Goal: Task Accomplishment & Management: Use online tool/utility

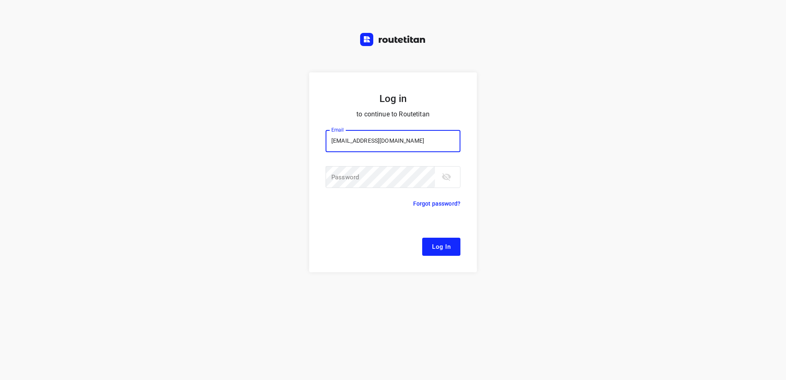
type input "[EMAIL_ADDRESS][DOMAIN_NAME]"
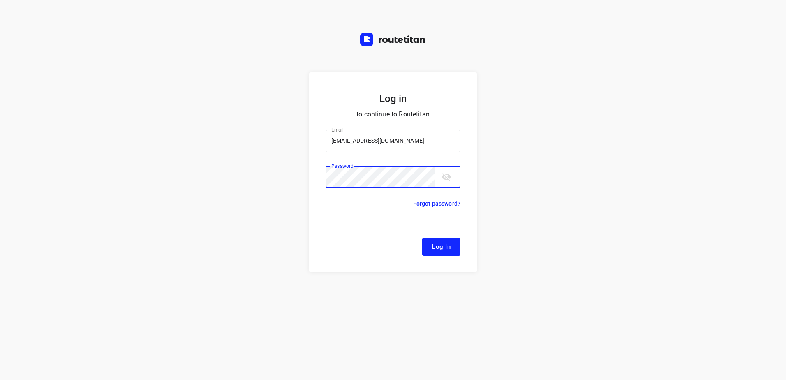
click at [422, 238] on button "Log In" at bounding box center [441, 247] width 38 height 18
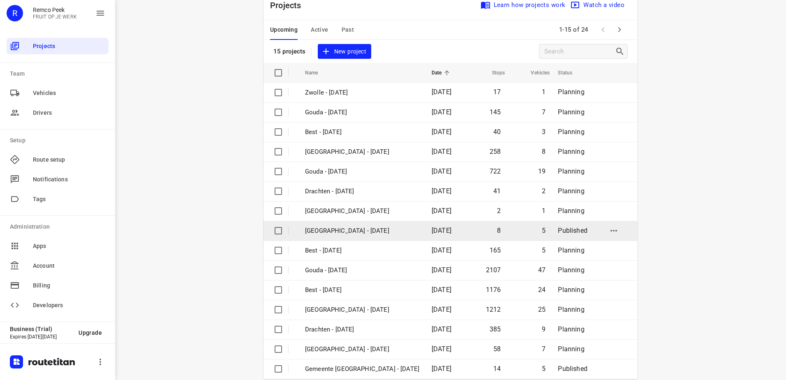
scroll to position [36, 0]
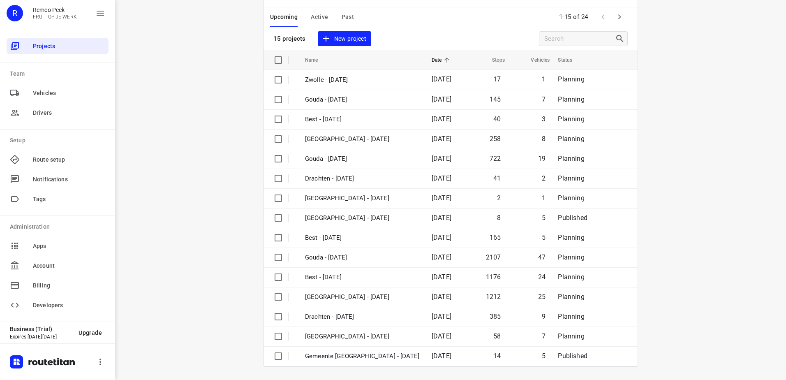
click at [618, 24] on button "button" at bounding box center [620, 17] width 16 height 16
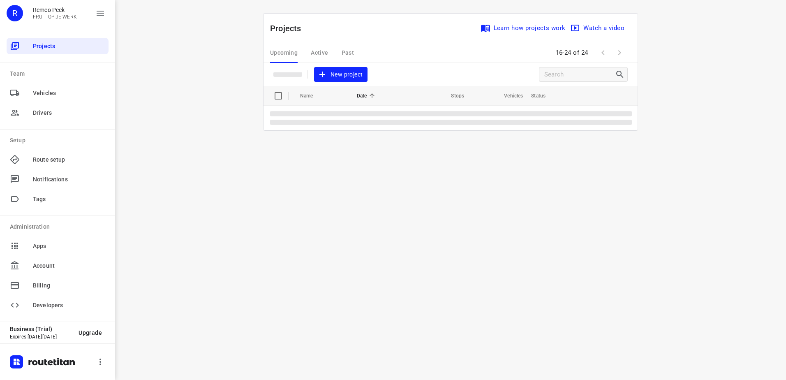
scroll to position [0, 0]
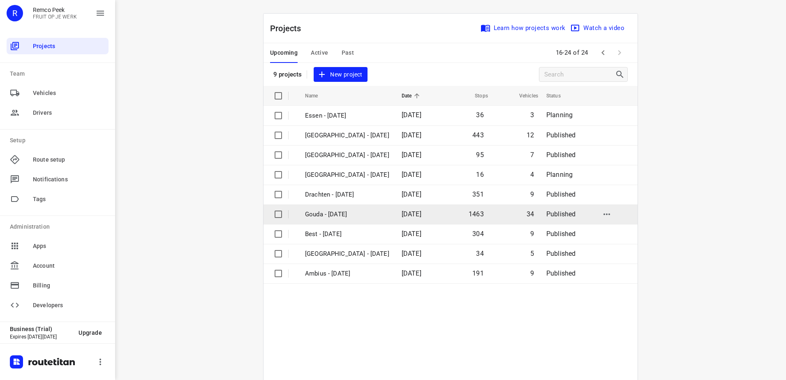
click at [347, 216] on p "Gouda - Tuesday" at bounding box center [347, 214] width 84 height 9
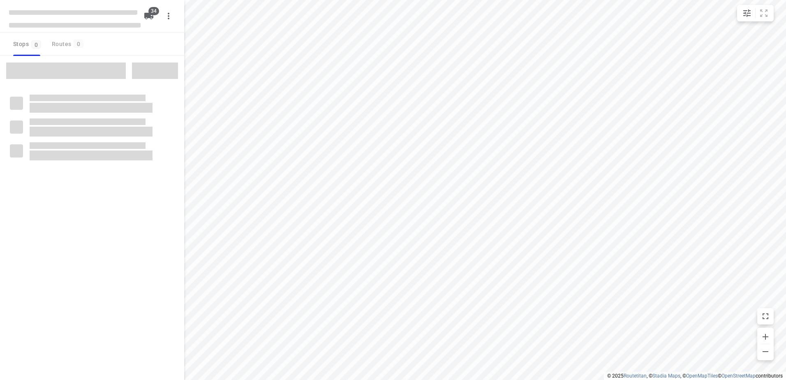
checkbox input "true"
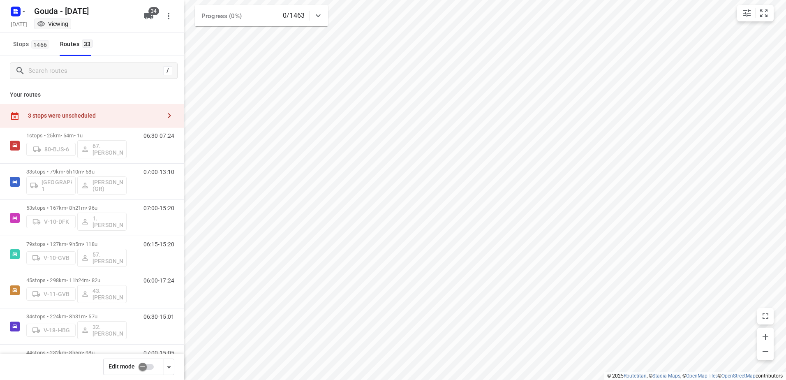
click at [117, 113] on div "3 stops were unscheduled" at bounding box center [94, 115] width 133 height 7
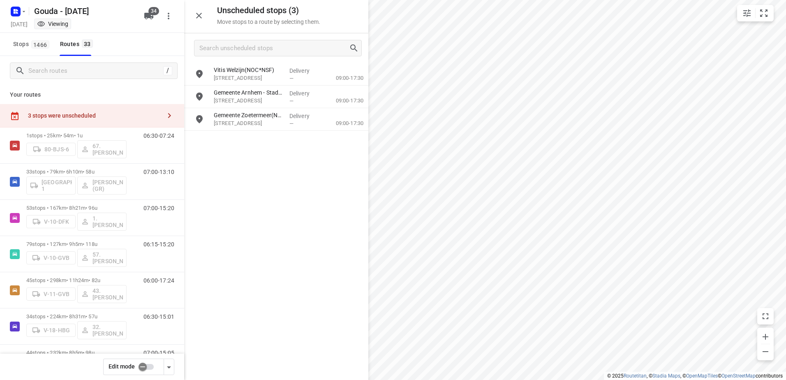
click at [148, 364] on input "checkbox" at bounding box center [142, 367] width 47 height 16
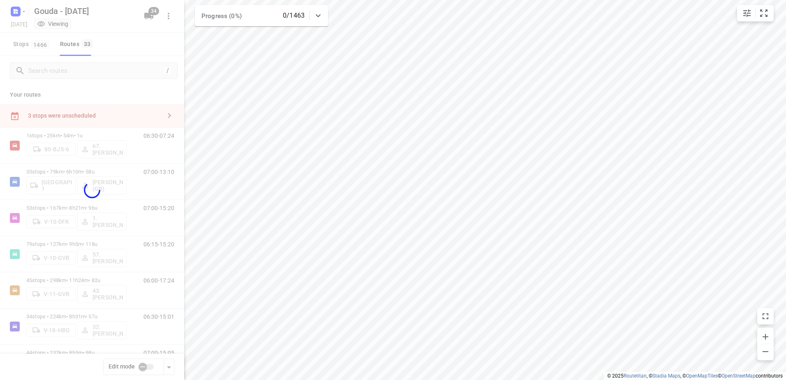
checkbox input "true"
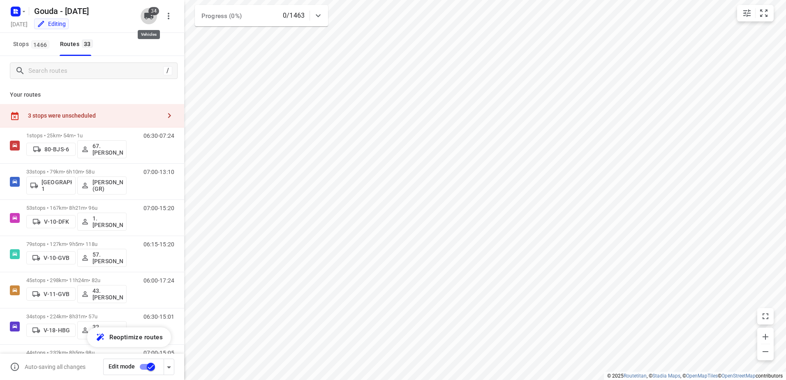
click at [148, 20] on icon "button" at bounding box center [149, 16] width 10 height 10
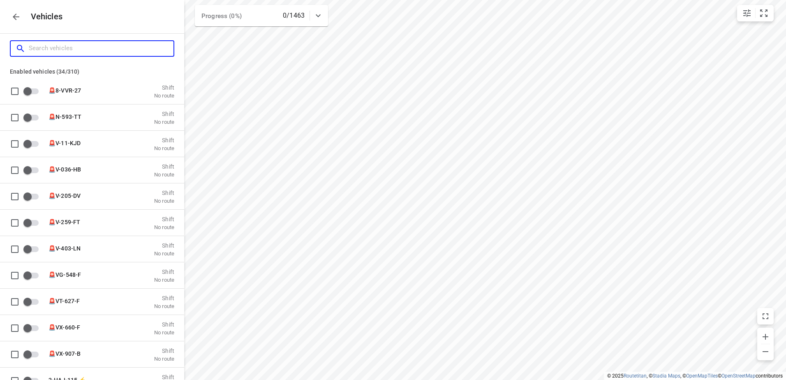
click at [121, 52] on input "Search vehicles" at bounding box center [101, 48] width 145 height 13
type input "am"
checkbox input "true"
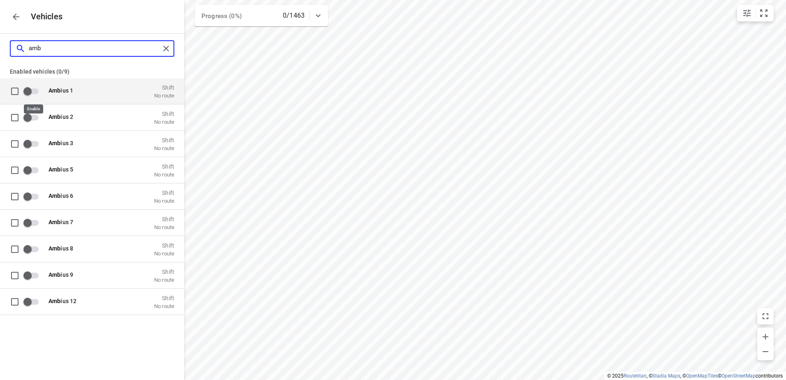
type input "amb"
click at [33, 95] on input "grid" at bounding box center [27, 91] width 47 height 16
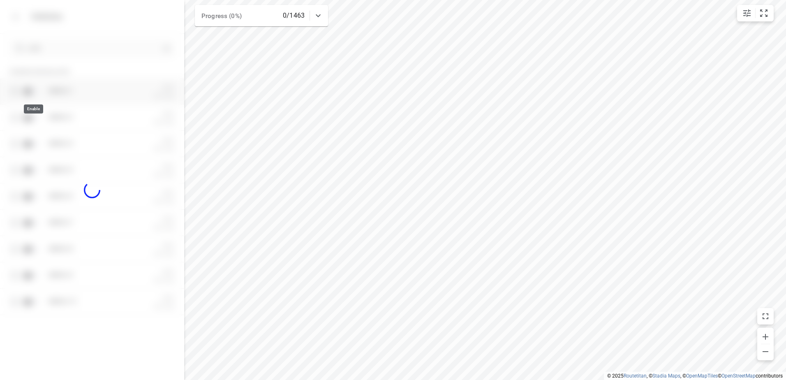
checkbox input "true"
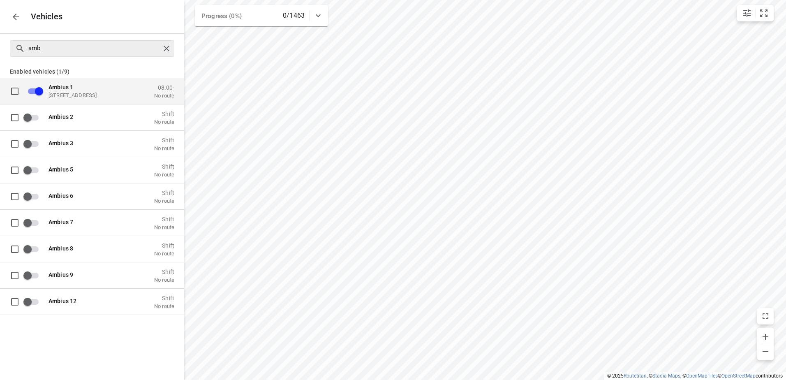
checkbox input "false"
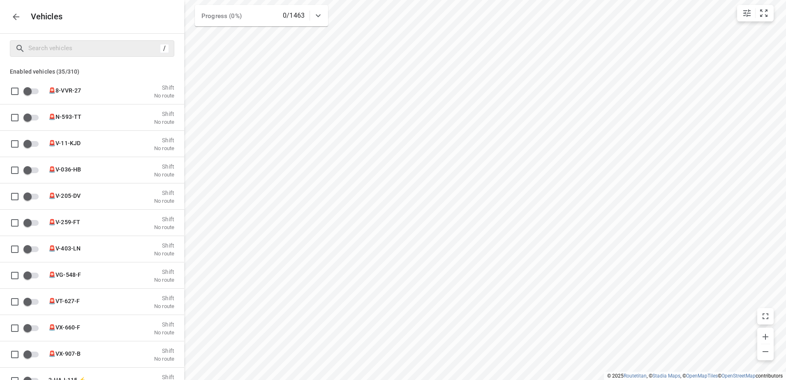
click at [19, 11] on button "button" at bounding box center [16, 17] width 16 height 16
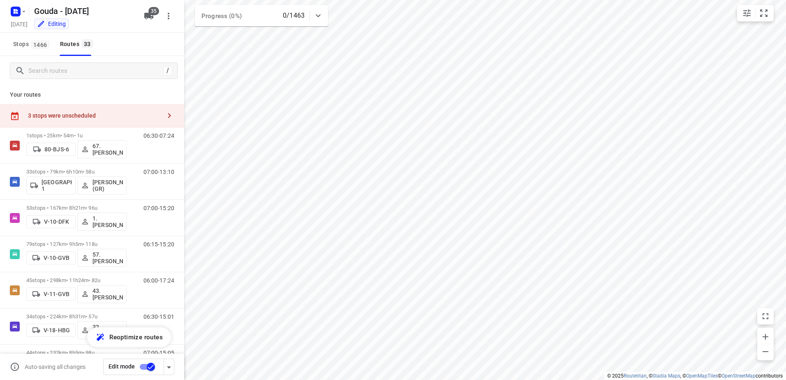
click at [96, 110] on div "3 stops were unscheduled" at bounding box center [92, 115] width 184 height 23
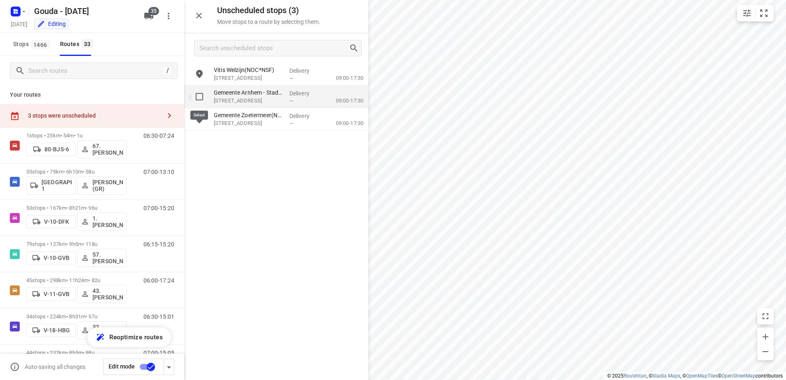
click at [199, 94] on input "grid" at bounding box center [199, 96] width 16 height 16
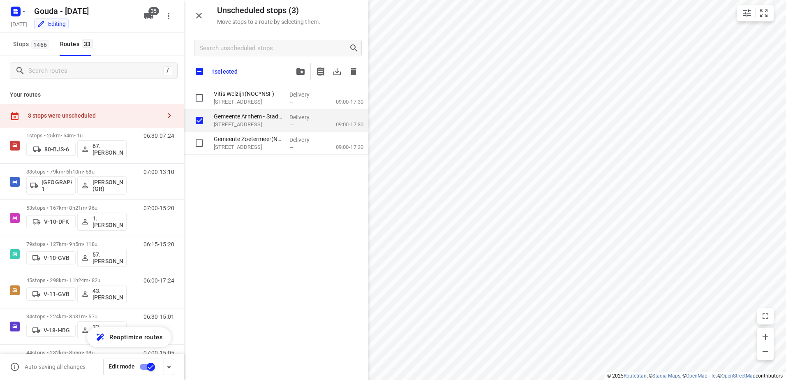
drag, startPoint x: 291, startPoint y: 68, endPoint x: 301, endPoint y: 71, distance: 10.3
click at [292, 68] on div "1 selected" at bounding box center [276, 71] width 184 height 17
click at [310, 73] on div at bounding box center [327, 71] width 70 height 16
checkbox input "true"
click at [296, 72] on span "button" at bounding box center [301, 71] width 10 height 7
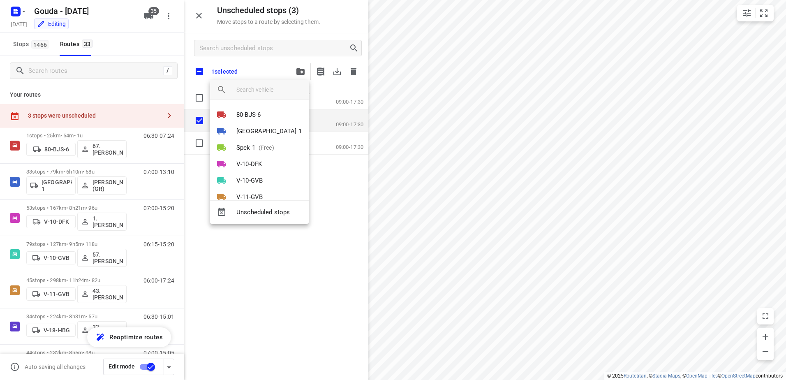
click at [265, 92] on input "search vehicle" at bounding box center [270, 89] width 66 height 12
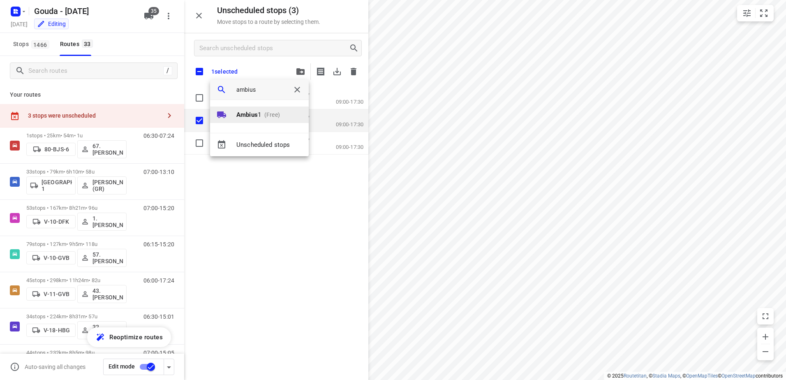
type input "ambius"
click at [271, 107] on li "Ambius 1 (Free)" at bounding box center [259, 115] width 99 height 16
click at [271, 107] on li "1" at bounding box center [259, 111] width 99 height 16
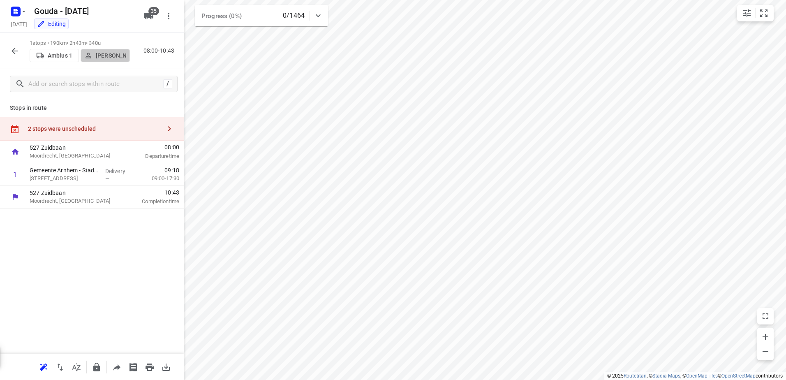
click at [115, 59] on p "Kris Van Santvliet" at bounding box center [111, 55] width 30 height 7
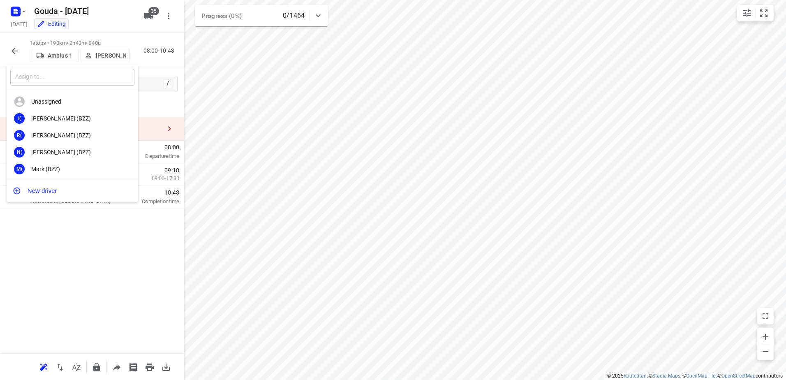
drag, startPoint x: 91, startPoint y: 79, endPoint x: 96, endPoint y: 78, distance: 5.2
click at [92, 79] on input "text" at bounding box center [72, 77] width 124 height 17
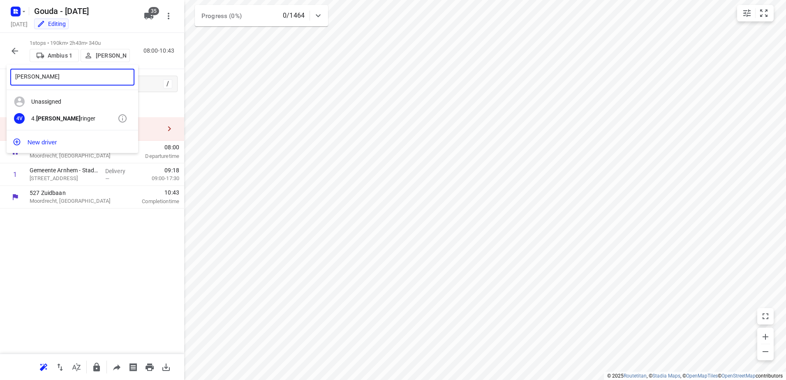
type input "Anton v"
click at [59, 116] on div "4. Anton V ringer" at bounding box center [74, 118] width 86 height 7
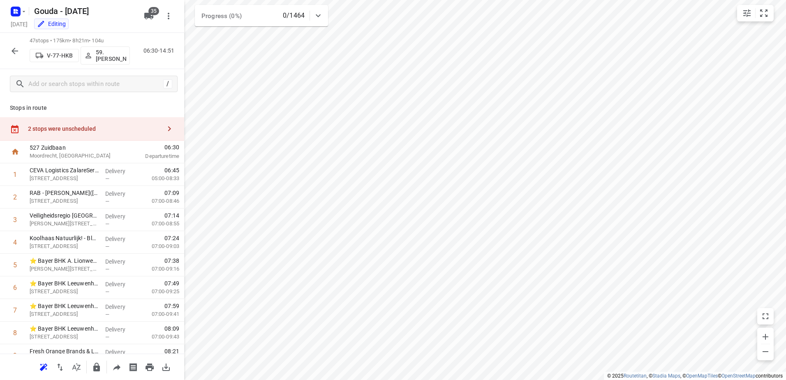
click at [116, 137] on div "2 stops were unscheduled" at bounding box center [92, 128] width 184 height 23
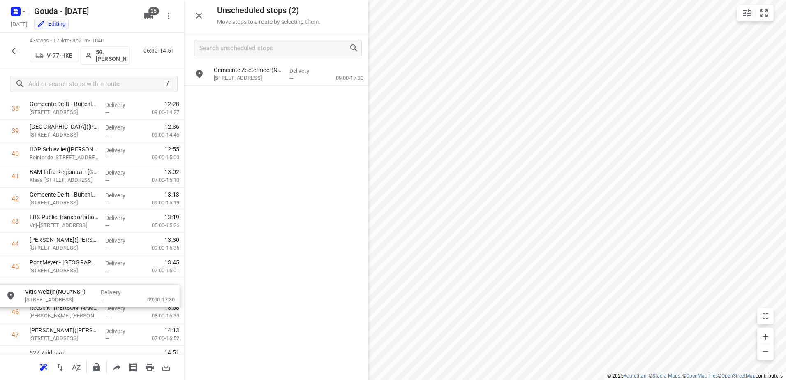
drag, startPoint x: 275, startPoint y: 75, endPoint x: 79, endPoint y: 296, distance: 295.1
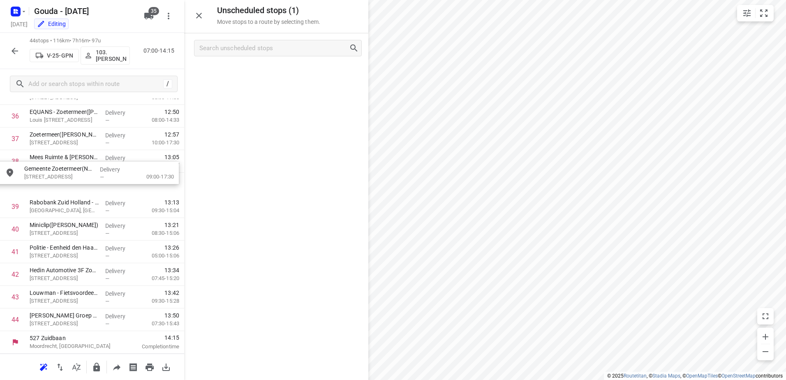
scroll to position [856, 0]
drag, startPoint x: 290, startPoint y: 78, endPoint x: 107, endPoint y: 244, distance: 246.6
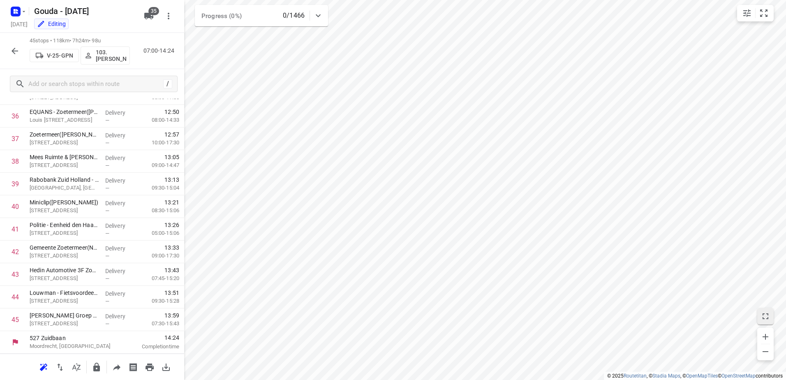
scroll to position [827, 0]
click at [16, 47] on icon "button" at bounding box center [15, 51] width 10 height 10
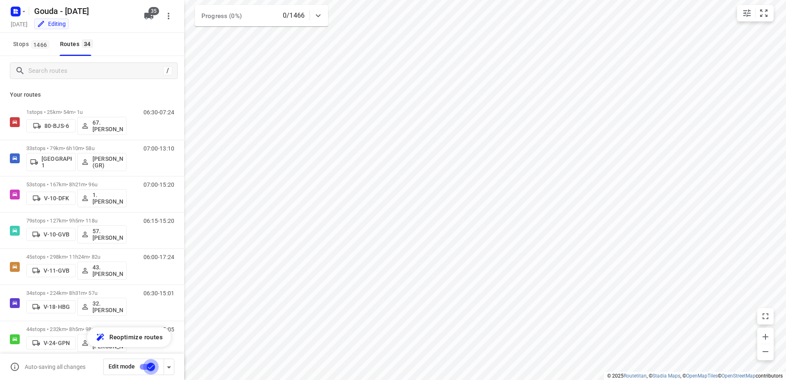
click at [148, 366] on input "checkbox" at bounding box center [151, 367] width 47 height 16
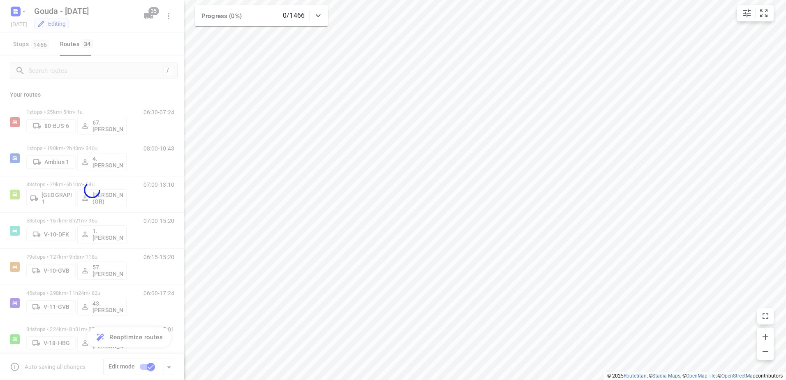
checkbox input "false"
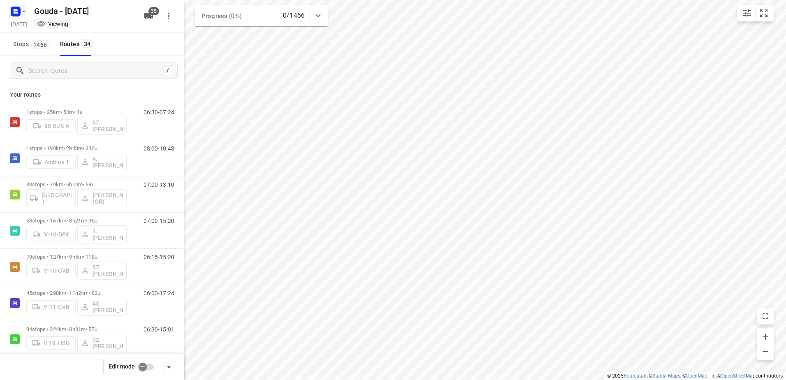
click at [12, 10] on rect "button" at bounding box center [16, 12] width 10 height 10
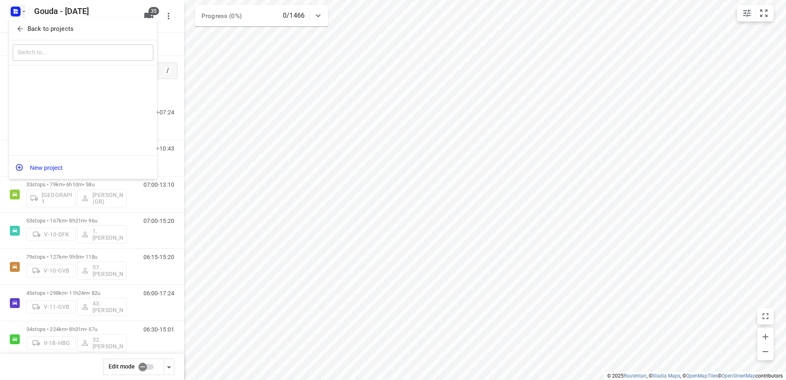
click at [36, 33] on p "Back to projects" at bounding box center [51, 28] width 46 height 9
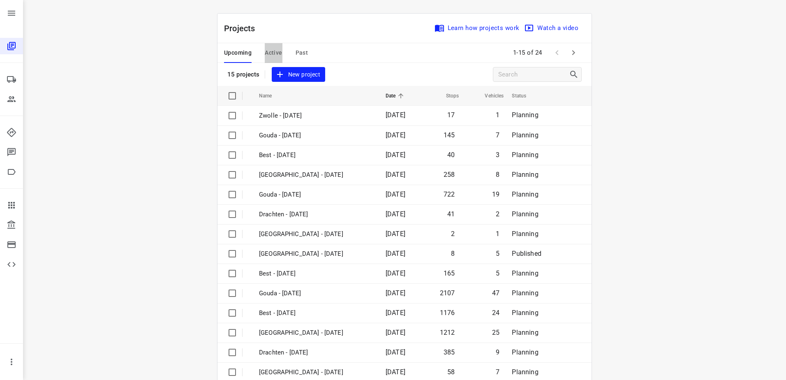
click at [273, 51] on span "Active" at bounding box center [273, 53] width 17 height 10
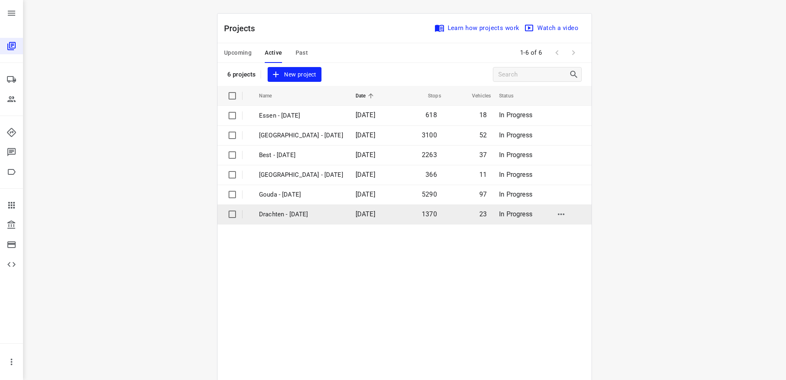
click at [292, 216] on p "Drachten - Monday" at bounding box center [301, 214] width 84 height 9
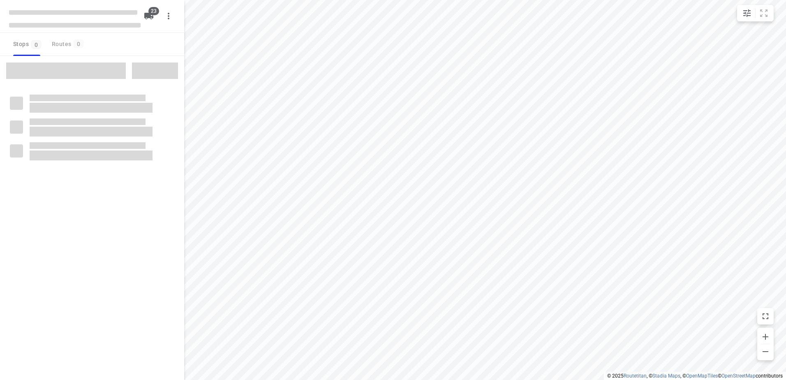
checkbox input "true"
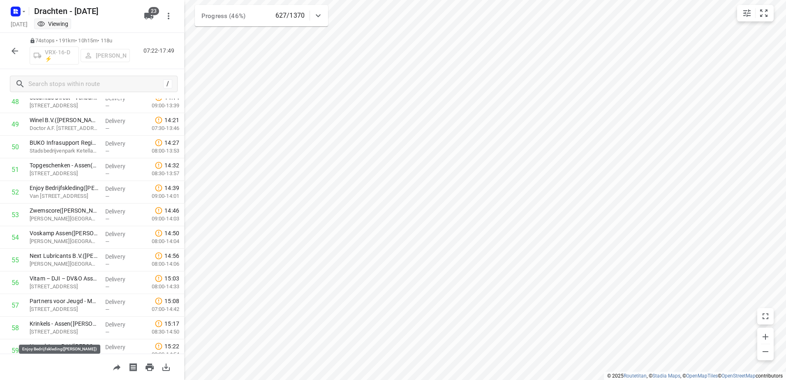
scroll to position [866, 0]
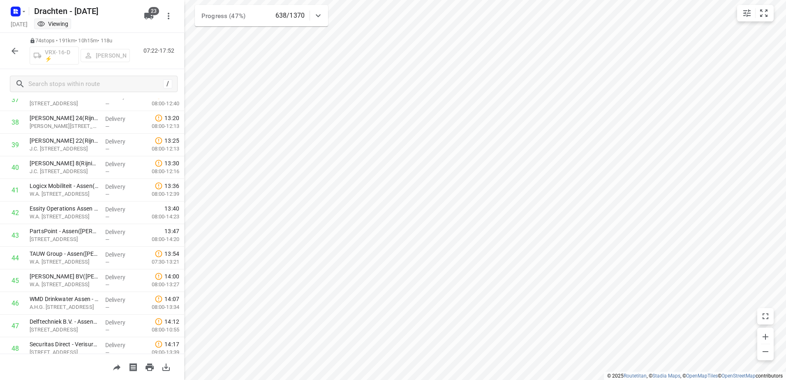
click at [14, 51] on icon "button" at bounding box center [15, 51] width 7 height 7
drag, startPoint x: 12, startPoint y: 188, endPoint x: 12, endPoint y: 212, distance: 23.4
click at [12, 188] on input "checkbox" at bounding box center [15, 190] width 16 height 16
checkbox input "true"
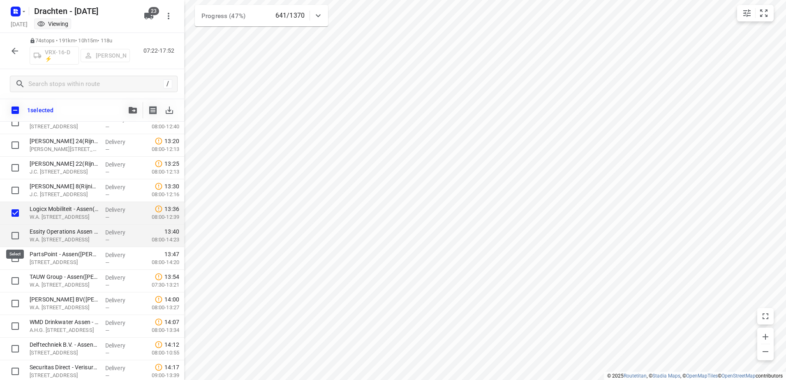
click at [19, 232] on input "checkbox" at bounding box center [15, 235] width 16 height 16
checkbox input "true"
drag, startPoint x: 11, startPoint y: 253, endPoint x: 11, endPoint y: 263, distance: 9.5
click at [11, 254] on input "checkbox" at bounding box center [15, 258] width 16 height 16
checkbox input "true"
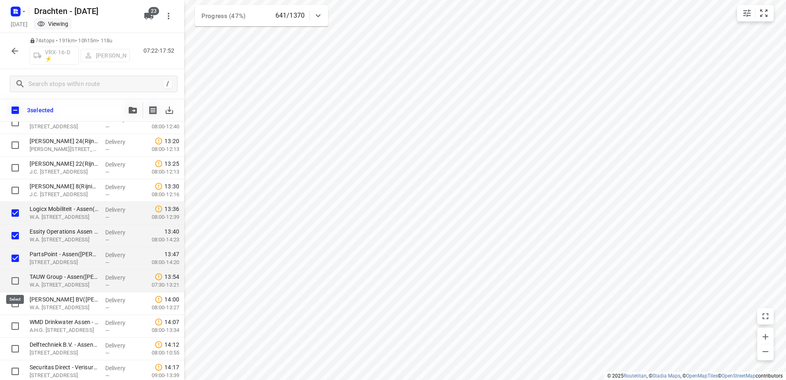
click at [14, 281] on input "checkbox" at bounding box center [15, 281] width 16 height 16
checkbox input "true"
click at [14, 304] on input "checkbox" at bounding box center [15, 303] width 16 height 16
checkbox input "true"
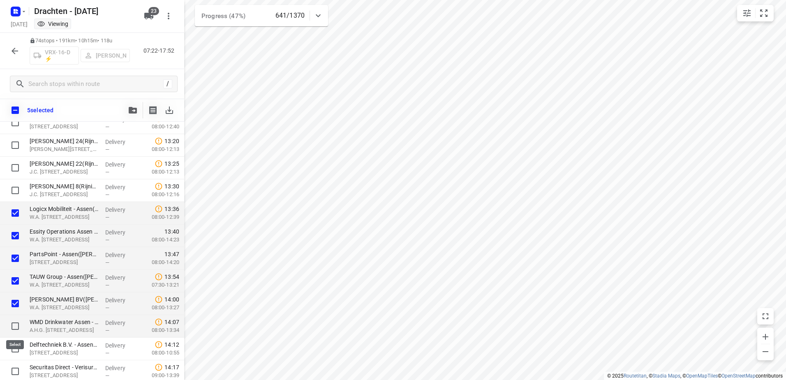
drag, startPoint x: 14, startPoint y: 330, endPoint x: 14, endPoint y: 335, distance: 4.5
click at [14, 331] on input "checkbox" at bounding box center [15, 326] width 16 height 16
checkbox input "true"
click at [16, 347] on input "checkbox" at bounding box center [15, 349] width 16 height 16
checkbox input "true"
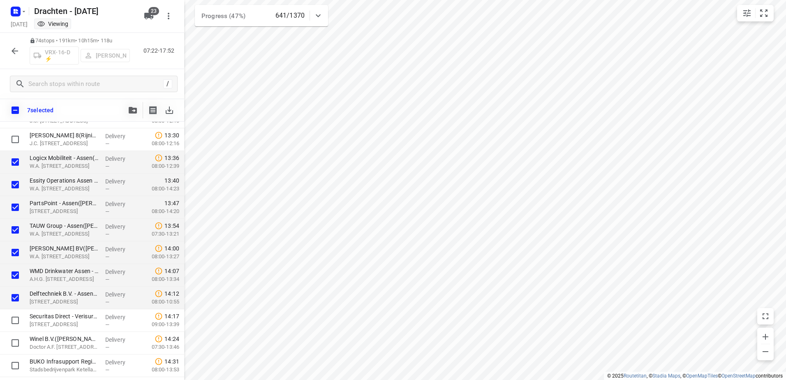
scroll to position [948, 0]
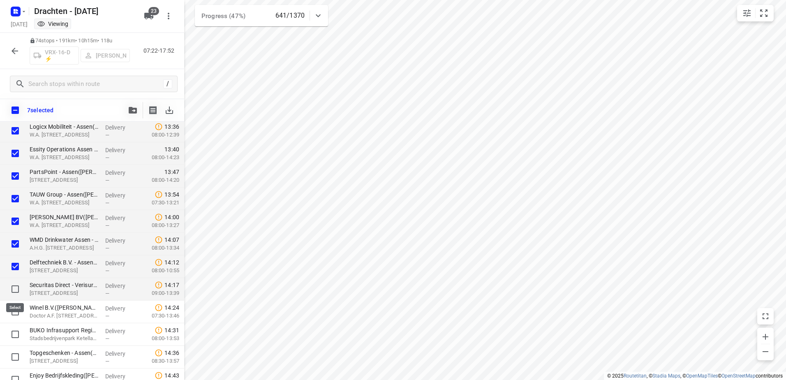
click at [12, 291] on input "checkbox" at bounding box center [15, 289] width 16 height 16
checkbox input "true"
click at [14, 313] on input "checkbox" at bounding box center [15, 312] width 16 height 16
checkbox input "true"
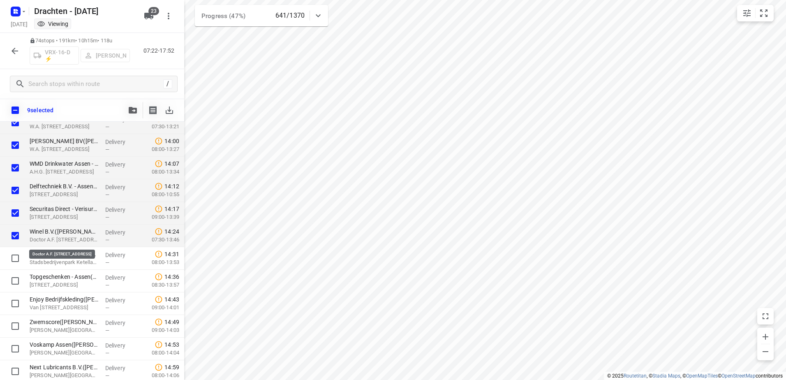
scroll to position [1030, 0]
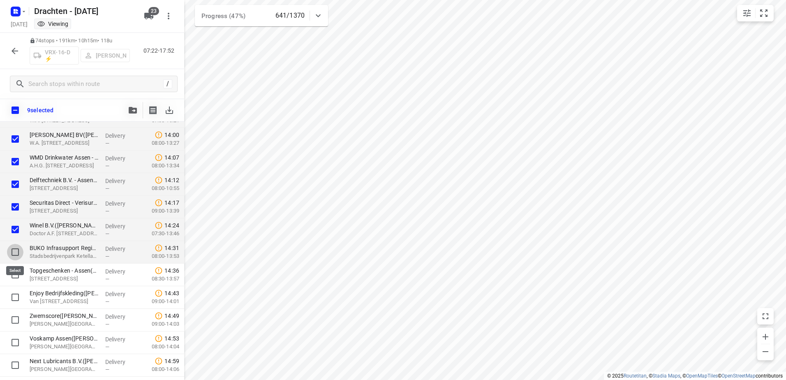
click at [13, 253] on input "checkbox" at bounding box center [15, 252] width 16 height 16
checkbox input "true"
click at [12, 275] on input "checkbox" at bounding box center [15, 275] width 16 height 16
checkbox input "true"
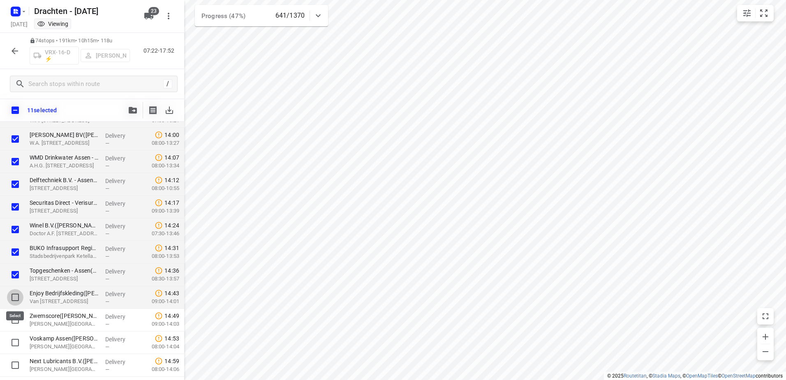
click at [16, 298] on input "checkbox" at bounding box center [15, 297] width 16 height 16
checkbox input "true"
click at [16, 324] on input "checkbox" at bounding box center [15, 320] width 16 height 16
checkbox input "true"
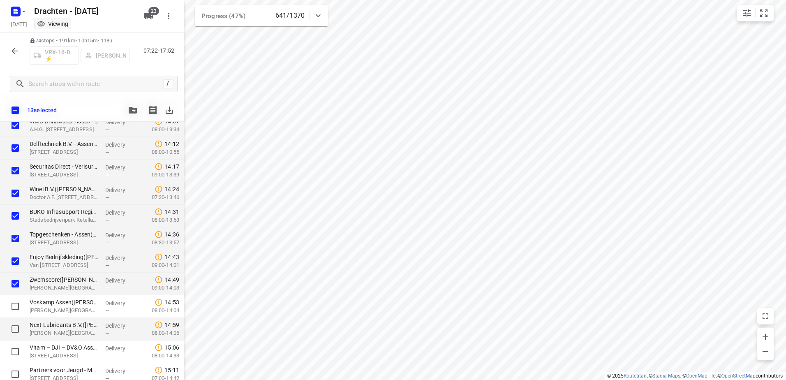
scroll to position [1154, 0]
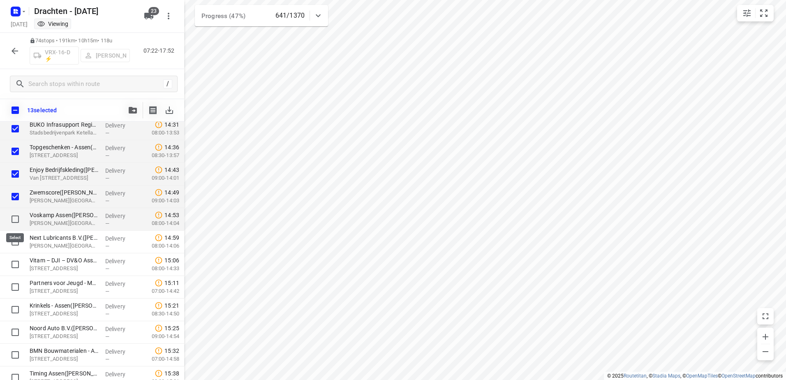
click at [19, 220] on input "checkbox" at bounding box center [15, 219] width 16 height 16
checkbox input "true"
click at [15, 243] on input "checkbox" at bounding box center [15, 242] width 16 height 16
checkbox input "true"
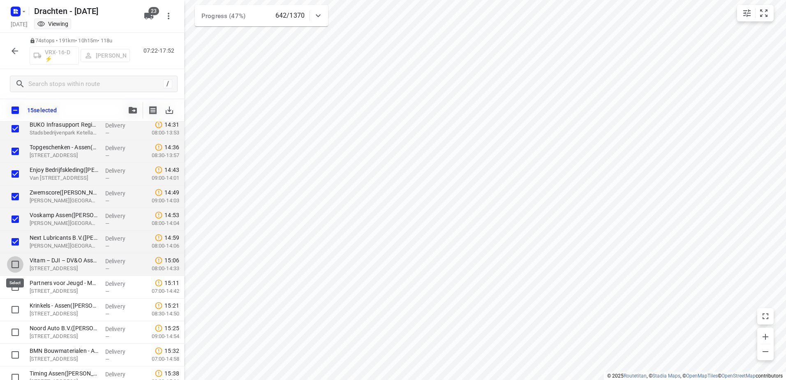
click at [16, 269] on input "checkbox" at bounding box center [15, 264] width 16 height 16
checkbox input "true"
click at [13, 287] on input "checkbox" at bounding box center [15, 287] width 16 height 16
checkbox input "true"
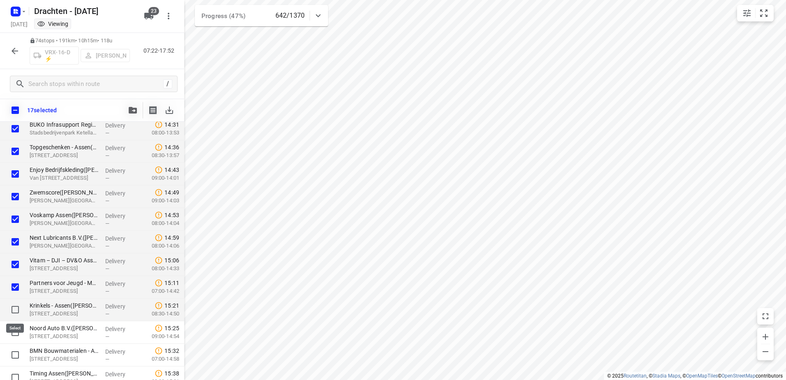
click at [15, 306] on input "checkbox" at bounding box center [15, 309] width 16 height 16
checkbox input "true"
click at [13, 333] on input "checkbox" at bounding box center [15, 332] width 16 height 16
checkbox input "true"
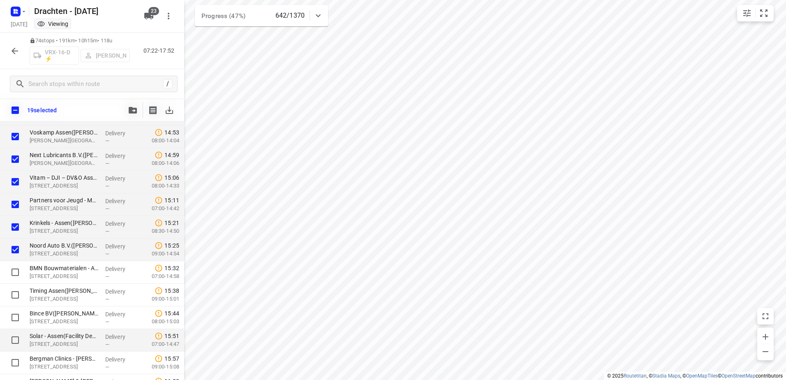
scroll to position [1318, 0]
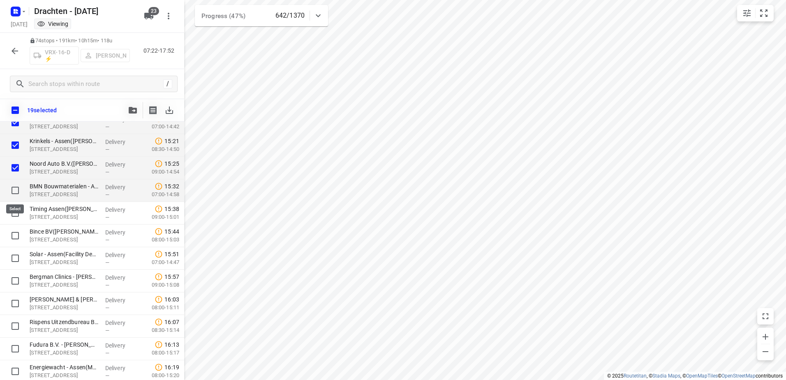
click at [14, 189] on input "checkbox" at bounding box center [15, 190] width 16 height 16
checkbox input "true"
click at [17, 211] on input "checkbox" at bounding box center [15, 213] width 16 height 16
checkbox input "true"
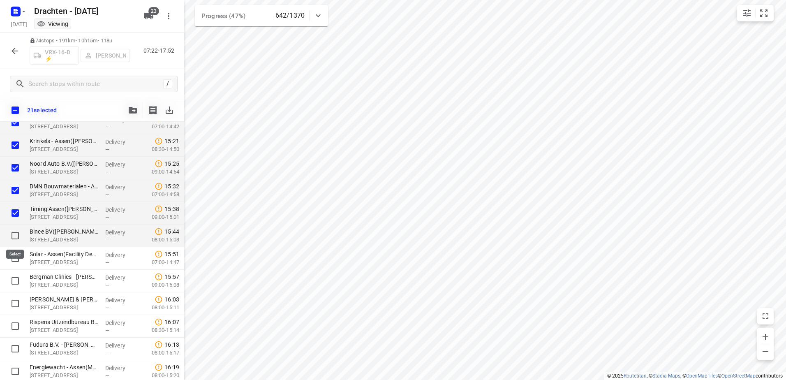
click at [12, 239] on input "checkbox" at bounding box center [15, 235] width 16 height 16
checkbox input "true"
click at [15, 255] on input "checkbox" at bounding box center [15, 258] width 16 height 16
checkbox input "true"
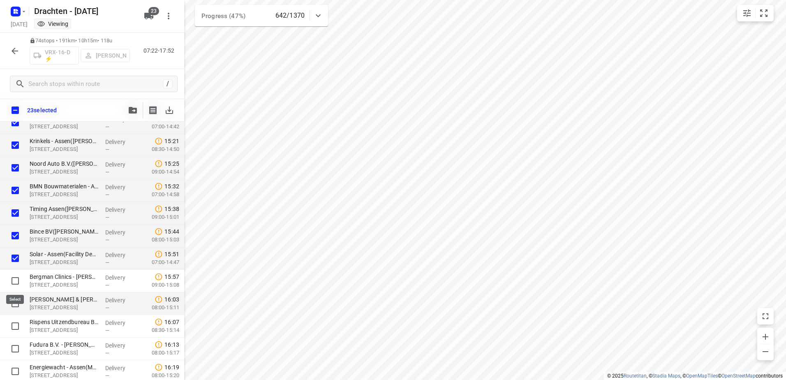
drag, startPoint x: 14, startPoint y: 281, endPoint x: 14, endPoint y: 297, distance: 16.0
click at [13, 282] on input "checkbox" at bounding box center [15, 281] width 16 height 16
checkbox input "true"
click at [15, 302] on input "checkbox" at bounding box center [15, 303] width 16 height 16
checkbox input "true"
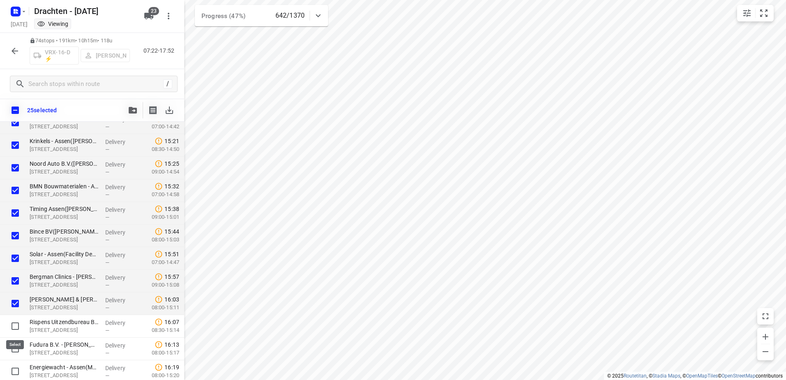
click at [12, 322] on input "checkbox" at bounding box center [15, 326] width 16 height 16
checkbox input "true"
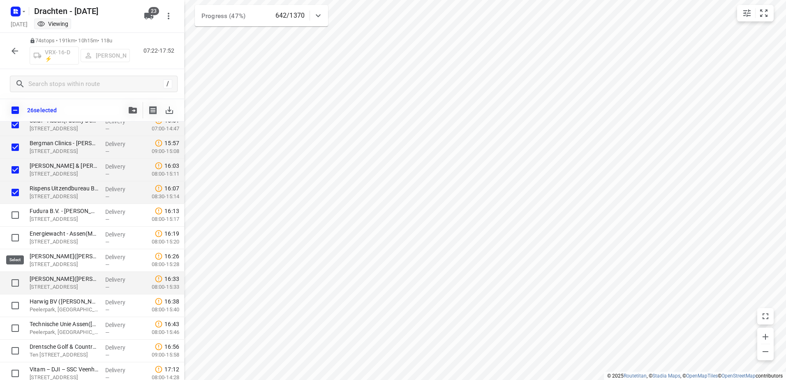
scroll to position [1480, 0]
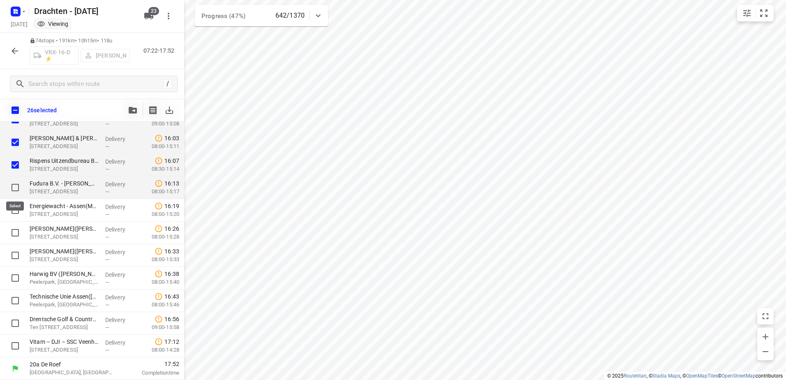
click at [15, 188] on input "checkbox" at bounding box center [15, 187] width 16 height 16
checkbox input "true"
click at [16, 208] on input "checkbox" at bounding box center [15, 210] width 16 height 16
checkbox input "true"
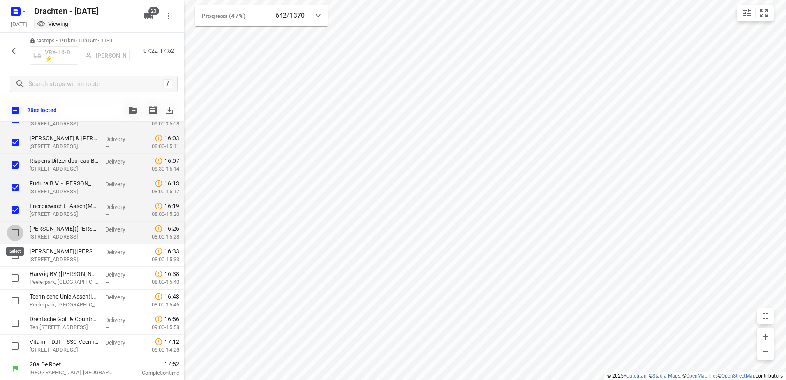
click at [17, 230] on input "checkbox" at bounding box center [15, 233] width 16 height 16
checkbox input "true"
click at [13, 256] on input "checkbox" at bounding box center [15, 255] width 16 height 16
checkbox input "true"
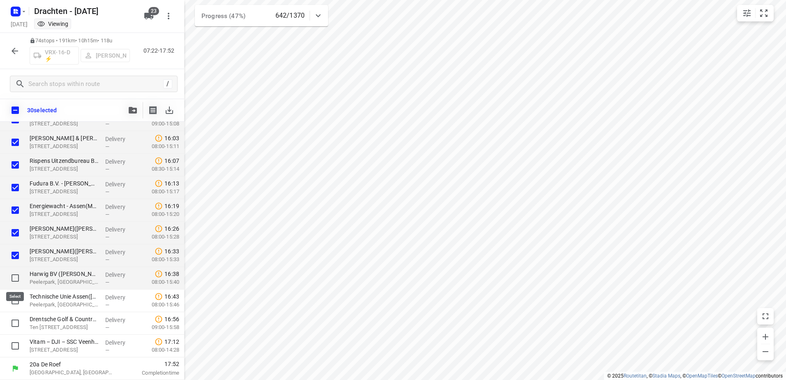
click at [16, 276] on input "checkbox" at bounding box center [15, 278] width 16 height 16
checkbox input "true"
click at [14, 298] on input "checkbox" at bounding box center [15, 300] width 16 height 16
checkbox input "true"
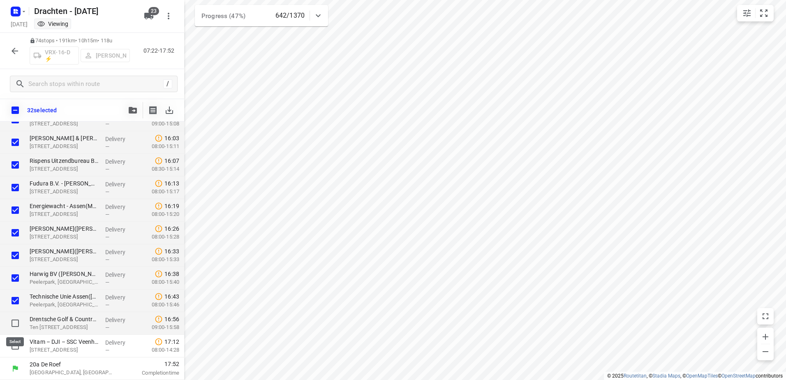
click at [15, 324] on input "checkbox" at bounding box center [15, 323] width 16 height 16
checkbox input "true"
click at [14, 344] on input "checkbox" at bounding box center [15, 346] width 16 height 16
checkbox input "true"
click at [128, 105] on button "button" at bounding box center [133, 110] width 16 height 16
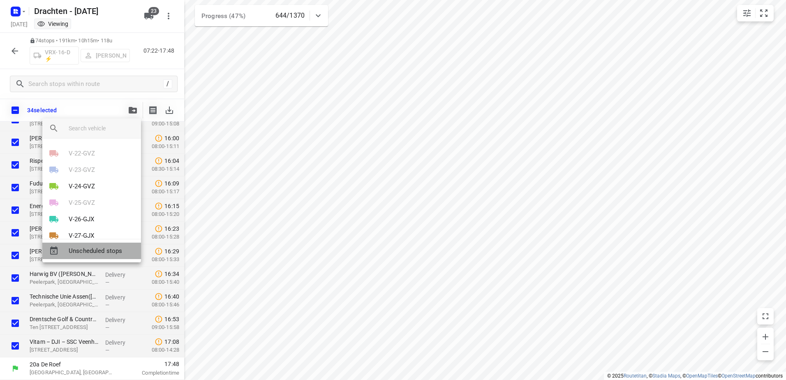
click at [93, 247] on span "Unscheduled stops" at bounding box center [102, 250] width 66 height 9
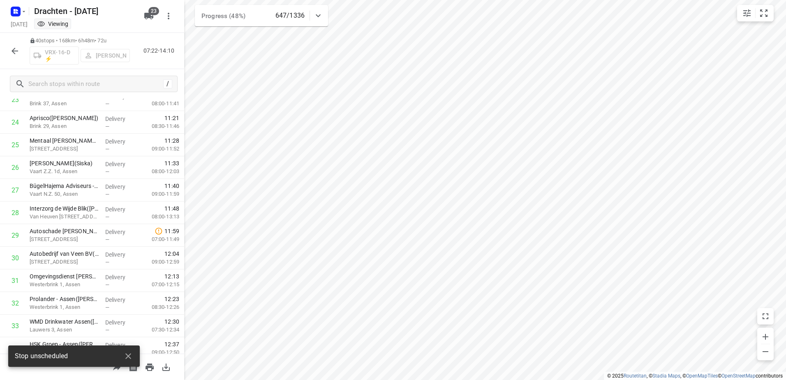
scroll to position [737, 0]
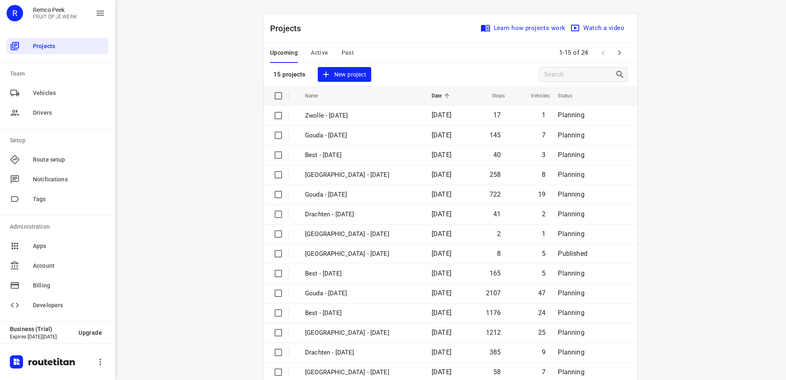
click at [304, 52] on div "Upcoming Active Past" at bounding box center [318, 53] width 97 height 20
click at [315, 51] on span "Active" at bounding box center [319, 53] width 17 height 10
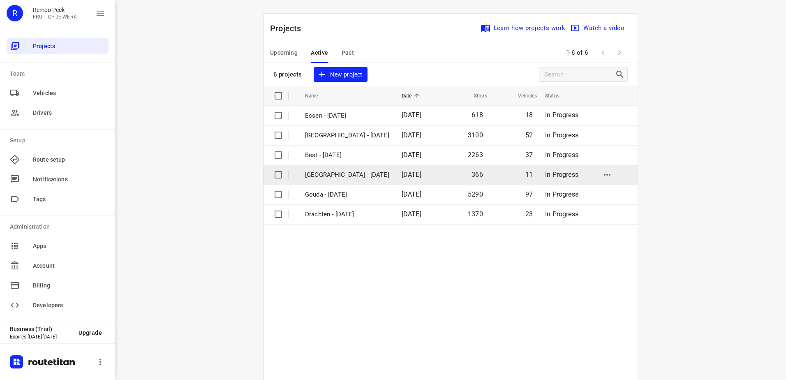
click at [395, 180] on td "[DATE]" at bounding box center [418, 175] width 47 height 20
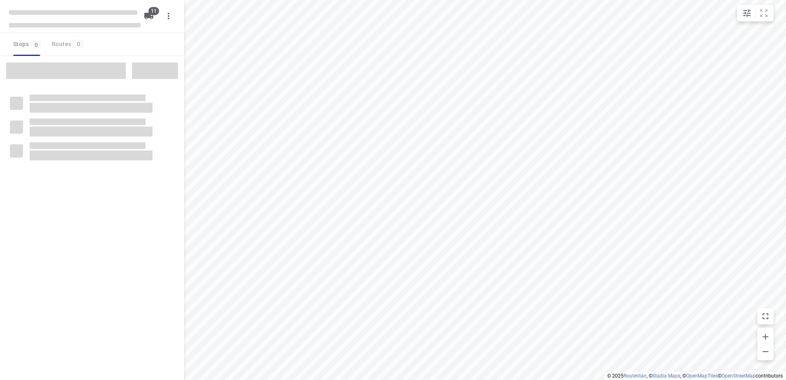
checkbox input "true"
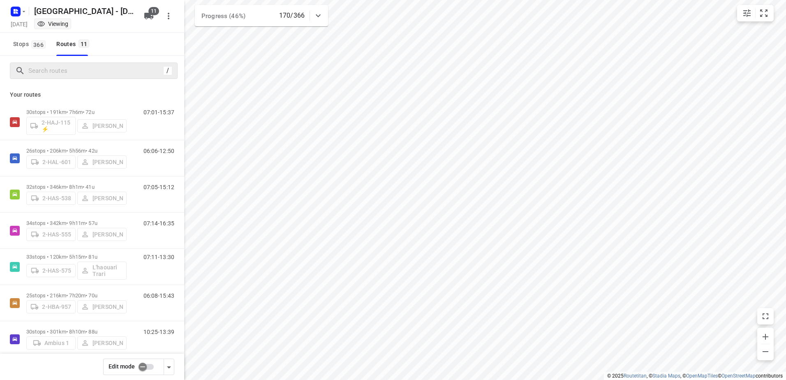
click at [116, 77] on div "/" at bounding box center [94, 71] width 168 height 16
click at [115, 74] on input "Search routes" at bounding box center [103, 71] width 148 height 13
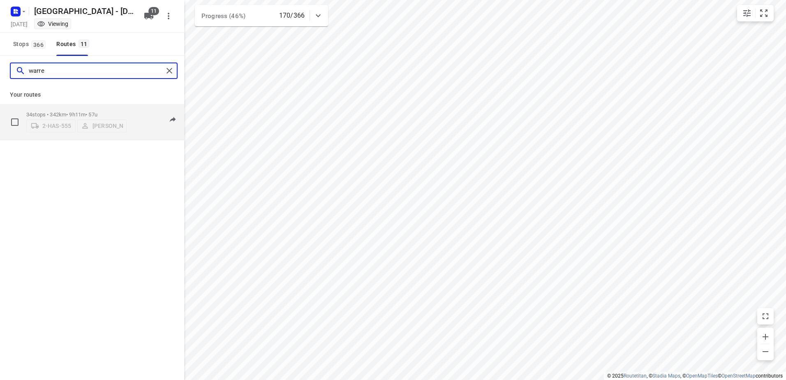
type input "warre"
click at [136, 115] on div "07:14-16:35" at bounding box center [153, 123] width 41 height 25
click at [90, 104] on div "34 stops • 342km • 9h11m • 57u 2-HAS-555 Warren Blust 07:14-16:35" at bounding box center [92, 122] width 184 height 36
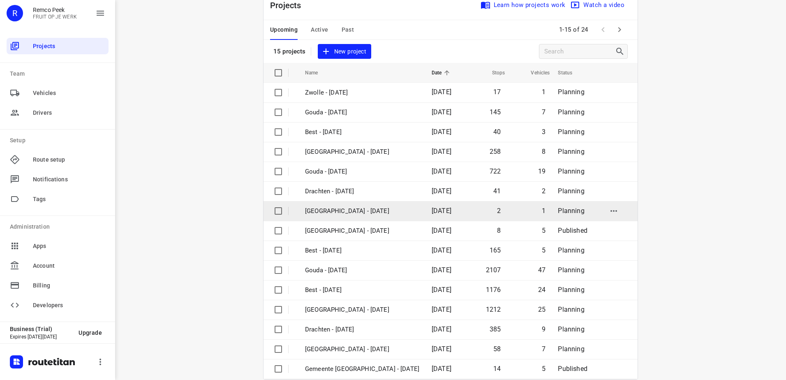
scroll to position [36, 0]
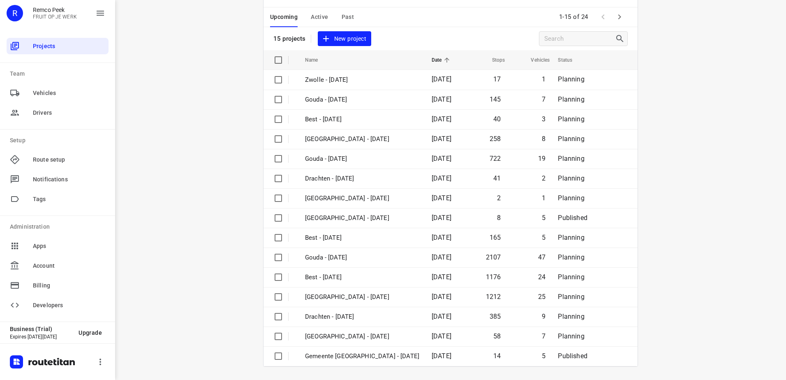
click at [202, 234] on div "i © 2025 Routetitan , © Stadia Maps , © OpenMapTiles © OpenStreetMap contributo…" at bounding box center [450, 190] width 671 height 380
click at [620, 16] on icon "button" at bounding box center [620, 17] width 10 height 10
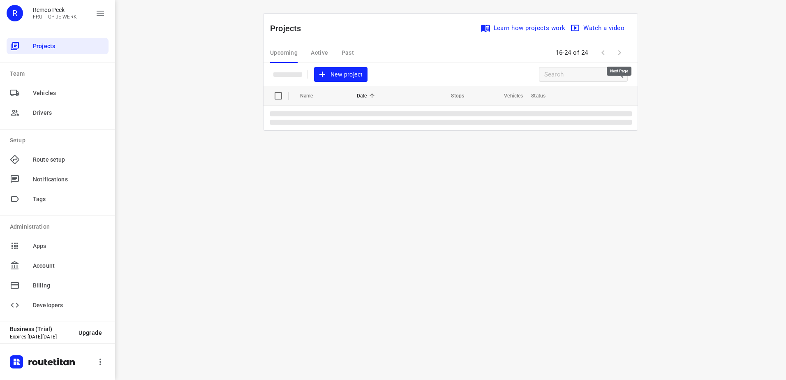
scroll to position [0, 0]
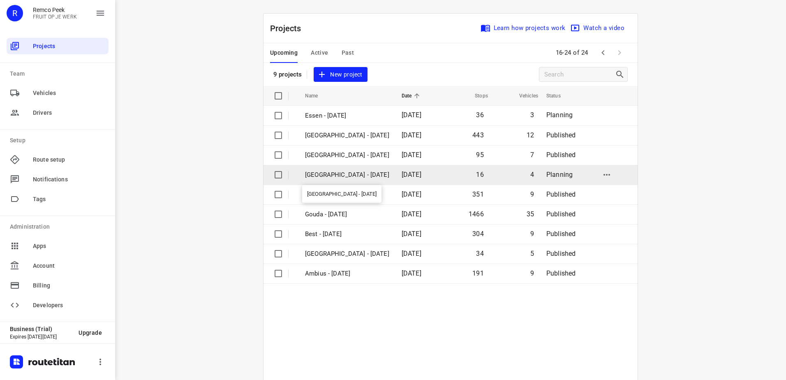
click at [365, 170] on p "[GEOGRAPHIC_DATA] - [DATE]" at bounding box center [347, 174] width 84 height 9
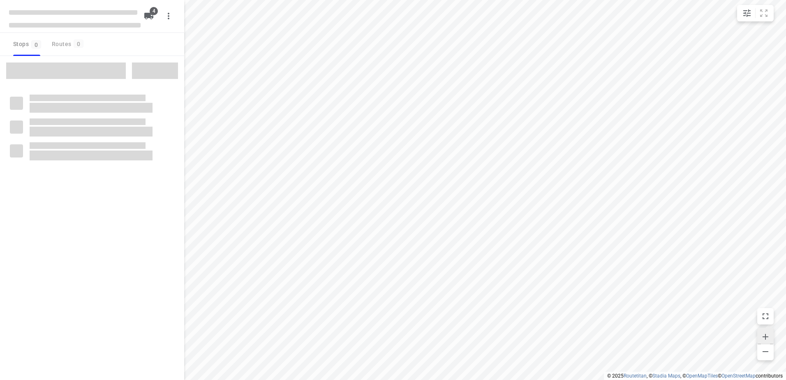
checkbox input "true"
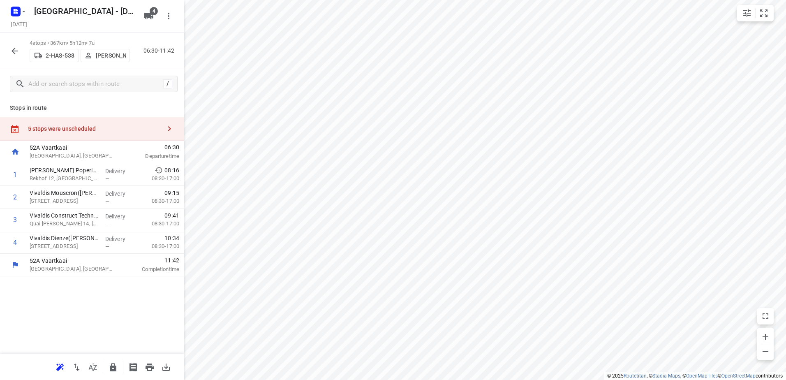
click at [130, 125] on div "5 stops were unscheduled" at bounding box center [94, 128] width 133 height 7
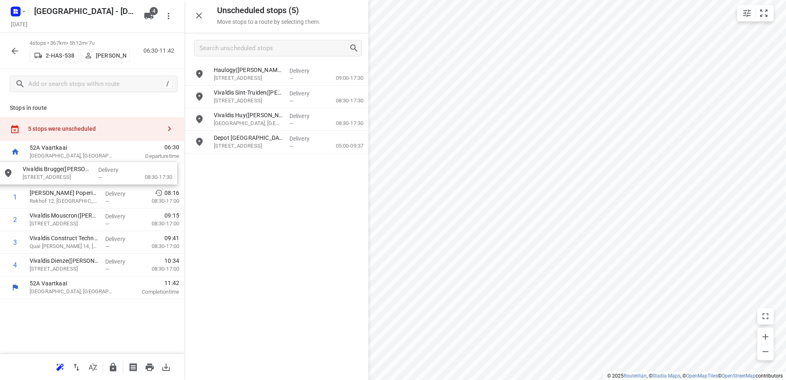
drag, startPoint x: 251, startPoint y: 110, endPoint x: 49, endPoint y: 184, distance: 215.0
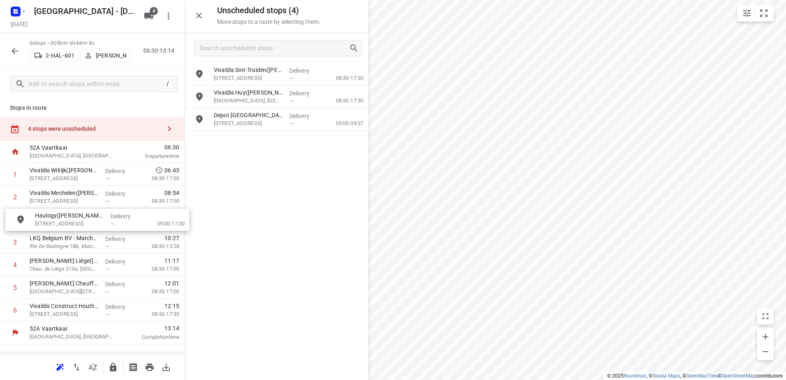
drag, startPoint x: 298, startPoint y: 81, endPoint x: 114, endPoint y: 227, distance: 234.9
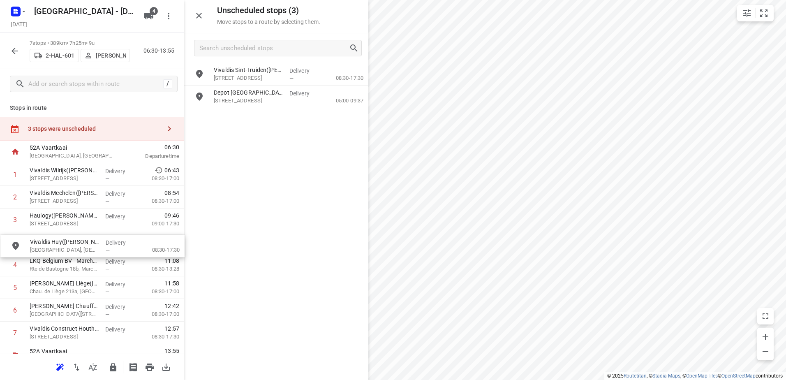
drag, startPoint x: 262, startPoint y: 90, endPoint x: 72, endPoint y: 244, distance: 244.8
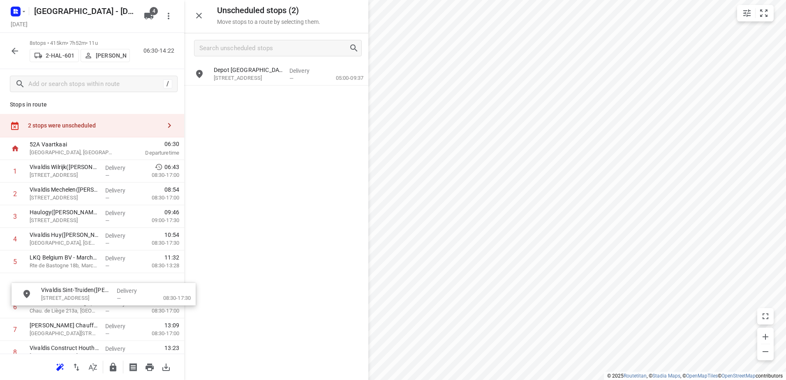
scroll to position [4, 0]
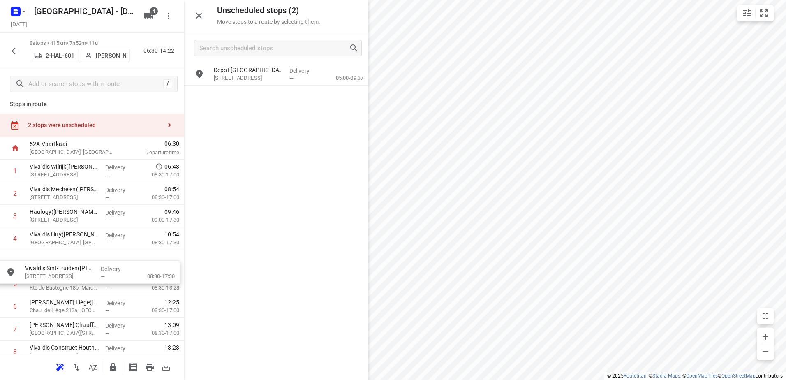
drag, startPoint x: 290, startPoint y: 70, endPoint x: 96, endPoint y: 276, distance: 282.8
click at [17, 50] on icon "button" at bounding box center [15, 51] width 10 height 10
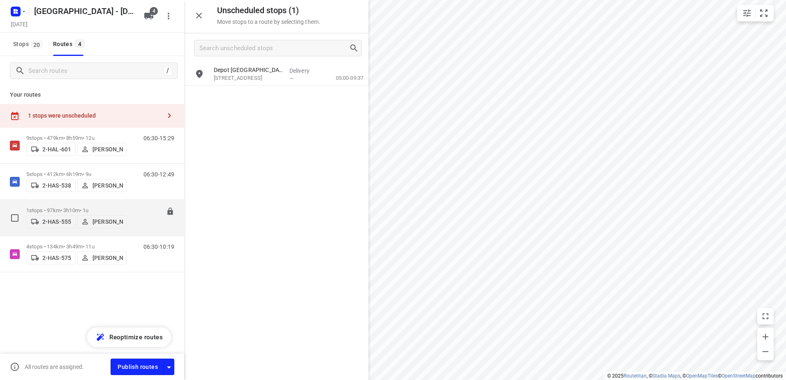
click at [77, 207] on p "1 stops • 97km • 3h10m • 1u" at bounding box center [76, 210] width 100 height 6
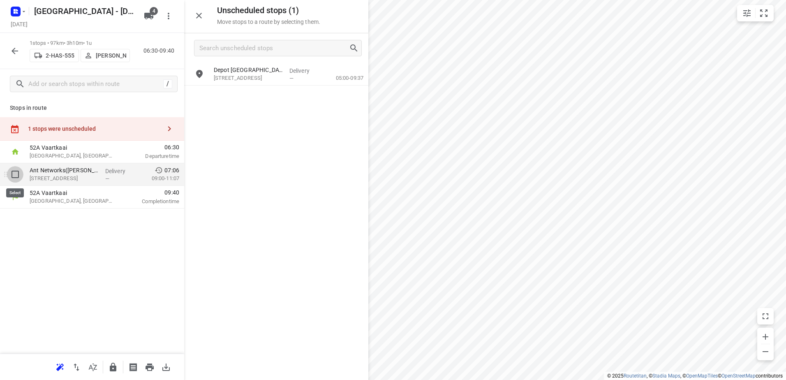
click at [13, 171] on input "checkbox" at bounding box center [15, 174] width 16 height 16
checkbox input "true"
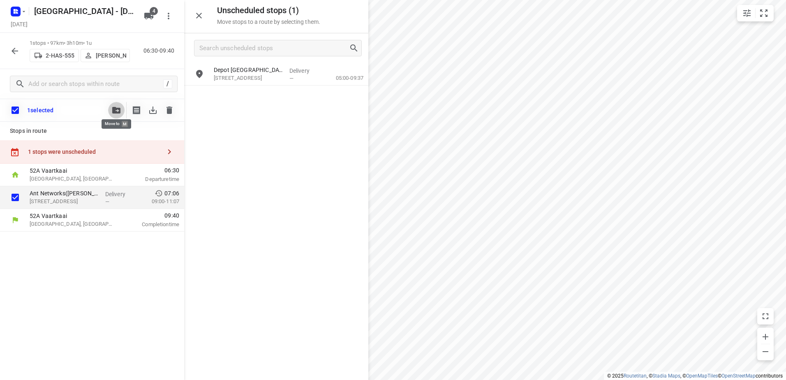
click at [121, 109] on span "button" at bounding box center [116, 110] width 10 height 7
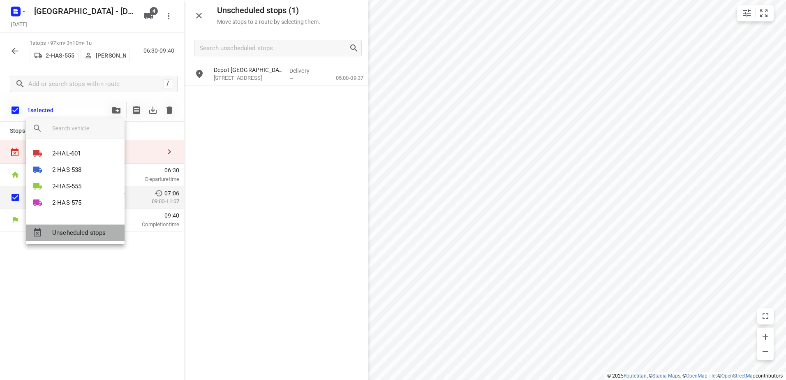
click at [93, 234] on span "Unscheduled stops" at bounding box center [85, 232] width 66 height 9
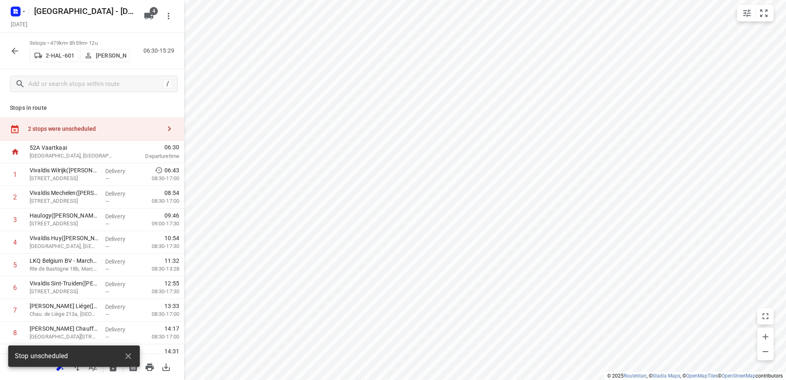
click at [109, 132] on div "2 stops were unscheduled" at bounding box center [92, 128] width 184 height 23
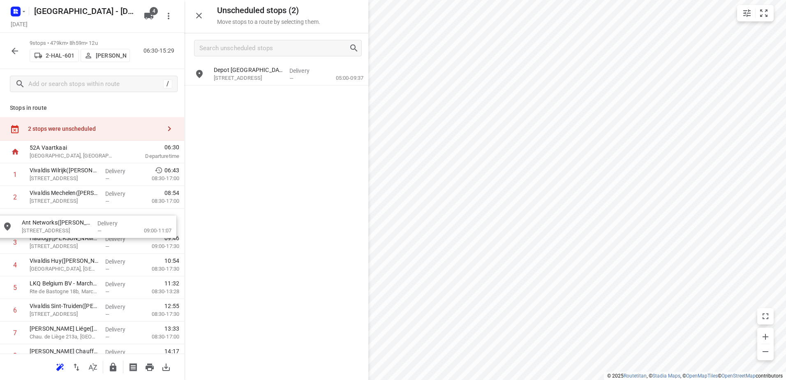
drag, startPoint x: 191, startPoint y: 127, endPoint x: 94, endPoint y: 218, distance: 133.0
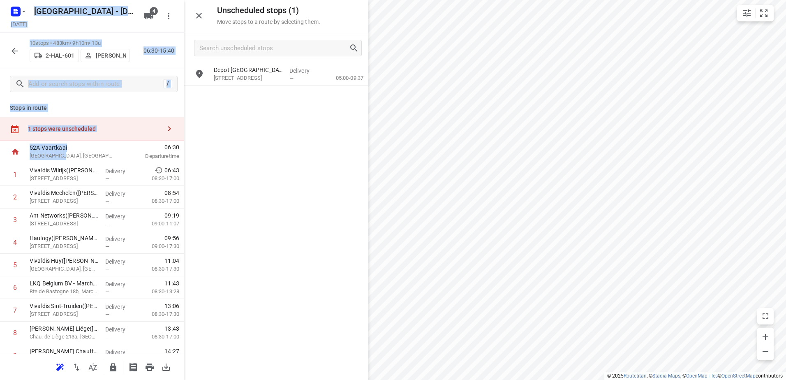
drag, startPoint x: 258, startPoint y: 88, endPoint x: 65, endPoint y: 153, distance: 203.3
click at [65, 153] on div "Unscheduled stops ( 1 ) Move stops to a route by selecting them. Depot België(D…" at bounding box center [92, 190] width 184 height 380
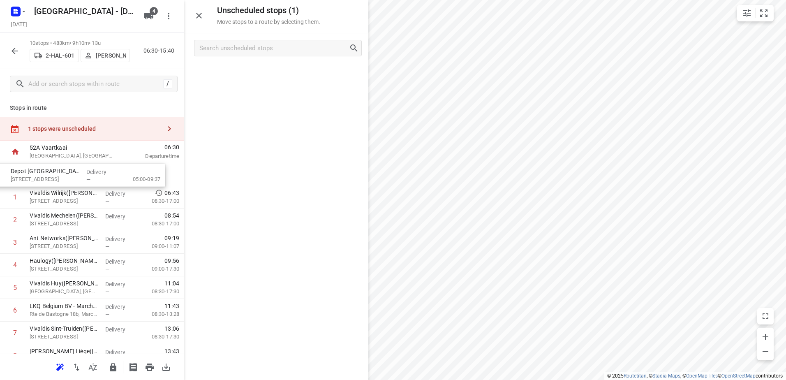
drag, startPoint x: 295, startPoint y: 75, endPoint x: 91, endPoint y: 171, distance: 225.6
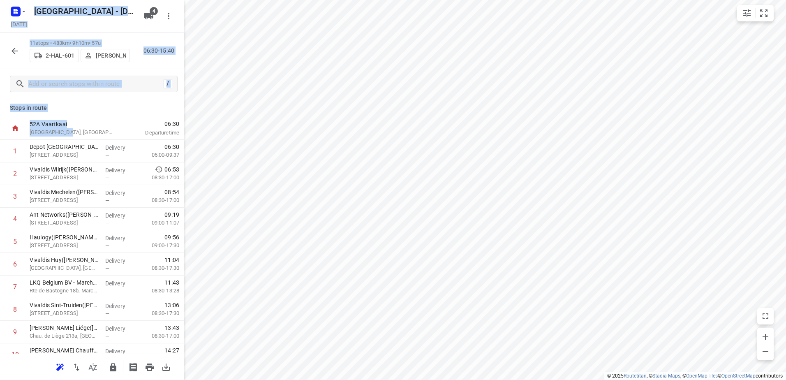
click at [20, 53] on button "button" at bounding box center [15, 51] width 16 height 16
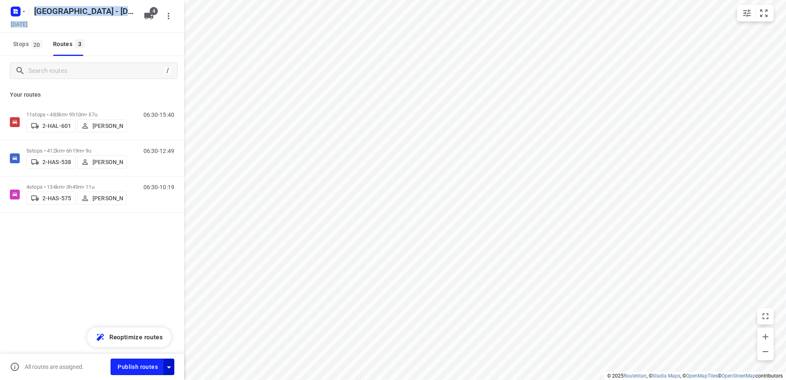
drag, startPoint x: 173, startPoint y: 369, endPoint x: 172, endPoint y: 363, distance: 5.9
click at [173, 368] on icon "button" at bounding box center [169, 367] width 10 height 10
drag, startPoint x: 157, startPoint y: 278, endPoint x: 160, endPoint y: 293, distance: 14.9
click at [157, 280] on input "Fulfill the stops in any order" at bounding box center [151, 285] width 47 height 16
checkbox input "true"
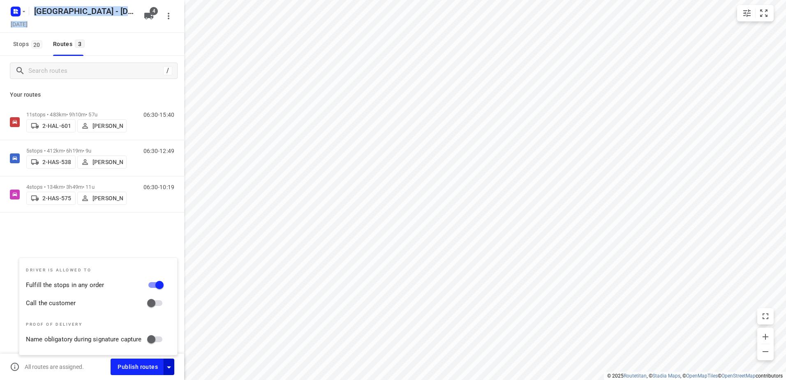
drag, startPoint x: 161, startPoint y: 300, endPoint x: 181, endPoint y: 306, distance: 20.3
click at [161, 301] on input "Call the customer" at bounding box center [151, 303] width 47 height 16
checkbox input "true"
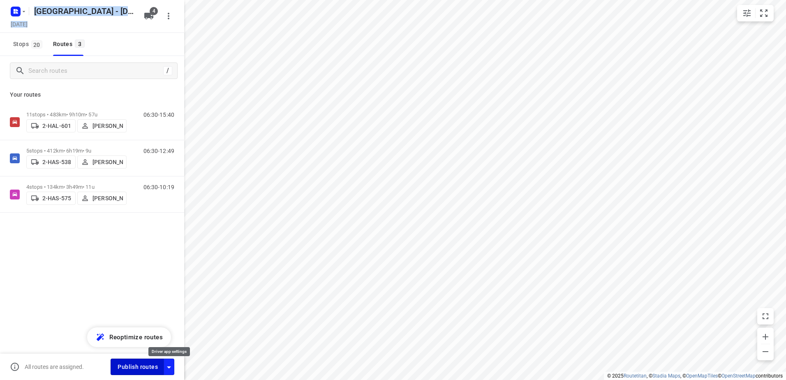
click at [151, 364] on span "Publish routes" at bounding box center [138, 367] width 40 height 10
click at [23, 9] on icon "button" at bounding box center [24, 11] width 7 height 7
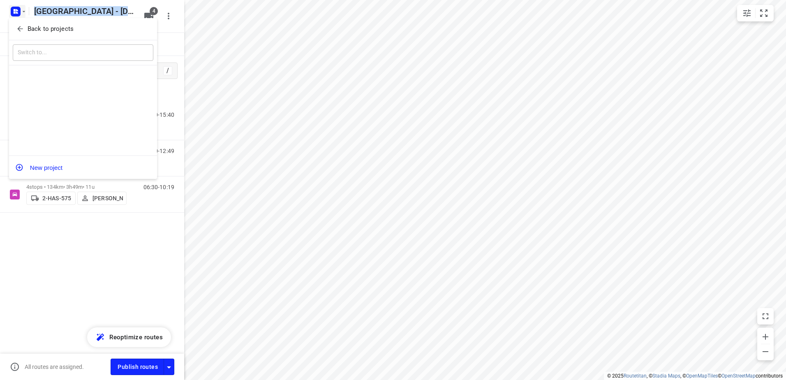
click at [49, 26] on p "Back to projects" at bounding box center [51, 28] width 46 height 9
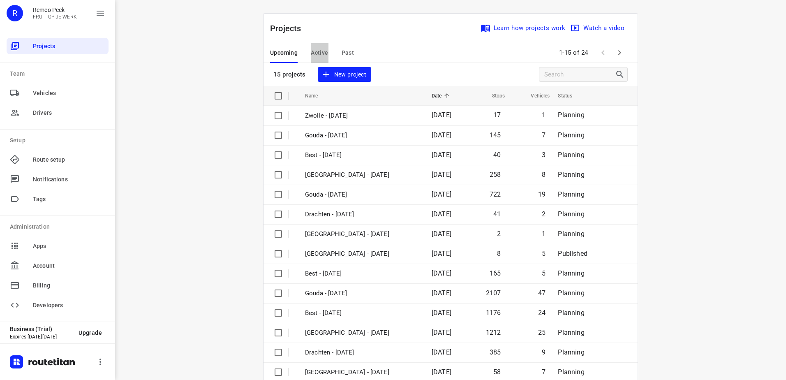
click at [313, 51] on span "Active" at bounding box center [319, 53] width 17 height 10
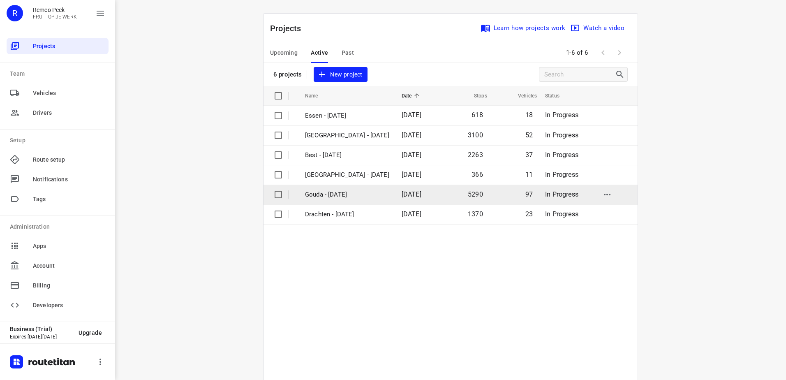
click at [332, 200] on td "Gouda - [DATE]" at bounding box center [346, 195] width 98 height 20
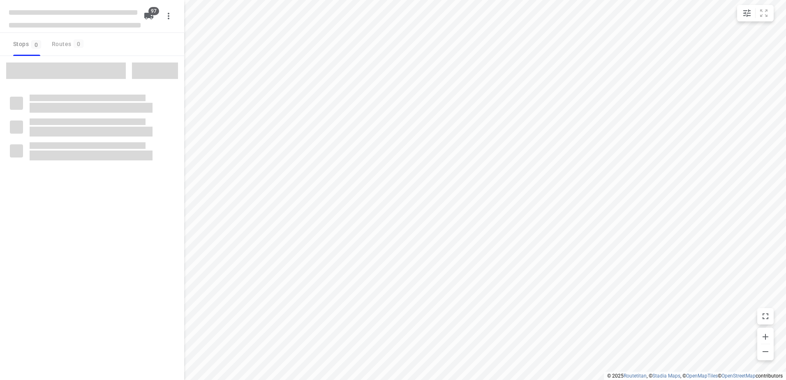
checkbox input "true"
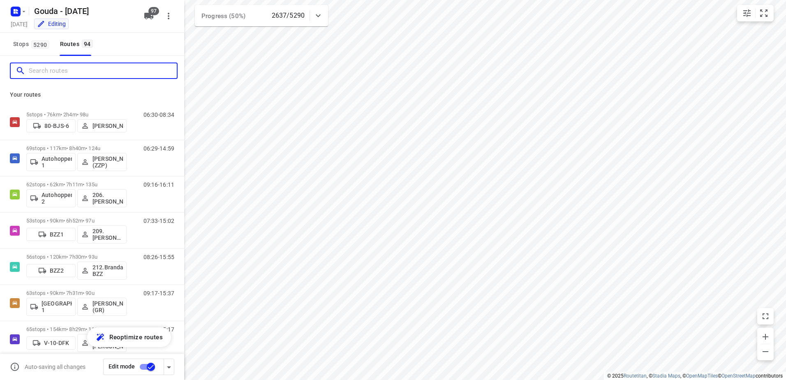
click at [42, 70] on input "Search routes" at bounding box center [103, 71] width 148 height 13
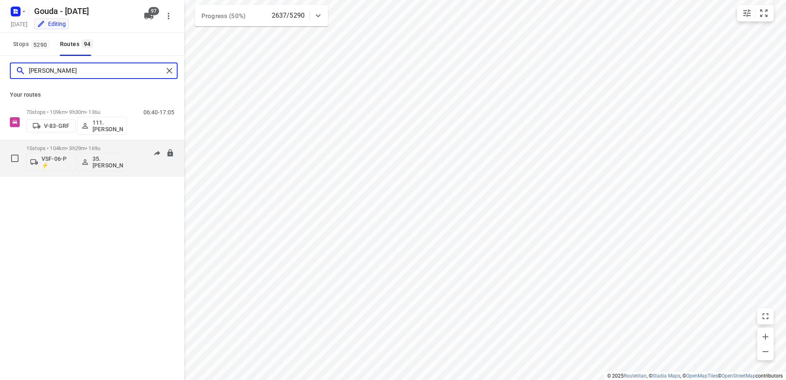
type input "alex"
click at [81, 149] on p "15 stops • 104km • 3h29m • 169u" at bounding box center [76, 148] width 100 height 6
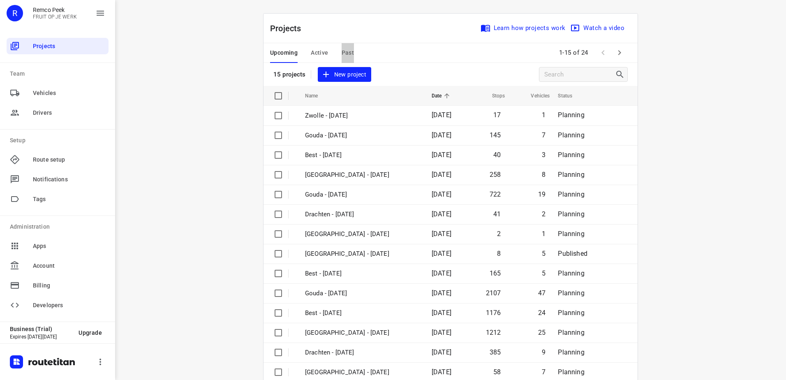
click at [346, 52] on span "Past" at bounding box center [348, 53] width 13 height 10
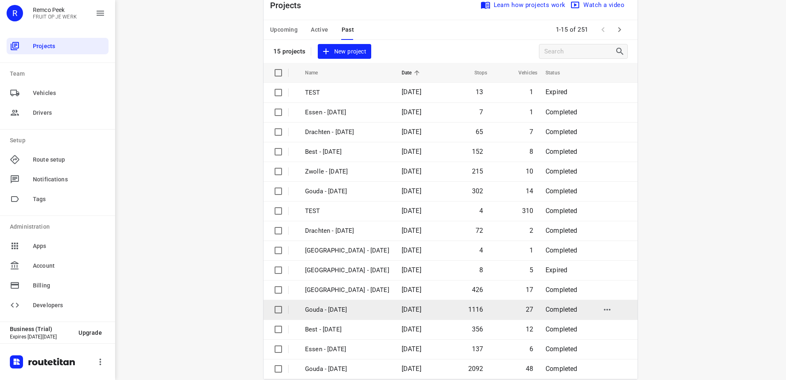
scroll to position [36, 0]
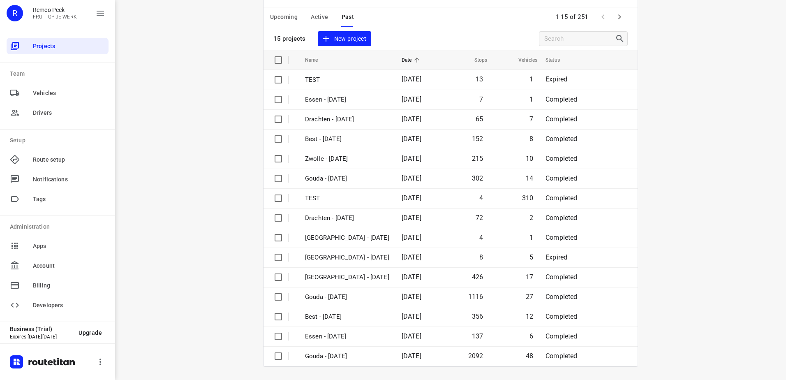
click at [615, 15] on icon "button" at bounding box center [620, 17] width 10 height 10
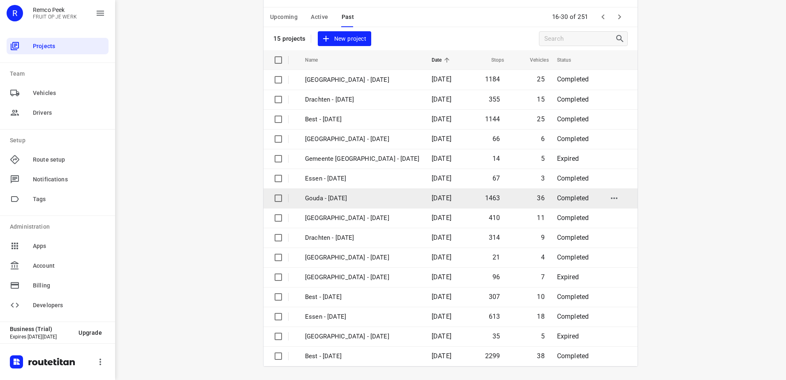
click at [371, 200] on p "Gouda - [DATE]" at bounding box center [362, 198] width 114 height 9
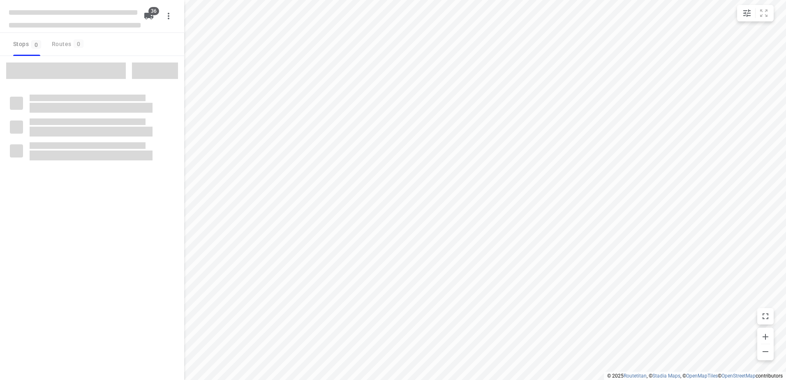
checkbox input "true"
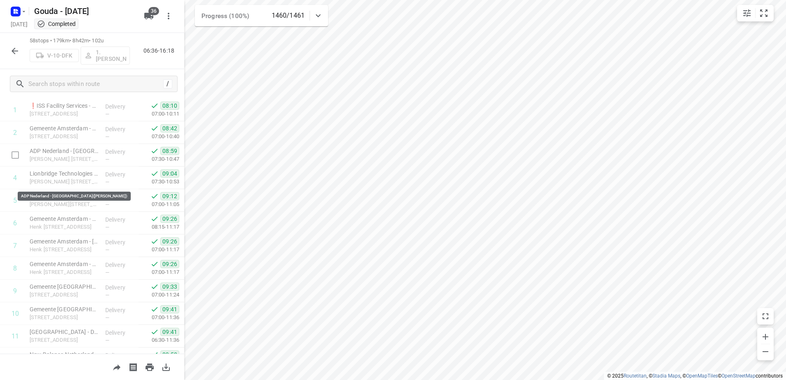
scroll to position [34, 0]
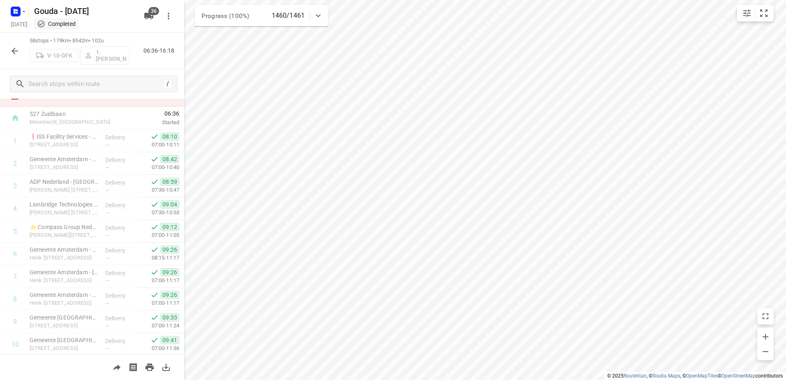
click at [17, 20] on div "Tuesday, Sep 16 Completed" at bounding box center [75, 24] width 132 height 11
click at [15, 8] on rect "button" at bounding box center [16, 12] width 10 height 10
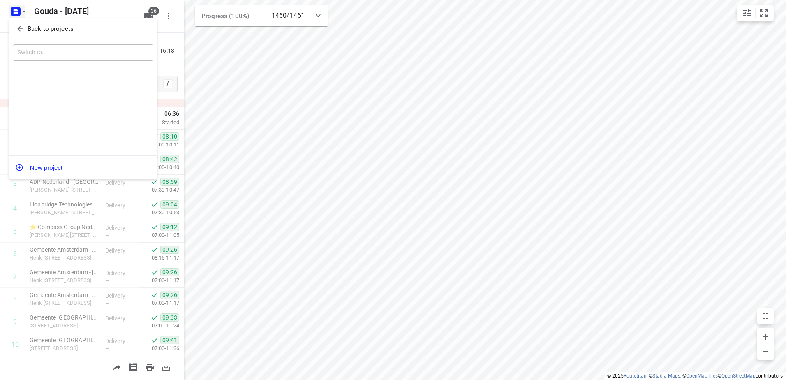
click at [30, 34] on button "Back to projects" at bounding box center [83, 29] width 141 height 14
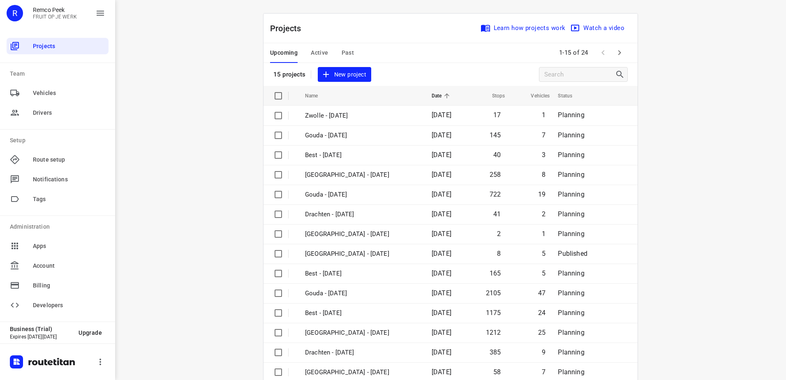
click at [320, 50] on span "Active" at bounding box center [319, 53] width 17 height 10
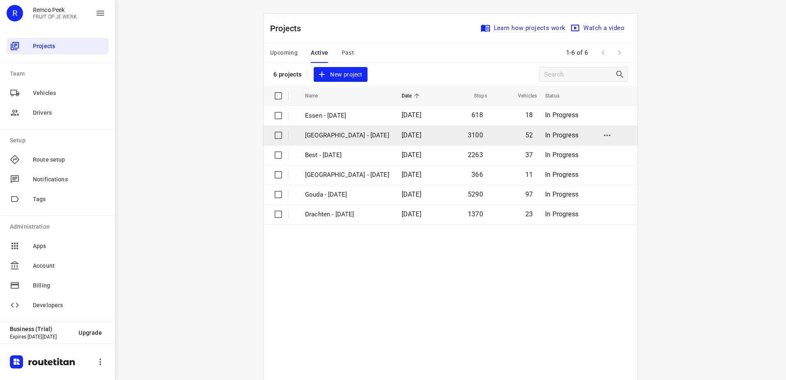
click at [330, 136] on p "Zwolle - Monday" at bounding box center [347, 135] width 84 height 9
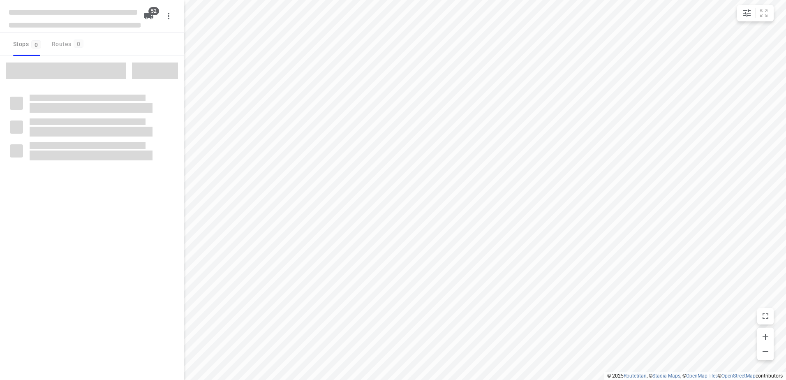
checkbox input "true"
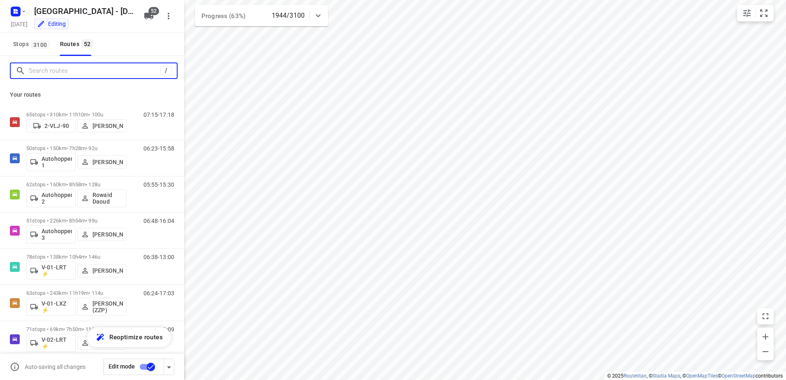
click at [100, 72] on input "Search routes" at bounding box center [95, 71] width 132 height 13
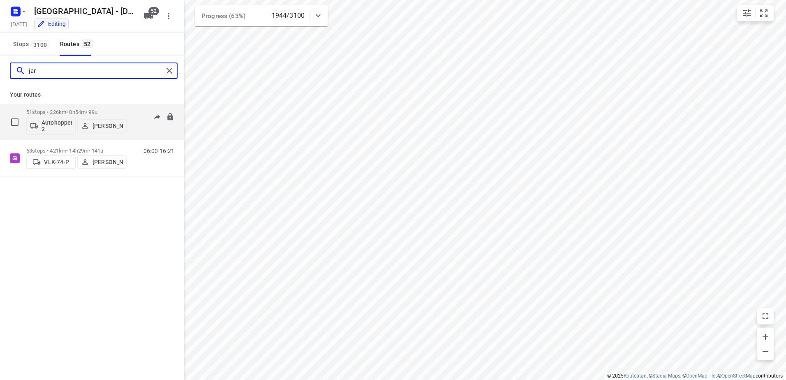
type input "jar"
click at [80, 107] on div "51 stops • 226km • 8h54m • 99u Autohopper 3 Jarno Van der Naalt" at bounding box center [76, 122] width 100 height 34
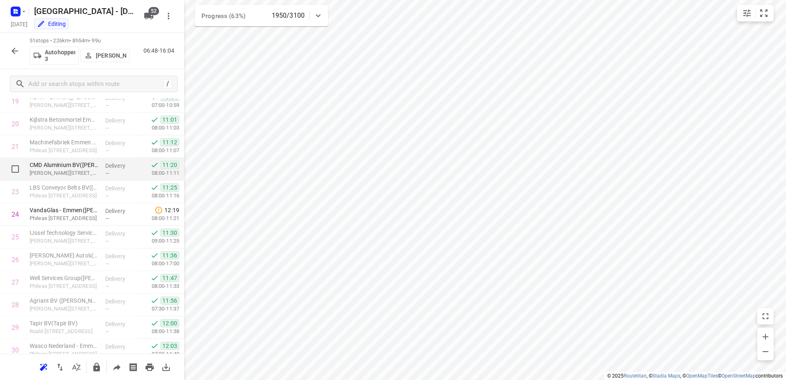
scroll to position [535, 0]
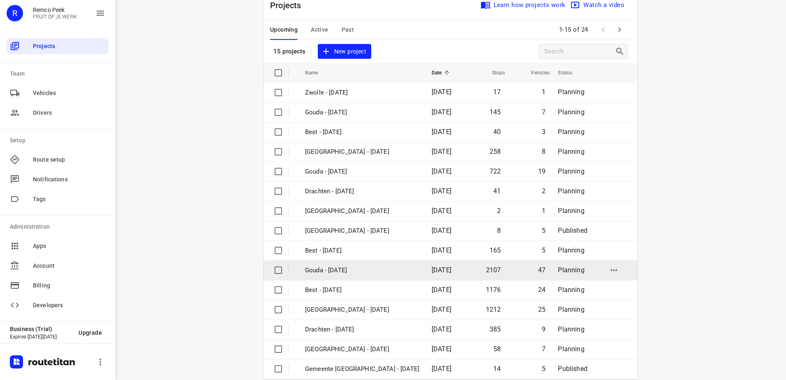
scroll to position [36, 0]
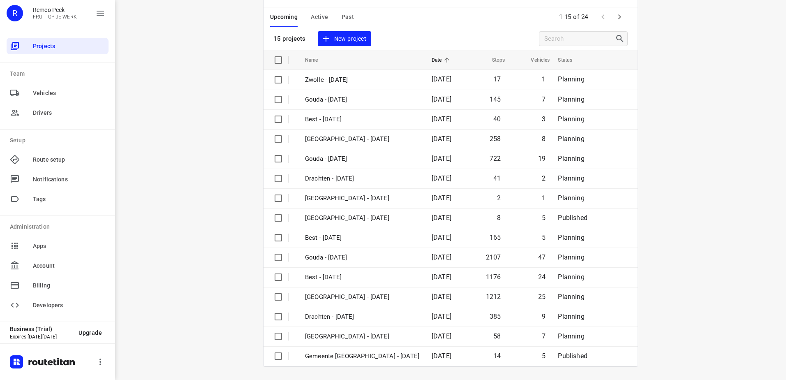
click at [618, 20] on icon "button" at bounding box center [620, 17] width 10 height 10
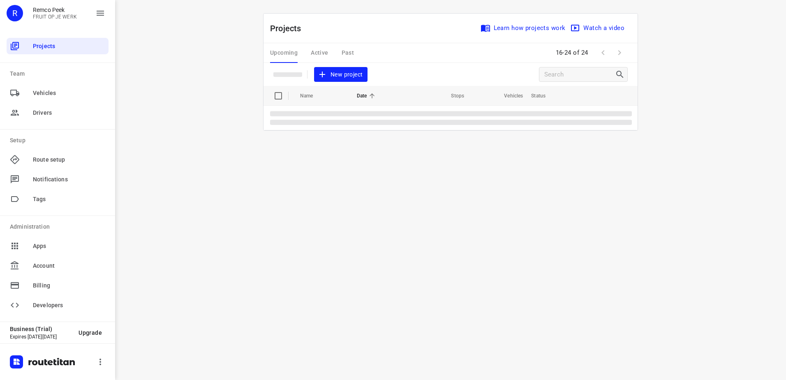
scroll to position [0, 0]
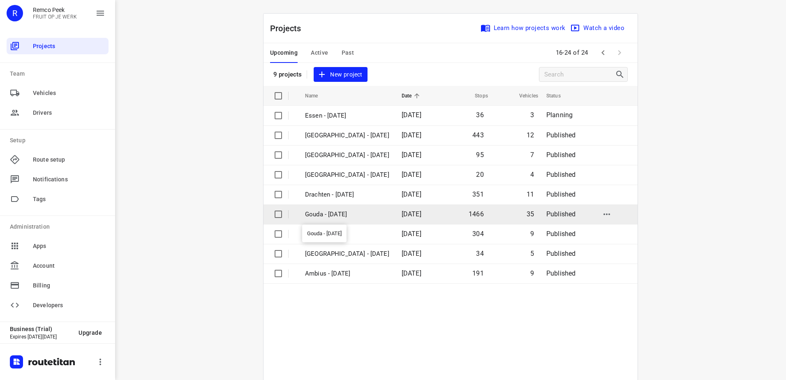
click at [361, 213] on p "Gouda - [DATE]" at bounding box center [347, 214] width 84 height 9
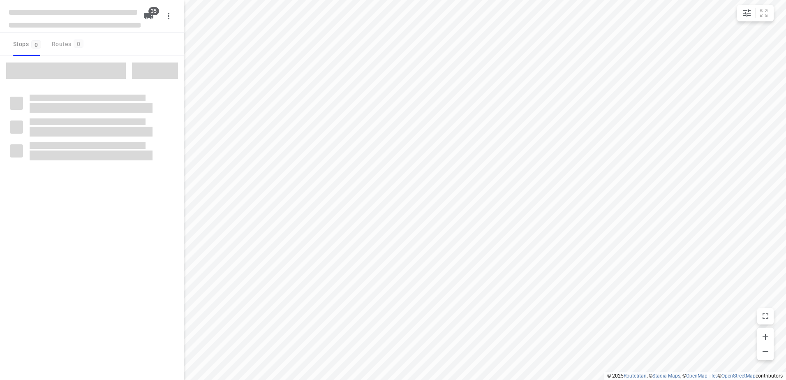
checkbox input "true"
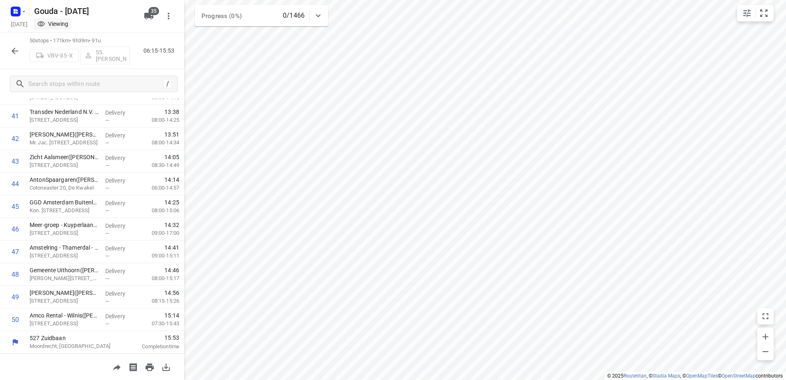
scroll to position [940, 0]
click at [384, 380] on html "i © 2025 Routetitan , © Stadia Maps , © OpenMapTiles © OpenStreetMap contributo…" at bounding box center [393, 190] width 786 height 380
click at [16, 45] on button "button" at bounding box center [15, 51] width 16 height 16
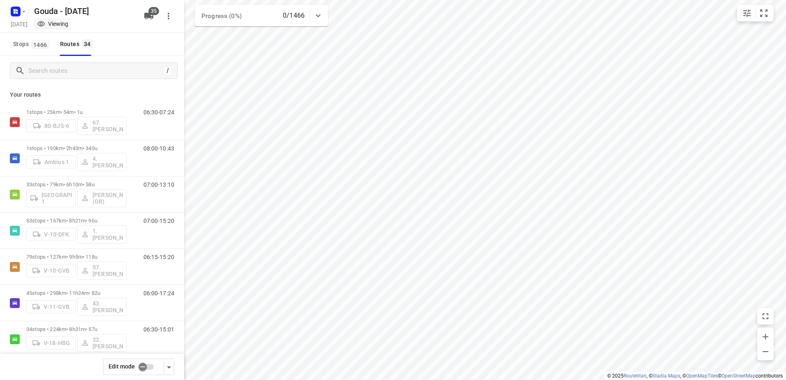
click at [148, 368] on input "checkbox" at bounding box center [142, 367] width 47 height 16
checkbox input "false"
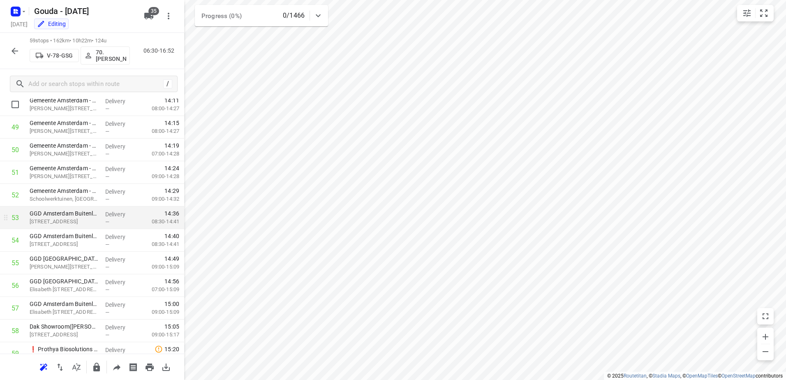
scroll to position [1143, 0]
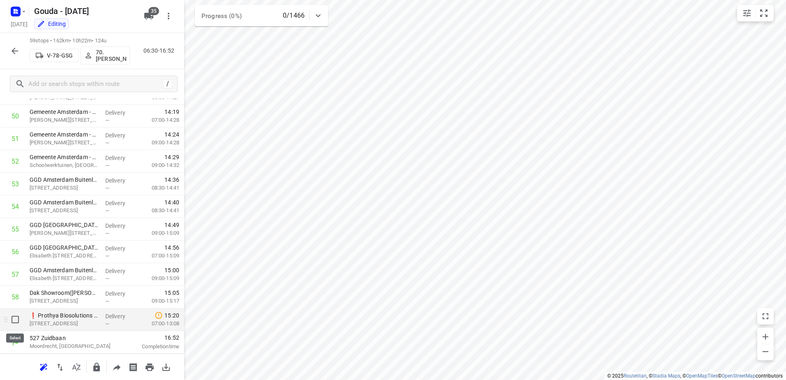
click at [16, 317] on input "checkbox" at bounding box center [15, 319] width 16 height 16
checkbox input "true"
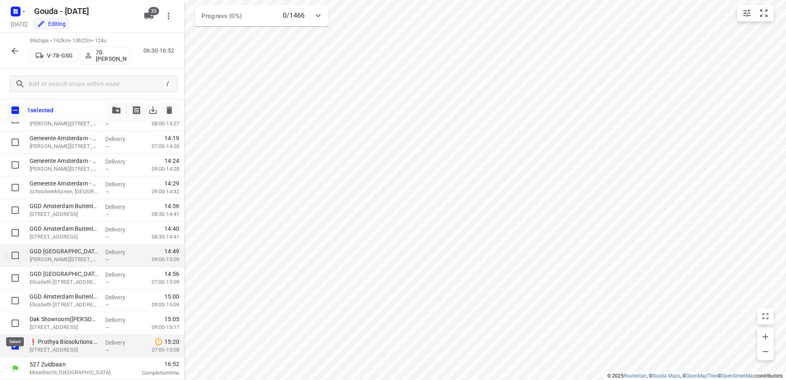
scroll to position [1140, 0]
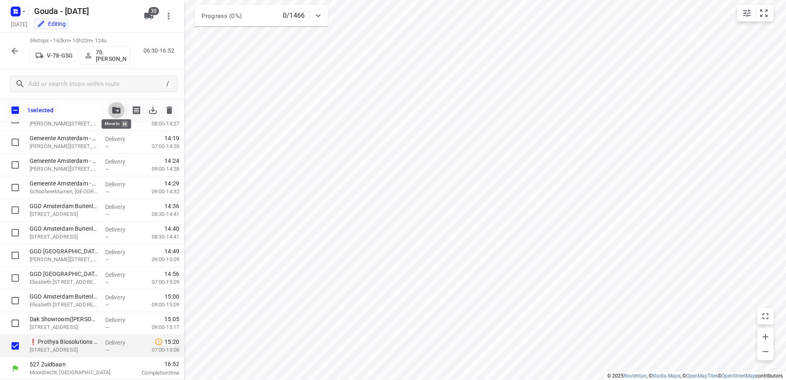
click at [115, 109] on icon "button" at bounding box center [116, 110] width 8 height 7
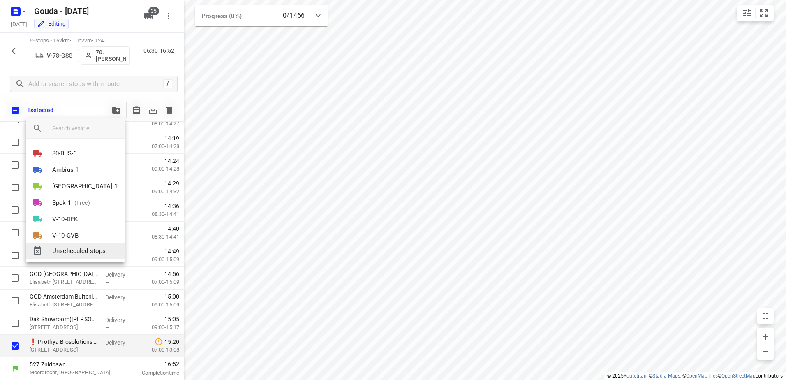
click at [90, 255] on span "Unscheduled stops" at bounding box center [85, 250] width 66 height 9
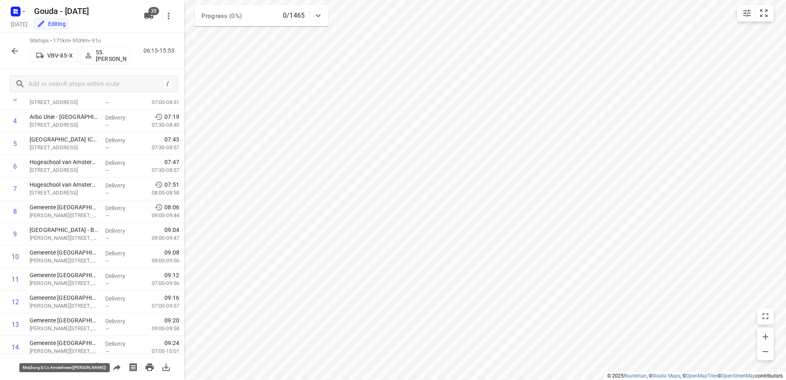
scroll to position [0, 0]
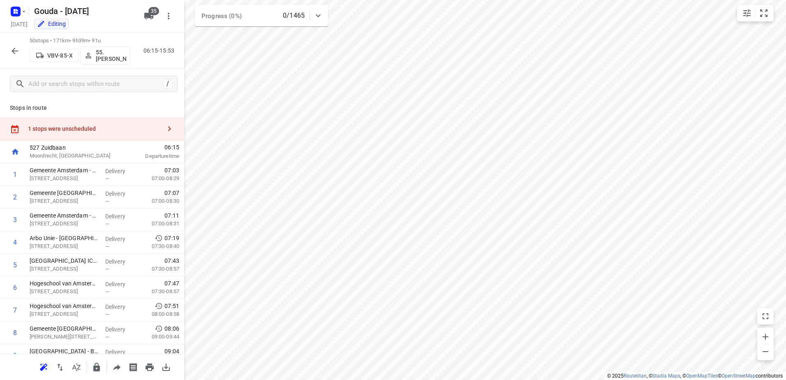
drag, startPoint x: 63, startPoint y: 127, endPoint x: 158, endPoint y: 110, distance: 95.7
click at [63, 127] on div "1 stops were unscheduled" at bounding box center [94, 128] width 133 height 7
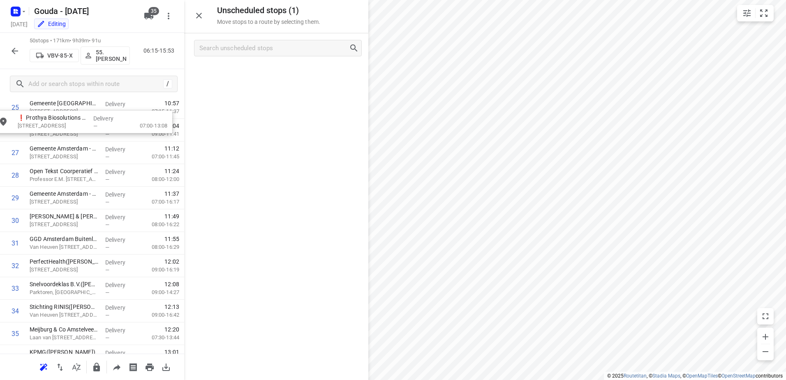
scroll to position [582, 0]
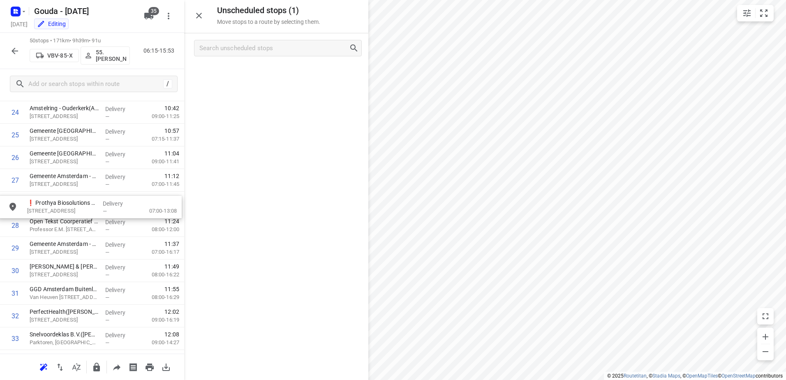
drag, startPoint x: 311, startPoint y: 76, endPoint x: 118, endPoint y: 206, distance: 232.3
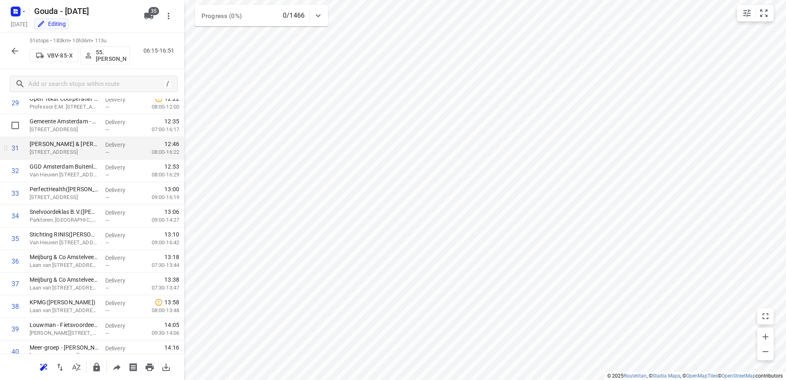
scroll to position [675, 0]
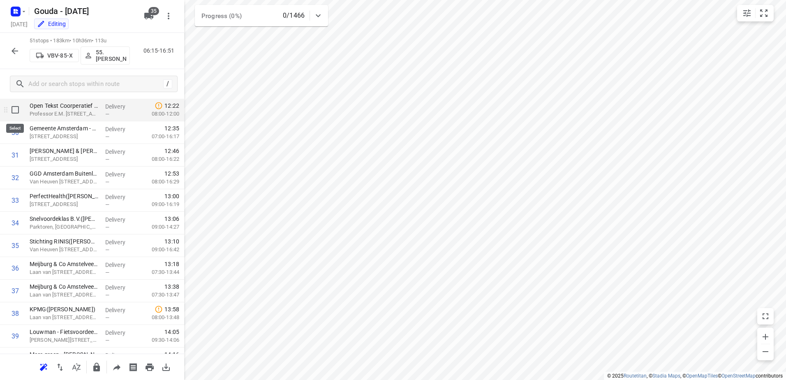
click at [12, 110] on input "checkbox" at bounding box center [15, 110] width 16 height 16
checkbox input "true"
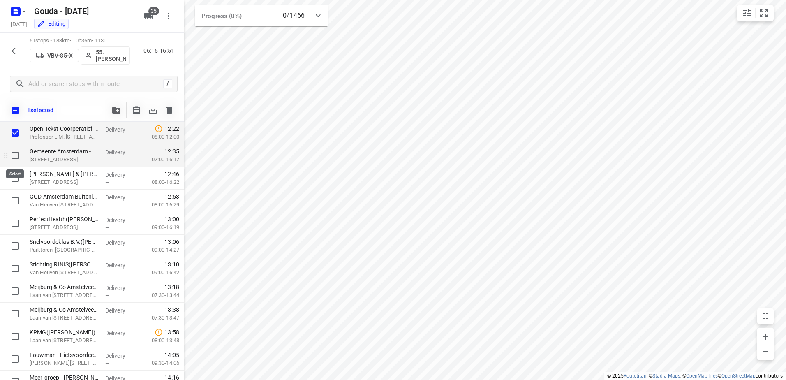
drag, startPoint x: 14, startPoint y: 151, endPoint x: 13, endPoint y: 156, distance: 5.1
click at [14, 151] on input "checkbox" at bounding box center [15, 155] width 16 height 16
checkbox input "true"
click at [11, 177] on input "checkbox" at bounding box center [15, 178] width 16 height 16
checkbox input "true"
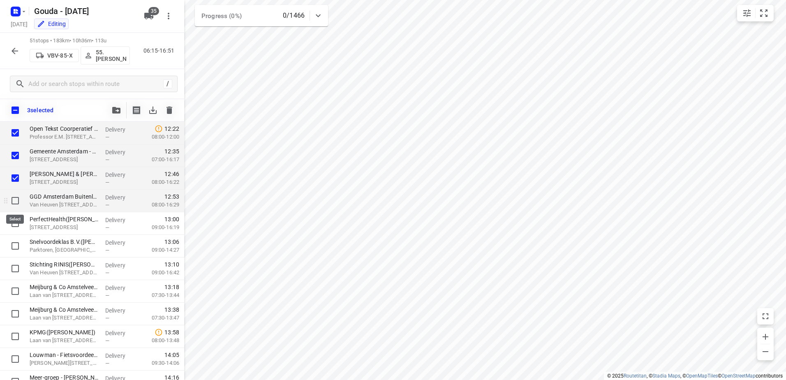
click at [9, 209] on input "checkbox" at bounding box center [15, 200] width 16 height 16
checkbox input "true"
click at [9, 230] on input "checkbox" at bounding box center [15, 223] width 16 height 16
checkbox input "true"
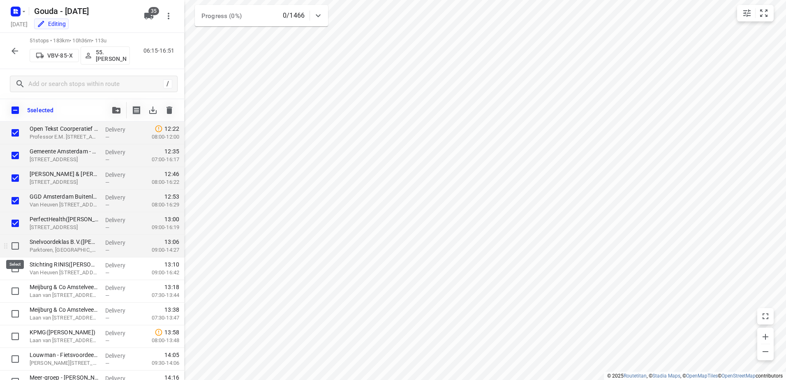
drag, startPoint x: 11, startPoint y: 243, endPoint x: 14, endPoint y: 257, distance: 13.9
click at [12, 245] on input "checkbox" at bounding box center [15, 246] width 16 height 16
checkbox input "true"
click at [16, 268] on input "checkbox" at bounding box center [15, 268] width 16 height 16
checkbox input "true"
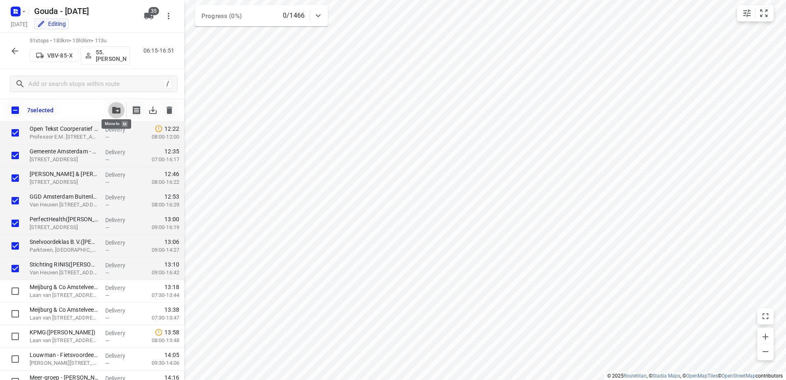
click at [118, 115] on button "button" at bounding box center [116, 110] width 16 height 16
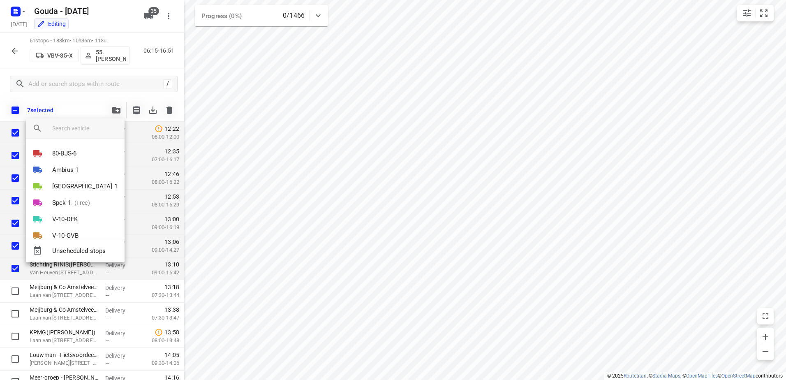
click at [98, 126] on input "search vehicle" at bounding box center [85, 128] width 66 height 12
type input "a"
click at [450, 57] on div at bounding box center [393, 190] width 786 height 380
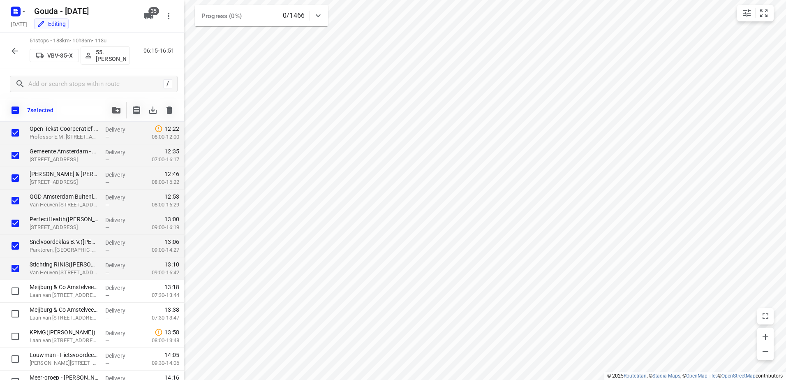
click at [117, 108] on icon "button" at bounding box center [116, 110] width 8 height 7
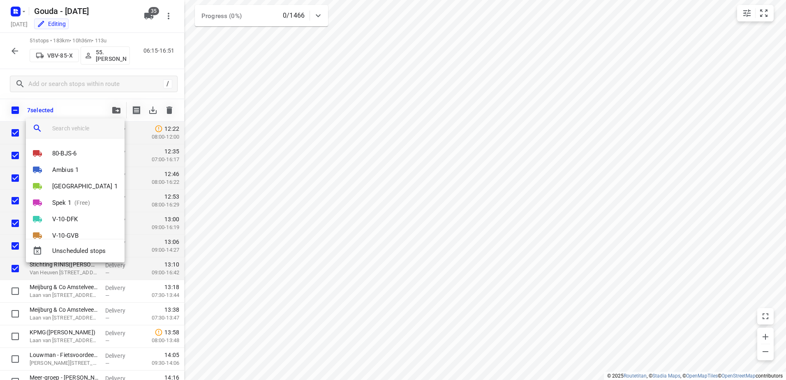
click at [82, 128] on input "search vehicle" at bounding box center [85, 128] width 66 height 12
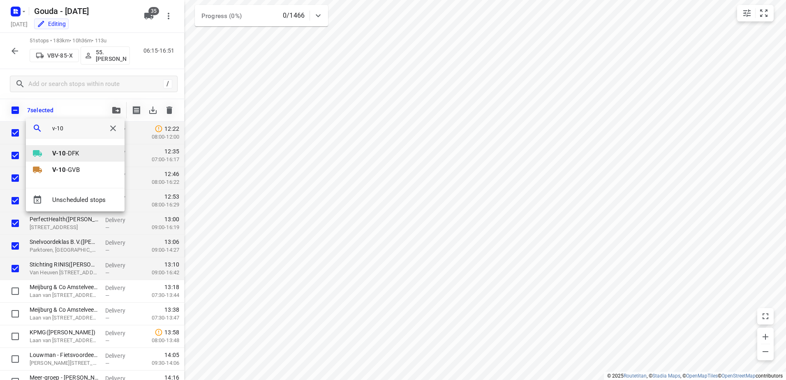
type input "v-10"
click at [111, 125] on icon "button" at bounding box center [113, 128] width 10 height 10
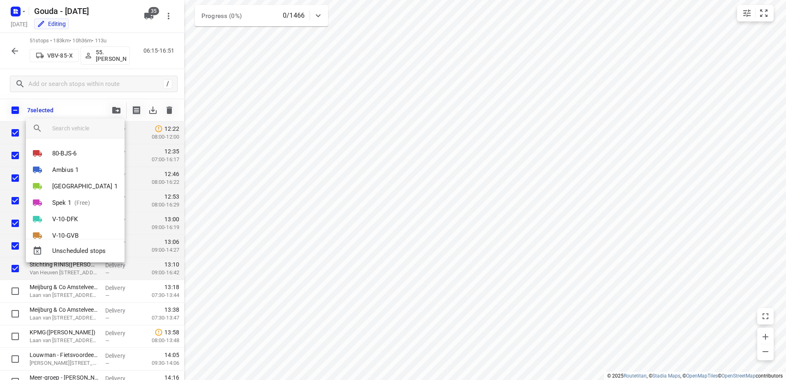
click at [77, 125] on input "search vehicle" at bounding box center [85, 128] width 66 height 12
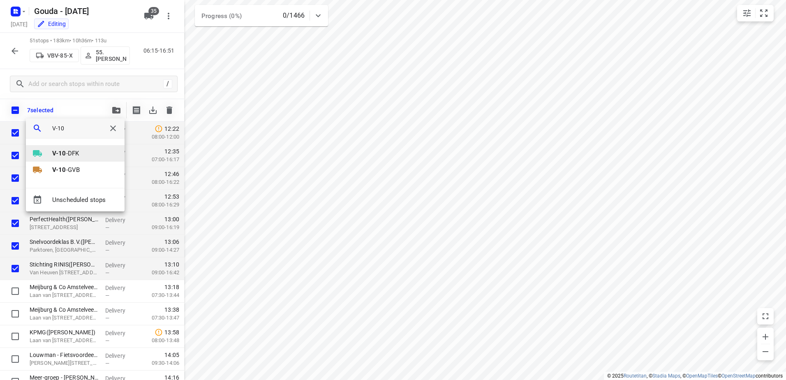
type input "V-10"
click at [68, 151] on p "V-10 -DFK" at bounding box center [65, 153] width 27 height 9
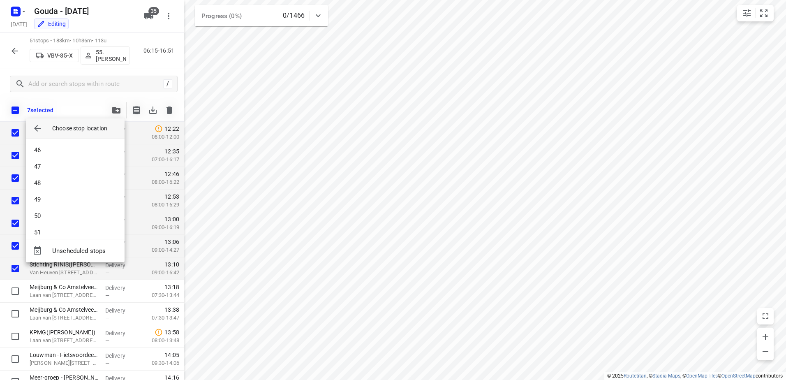
scroll to position [782, 0]
click at [54, 223] on li "53" at bounding box center [75, 224] width 99 height 16
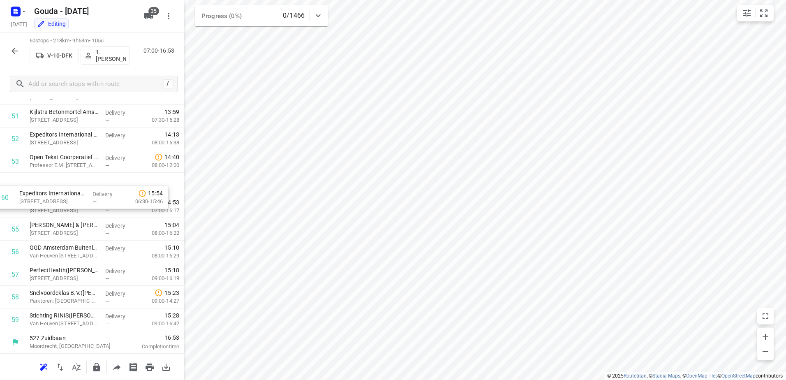
scroll to position [1043, 0]
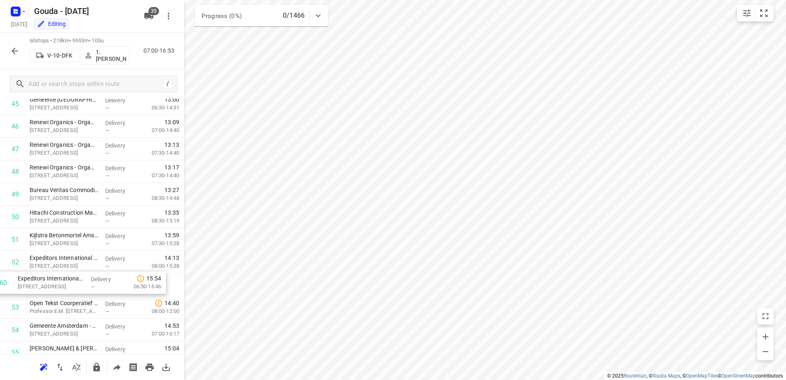
drag, startPoint x: 79, startPoint y: 324, endPoint x: 74, endPoint y: 272, distance: 52.5
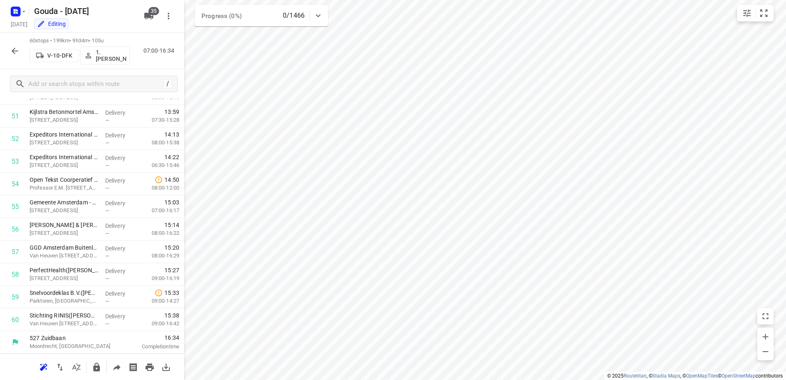
click at [16, 53] on icon "button" at bounding box center [15, 51] width 10 height 10
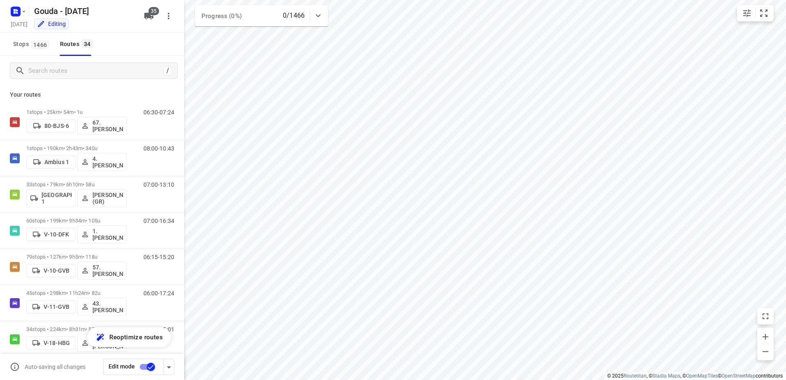
click at [145, 369] on input "checkbox" at bounding box center [151, 367] width 47 height 16
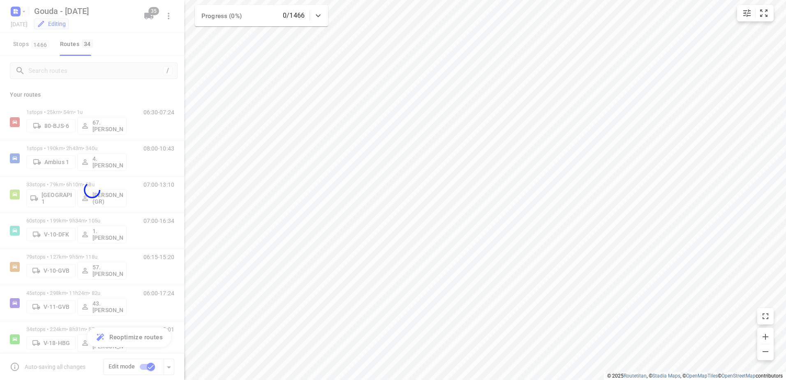
checkbox input "false"
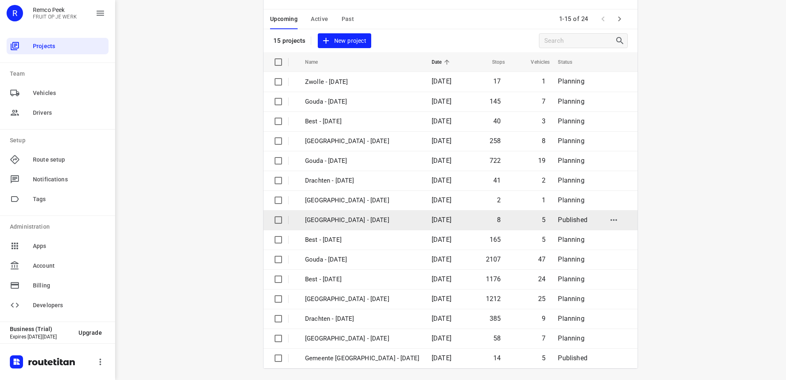
scroll to position [36, 0]
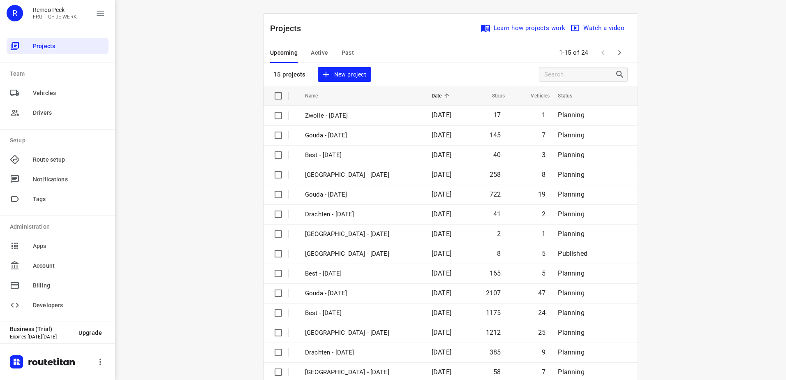
drag, startPoint x: 184, startPoint y: 195, endPoint x: 212, endPoint y: 190, distance: 28.8
click at [186, 196] on div "i © 2025 Routetitan , © Stadia Maps , © OpenMapTiles © OpenStreetMap contributo…" at bounding box center [450, 190] width 671 height 380
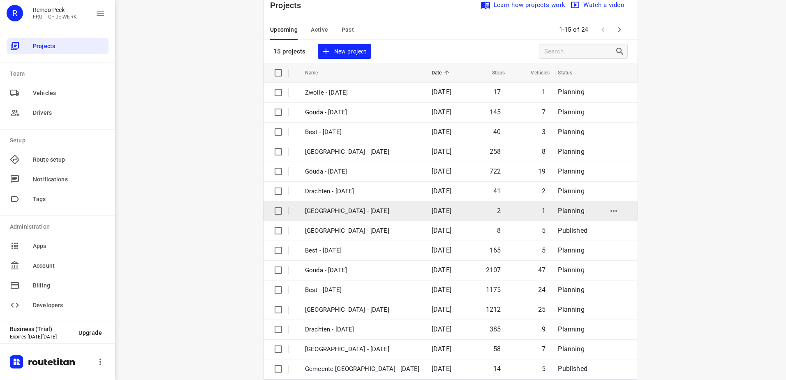
scroll to position [36, 0]
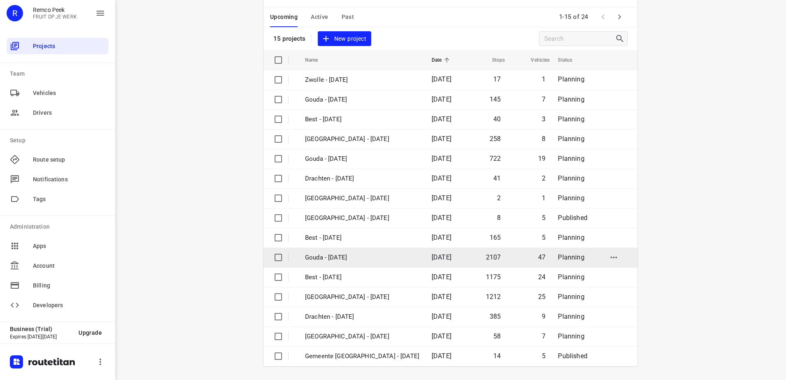
click at [355, 261] on p "Gouda - [DATE]" at bounding box center [362, 257] width 114 height 9
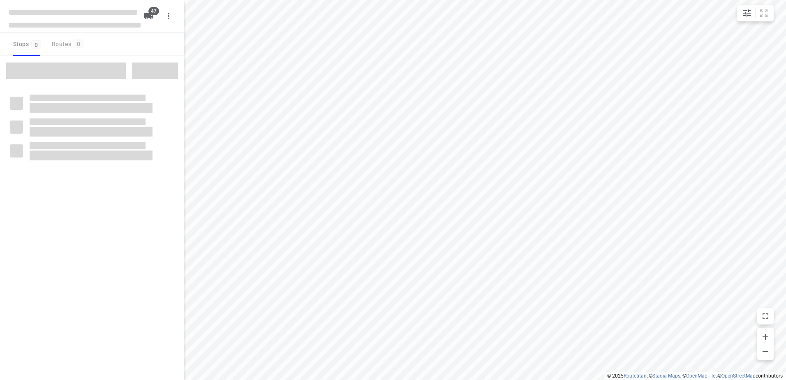
checkbox input "true"
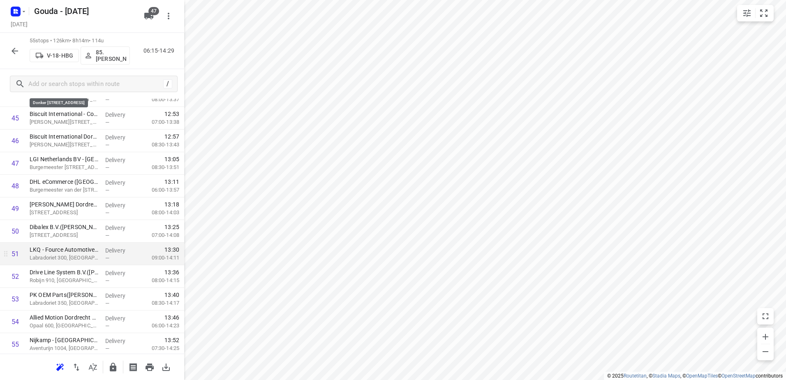
scroll to position [1053, 0]
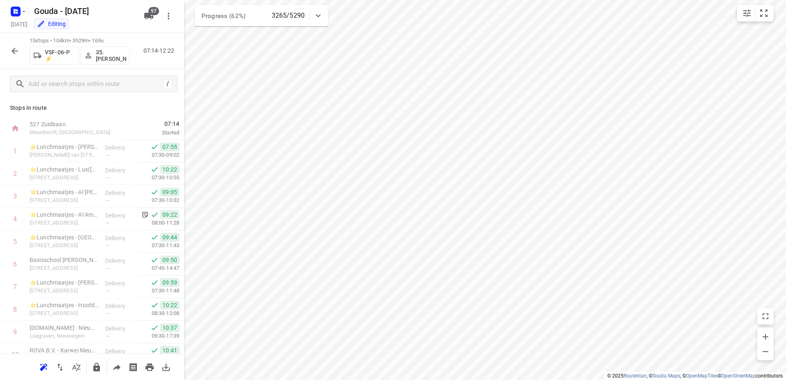
click at [15, 58] on button "button" at bounding box center [15, 51] width 16 height 16
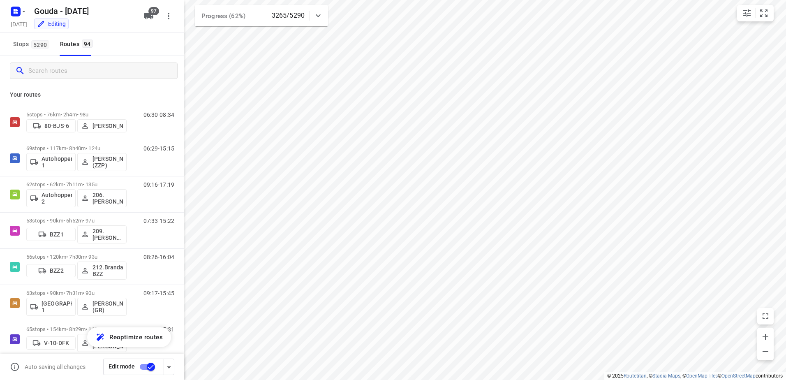
click at [46, 76] on input "Search routes" at bounding box center [102, 71] width 149 height 13
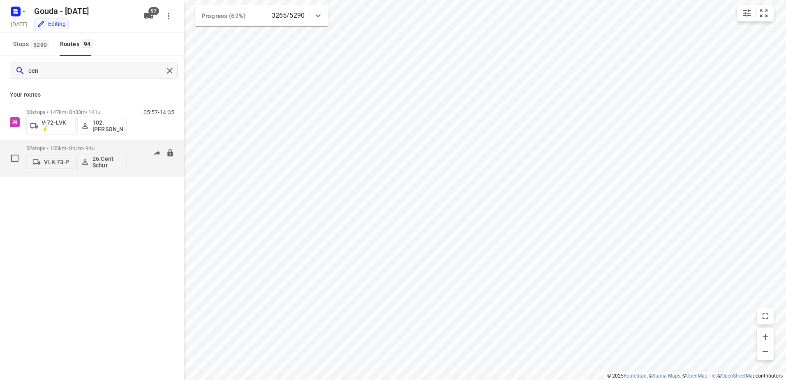
type input "cen"
click at [85, 148] on p "52 stops • 155km • 8h1m • 94u" at bounding box center [76, 148] width 100 height 6
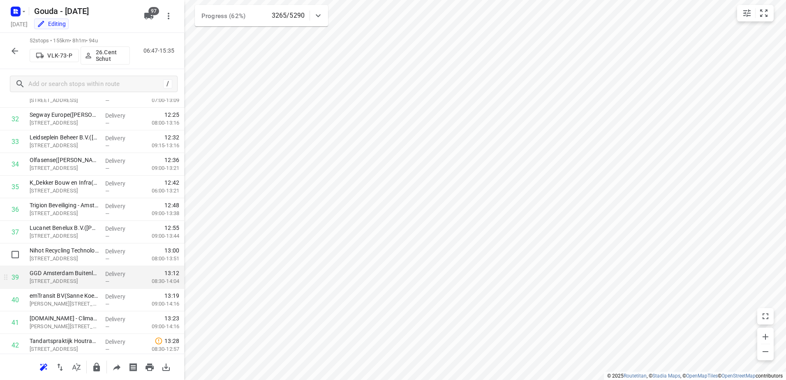
scroll to position [782, 0]
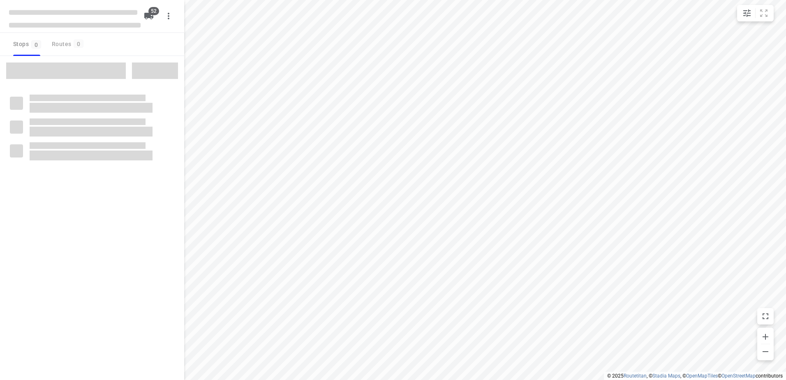
checkbox input "true"
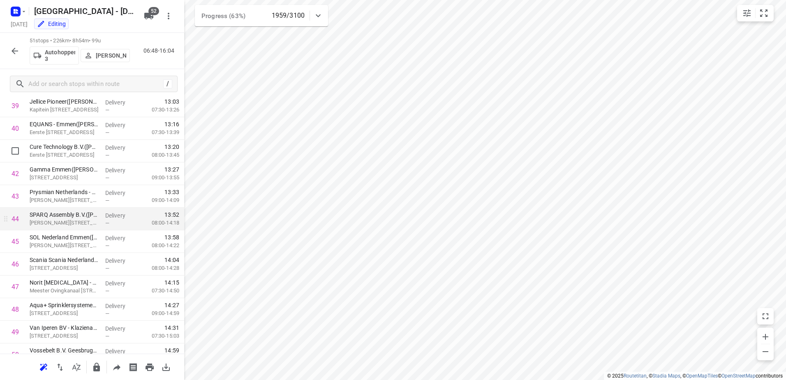
scroll to position [946, 0]
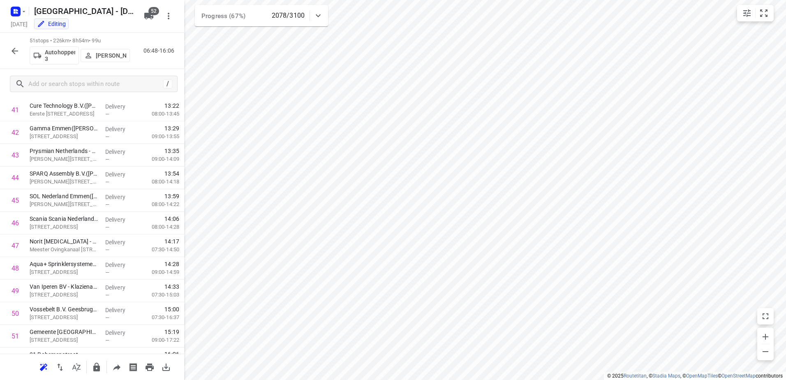
click at [13, 46] on icon "button" at bounding box center [15, 51] width 10 height 10
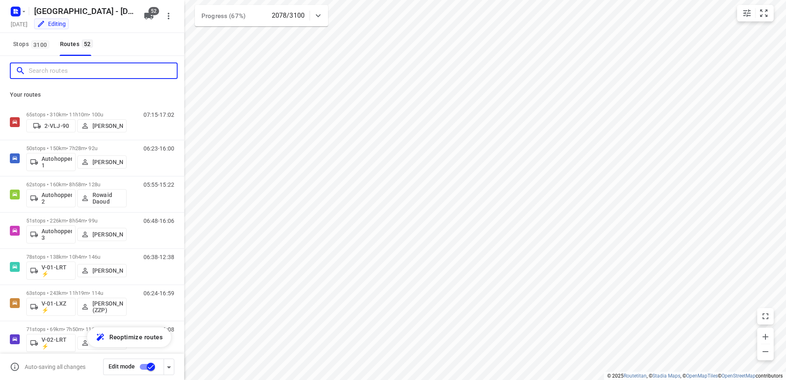
click at [64, 73] on input "Search routes" at bounding box center [103, 71] width 148 height 13
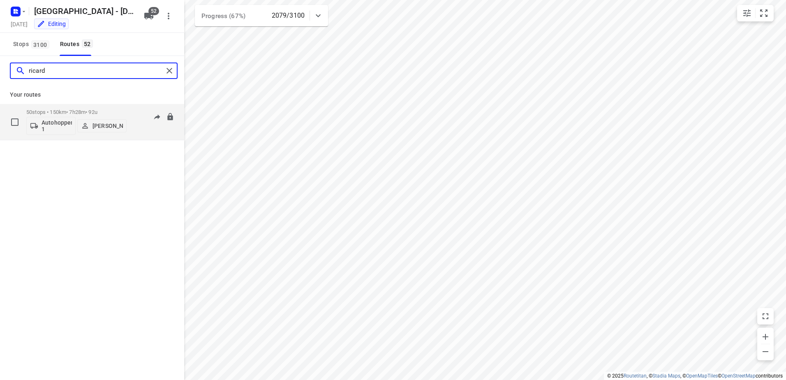
type input "ricard"
click at [92, 109] on div "50 stops • 150km • 7h28m • 92u Autohopper 1 [PERSON_NAME]" at bounding box center [76, 122] width 100 height 34
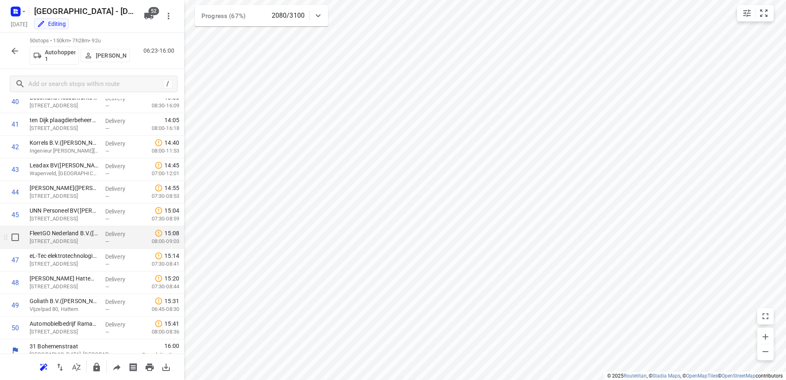
scroll to position [940, 0]
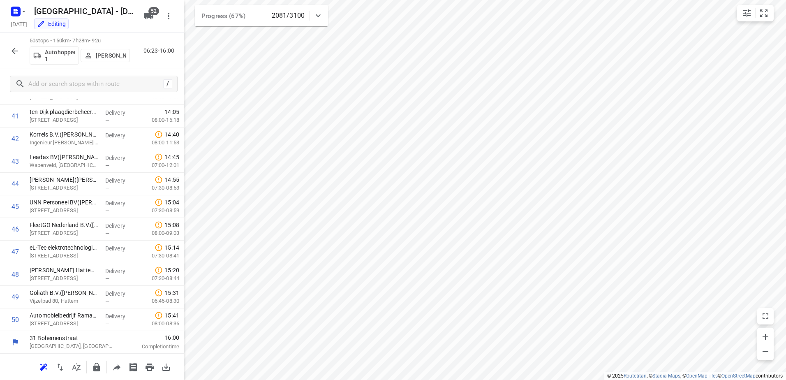
click at [16, 52] on icon "button" at bounding box center [15, 51] width 10 height 10
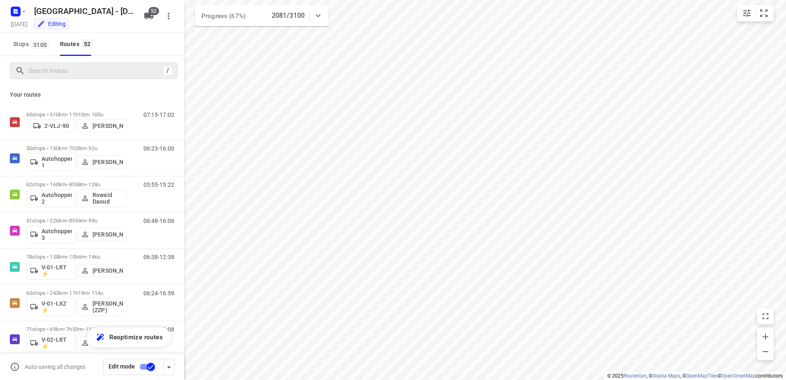
click at [121, 77] on div "/" at bounding box center [94, 71] width 168 height 16
click at [123, 71] on input "Search routes" at bounding box center [96, 71] width 134 height 13
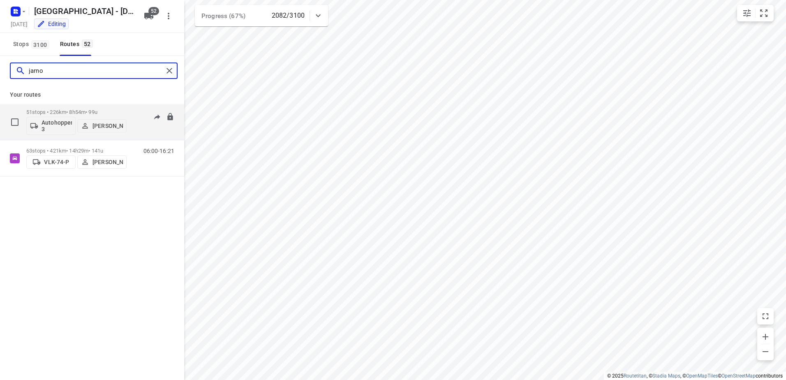
type input "jarno"
click at [67, 110] on p "51 stops • 226km • 8h54m • 99u" at bounding box center [76, 112] width 100 height 6
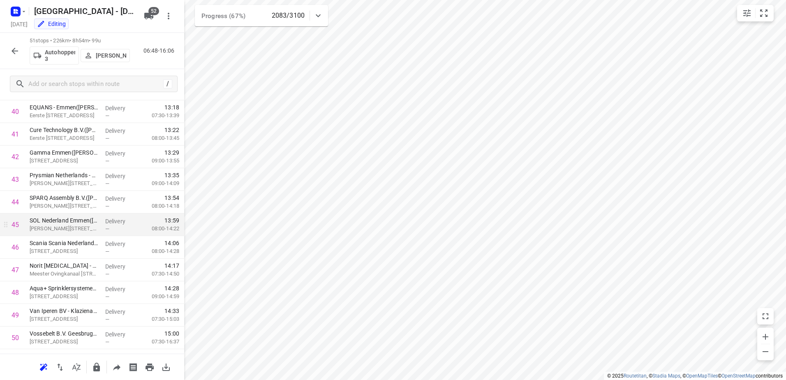
scroll to position [962, 0]
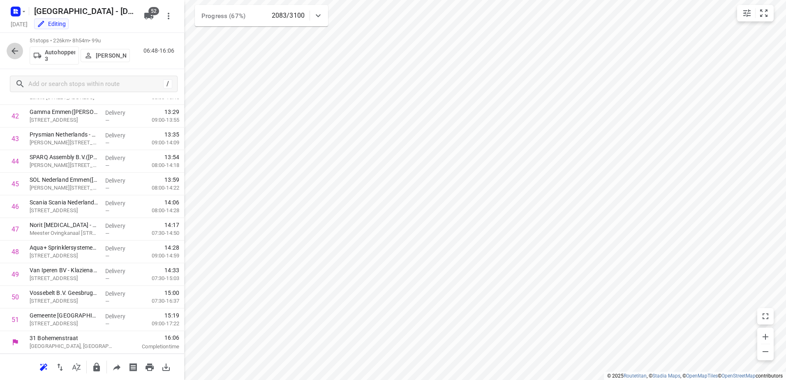
click at [14, 49] on icon "button" at bounding box center [15, 51] width 7 height 7
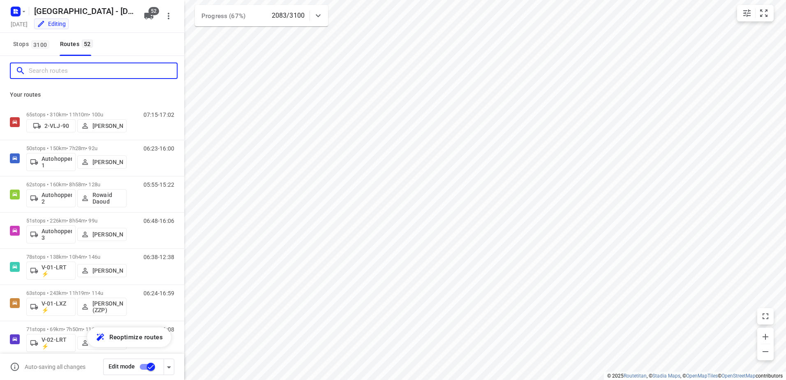
click at [69, 74] on input "Search routes" at bounding box center [103, 71] width 148 height 13
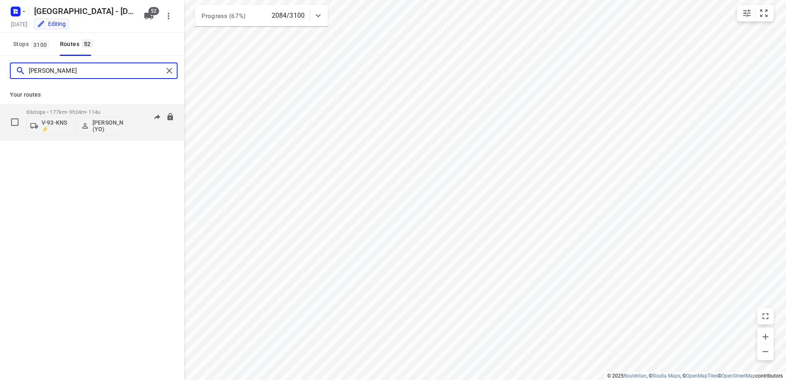
type input "[PERSON_NAME]"
click at [73, 107] on div "63 stops • 177km • 9h24m • 114u V-93-KNS ⚡ [PERSON_NAME] (YO)" at bounding box center [76, 122] width 100 height 34
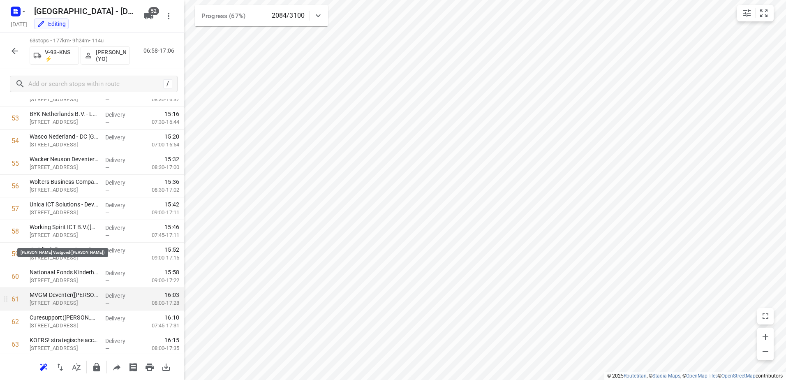
scroll to position [1234, 0]
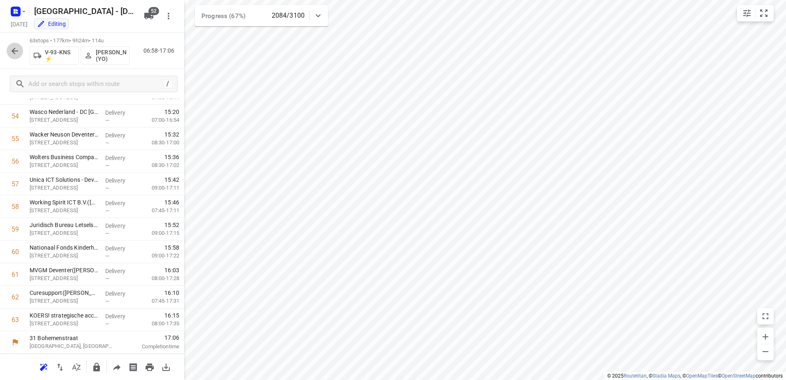
click at [23, 50] on button "button" at bounding box center [15, 51] width 16 height 16
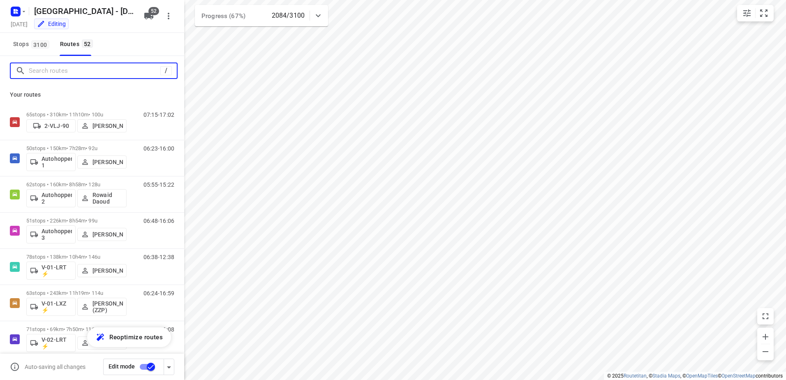
click at [66, 72] on input "Search routes" at bounding box center [95, 71] width 132 height 13
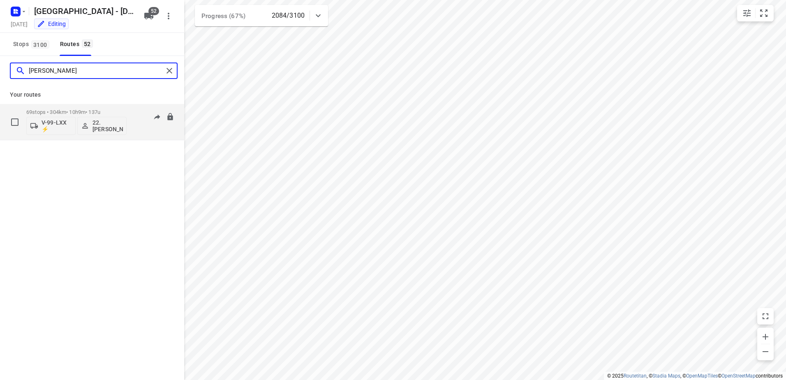
type input "[PERSON_NAME]"
click at [78, 110] on p "69 stops • 304km • 10h9m • 137u" at bounding box center [76, 112] width 100 height 6
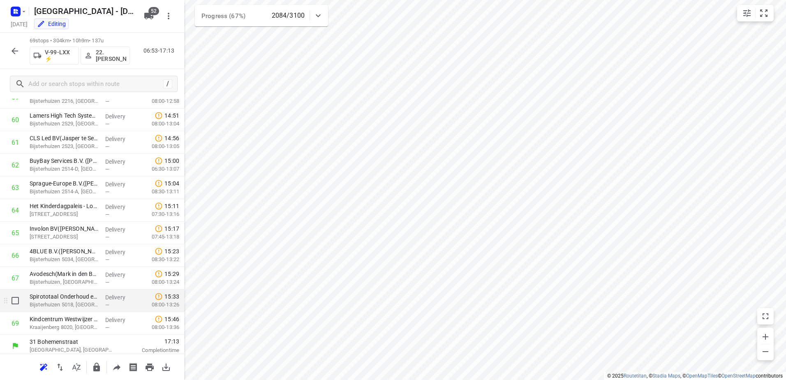
scroll to position [1370, 0]
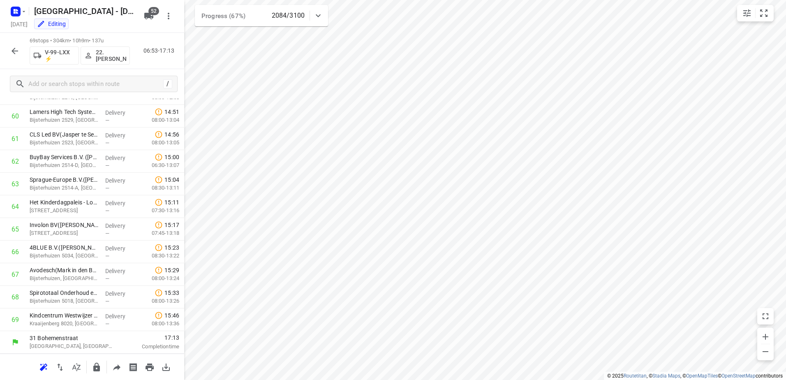
click at [14, 50] on icon "button" at bounding box center [15, 51] width 10 height 10
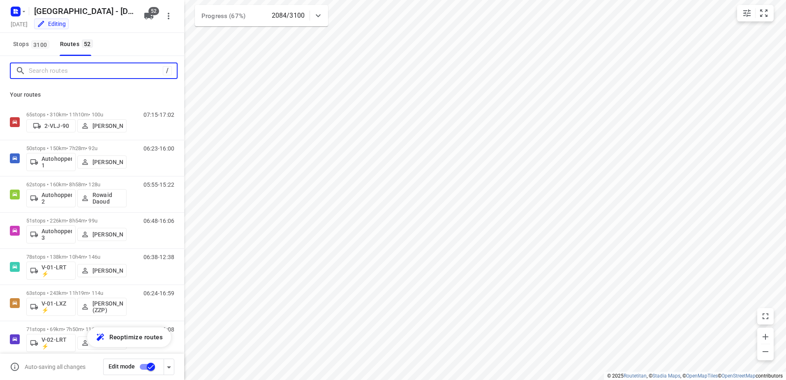
click at [66, 74] on input "Search routes" at bounding box center [96, 71] width 134 height 13
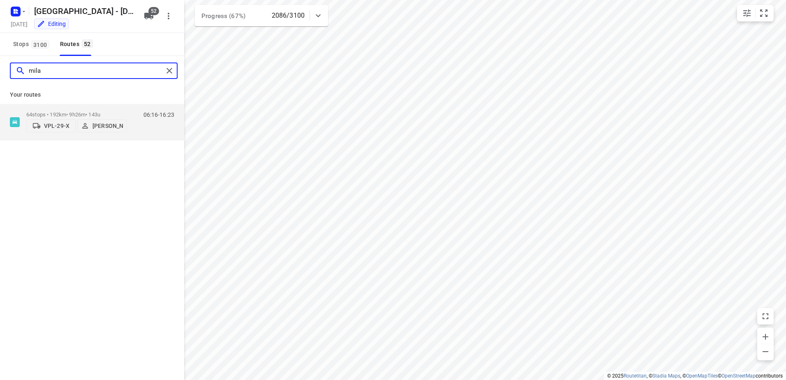
type input "mila"
click at [83, 102] on div "Your routes 64 stops • 192km • 9h26m • 143u VPL-29-X Milan Rave 06:16-16:23" at bounding box center [92, 113] width 184 height 55
click at [81, 114] on p "64 stops • 192km • 9h26m • 143u" at bounding box center [76, 114] width 100 height 6
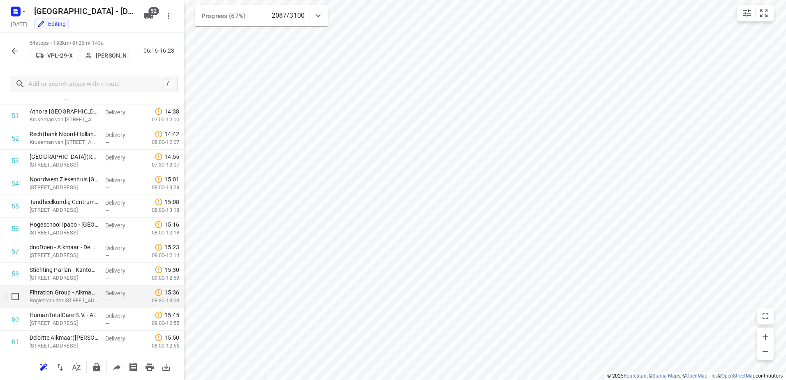
scroll to position [1257, 0]
click at [15, 53] on icon "button" at bounding box center [15, 51] width 10 height 10
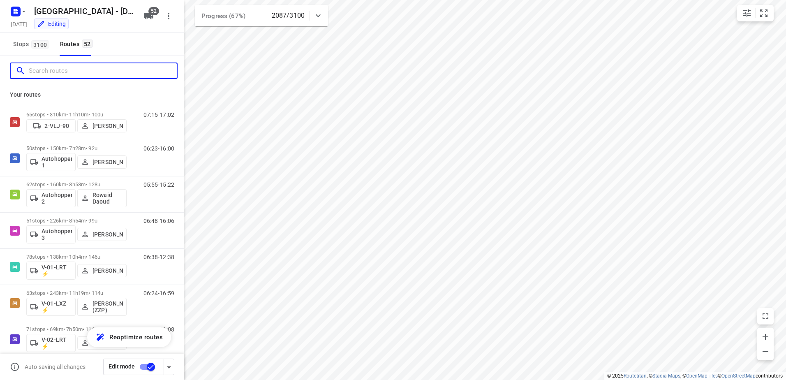
click at [60, 72] on input "Search routes" at bounding box center [103, 71] width 148 height 13
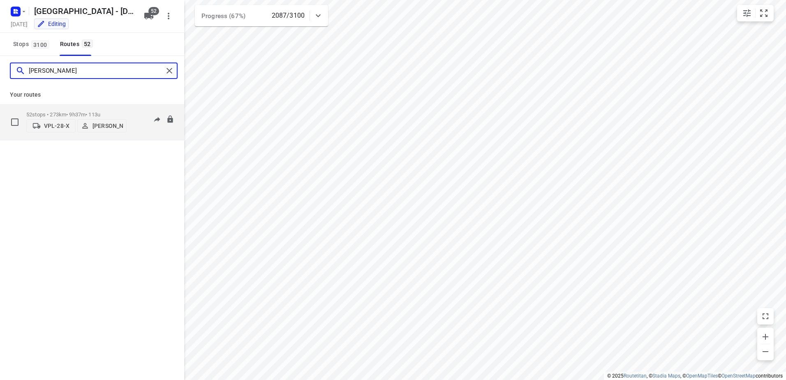
type input "marius"
click at [53, 109] on div "52 stops • 273km • 9h37m • 113u VPL-28-X Marius Deckers" at bounding box center [76, 121] width 100 height 29
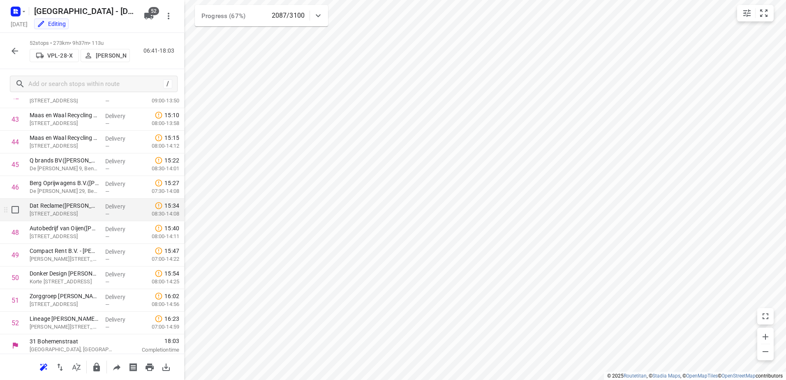
scroll to position [985, 0]
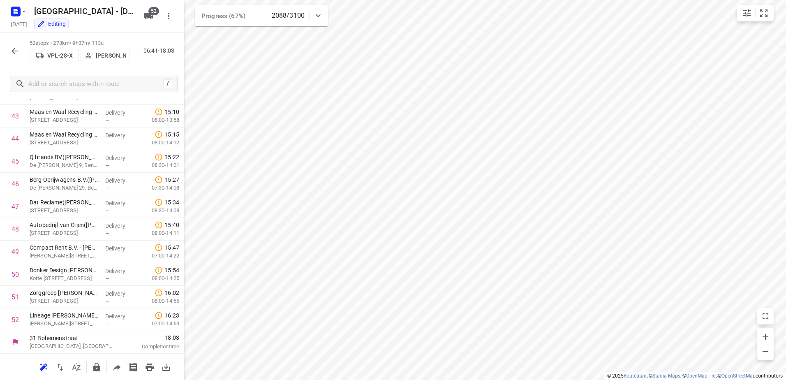
click at [15, 51] on icon "button" at bounding box center [15, 51] width 7 height 7
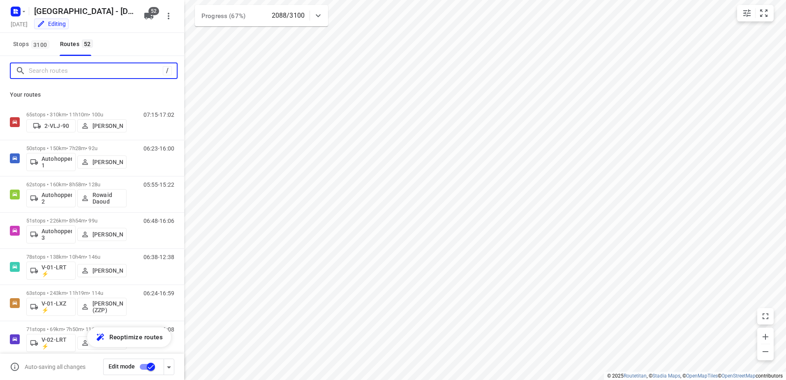
click at [68, 76] on input "Search routes" at bounding box center [96, 71] width 134 height 13
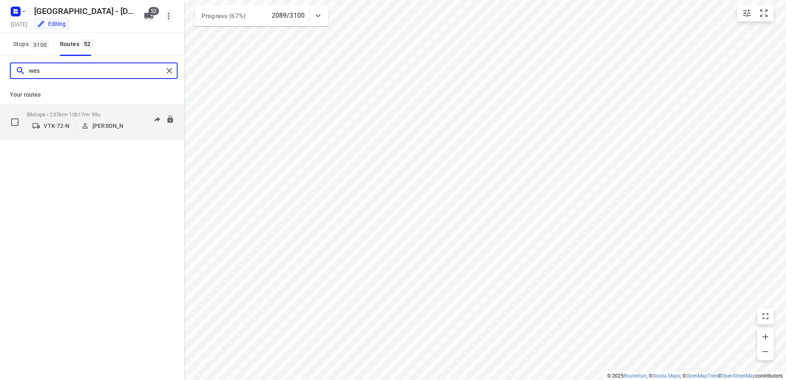
type input "wes"
click at [83, 107] on div "58 stops • 237km • 10h17m • 99u VTK-72-N Wesley Platje" at bounding box center [76, 121] width 100 height 29
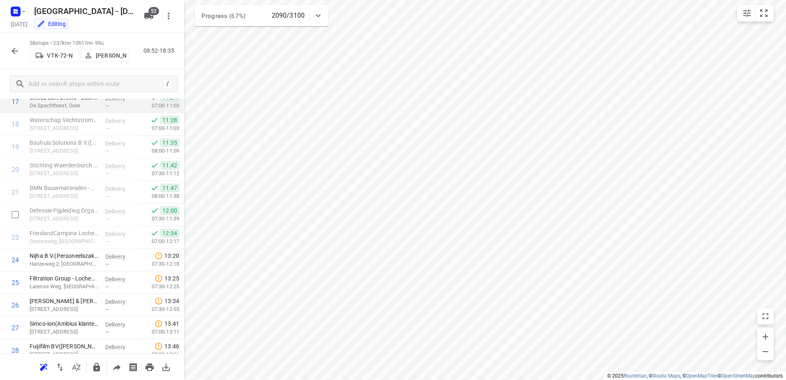
scroll to position [288, 0]
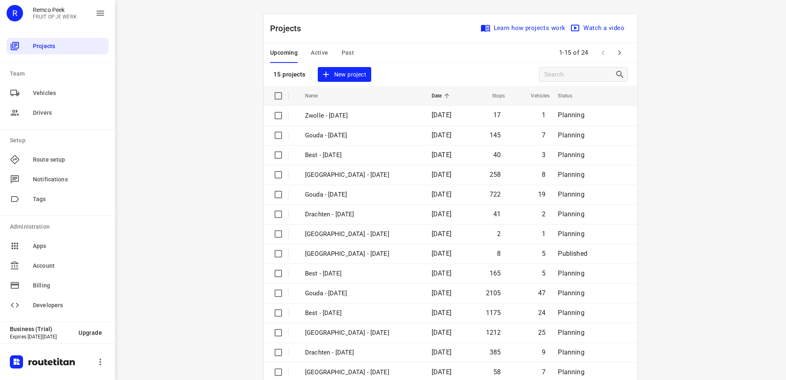
click at [323, 54] on span "Active" at bounding box center [319, 53] width 17 height 10
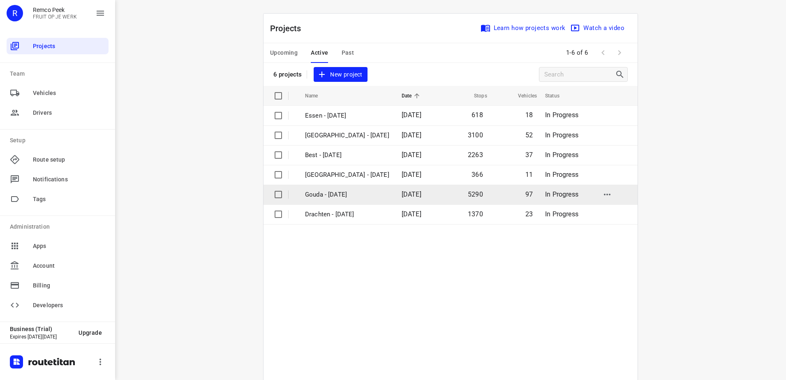
click at [364, 190] on p "Gouda - Monday" at bounding box center [347, 194] width 84 height 9
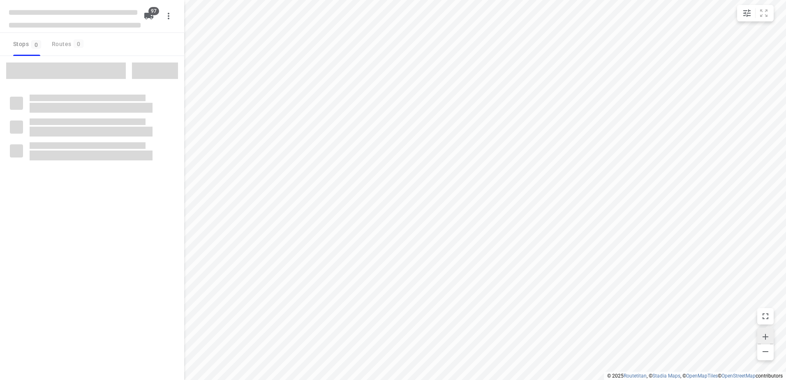
checkbox input "true"
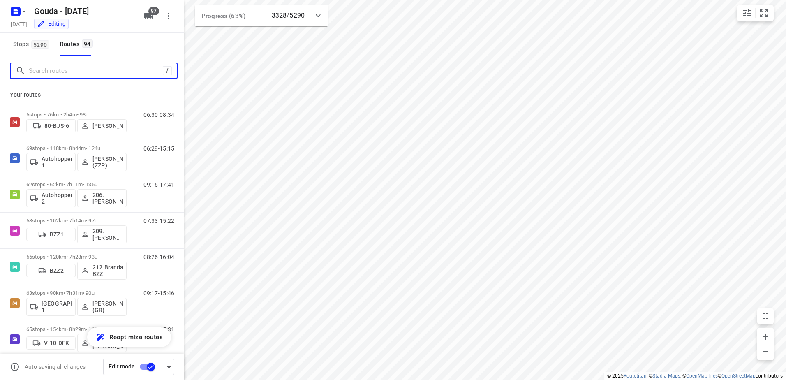
click at [60, 71] on input "Search routes" at bounding box center [96, 71] width 134 height 13
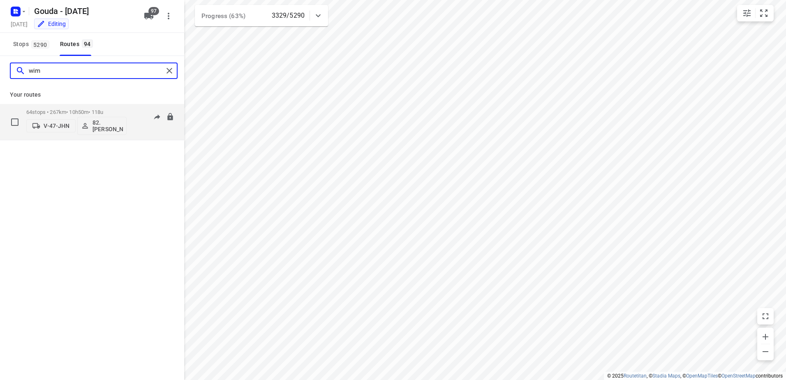
type input "wim"
click at [99, 115] on div "V-47-JHN 82. Wim Dekker" at bounding box center [76, 125] width 100 height 20
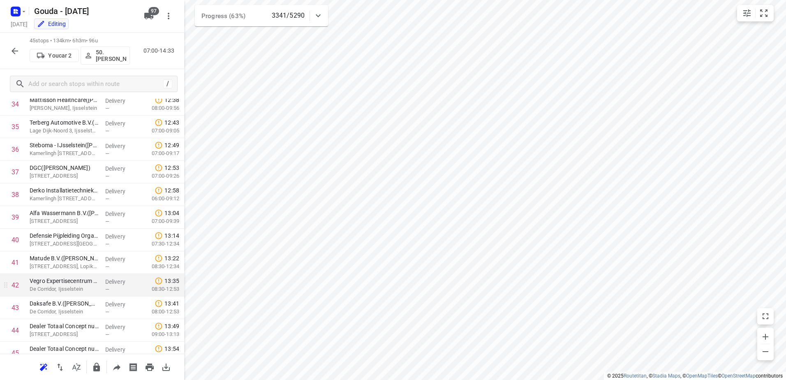
scroll to position [827, 0]
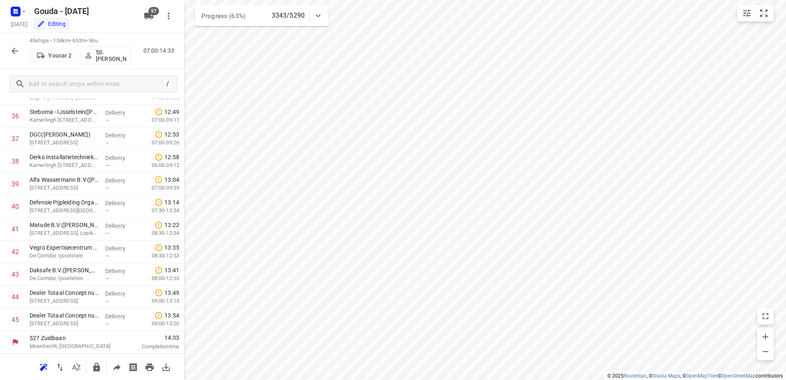
click at [20, 52] on button "button" at bounding box center [15, 51] width 16 height 16
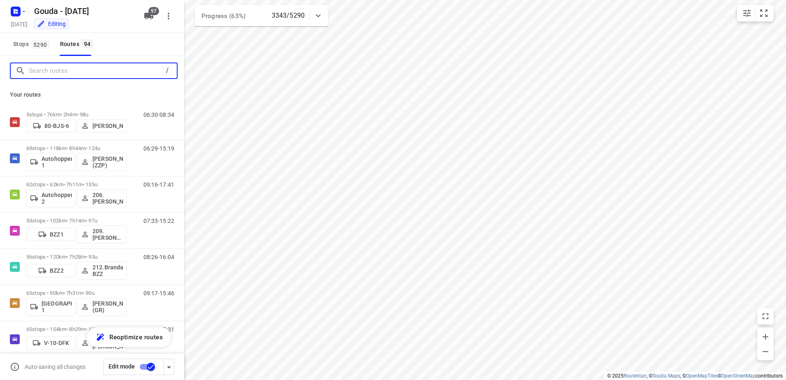
drag, startPoint x: 63, startPoint y: 70, endPoint x: 121, endPoint y: 51, distance: 60.5
click at [63, 70] on input "Search routes" at bounding box center [96, 71] width 134 height 13
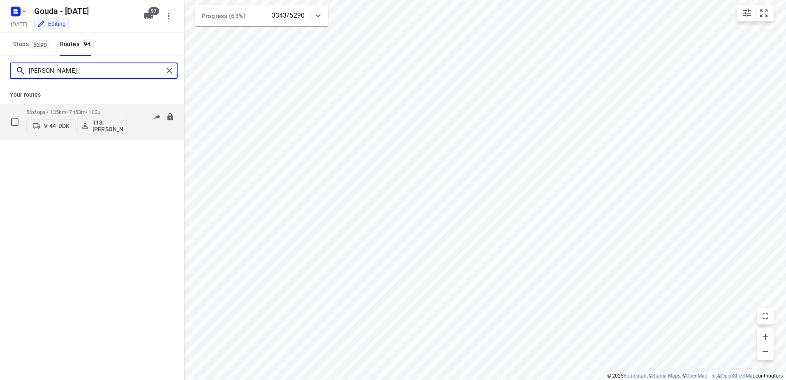
type input "[PERSON_NAME]"
click at [78, 110] on p "56 stops • 135km • 7h58m • 102u" at bounding box center [76, 112] width 100 height 6
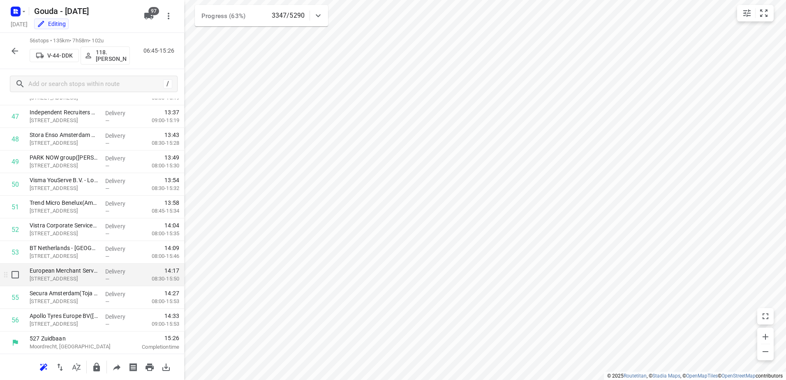
scroll to position [1076, 0]
click at [22, 46] on div at bounding box center [15, 51] width 16 height 16
click at [15, 51] on icon "button" at bounding box center [15, 51] width 7 height 7
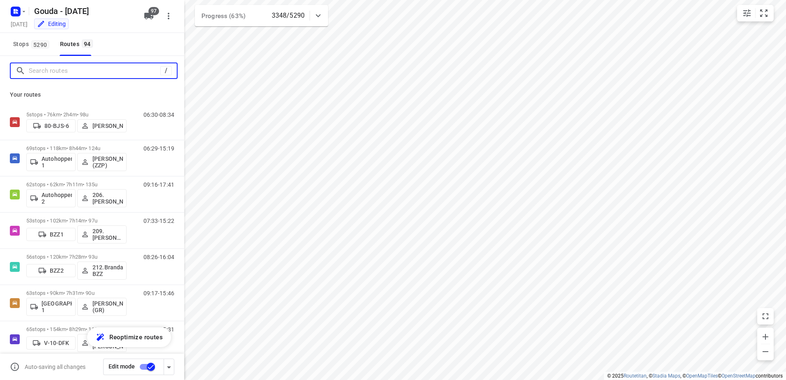
click at [68, 74] on input "Search routes" at bounding box center [95, 71] width 132 height 13
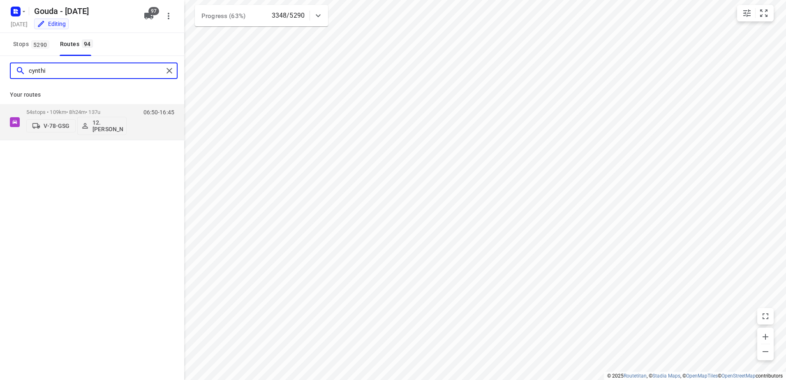
type input "cynthia"
click at [85, 113] on p "54 stops • 109km • 8h24m • 137u" at bounding box center [76, 112] width 100 height 6
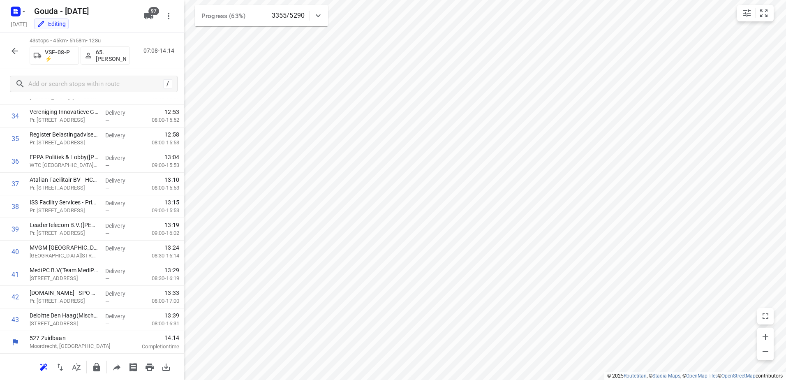
scroll to position [782, 0]
click at [0, 51] on html "i © 2025 Routetitan , © Stadia Maps , © OpenMapTiles © OpenStreetMap contributo…" at bounding box center [393, 190] width 786 height 380
drag, startPoint x: -2, startPoint y: 51, endPoint x: 37, endPoint y: 74, distance: 44.2
click at [37, 74] on div "/" at bounding box center [92, 84] width 184 height 30
click at [16, 56] on icon "button" at bounding box center [15, 51] width 10 height 10
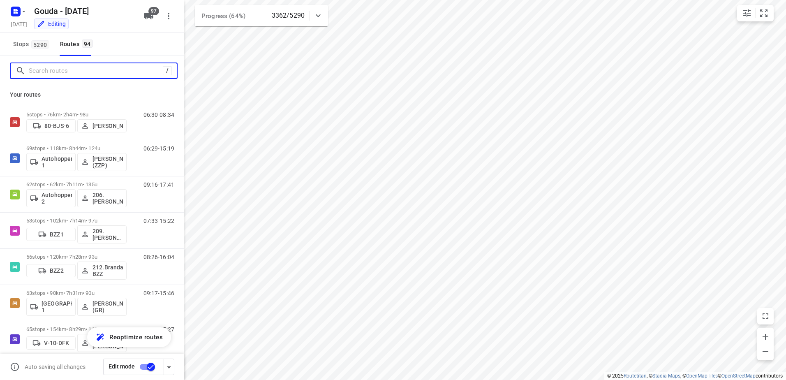
click at [74, 72] on input "Search routes" at bounding box center [96, 71] width 134 height 13
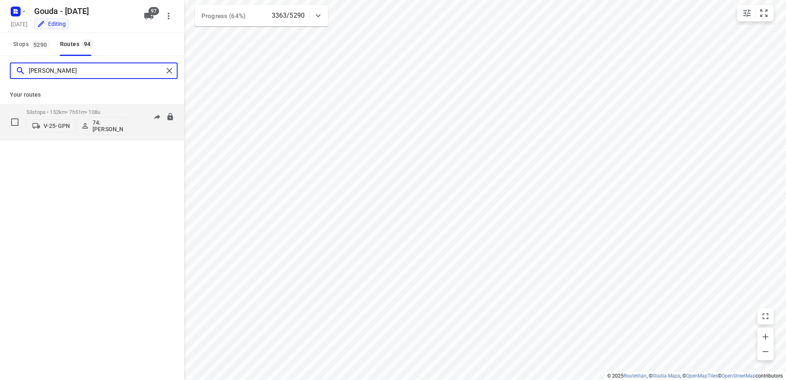
type input "edwin"
click at [74, 104] on div "53 stops • 152km • 7h51m • 108u V-25-GPN 74.Edwin van Riemsdijk 06:37-15:29" at bounding box center [92, 122] width 184 height 36
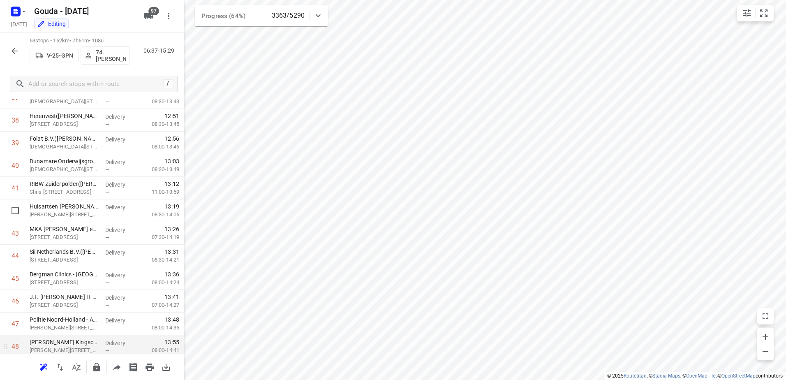
scroll to position [1008, 0]
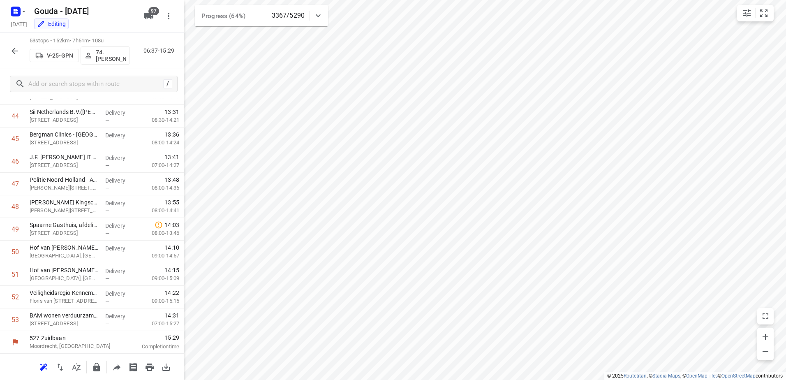
click at [19, 47] on icon "button" at bounding box center [15, 51] width 10 height 10
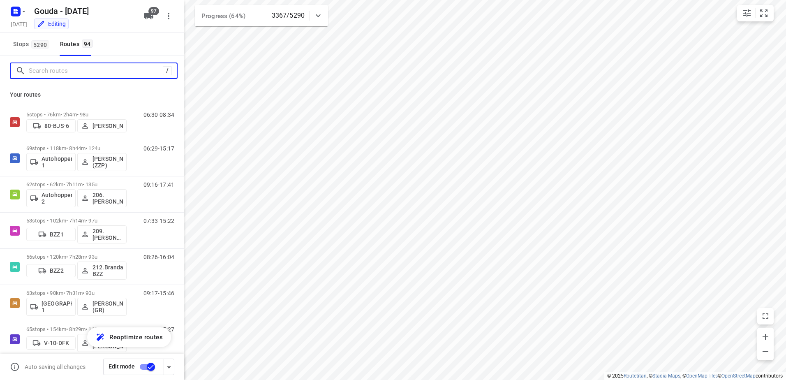
drag, startPoint x: 19, startPoint y: 47, endPoint x: 79, endPoint y: 72, distance: 64.4
click at [79, 72] on input "Search routes" at bounding box center [96, 71] width 134 height 13
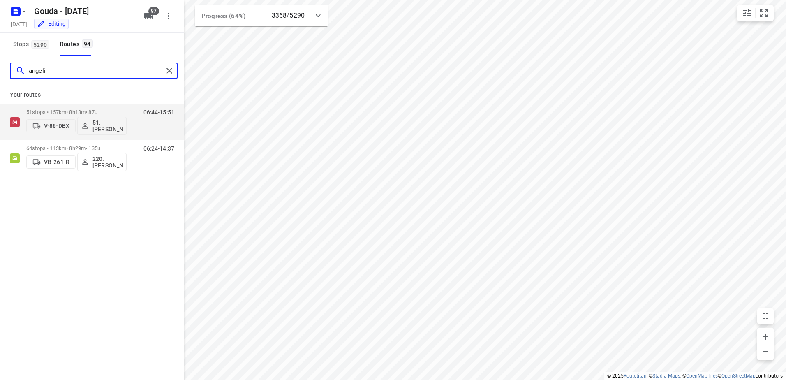
type input "angeliq"
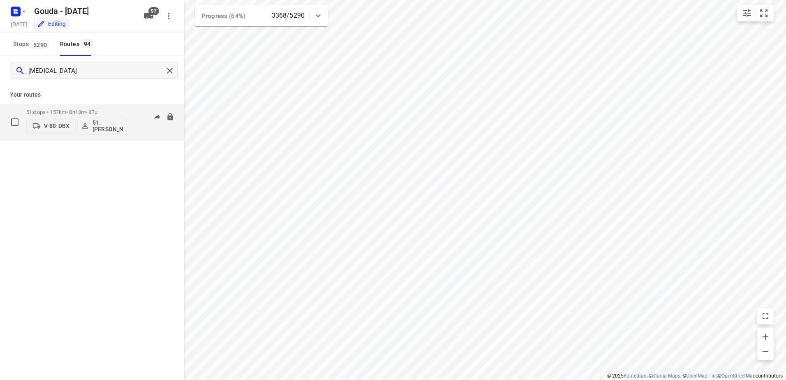
click at [88, 111] on p "51 stops • 157km • 8h13m • 87u" at bounding box center [76, 112] width 100 height 6
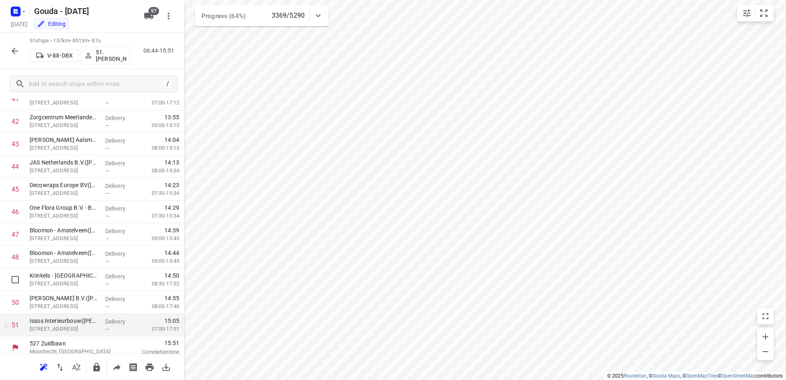
scroll to position [962, 0]
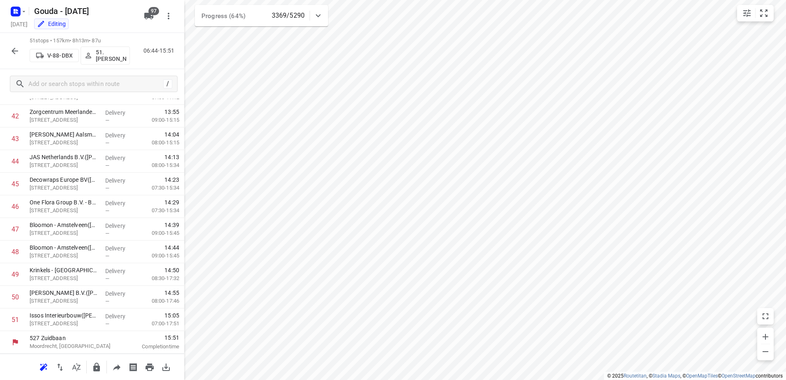
drag, startPoint x: 23, startPoint y: 51, endPoint x: 18, endPoint y: 51, distance: 5.4
click at [23, 51] on div "51 stops • 157km • 8h13m • 87u V-88-DBX 51.Angelique Langerak 06:44-15:51" at bounding box center [92, 51] width 184 height 36
click at [18, 50] on icon "button" at bounding box center [15, 51] width 10 height 10
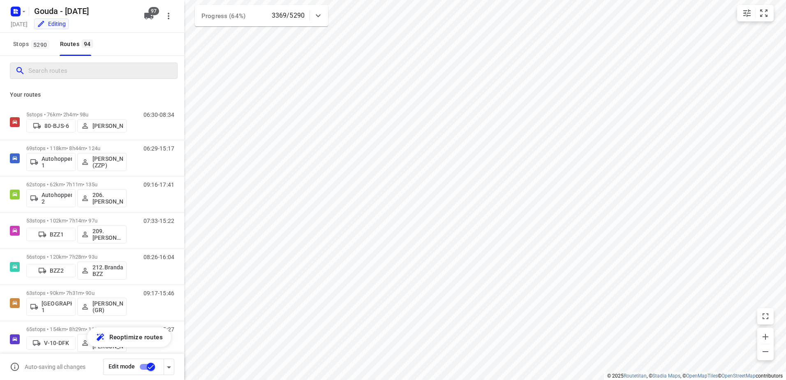
click at [87, 74] on input "Search routes" at bounding box center [102, 71] width 149 height 13
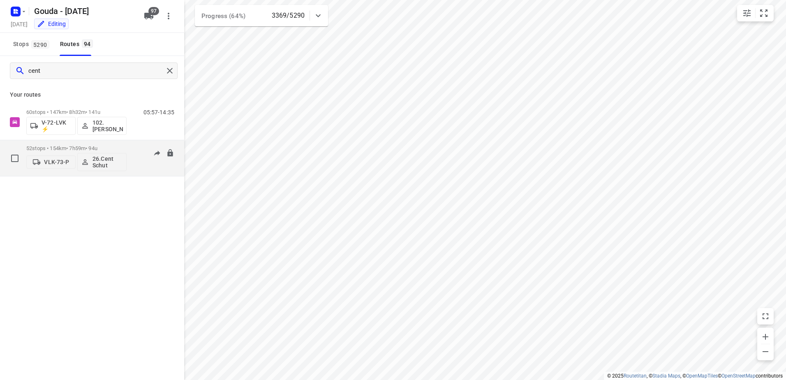
type input "cent"
click at [61, 144] on div "52 stops • 154km • 7h59m • 94u VLK-73-P 26.Cent Schut" at bounding box center [76, 158] width 100 height 34
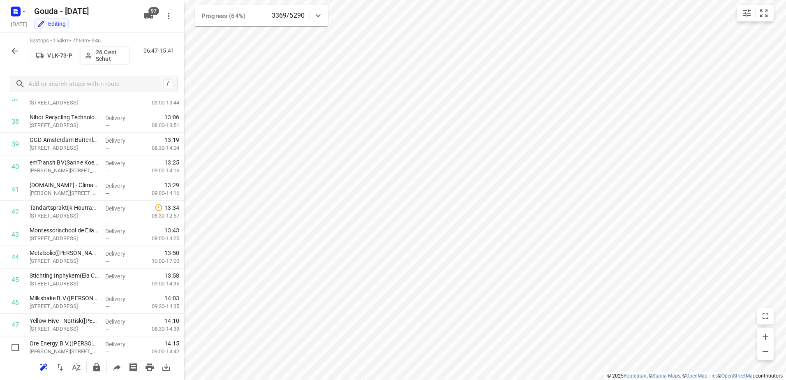
scroll to position [985, 0]
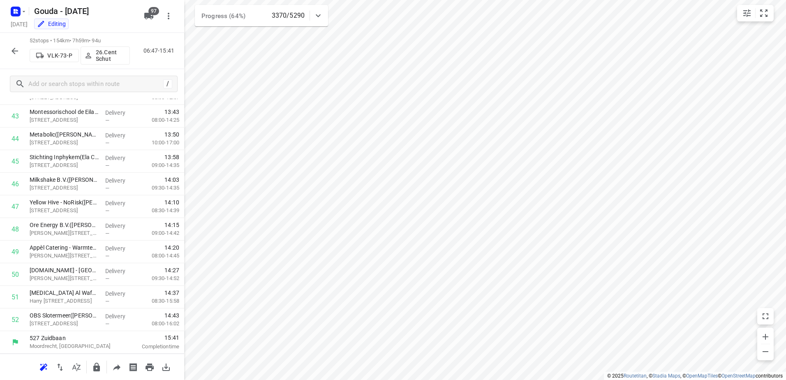
click at [11, 50] on icon "button" at bounding box center [15, 51] width 10 height 10
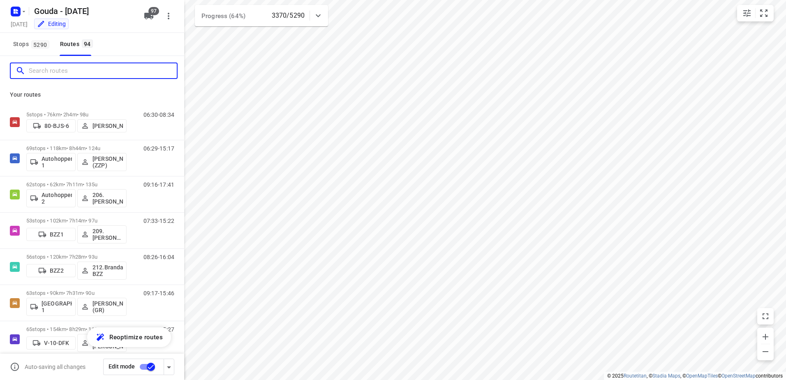
click at [71, 76] on input "Search routes" at bounding box center [103, 71] width 148 height 13
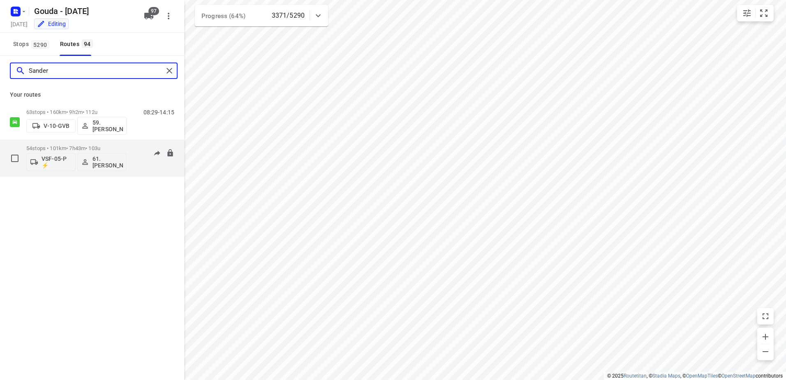
type input "Sander"
click at [73, 148] on p "54 stops • 101km • 7h43m • 103u" at bounding box center [76, 148] width 100 height 6
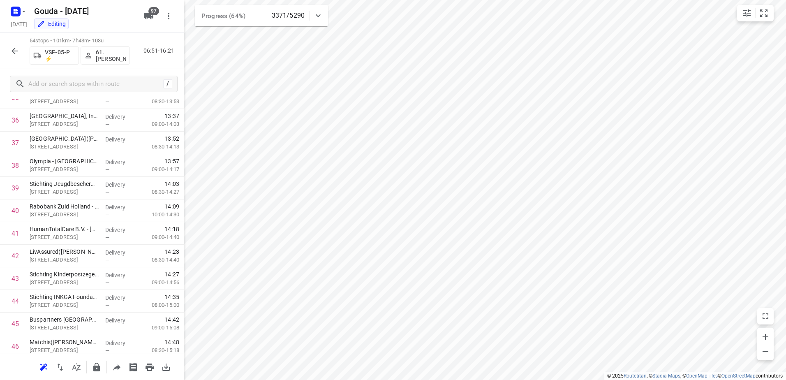
scroll to position [1030, 0]
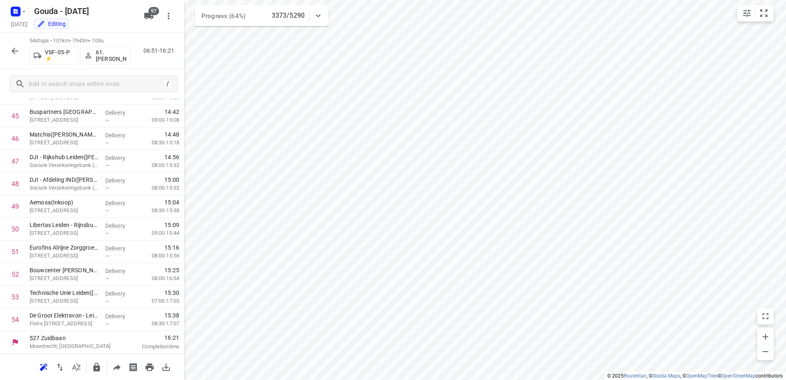
click at [22, 49] on button "button" at bounding box center [15, 51] width 16 height 16
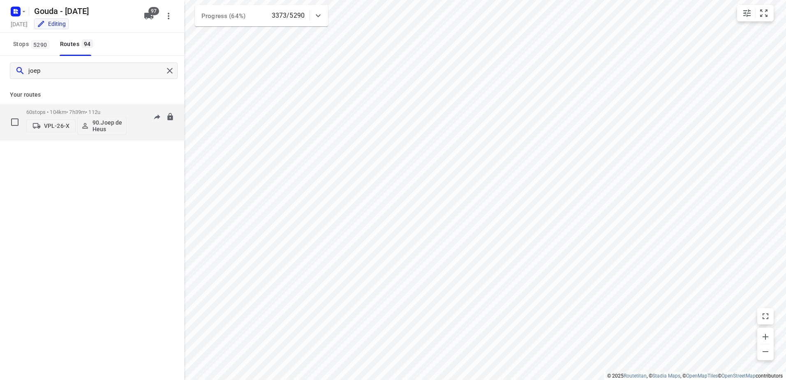
type input "joep"
click at [45, 106] on div "60 stops • 104km • 7h39m • 112u VPL-26-X 90.Joep de Heus" at bounding box center [76, 122] width 100 height 34
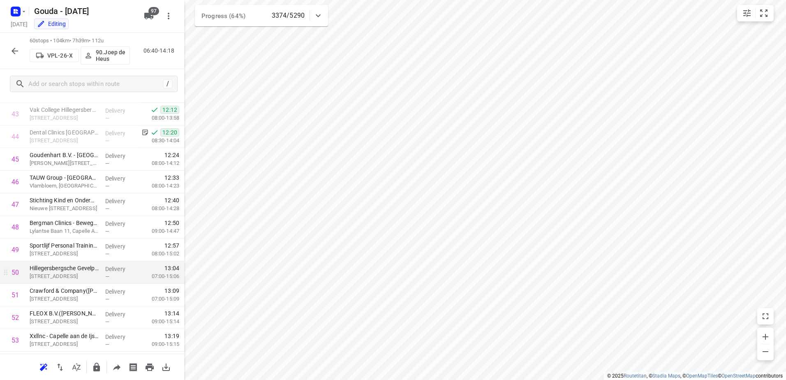
scroll to position [1166, 0]
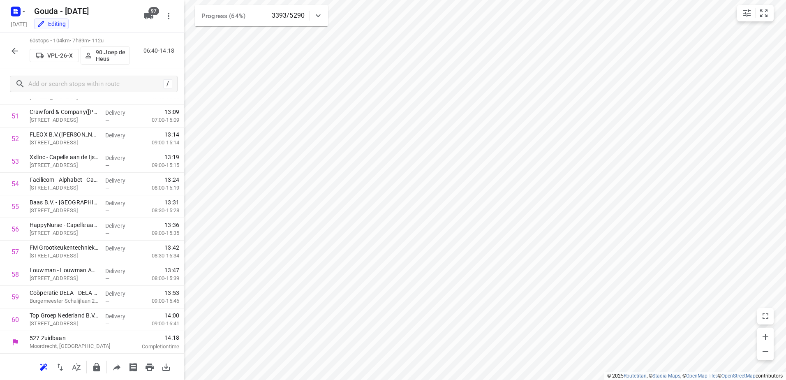
click at [19, 54] on icon "button" at bounding box center [15, 51] width 10 height 10
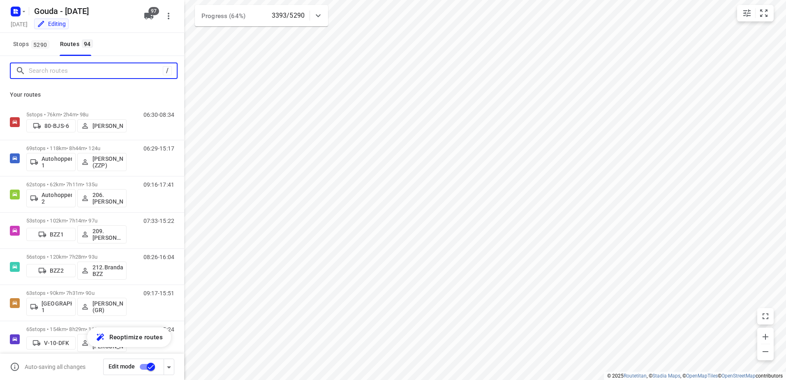
click at [89, 75] on input "Search routes" at bounding box center [96, 71] width 134 height 13
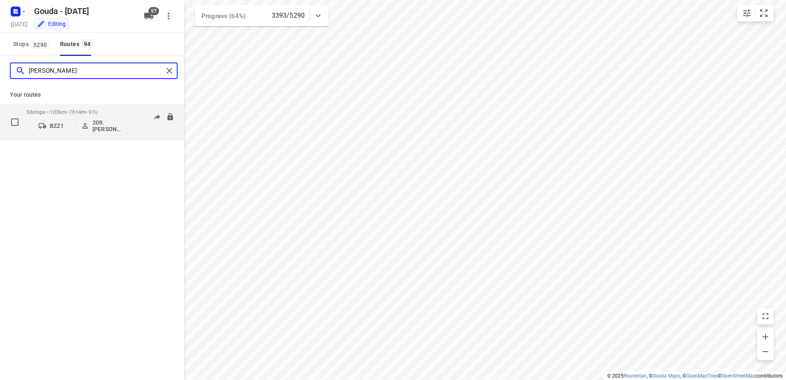
type input "omar"
click at [60, 111] on p "53 stops • 102km • 7h14m • 97u" at bounding box center [76, 112] width 100 height 6
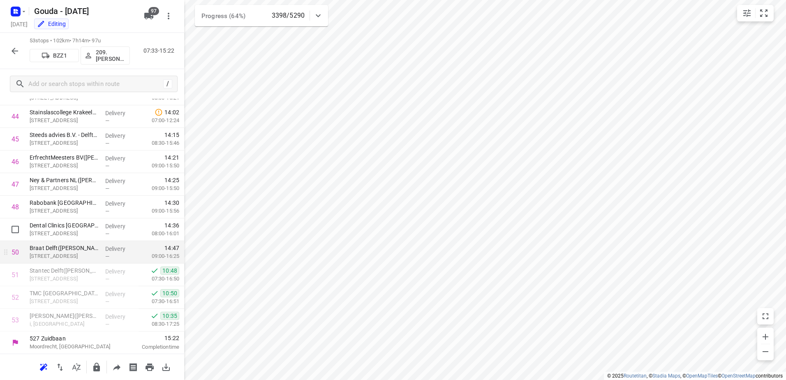
scroll to position [1008, 0]
click at [21, 47] on button "button" at bounding box center [15, 51] width 16 height 16
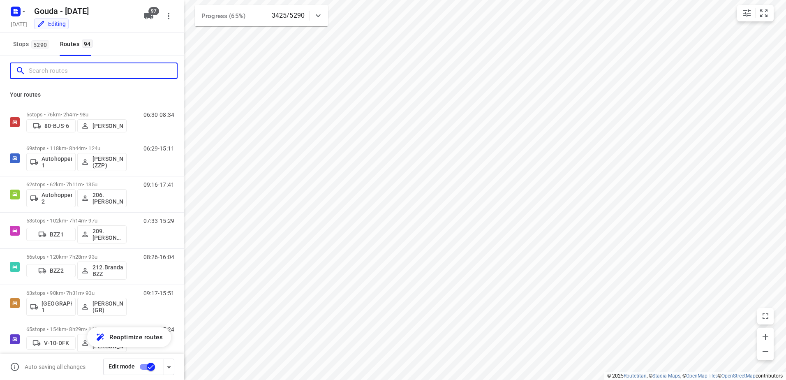
click at [61, 70] on input "Search routes" at bounding box center [103, 71] width 148 height 13
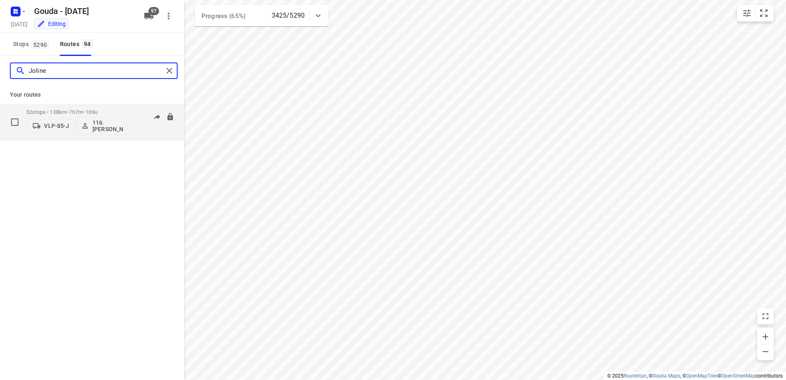
type input "Joline"
click at [77, 108] on div "52 stops • 138km • 7h7m • 109u VLP-85-J 116.Joline Karels" at bounding box center [76, 122] width 100 height 34
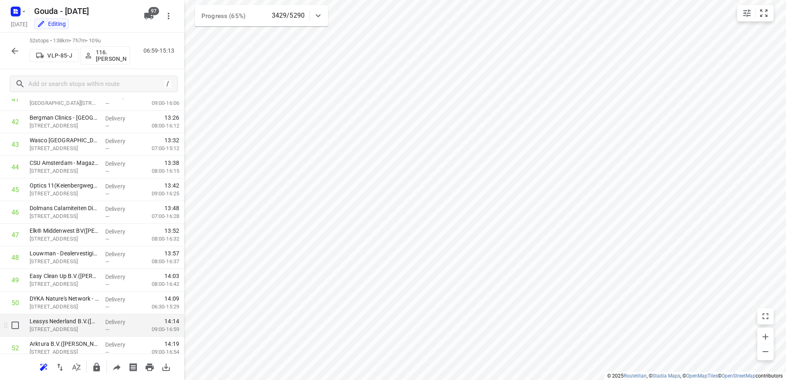
scroll to position [985, 0]
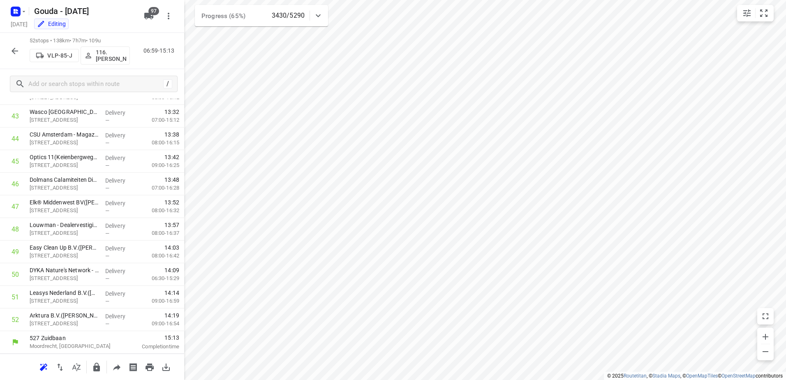
click at [16, 45] on button "button" at bounding box center [15, 51] width 16 height 16
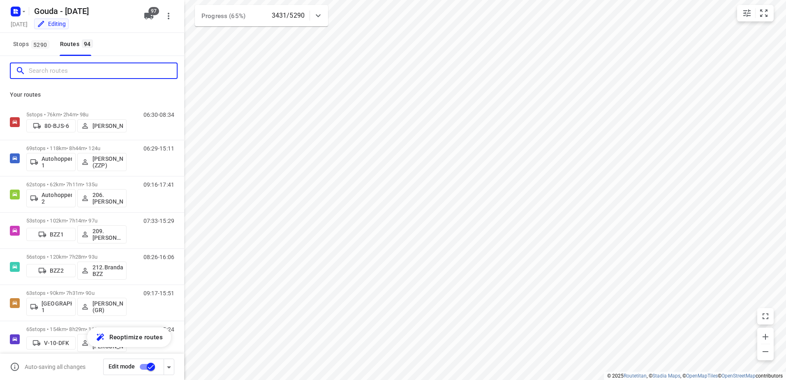
click at [90, 69] on input "Search routes" at bounding box center [103, 71] width 148 height 13
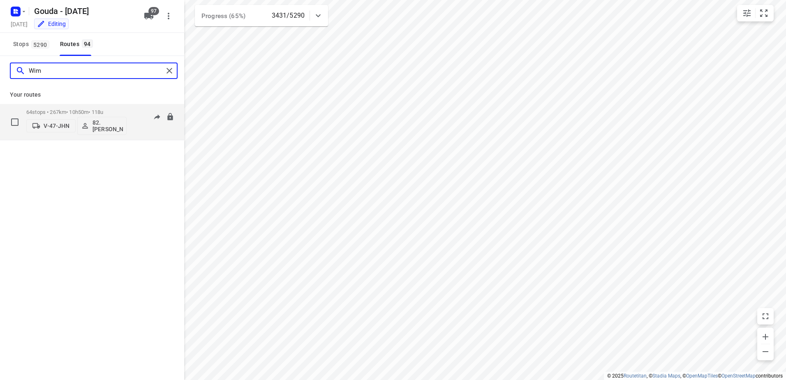
type input "Wim"
click at [98, 109] on p "64 stops • 267km • 10h50m • 118u" at bounding box center [76, 112] width 100 height 6
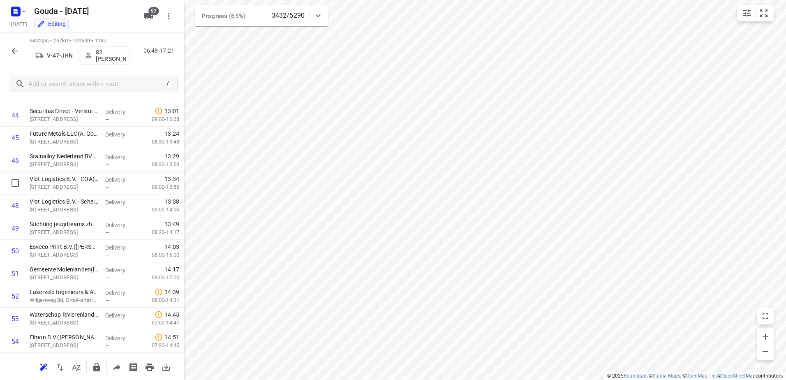
scroll to position [1257, 0]
click at [17, 51] on icon "button" at bounding box center [15, 51] width 10 height 10
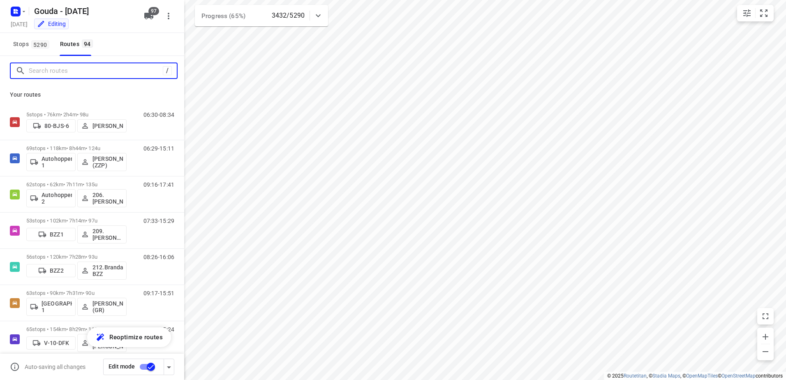
click at [79, 77] on input "Search routes" at bounding box center [96, 71] width 134 height 13
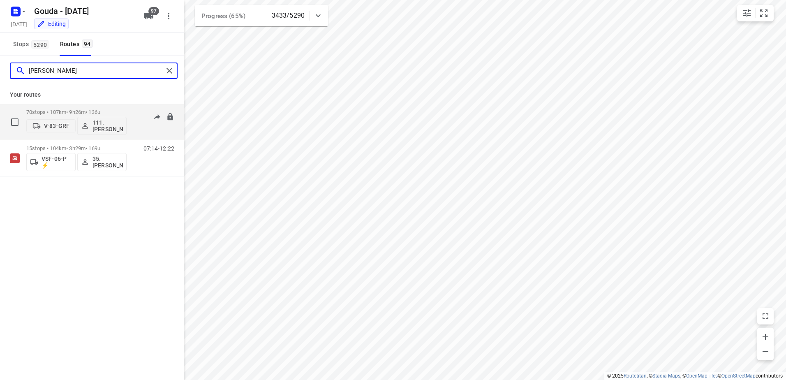
type input "alex"
click at [70, 110] on p "70 stops • 107km • 9h26m • 136u" at bounding box center [76, 112] width 100 height 6
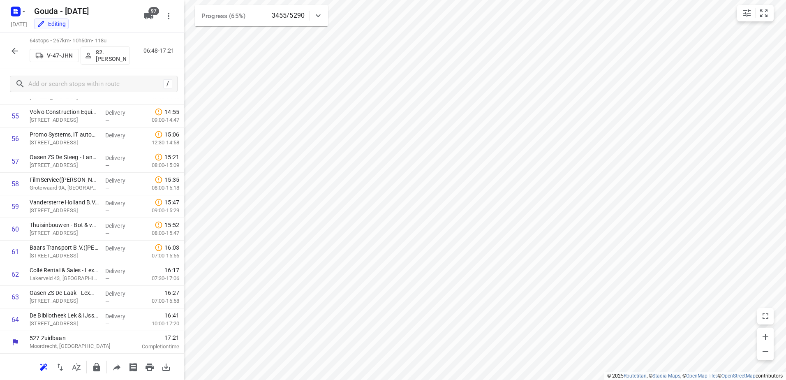
click at [9, 47] on button "button" at bounding box center [15, 51] width 16 height 16
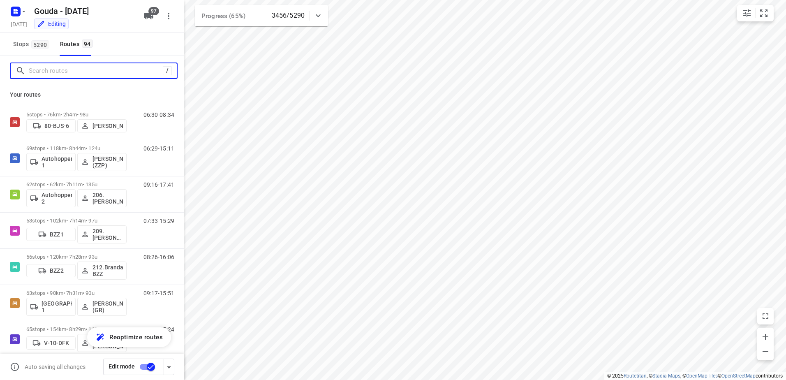
click at [46, 69] on input "Search routes" at bounding box center [96, 71] width 134 height 13
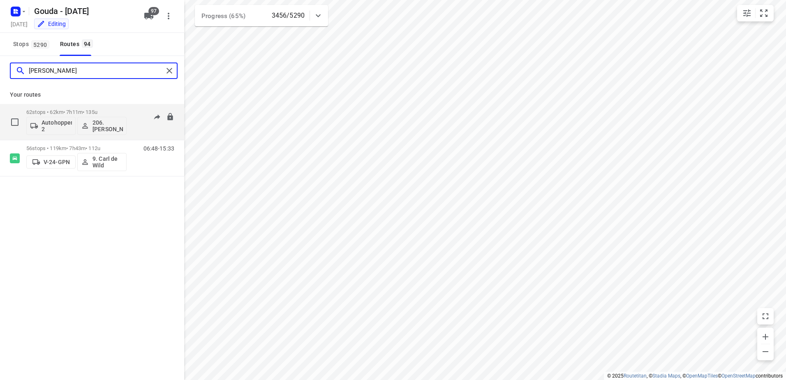
type input "carl"
click at [59, 109] on p "62 stops • 62km • 7h11m • 135u" at bounding box center [76, 112] width 100 height 6
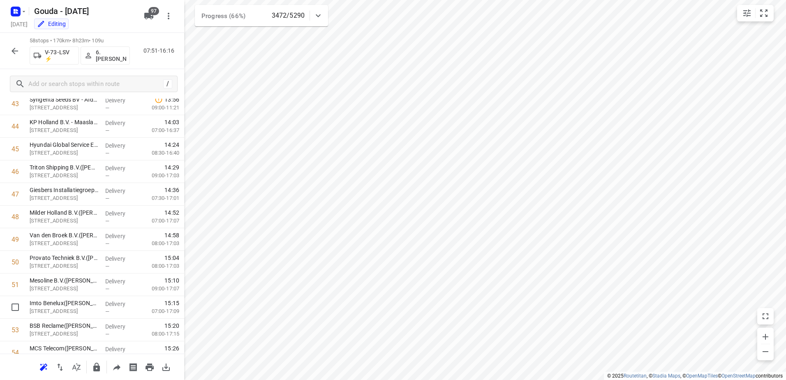
scroll to position [1121, 0]
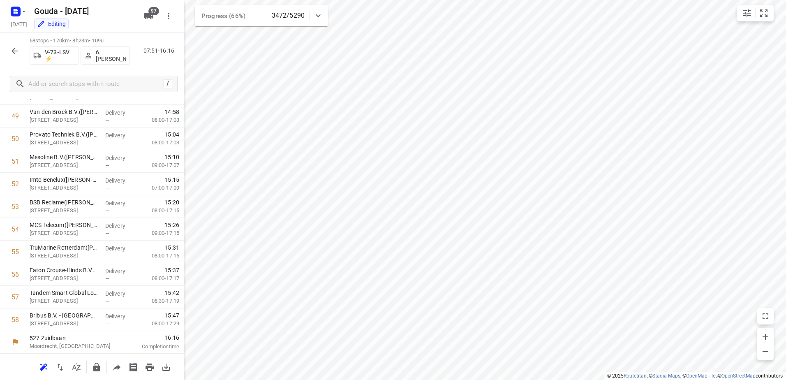
drag, startPoint x: 1, startPoint y: 39, endPoint x: 10, endPoint y: 48, distance: 12.8
click at [1, 39] on div "58 stops • 170km • 8h23m • 109u V-73-LSV ⚡ 6. Arnold Smit 07:51-16:16" at bounding box center [92, 51] width 184 height 36
click at [10, 49] on icon "button" at bounding box center [15, 51] width 10 height 10
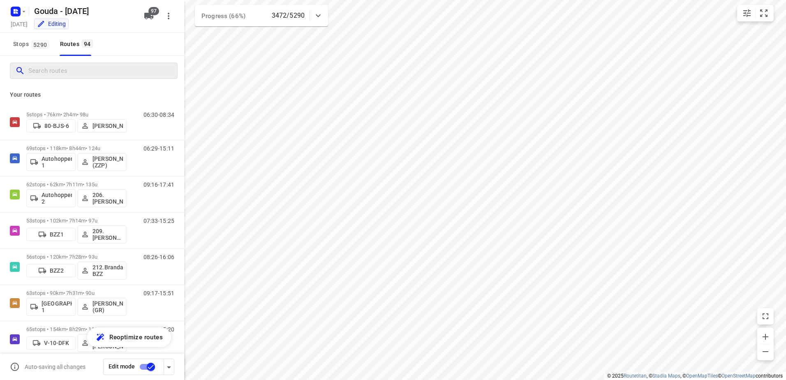
click at [54, 76] on input "Search routes" at bounding box center [102, 71] width 149 height 13
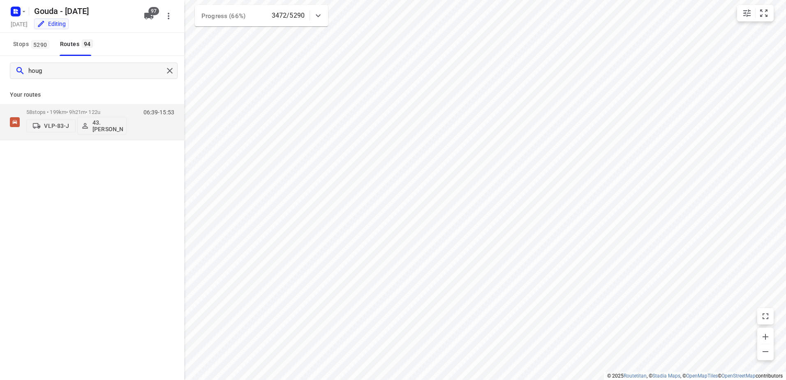
type input "houg"
click at [62, 104] on div "Your routes 58 stops • 199km • 9h21m • 122u VLP-83-J 43.Bryan Hougardy 06:39-15…" at bounding box center [92, 113] width 184 height 55
click at [61, 109] on div "58 stops • 199km • 9h21m • 122u VLP-83-J 43.Bryan Hougardy" at bounding box center [76, 122] width 100 height 34
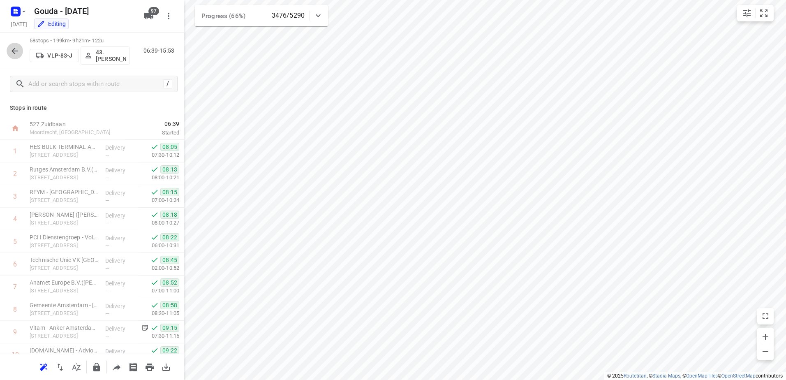
click at [19, 56] on button "button" at bounding box center [15, 51] width 16 height 16
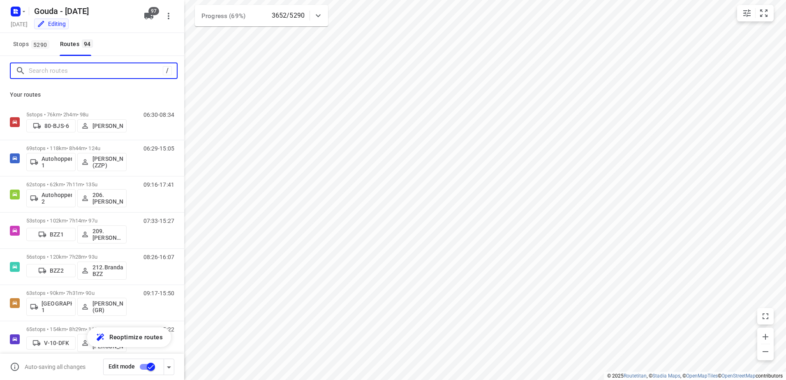
click at [60, 71] on input "Search routes" at bounding box center [96, 71] width 134 height 13
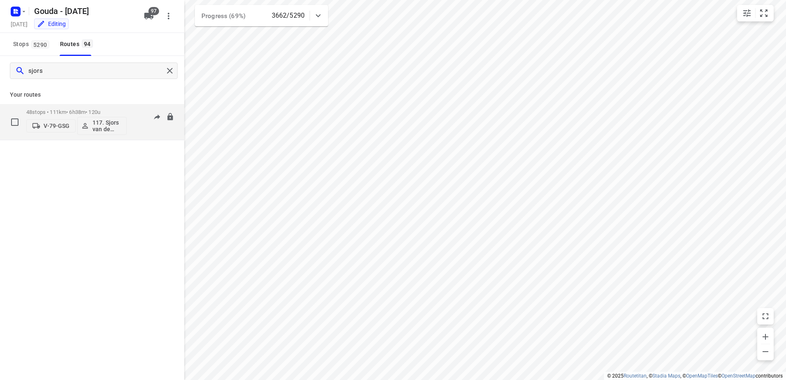
click at [121, 109] on p "48 stops • 111km • 6h38m • 120u" at bounding box center [76, 112] width 100 height 6
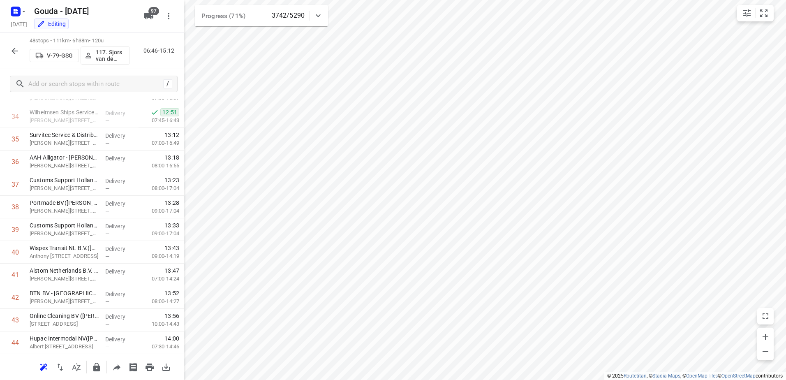
scroll to position [895, 0]
click at [8, 55] on button "button" at bounding box center [15, 51] width 16 height 16
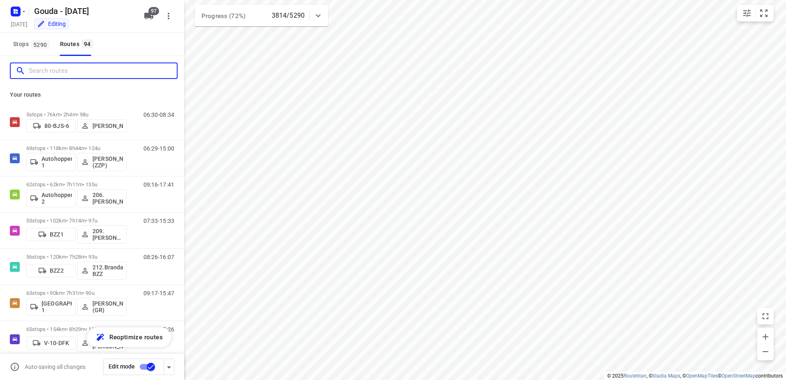
click at [122, 72] on input "Search routes" at bounding box center [103, 71] width 148 height 13
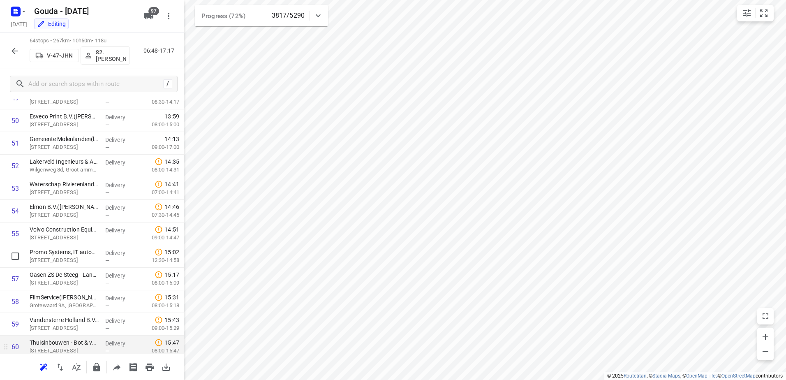
scroll to position [1257, 0]
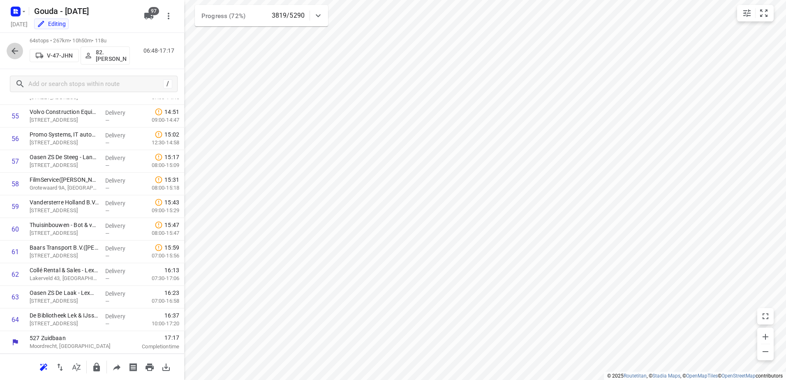
click at [13, 51] on icon "button" at bounding box center [15, 51] width 7 height 7
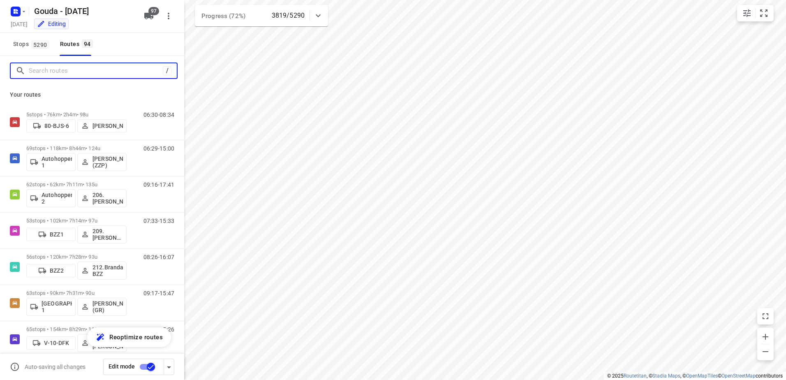
click at [46, 69] on input "Search routes" at bounding box center [96, 71] width 134 height 13
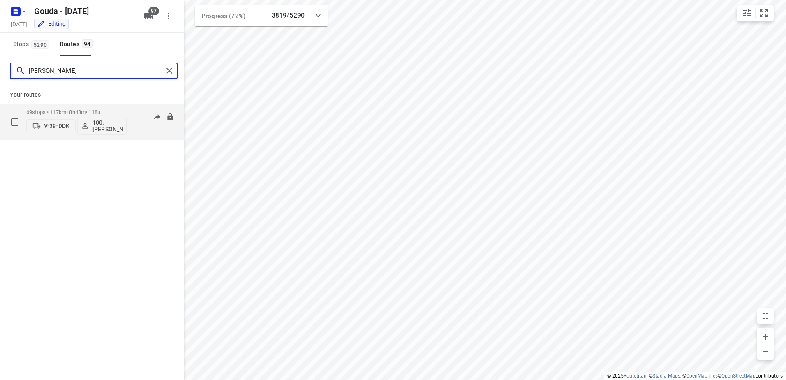
type input "henk"
click at [91, 114] on p "69 stops • 117km • 8h48m • 118u" at bounding box center [76, 112] width 100 height 6
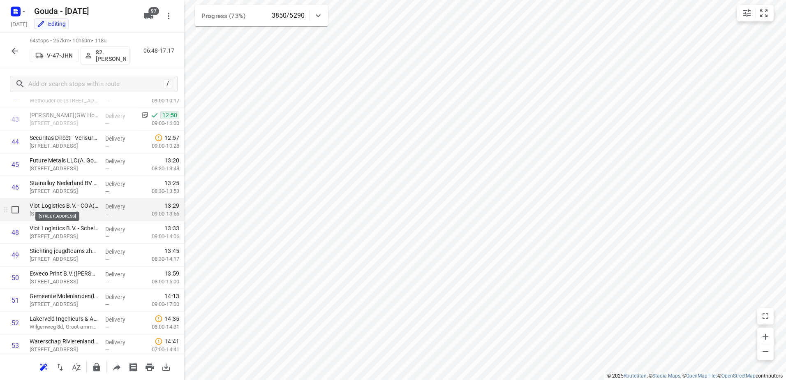
scroll to position [969, 0]
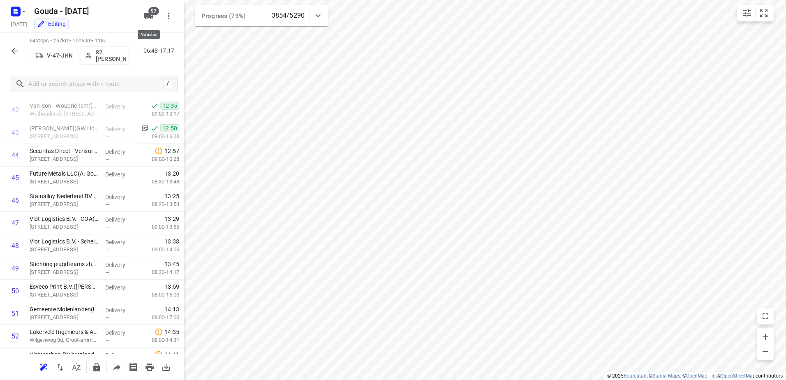
click at [155, 14] on span "97" at bounding box center [153, 11] width 11 height 8
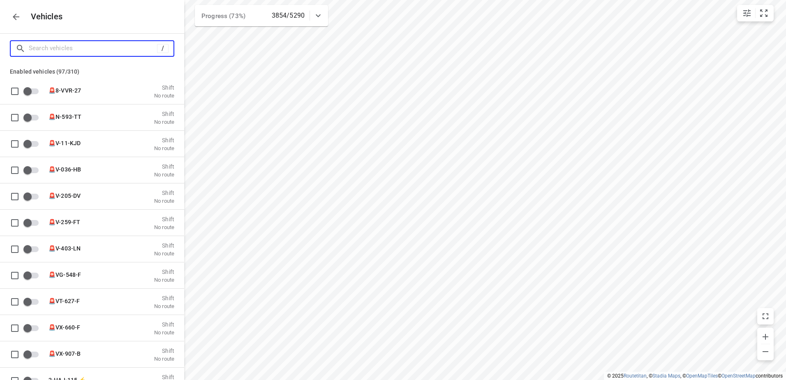
click at [120, 44] on input "Search vehicles" at bounding box center [93, 48] width 128 height 13
type input "A"
checkbox input "true"
type input "Am"
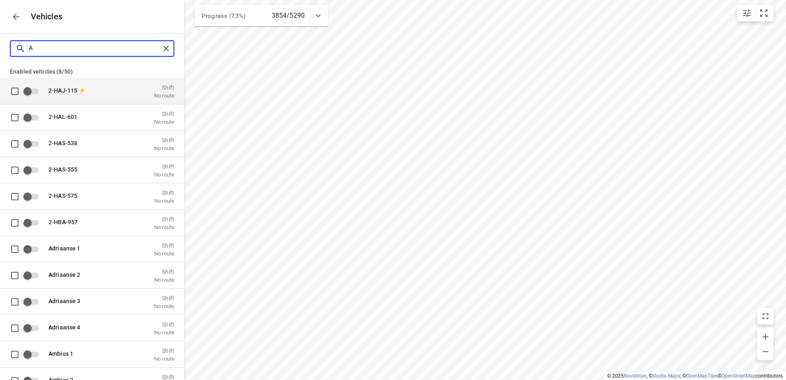
checkbox input "true"
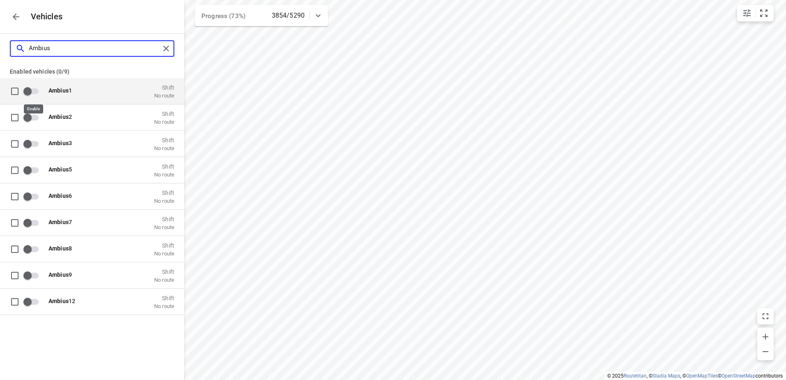
type input "Ambius"
click at [31, 95] on input "grid" at bounding box center [27, 91] width 47 height 16
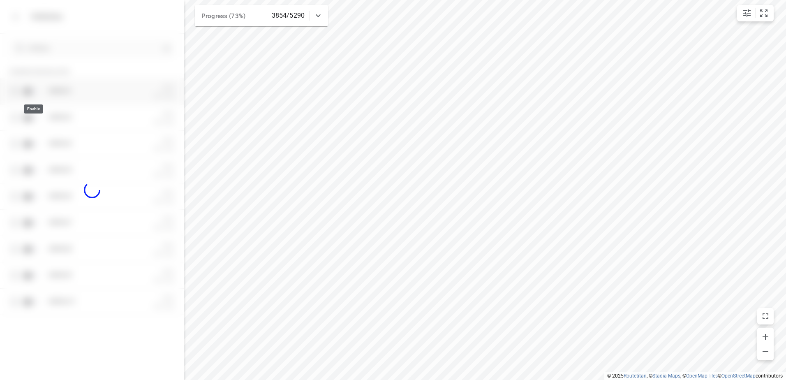
checkbox input "true"
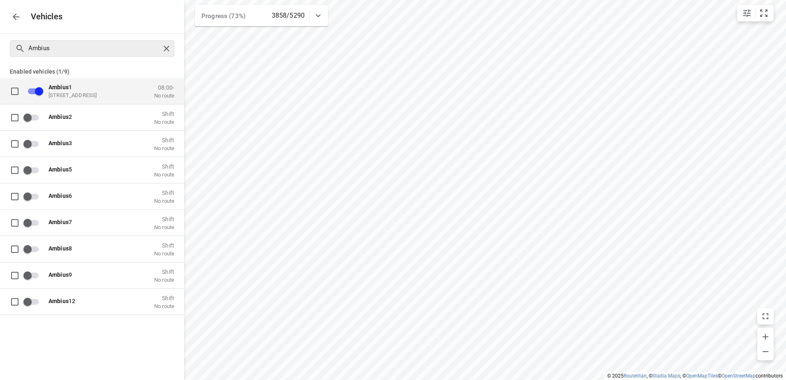
checkbox input "false"
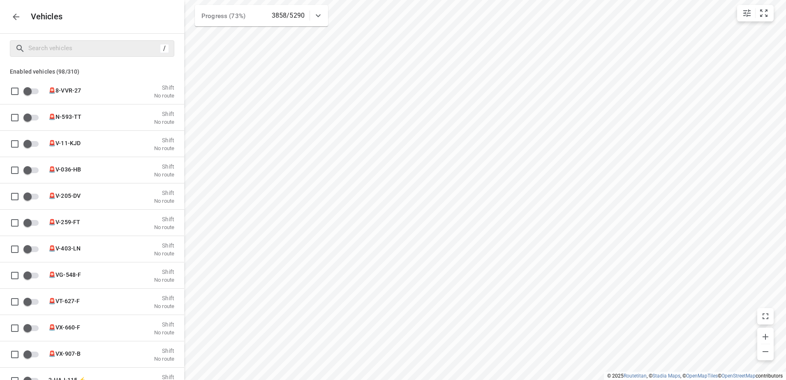
click at [18, 22] on button "button" at bounding box center [16, 17] width 16 height 16
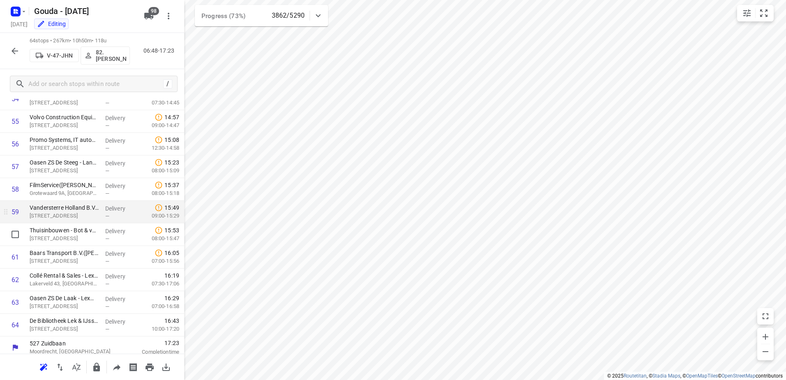
scroll to position [1257, 0]
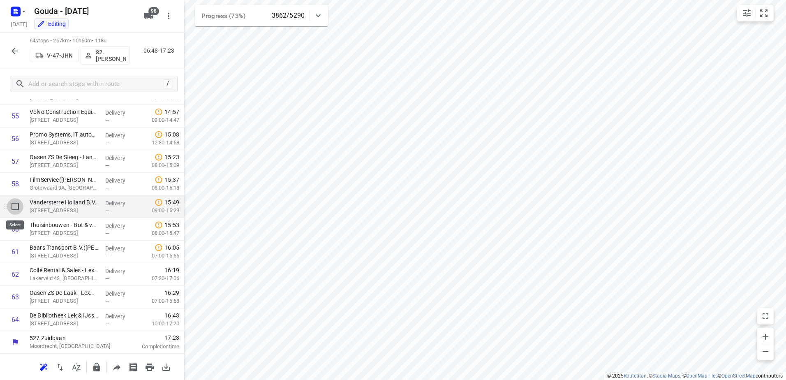
click at [19, 210] on input "checkbox" at bounding box center [15, 206] width 16 height 16
checkbox input "true"
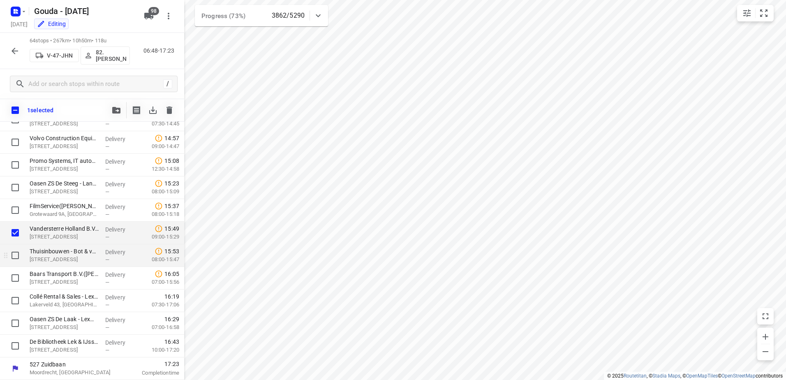
scroll to position [1253, 0]
drag, startPoint x: 14, startPoint y: 255, endPoint x: 13, endPoint y: 262, distance: 7.0
click at [13, 257] on input "checkbox" at bounding box center [15, 255] width 16 height 16
checkbox input "true"
drag, startPoint x: 13, startPoint y: 277, endPoint x: 14, endPoint y: 289, distance: 11.9
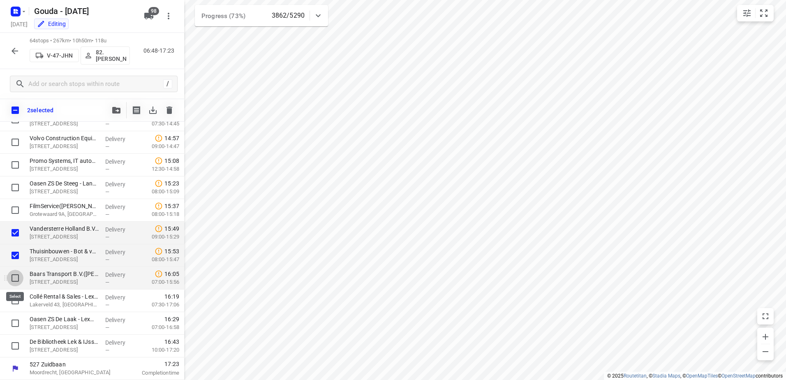
click at [13, 278] on input "checkbox" at bounding box center [15, 278] width 16 height 16
checkbox input "true"
drag, startPoint x: 14, startPoint y: 309, endPoint x: 18, endPoint y: 330, distance: 21.3
click at [14, 311] on div at bounding box center [13, 301] width 26 height 23
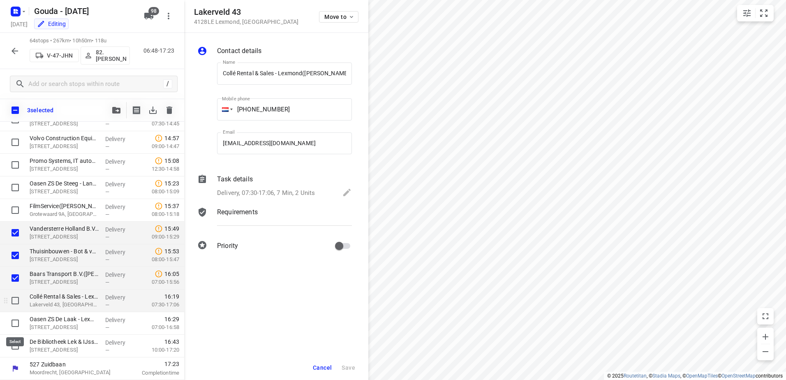
drag, startPoint x: 18, startPoint y: 330, endPoint x: 16, endPoint y: 306, distance: 23.9
click at [18, 330] on input "checkbox" at bounding box center [15, 323] width 16 height 16
checkbox input "true"
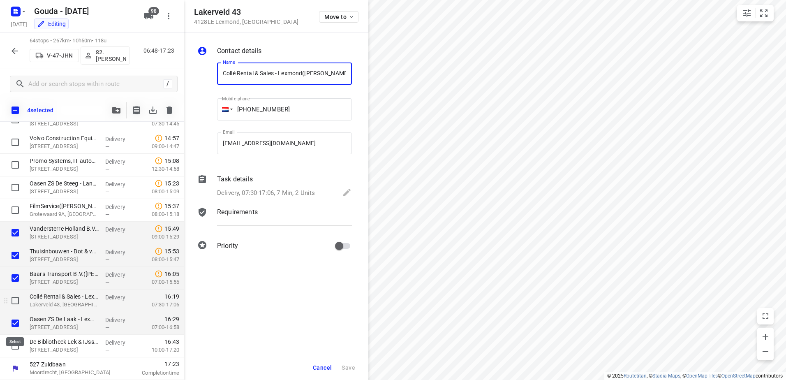
scroll to position [0, 3]
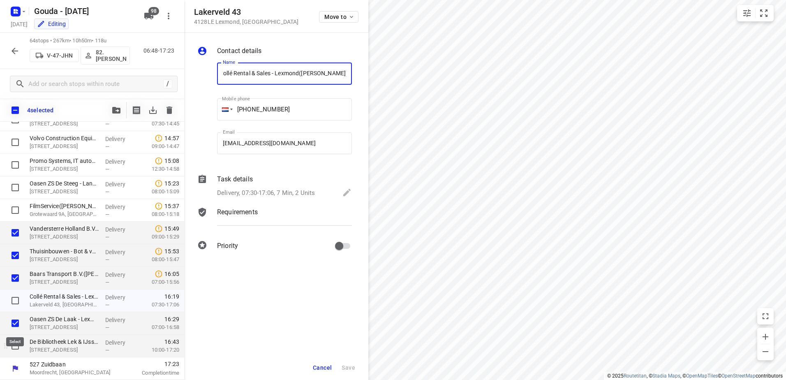
click at [16, 306] on input "checkbox" at bounding box center [15, 300] width 16 height 16
checkbox input "true"
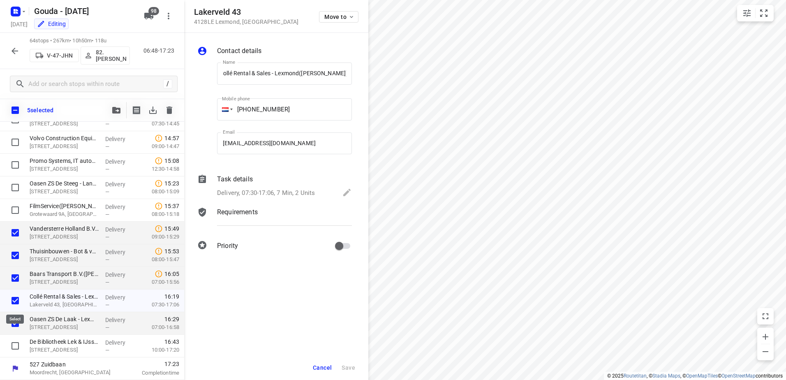
drag, startPoint x: 17, startPoint y: 338, endPoint x: 244, endPoint y: 380, distance: 230.1
click at [17, 338] on input "checkbox" at bounding box center [15, 346] width 16 height 16
checkbox input "true"
drag, startPoint x: 320, startPoint y: 369, endPoint x: 329, endPoint y: 365, distance: 9.2
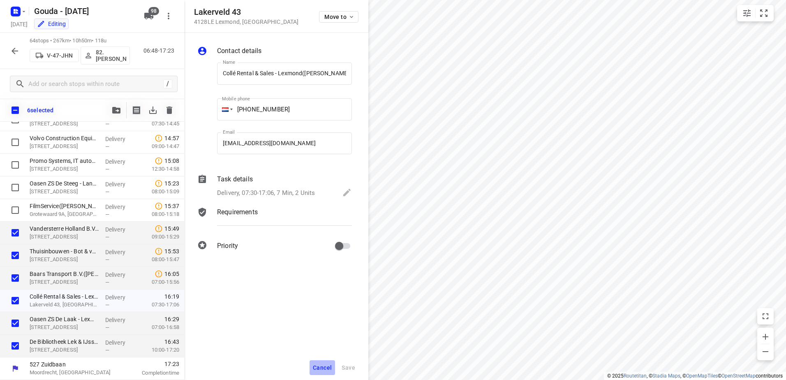
click at [324, 366] on span "Cancel" at bounding box center [322, 367] width 19 height 7
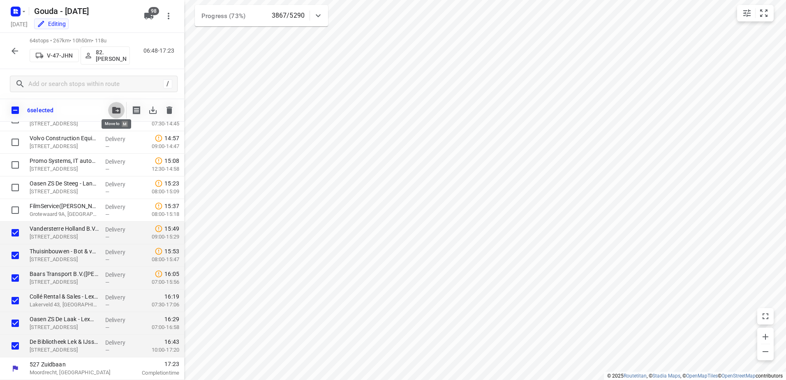
click at [121, 109] on span "button" at bounding box center [116, 110] width 10 height 7
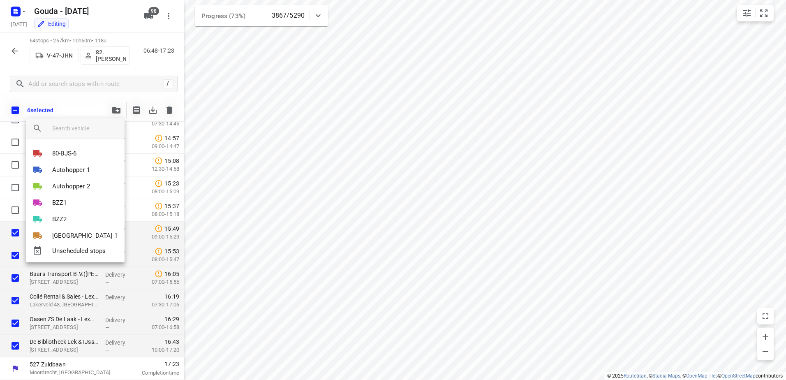
click at [102, 122] on div at bounding box center [88, 128] width 72 height 20
click at [103, 125] on input "search vehicle" at bounding box center [85, 128] width 66 height 12
click at [93, 130] on input "search vehicle" at bounding box center [85, 128] width 66 height 12
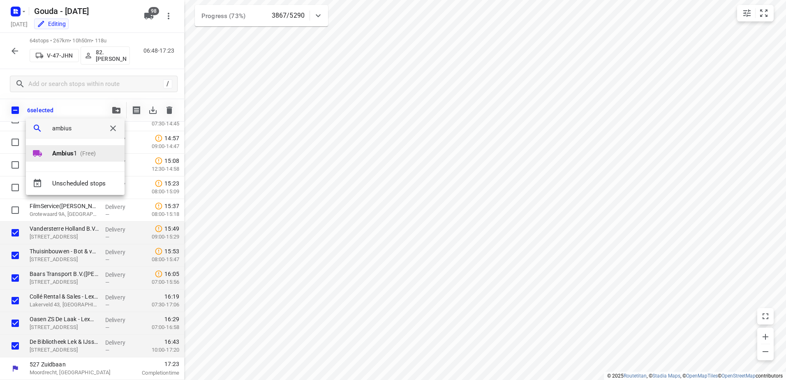
type input "ambius"
click at [75, 150] on p "Ambius 1" at bounding box center [64, 153] width 25 height 9
click at [75, 150] on li "1" at bounding box center [75, 150] width 99 height 16
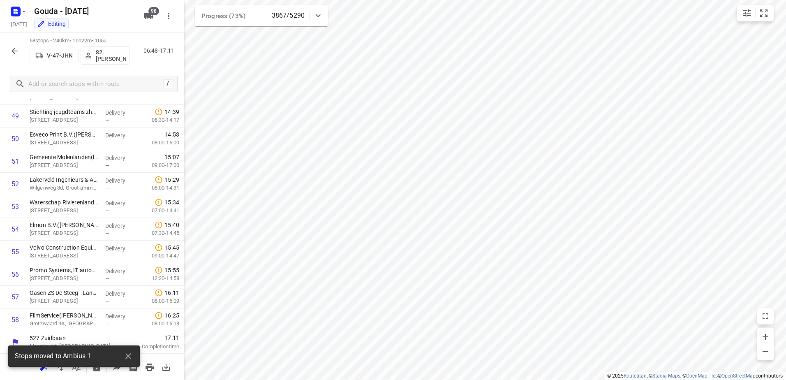
scroll to position [1121, 0]
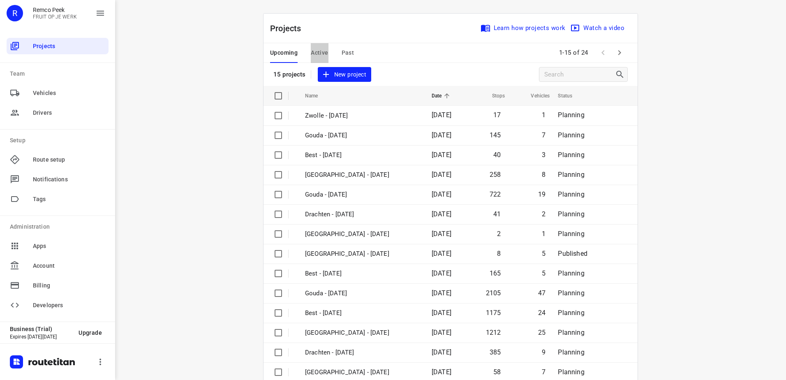
click at [315, 57] on span "Active" at bounding box center [319, 53] width 17 height 10
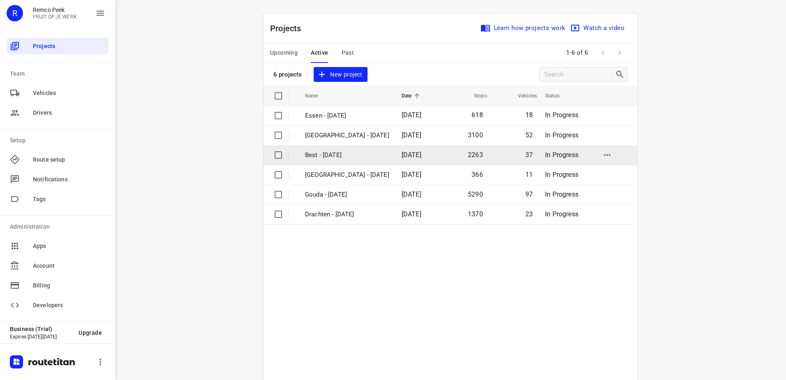
click at [363, 159] on p "Best - Monday" at bounding box center [347, 155] width 84 height 9
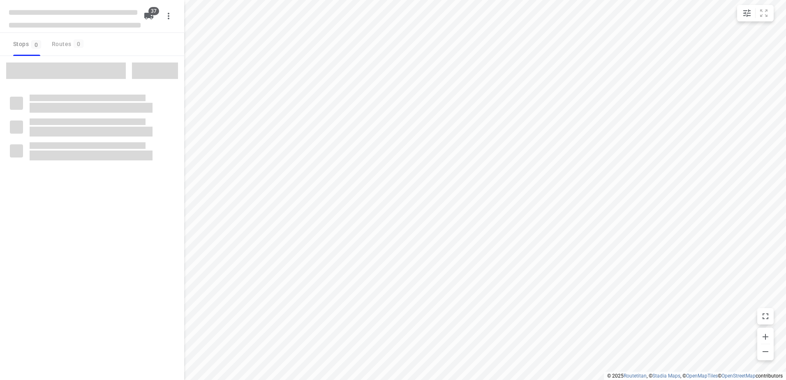
checkbox input "true"
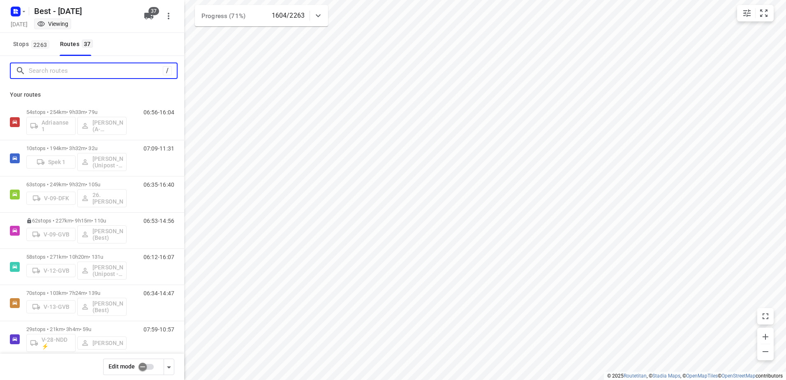
click at [95, 65] on input "Search routes" at bounding box center [96, 71] width 134 height 13
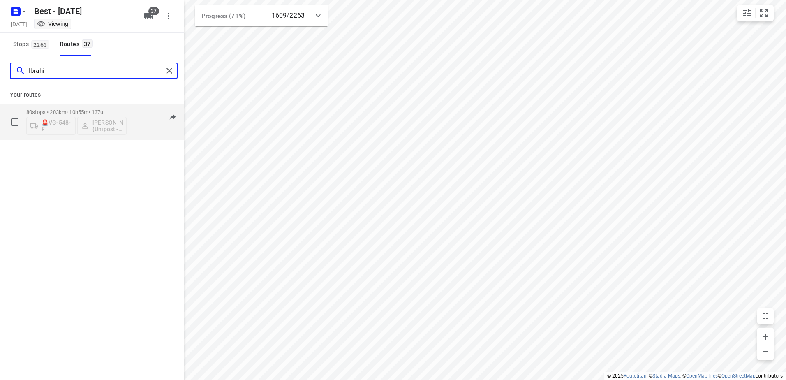
type input "Ibrahi"
click at [97, 111] on p "80 stops • 203km • 10h55m • 137u" at bounding box center [76, 112] width 100 height 6
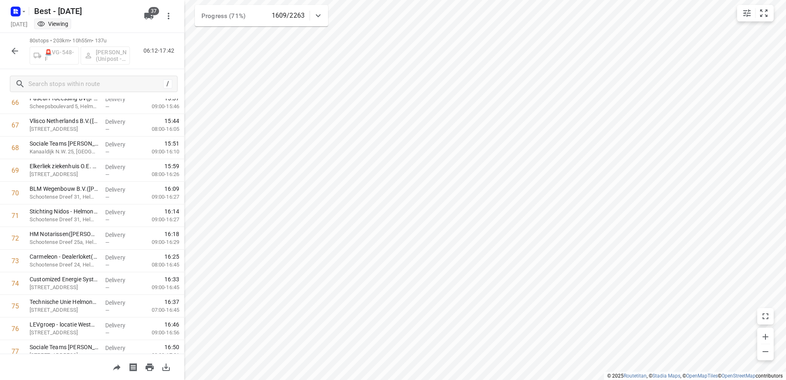
scroll to position [1619, 0]
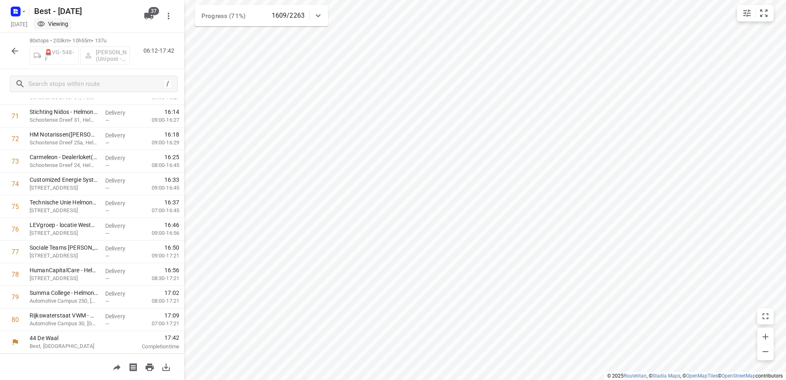
click at [10, 53] on icon "button" at bounding box center [15, 51] width 10 height 10
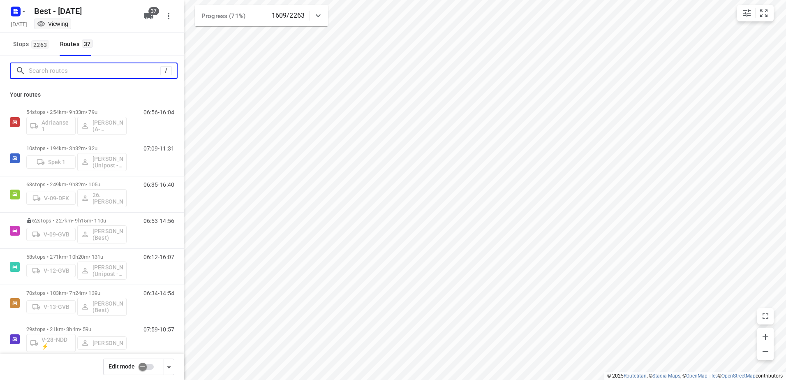
click at [63, 74] on input "Search routes" at bounding box center [95, 71] width 132 height 13
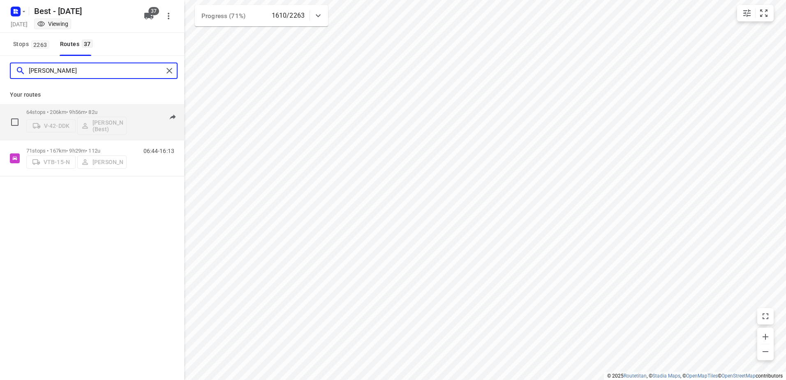
type input "[PERSON_NAME]"
click at [85, 105] on div "64 stops • 206km • 9h56m • 82u V-42-DDK Niels Swinkels (Best)" at bounding box center [76, 122] width 100 height 34
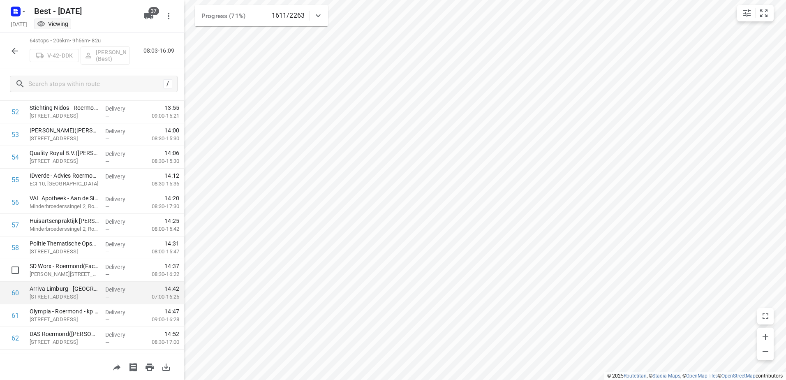
scroll to position [1257, 0]
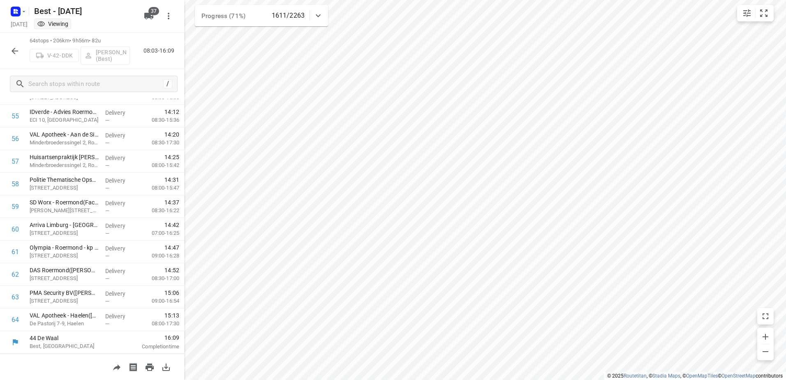
click at [13, 51] on icon "button" at bounding box center [15, 51] width 7 height 7
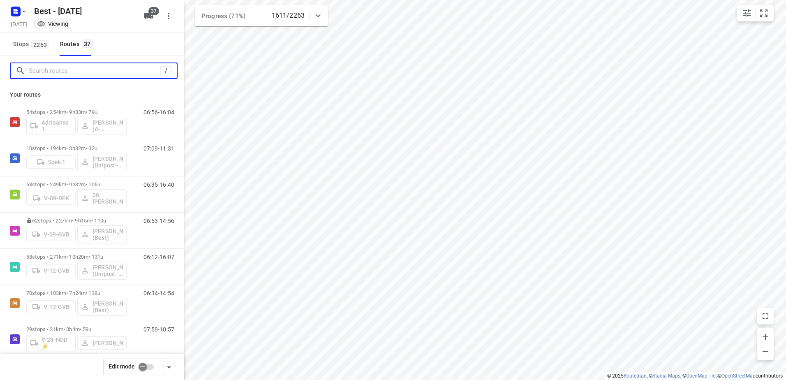
drag, startPoint x: 56, startPoint y: 75, endPoint x: 70, endPoint y: 72, distance: 14.3
click at [58, 75] on input "Search routes" at bounding box center [95, 71] width 132 height 13
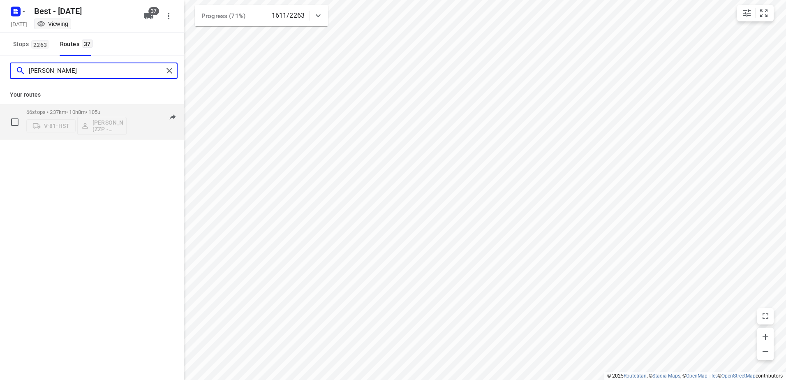
type input "jesse"
click at [49, 111] on p "66 stops • 237km • 10h8m • 105u" at bounding box center [76, 112] width 100 height 6
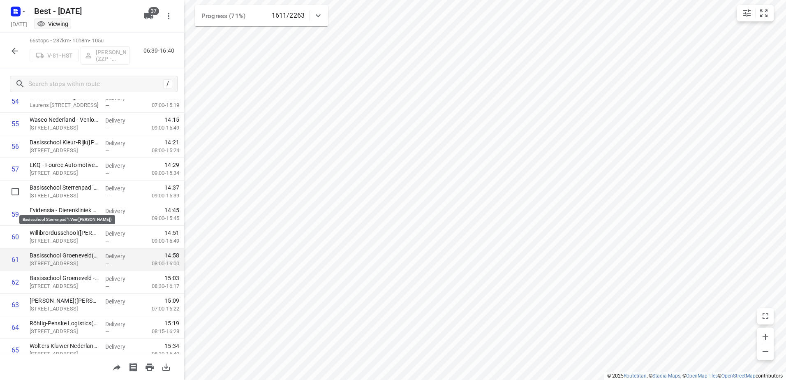
scroll to position [1302, 0]
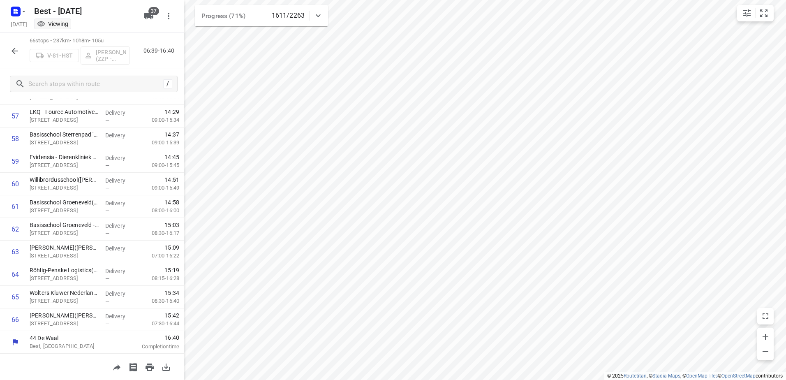
click at [12, 49] on icon "button" at bounding box center [15, 51] width 10 height 10
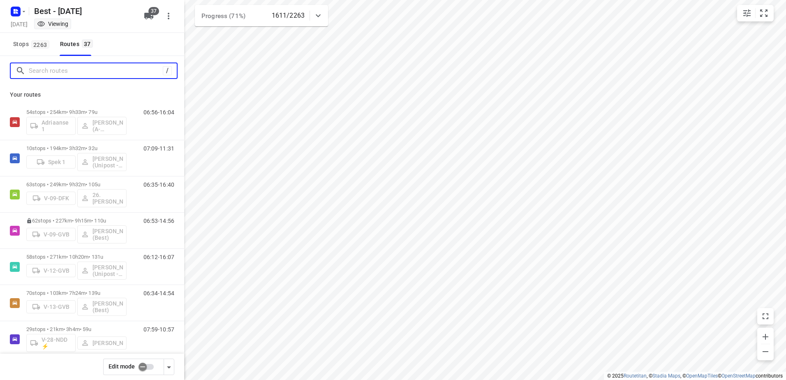
click at [70, 73] on input "Search routes" at bounding box center [96, 71] width 134 height 13
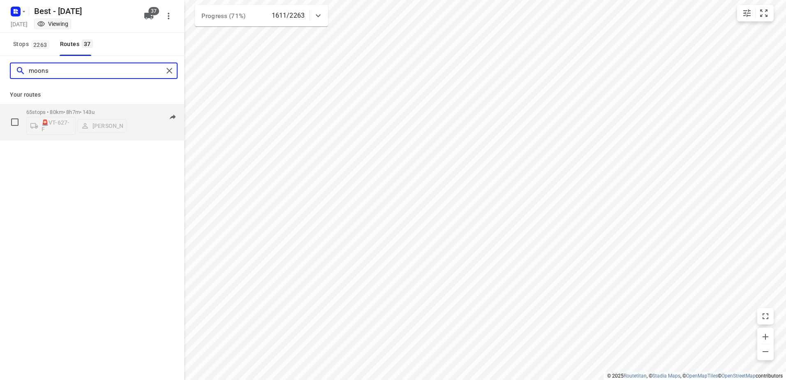
type input "moons"
click at [47, 111] on p "65 stops • 80km • 8h7m • 143u" at bounding box center [76, 112] width 100 height 6
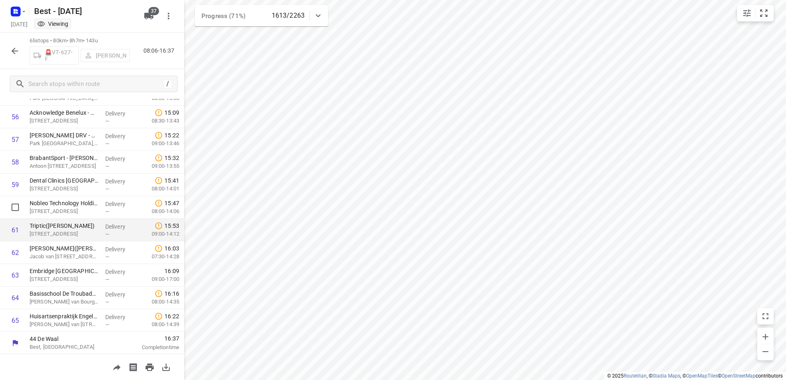
scroll to position [1279, 0]
click at [10, 55] on icon "button" at bounding box center [15, 51] width 10 height 10
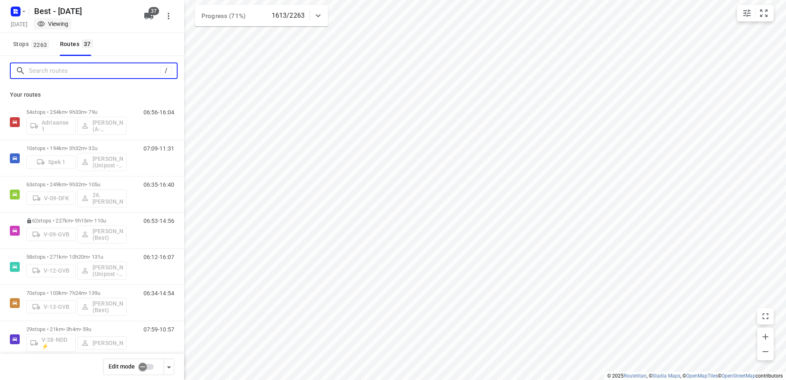
click at [60, 74] on input "Search routes" at bounding box center [95, 71] width 132 height 13
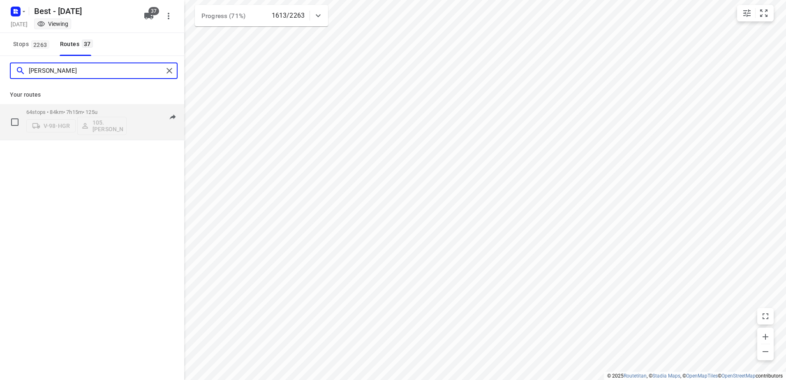
type input "ruben"
click at [68, 109] on p "64 stops • 84km • 7h15m • 125u" at bounding box center [76, 112] width 100 height 6
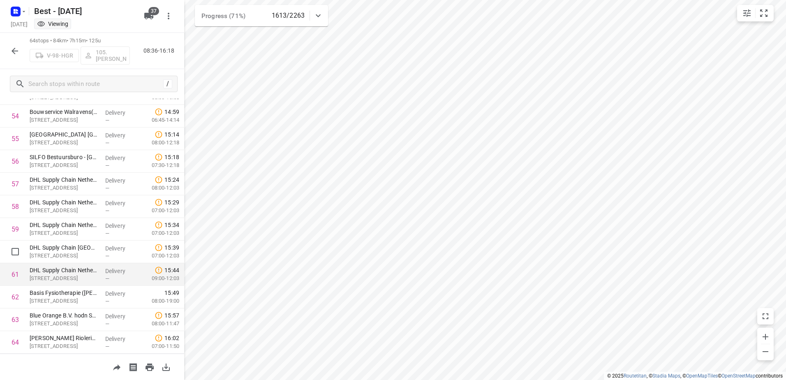
scroll to position [1257, 0]
click at [14, 46] on icon "button" at bounding box center [15, 51] width 10 height 10
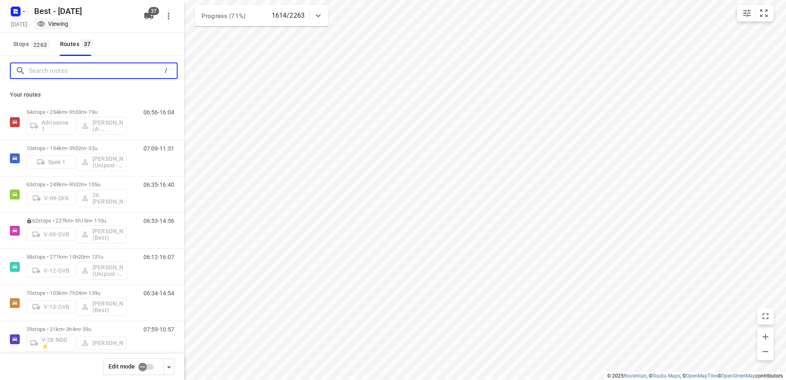
click at [81, 65] on input "Search routes" at bounding box center [95, 71] width 132 height 13
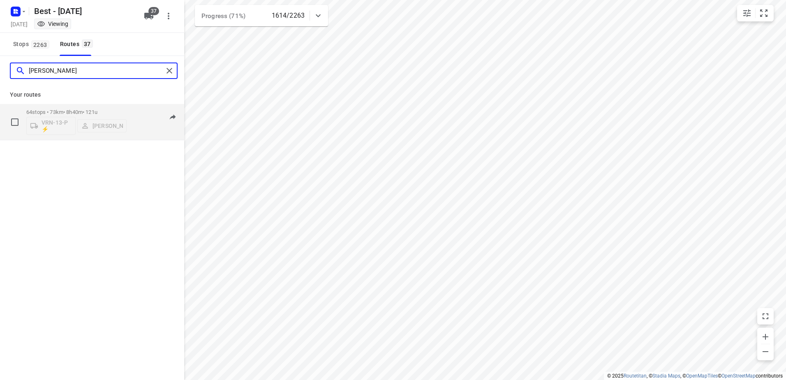
type input "andy"
click at [48, 112] on p "64 stops • 73km • 8h40m • 121u" at bounding box center [76, 112] width 100 height 6
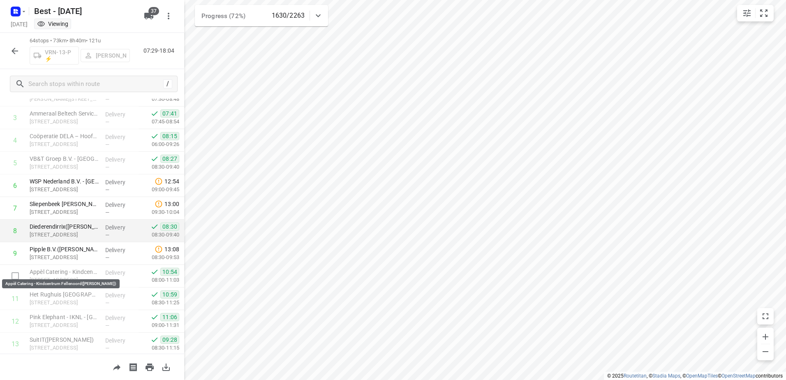
scroll to position [82, 0]
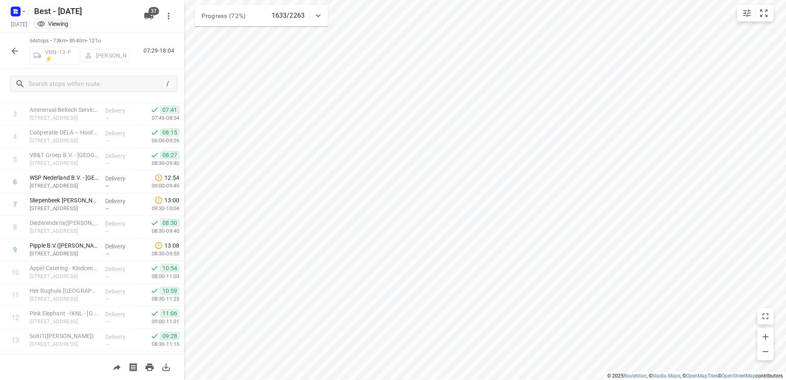
click at [12, 47] on icon "button" at bounding box center [15, 51] width 10 height 10
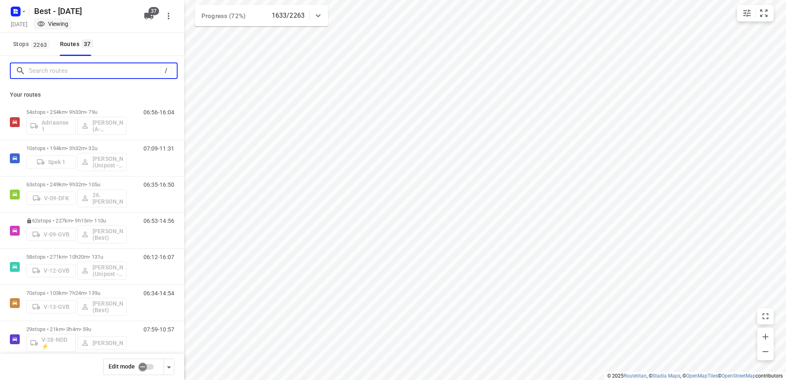
click at [75, 71] on input "Search routes" at bounding box center [95, 71] width 132 height 13
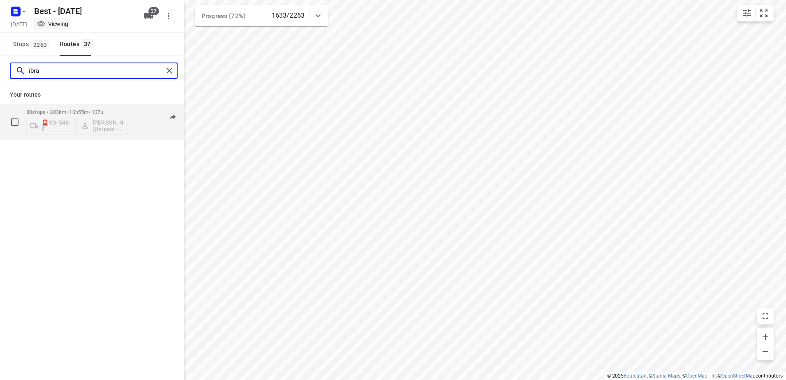
type input "ibra"
click at [38, 112] on p "80 stops • 203km • 10h55m • 137u" at bounding box center [76, 112] width 100 height 6
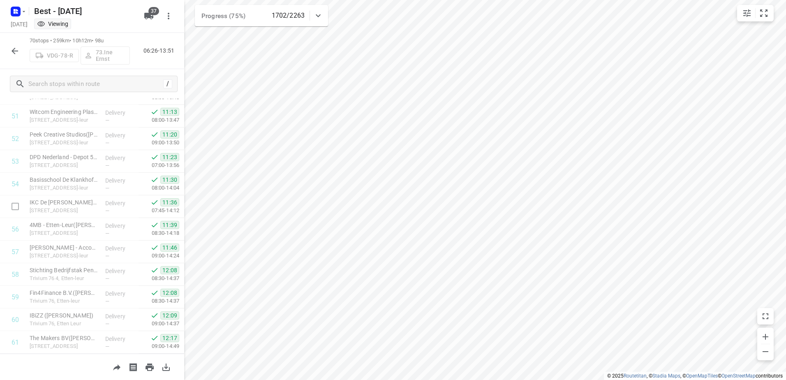
scroll to position [1392, 0]
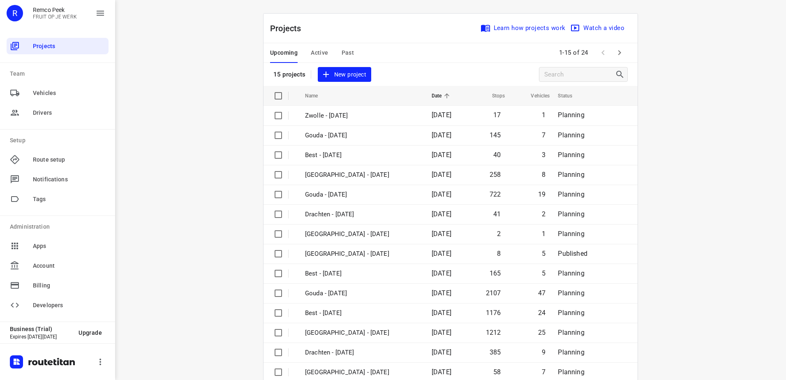
scroll to position [36, 0]
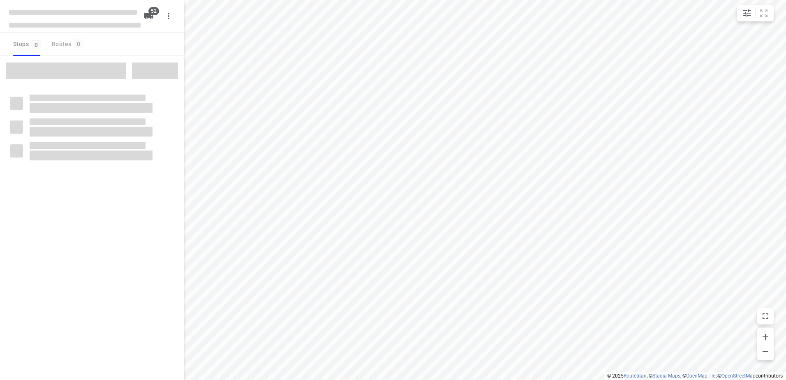
checkbox input "true"
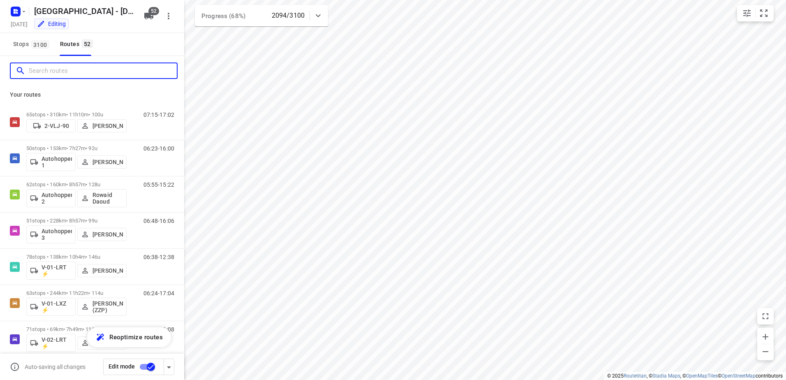
click at [67, 68] on input "Search routes" at bounding box center [103, 71] width 148 height 13
type input "3"
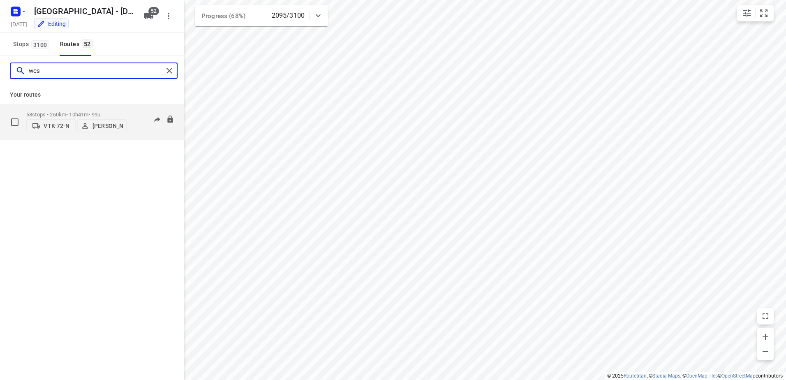
type input "wes"
click at [91, 112] on p "58 stops • 260km • 10h41m • 99u" at bounding box center [76, 114] width 100 height 6
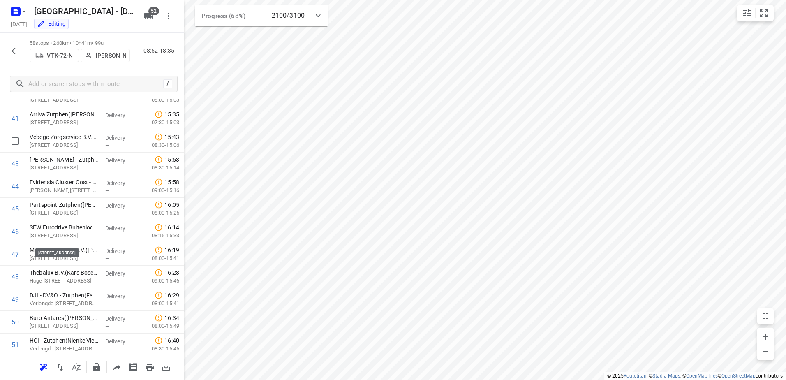
scroll to position [1121, 0]
click at [18, 52] on icon "button" at bounding box center [15, 51] width 10 height 10
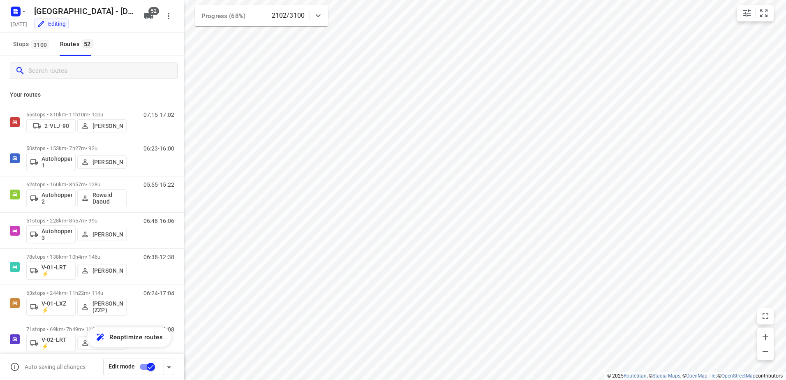
click at [54, 71] on input "Search routes" at bounding box center [102, 71] width 149 height 13
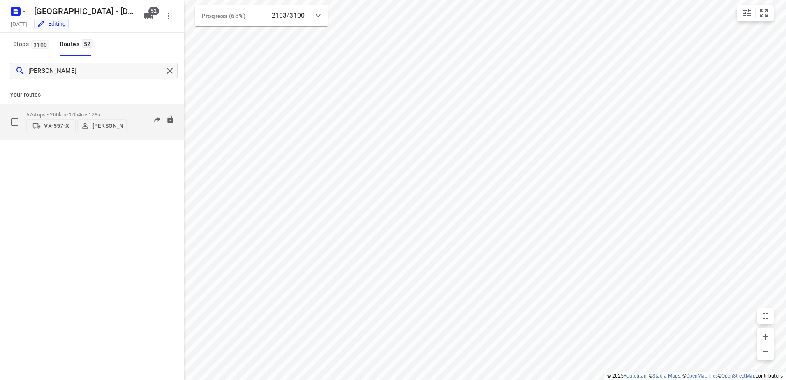
type input "johan"
click at [47, 113] on p "57 stops • 200km • 10h4m • 128u" at bounding box center [76, 114] width 100 height 6
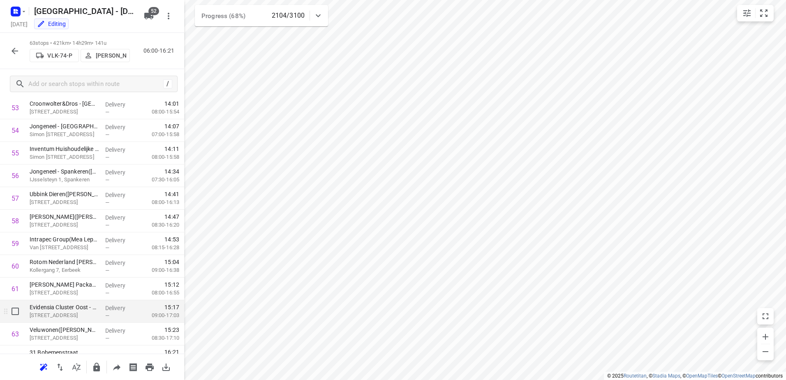
scroll to position [1234, 0]
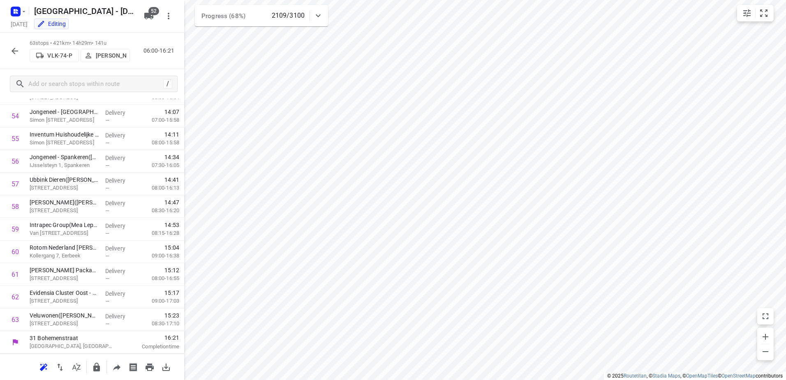
drag, startPoint x: 14, startPoint y: 37, endPoint x: 23, endPoint y: 46, distance: 12.8
click at [14, 37] on div "63 stops • 421km • 14h29m • 141u VLK-74-P Jarno Bonhof 06:00-16:21" at bounding box center [92, 51] width 184 height 36
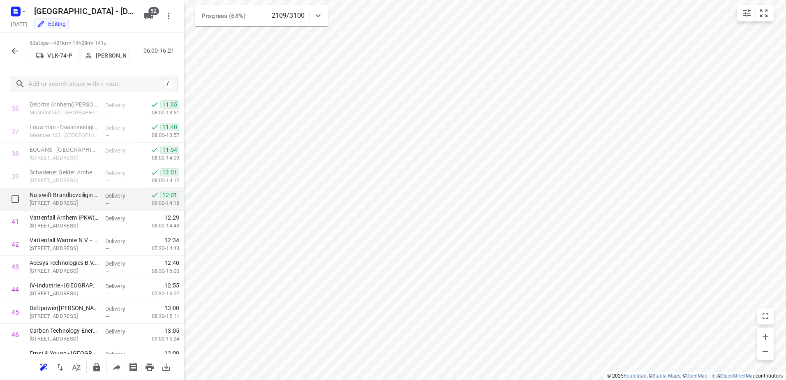
scroll to position [782, 0]
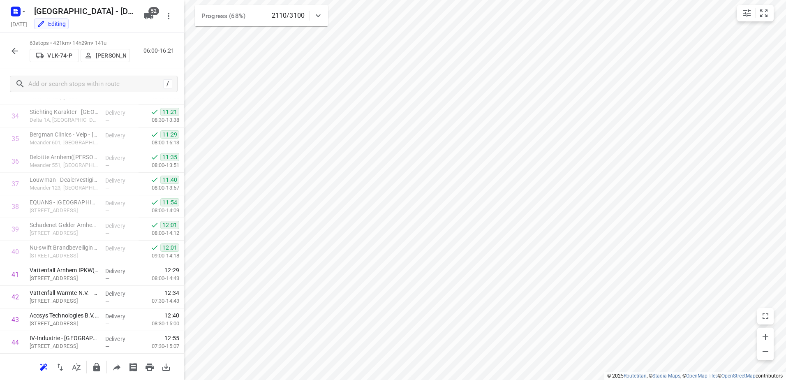
drag, startPoint x: 5, startPoint y: 46, endPoint x: 28, endPoint y: 54, distance: 24.6
click at [5, 46] on div "63 stops • 421km • 14h29m • 141u VLK-74-P Jarno Bonhof 06:00-16:21" at bounding box center [92, 51] width 184 height 36
click at [28, 54] on div "63 stops • 421km • 14h29m • 141u VLK-74-P Jarno Bonhof 06:00-16:21" at bounding box center [92, 51] width 184 height 36
click at [16, 55] on icon "button" at bounding box center [15, 51] width 10 height 10
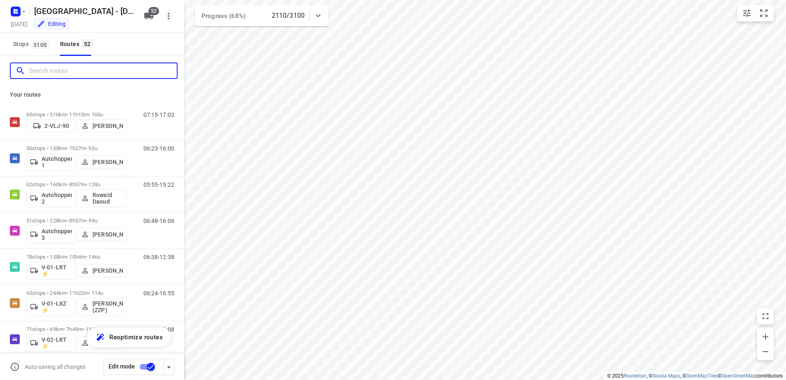
drag, startPoint x: 51, startPoint y: 65, endPoint x: 125, endPoint y: 49, distance: 76.2
click at [51, 65] on input "Search routes" at bounding box center [103, 71] width 148 height 13
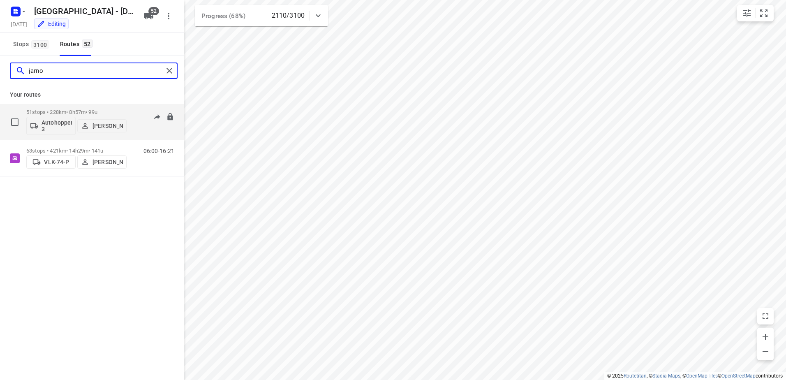
type input "jarno"
click at [52, 109] on div "51 stops • 228km • 8h57m • 99u Autohopper 3 Jarno Van der Naalt" at bounding box center [76, 122] width 100 height 34
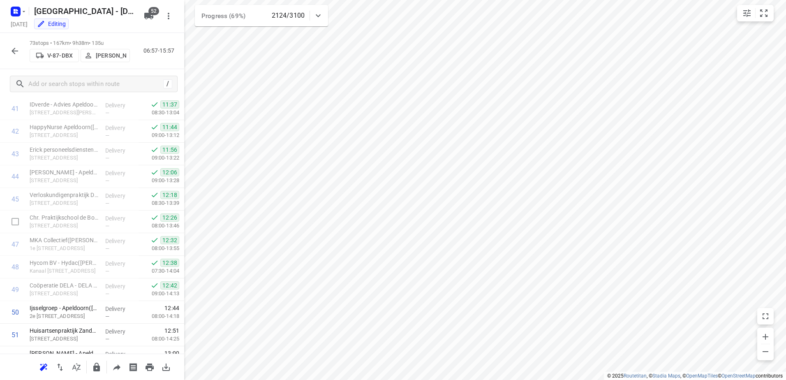
scroll to position [946, 0]
click at [6, 48] on div "73 stops • 167km • 9h38m • 135u V-87-DBX Kevin Kroese 06:57-15:57" at bounding box center [92, 51] width 184 height 36
click at [11, 50] on icon "button" at bounding box center [15, 51] width 10 height 10
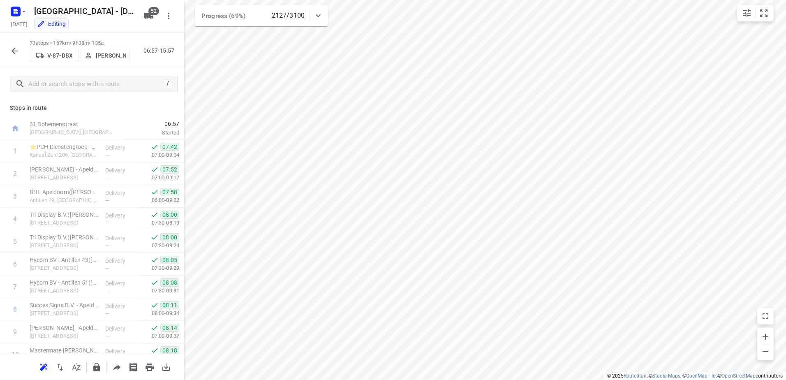
scroll to position [206, 0]
click at [9, 47] on button "button" at bounding box center [15, 51] width 16 height 16
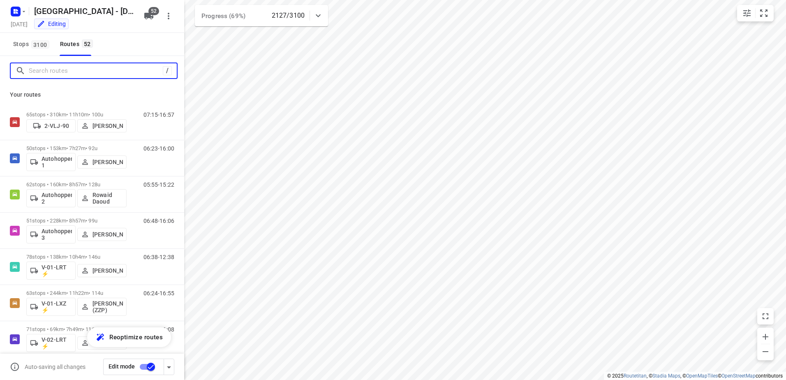
click at [60, 74] on input "Search routes" at bounding box center [96, 71] width 134 height 13
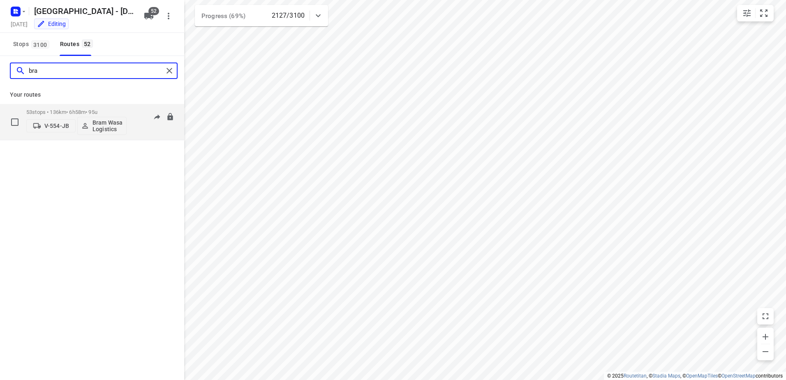
type input "bra"
click at [68, 114] on p "53 stops • 136km • 6h58m • 95u" at bounding box center [76, 112] width 100 height 6
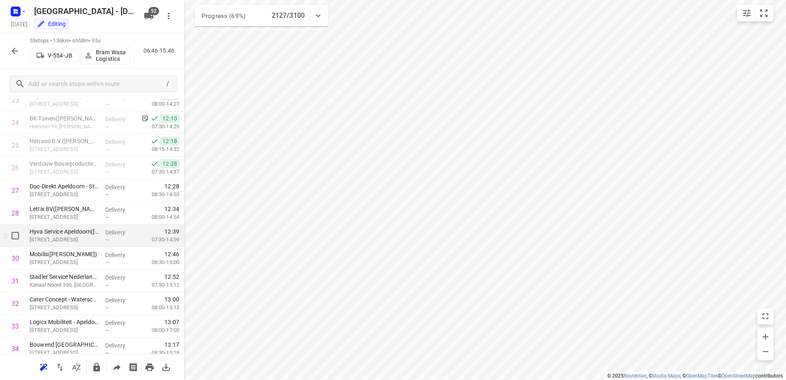
scroll to position [535, 0]
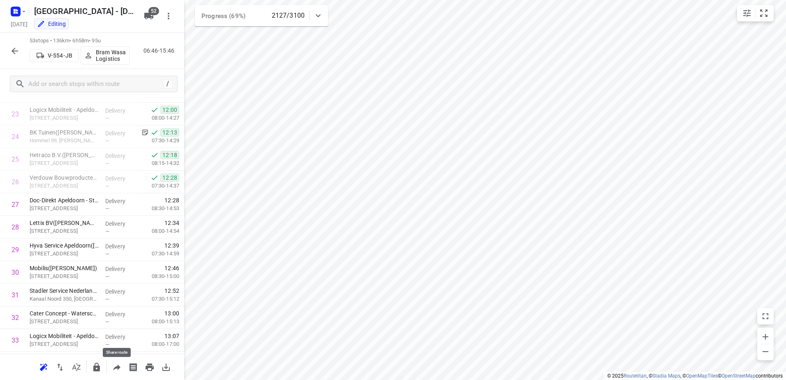
click at [110, 369] on button "button" at bounding box center [117, 367] width 16 height 16
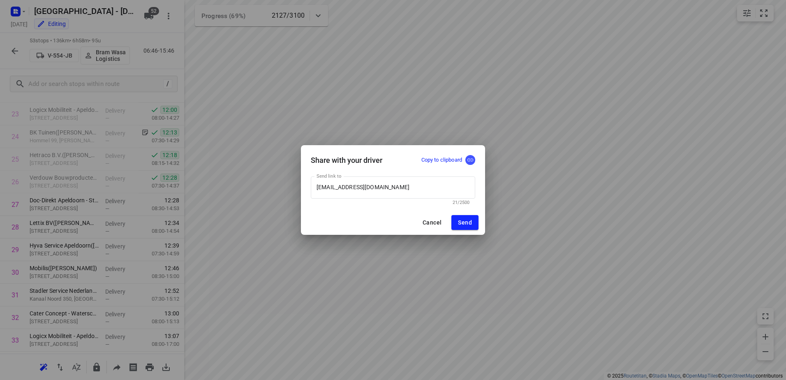
drag, startPoint x: 469, startPoint y: 160, endPoint x: 566, endPoint y: 93, distance: 117.7
click at [469, 159] on icon "button" at bounding box center [470, 159] width 7 height 7
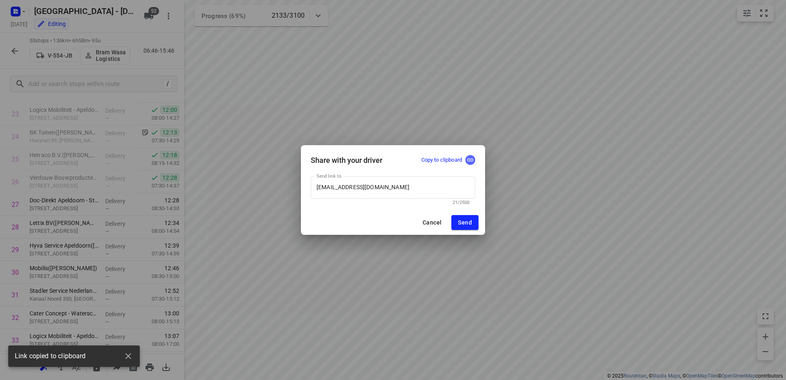
click at [468, 161] on icon "button" at bounding box center [471, 159] width 6 height 3
click at [435, 226] on button "Cancel" at bounding box center [432, 222] width 32 height 15
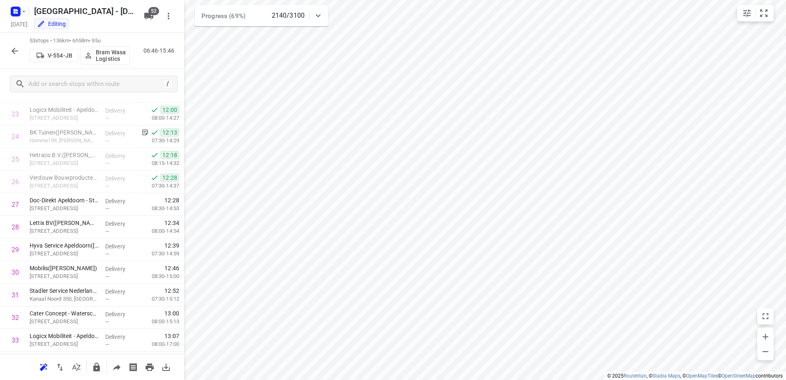
click at [10, 51] on icon "button" at bounding box center [15, 51] width 10 height 10
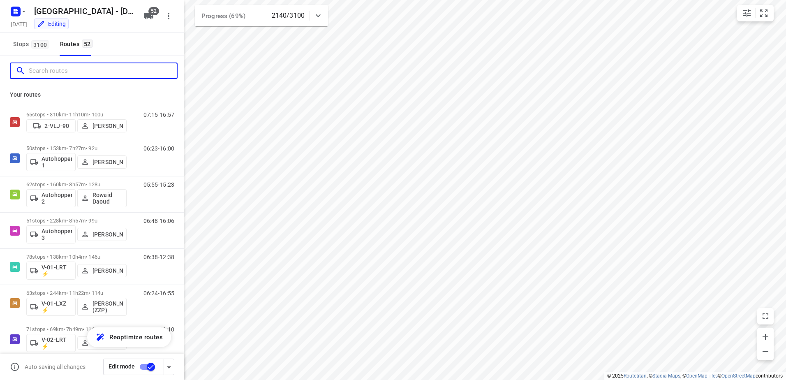
click at [72, 71] on input "Search routes" at bounding box center [103, 71] width 148 height 13
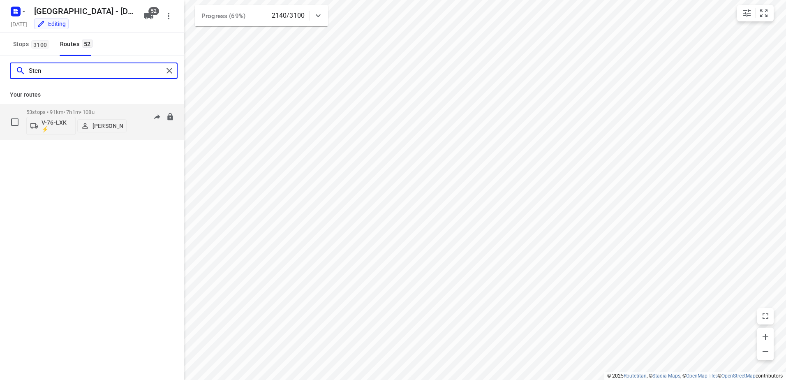
type input "Sten"
click at [88, 109] on p "53 stops • 91km • 7h1m • 108u" at bounding box center [76, 112] width 100 height 6
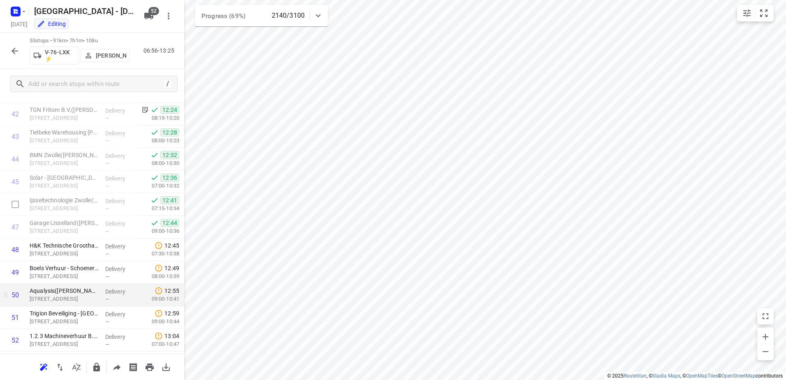
scroll to position [1008, 0]
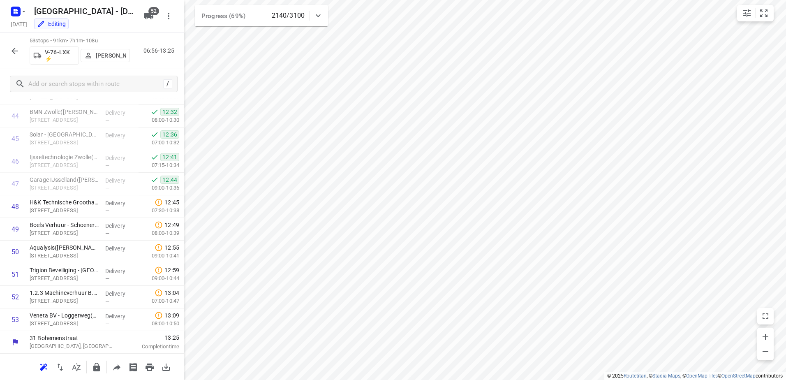
click at [12, 44] on button "button" at bounding box center [15, 51] width 16 height 16
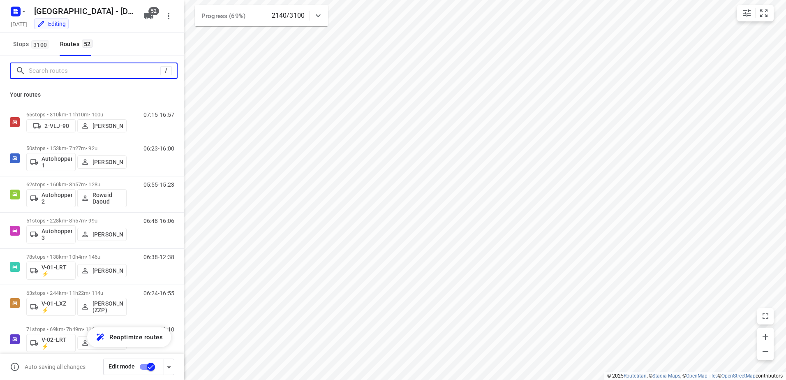
click at [67, 76] on input "Search routes" at bounding box center [95, 71] width 132 height 13
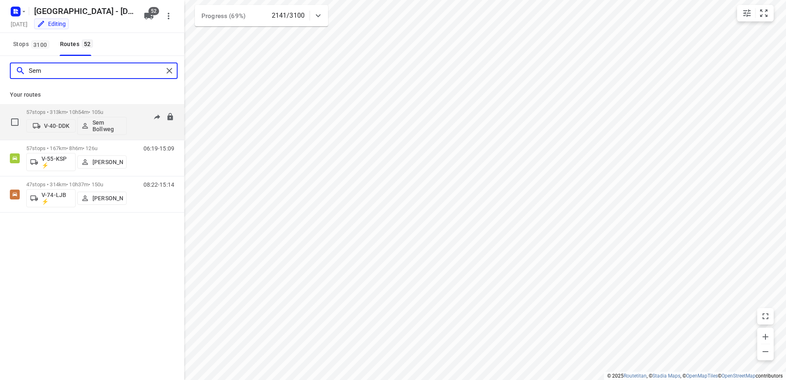
type input "Sem"
click at [57, 105] on div "57 stops • 313km • 10h54m • 105u V-40-DDK Sem Bollweg" at bounding box center [76, 122] width 100 height 34
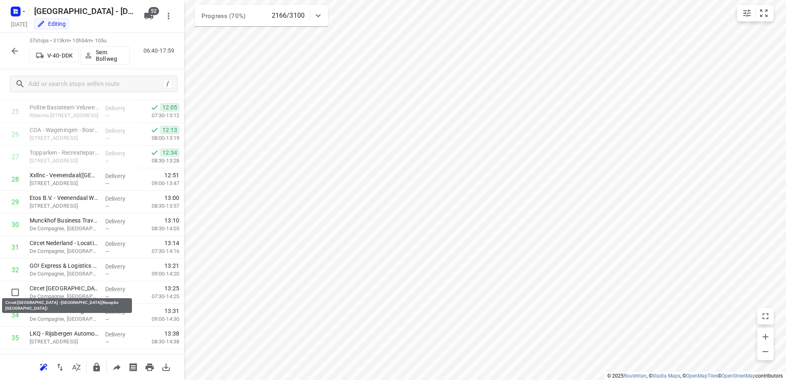
scroll to position [564, 0]
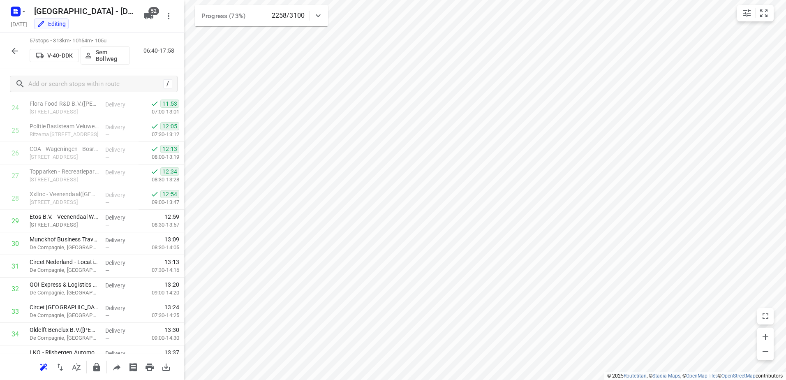
click at [17, 53] on icon "button" at bounding box center [15, 51] width 10 height 10
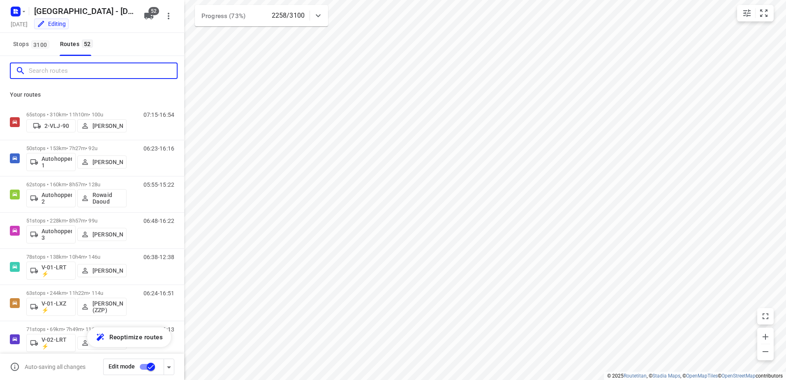
click at [74, 73] on input "Search routes" at bounding box center [103, 71] width 148 height 13
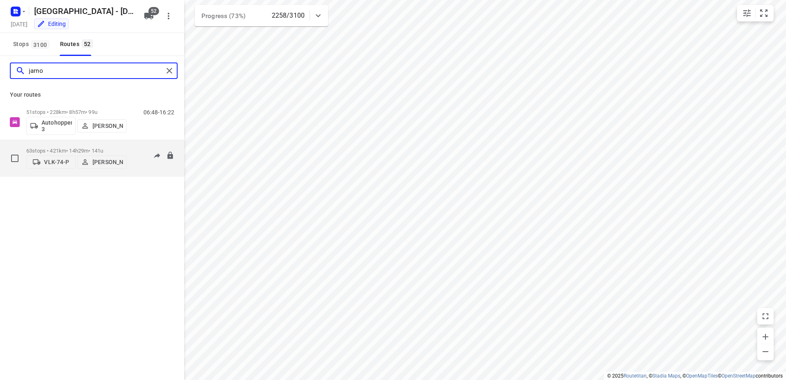
type input "jarno"
click at [99, 148] on p "63 stops • 421km • 14h29m • 141u" at bounding box center [76, 151] width 100 height 6
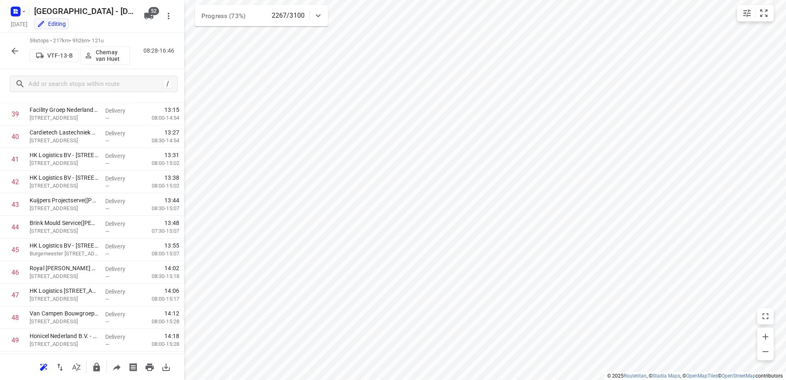
scroll to position [1143, 0]
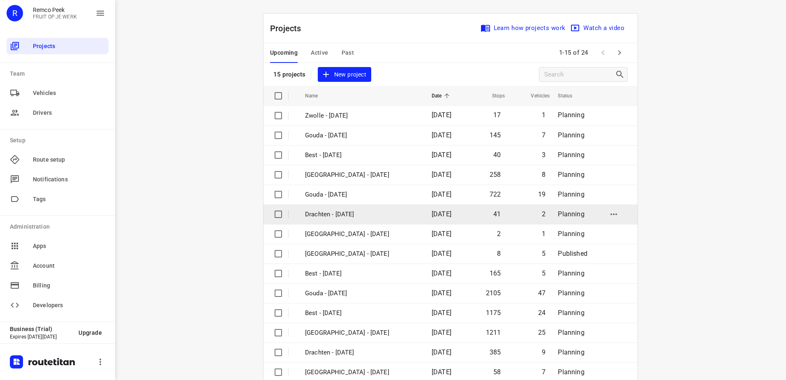
scroll to position [36, 0]
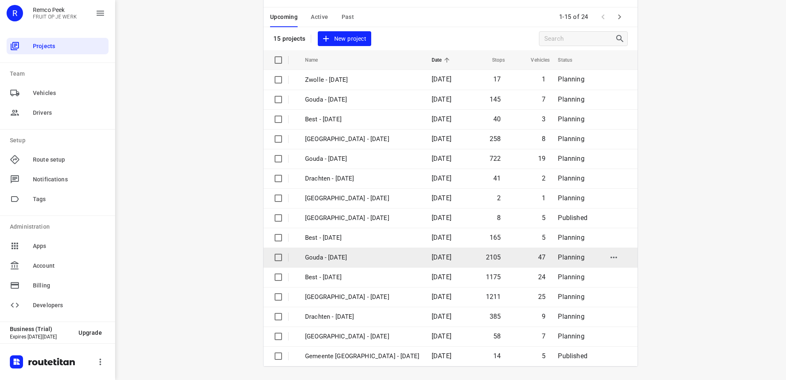
click at [356, 264] on td "Gouda - [DATE]" at bounding box center [361, 258] width 128 height 20
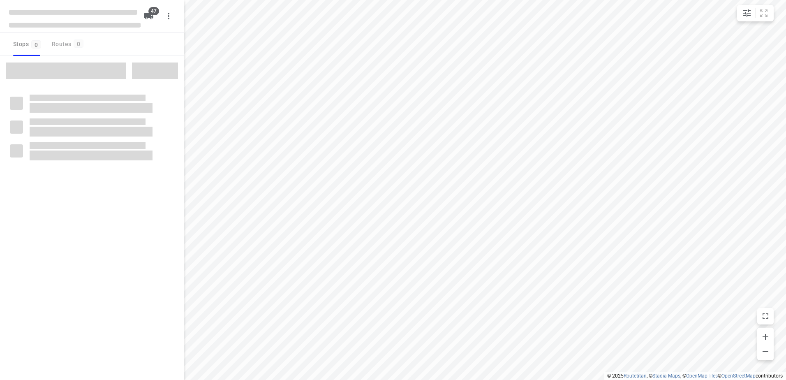
checkbox input "true"
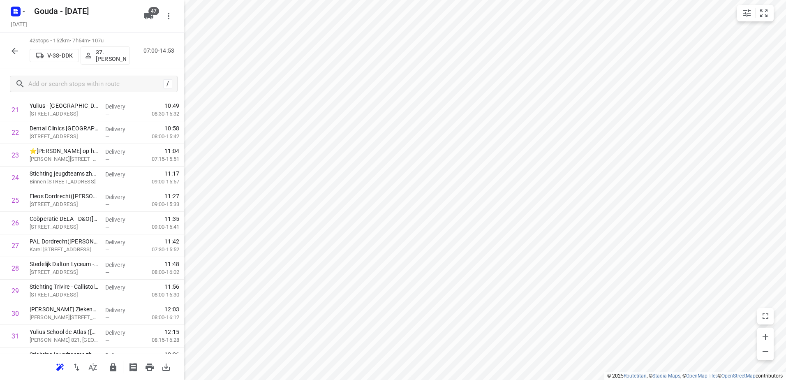
scroll to position [759, 0]
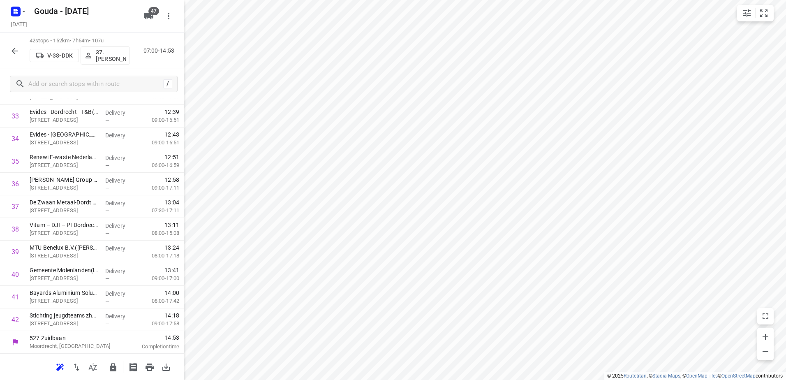
click at [12, 47] on icon "button" at bounding box center [15, 51] width 10 height 10
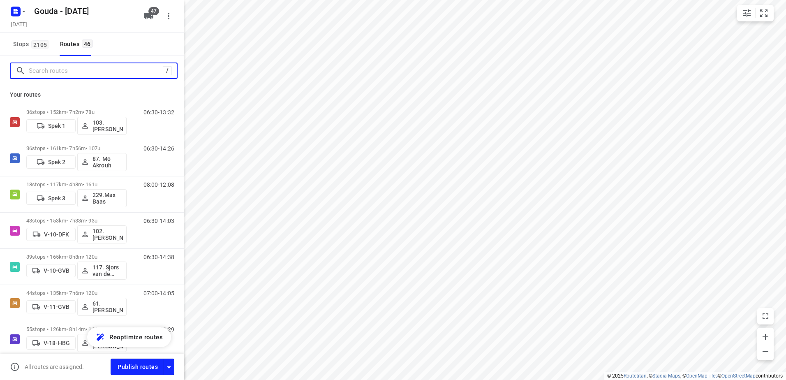
click at [92, 73] on input "Search routes" at bounding box center [96, 71] width 134 height 13
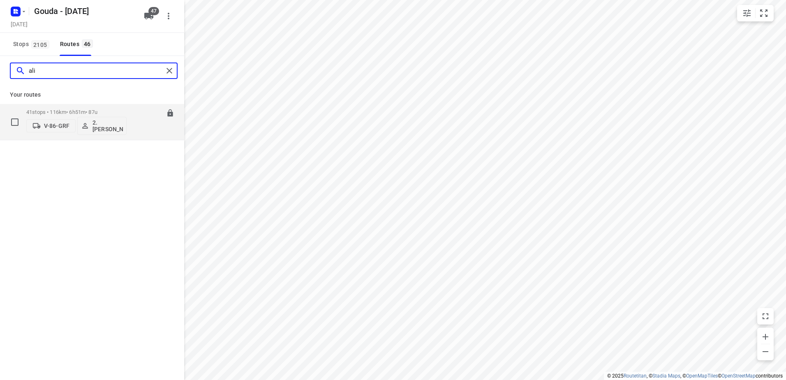
type input "ali"
click at [67, 110] on p "41 stops • 116km • 6h51m • 87u" at bounding box center [76, 112] width 100 height 6
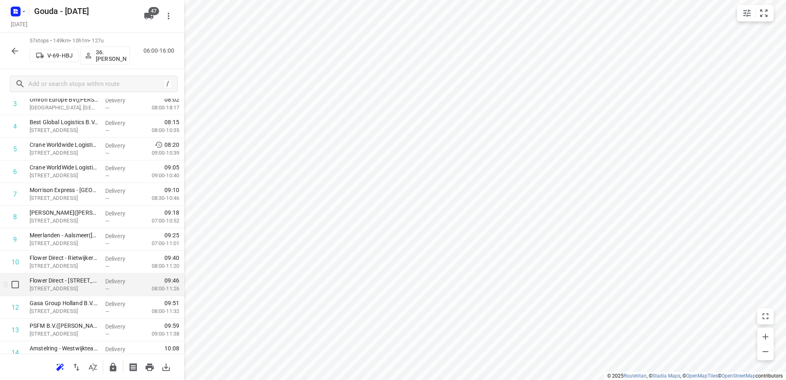
scroll to position [206, 0]
click at [15, 52] on icon "button" at bounding box center [15, 51] width 10 height 10
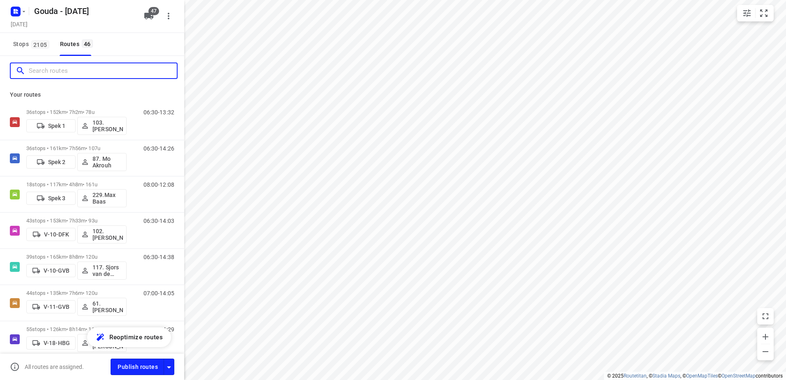
click at [84, 69] on input "Search routes" at bounding box center [103, 71] width 148 height 13
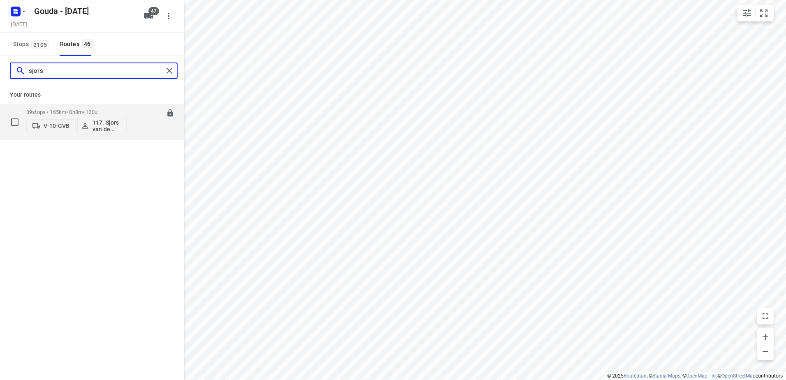
type input "sjors"
click at [69, 107] on div "39 stops • 165km • 8h8m • 120u V-10-GVB 117. Sjors van de Brande" at bounding box center [76, 122] width 100 height 34
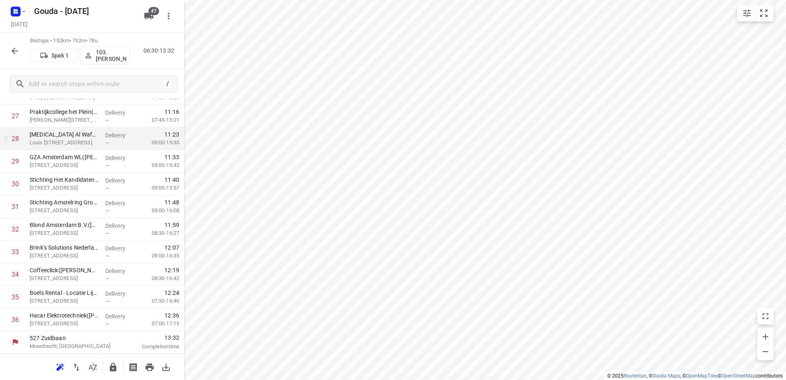
scroll to position [623, 0]
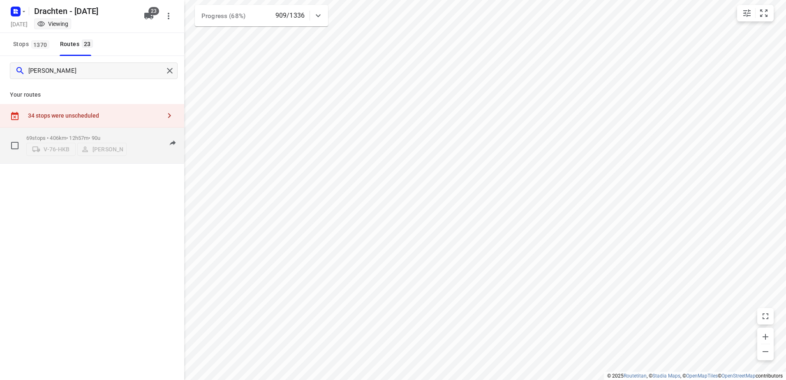
type input "[PERSON_NAME]"
click at [102, 135] on p "69 stops • 406km • 12h57m • 90u" at bounding box center [76, 138] width 100 height 6
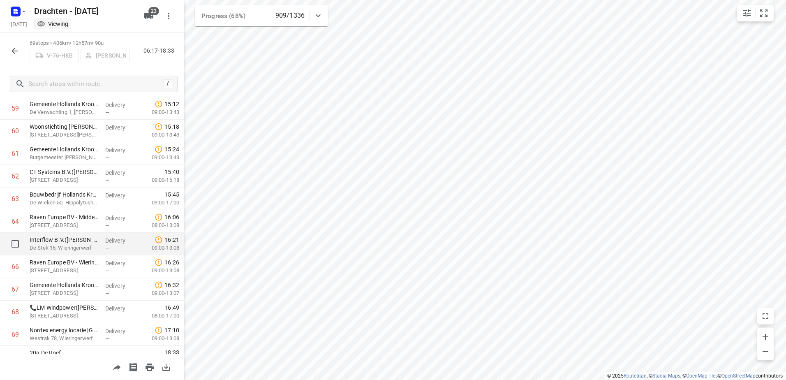
scroll to position [1393, 0]
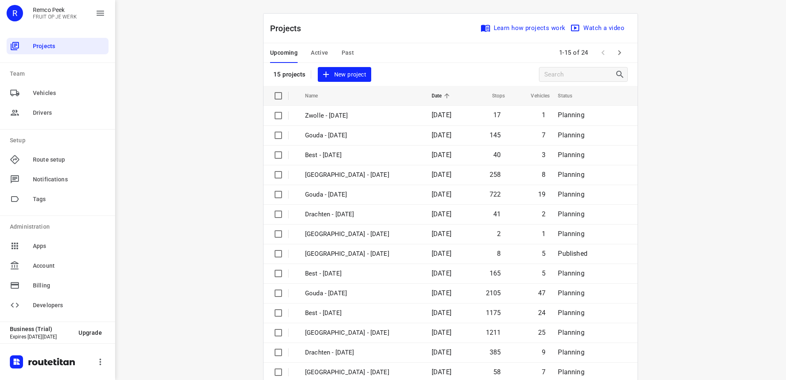
click at [342, 52] on span "Past" at bounding box center [348, 53] width 13 height 10
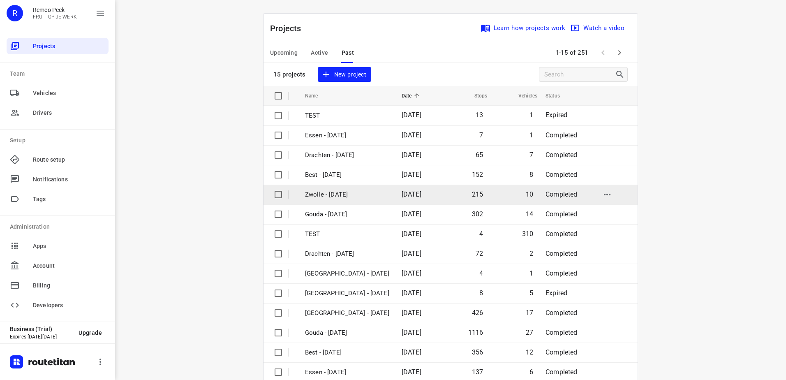
scroll to position [36, 0]
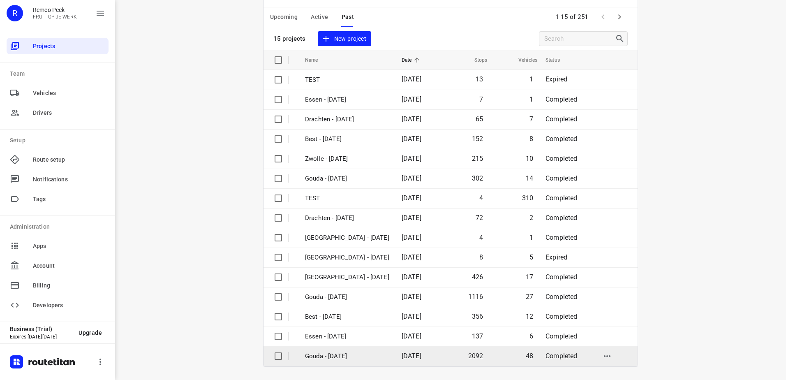
click at [375, 350] on td "Gouda - [DATE]" at bounding box center [346, 356] width 98 height 20
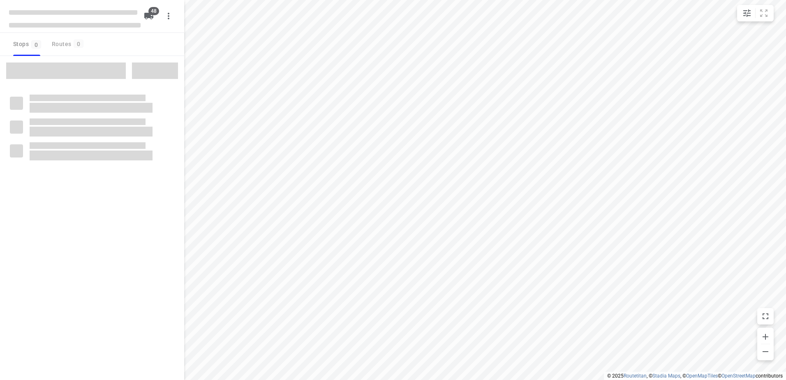
checkbox input "true"
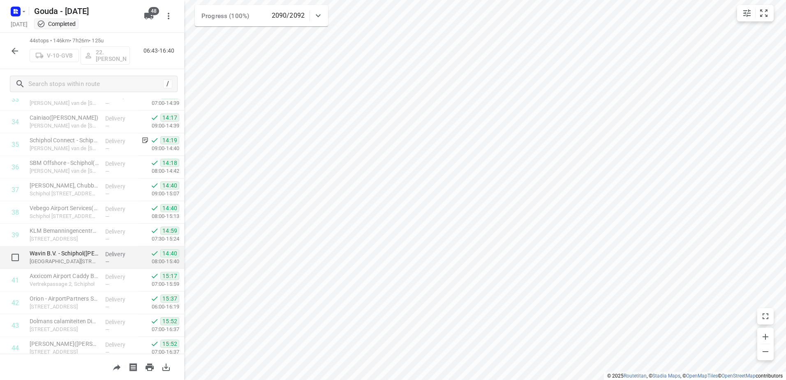
scroll to position [804, 0]
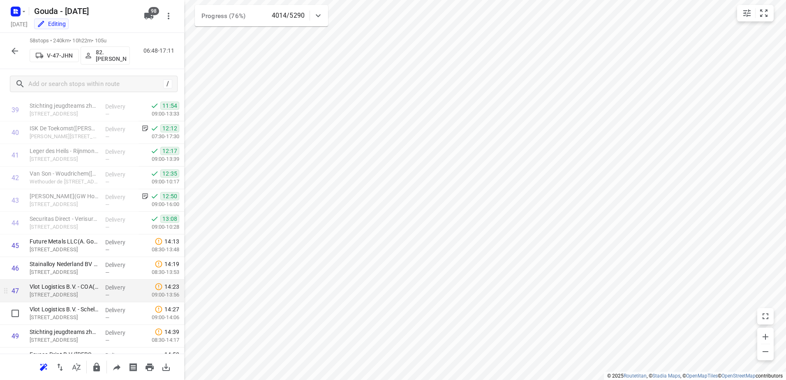
scroll to position [915, 0]
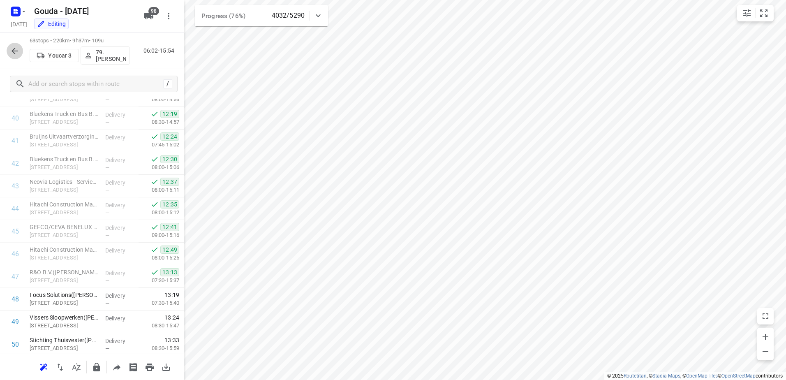
click at [19, 51] on icon "button" at bounding box center [15, 51] width 10 height 10
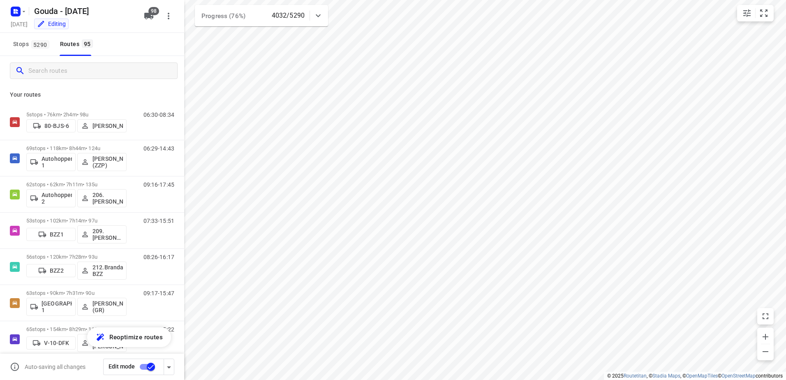
click at [54, 73] on input "Search routes" at bounding box center [102, 71] width 149 height 13
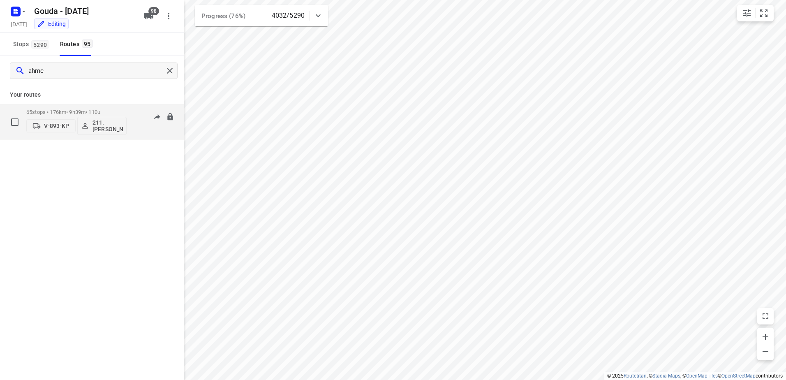
type input "ahme"
click at [58, 108] on div "65 stops • 176km • 9h39m • 110u V-893-KP 211.[PERSON_NAME]" at bounding box center [76, 122] width 100 height 34
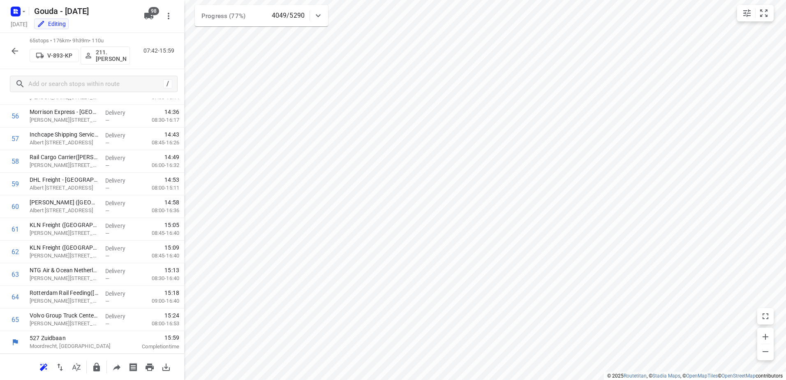
scroll to position [0, 0]
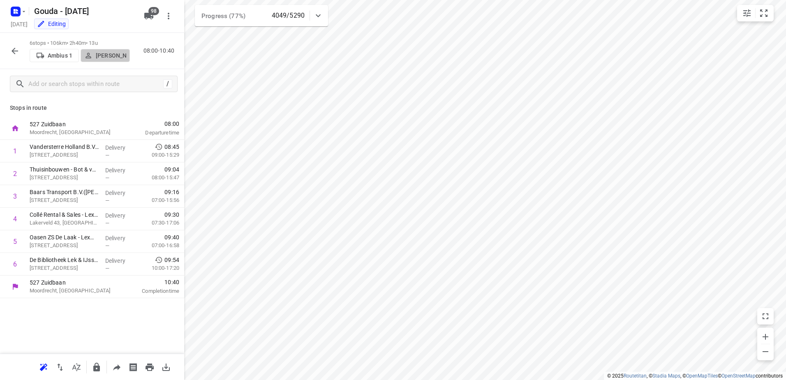
click at [117, 57] on p "[PERSON_NAME]" at bounding box center [111, 55] width 30 height 7
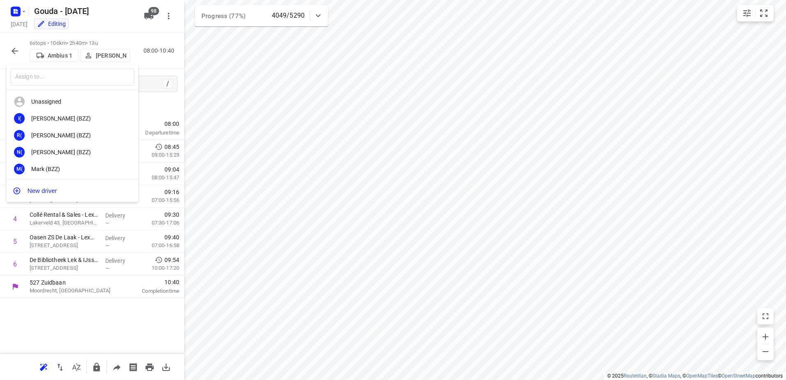
click at [73, 74] on input "text" at bounding box center [72, 77] width 124 height 17
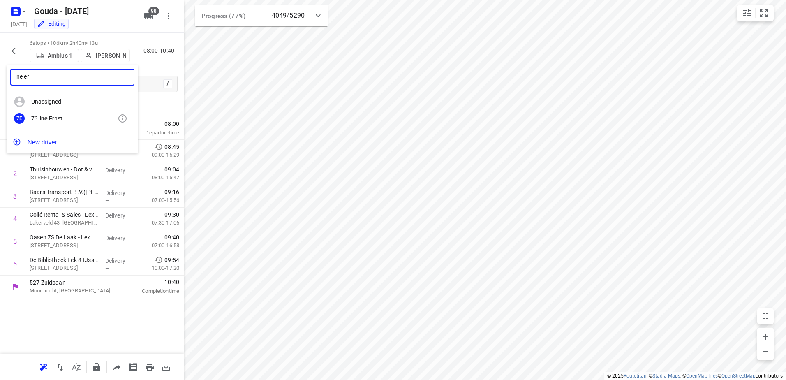
type input "ine er"
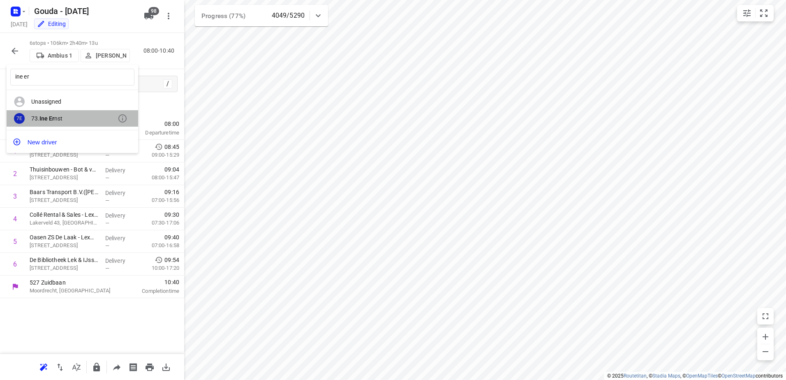
click at [50, 118] on b "Ine Er" at bounding box center [46, 118] width 15 height 7
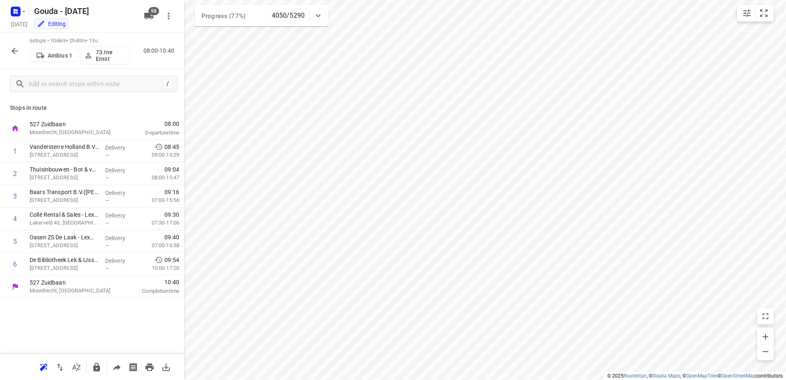
click at [12, 51] on icon "button" at bounding box center [15, 51] width 7 height 7
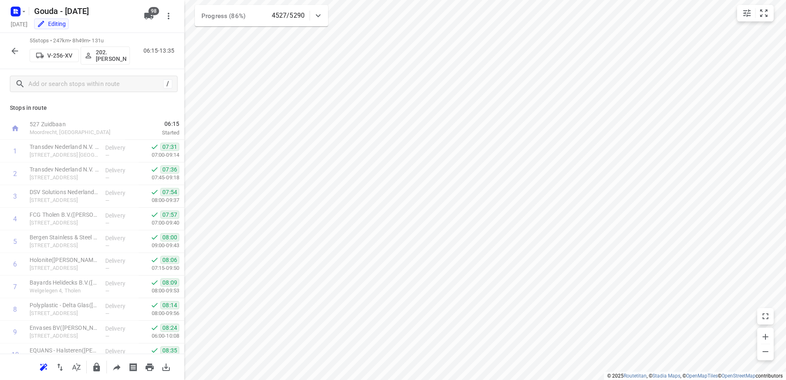
drag, startPoint x: 9, startPoint y: 41, endPoint x: 13, endPoint y: 44, distance: 4.4
click at [9, 41] on div "55 stops • 247km • 8h49m • 131u V-256-XV 202.[PERSON_NAME] 06:15-13:35" at bounding box center [92, 51] width 184 height 36
click at [17, 49] on icon "button" at bounding box center [15, 51] width 10 height 10
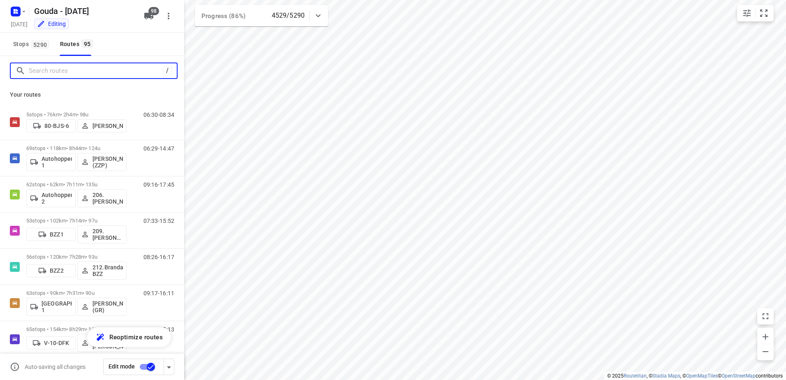
click at [65, 66] on input "Search routes" at bounding box center [96, 71] width 134 height 13
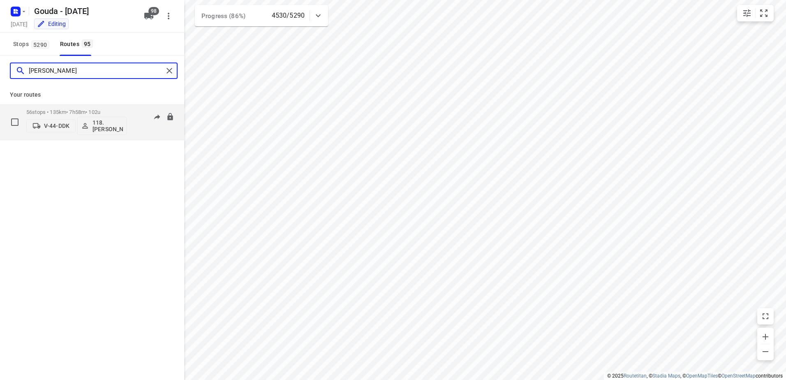
type input "[PERSON_NAME]"
click at [64, 114] on p "56 stops • 135km • 7h58m • 102u" at bounding box center [76, 112] width 100 height 6
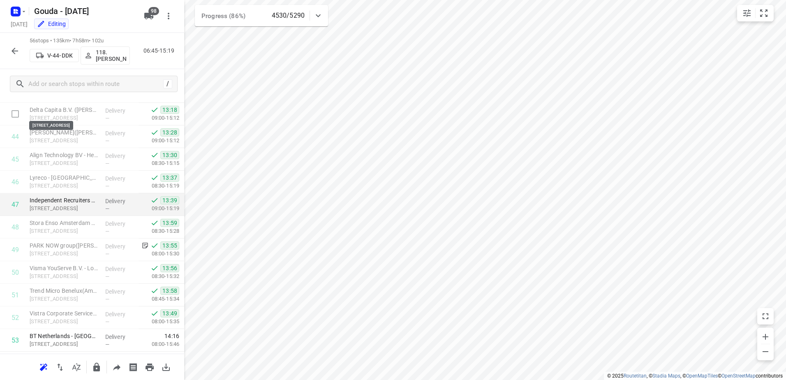
scroll to position [1076, 0]
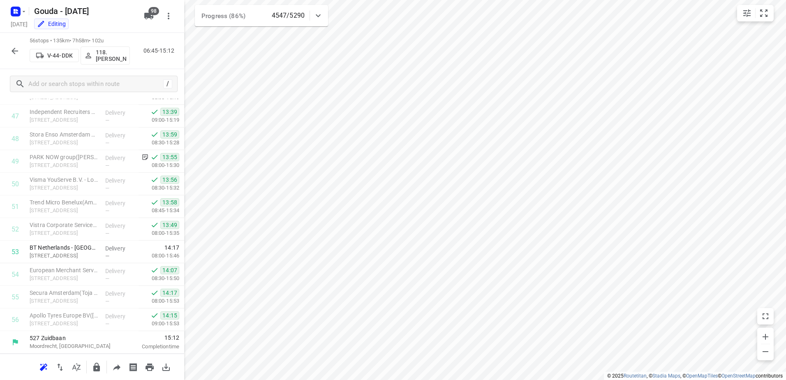
click at [16, 52] on icon "button" at bounding box center [15, 51] width 10 height 10
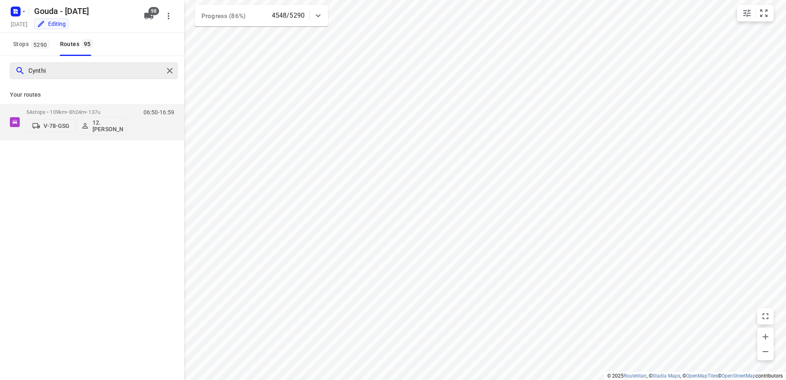
type input "[PERSON_NAME]"
drag, startPoint x: 100, startPoint y: 67, endPoint x: 0, endPoint y: 51, distance: 101.3
click at [0, 51] on html "i © 2025 Routetitan , © Stadia Maps , © OpenMapTiles © OpenStreetMap contributo…" at bounding box center [393, 190] width 786 height 380
click at [86, 70] on input "[PERSON_NAME]" at bounding box center [95, 71] width 135 height 13
type input "[PERSON_NAME]"
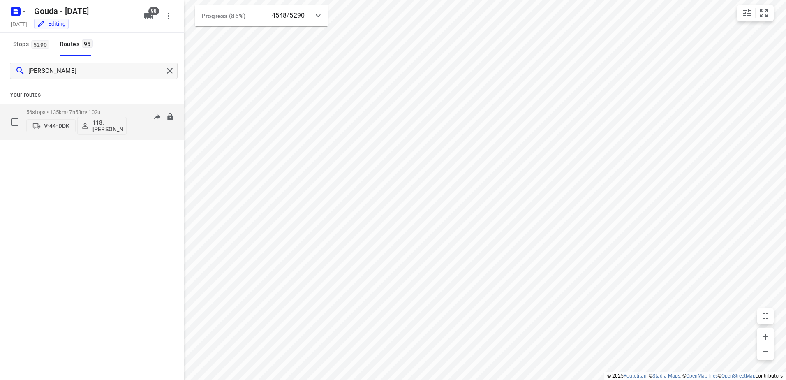
click at [76, 107] on div "56 stops • 135km • 7h58m • 102u V-44-DDK 118.[PERSON_NAME]" at bounding box center [76, 122] width 100 height 34
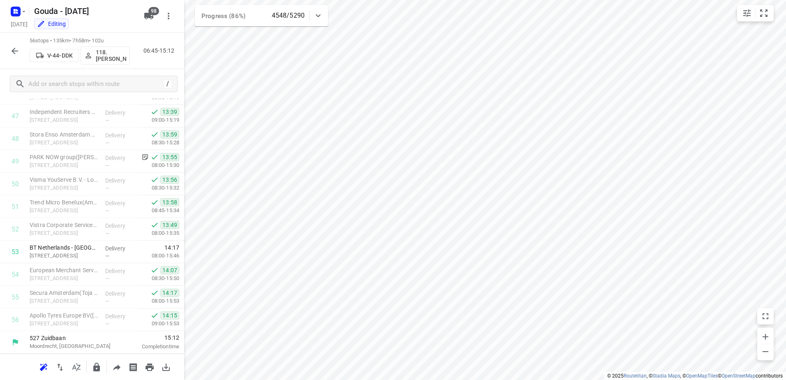
click at [12, 48] on button "button" at bounding box center [15, 51] width 16 height 16
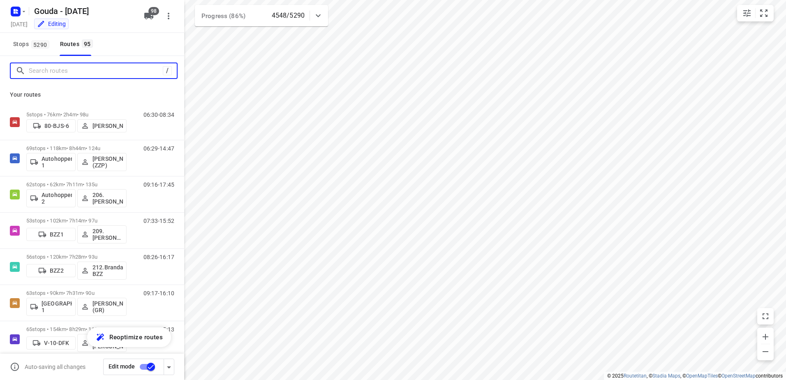
click at [79, 74] on input "Search routes" at bounding box center [96, 71] width 134 height 13
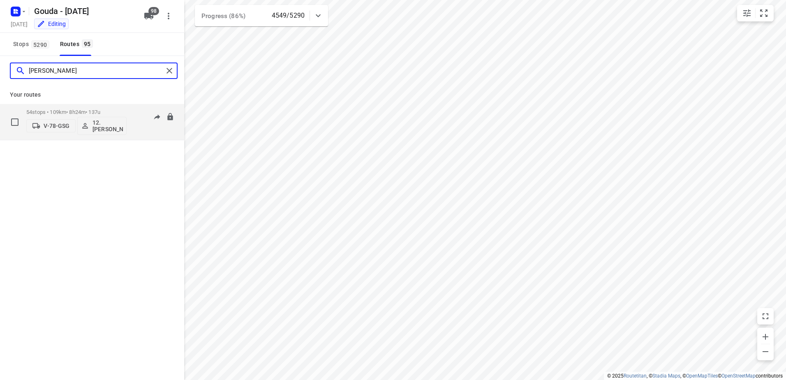
type input "[PERSON_NAME]"
click at [97, 112] on p "54 stops • 109km • 8h24m • 137u" at bounding box center [76, 112] width 100 height 6
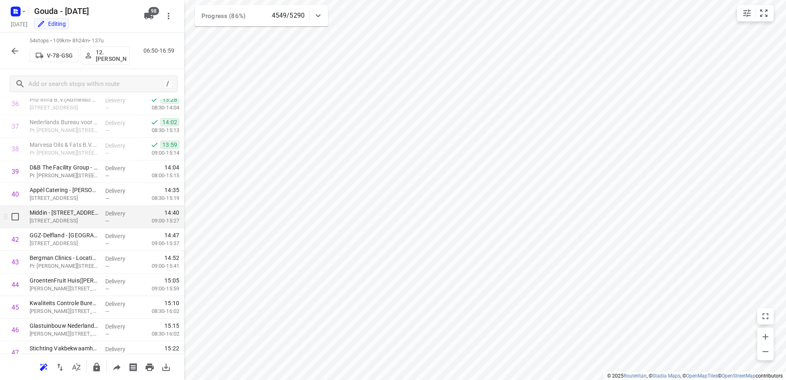
scroll to position [864, 0]
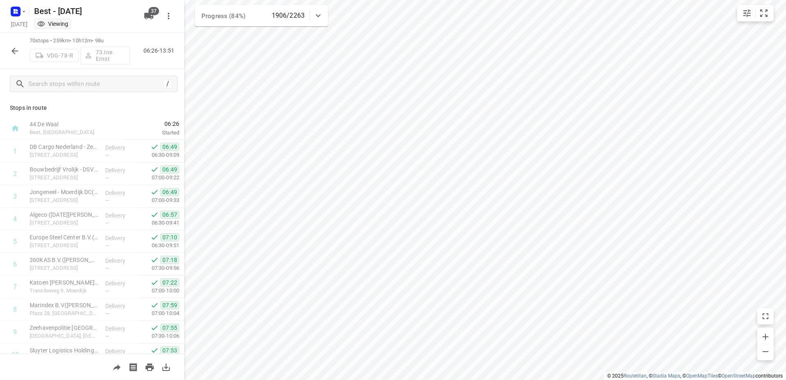
scroll to position [1392, 0]
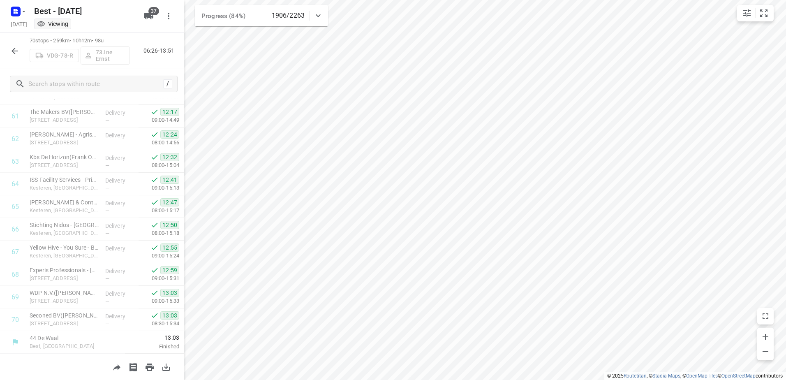
click at [8, 47] on button "button" at bounding box center [15, 51] width 16 height 16
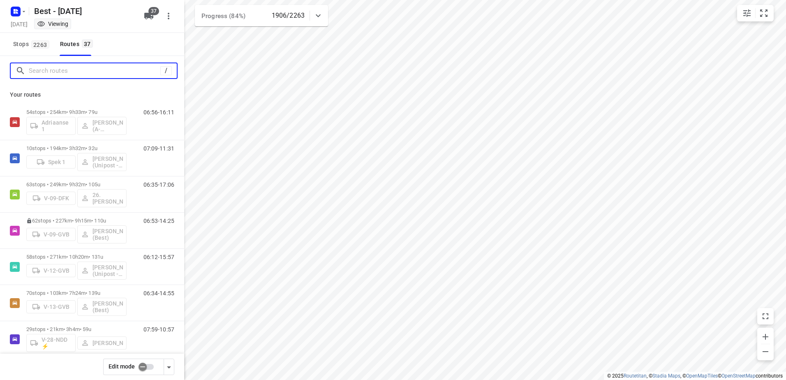
click at [87, 69] on input "Search routes" at bounding box center [95, 71] width 132 height 13
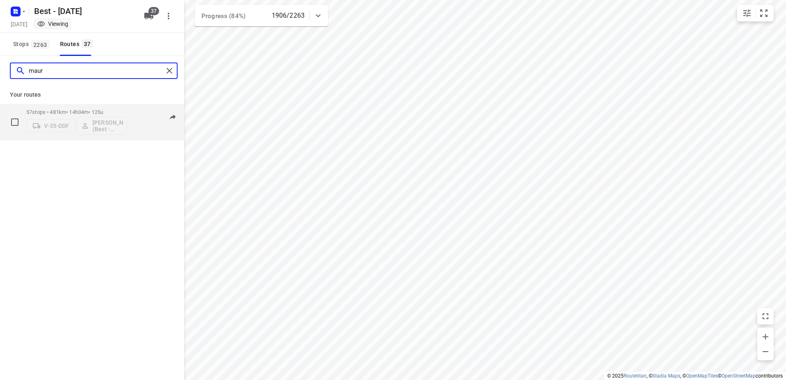
type input "maur"
click at [100, 109] on p "57 stops • 481km • 14h34m • 125u" at bounding box center [76, 112] width 100 height 6
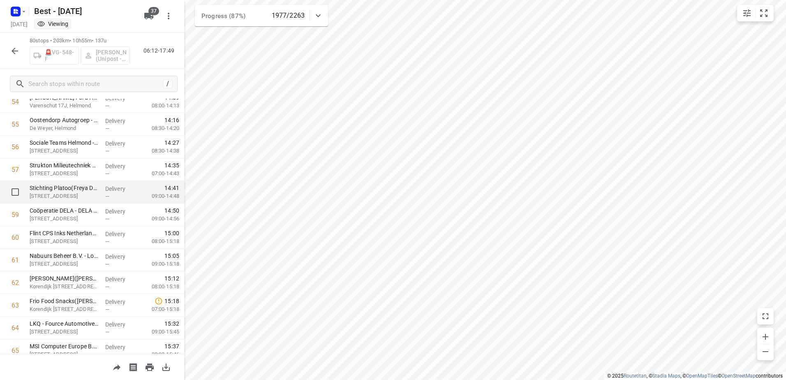
scroll to position [1207, 0]
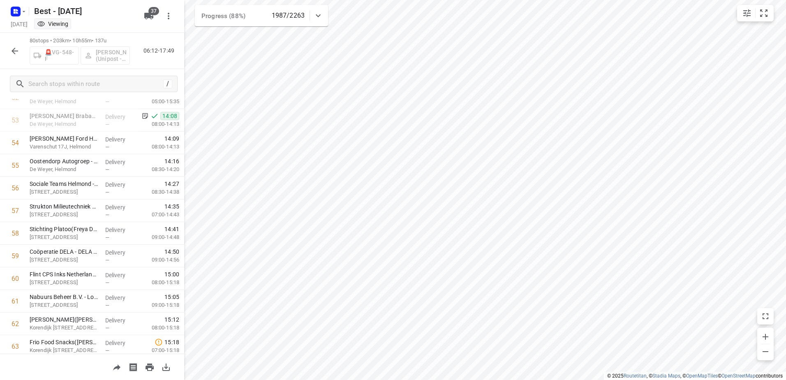
click at [109, 56] on div "🚨VG-548-F [PERSON_NAME] (Unipost - ZZP - Berst)" at bounding box center [80, 55] width 100 height 20
click at [7, 49] on button "button" at bounding box center [15, 51] width 16 height 16
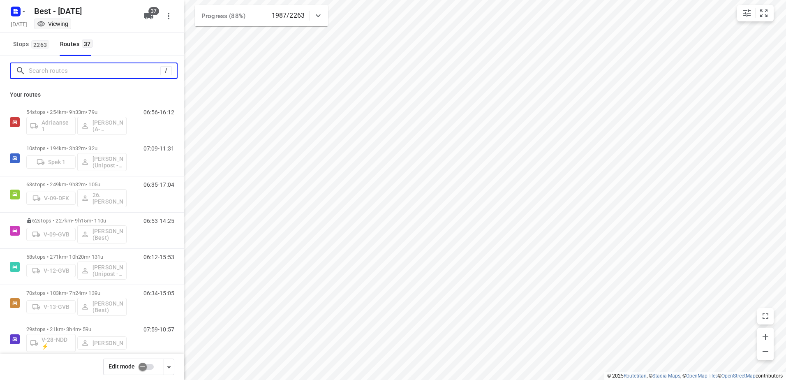
click at [82, 75] on input "Search routes" at bounding box center [95, 71] width 132 height 13
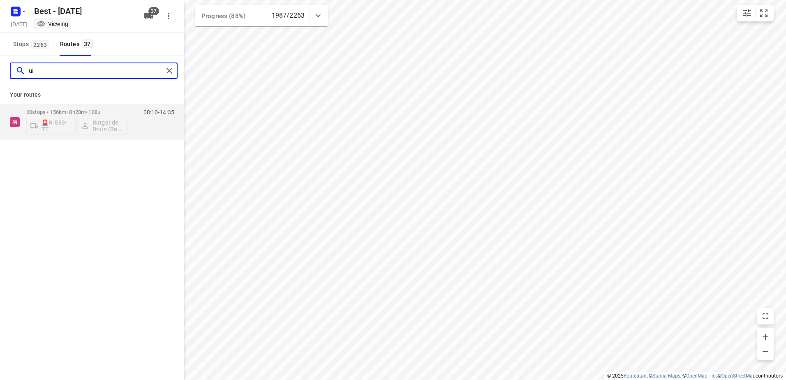
type input "ui"
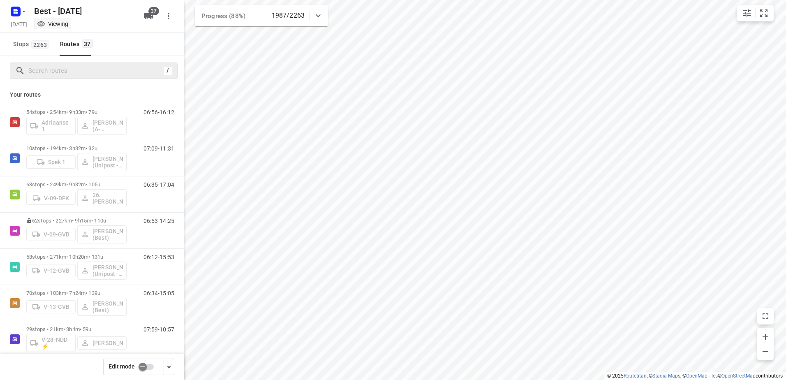
click at [144, 369] on input "checkbox" at bounding box center [142, 367] width 47 height 16
checkbox input "false"
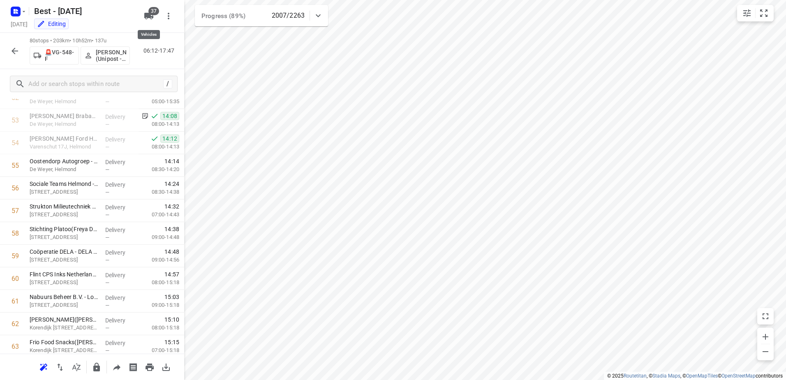
click at [152, 14] on span "37" at bounding box center [153, 11] width 11 height 8
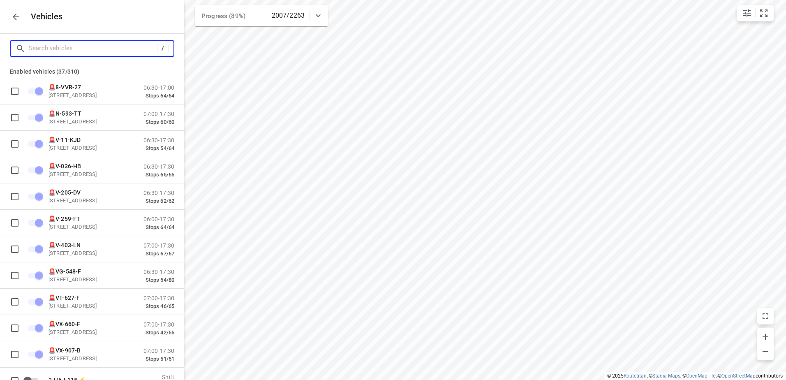
click at [88, 47] on input "Search vehicles" at bounding box center [93, 48] width 128 height 13
type input "Am"
checkbox input "false"
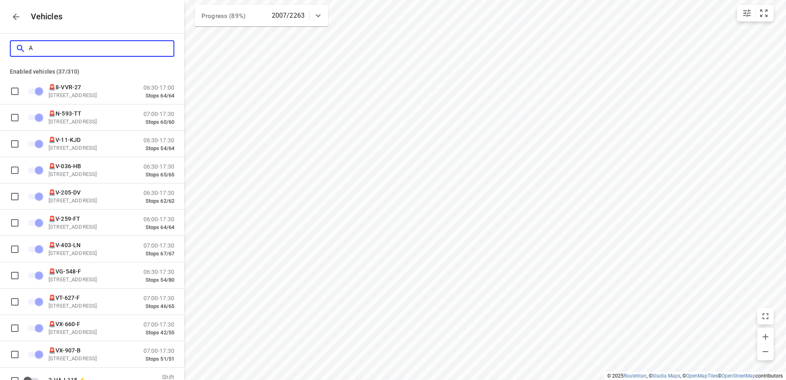
checkbox input "false"
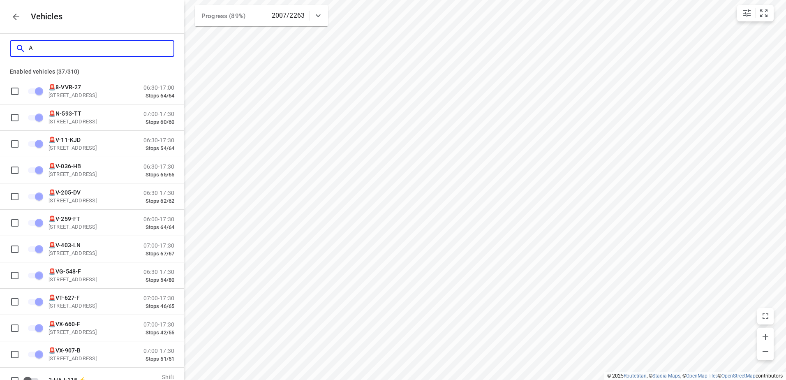
checkbox input "false"
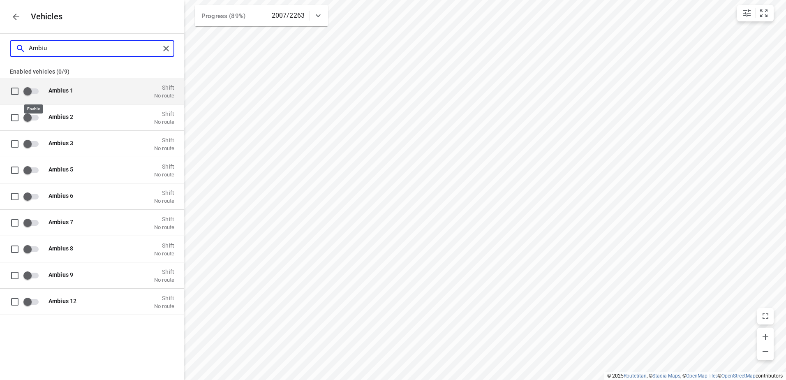
type input "Ambiu"
click at [34, 94] on input "grid" at bounding box center [27, 91] width 47 height 16
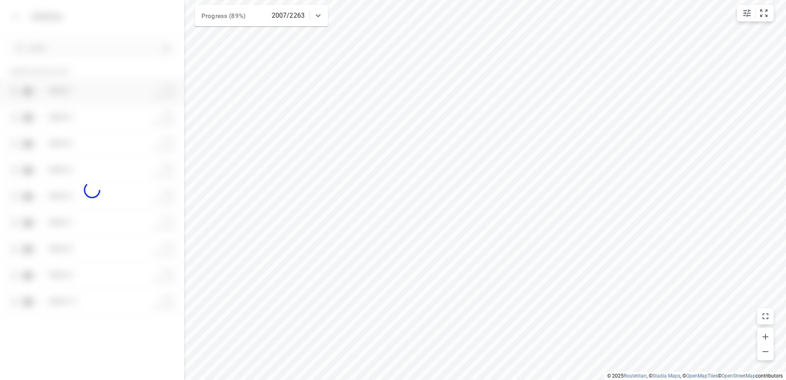
checkbox input "true"
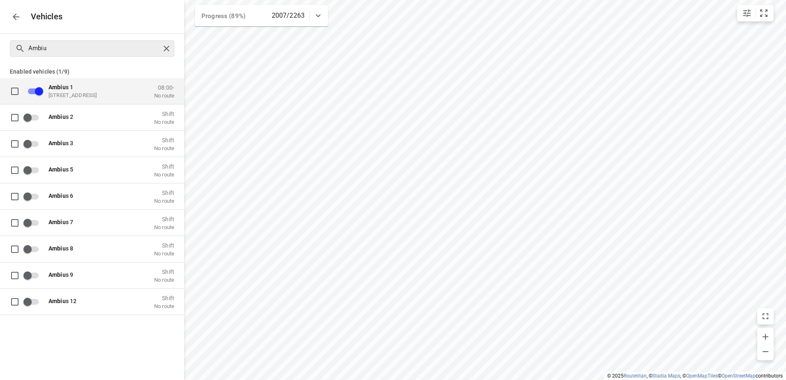
checkbox input "true"
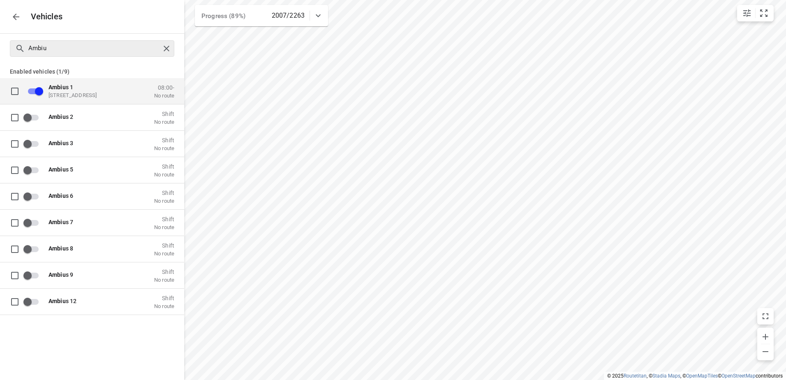
checkbox input "true"
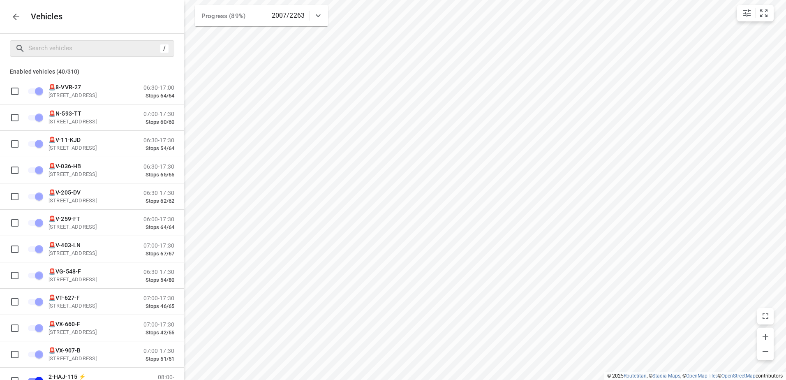
click at [6, 23] on div "Vehicles" at bounding box center [92, 16] width 184 height 33
click at [9, 19] on button "button" at bounding box center [16, 17] width 16 height 16
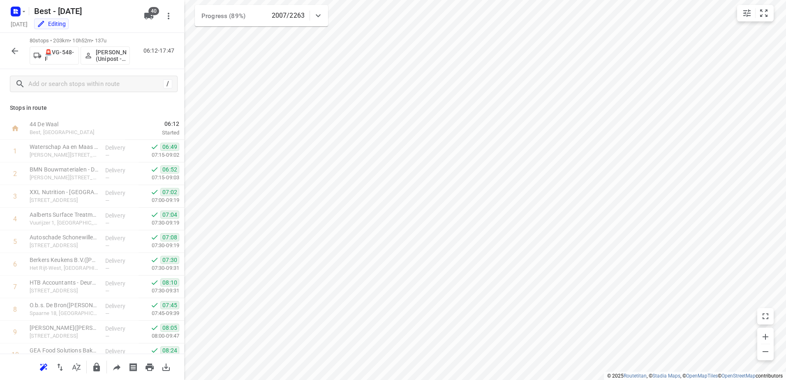
click at [18, 11] on icon "button" at bounding box center [17, 10] width 2 height 2
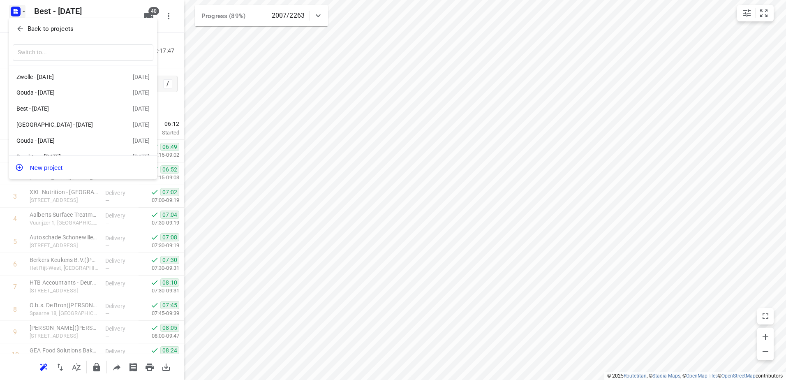
click at [306, 104] on div at bounding box center [393, 190] width 786 height 380
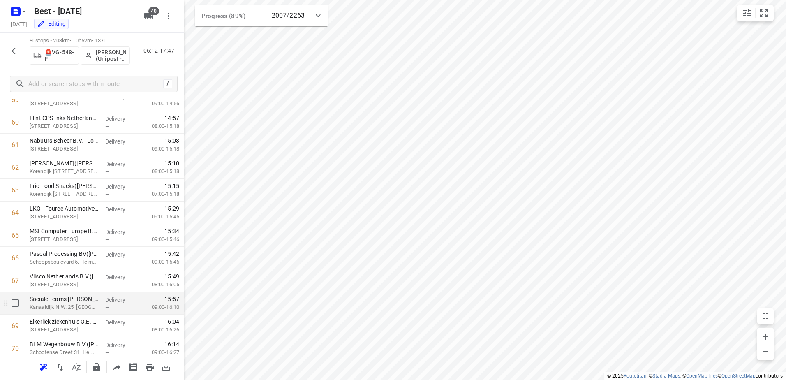
scroll to position [1413, 0]
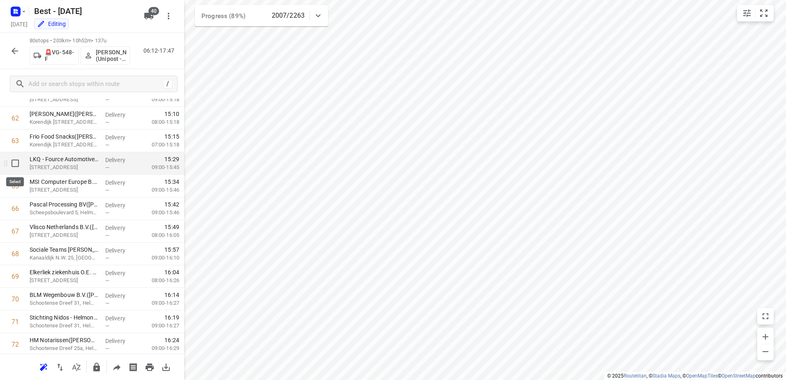
click at [12, 165] on input "checkbox" at bounding box center [15, 163] width 16 height 16
checkbox input "true"
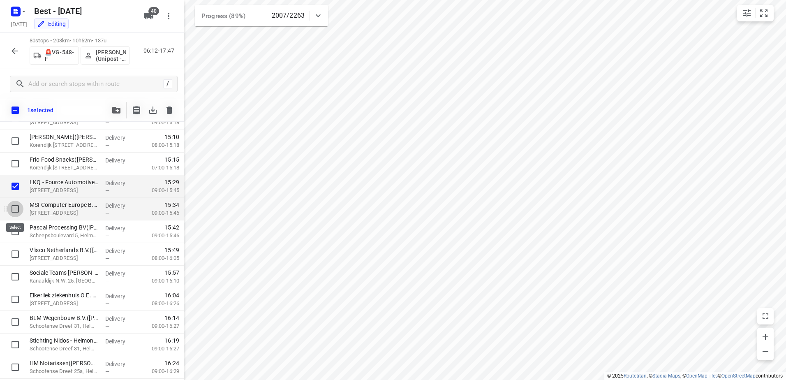
click at [14, 207] on input "checkbox" at bounding box center [15, 209] width 16 height 16
checkbox input "true"
click at [12, 236] on input "checkbox" at bounding box center [15, 231] width 16 height 16
checkbox input "true"
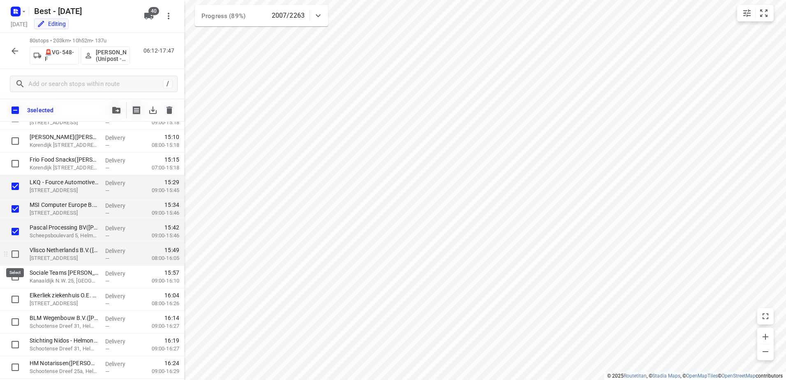
click at [12, 256] on input "checkbox" at bounding box center [15, 254] width 16 height 16
checkbox input "true"
click at [14, 276] on input "checkbox" at bounding box center [15, 277] width 16 height 16
checkbox input "true"
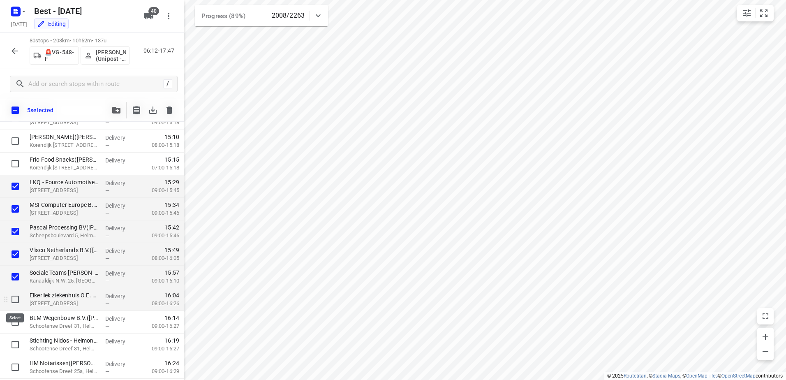
click at [14, 297] on input "checkbox" at bounding box center [15, 299] width 16 height 16
checkbox input "true"
click at [116, 121] on div "6 selected" at bounding box center [92, 110] width 184 height 23
click at [114, 111] on icon "button" at bounding box center [116, 110] width 8 height 7
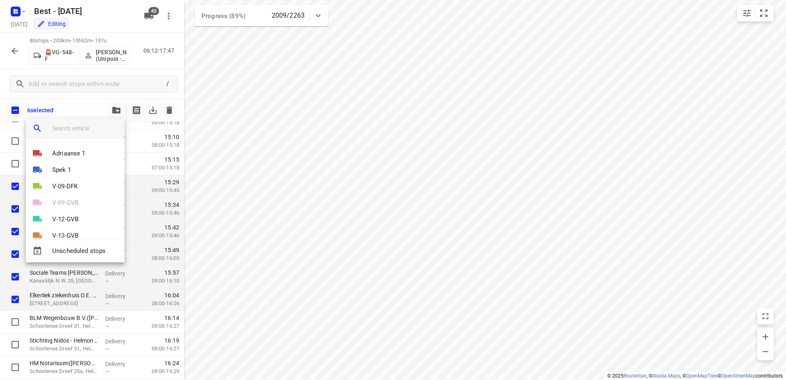
click at [88, 127] on input "search vehicle" at bounding box center [85, 128] width 66 height 12
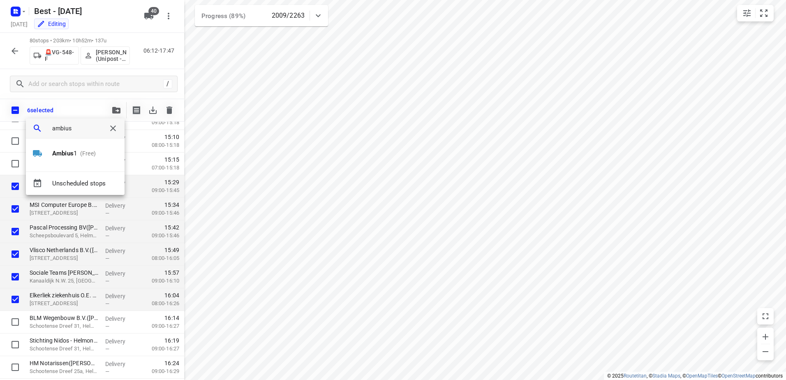
type input "ambius"
click at [82, 144] on div "Ambius 1 (Free)" at bounding box center [75, 155] width 99 height 33
click at [80, 153] on p "(Free)" at bounding box center [86, 153] width 19 height 9
click at [60, 146] on li "1" at bounding box center [75, 150] width 99 height 16
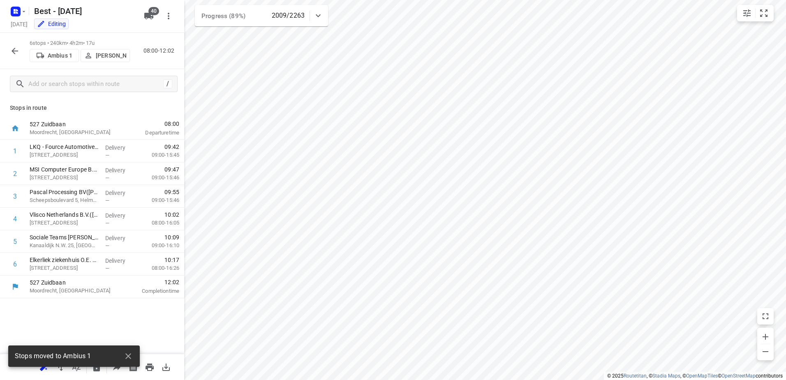
scroll to position [0, 0]
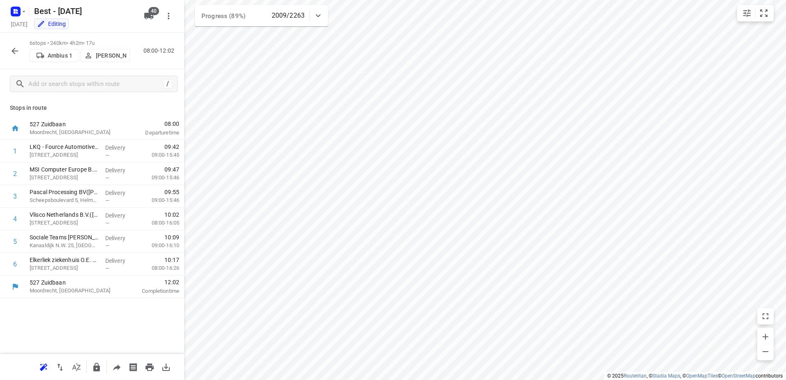
click at [118, 53] on p "[PERSON_NAME]" at bounding box center [111, 55] width 30 height 7
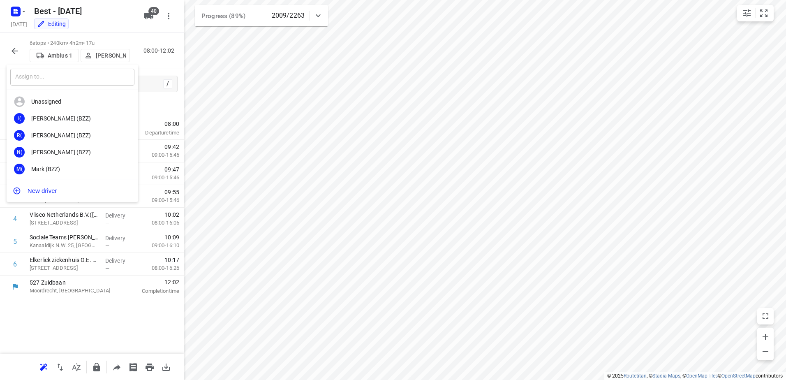
drag, startPoint x: 67, startPoint y: 77, endPoint x: 74, endPoint y: 76, distance: 6.7
click at [70, 77] on input "text" at bounding box center [72, 77] width 124 height 17
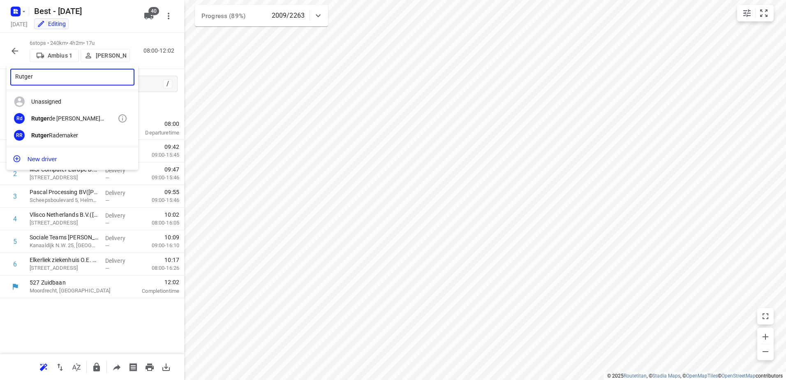
type input "Rutger"
click at [70, 121] on div "Rutger de Bruin (Best - ZZP)" at bounding box center [74, 118] width 86 height 7
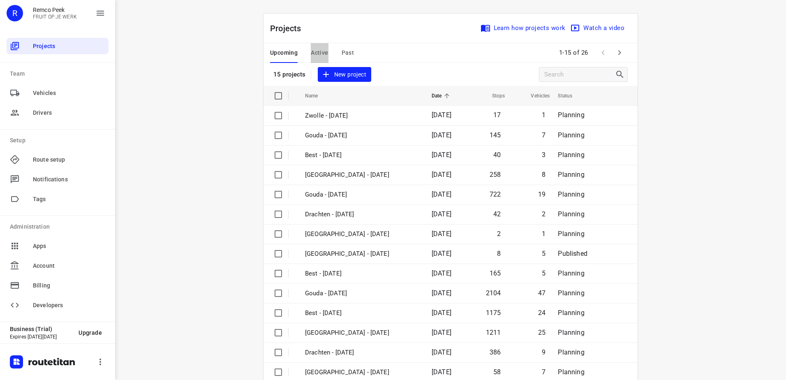
click at [313, 52] on span "Active" at bounding box center [319, 53] width 17 height 10
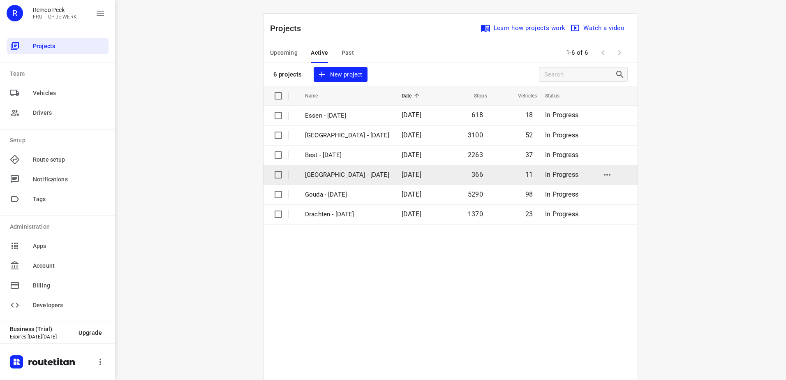
click at [357, 169] on td "Antwerpen - Monday" at bounding box center [346, 175] width 98 height 20
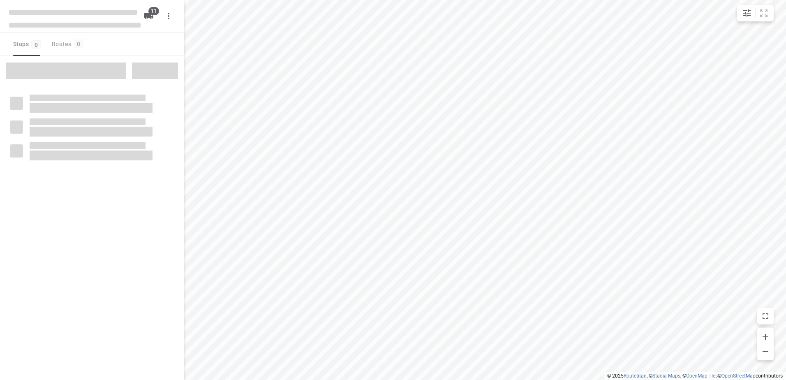
checkbox input "true"
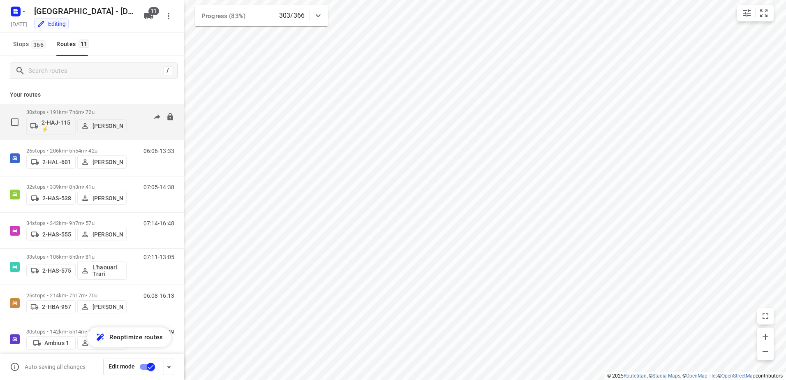
click at [60, 107] on div "30 stops • 191km • 7h6m • 72u 2-HAJ-115 ⚡ Jacob Peters" at bounding box center [76, 122] width 100 height 34
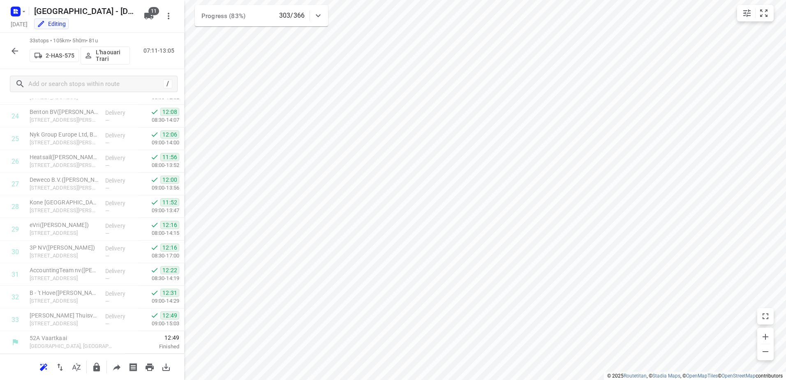
scroll to position [555, 0]
click at [18, 49] on icon "button" at bounding box center [15, 51] width 10 height 10
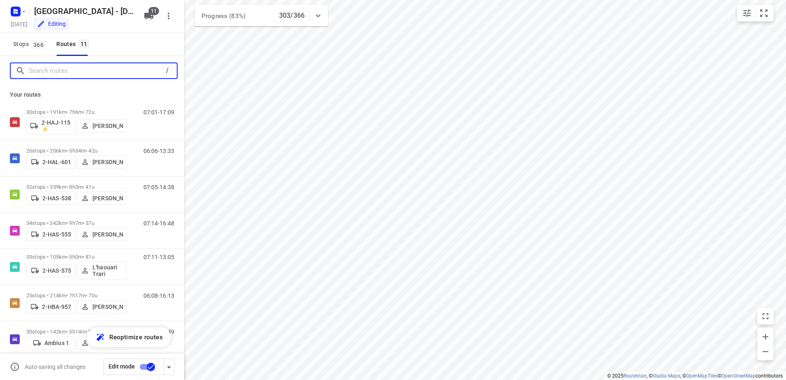
click at [87, 74] on input "Search routes" at bounding box center [96, 71] width 134 height 13
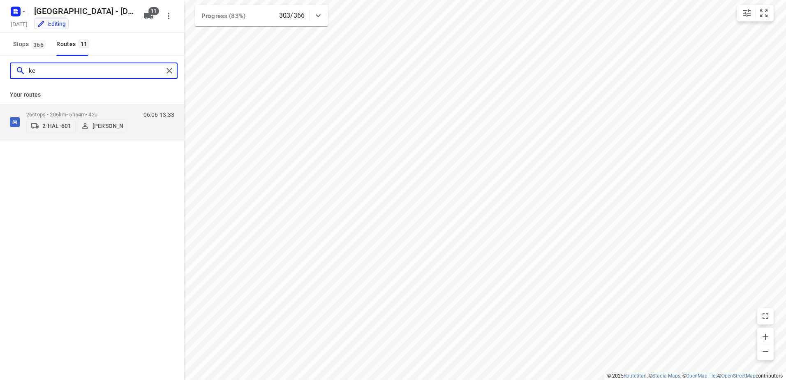
type input "k"
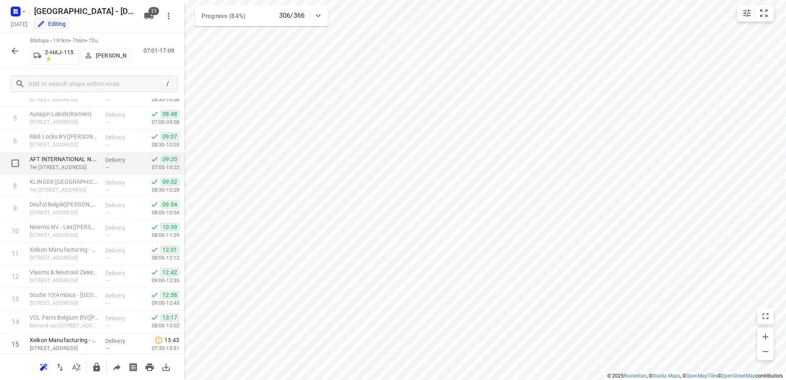
scroll to position [165, 0]
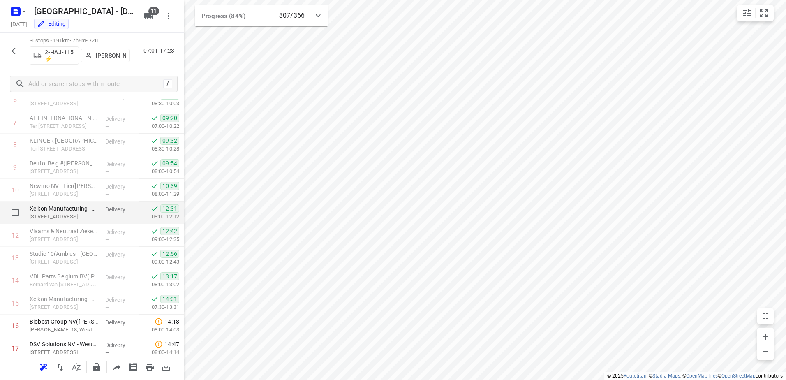
click at [84, 214] on p "Duwijckstraat 17, Lier" at bounding box center [64, 217] width 69 height 8
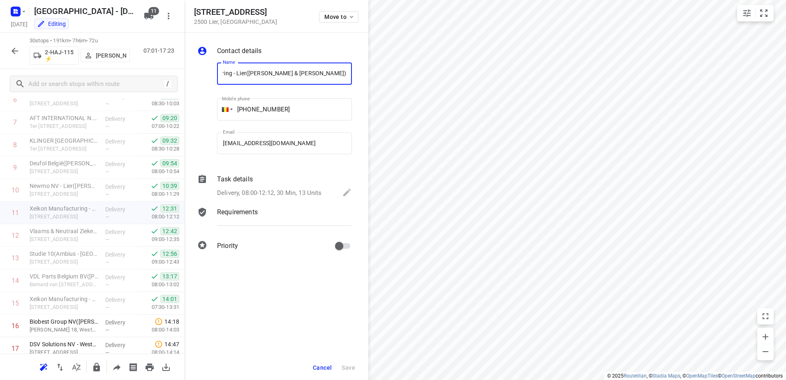
scroll to position [0, 0]
click at [313, 362] on button "Cancel" at bounding box center [323, 367] width 26 height 15
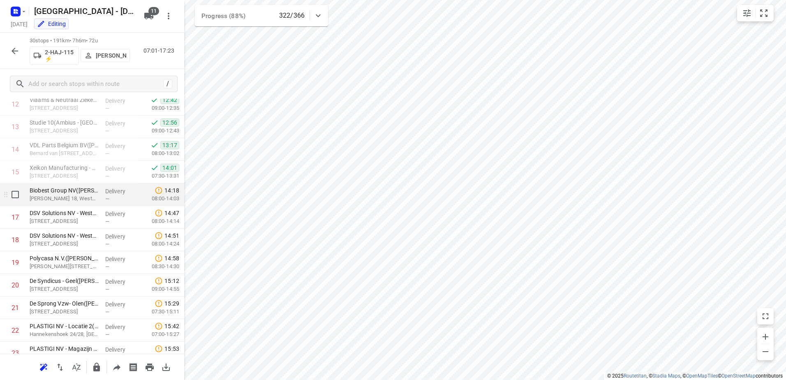
scroll to position [282, 0]
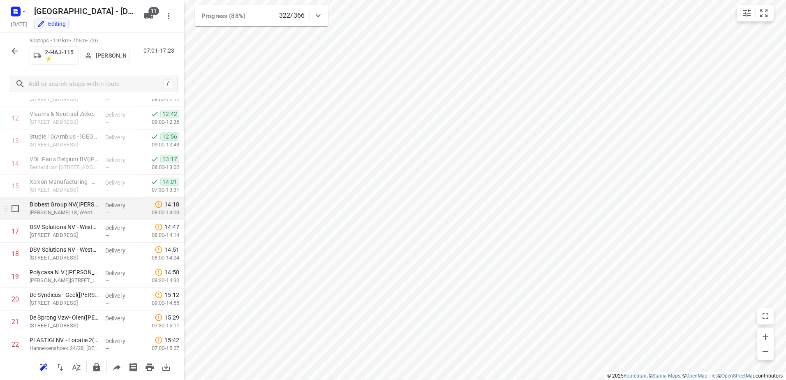
click at [63, 211] on p "Ilse Velden 18, Westerlo" at bounding box center [64, 213] width 69 height 8
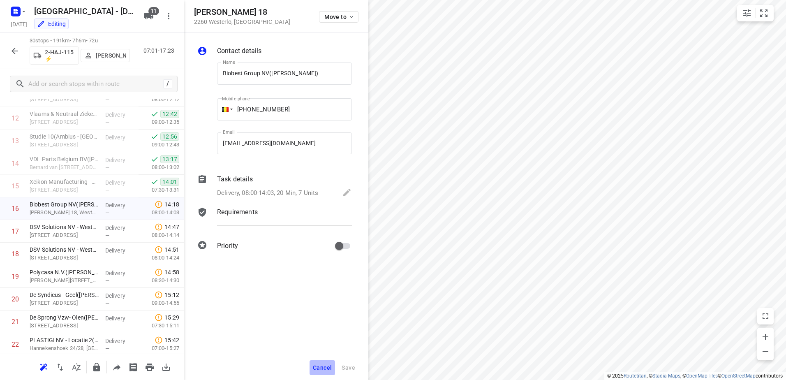
click at [329, 373] on button "Cancel" at bounding box center [323, 367] width 26 height 15
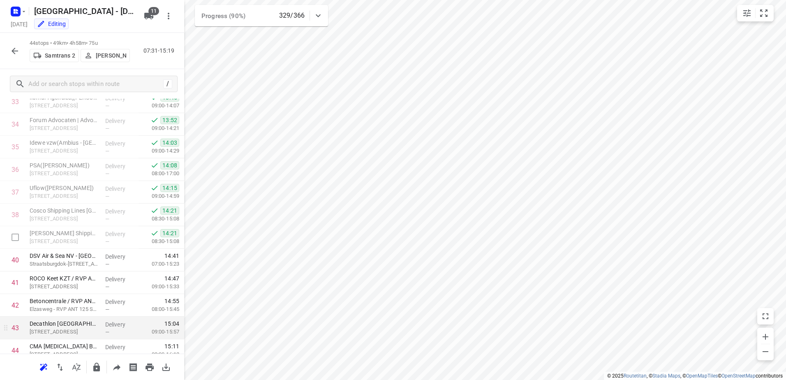
scroll to position [804, 0]
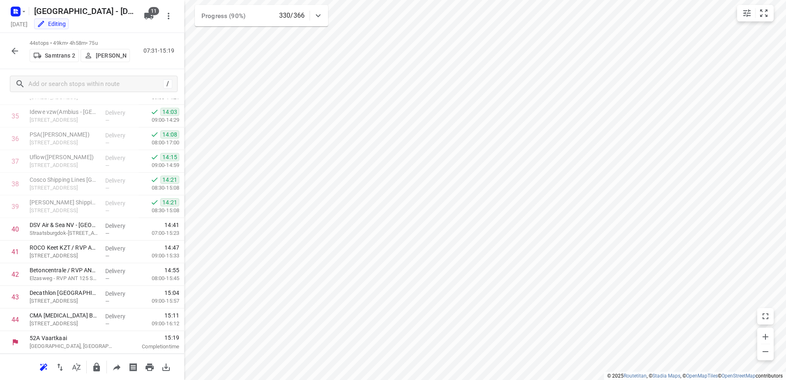
click at [23, 56] on div at bounding box center [15, 51] width 16 height 16
click at [15, 53] on icon "button" at bounding box center [15, 51] width 7 height 7
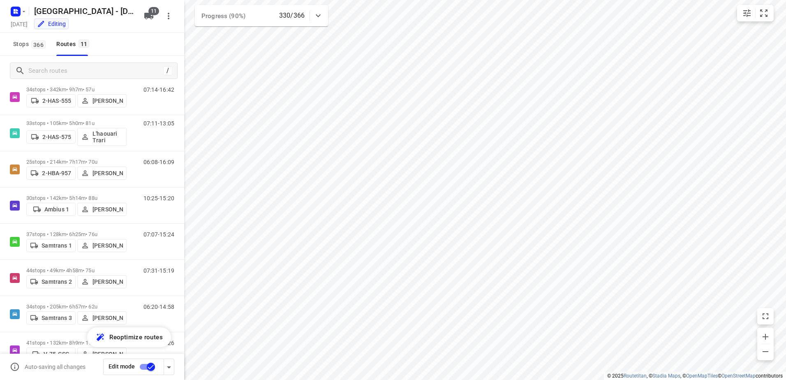
scroll to position [157, 0]
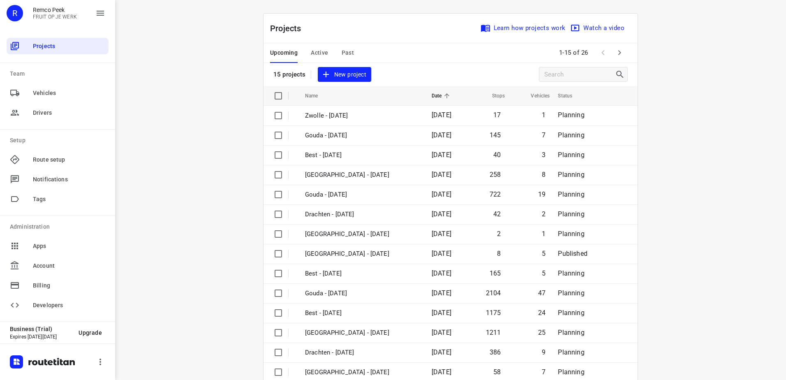
drag, startPoint x: 476, startPoint y: 56, endPoint x: 496, endPoint y: 57, distance: 19.8
click at [476, 56] on div "Upcoming Active Past 1-15 of 26" at bounding box center [451, 53] width 374 height 20
click at [612, 51] on button "button" at bounding box center [620, 52] width 16 height 16
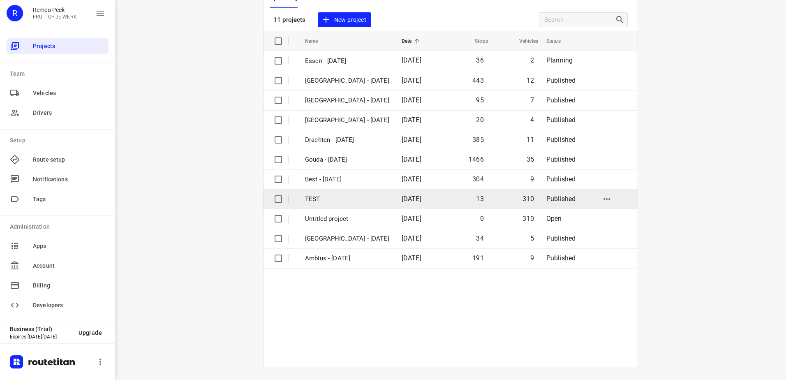
scroll to position [55, 0]
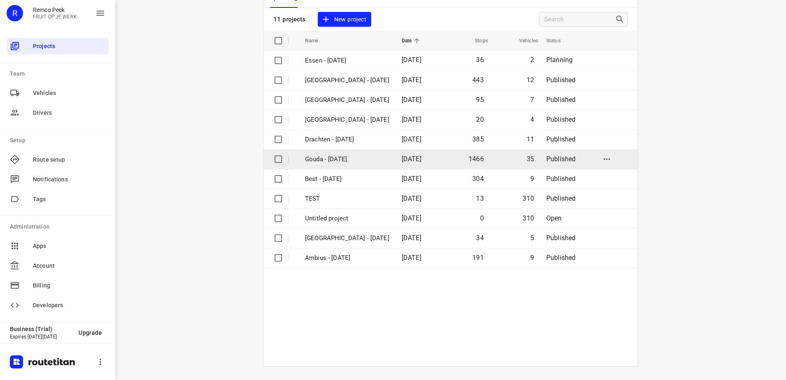
click at [353, 160] on p "Gouda - [DATE]" at bounding box center [347, 159] width 84 height 9
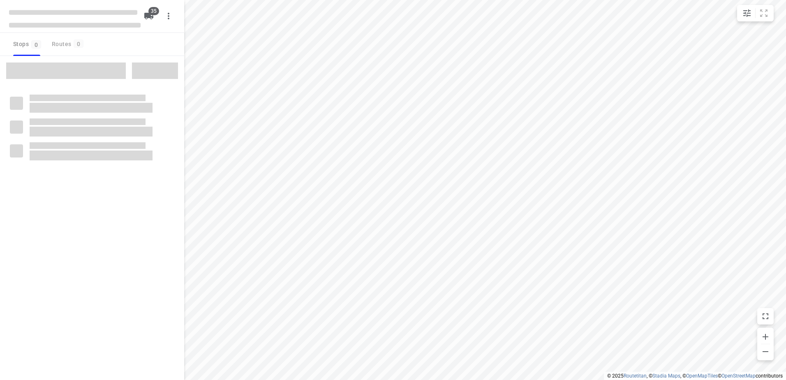
checkbox input "true"
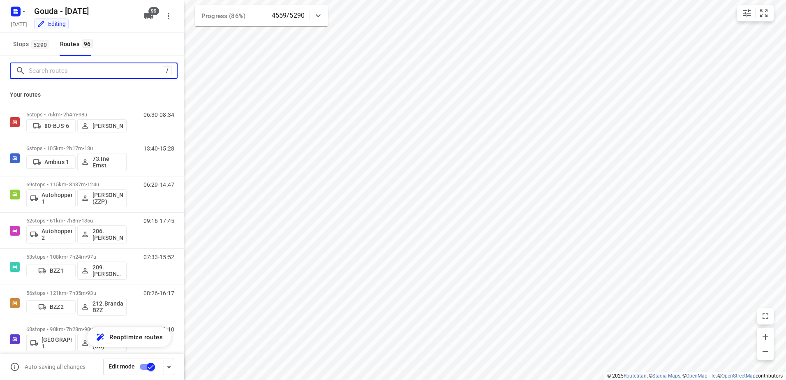
click at [84, 72] on input "Search routes" at bounding box center [96, 71] width 134 height 13
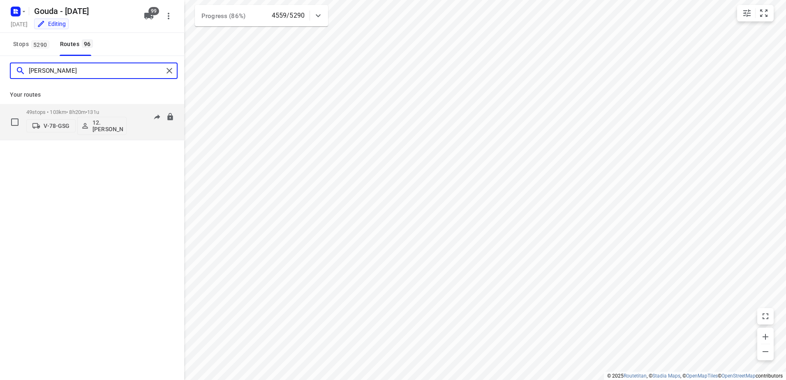
type input "[PERSON_NAME]"
click at [81, 113] on p "49 stops • 103km • 8h20m • 131u" at bounding box center [76, 112] width 100 height 6
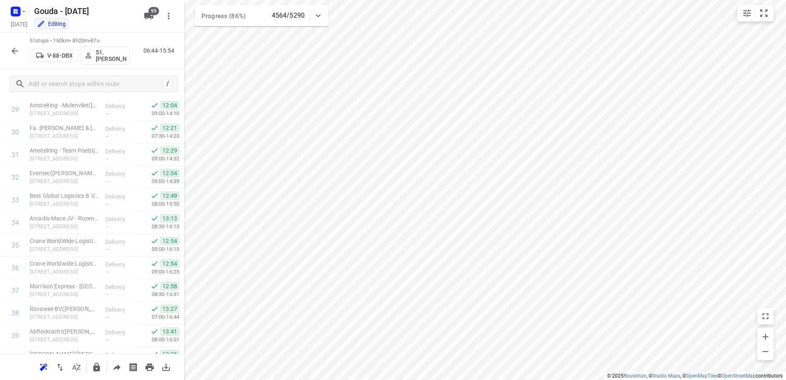
scroll to position [962, 0]
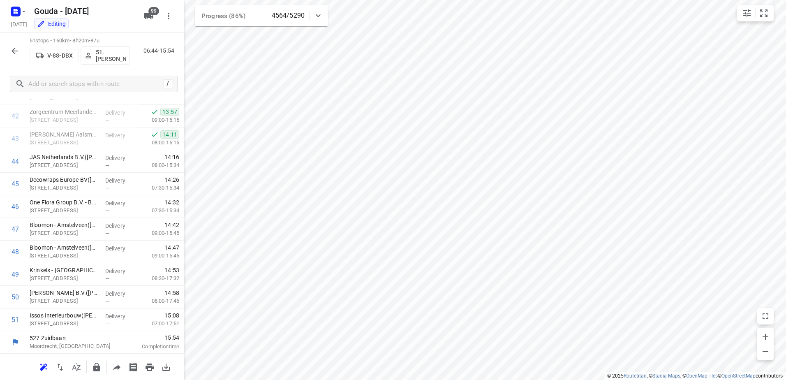
click at [19, 46] on icon "button" at bounding box center [15, 51] width 10 height 10
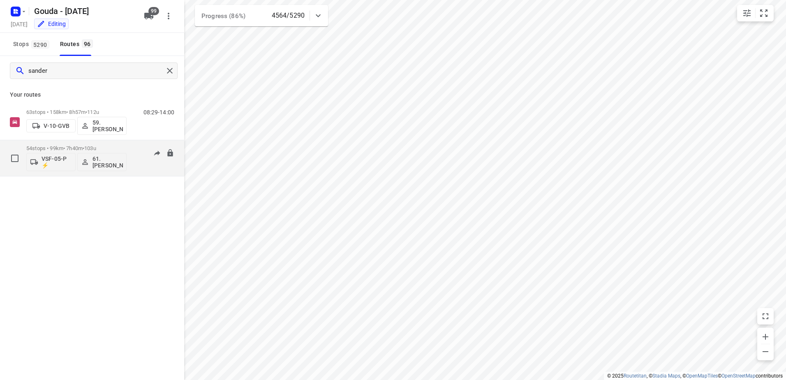
type input "sander"
click at [81, 147] on p "54 stops • 99km • 7h40m • 103u" at bounding box center [76, 148] width 100 height 6
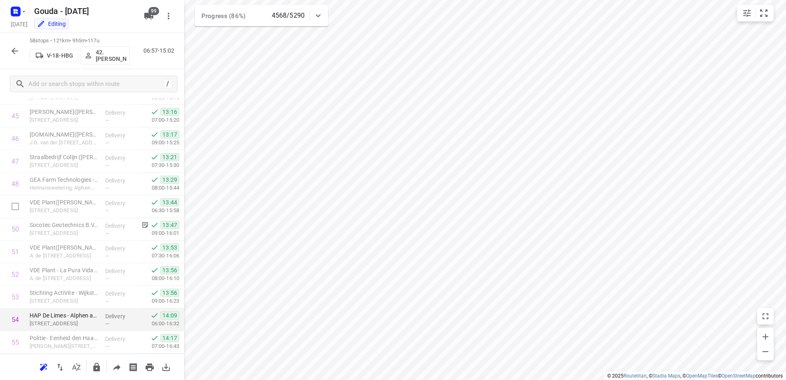
scroll to position [1121, 0]
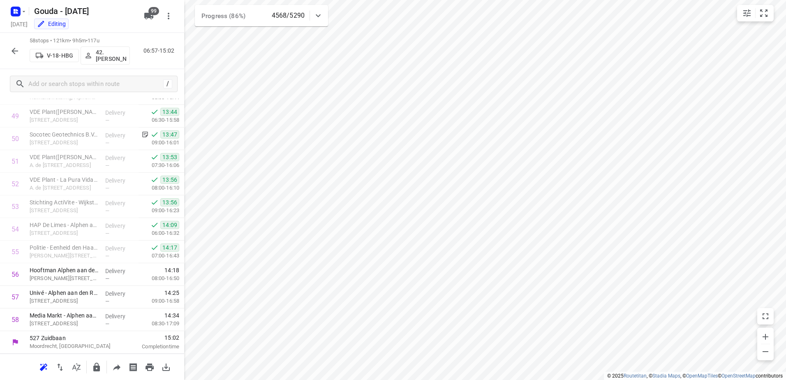
click at [16, 49] on icon "button" at bounding box center [15, 51] width 10 height 10
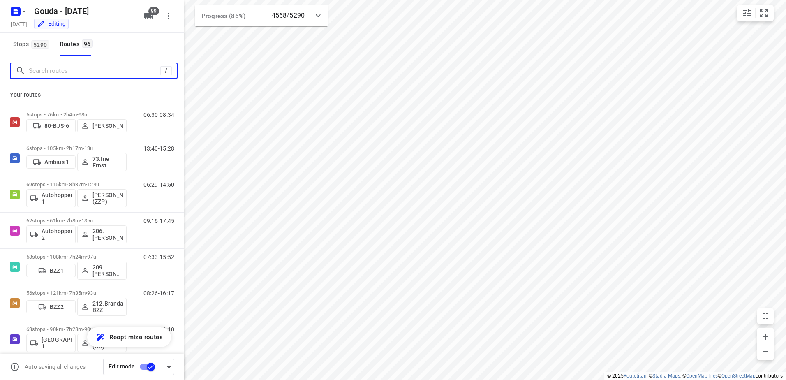
click at [61, 74] on input "Search routes" at bounding box center [95, 71] width 132 height 13
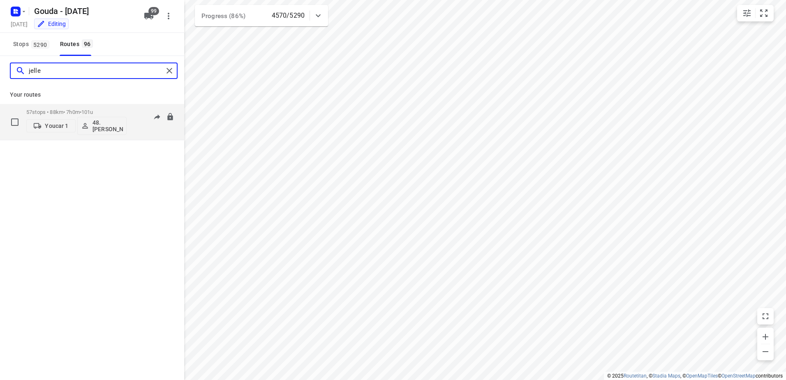
type input "jelle"
click at [71, 108] on div "57 stops • 88km • 7h0m • 101u Youcar 1 48.[PERSON_NAME]" at bounding box center [76, 122] width 100 height 34
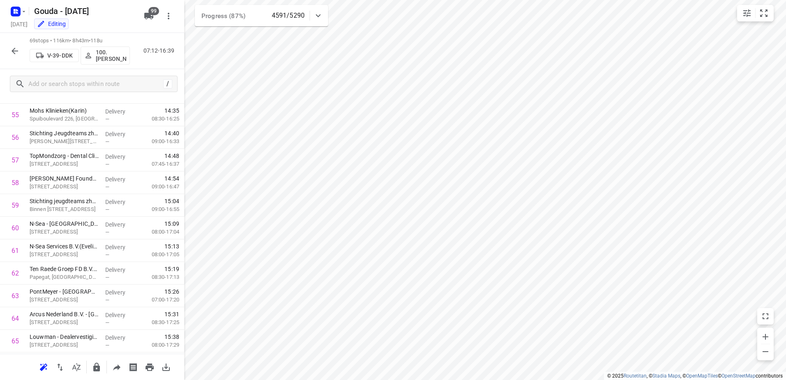
scroll to position [1370, 0]
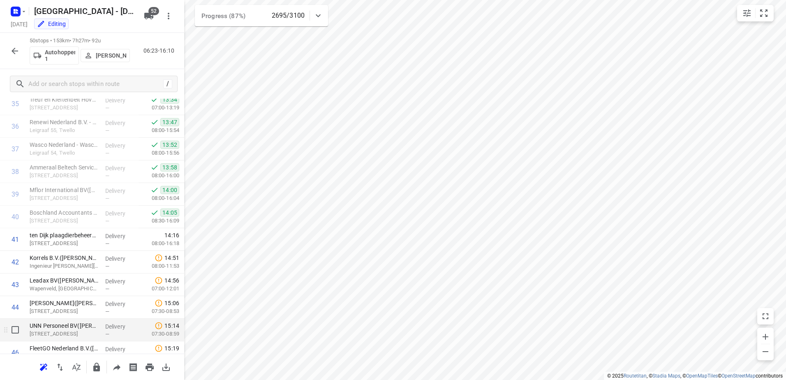
scroll to position [940, 0]
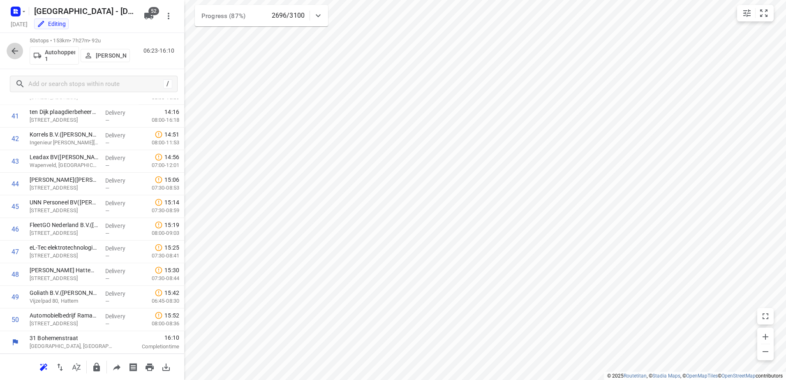
click at [19, 46] on icon "button" at bounding box center [15, 51] width 10 height 10
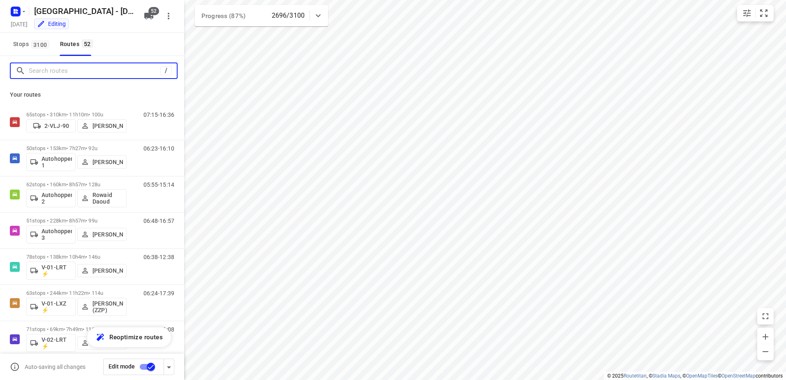
click at [69, 72] on input "Search routes" at bounding box center [95, 71] width 132 height 13
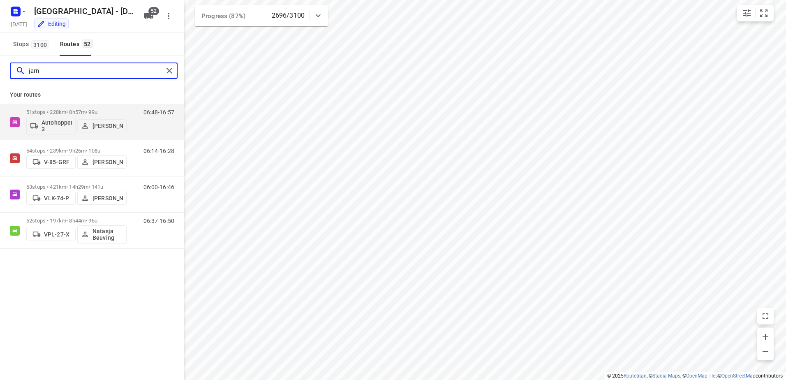
type input "jarno"
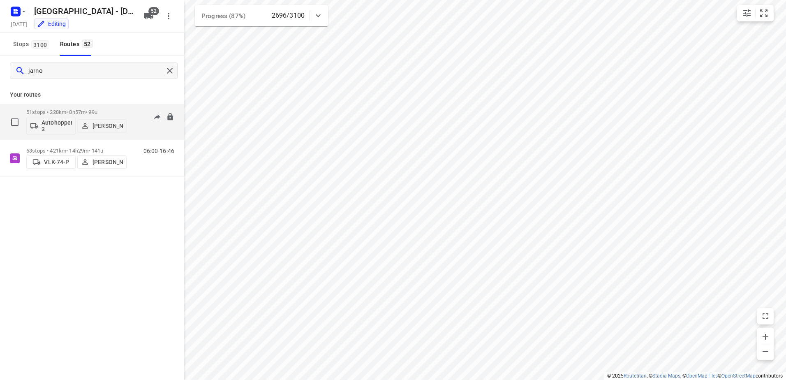
click at [90, 111] on p "51 stops • 228km • 8h57m • 99u" at bounding box center [76, 112] width 100 height 6
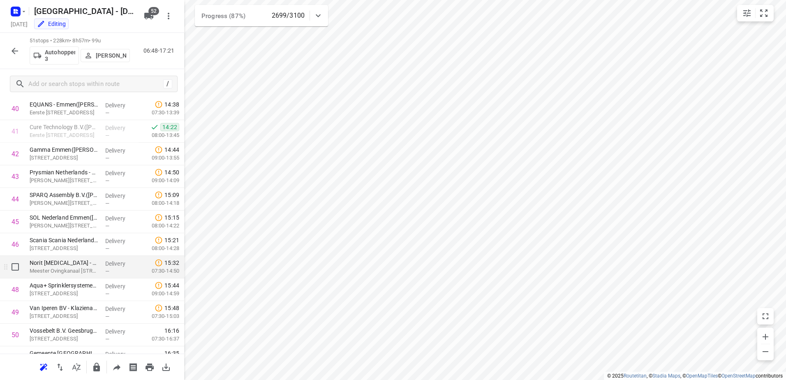
scroll to position [962, 0]
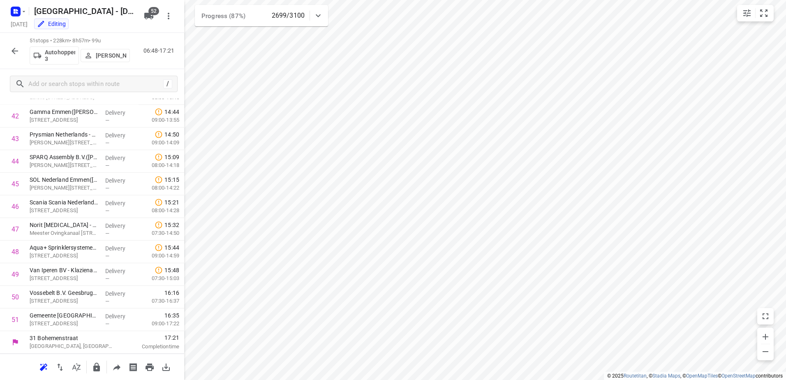
click at [14, 51] on icon "button" at bounding box center [15, 51] width 7 height 7
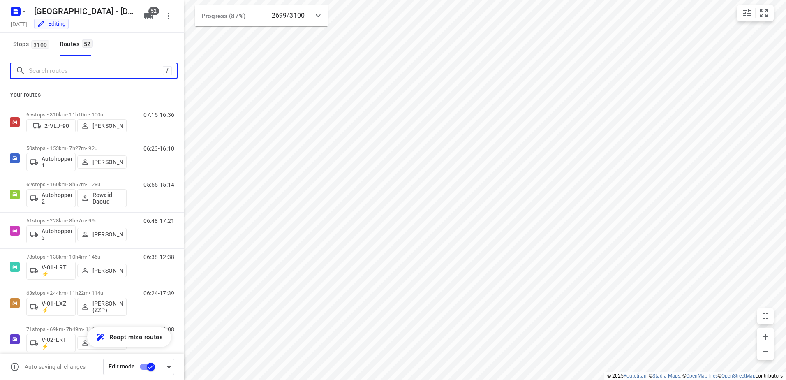
click at [79, 70] on input "Search routes" at bounding box center [96, 71] width 134 height 13
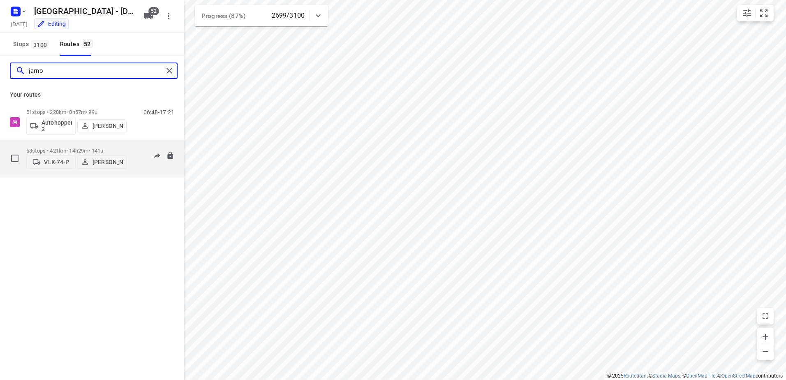
type input "jarno"
click at [110, 151] on p "63 stops • 421km • 14h29m • 141u" at bounding box center [76, 151] width 100 height 6
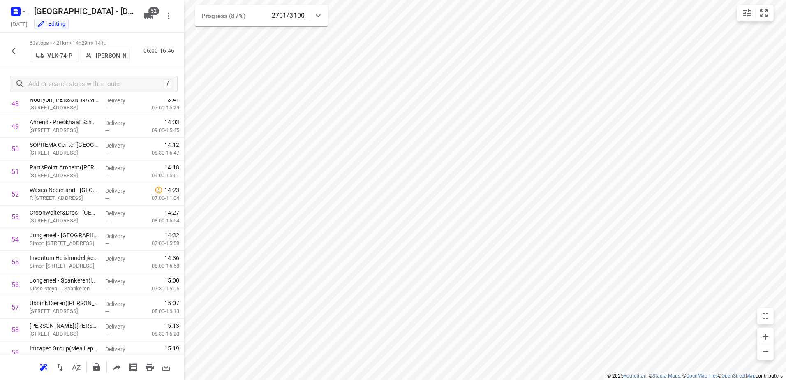
scroll to position [1234, 0]
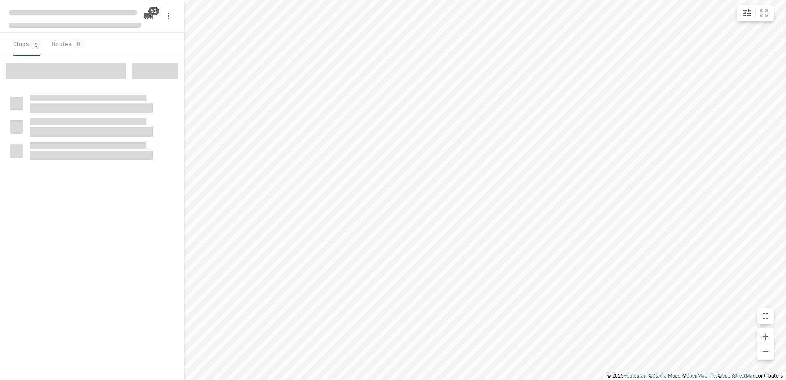
checkbox input "true"
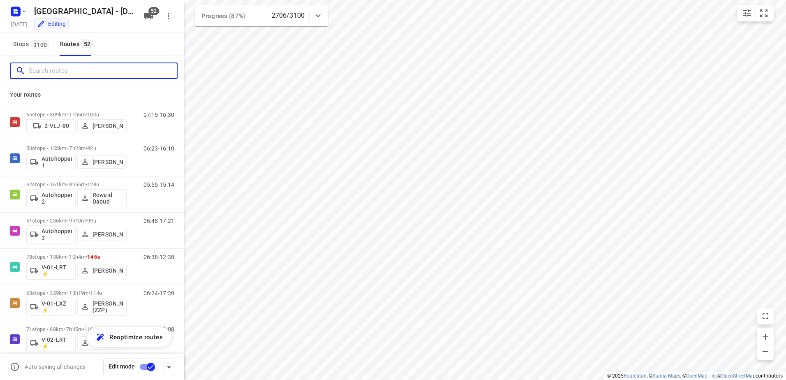
click at [104, 65] on input "Search routes" at bounding box center [103, 71] width 148 height 13
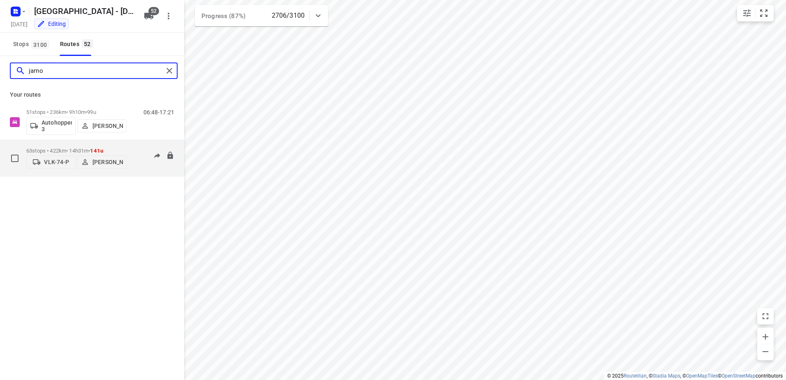
type input "jarno"
click at [55, 148] on p "63 stops • 422km • 14h31m • 141u" at bounding box center [76, 151] width 100 height 6
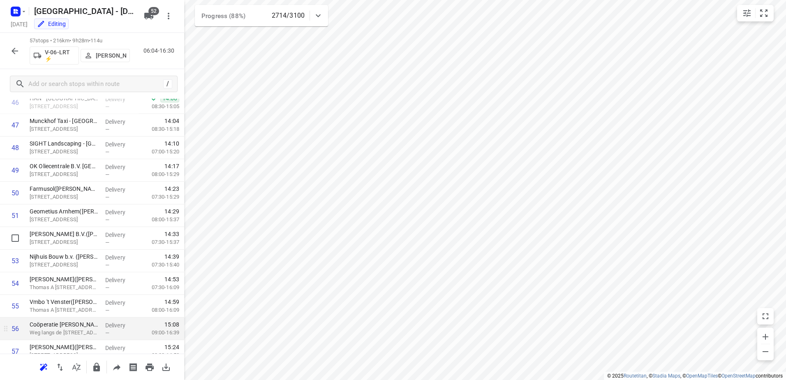
scroll to position [1098, 0]
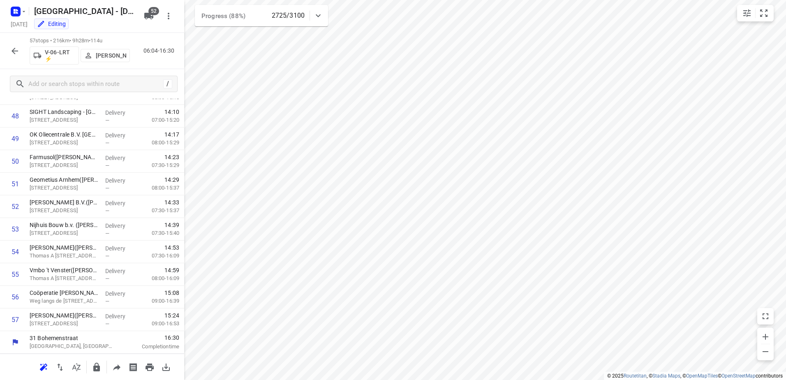
click at [18, 56] on button "button" at bounding box center [15, 51] width 16 height 16
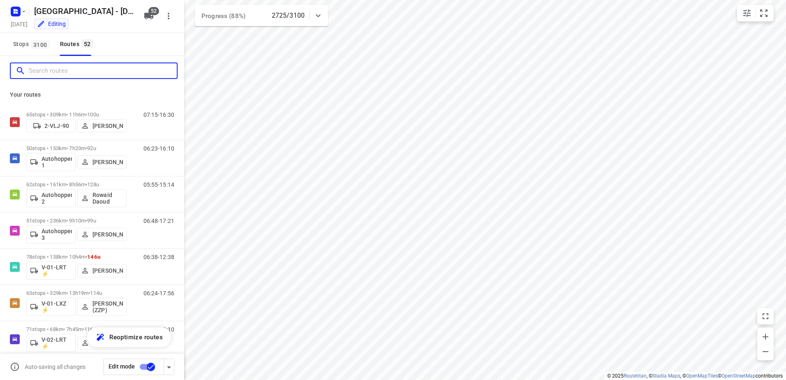
click at [60, 71] on input "Search routes" at bounding box center [103, 71] width 148 height 13
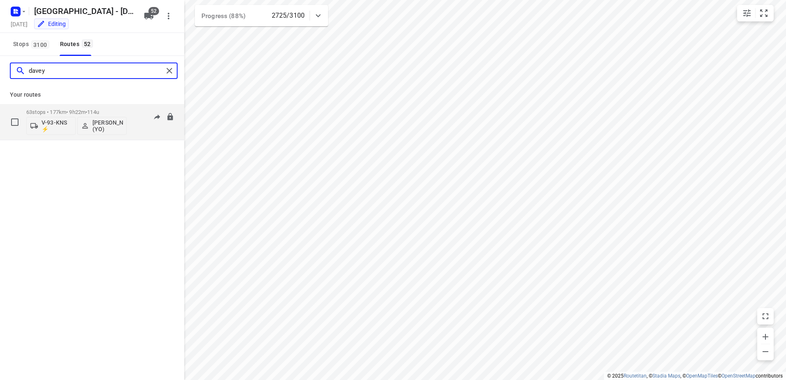
type input "davey"
click at [73, 108] on div "63 stops • 177km • 9h22m • 114u V-93-KNS ⚡ [PERSON_NAME] (YO)" at bounding box center [76, 122] width 100 height 34
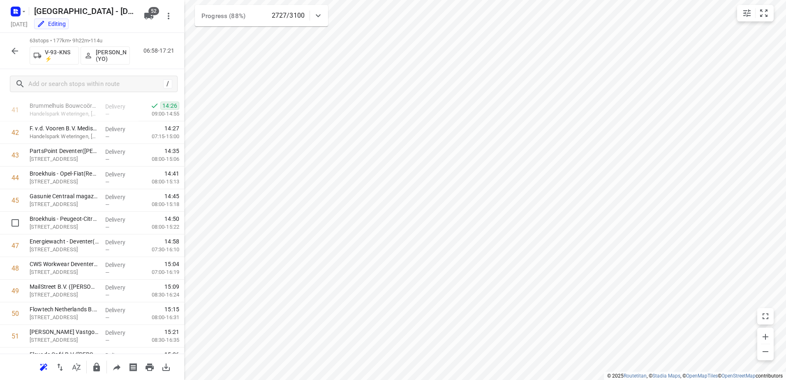
scroll to position [1234, 0]
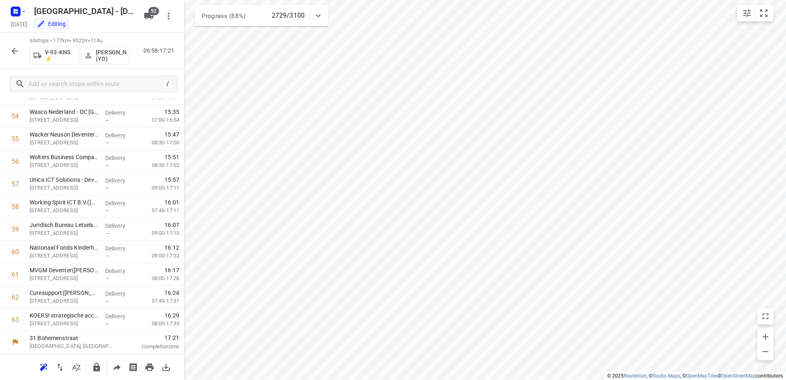
click at [3, 54] on div "63 stops • 177km • 9h22m • 114u V-93-KNS ⚡ [PERSON_NAME] (YO) 06:58-17:21" at bounding box center [92, 51] width 184 height 36
click at [16, 53] on icon "button" at bounding box center [15, 51] width 10 height 10
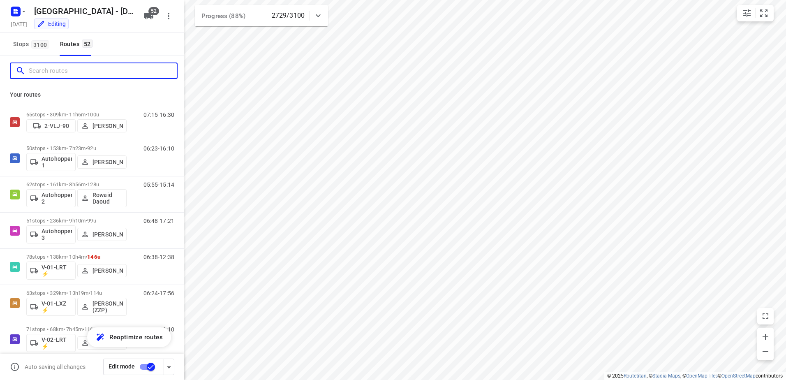
click at [80, 70] on input "Search routes" at bounding box center [103, 71] width 148 height 13
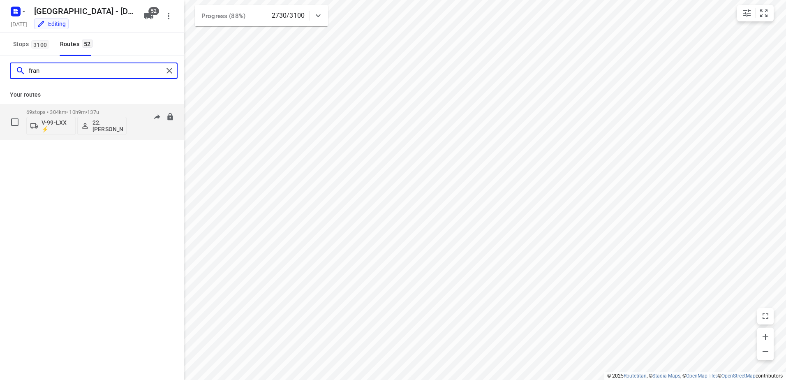
type input "fran"
click at [91, 109] on div "69 stops • 304km • 10h9m • 137u V-99-LXX ⚡ 22. [PERSON_NAME]" at bounding box center [76, 122] width 100 height 34
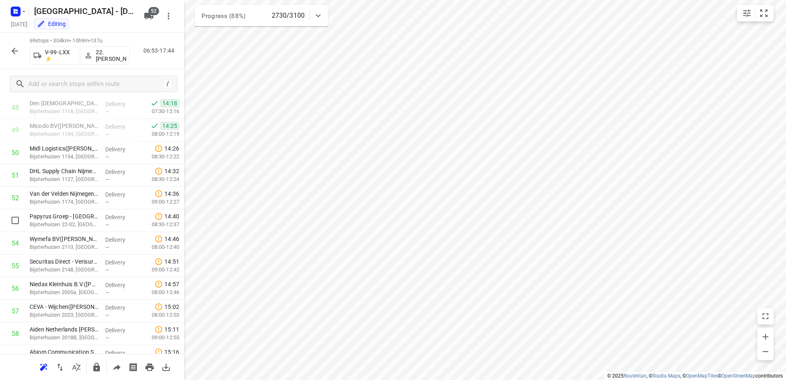
scroll to position [1370, 0]
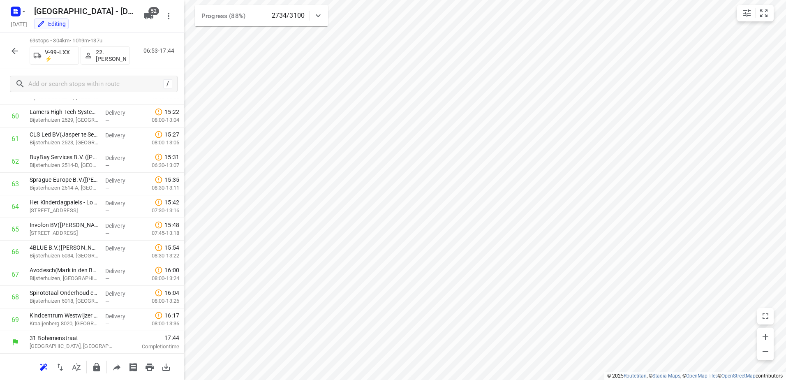
click at [16, 58] on button "button" at bounding box center [15, 51] width 16 height 16
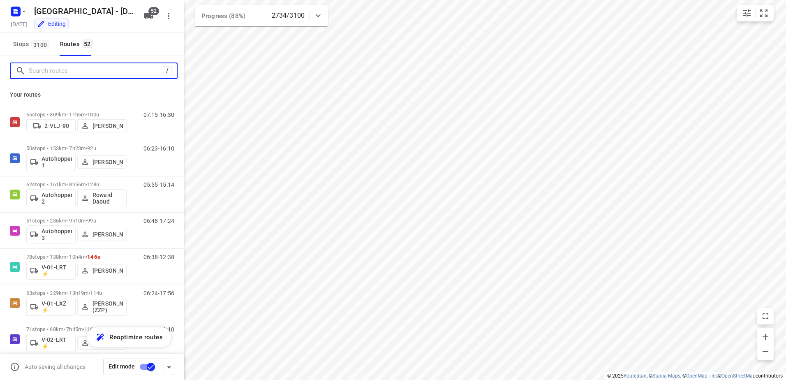
click at [56, 70] on input "Search routes" at bounding box center [96, 71] width 134 height 13
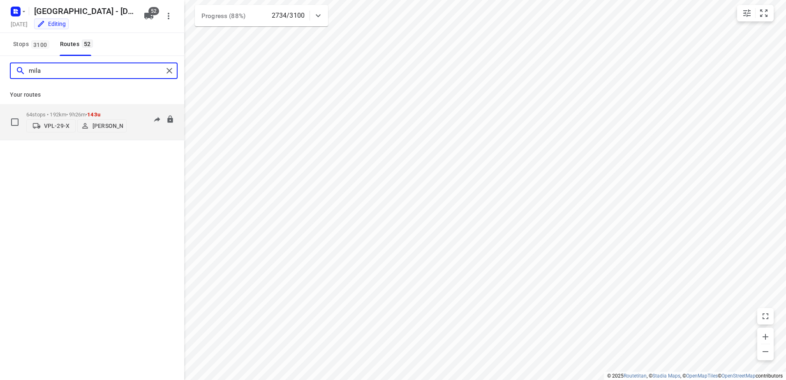
type input "mila"
click at [91, 110] on div "64 stops • 192km • 9h26m • 143u VPL-29-X Milan Rave" at bounding box center [76, 121] width 100 height 29
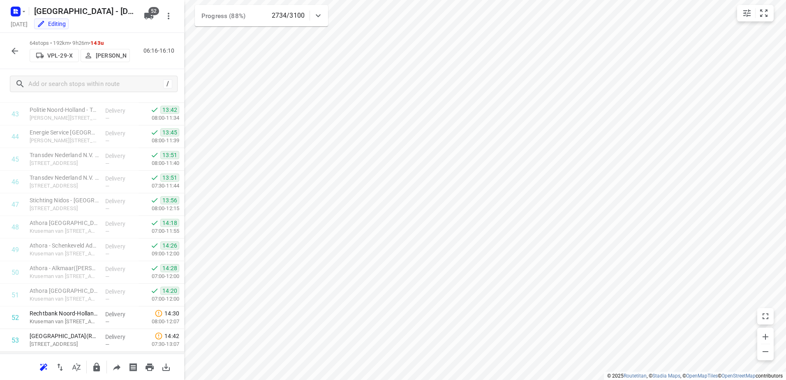
scroll to position [1257, 0]
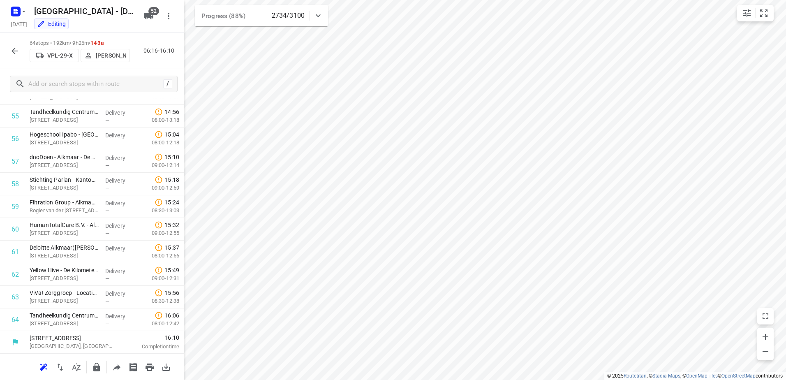
click at [12, 47] on icon "button" at bounding box center [15, 51] width 10 height 10
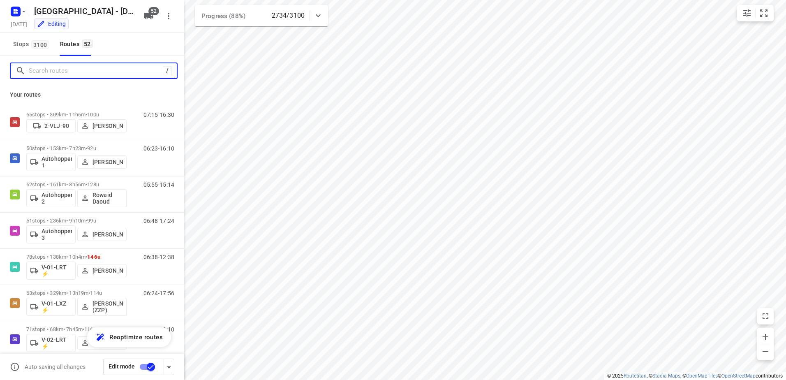
click at [63, 73] on input "Search routes" at bounding box center [96, 71] width 134 height 13
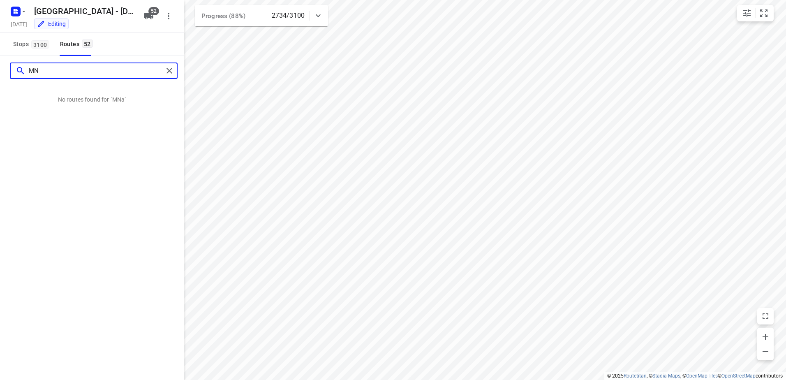
type input "M"
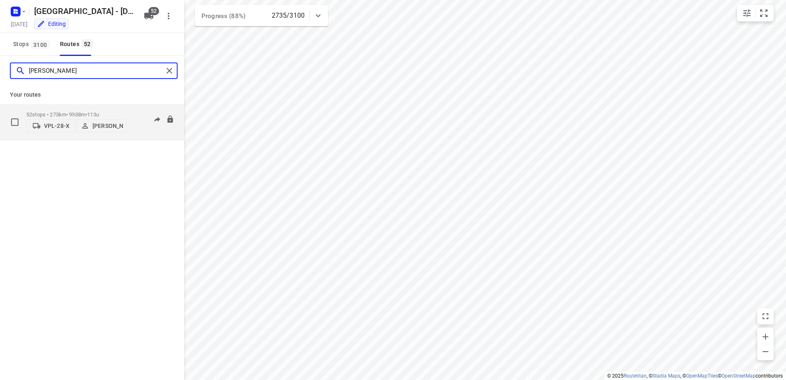
type input "[PERSON_NAME]"
click at [75, 115] on p "52 stops • 273km • 9h38m • 113u" at bounding box center [76, 114] width 100 height 6
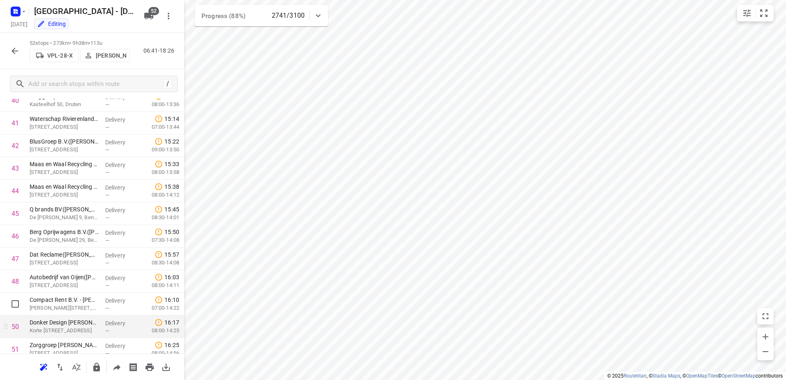
scroll to position [985, 0]
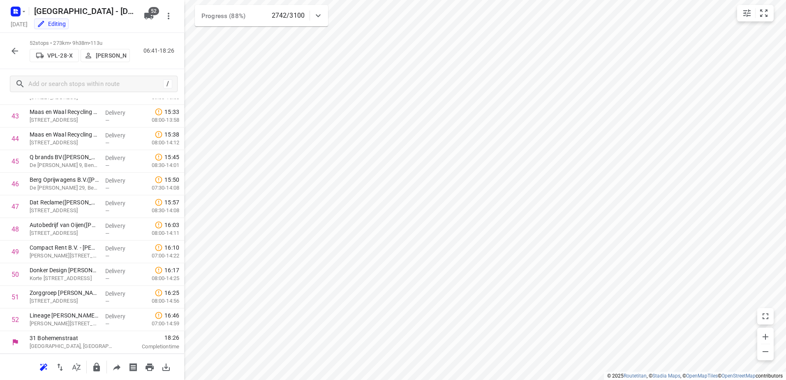
click at [15, 53] on icon "button" at bounding box center [15, 51] width 10 height 10
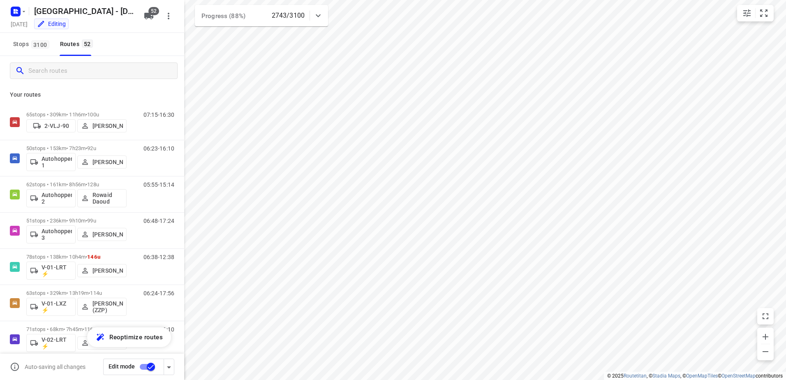
click at [66, 71] on input "Search routes" at bounding box center [102, 71] width 149 height 13
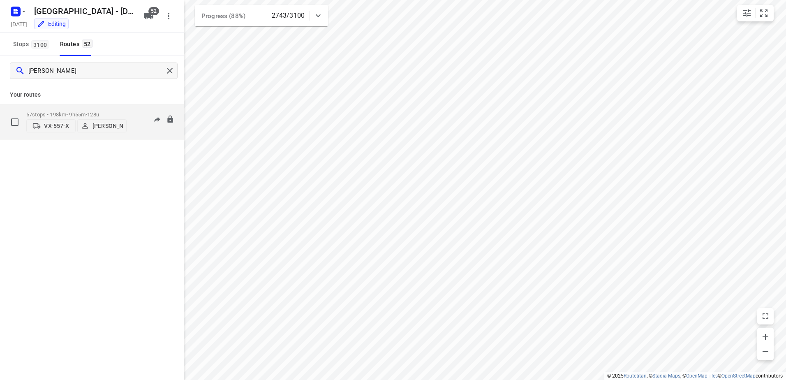
type input "[PERSON_NAME]"
click at [114, 107] on div "57 stops • 198km • 9h55m • 128u VX-557-X [PERSON_NAME]" at bounding box center [76, 121] width 100 height 29
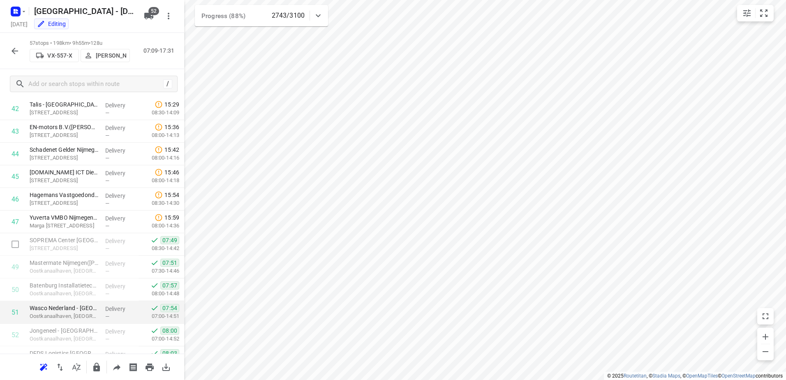
scroll to position [893, 0]
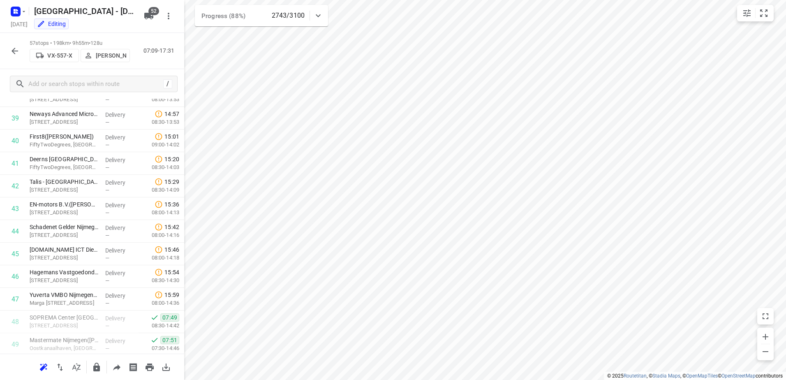
click at [14, 48] on icon "button" at bounding box center [15, 51] width 10 height 10
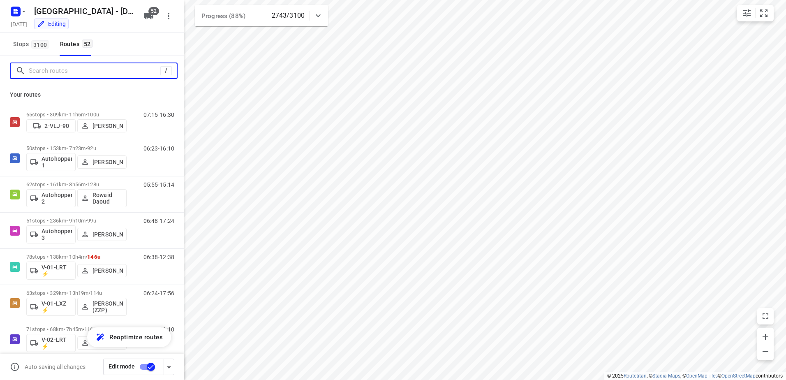
click at [52, 72] on input "Search routes" at bounding box center [95, 71] width 132 height 13
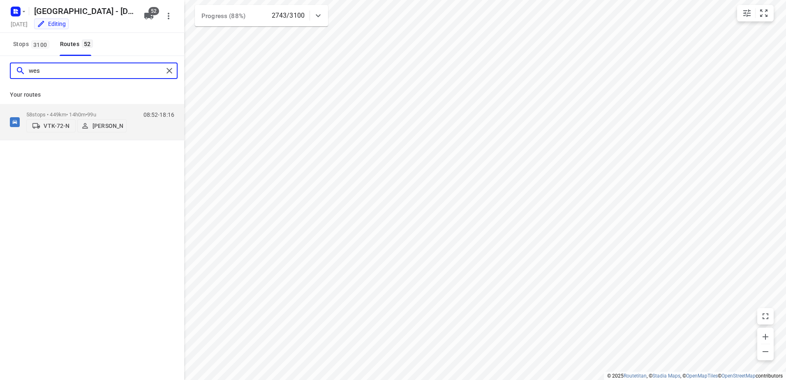
type input "wes"
click at [67, 103] on div "Your routes 58 stops • 449km • 14h0m • 99u VTK-72-N [PERSON_NAME] 08:52-18:16" at bounding box center [92, 113] width 184 height 55
click at [67, 109] on div "58 stops • 449km • 14h0m • 99u VTK-72-N [PERSON_NAME]" at bounding box center [76, 121] width 100 height 29
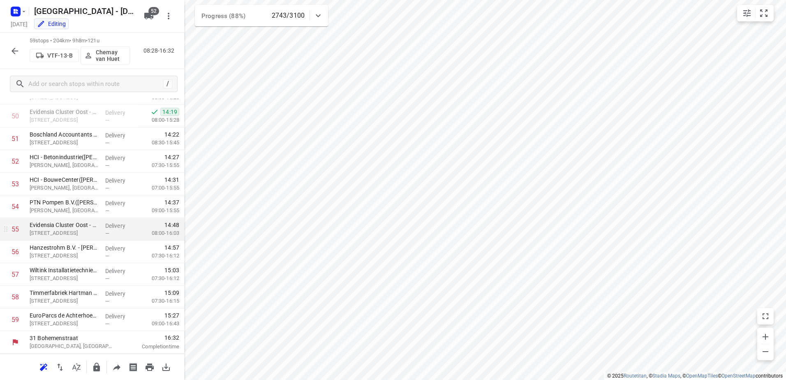
scroll to position [1143, 0]
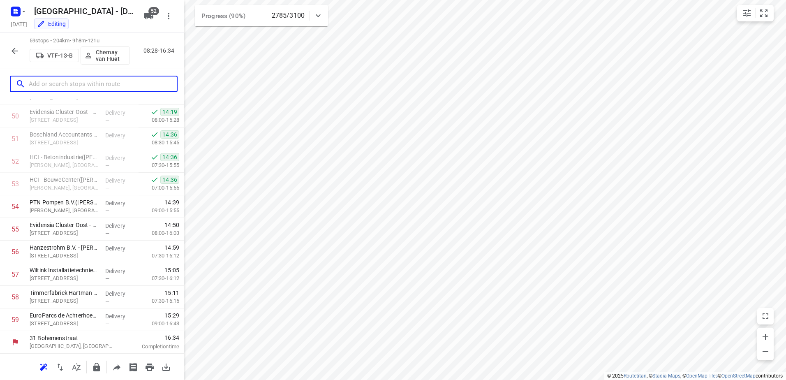
click at [81, 79] on input "text" at bounding box center [103, 84] width 148 height 13
click at [12, 51] on icon "button" at bounding box center [15, 51] width 7 height 7
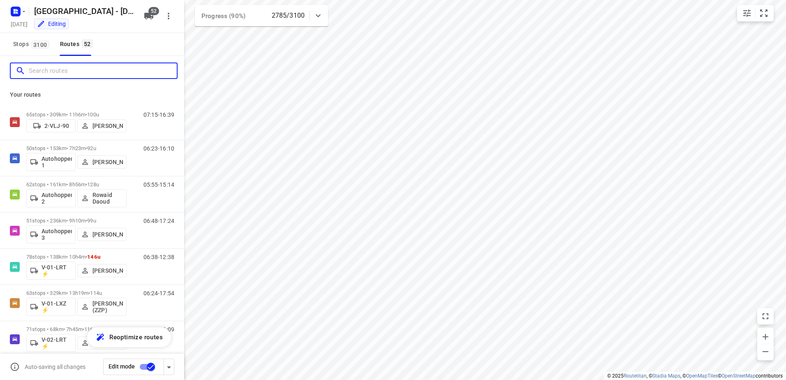
click at [84, 73] on input "Search routes" at bounding box center [103, 71] width 148 height 13
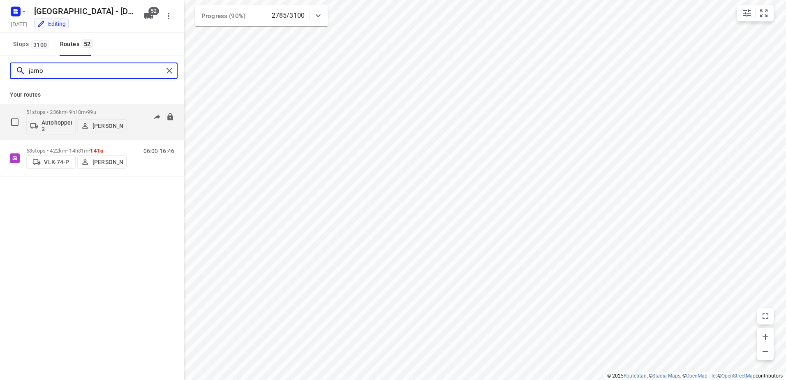
type input "jarno"
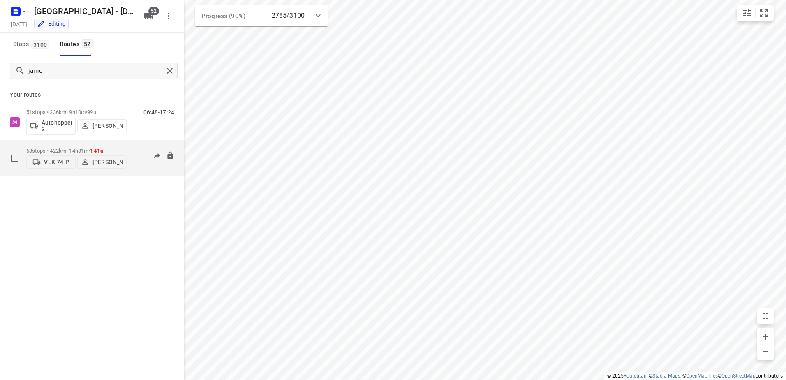
click at [69, 145] on div "63 stops • 422km • 14h31m • 141u VLK-74-P [PERSON_NAME]" at bounding box center [76, 158] width 100 height 29
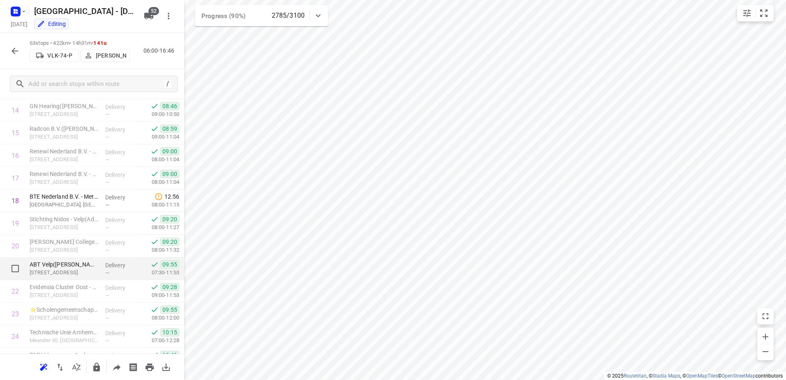
scroll to position [329, 0]
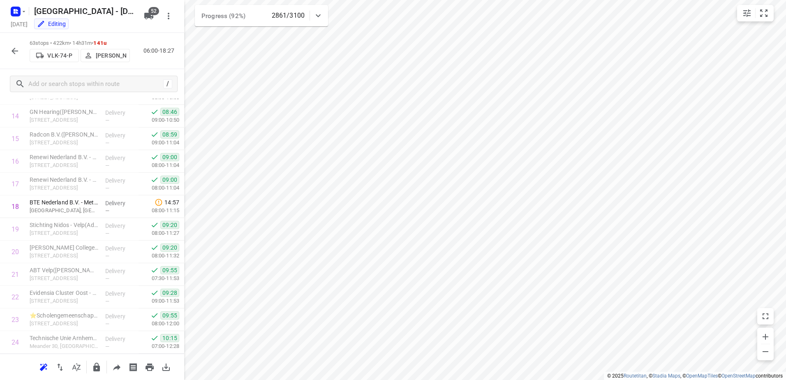
click at [12, 48] on icon "button" at bounding box center [15, 51] width 10 height 10
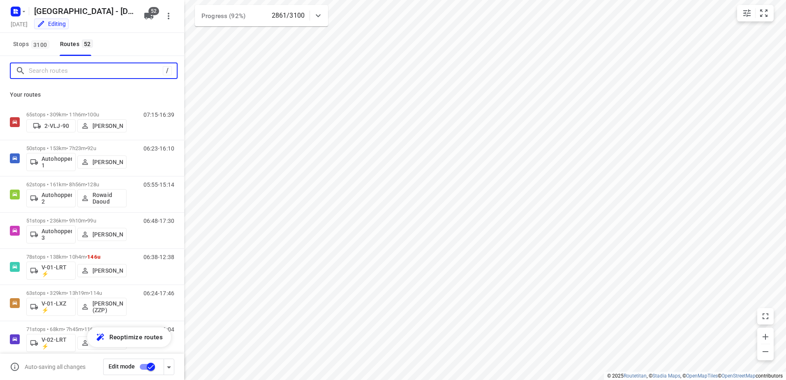
click at [98, 73] on input "Search routes" at bounding box center [96, 71] width 134 height 13
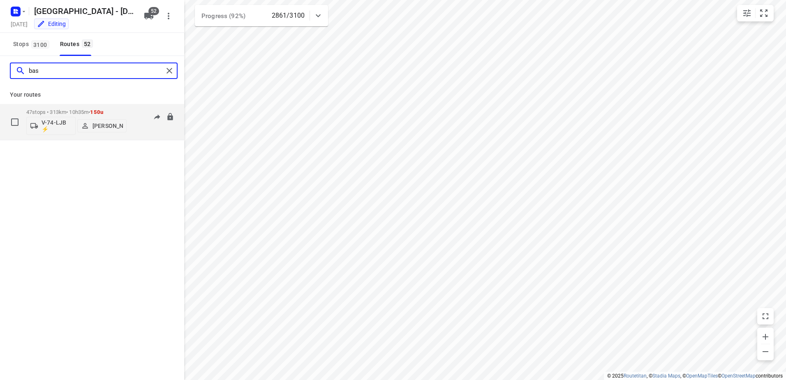
type input "bas"
click at [89, 108] on div "47 stops • 313km • 10h35m • 150u V-74-LJB ⚡ [PERSON_NAME]" at bounding box center [76, 122] width 100 height 34
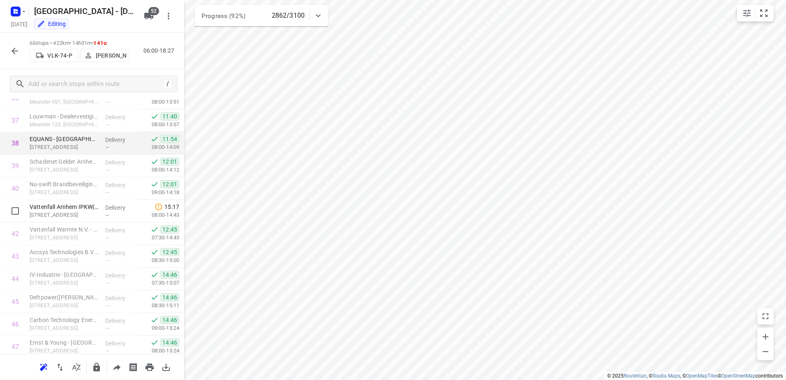
scroll to position [823, 0]
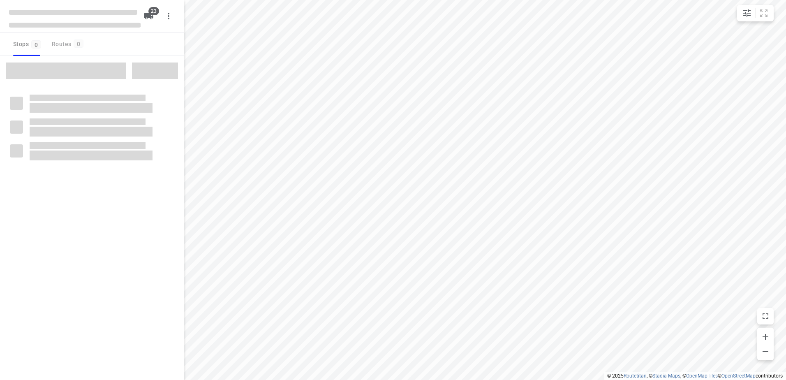
checkbox input "true"
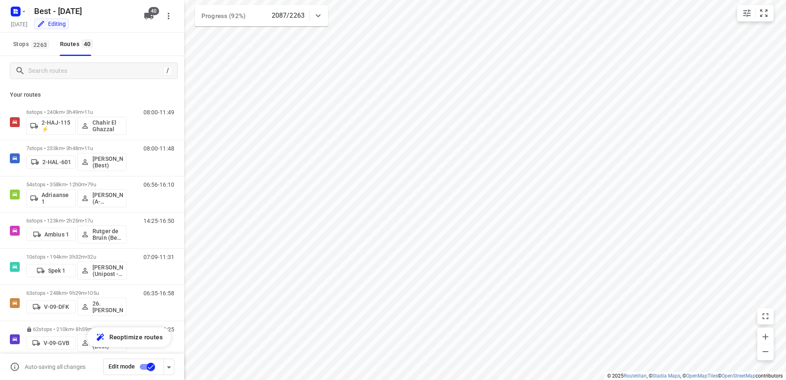
drag, startPoint x: 144, startPoint y: 79, endPoint x: 65, endPoint y: 72, distance: 78.8
click at [65, 72] on div "/ Your routes 6 stops • 240km • 3h49m • 11u 2-HAJ-115 ⚡ Chahir El Ghazzal 08:00…" at bounding box center [92, 205] width 184 height 298
click at [65, 72] on input "Search routes" at bounding box center [103, 71] width 148 height 13
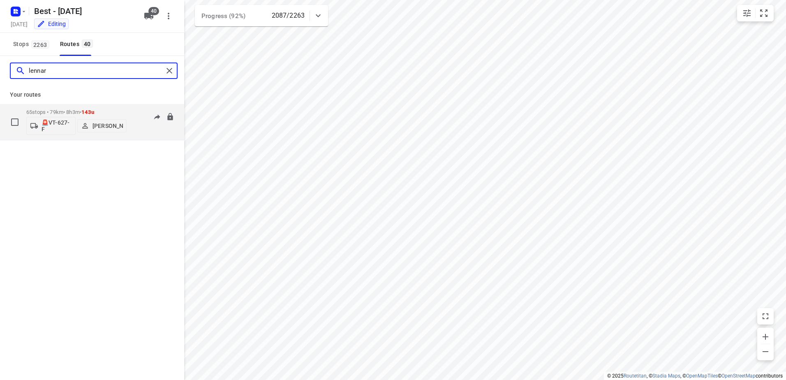
type input "lennar"
click at [81, 113] on p "65 stops • 79km • 8h3m • 143u" at bounding box center [76, 112] width 100 height 6
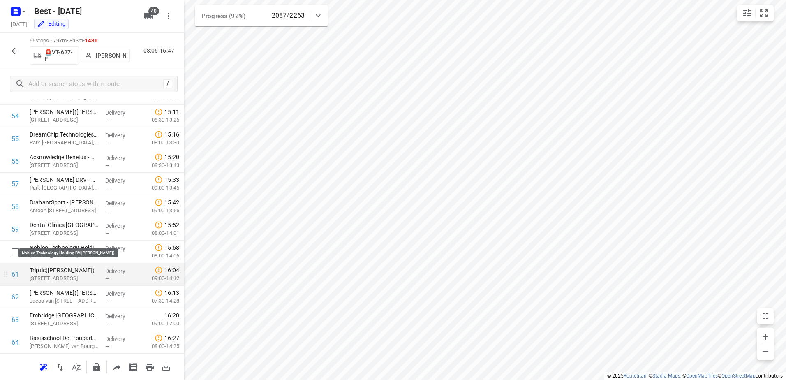
scroll to position [1279, 0]
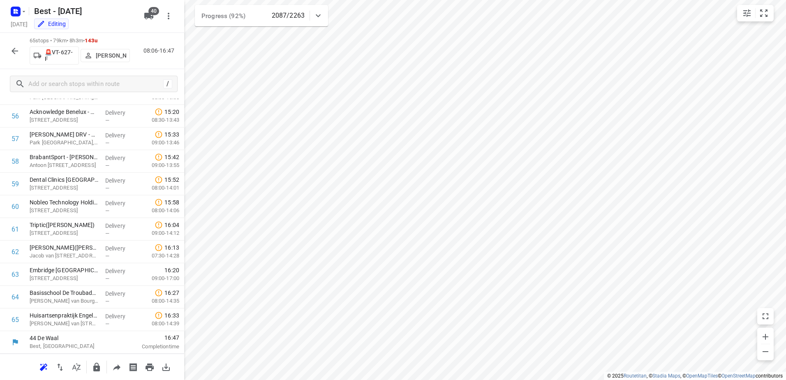
click at [14, 55] on icon "button" at bounding box center [15, 51] width 10 height 10
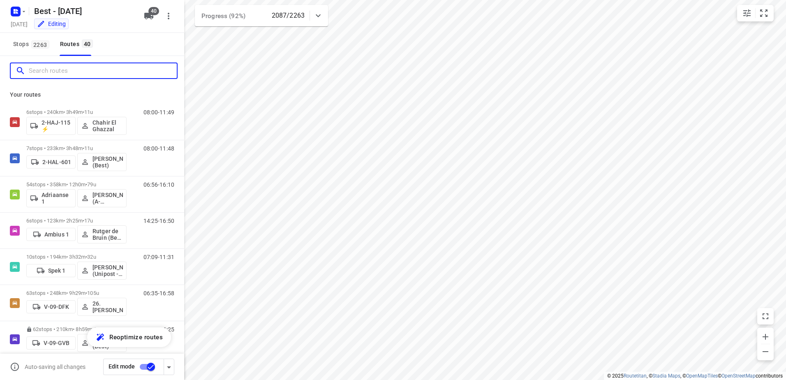
click at [58, 72] on input "Search routes" at bounding box center [103, 71] width 148 height 13
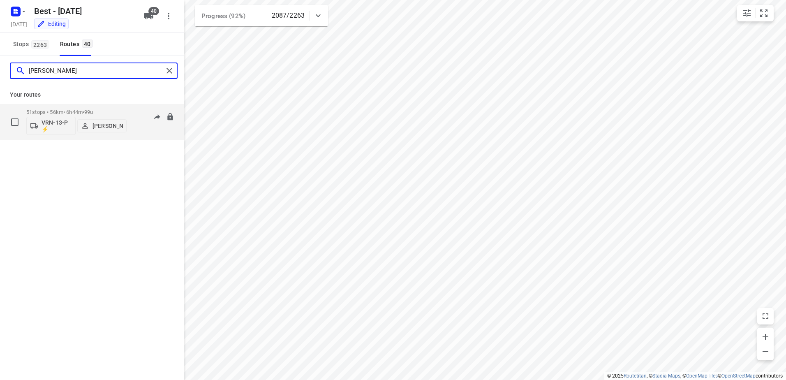
type input "[PERSON_NAME]"
click at [81, 108] on div "51 stops • 56km • 6h44m • 99u VRN-13-P ⚡ [PERSON_NAME]" at bounding box center [76, 122] width 100 height 34
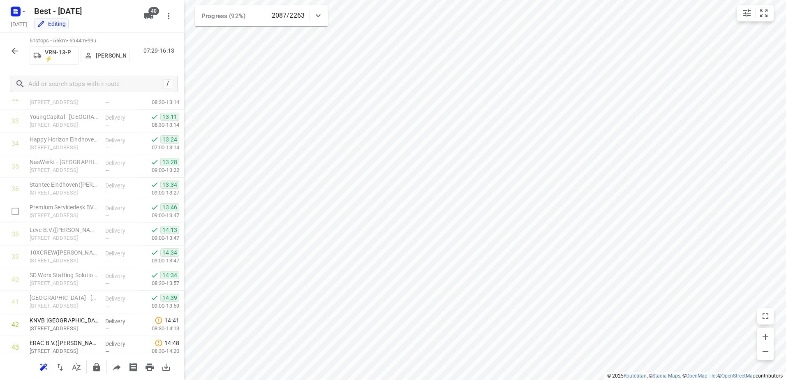
scroll to position [962, 0]
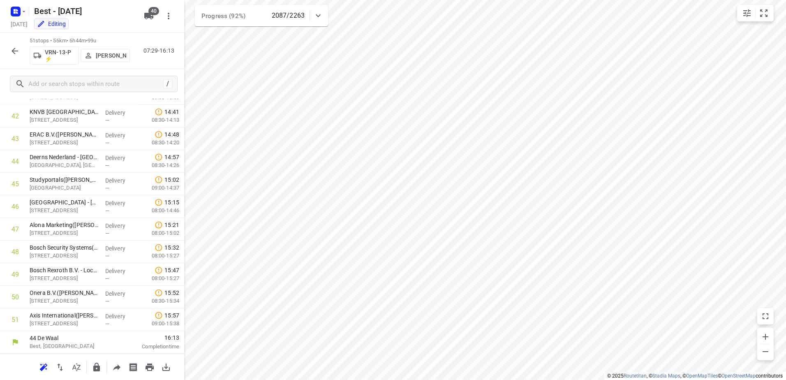
click at [9, 52] on button "button" at bounding box center [15, 51] width 16 height 16
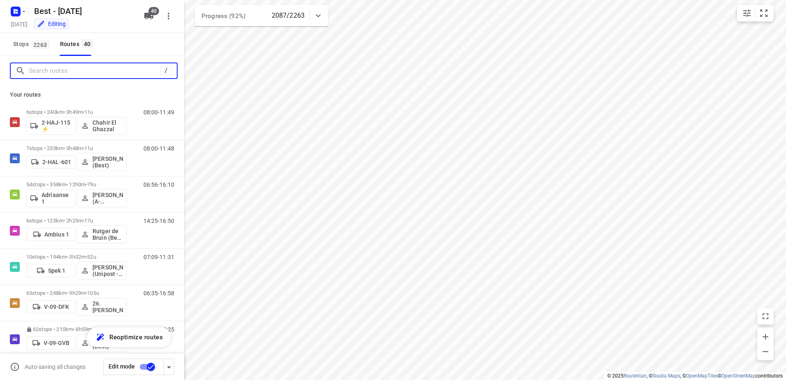
click at [77, 73] on input "Search routes" at bounding box center [95, 71] width 132 height 13
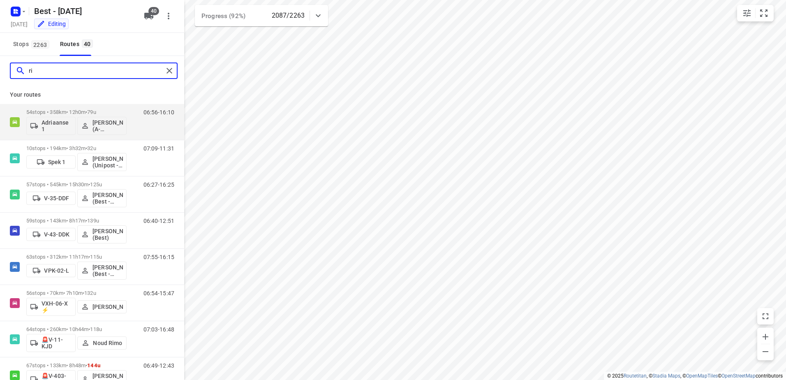
type input "r"
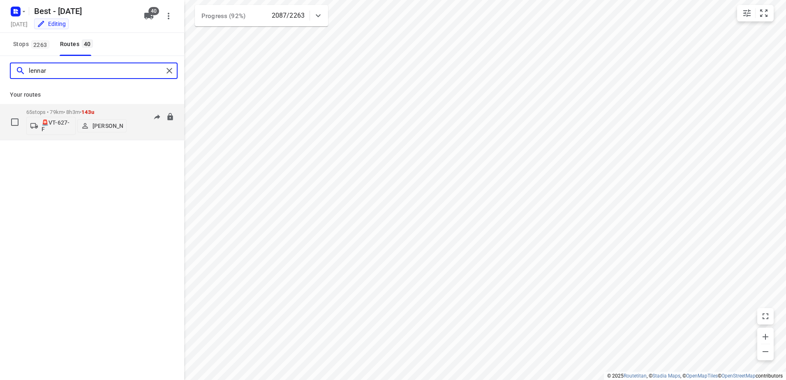
type input "lennar"
click at [104, 119] on button "[PERSON_NAME]" at bounding box center [101, 125] width 49 height 13
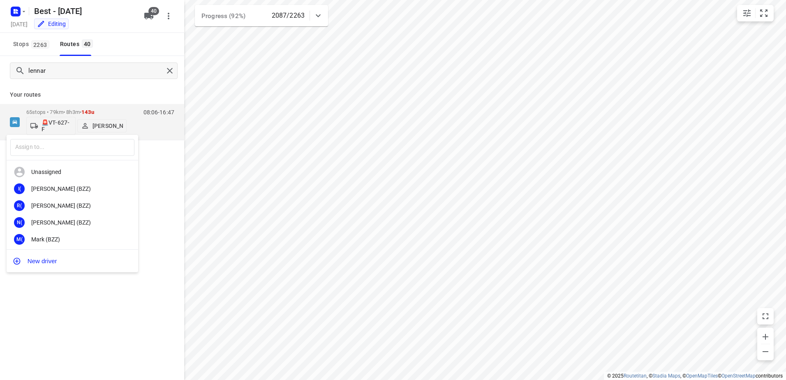
click at [104, 106] on div "​ Unassigned I( [PERSON_NAME] (BZZ) R( [PERSON_NAME] (BZZ) N( [PERSON_NAME] (BZ…" at bounding box center [393, 190] width 786 height 380
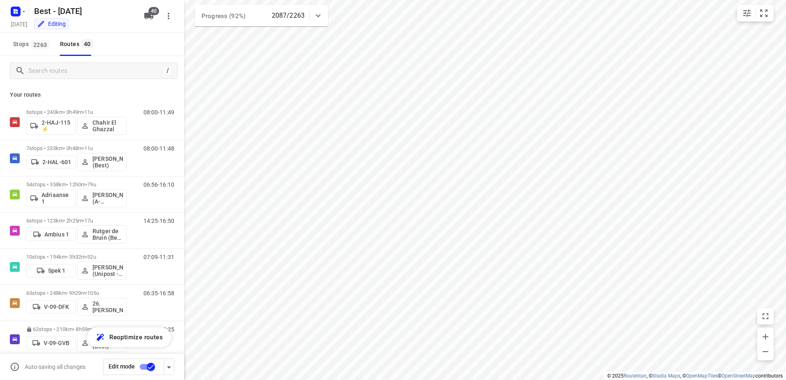
click at [106, 107] on div "6 stops • 240km • 3h49m • 11u 2-HAJ-115 ⚡ Chahir El Ghazzal" at bounding box center [76, 122] width 100 height 34
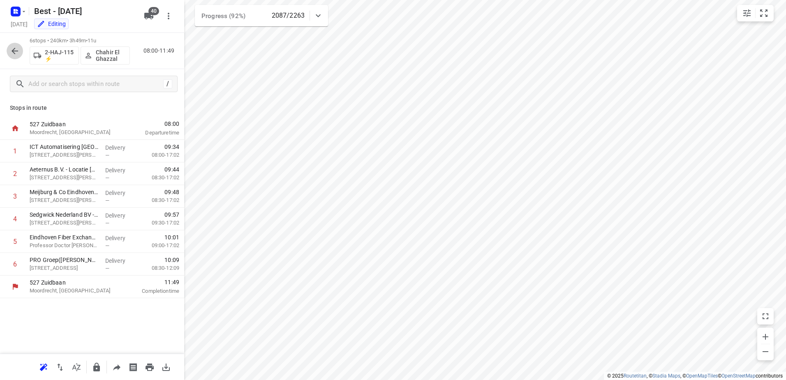
click at [11, 56] on icon "button" at bounding box center [15, 51] width 10 height 10
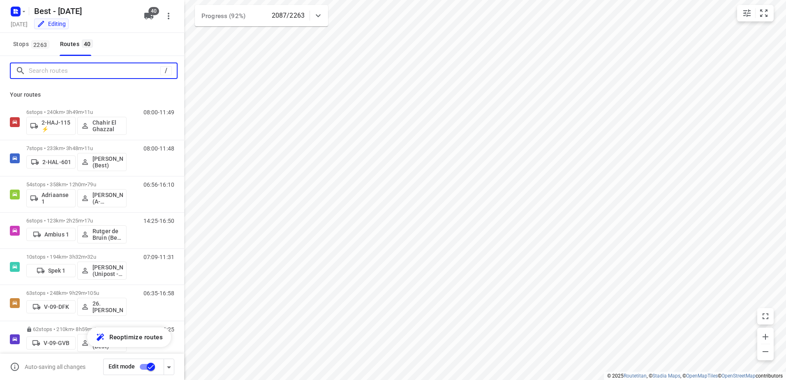
drag, startPoint x: 69, startPoint y: 77, endPoint x: 132, endPoint y: 69, distance: 63.4
click at [76, 77] on input "Search routes" at bounding box center [95, 71] width 132 height 13
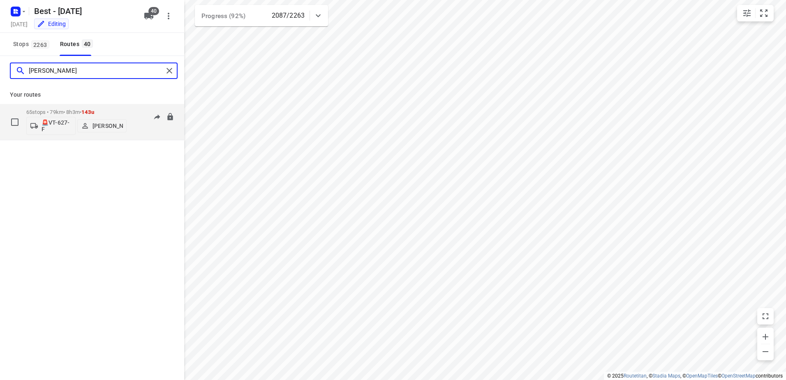
type input "[PERSON_NAME]"
click at [63, 110] on p "65 stops • 79km • 8h3m • 143u" at bounding box center [76, 112] width 100 height 6
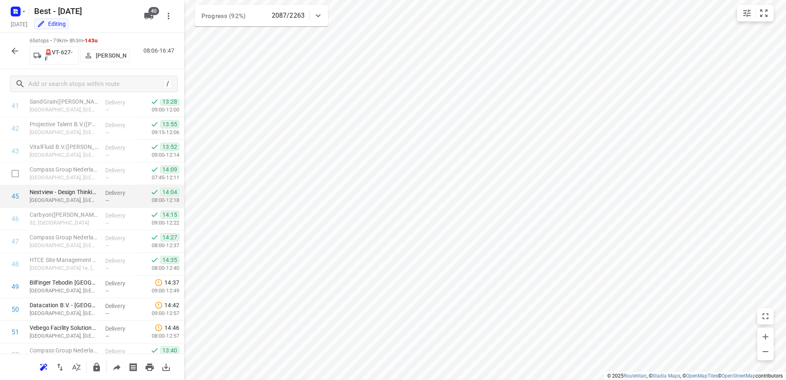
scroll to position [909, 0]
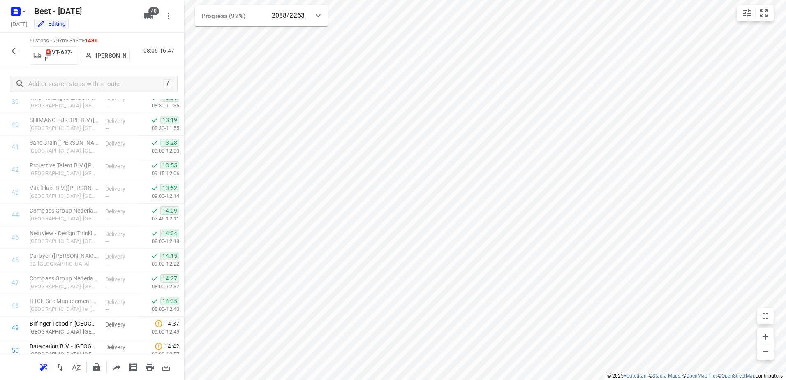
click at [1, 48] on div "65 stops • 79km • 8h3m • 143u 🚨VT-627-F [PERSON_NAME] 08:06-16:47" at bounding box center [92, 51] width 184 height 36
click at [6, 48] on div "65 stops • 79km • 8h3m • 143u 🚨VT-627-F [PERSON_NAME] 08:06-16:47" at bounding box center [92, 51] width 184 height 36
click at [18, 51] on icon "button" at bounding box center [15, 51] width 10 height 10
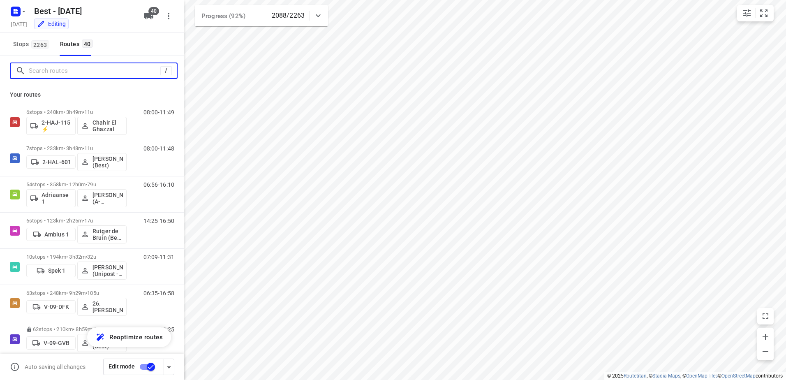
click at [110, 72] on input "Search routes" at bounding box center [95, 71] width 132 height 13
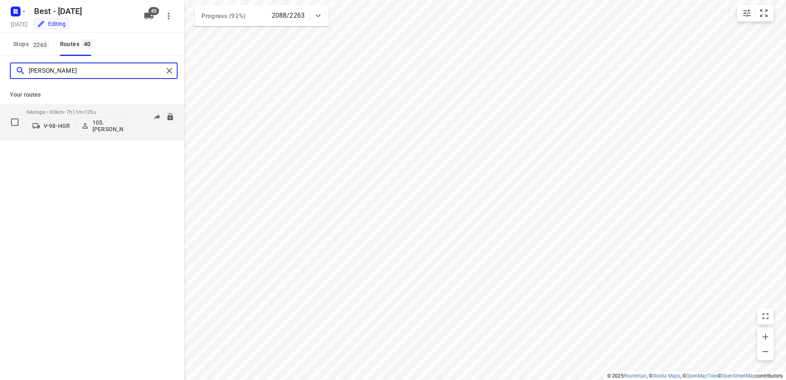
type input "[PERSON_NAME]"
click at [81, 112] on p "64 stops • 83km • 7h11m • 125u" at bounding box center [76, 112] width 100 height 6
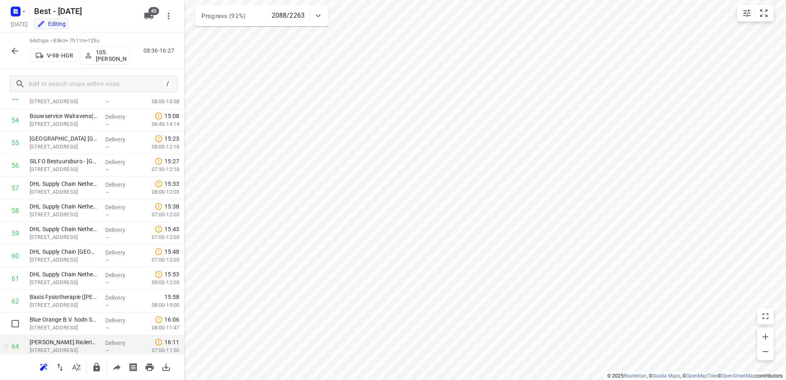
scroll to position [1257, 0]
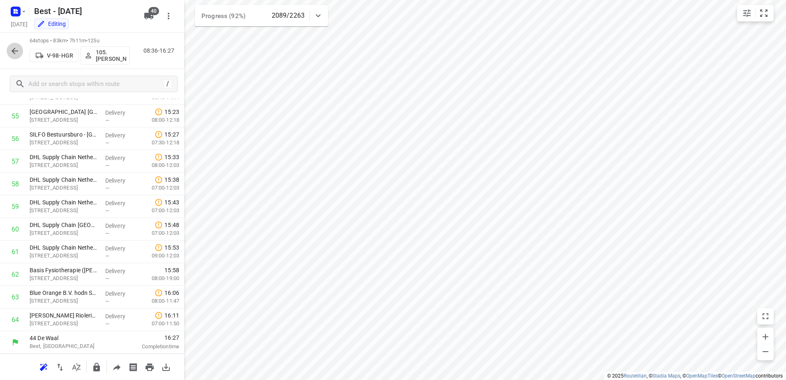
click at [15, 58] on button "button" at bounding box center [15, 51] width 16 height 16
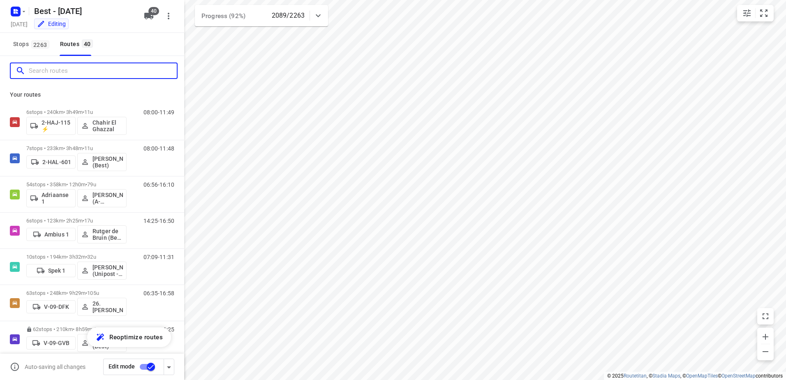
click at [60, 66] on input "Search routes" at bounding box center [103, 71] width 148 height 13
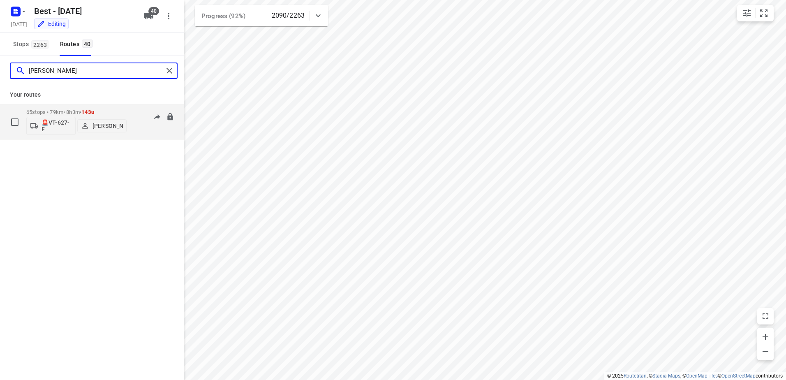
type input "[PERSON_NAME]"
click at [58, 108] on div "65 stops • 79km • 8h3m • 143u 🚨VT-627-F [PERSON_NAME]" at bounding box center [76, 122] width 100 height 34
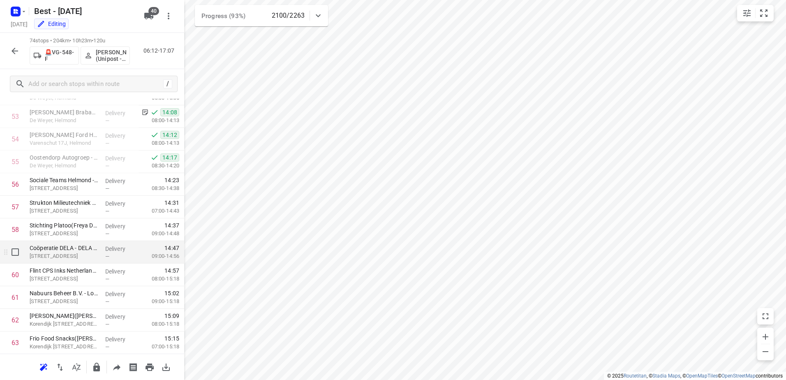
scroll to position [1197, 0]
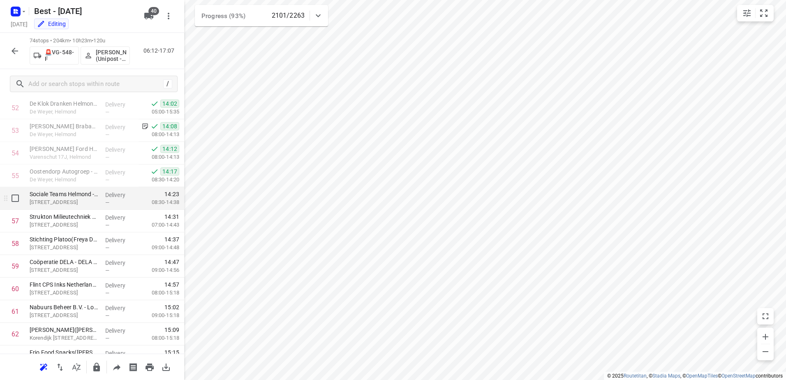
click at [97, 199] on div "Sociale Teams Helmond - De Brem([PERSON_NAME]) [STREET_ADDRESS]" at bounding box center [64, 198] width 76 height 23
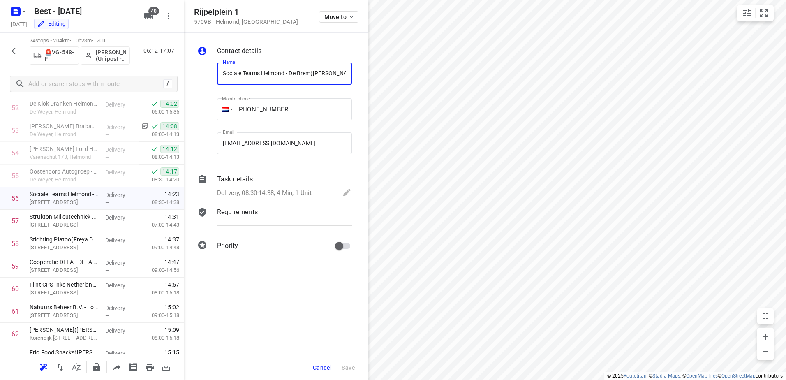
scroll to position [0, 16]
click at [292, 198] on div "Delivery, 08:30-14:38, 4 Min, 1 Unit" at bounding box center [284, 194] width 135 height 12
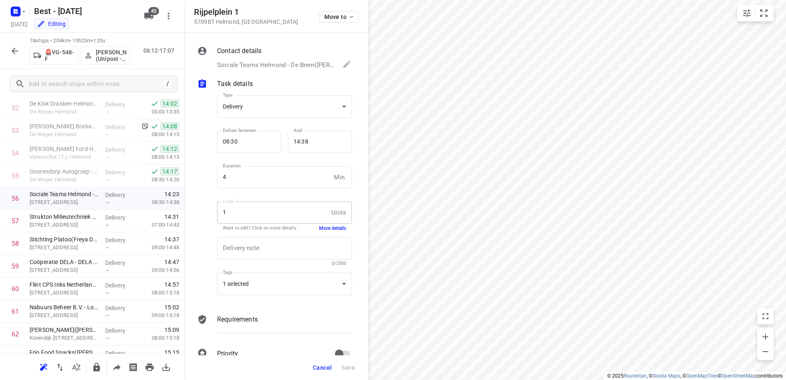
scroll to position [0, 0]
click at [328, 231] on button "More details" at bounding box center [332, 228] width 27 height 7
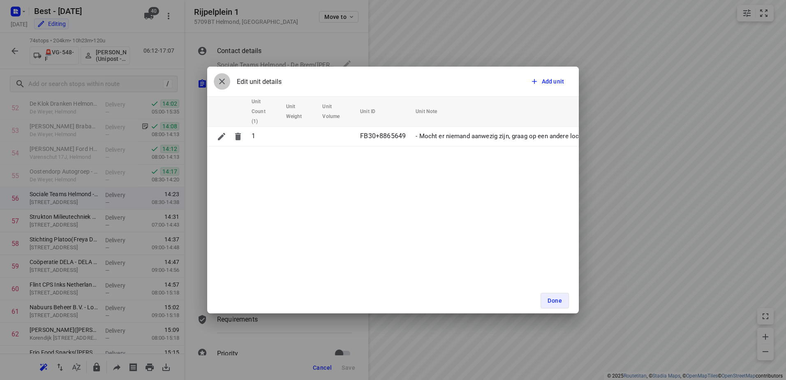
click at [227, 77] on button "button" at bounding box center [222, 81] width 16 height 16
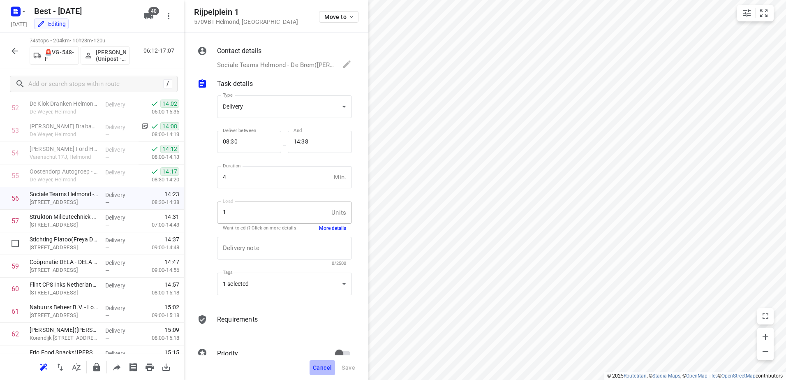
click at [323, 372] on button "Cancel" at bounding box center [323, 367] width 26 height 15
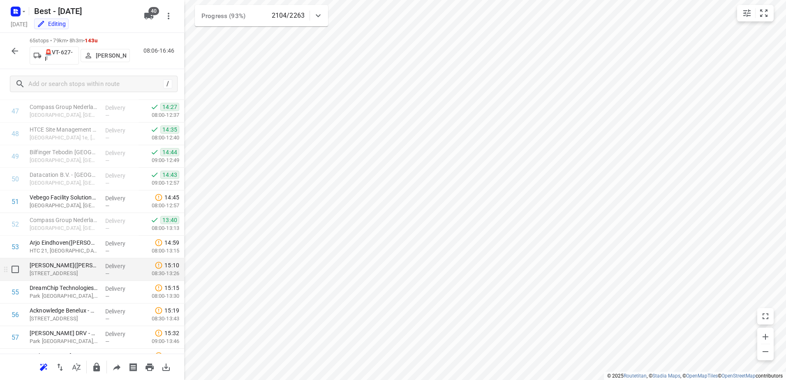
scroll to position [1074, 0]
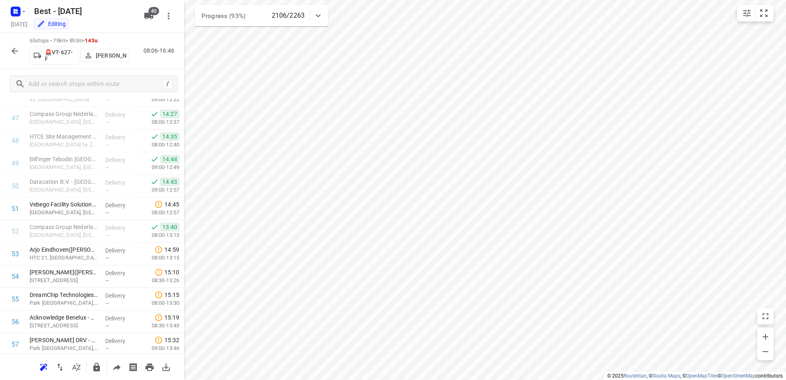
click at [11, 52] on icon "button" at bounding box center [15, 51] width 10 height 10
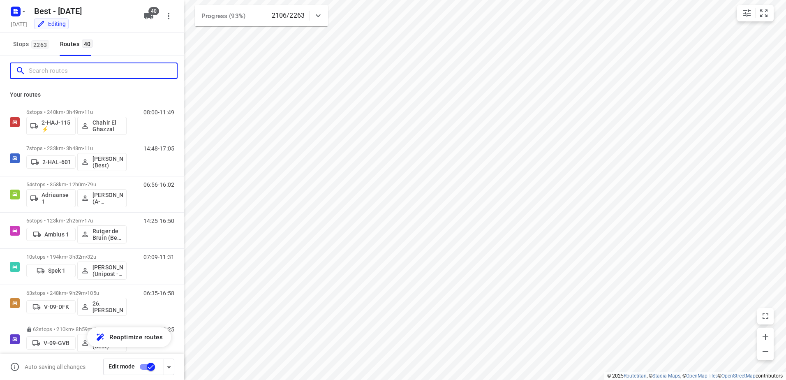
click at [56, 72] on input "Search routes" at bounding box center [103, 71] width 148 height 13
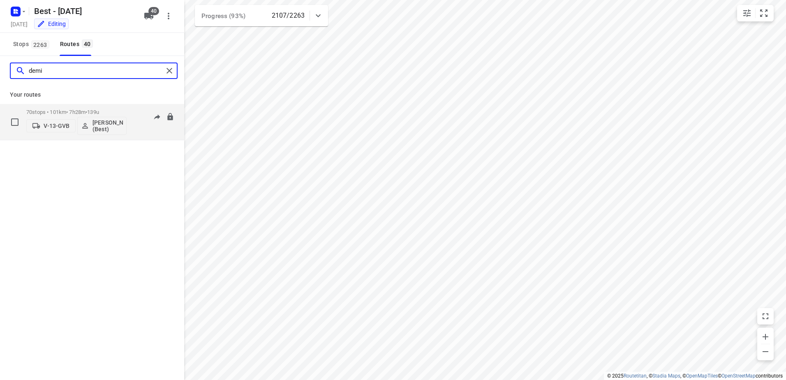
type input "demi"
click at [82, 107] on div "70 stops • 101km • 7h28m • 139u V-13-GVB [PERSON_NAME] (Best)" at bounding box center [76, 122] width 100 height 34
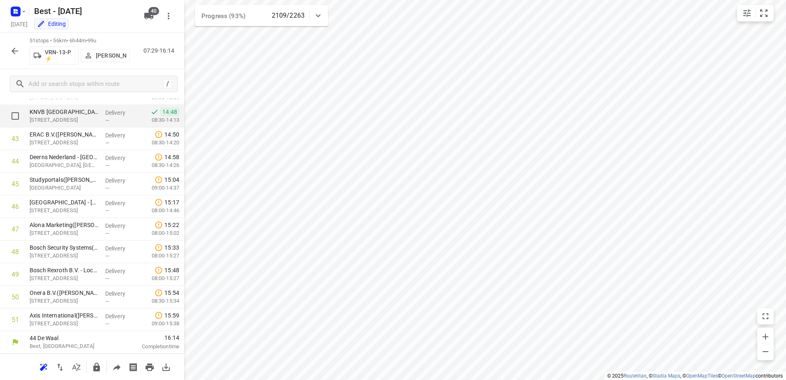
scroll to position [839, 0]
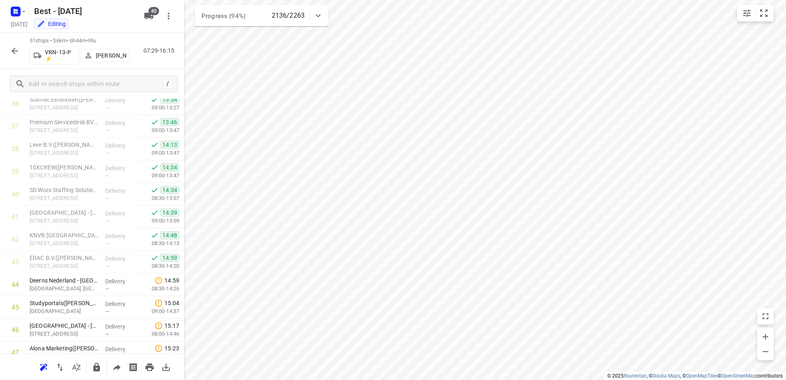
click at [269, 380] on html "i © 2025 Routetitan , © Stadia Maps , © OpenMapTiles © OpenStreetMap contributo…" at bounding box center [393, 190] width 786 height 380
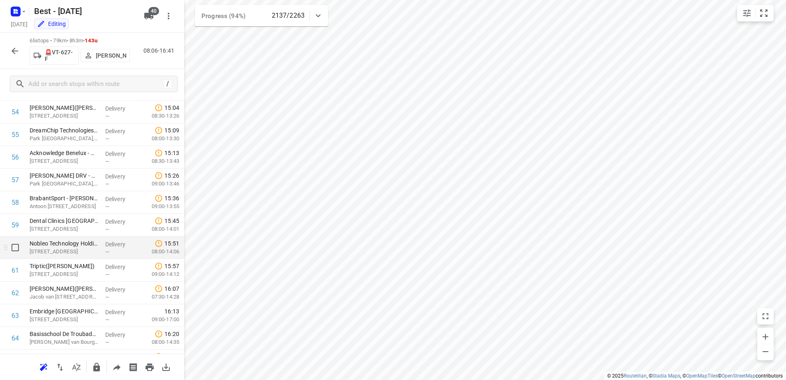
scroll to position [1279, 0]
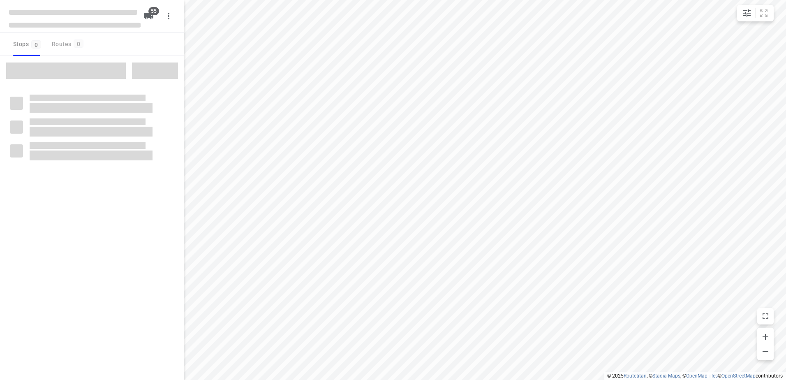
checkbox input "true"
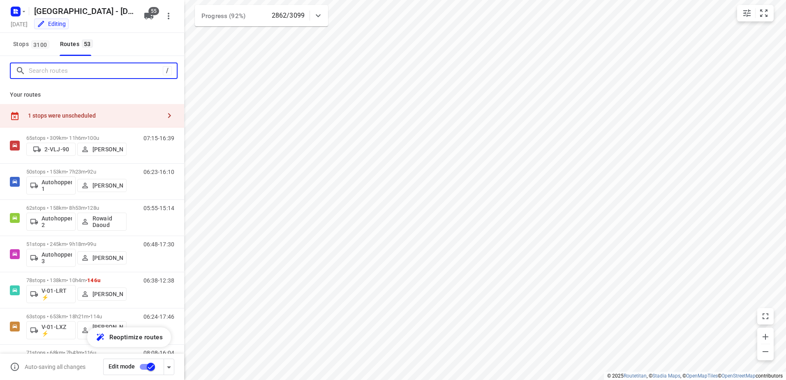
click at [70, 77] on input "Search routes" at bounding box center [96, 71] width 134 height 13
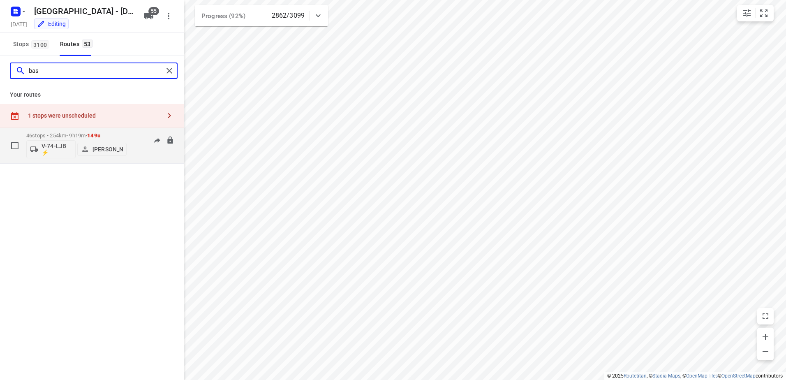
type input "bas"
click at [93, 131] on div "46 stops • 254km • 9h19m • 149u V-74-LJB ⚡ [PERSON_NAME]" at bounding box center [76, 145] width 100 height 34
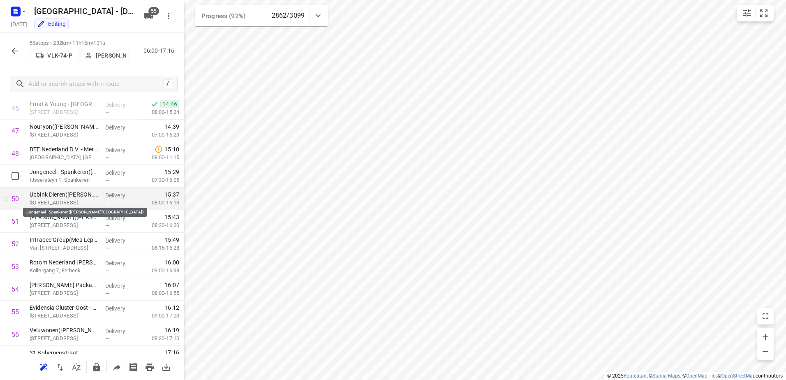
scroll to position [1099, 0]
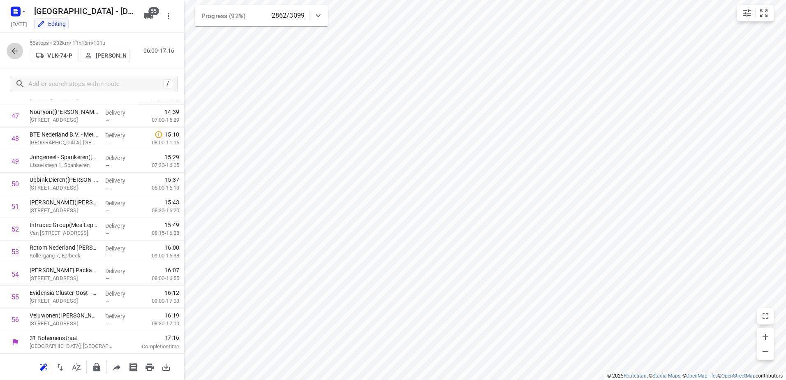
click at [19, 51] on icon "button" at bounding box center [15, 51] width 10 height 10
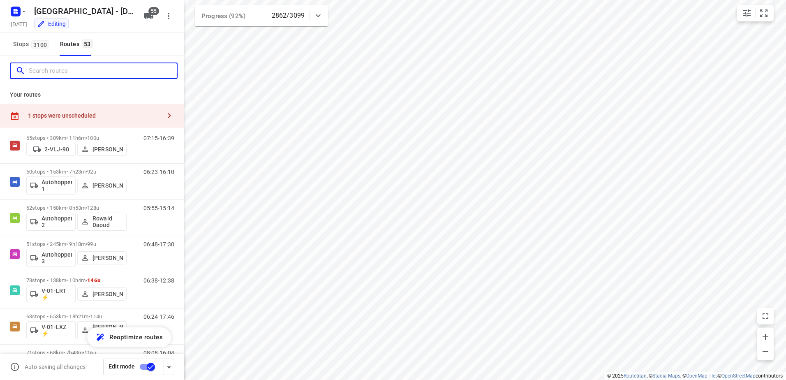
click at [81, 77] on input "Search routes" at bounding box center [103, 71] width 148 height 13
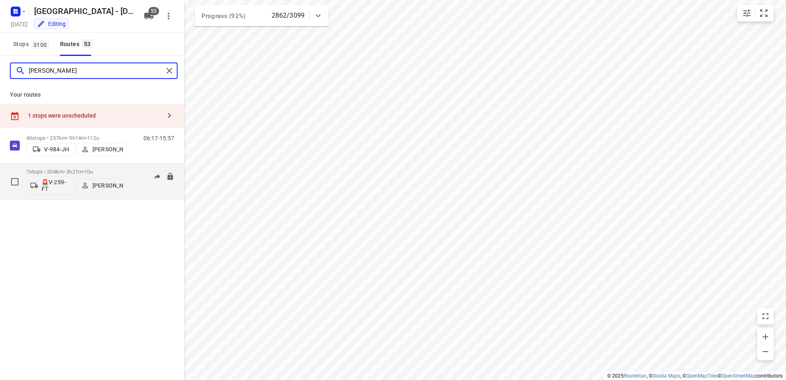
type input "[PERSON_NAME]"
click at [79, 168] on div "7 stops • 204km • 3h21m • 10u 🚨V-259-FT [PERSON_NAME]" at bounding box center [76, 182] width 100 height 34
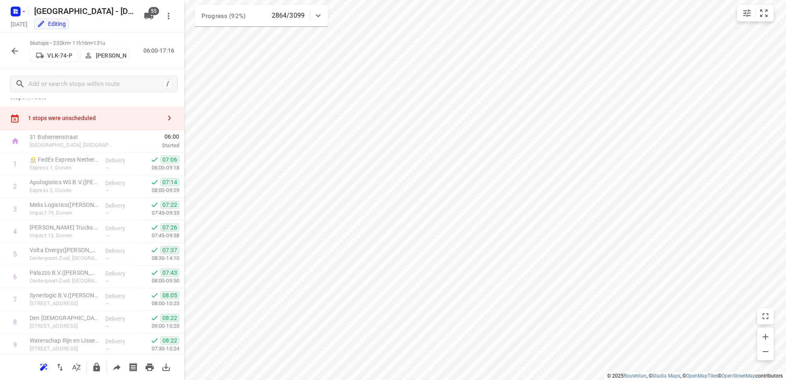
scroll to position [0, 0]
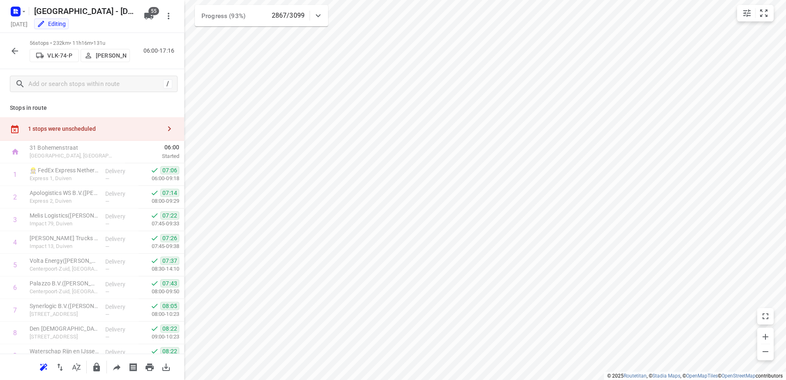
click at [1, 50] on div "56 stops • 232km • 11h16m • 131u VLK-74-P [PERSON_NAME] 06:00-17:16" at bounding box center [92, 51] width 184 height 36
click at [13, 51] on icon "button" at bounding box center [15, 51] width 7 height 7
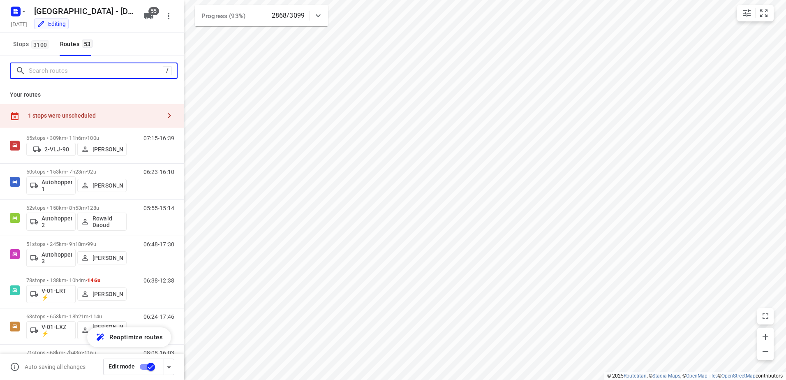
click at [85, 70] on input "Search routes" at bounding box center [96, 71] width 134 height 13
click at [68, 70] on input "Search routes" at bounding box center [95, 71] width 132 height 13
click at [63, 68] on input "Search routes" at bounding box center [95, 71] width 132 height 13
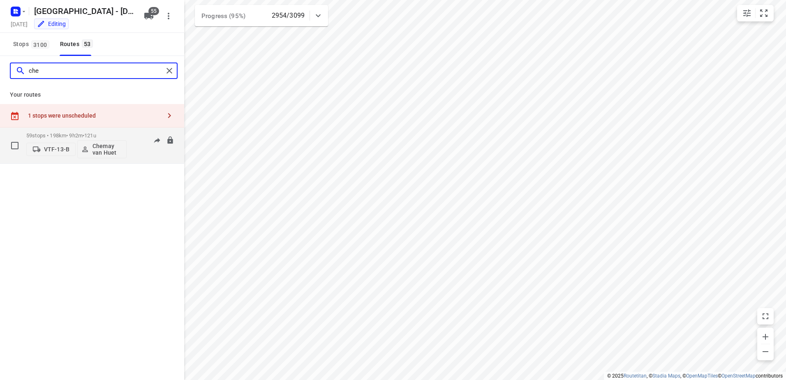
type input "che"
click at [91, 131] on div "59 stops • 198km • 9h2m • 121u VTF-13-B Chemay van Huet" at bounding box center [76, 145] width 100 height 34
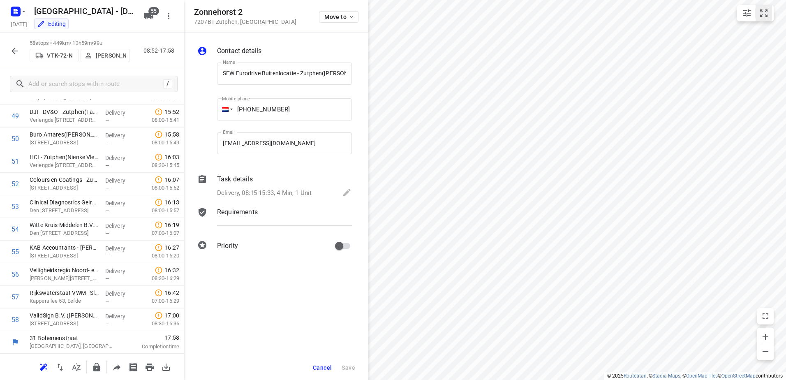
scroll to position [0, 27]
click at [325, 367] on span "Cancel" at bounding box center [322, 367] width 19 height 7
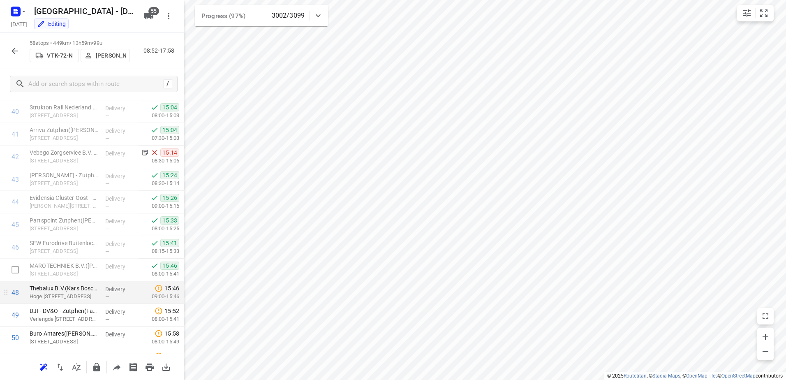
scroll to position [980, 0]
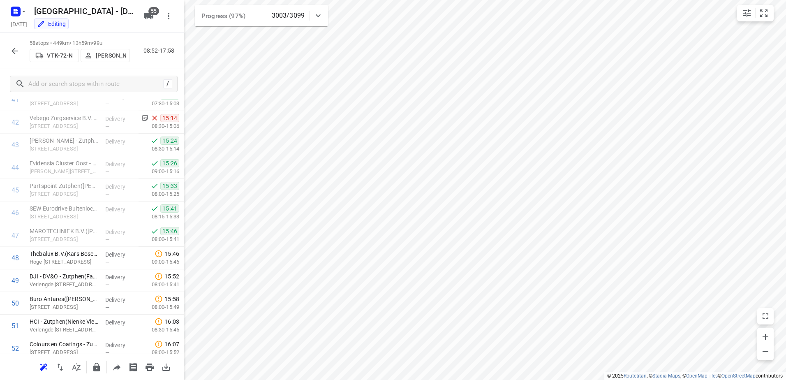
click at [148, 17] on icon "button" at bounding box center [148, 16] width 9 height 7
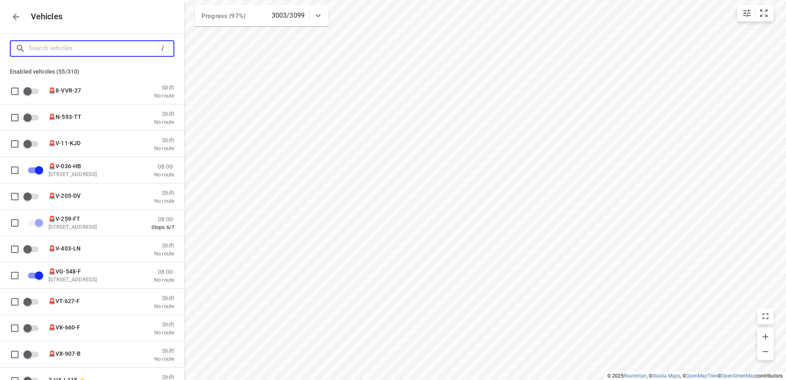
click at [141, 45] on input "Search vehicles" at bounding box center [93, 48] width 128 height 13
type input "A"
checkbox input "false"
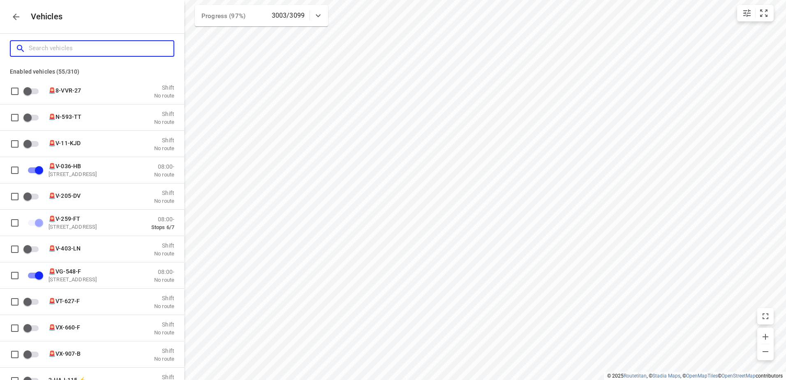
checkbox input "false"
checkbox input "true"
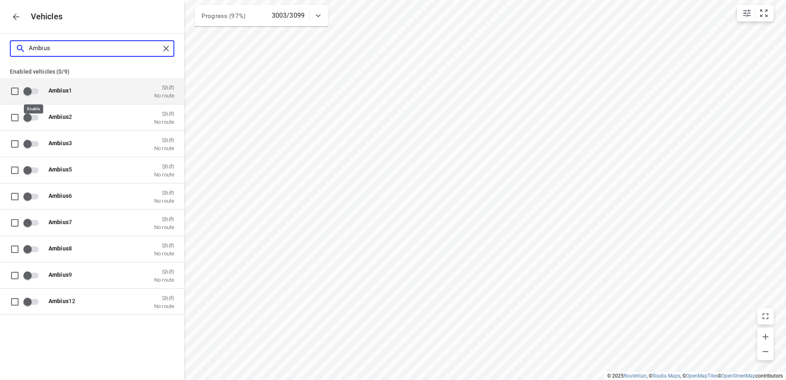
type input "Ambius"
click at [40, 90] on input "grid" at bounding box center [27, 91] width 47 height 16
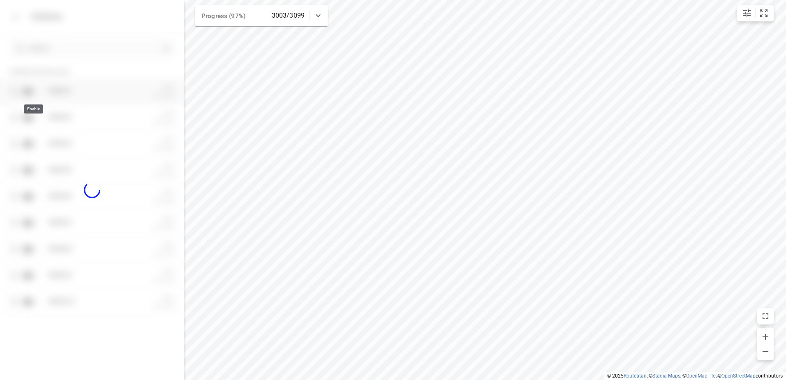
checkbox input "true"
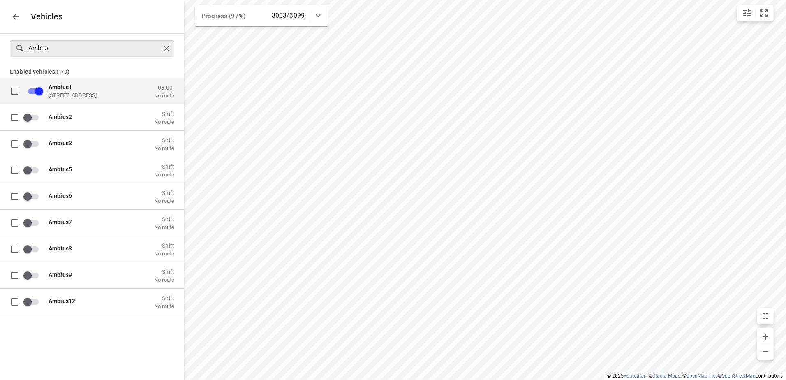
checkbox input "false"
checkbox input "true"
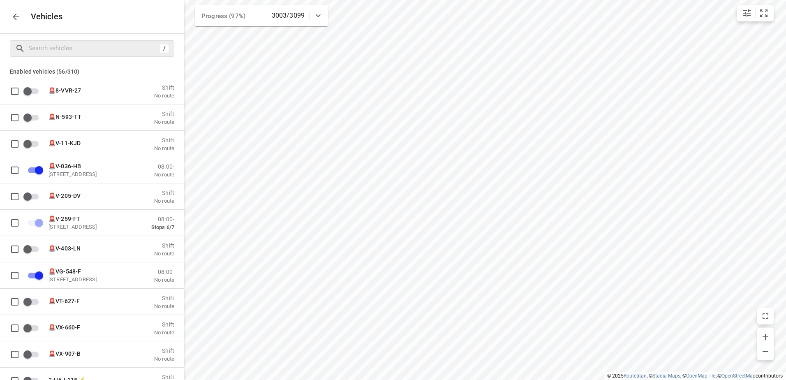
click at [13, 14] on icon "button" at bounding box center [16, 17] width 10 height 10
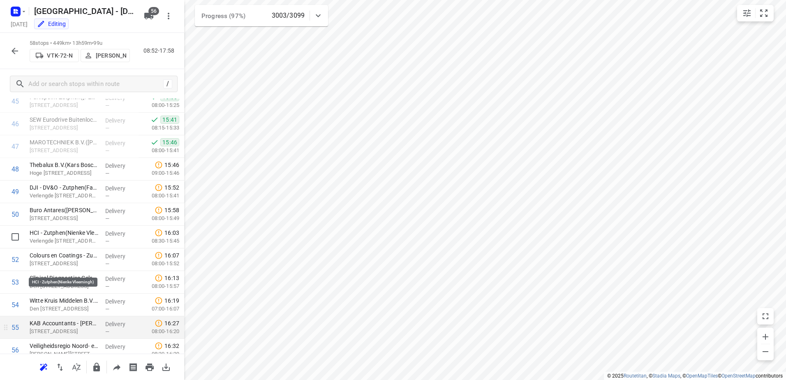
scroll to position [1144, 0]
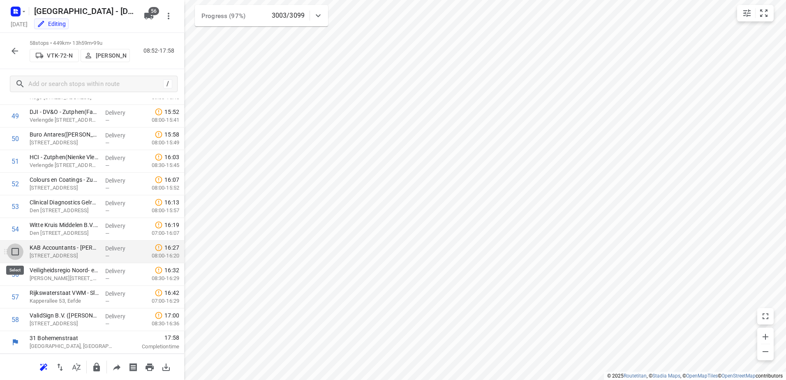
click at [13, 255] on input "checkbox" at bounding box center [15, 252] width 16 height 16
checkbox input "true"
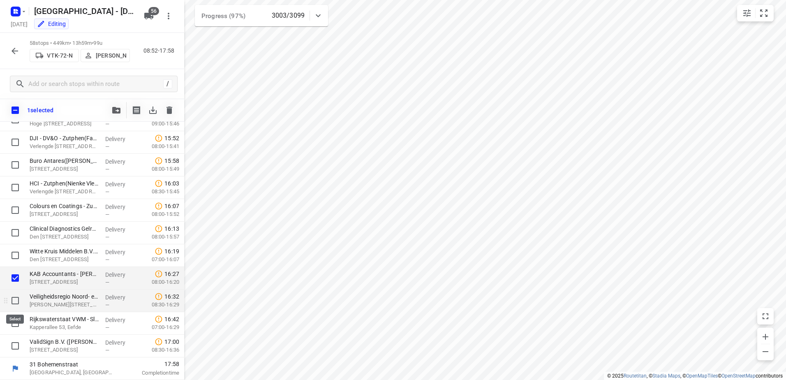
click at [15, 302] on input "checkbox" at bounding box center [15, 300] width 16 height 16
checkbox input "true"
drag, startPoint x: 14, startPoint y: 320, endPoint x: 16, endPoint y: 346, distance: 26.4
click at [14, 322] on input "checkbox" at bounding box center [15, 323] width 16 height 16
checkbox input "true"
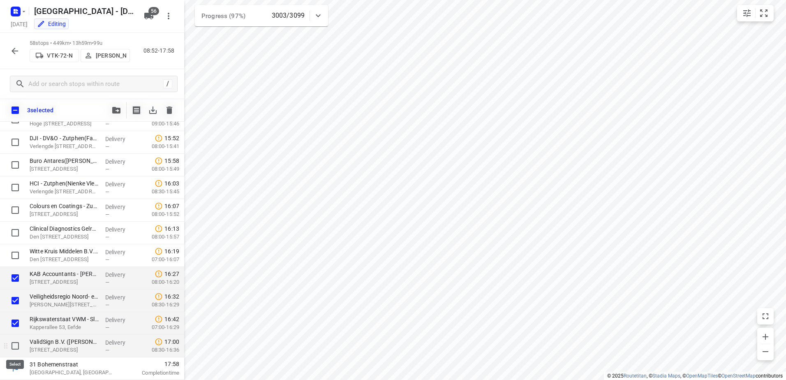
click at [16, 347] on input "checkbox" at bounding box center [15, 346] width 16 height 16
checkbox input "true"
click at [113, 109] on icon "button" at bounding box center [116, 110] width 8 height 7
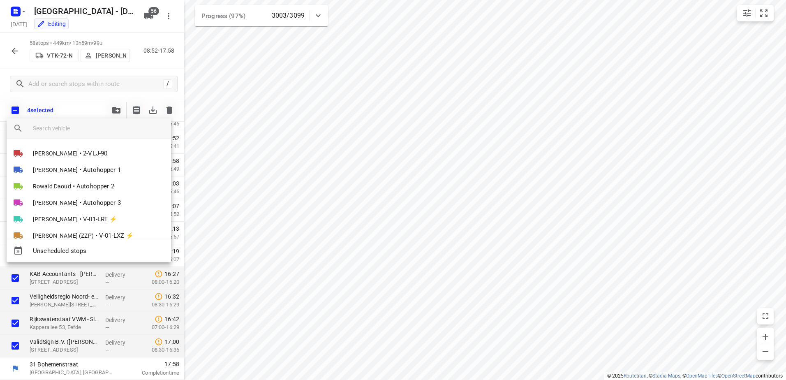
click at [98, 128] on input "search vehicle" at bounding box center [99, 128] width 132 height 12
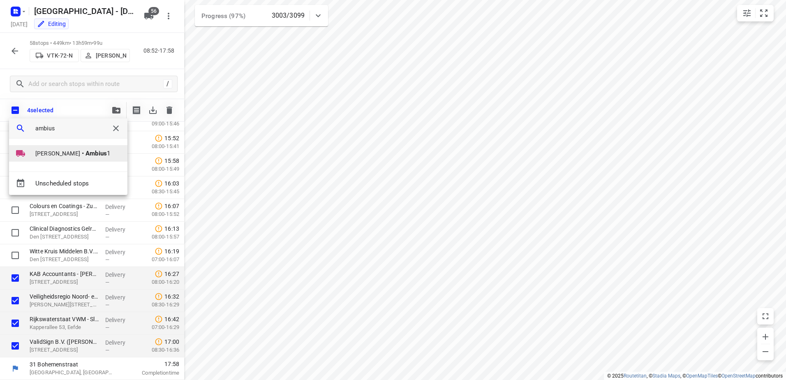
type input "ambius"
click at [84, 151] on span "•" at bounding box center [83, 153] width 2 height 10
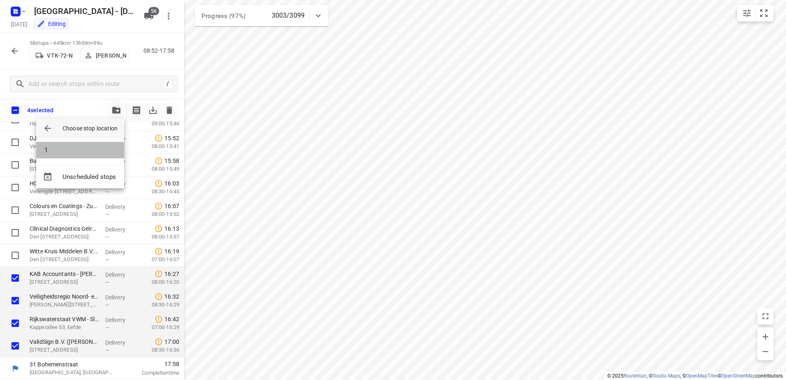
click at [85, 151] on li "1" at bounding box center [80, 150] width 88 height 16
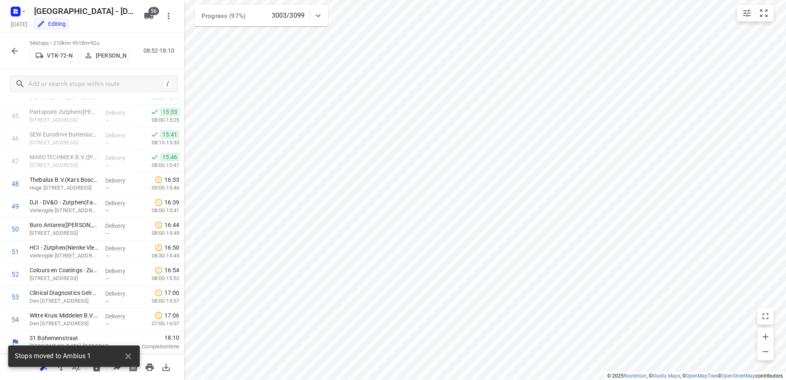
scroll to position [1054, 0]
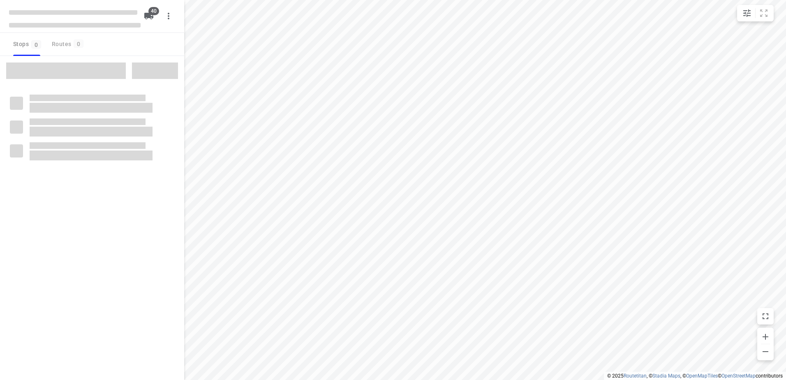
checkbox input "true"
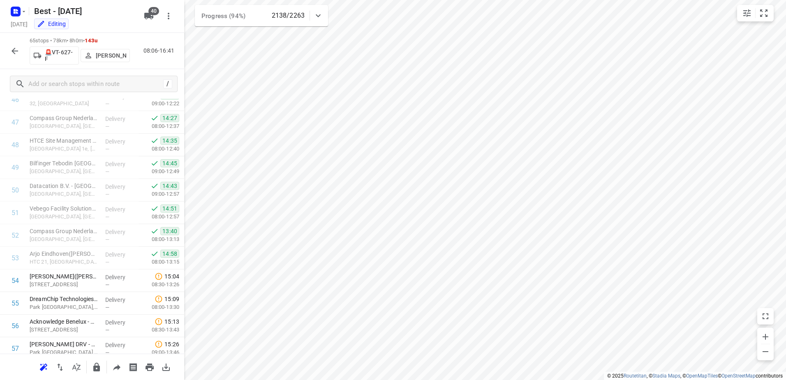
scroll to position [1279, 0]
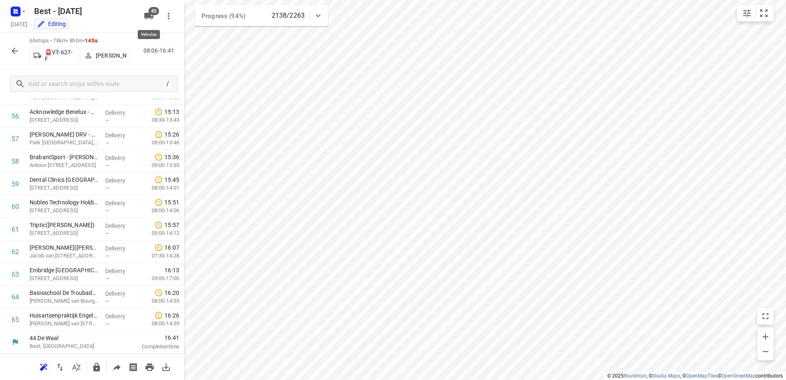
click at [146, 13] on icon "button" at bounding box center [148, 16] width 9 height 7
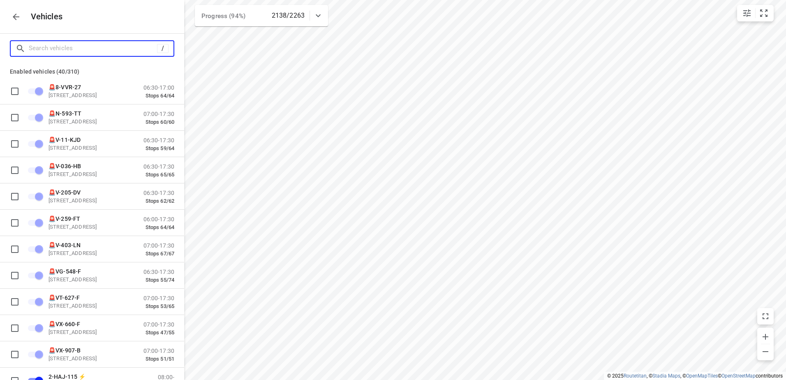
click at [107, 47] on input "Search vehicles" at bounding box center [93, 48] width 128 height 13
type input "A"
checkbox input "false"
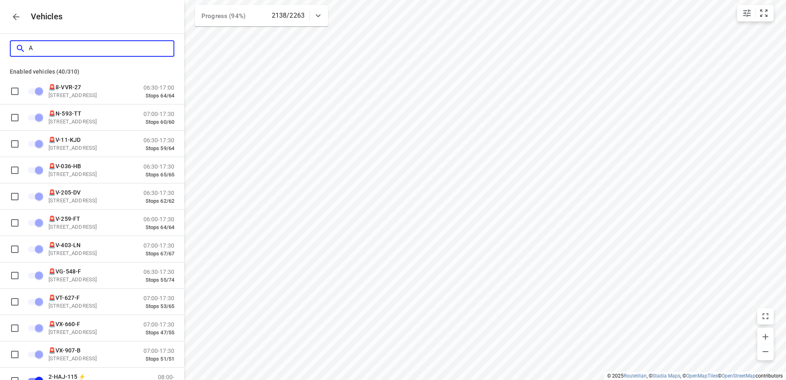
checkbox input "false"
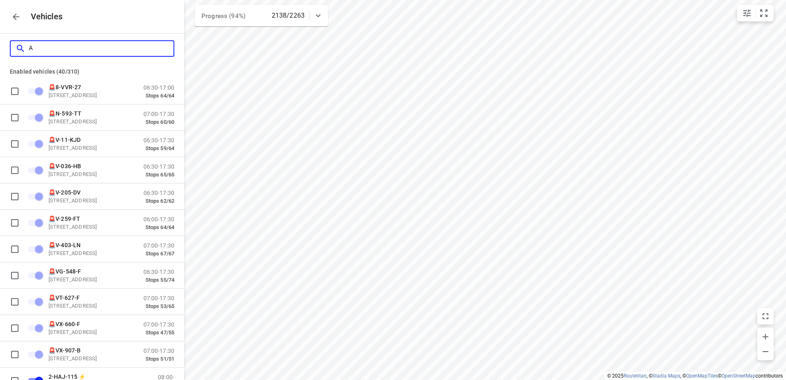
checkbox input "false"
type input "Am"
checkbox input "false"
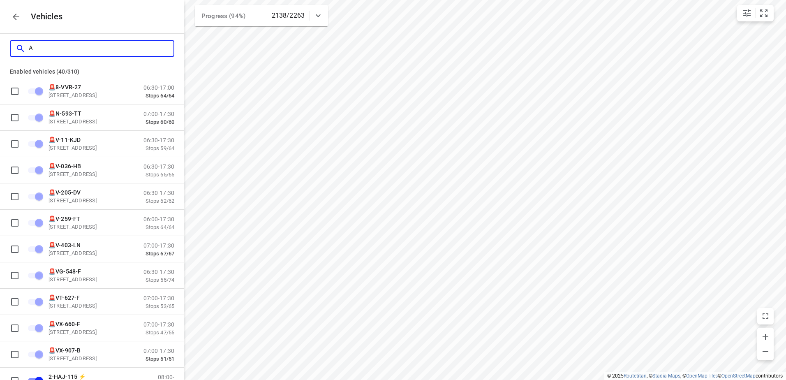
checkbox input "false"
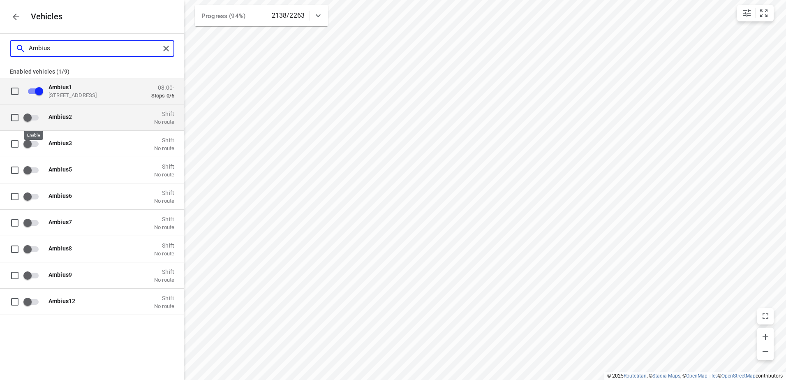
type input "Ambius"
click at [30, 111] on input "grid" at bounding box center [27, 117] width 47 height 16
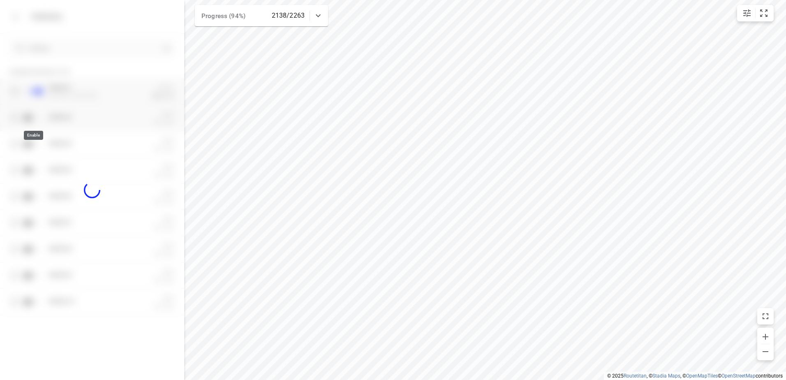
checkbox input "true"
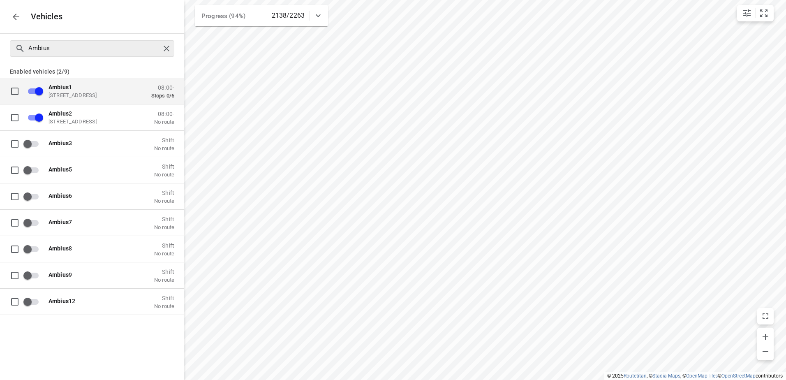
click at [172, 45] on div at bounding box center [167, 48] width 15 height 12
checkbox input "true"
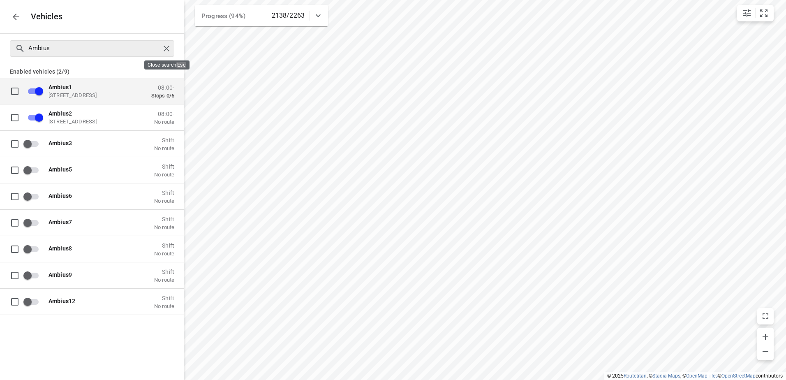
checkbox input "true"
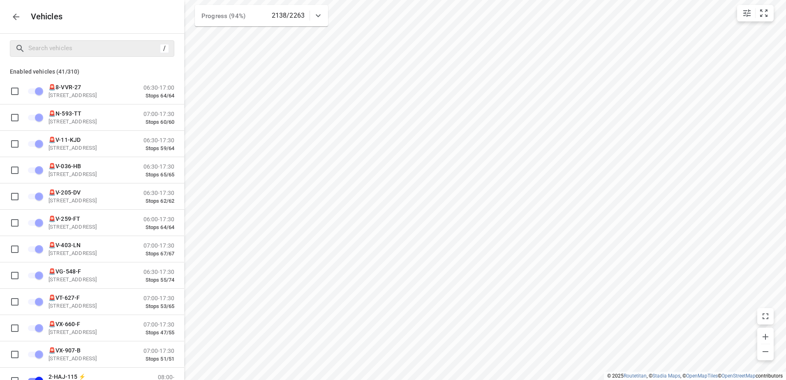
click at [30, 17] on p "Vehicles" at bounding box center [43, 16] width 39 height 9
click at [7, 17] on div "Vehicles" at bounding box center [92, 16] width 184 height 33
click at [18, 18] on icon "button" at bounding box center [16, 17] width 10 height 10
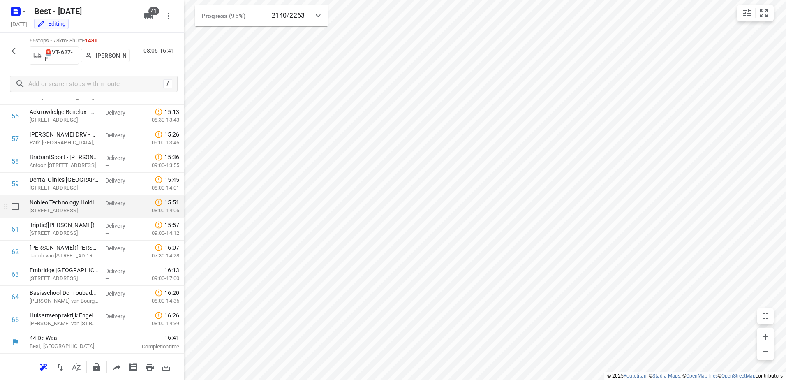
click at [14, 215] on div at bounding box center [13, 206] width 26 height 23
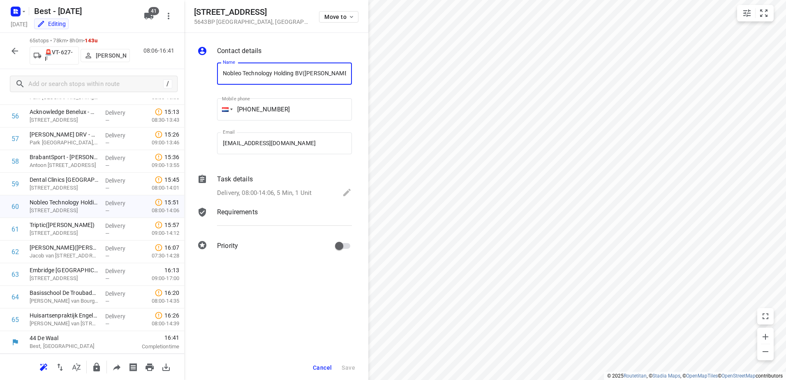
click at [309, 366] on div "Cancel Save" at bounding box center [276, 367] width 184 height 25
click at [319, 371] on span "Cancel" at bounding box center [322, 367] width 19 height 7
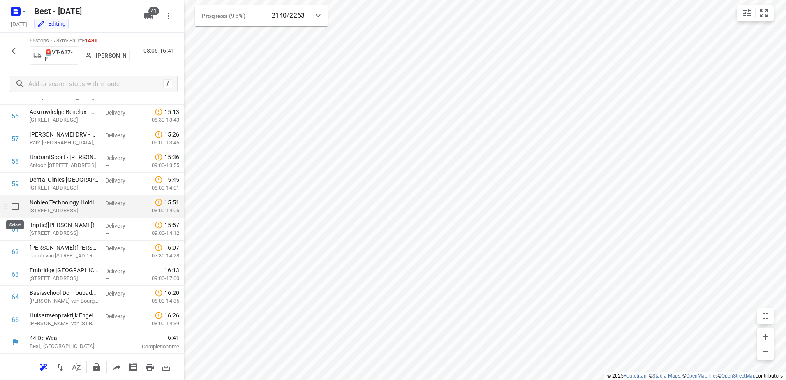
click at [14, 208] on input "checkbox" at bounding box center [15, 206] width 16 height 16
checkbox input "true"
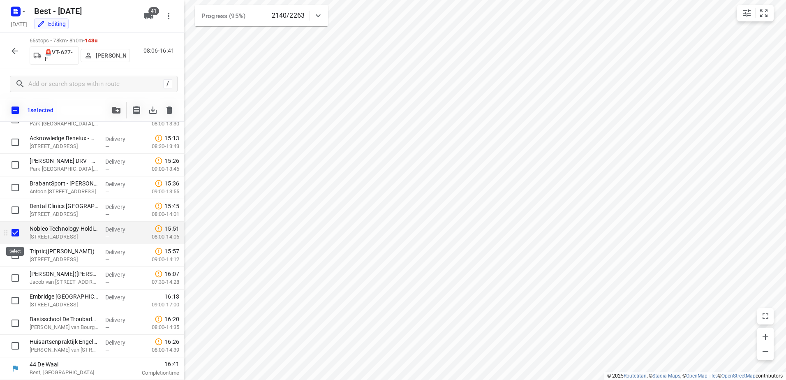
scroll to position [1276, 0]
click at [15, 250] on input "checkbox" at bounding box center [15, 255] width 16 height 16
checkbox input "true"
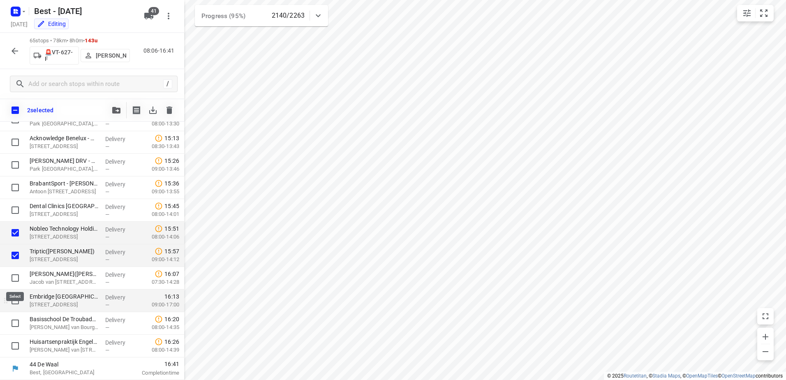
click at [16, 283] on input "checkbox" at bounding box center [15, 278] width 16 height 16
checkbox input "true"
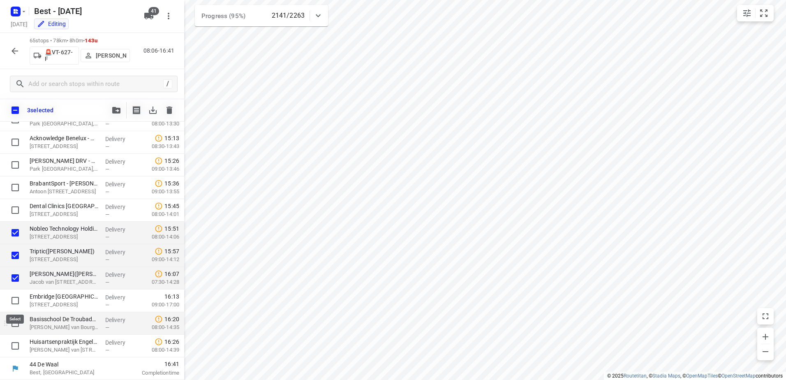
drag, startPoint x: 14, startPoint y: 301, endPoint x: 14, endPoint y: 317, distance: 16.0
click at [14, 303] on input "checkbox" at bounding box center [15, 300] width 16 height 16
checkbox input "true"
click at [16, 325] on input "checkbox" at bounding box center [15, 323] width 16 height 16
checkbox input "true"
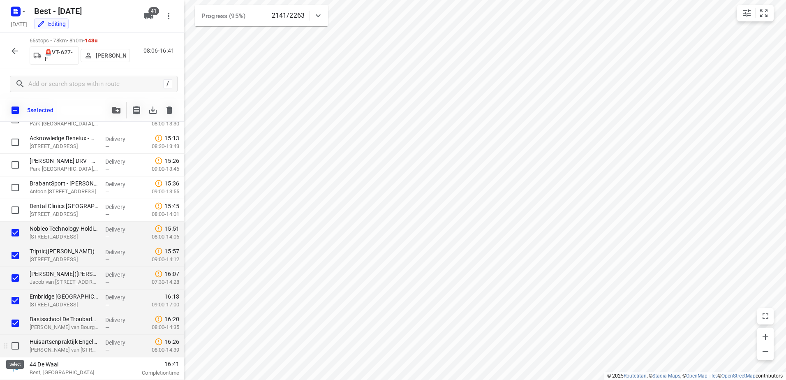
click at [17, 343] on input "checkbox" at bounding box center [15, 346] width 16 height 16
checkbox input "true"
click at [112, 116] on button "button" at bounding box center [116, 110] width 16 height 16
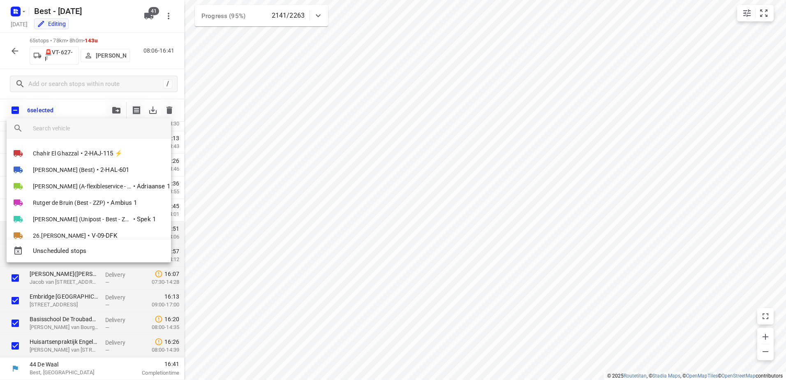
click at [89, 129] on input "search vehicle" at bounding box center [99, 128] width 132 height 12
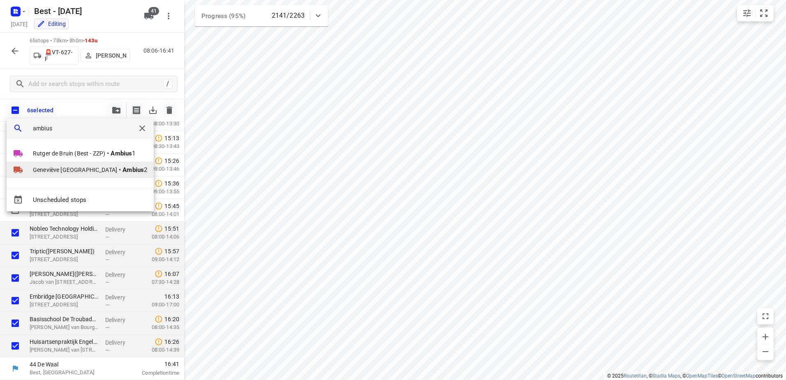
type input "ambius"
click at [123, 168] on b "Ambius" at bounding box center [133, 169] width 21 height 7
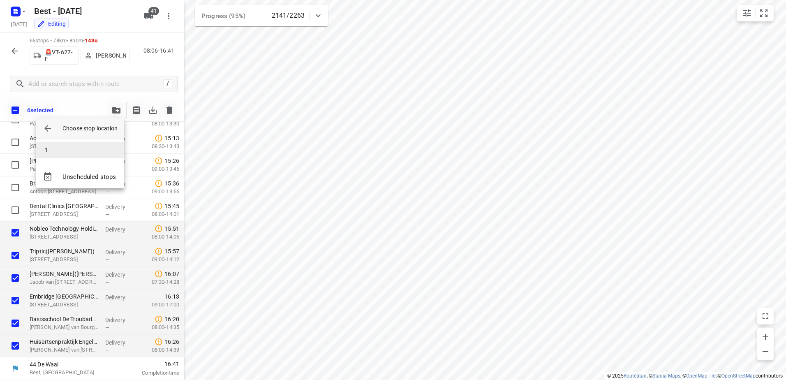
click at [83, 151] on li "1" at bounding box center [80, 150] width 88 height 16
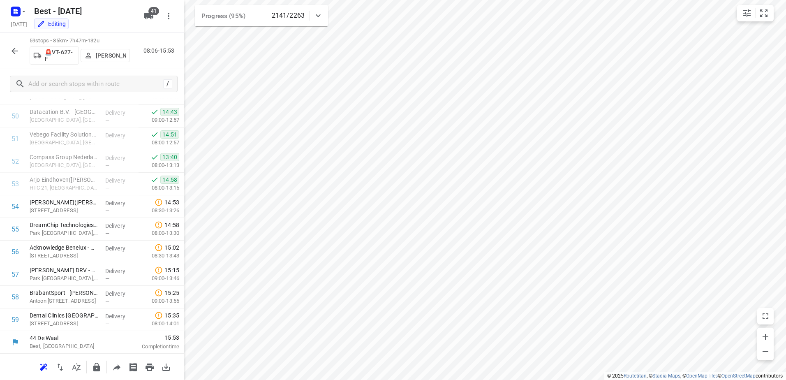
scroll to position [0, 0]
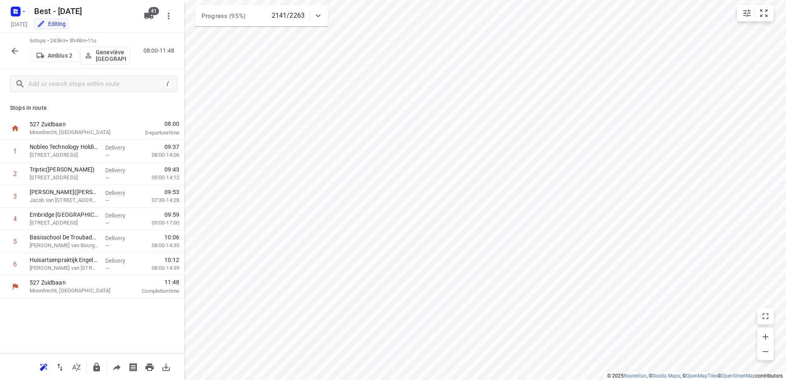
click at [103, 57] on p "Geneviève België" at bounding box center [111, 55] width 30 height 13
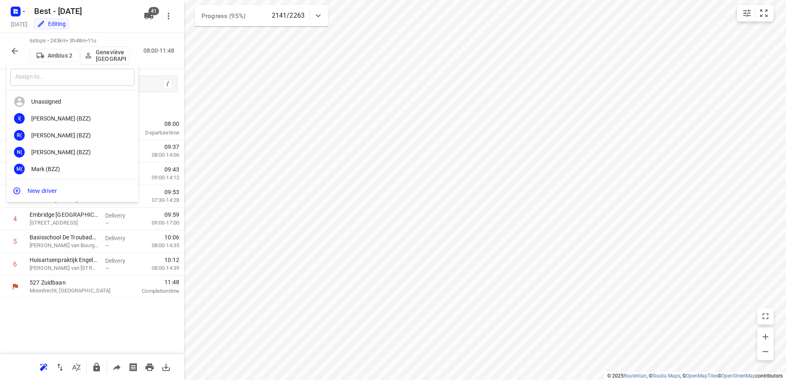
click at [75, 79] on input "text" at bounding box center [72, 77] width 124 height 17
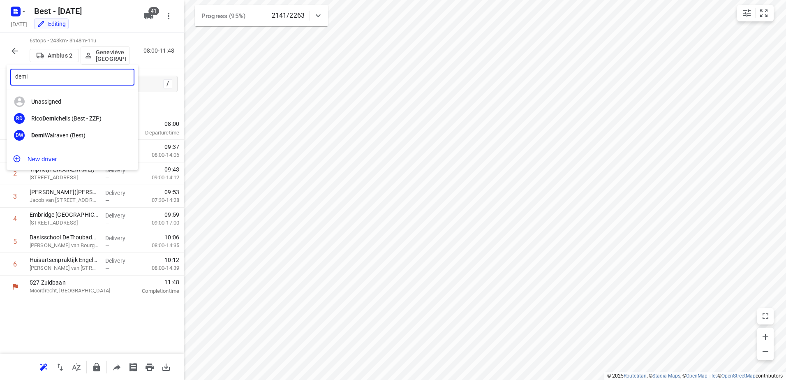
type input "demi"
click at [72, 133] on div "Demi Walraven (Best)" at bounding box center [74, 135] width 86 height 7
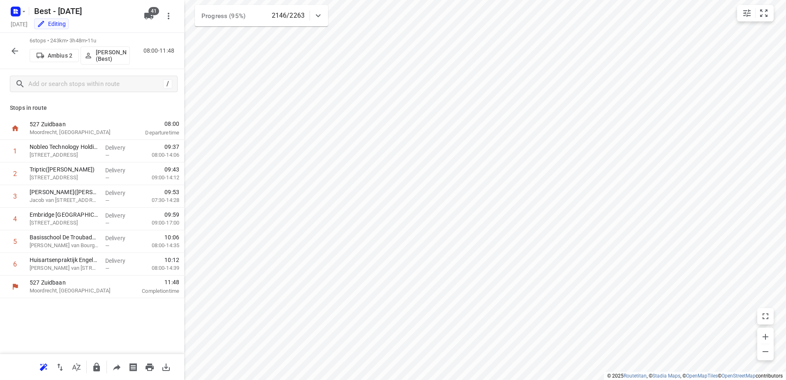
click at [7, 56] on div at bounding box center [15, 51] width 16 height 16
click at [13, 54] on icon "button" at bounding box center [15, 51] width 10 height 10
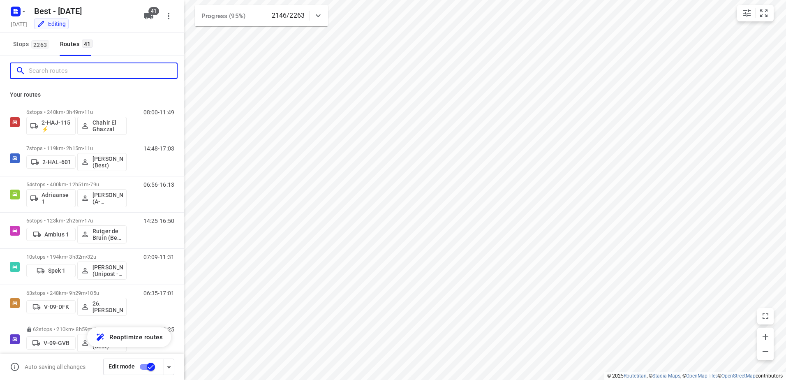
click at [59, 74] on input "Search routes" at bounding box center [103, 71] width 148 height 13
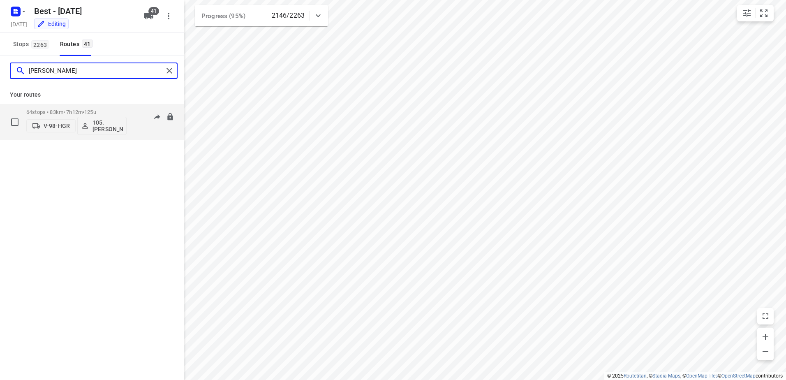
type input "ruben"
click at [93, 110] on span "125u" at bounding box center [90, 112] width 12 height 6
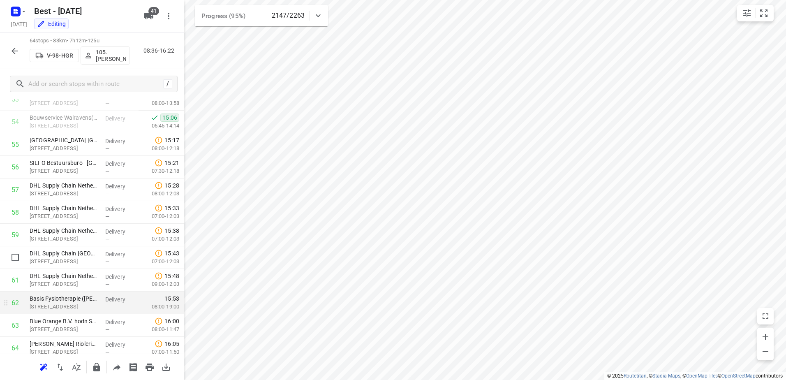
scroll to position [1257, 0]
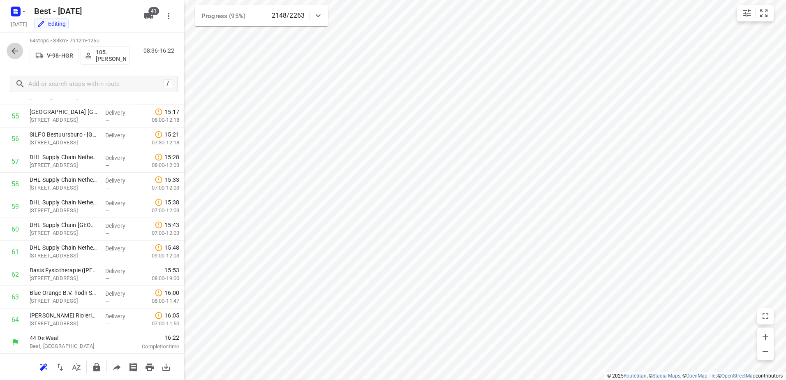
click at [12, 53] on icon "button" at bounding box center [15, 51] width 10 height 10
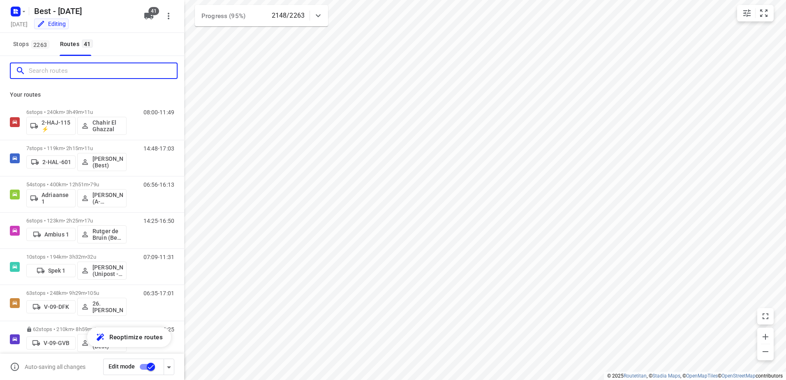
click at [62, 71] on input "Search routes" at bounding box center [103, 71] width 148 height 13
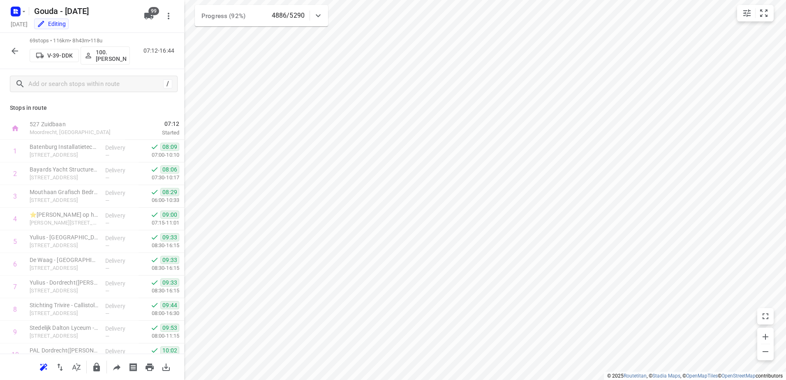
scroll to position [1370, 0]
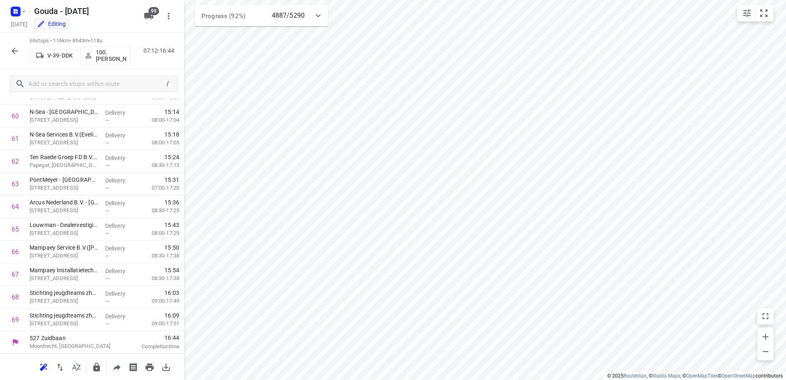
click at [4, 53] on div "69 stops • 116km • 8h43m • 118u V-39-DDK 100.[PERSON_NAME] 07:12-16:44" at bounding box center [92, 51] width 184 height 36
click at [7, 54] on button "button" at bounding box center [15, 51] width 16 height 16
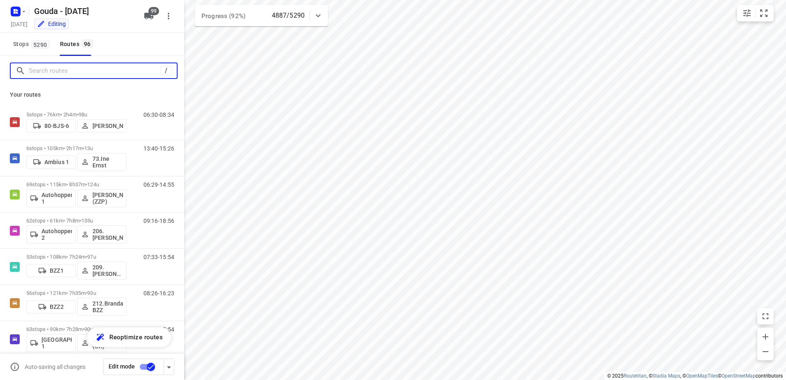
click at [58, 72] on input "Search routes" at bounding box center [95, 71] width 132 height 13
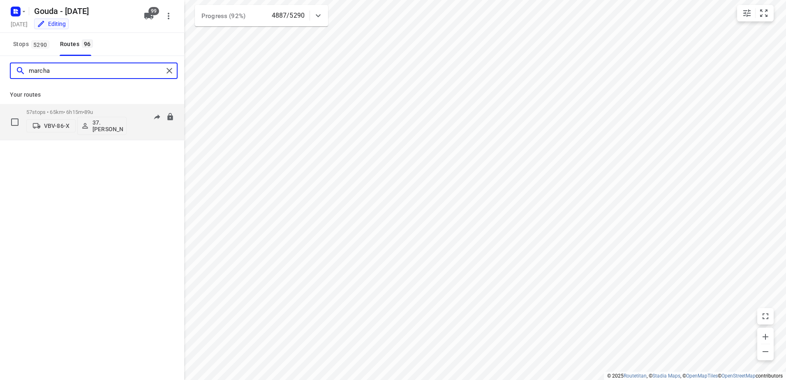
type input "marcha"
click at [70, 109] on p "57 stops • 65km • 6h15m • 89u" at bounding box center [76, 112] width 100 height 6
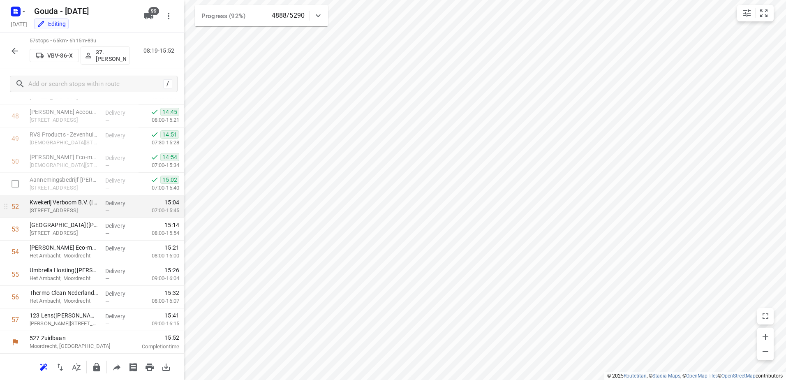
scroll to position [1098, 0]
click at [14, 51] on icon "button" at bounding box center [15, 51] width 7 height 7
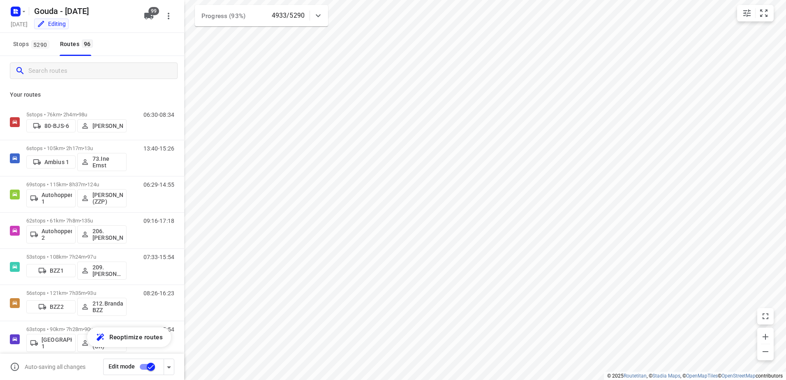
click at [63, 72] on input "Search routes" at bounding box center [102, 71] width 149 height 13
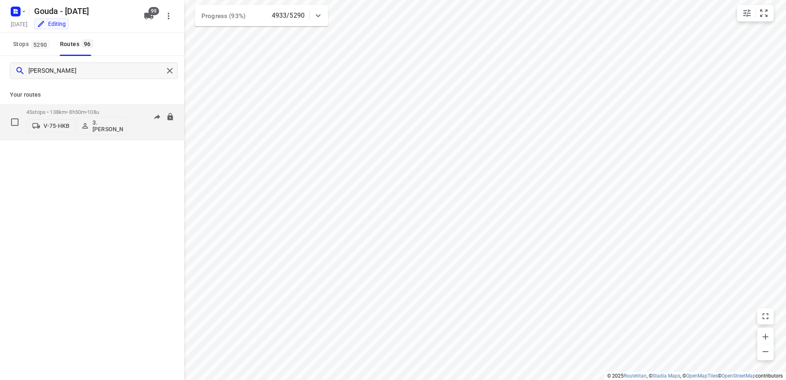
type input "[PERSON_NAME]"
click at [79, 106] on div "45 stops • 138km • 8h50m • 108u V-75-HKB 3. [PERSON_NAME]" at bounding box center [76, 122] width 100 height 34
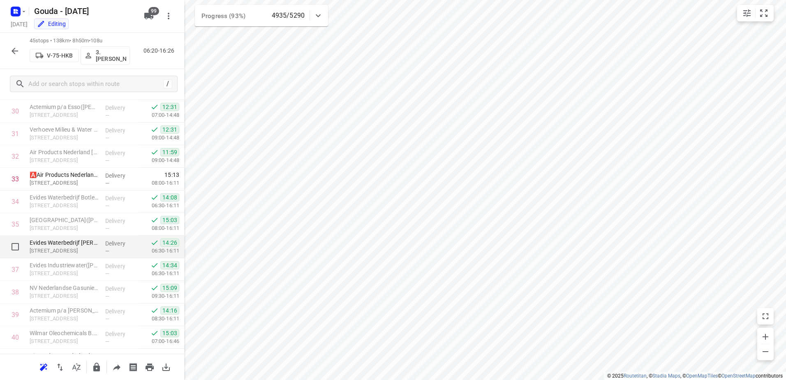
scroll to position [658, 0]
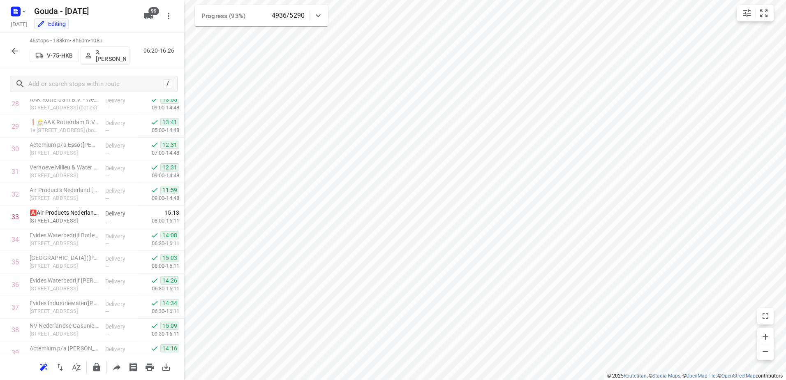
click at [10, 50] on icon "button" at bounding box center [15, 51] width 10 height 10
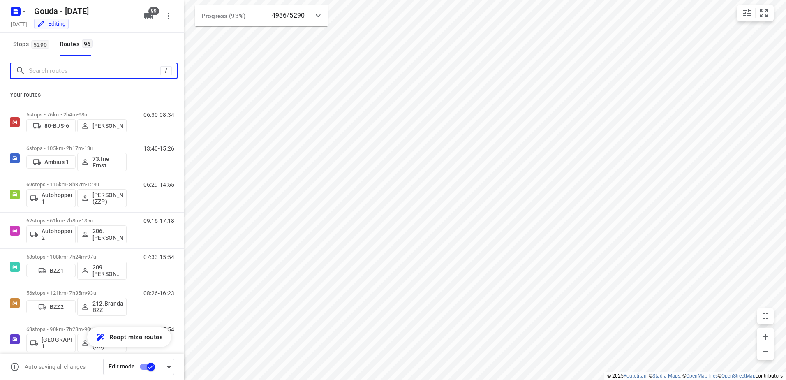
click at [74, 67] on input "Search routes" at bounding box center [95, 71] width 132 height 13
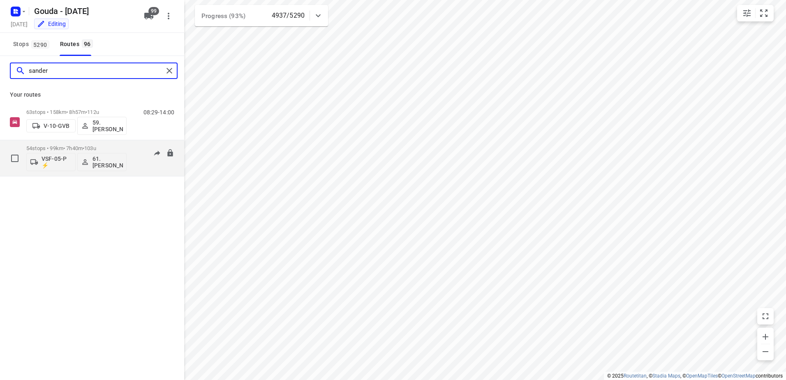
type input "sander"
click at [93, 146] on span "103u" at bounding box center [90, 148] width 12 height 6
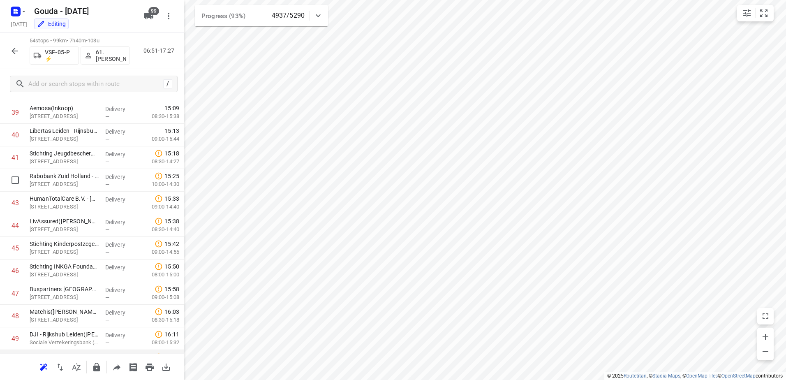
scroll to position [1030, 0]
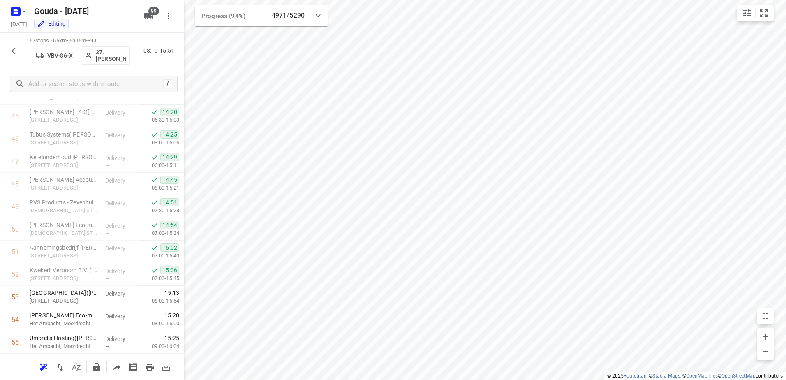
click at [9, 49] on button "button" at bounding box center [15, 51] width 16 height 16
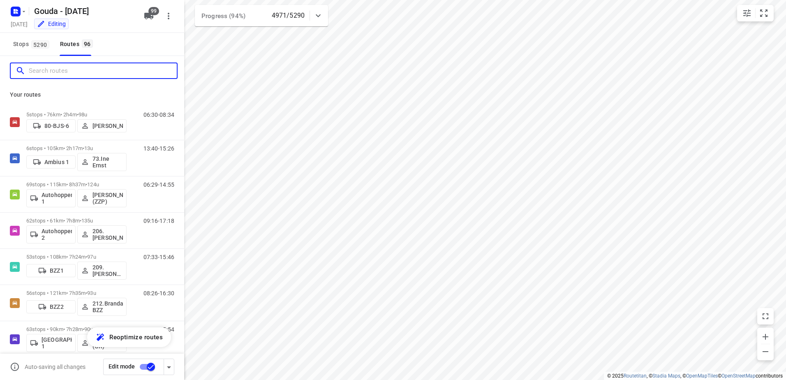
click at [74, 69] on input "Search routes" at bounding box center [103, 71] width 148 height 13
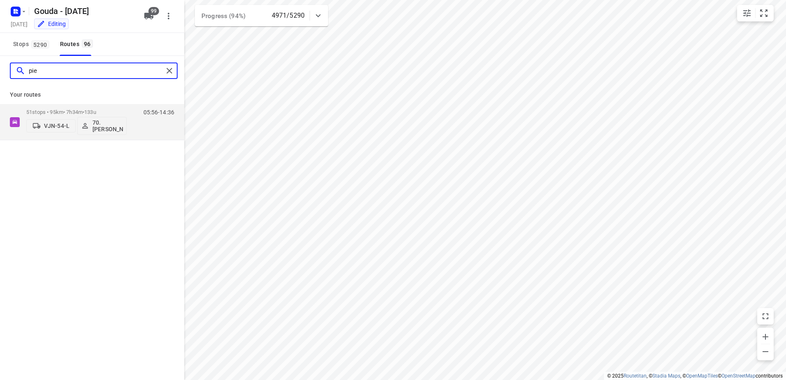
type input "piet"
drag, startPoint x: 59, startPoint y: 72, endPoint x: 14, endPoint y: 72, distance: 44.8
click at [14, 72] on div "piet" at bounding box center [87, 71] width 153 height 13
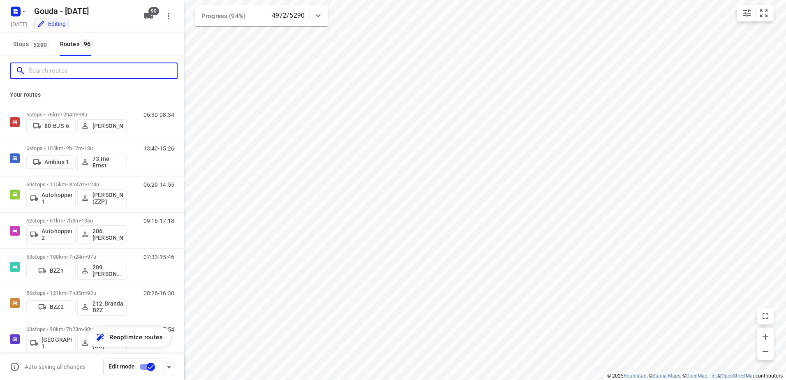
click at [94, 75] on input "Search routes" at bounding box center [103, 71] width 148 height 13
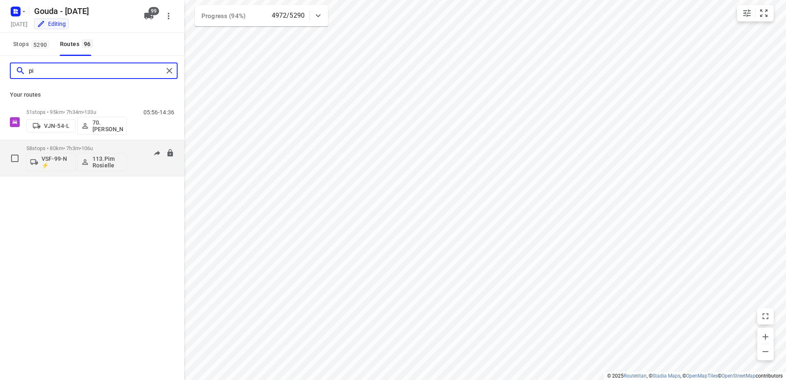
type input "pi"
click at [77, 148] on p "58 stops • 80km • 7h3m • 106u" at bounding box center [76, 148] width 100 height 6
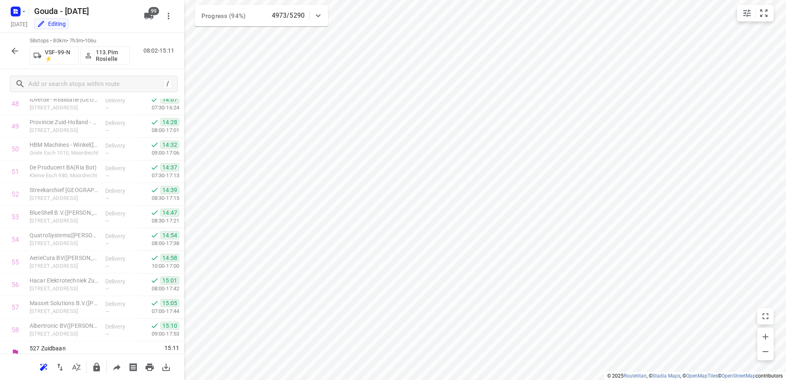
scroll to position [1121, 0]
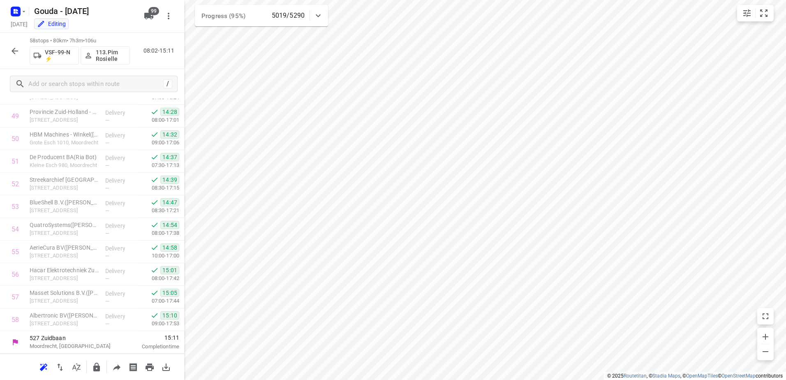
click at [11, 49] on icon "button" at bounding box center [15, 51] width 10 height 10
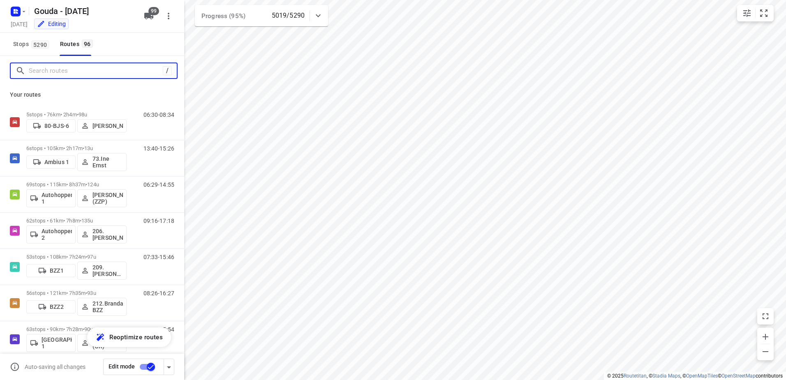
click at [75, 72] on input "Search routes" at bounding box center [96, 71] width 134 height 13
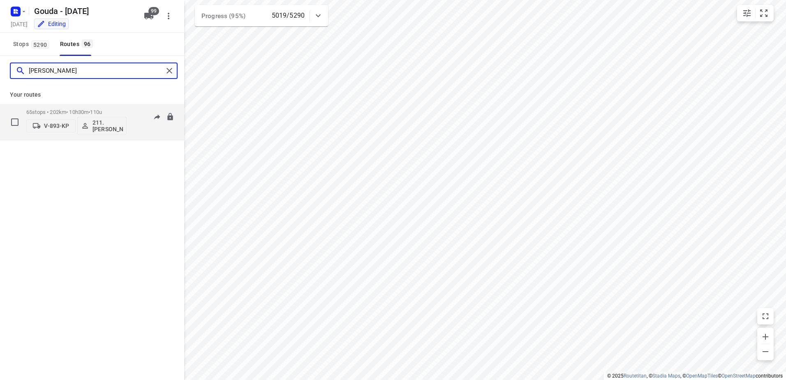
type input "ahmet"
click at [78, 114] on p "65 stops • 202km • 10h30m • 110u" at bounding box center [76, 112] width 100 height 6
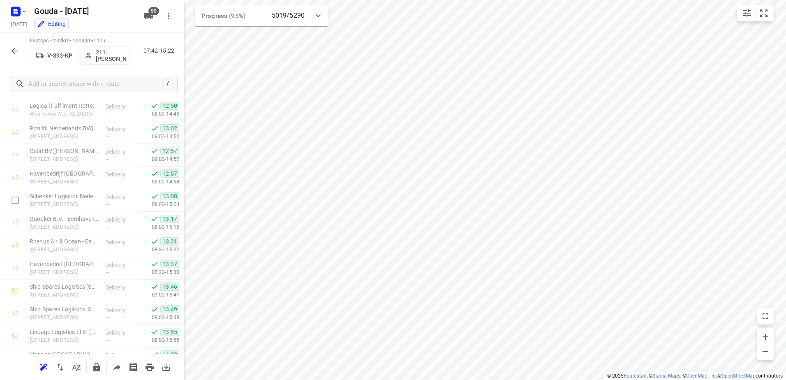
scroll to position [950, 0]
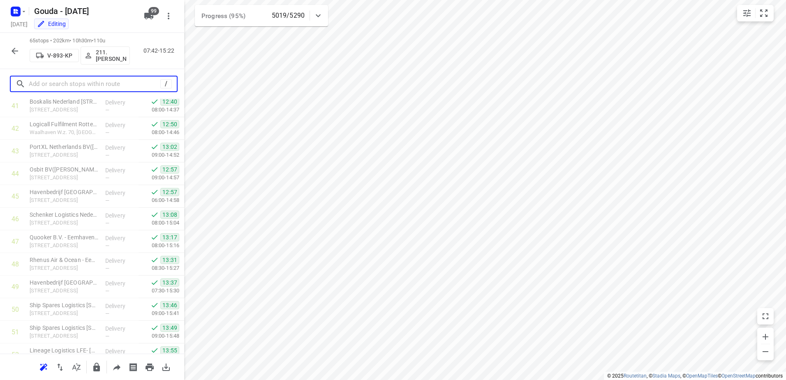
click at [93, 88] on input "text" at bounding box center [95, 84] width 132 height 13
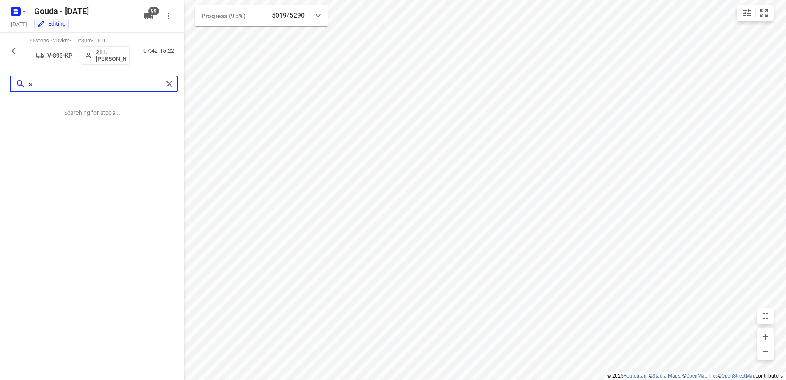
scroll to position [0, 0]
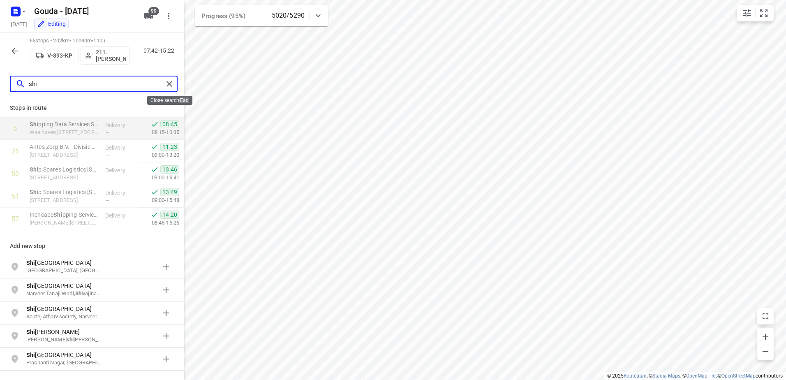
type input "shi"
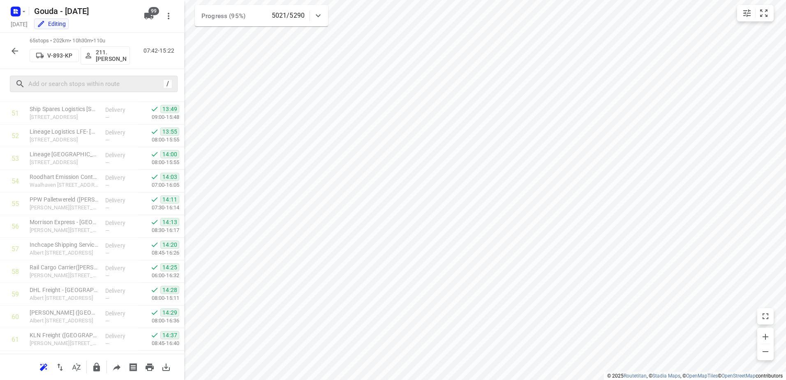
scroll to position [1156, 0]
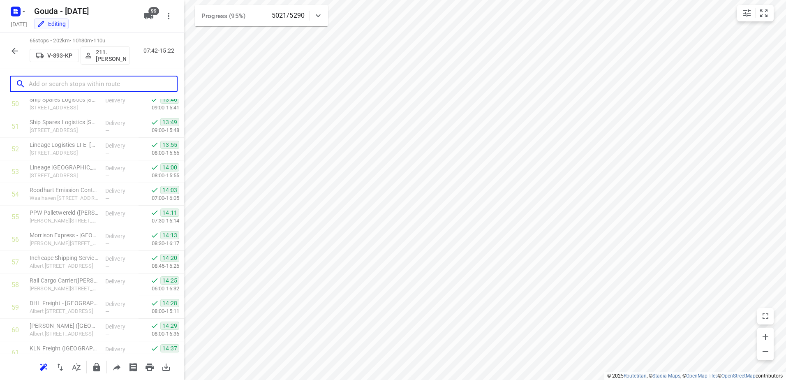
click at [79, 79] on input "text" at bounding box center [103, 84] width 148 height 13
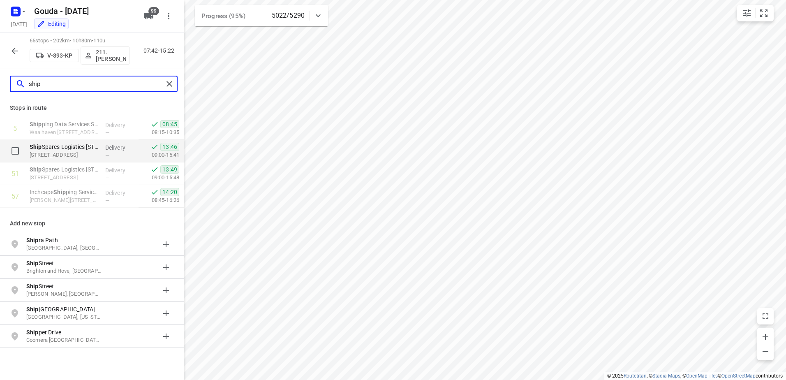
type input "ship"
click at [82, 152] on p "Bunschotenweg 115, 3089KB, Rotterdam, NL" at bounding box center [64, 155] width 69 height 8
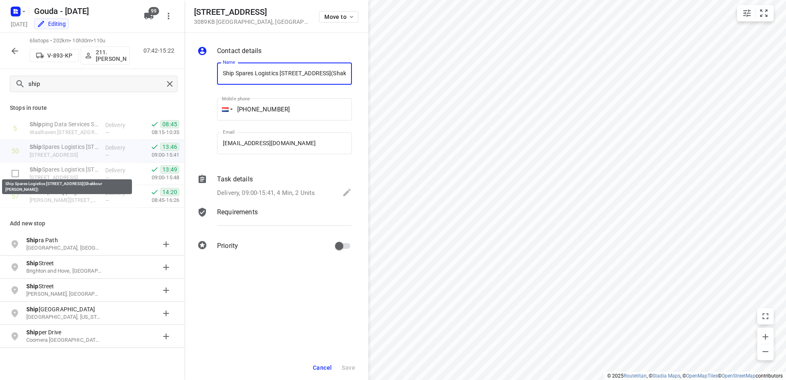
scroll to position [0, 49]
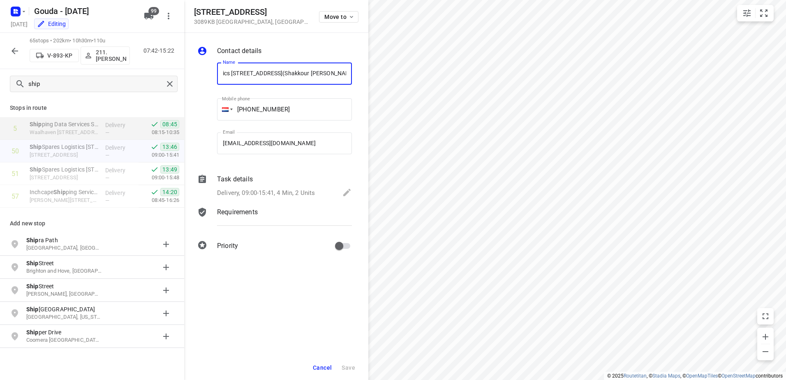
click at [268, 190] on p "Delivery, 09:00-15:41, 4 Min, 2 Units" at bounding box center [266, 192] width 98 height 9
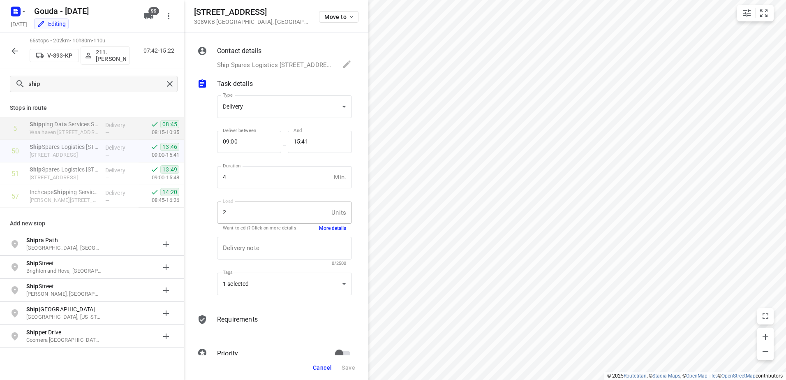
scroll to position [0, 0]
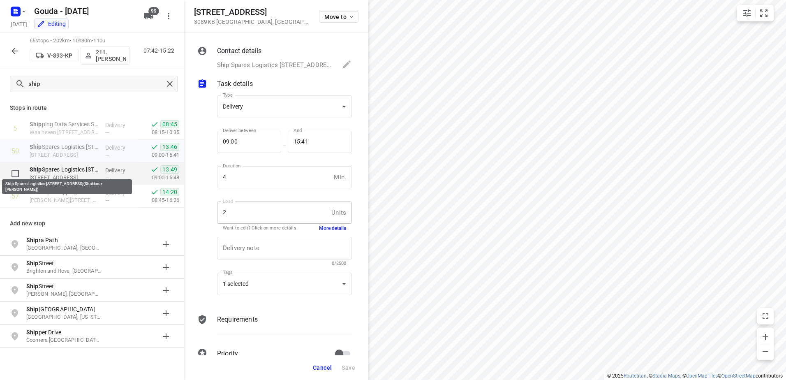
click at [73, 172] on p "Ship Spares Logistics B.V. - Bunschotenweg 141(Shakkour Yousif)" at bounding box center [64, 169] width 69 height 8
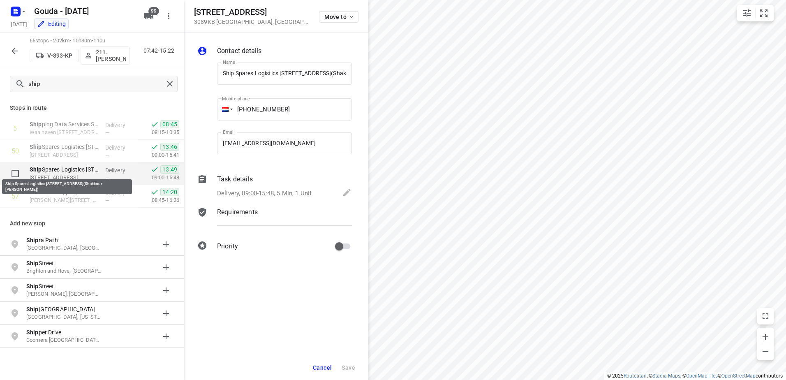
scroll to position [0, 49]
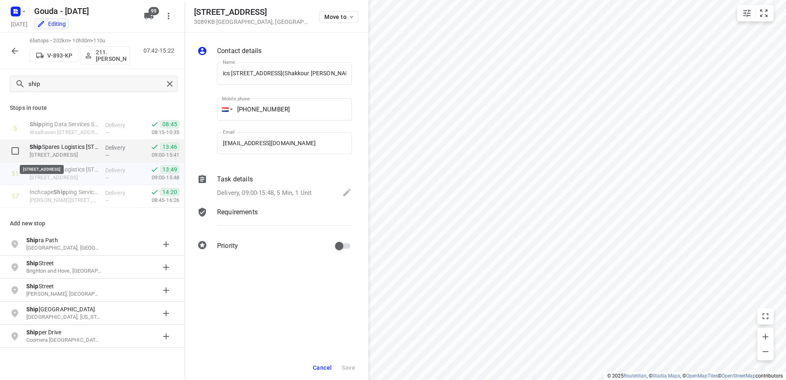
click at [87, 153] on p "Bunschotenweg 115, 3089KB, Rotterdam, NL" at bounding box center [64, 155] width 69 height 8
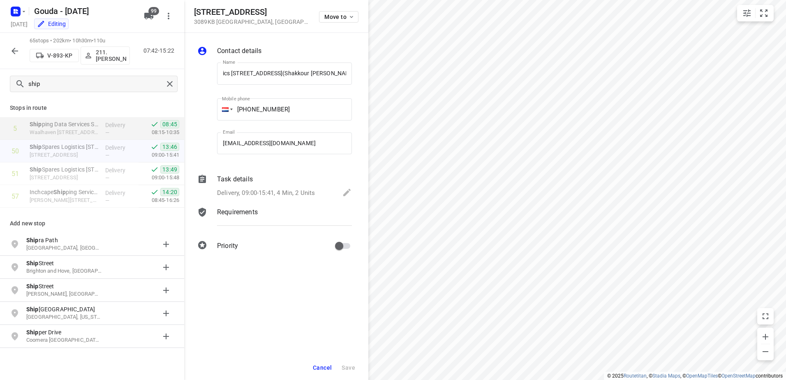
click at [295, 188] on div "Delivery, 09:00-15:41, 4 Min, 2 Units" at bounding box center [284, 194] width 135 height 12
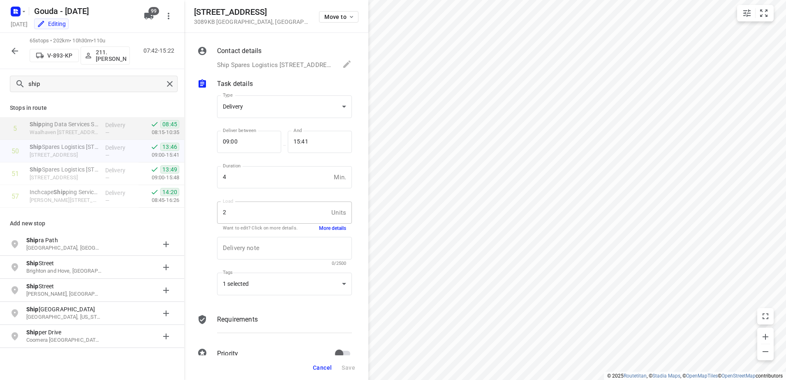
click at [333, 228] on button "More details" at bounding box center [332, 228] width 27 height 7
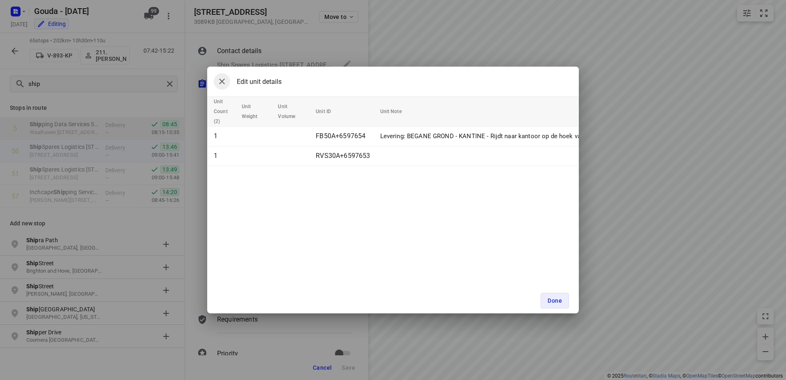
click at [225, 84] on icon "button" at bounding box center [222, 82] width 10 height 10
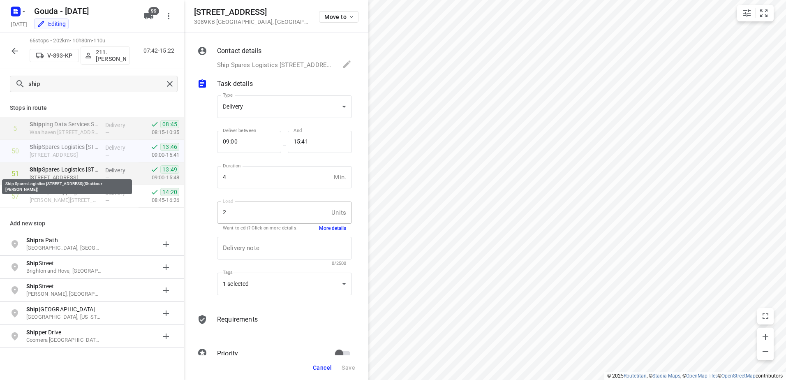
click at [77, 171] on p "Ship Spares Logistics B.V. - Bunschotenweg 141(Shakkour Yousif)" at bounding box center [64, 169] width 69 height 8
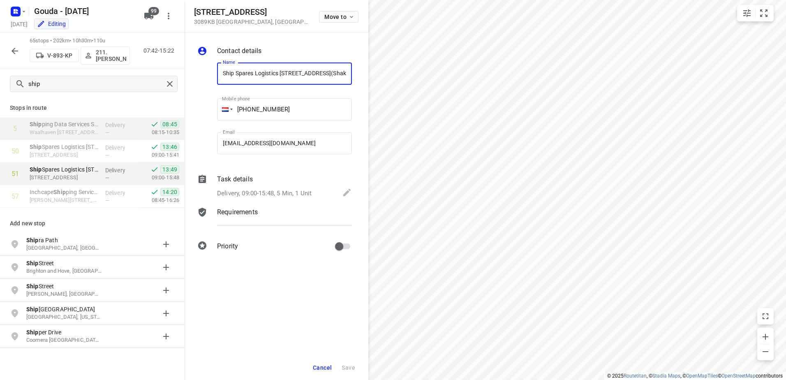
scroll to position [0, 49]
click at [256, 190] on p "Delivery, 09:00-15:48, 5 Min, 1 Unit" at bounding box center [264, 192] width 95 height 9
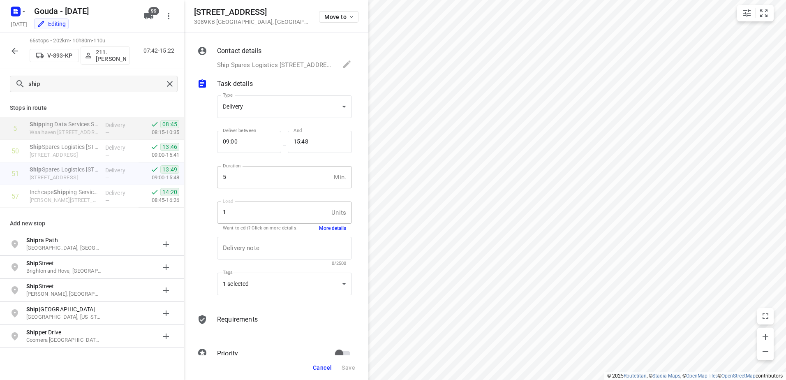
scroll to position [0, 0]
click at [326, 227] on button "More details" at bounding box center [332, 228] width 27 height 7
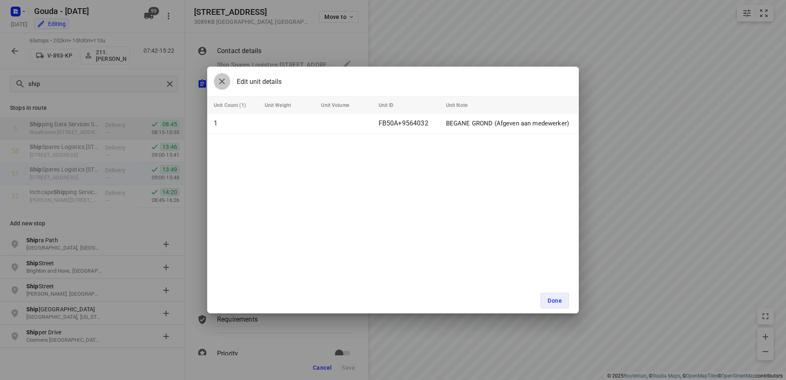
click at [219, 86] on button "button" at bounding box center [222, 81] width 16 height 16
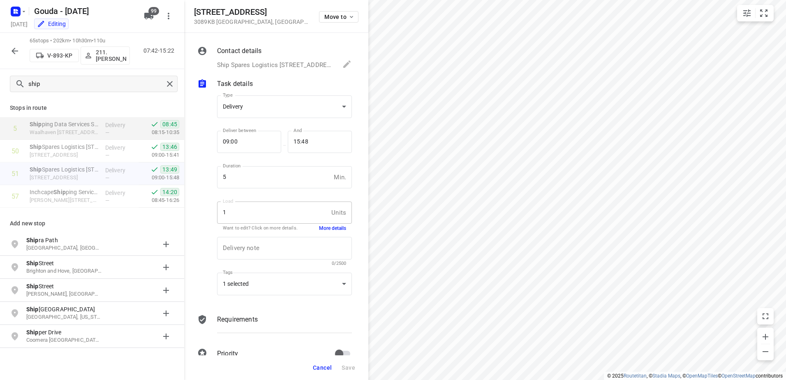
click at [17, 52] on icon "button" at bounding box center [15, 51] width 10 height 10
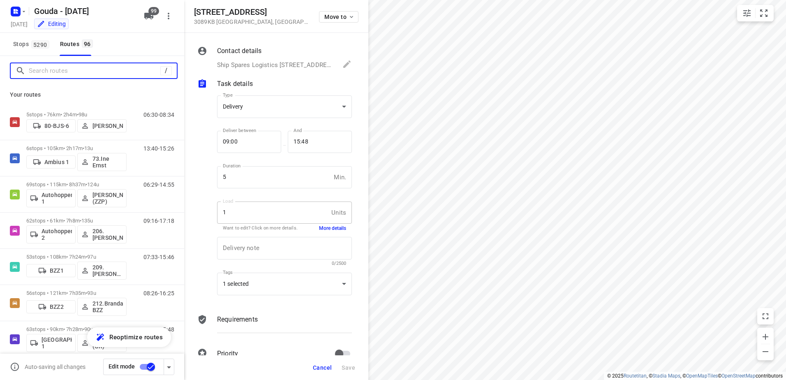
click at [72, 73] on input "Search routes" at bounding box center [95, 71] width 132 height 13
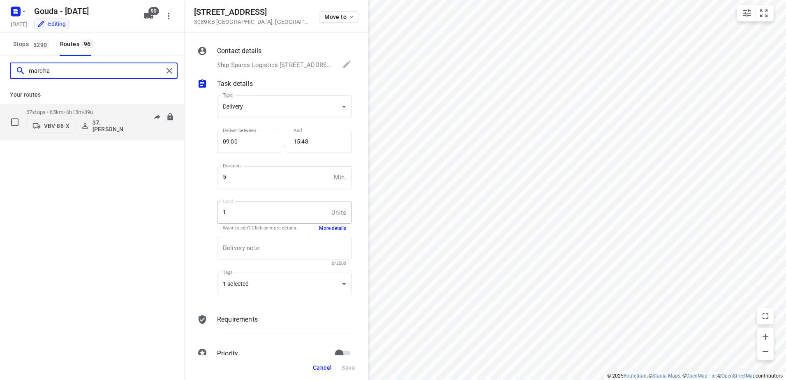
type input "marcha"
click at [78, 108] on div "57 stops • 65km • 6h15m • 89u VBV-86-X 37.Marcha Dekker" at bounding box center [76, 122] width 100 height 34
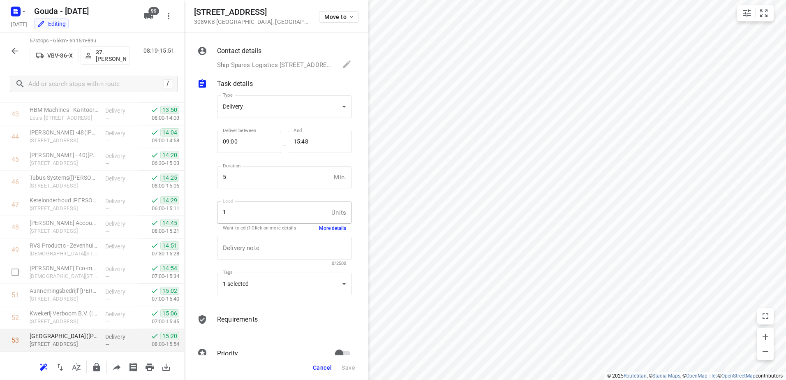
scroll to position [1098, 0]
click at [323, 370] on span "Cancel" at bounding box center [322, 367] width 19 height 7
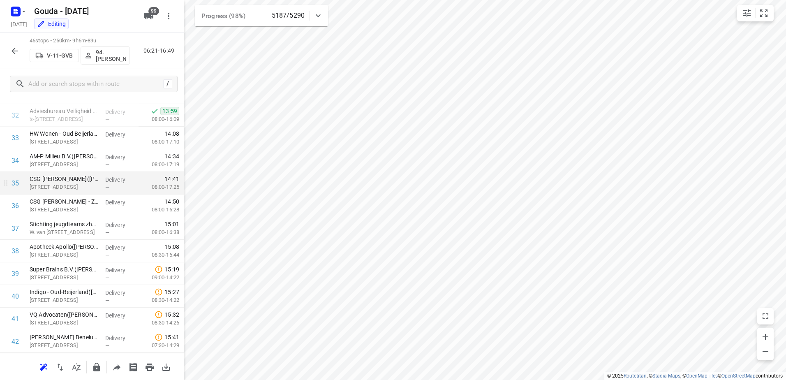
scroll to position [726, 0]
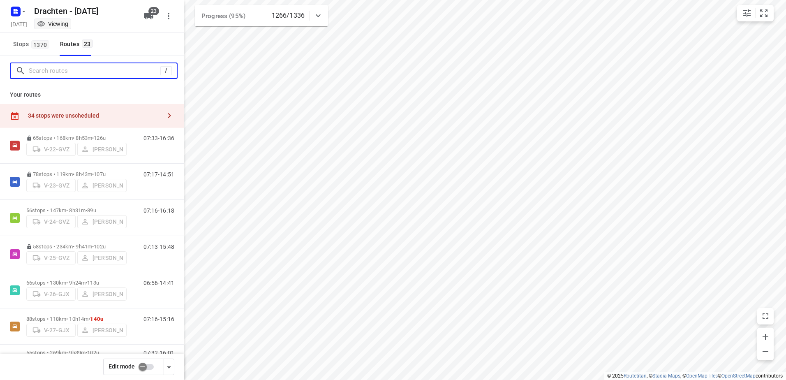
click at [87, 70] on input "Search routes" at bounding box center [95, 71] width 132 height 13
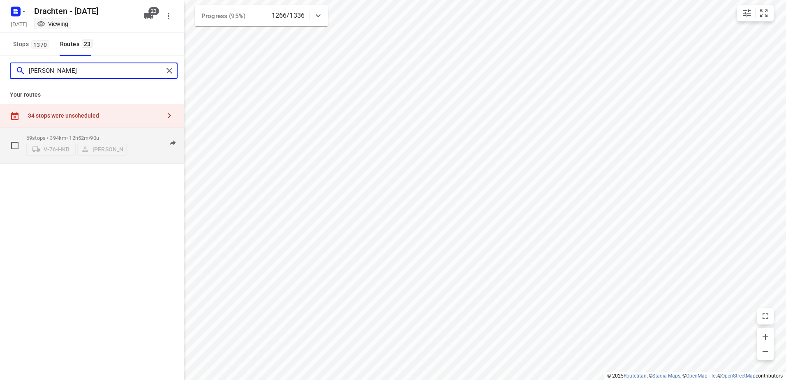
type input "[PERSON_NAME]"
click at [97, 131] on div "69 stops • 394km • 12h52m • 90u V-76-HKB [PERSON_NAME]" at bounding box center [76, 145] width 100 height 29
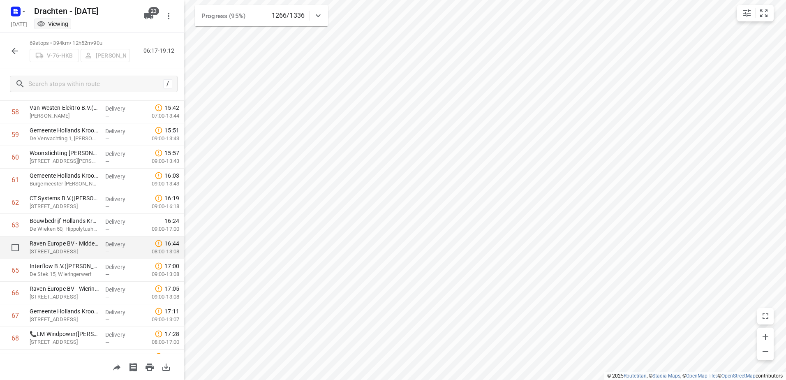
scroll to position [1393, 0]
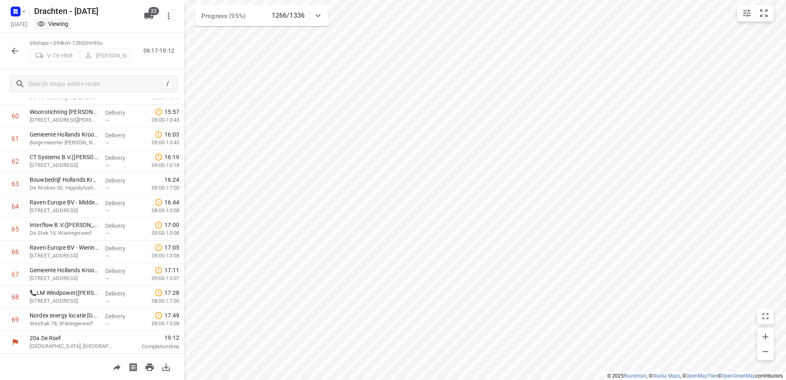
click at [21, 54] on button "button" at bounding box center [15, 51] width 16 height 16
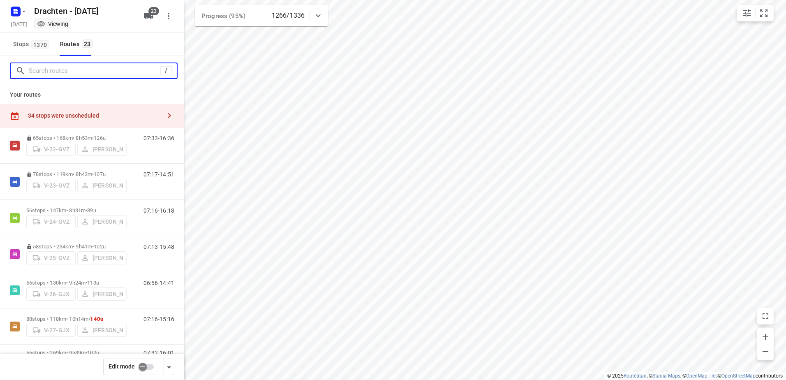
click at [56, 70] on input "Search routes" at bounding box center [95, 71] width 132 height 13
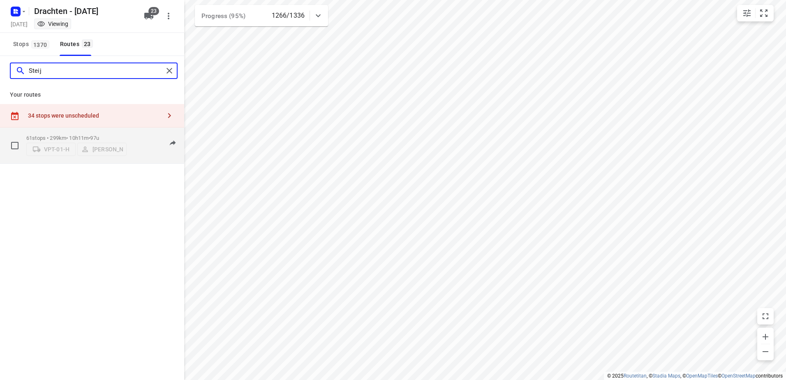
type input "Steij"
click at [79, 131] on div "61 stops • 299km • 10h11m • 97u VPT-01-H Steijn Groothof" at bounding box center [76, 145] width 100 height 29
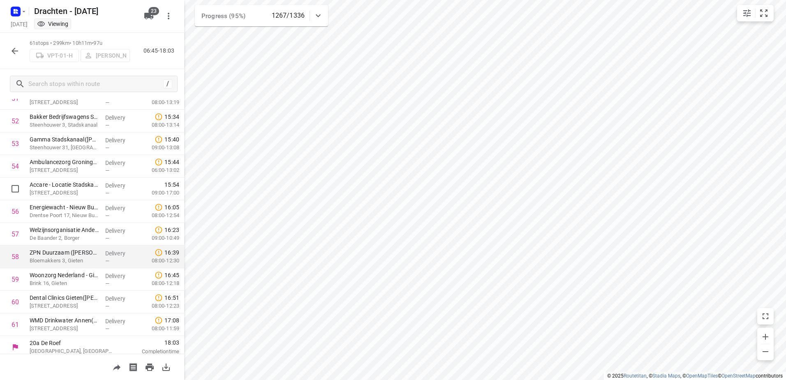
scroll to position [1212, 0]
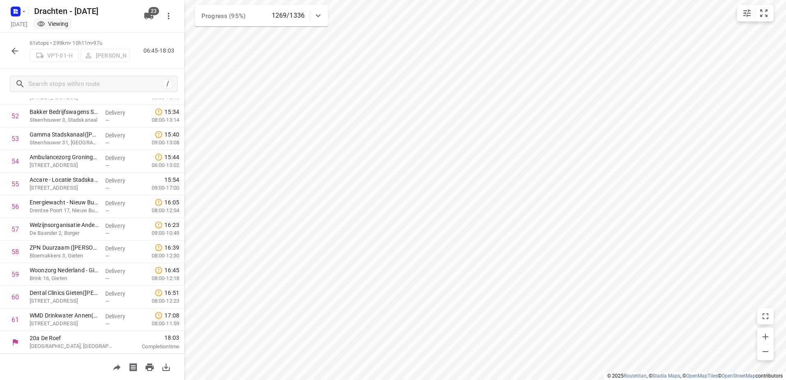
click at [12, 52] on icon "button" at bounding box center [15, 51] width 10 height 10
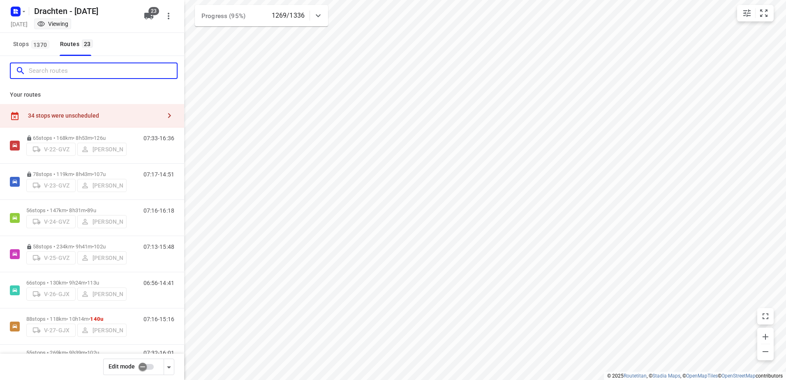
click at [52, 72] on input "Search routes" at bounding box center [103, 71] width 148 height 13
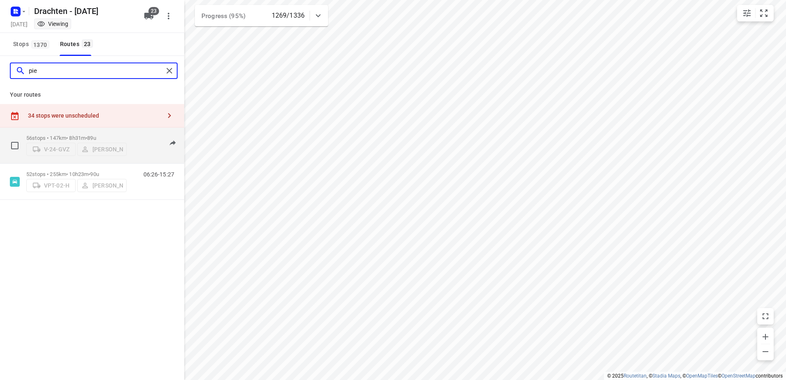
type input "pie"
click at [76, 138] on p "56 stops • 147km • 8h31m • 89u" at bounding box center [76, 138] width 100 height 6
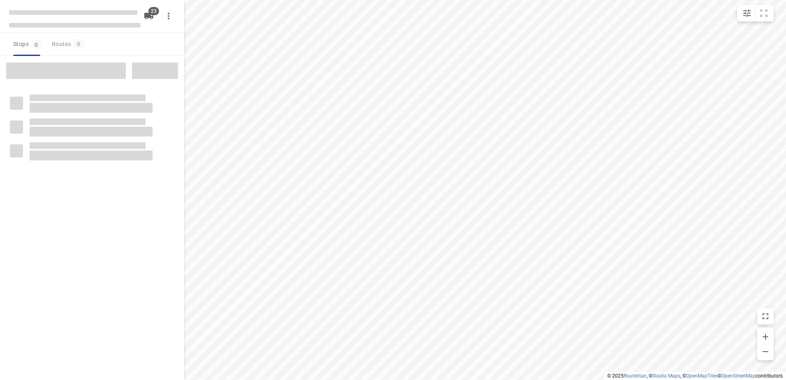
checkbox input "true"
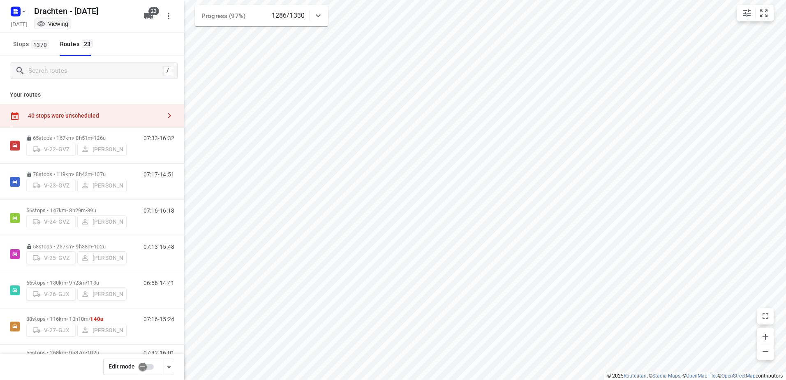
click at [103, 114] on div "40 stops were unscheduled" at bounding box center [94, 115] width 133 height 7
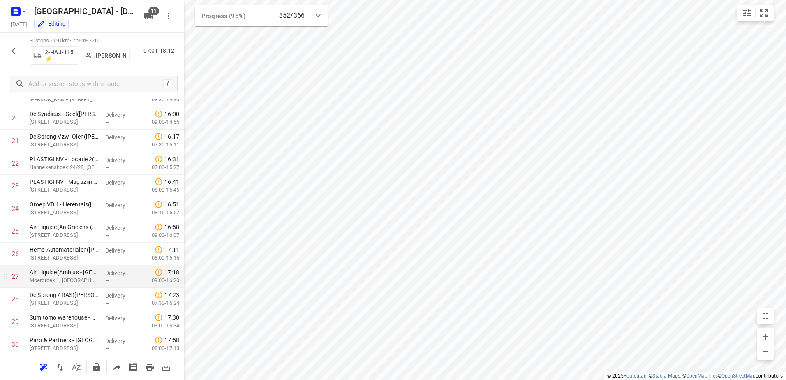
scroll to position [487, 0]
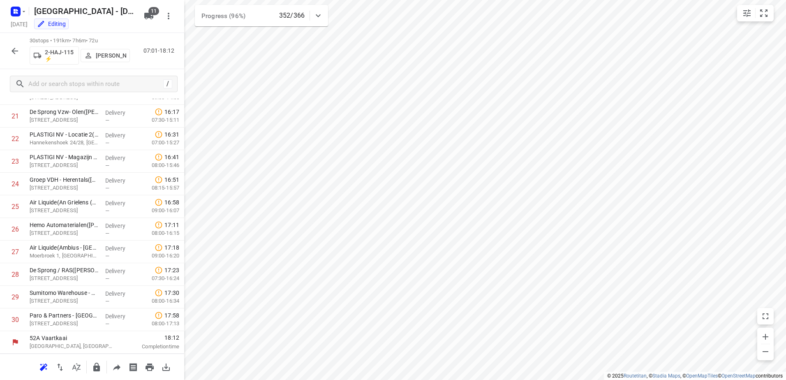
click at [115, 369] on icon "button" at bounding box center [117, 367] width 10 height 10
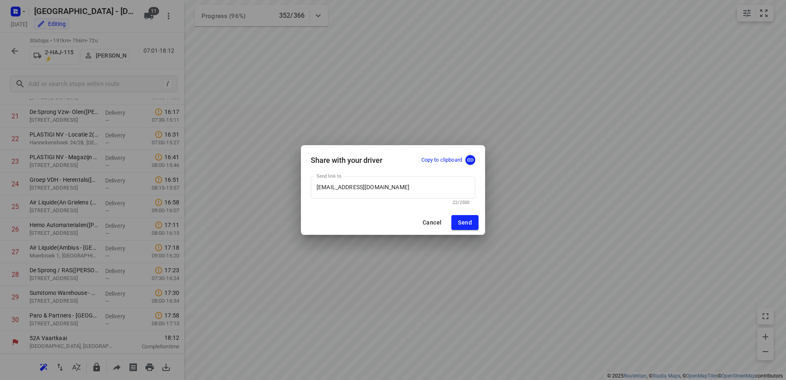
click at [476, 159] on div "Share with your driver Copy to clipboard" at bounding box center [393, 157] width 184 height 25
click at [470, 161] on icon "button" at bounding box center [471, 159] width 6 height 3
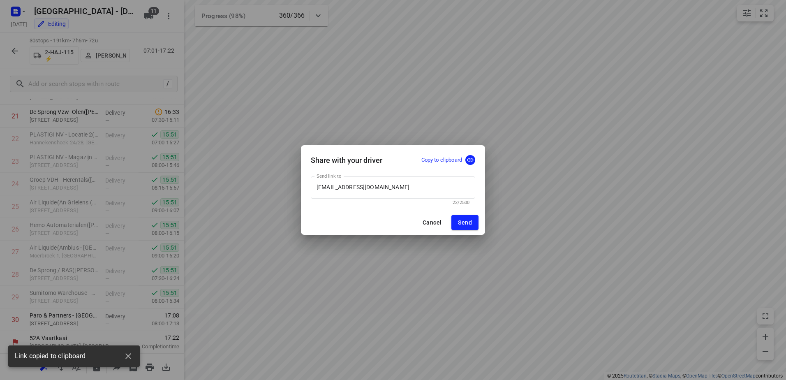
click at [422, 227] on button "Cancel" at bounding box center [432, 222] width 32 height 15
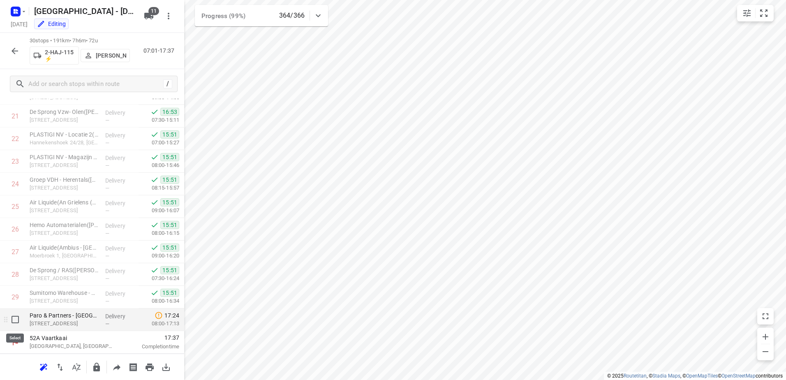
click at [16, 319] on input "checkbox" at bounding box center [15, 319] width 16 height 16
checkbox input "true"
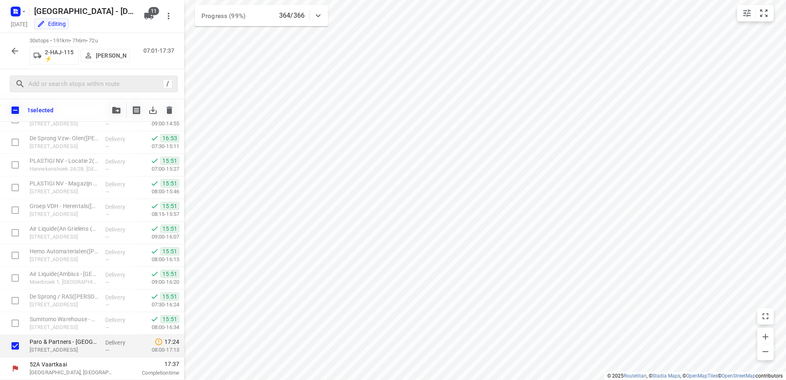
scroll to position [484, 0]
drag, startPoint x: 124, startPoint y: 103, endPoint x: 119, endPoint y: 106, distance: 5.7
click at [121, 105] on div at bounding box center [116, 110] width 16 height 16
click at [111, 111] on span "button" at bounding box center [116, 110] width 10 height 7
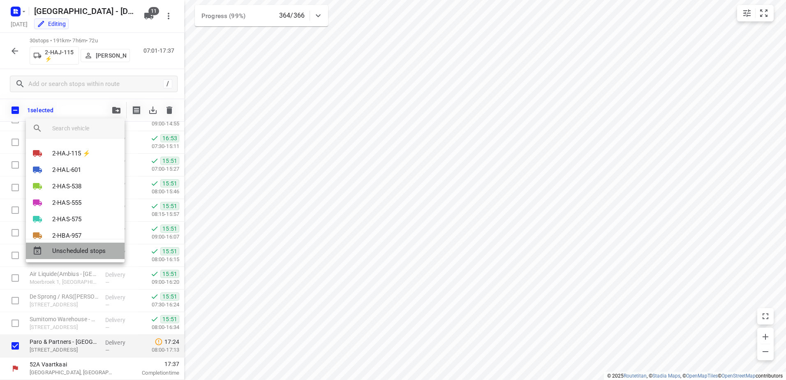
click at [109, 259] on div "Unscheduled stops" at bounding box center [75, 251] width 99 height 16
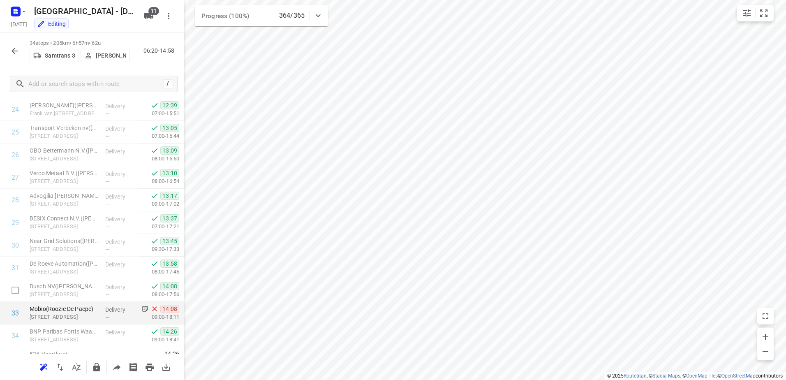
scroll to position [601, 0]
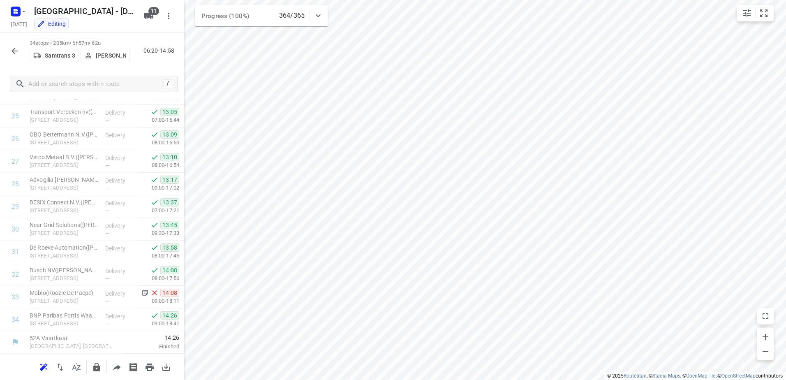
click at [15, 48] on icon "button" at bounding box center [15, 51] width 10 height 10
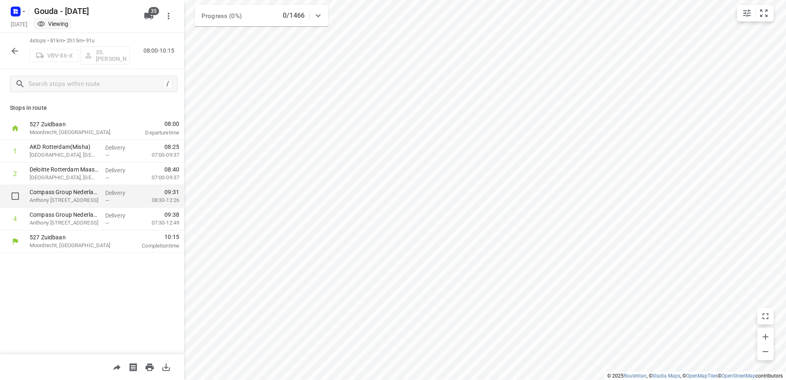
click at [91, 186] on div "Compass Group Nederland B.V. - Eurest Catering - Fokker Papendrecht - Fokkerweg…" at bounding box center [64, 196] width 76 height 23
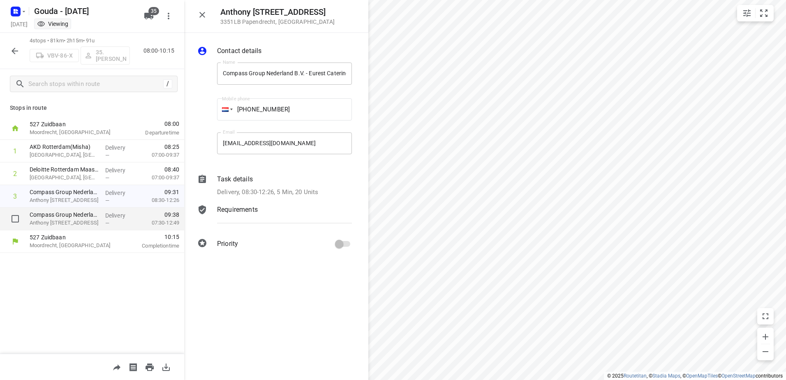
click at [88, 218] on p "Compass Group Nederland B.V. - Eurest Catering - Fokker Papendrecht - Fokker we…" at bounding box center [64, 215] width 69 height 8
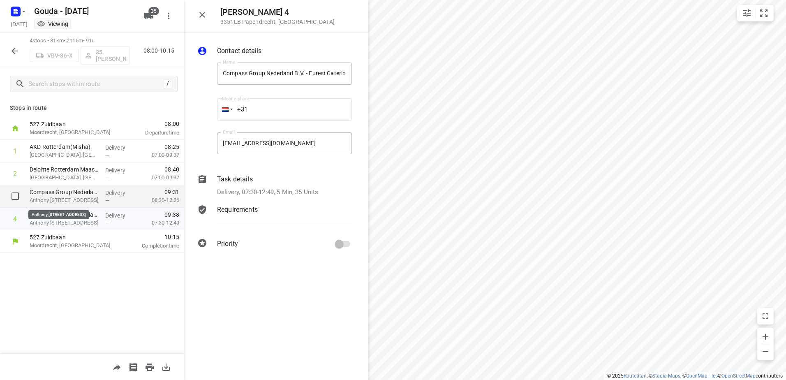
click at [88, 201] on p "Anthony [STREET_ADDRESS]" at bounding box center [64, 200] width 69 height 8
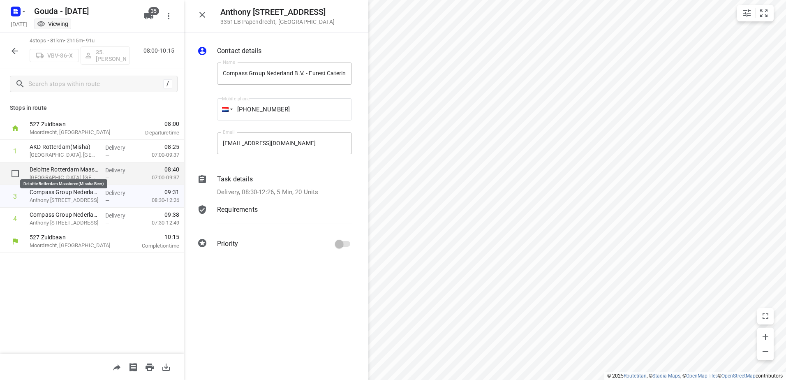
click at [80, 172] on p "Deloitte Rotterdam Maastoren(Mischa Beer)" at bounding box center [64, 169] width 69 height 8
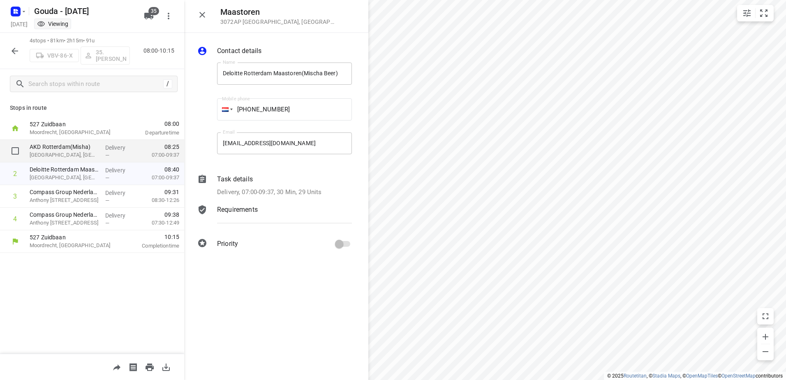
click at [81, 151] on p "[GEOGRAPHIC_DATA], [GEOGRAPHIC_DATA]" at bounding box center [64, 155] width 69 height 8
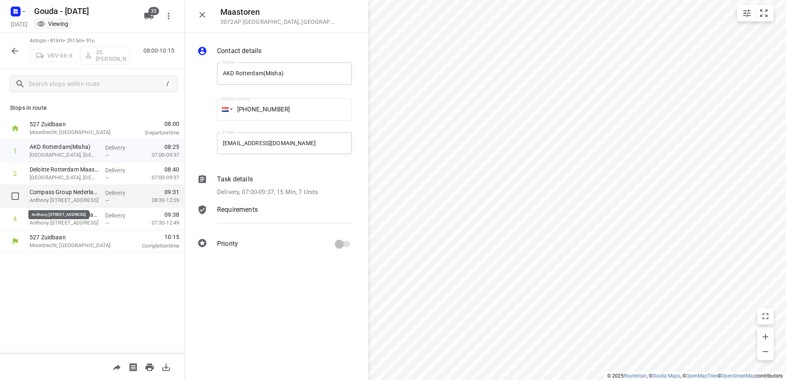
click at [95, 197] on p "Anthony [STREET_ADDRESS]" at bounding box center [64, 200] width 69 height 8
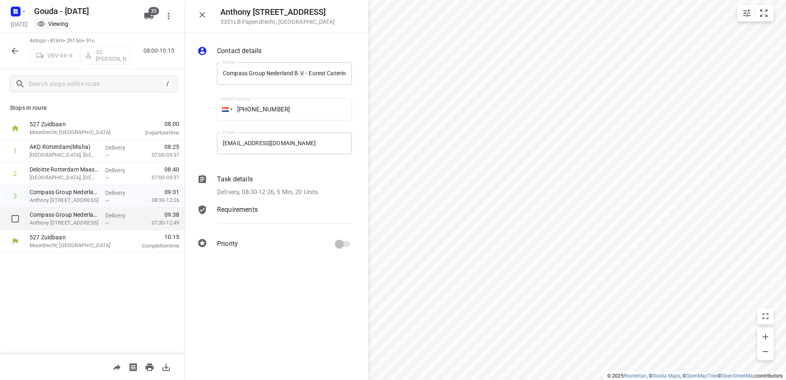
click at [102, 217] on div "Delivery —" at bounding box center [120, 219] width 37 height 23
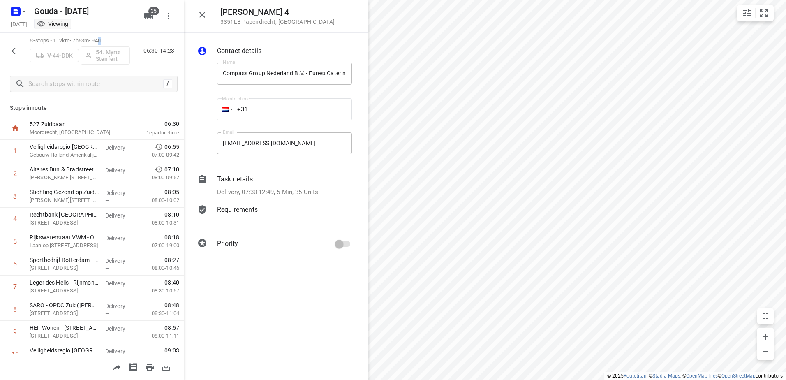
drag, startPoint x: 105, startPoint y: 41, endPoint x: 100, endPoint y: 40, distance: 5.4
click at [100, 40] on p "53 stops • 112km • 7h53m • 94u" at bounding box center [80, 41] width 100 height 8
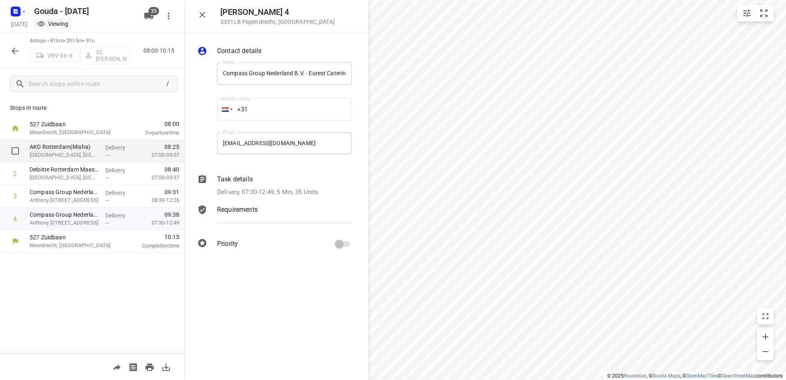
click at [103, 147] on div "Delivery —" at bounding box center [120, 151] width 37 height 23
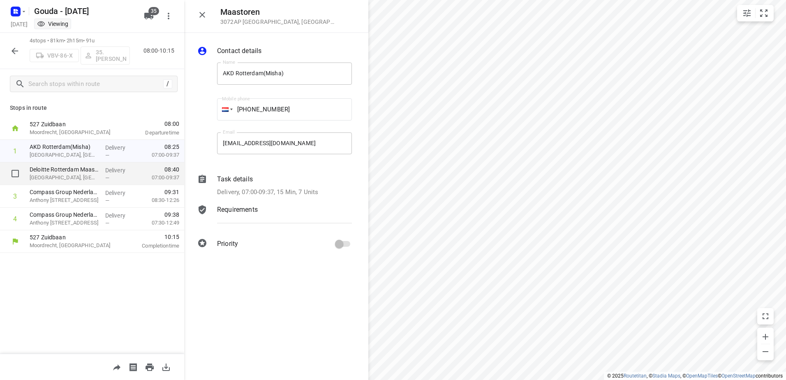
click at [107, 172] on p "Delivery" at bounding box center [120, 170] width 30 height 8
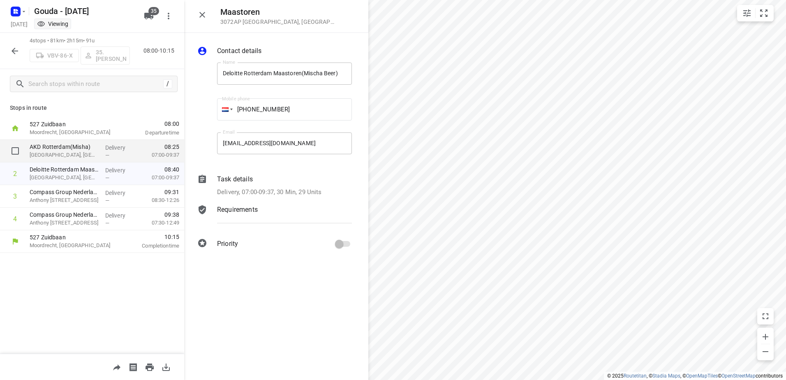
click at [113, 152] on div "—" at bounding box center [120, 155] width 30 height 6
drag, startPoint x: 107, startPoint y: 42, endPoint x: 90, endPoint y: 37, distance: 17.3
click at [90, 37] on p "4 stops • 81km • 2h15m • 91u" at bounding box center [80, 41] width 100 height 8
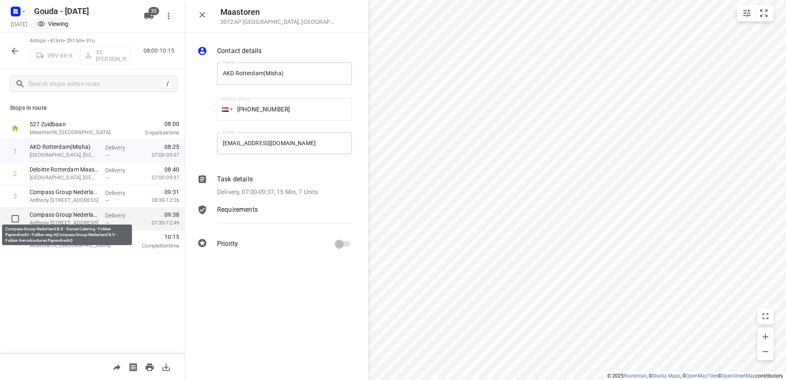
click at [86, 212] on p "Compass Group Nederland B.V. - Eurest Catering - Fokker Papendrecht - Fokker we…" at bounding box center [64, 215] width 69 height 8
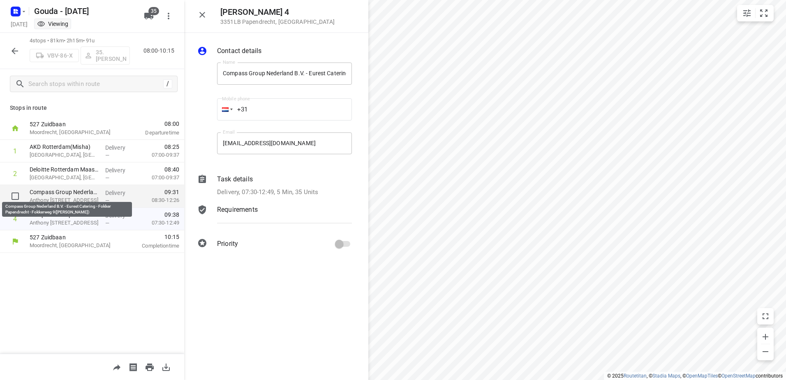
click at [81, 193] on p "Compass Group Nederland B.V. - Eurest Catering - Fokker Papendrecht - Fokkerweg…" at bounding box center [64, 192] width 69 height 8
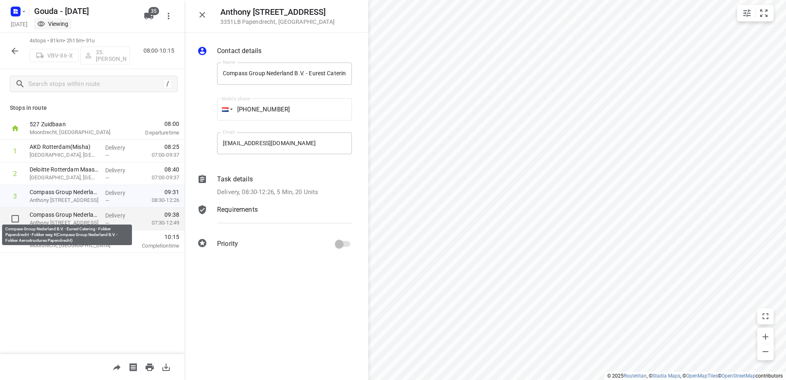
click at [81, 211] on p "Compass Group Nederland B.V. - Eurest Catering - Fokker Papendrecht - Fokker we…" at bounding box center [64, 215] width 69 height 8
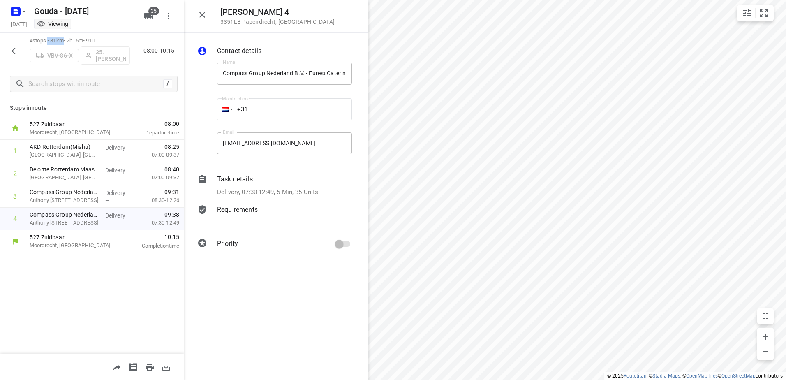
drag, startPoint x: 66, startPoint y: 39, endPoint x: 48, endPoint y: 39, distance: 17.7
click at [48, 39] on p "4 stops • 81km • 2h15m • 91u" at bounding box center [80, 41] width 100 height 8
drag, startPoint x: 48, startPoint y: 39, endPoint x: 131, endPoint y: 97, distance: 101.0
click at [131, 97] on div "/" at bounding box center [92, 84] width 184 height 30
click at [77, 157] on p "[GEOGRAPHIC_DATA], [GEOGRAPHIC_DATA]" at bounding box center [64, 155] width 69 height 8
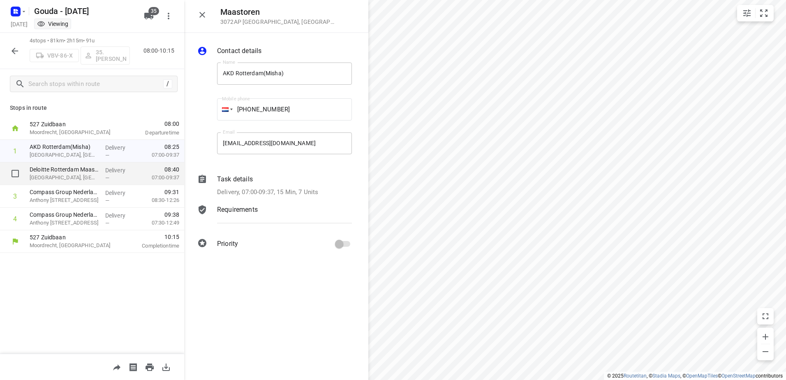
click at [107, 179] on span "—" at bounding box center [107, 178] width 4 height 6
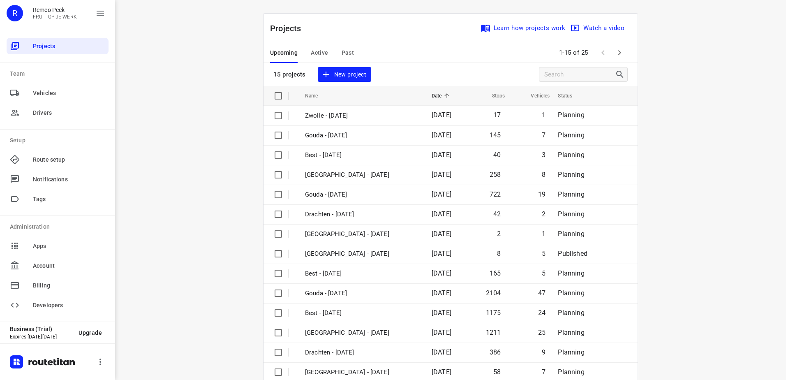
click at [343, 52] on span "Past" at bounding box center [348, 53] width 13 height 10
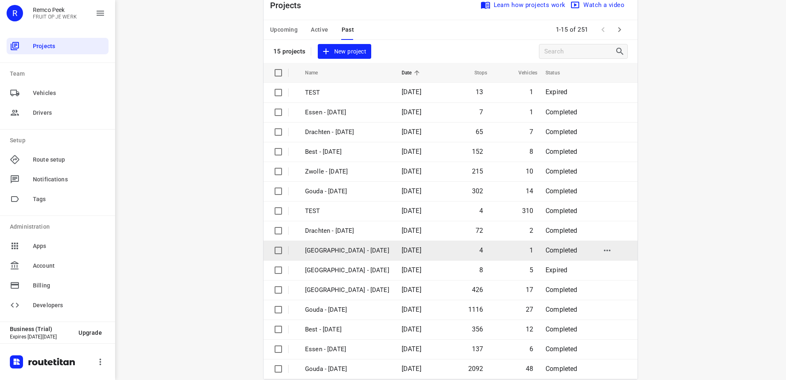
scroll to position [36, 0]
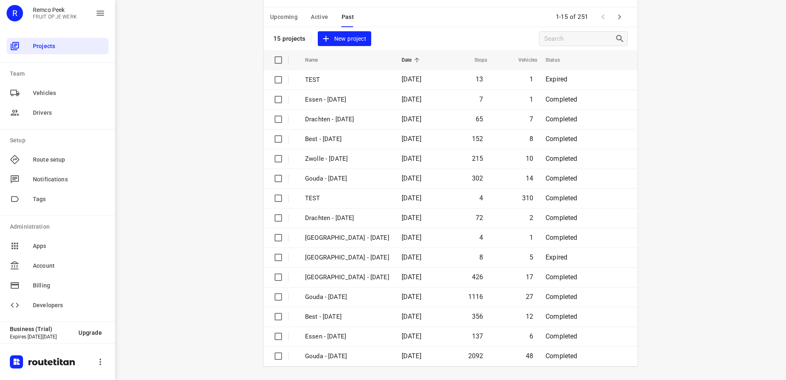
click at [619, 21] on icon "button" at bounding box center [620, 17] width 10 height 10
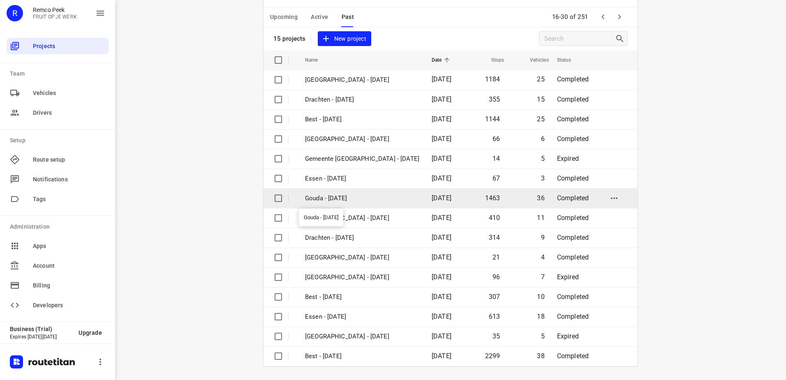
click at [374, 201] on p "Gouda - [DATE]" at bounding box center [362, 198] width 114 height 9
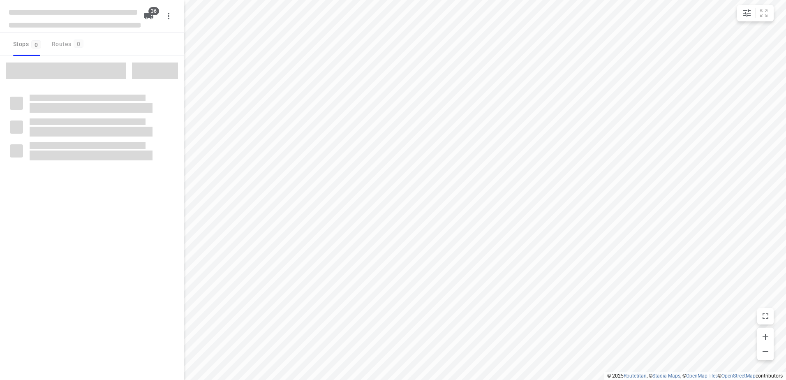
checkbox input "true"
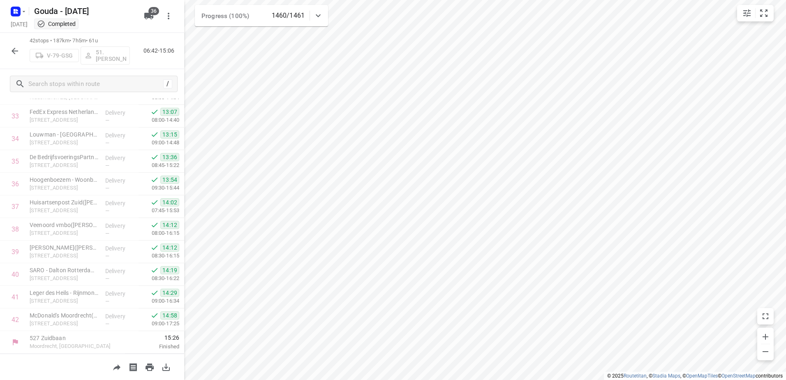
scroll to position [782, 0]
click at [15, 8] on rect "button" at bounding box center [16, 12] width 10 height 10
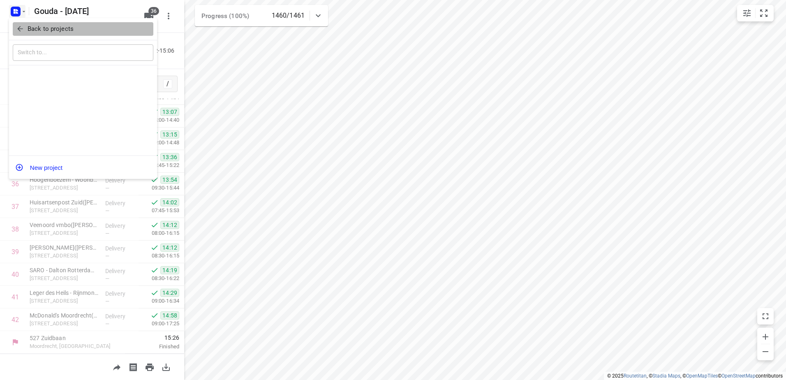
click at [38, 28] on p "Back to projects" at bounding box center [51, 28] width 46 height 9
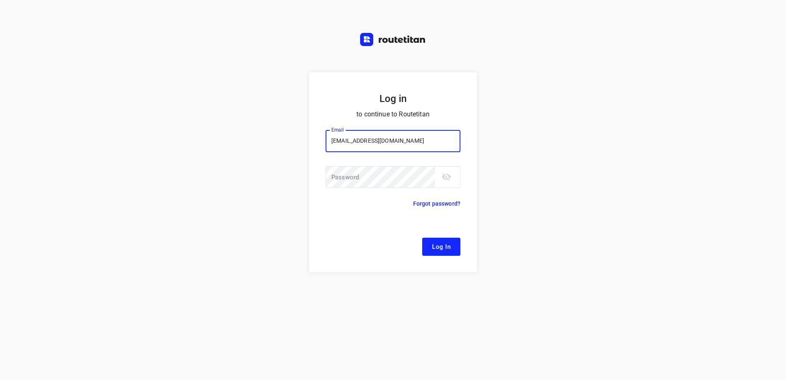
type input "[EMAIL_ADDRESS][DOMAIN_NAME]"
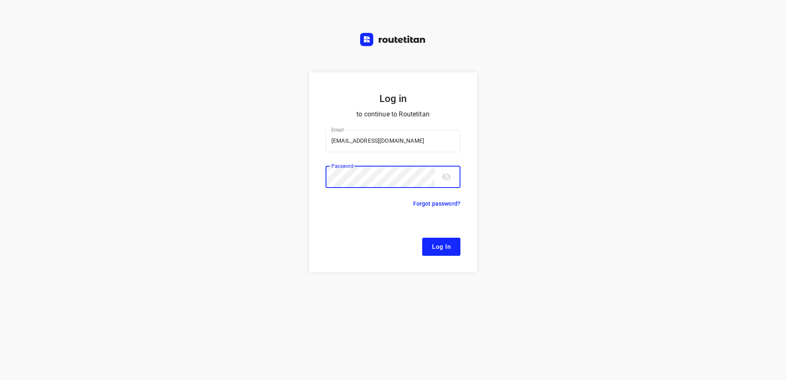
click at [422, 238] on button "Log In" at bounding box center [441, 247] width 38 height 18
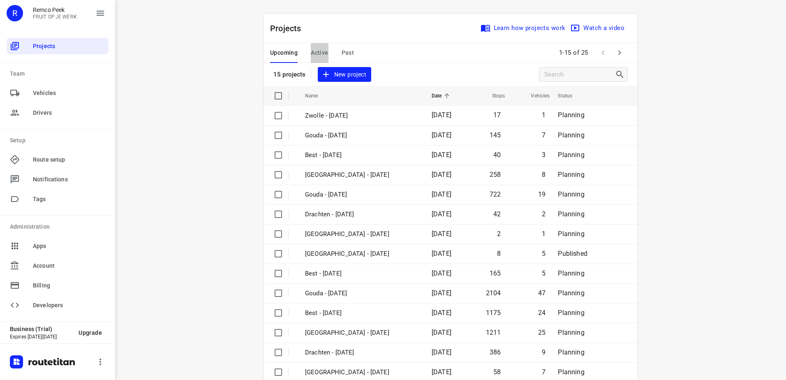
click at [311, 53] on span "Active" at bounding box center [319, 53] width 17 height 10
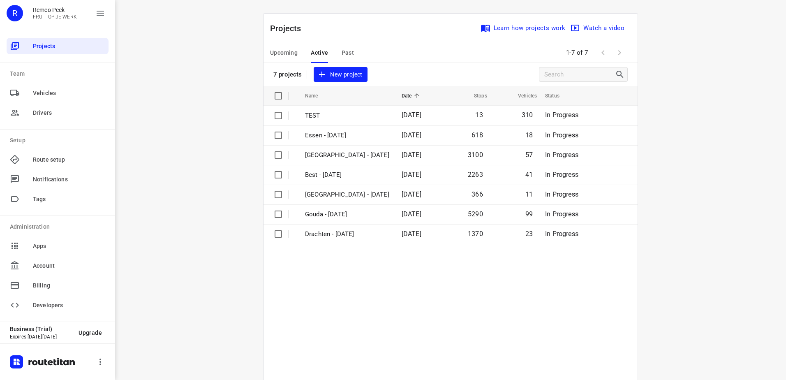
click at [284, 47] on button "Upcoming" at bounding box center [284, 53] width 28 height 20
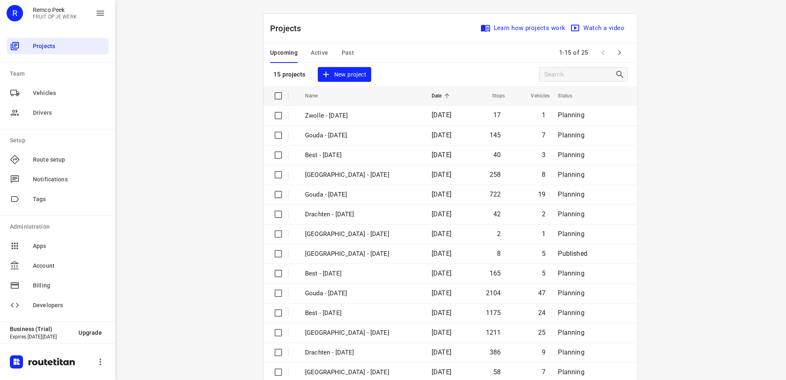
click at [617, 47] on button "button" at bounding box center [620, 52] width 16 height 16
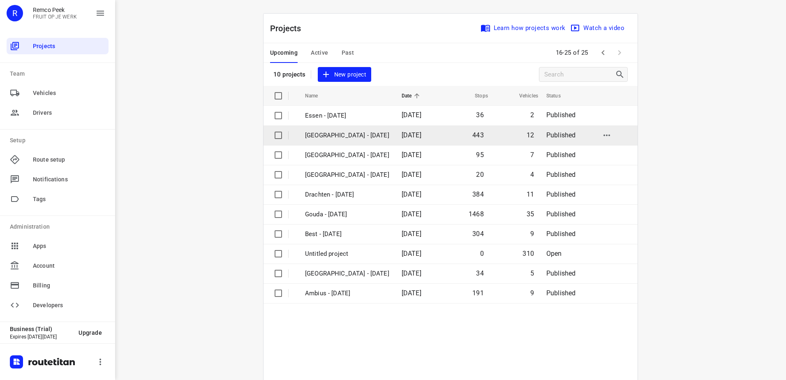
click at [351, 128] on td "[GEOGRAPHIC_DATA] - [DATE]" at bounding box center [346, 135] width 98 height 20
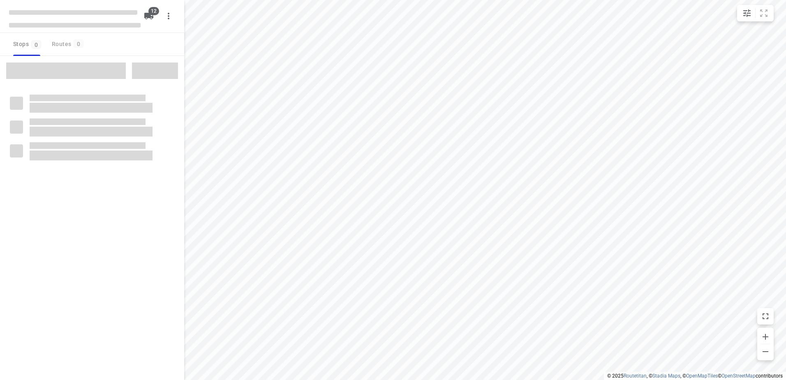
checkbox input "true"
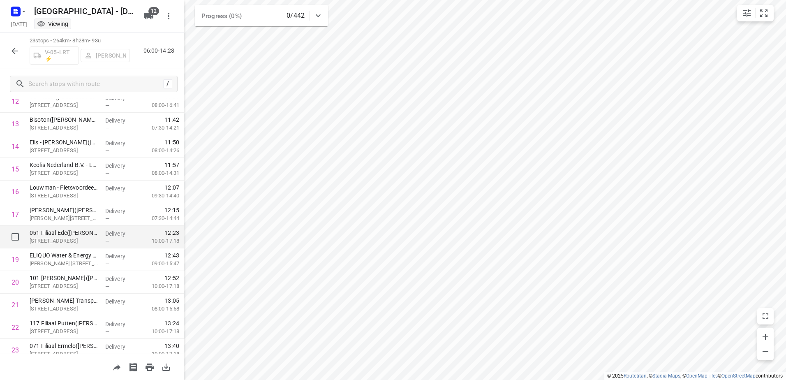
scroll to position [353, 0]
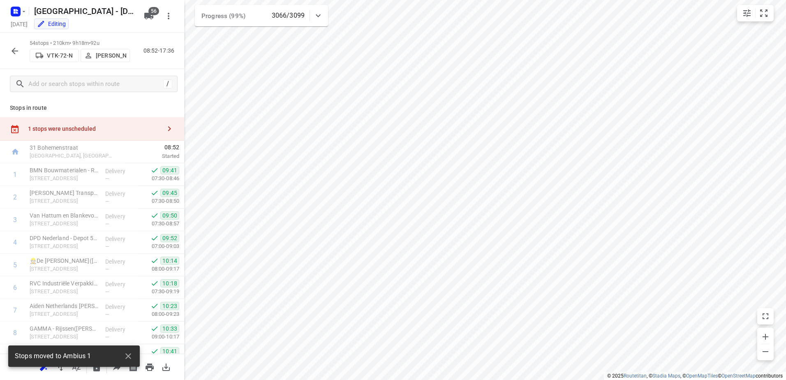
scroll to position [1054, 0]
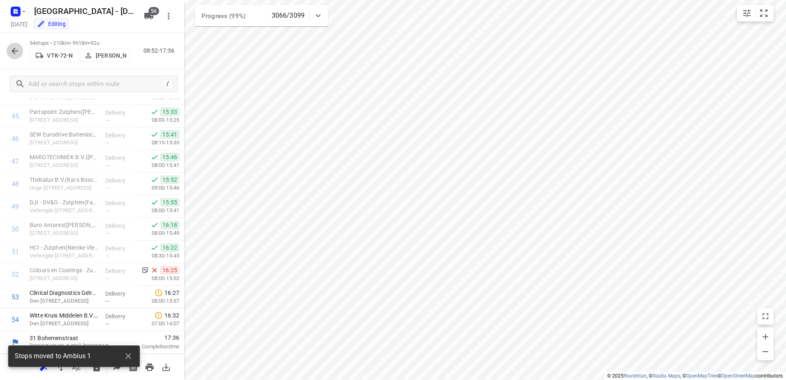
click at [9, 50] on button "button" at bounding box center [15, 51] width 16 height 16
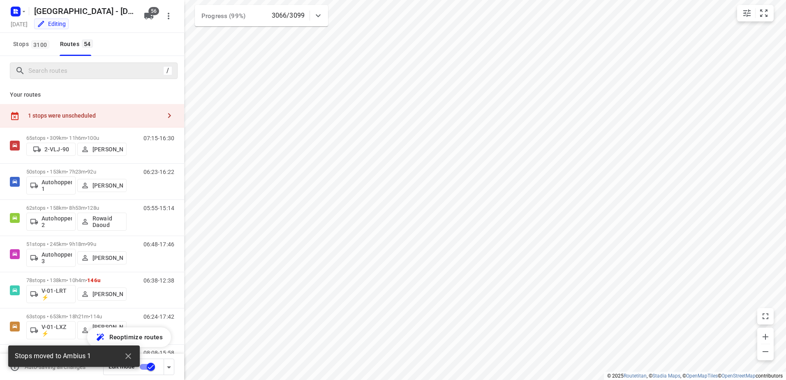
click at [58, 77] on div "/" at bounding box center [94, 71] width 168 height 16
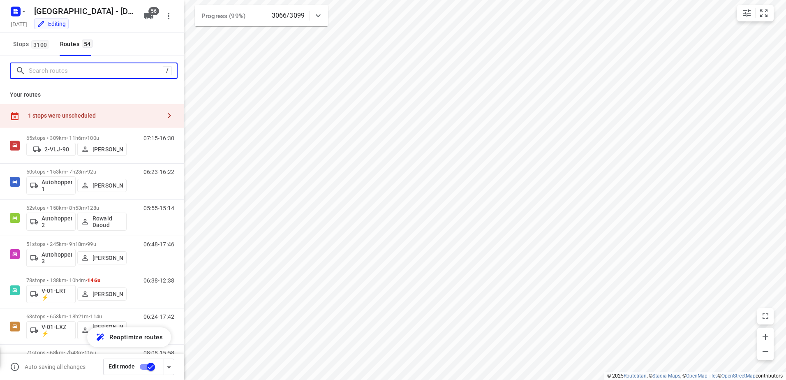
click at [65, 67] on input "Search routes" at bounding box center [96, 71] width 134 height 13
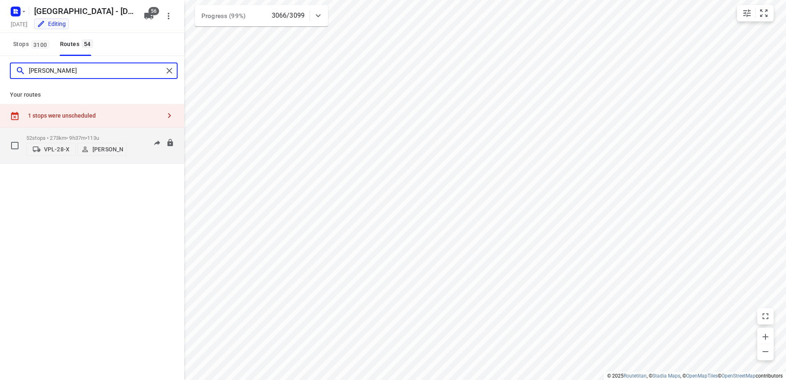
type input "marius"
click at [66, 137] on p "52 stops • 273km • 9h37m • 113u" at bounding box center [76, 138] width 100 height 6
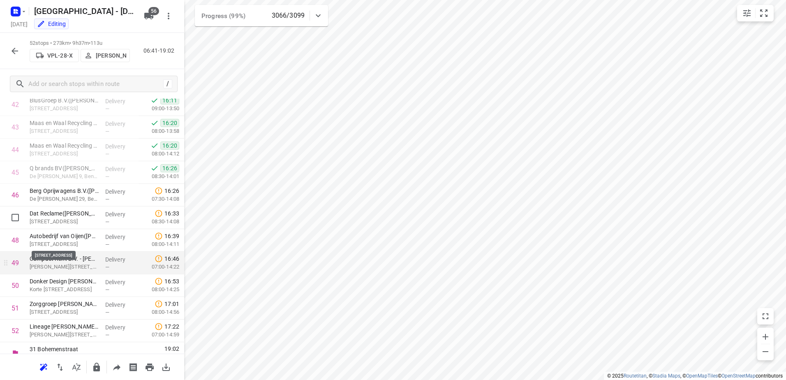
scroll to position [1009, 0]
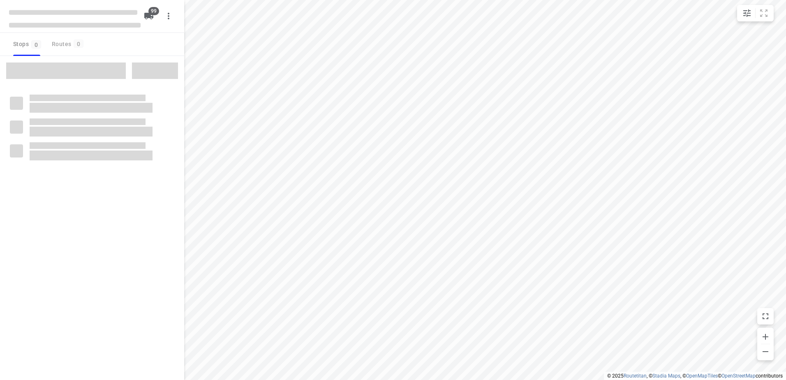
checkbox input "true"
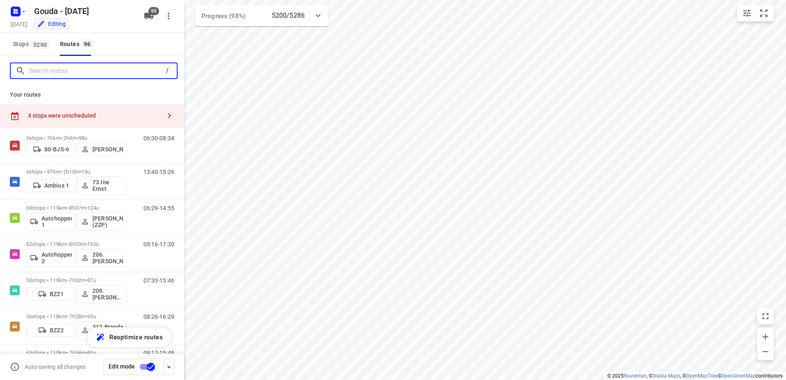
click at [101, 70] on input "Search routes" at bounding box center [96, 71] width 134 height 13
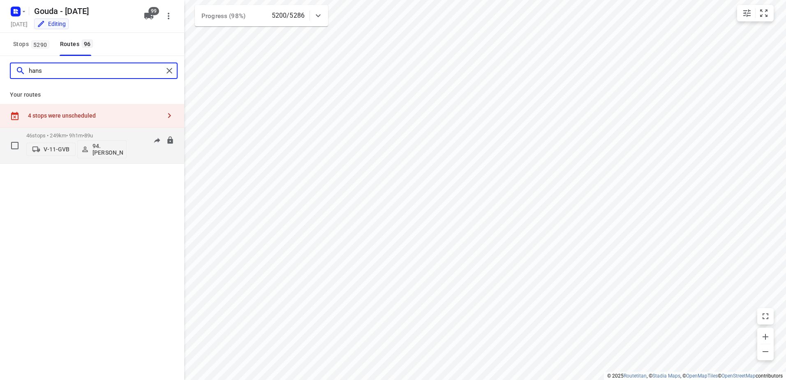
type input "hans"
click at [77, 132] on div "46 stops • 249km • 9h1m • 89u V-11-GVB 94.Hans Groenewegen" at bounding box center [76, 145] width 100 height 34
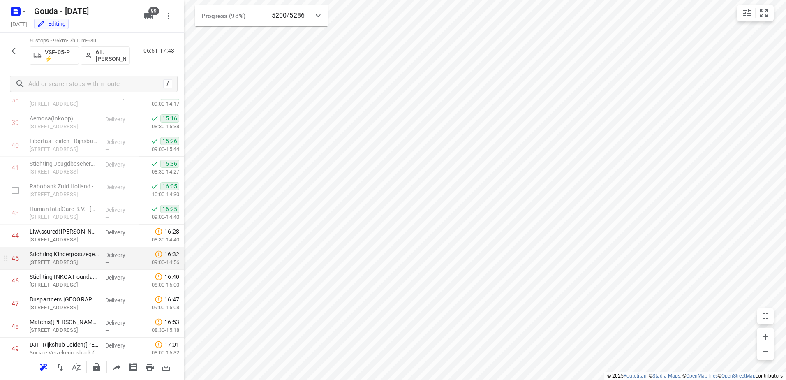
scroll to position [963, 0]
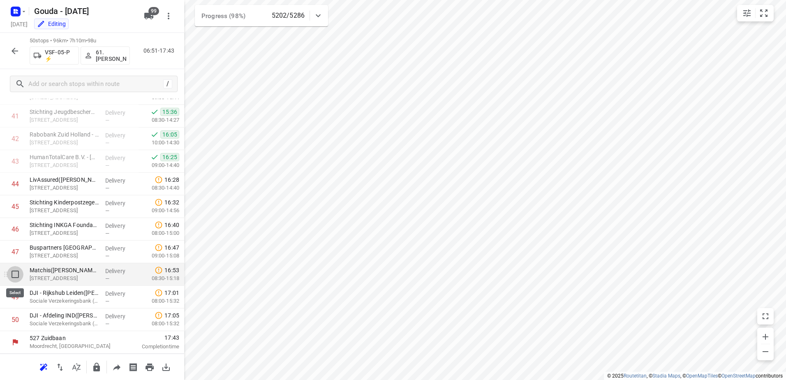
click at [12, 277] on input "checkbox" at bounding box center [15, 274] width 16 height 16
checkbox input "true"
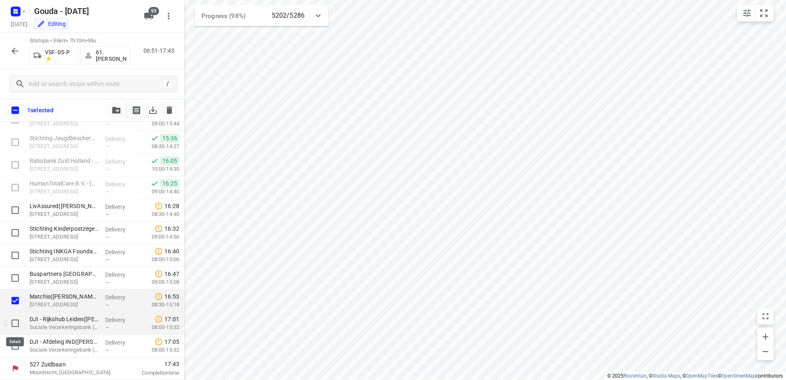
click at [15, 320] on input "checkbox" at bounding box center [15, 323] width 16 height 16
checkbox input "true"
drag, startPoint x: 11, startPoint y: 347, endPoint x: 57, endPoint y: 206, distance: 147.6
click at [11, 347] on input "checkbox" at bounding box center [15, 346] width 16 height 16
checkbox input "true"
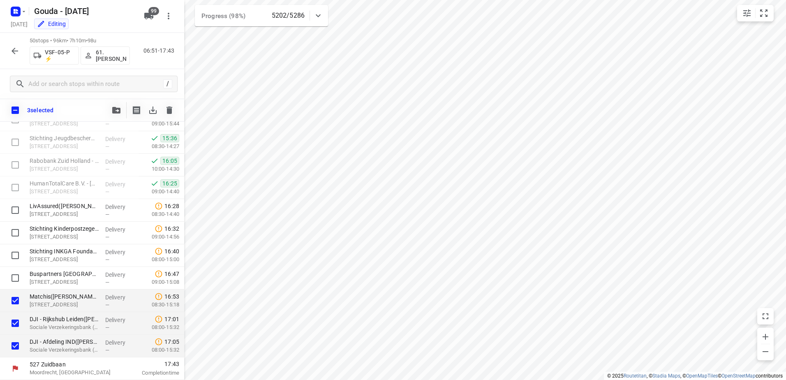
click at [123, 104] on div at bounding box center [116, 110] width 16 height 16
click at [119, 111] on icon "button" at bounding box center [116, 110] width 8 height 7
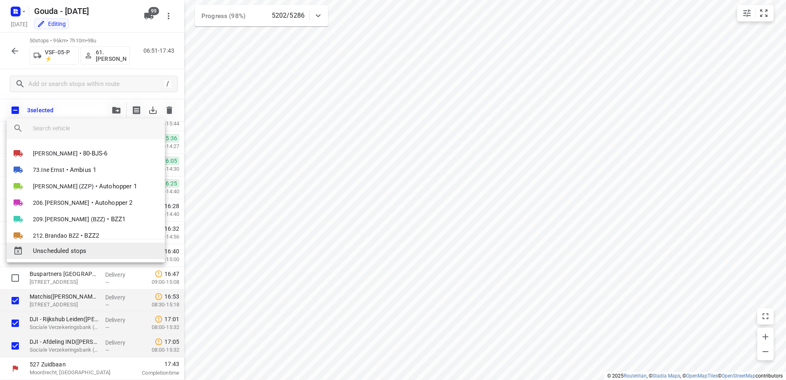
click at [110, 252] on span "Unscheduled stops" at bounding box center [95, 250] width 125 height 9
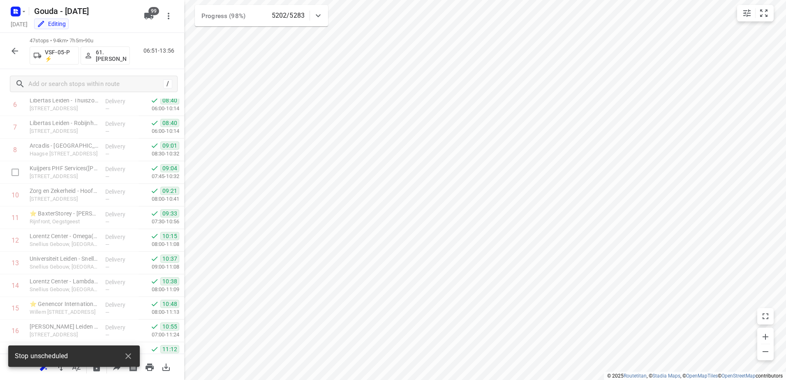
scroll to position [0, 0]
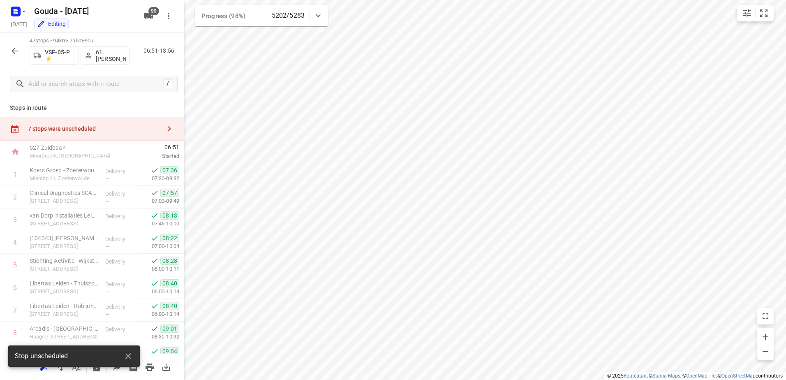
click at [90, 119] on div "7 stops were unscheduled" at bounding box center [92, 128] width 184 height 23
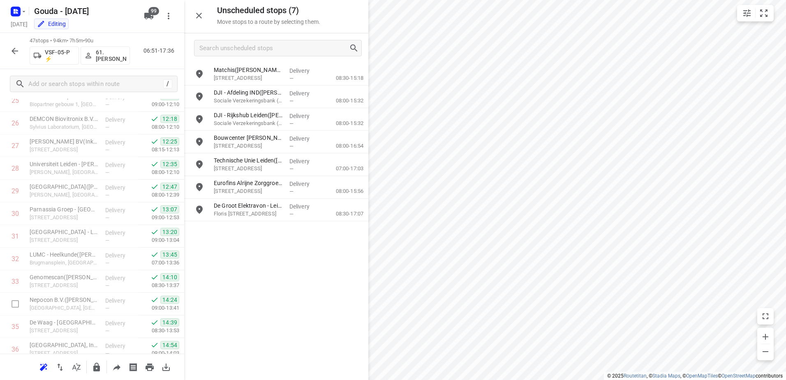
scroll to position [895, 0]
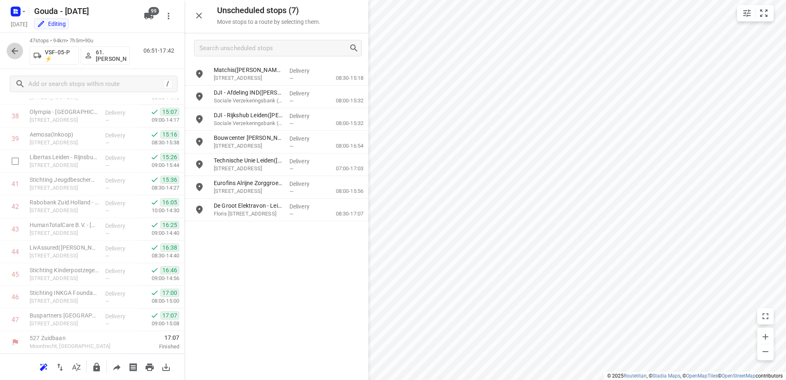
click at [19, 51] on icon "button" at bounding box center [15, 51] width 10 height 10
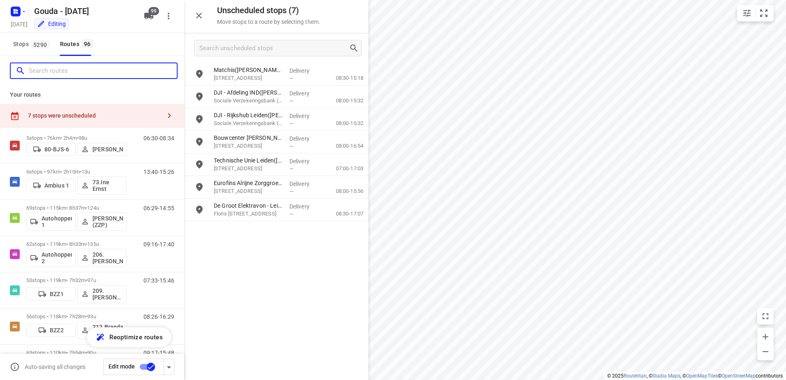
click at [82, 75] on input "Search routes" at bounding box center [103, 71] width 148 height 13
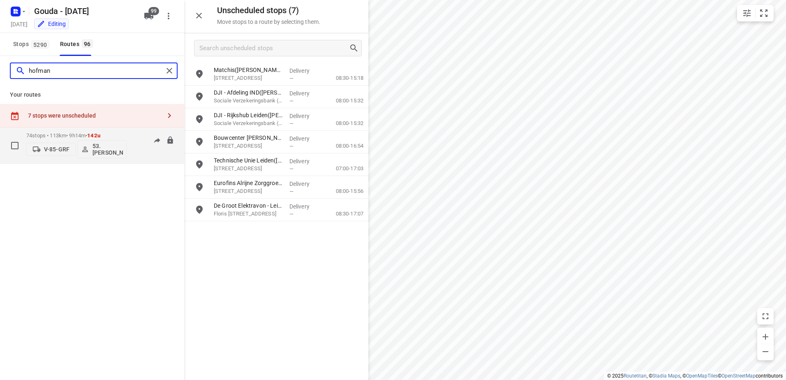
type input "hofman"
click at [64, 131] on div "74 stops • 113km • 9h14m • 142u V-85-GRF 53.Dominick Hofman" at bounding box center [76, 145] width 100 height 34
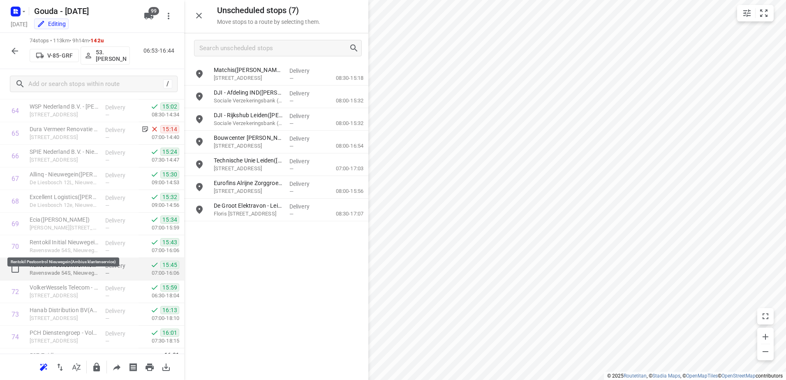
scroll to position [1506, 0]
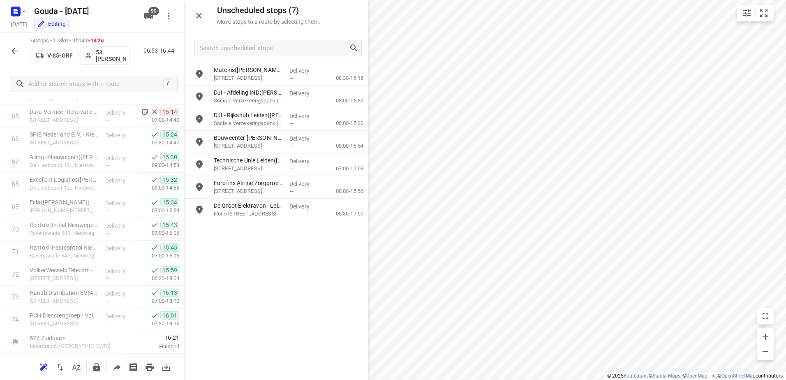
click at [16, 43] on button "button" at bounding box center [15, 51] width 16 height 16
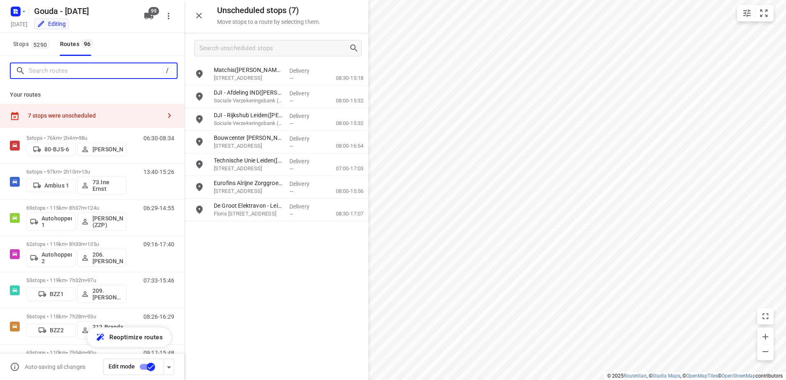
click at [54, 70] on input "Search routes" at bounding box center [96, 71] width 134 height 13
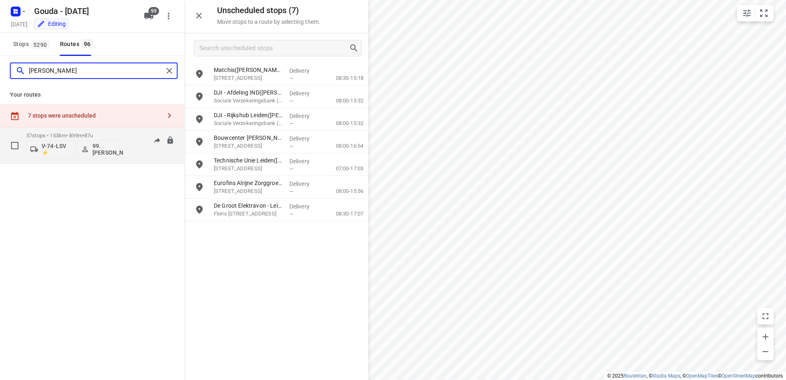
type input "joyce"
click at [44, 136] on p "57 stops • 153km • 8h9m • 87u" at bounding box center [76, 135] width 100 height 6
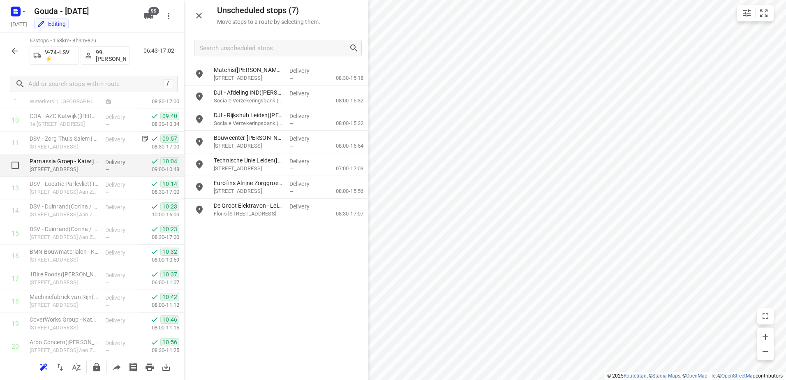
scroll to position [0, 0]
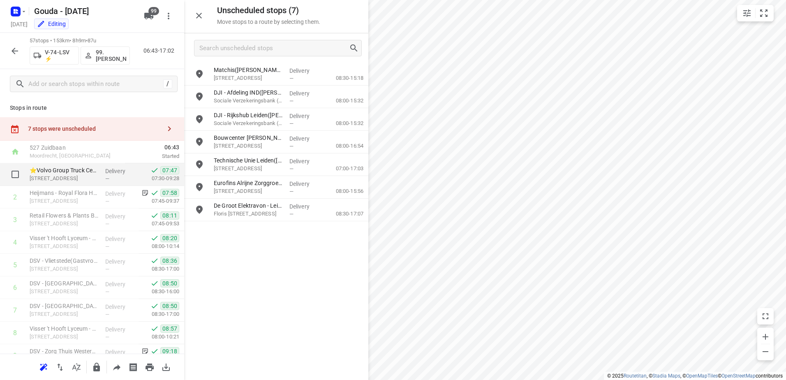
click at [119, 172] on p "Delivery" at bounding box center [120, 171] width 30 height 8
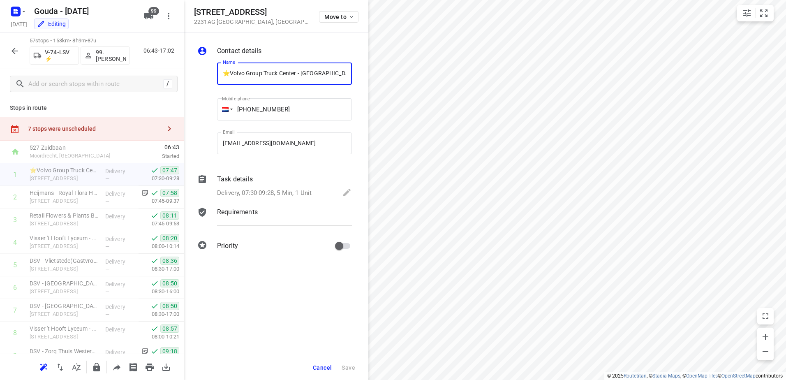
click at [199, 93] on div at bounding box center [206, 110] width 20 height 109
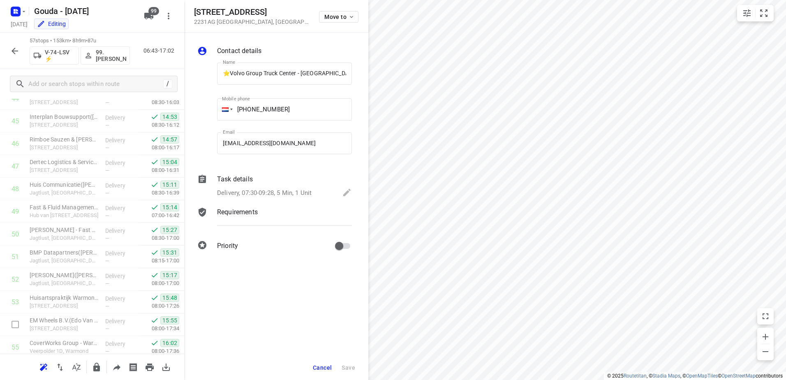
scroll to position [1111, 0]
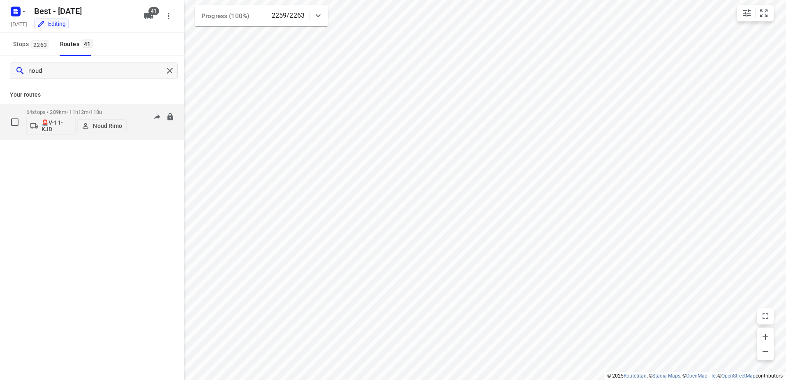
type input "noud"
click at [71, 111] on p "64 stops • 289km • 11h12m • 118u" at bounding box center [76, 112] width 100 height 6
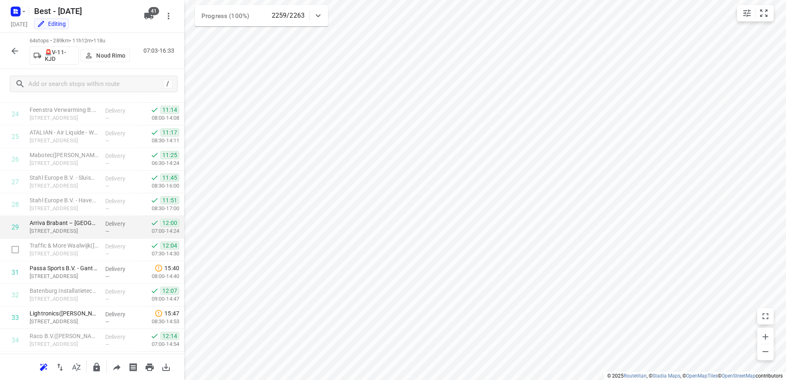
scroll to position [598, 0]
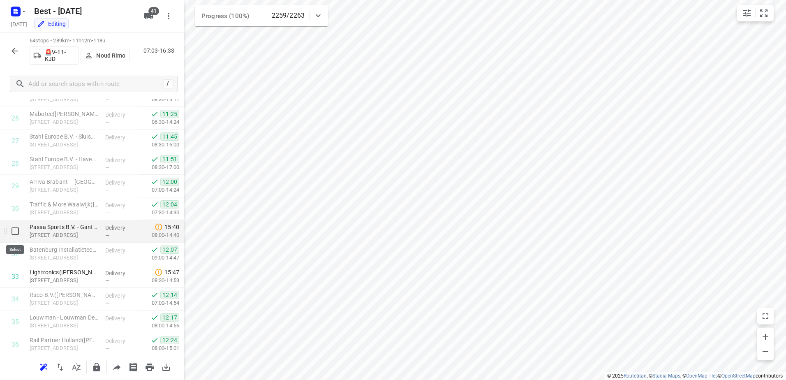
drag, startPoint x: 12, startPoint y: 234, endPoint x: 14, endPoint y: 253, distance: 19.4
click at [12, 234] on input "checkbox" at bounding box center [15, 231] width 16 height 16
checkbox input "true"
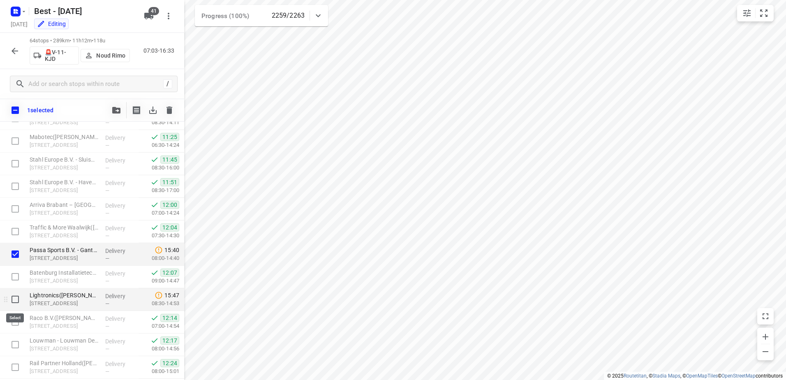
click at [16, 299] on input "checkbox" at bounding box center [15, 299] width 16 height 16
checkbox input "true"
click at [119, 112] on icon "button" at bounding box center [116, 110] width 8 height 7
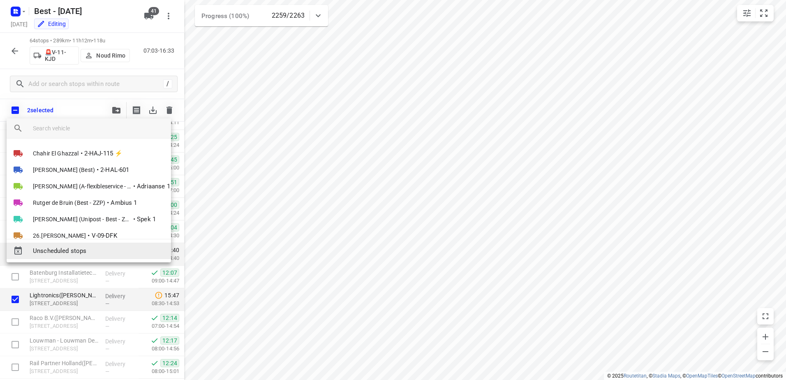
click at [106, 254] on span "Unscheduled stops" at bounding box center [99, 250] width 132 height 9
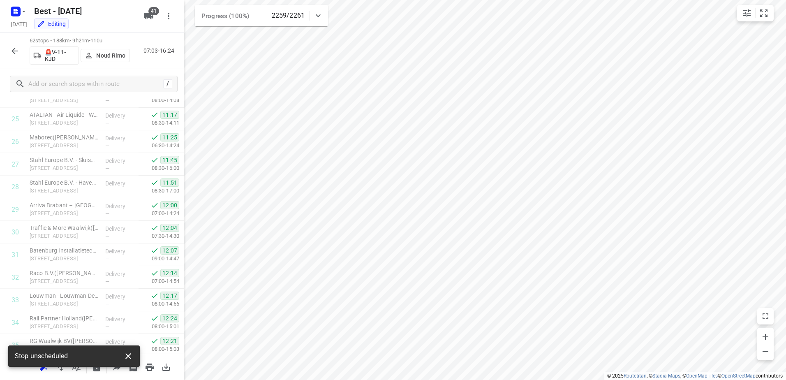
click at [129, 362] on button "button" at bounding box center [128, 356] width 16 height 16
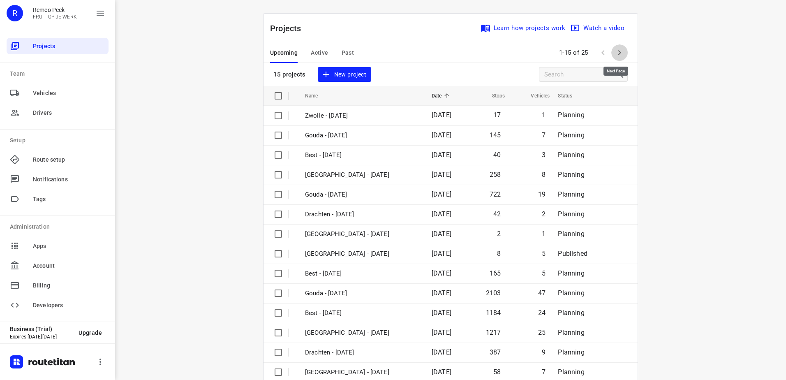
click at [617, 49] on icon "button" at bounding box center [620, 53] width 10 height 10
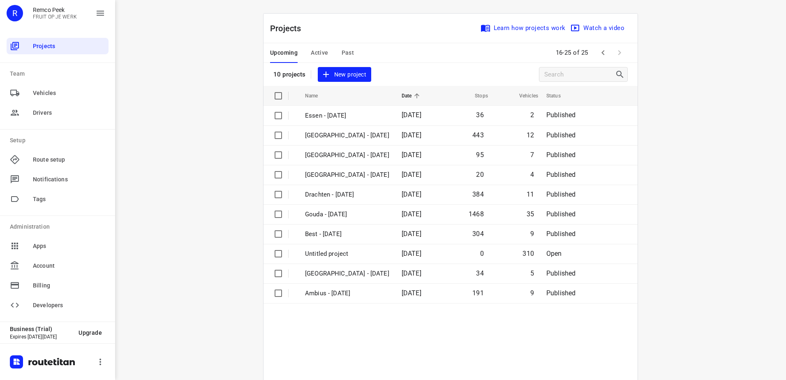
click at [601, 49] on icon "button" at bounding box center [603, 53] width 10 height 10
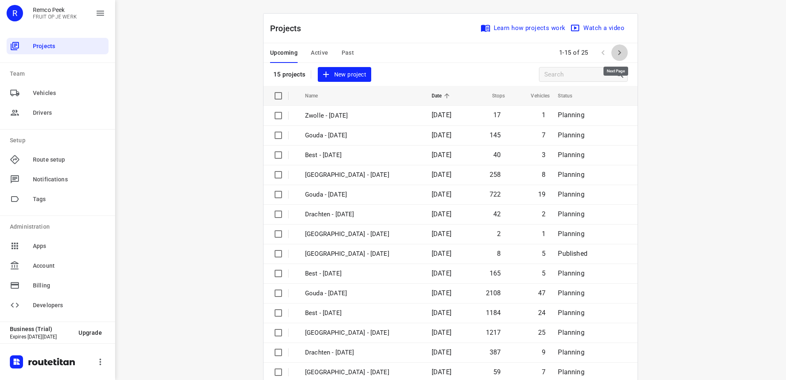
click at [617, 49] on icon "button" at bounding box center [620, 53] width 10 height 10
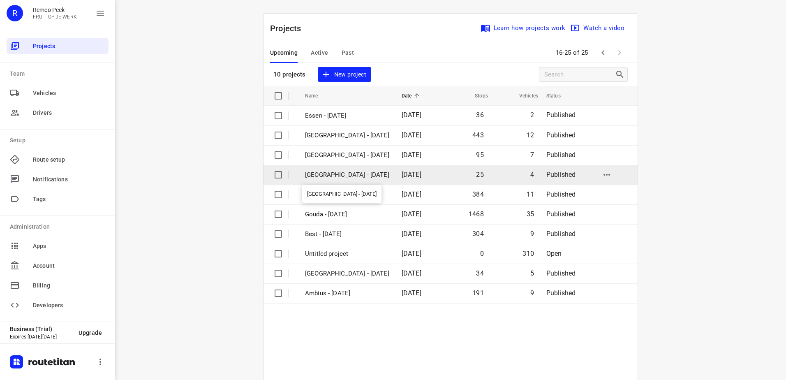
click at [356, 178] on p "[GEOGRAPHIC_DATA] - [DATE]" at bounding box center [347, 174] width 84 height 9
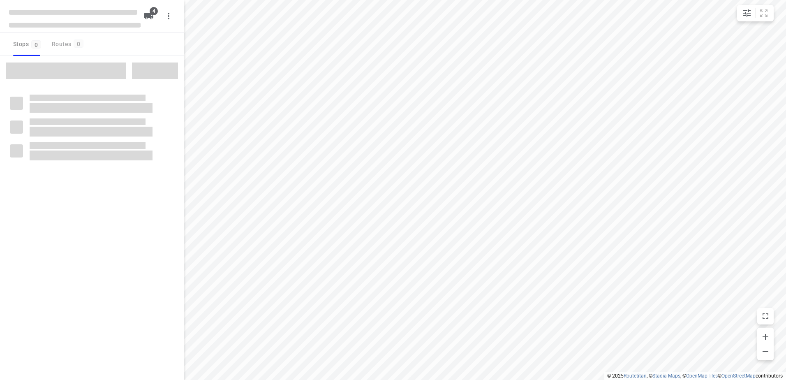
checkbox input "true"
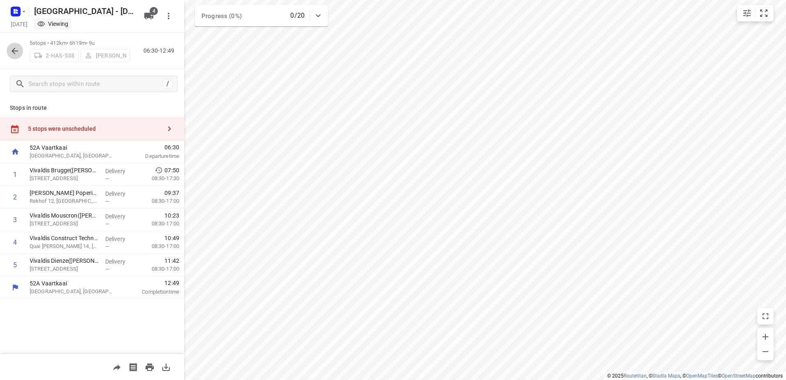
click at [10, 49] on icon "button" at bounding box center [15, 51] width 10 height 10
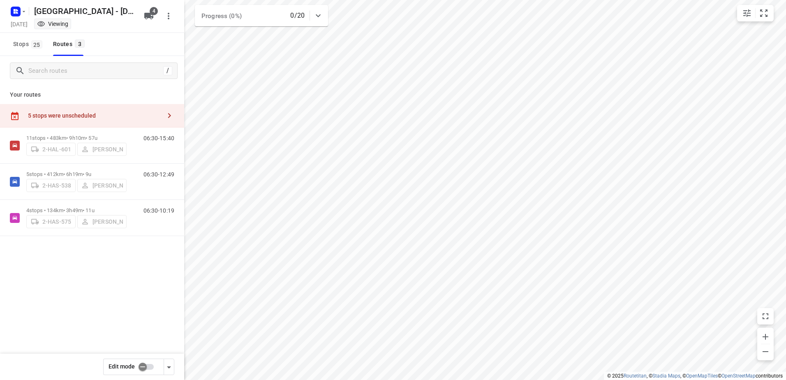
click at [146, 366] on input "checkbox" at bounding box center [142, 367] width 47 height 16
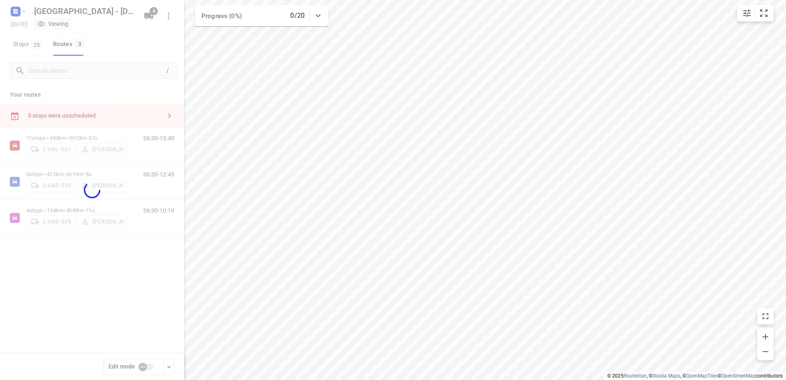
checkbox input "true"
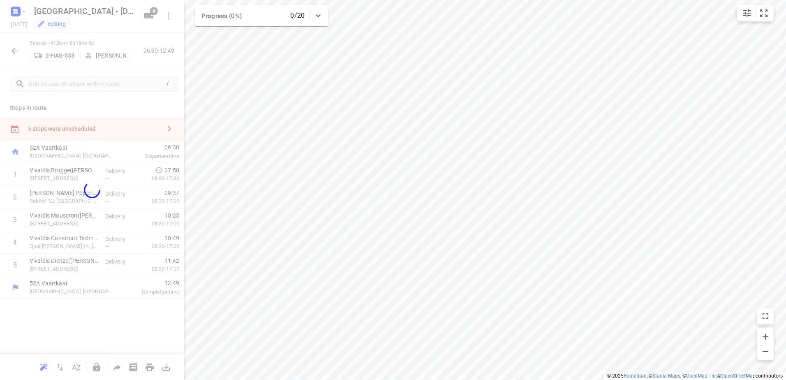
click at [120, 121] on div at bounding box center [92, 190] width 184 height 380
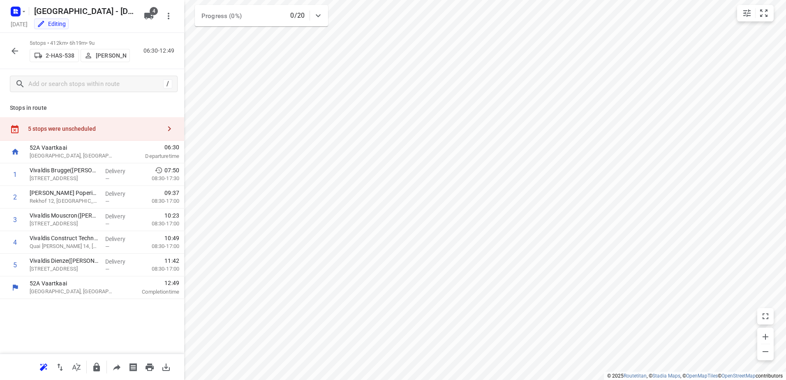
drag, startPoint x: 119, startPoint y: 125, endPoint x: 170, endPoint y: 118, distance: 51.2
click at [119, 125] on div "5 stops were unscheduled" at bounding box center [94, 128] width 133 height 7
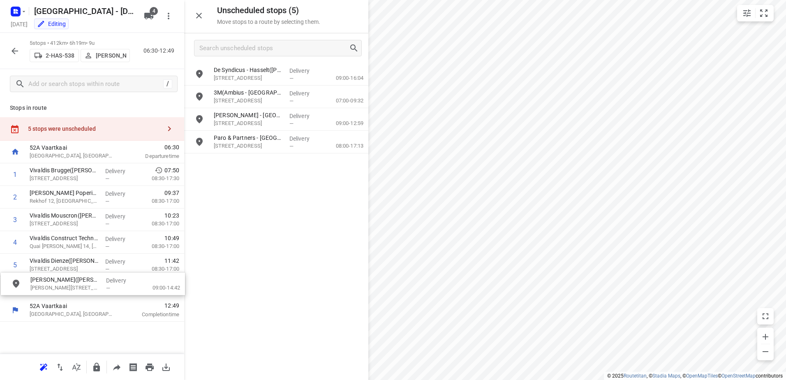
drag, startPoint x: 281, startPoint y: 99, endPoint x: 93, endPoint y: 287, distance: 266.1
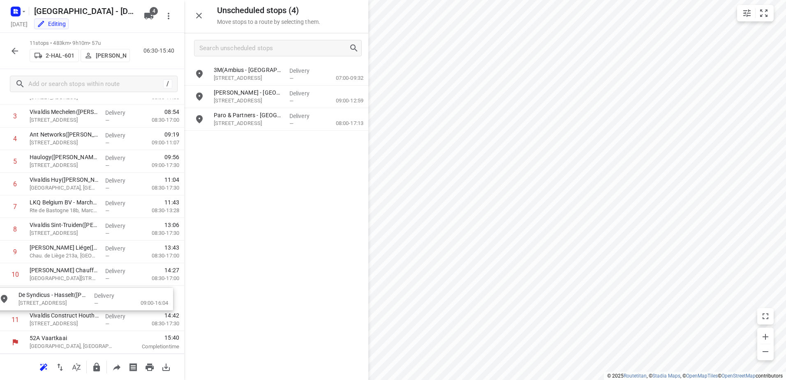
scroll to position [109, 0]
drag, startPoint x: 311, startPoint y: 72, endPoint x: 118, endPoint y: 269, distance: 275.5
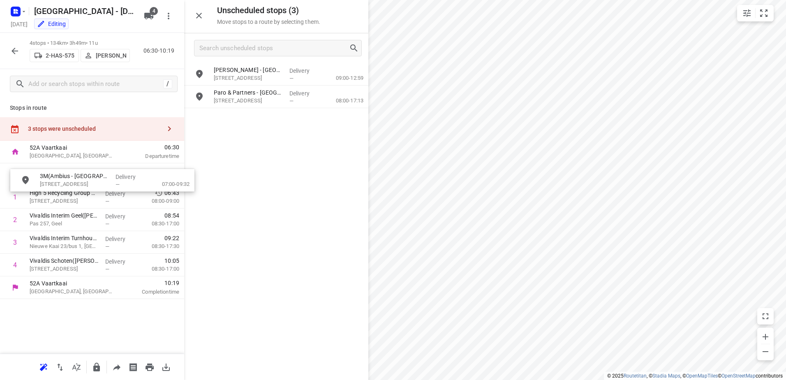
drag, startPoint x: 286, startPoint y: 74, endPoint x: 98, endPoint y: 195, distance: 223.2
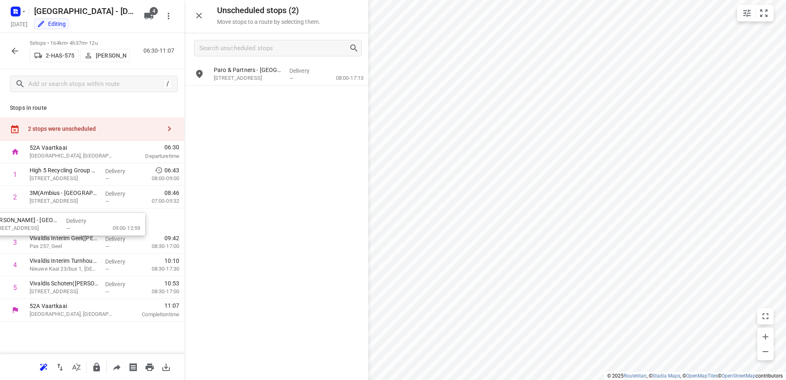
drag, startPoint x: 309, startPoint y: 80, endPoint x: 117, endPoint y: 225, distance: 240.5
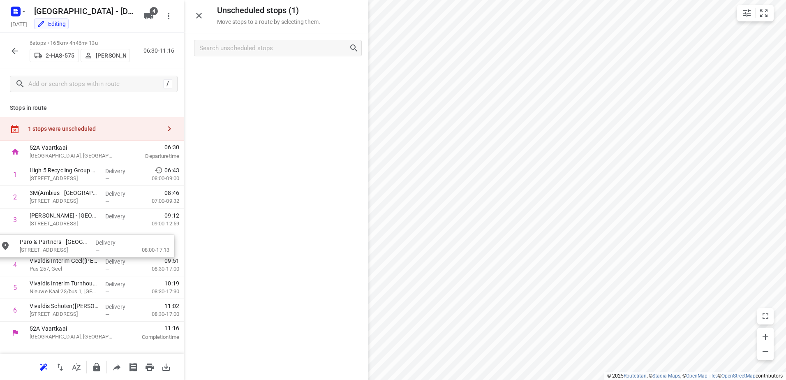
drag, startPoint x: 340, startPoint y: 78, endPoint x: 144, endPoint y: 252, distance: 262.2
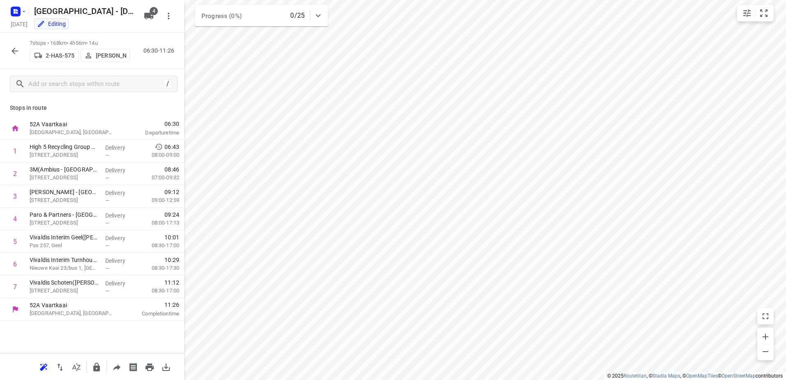
click at [10, 48] on icon "button" at bounding box center [15, 51] width 10 height 10
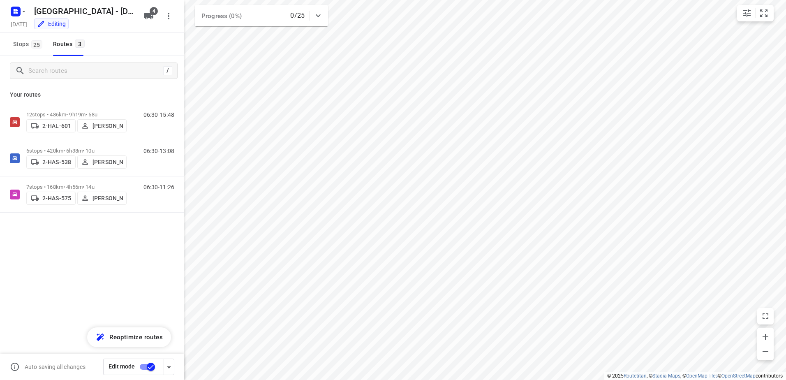
click at [147, 369] on input "checkbox" at bounding box center [151, 367] width 47 height 16
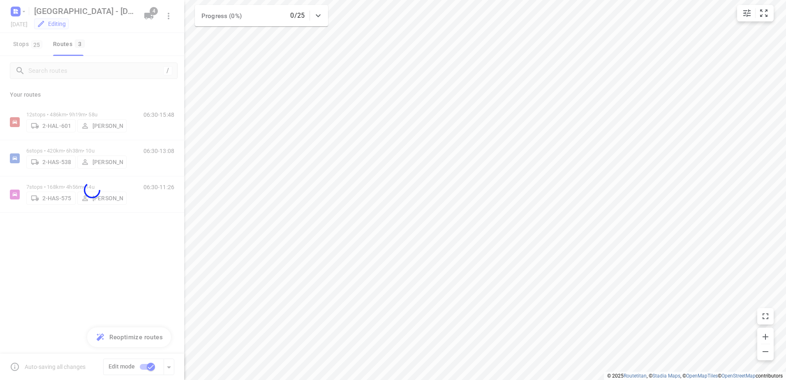
checkbox input "false"
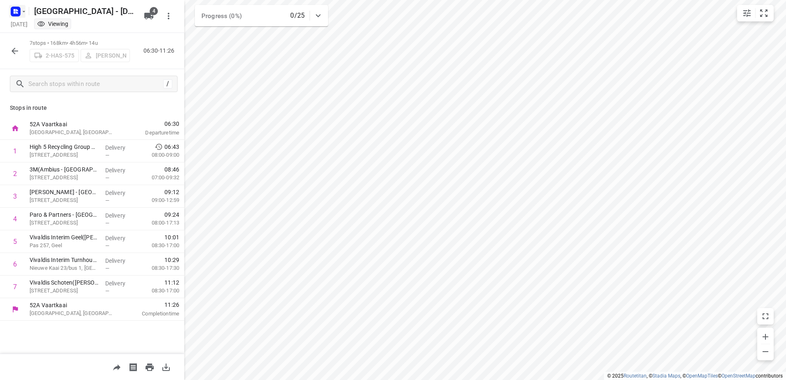
click at [19, 12] on rect "button" at bounding box center [16, 12] width 10 height 10
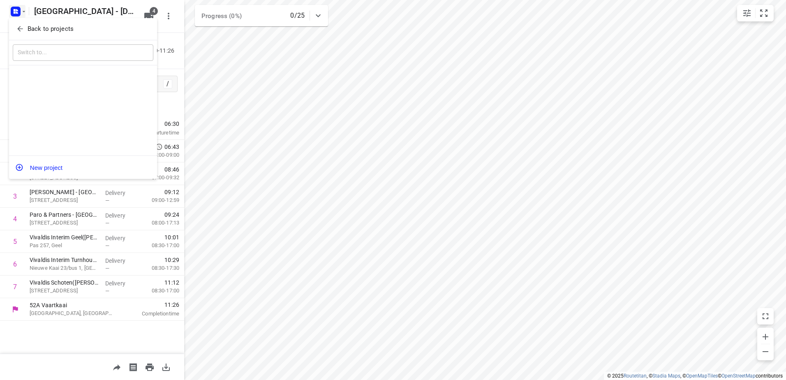
click at [31, 32] on p "Back to projects" at bounding box center [51, 28] width 46 height 9
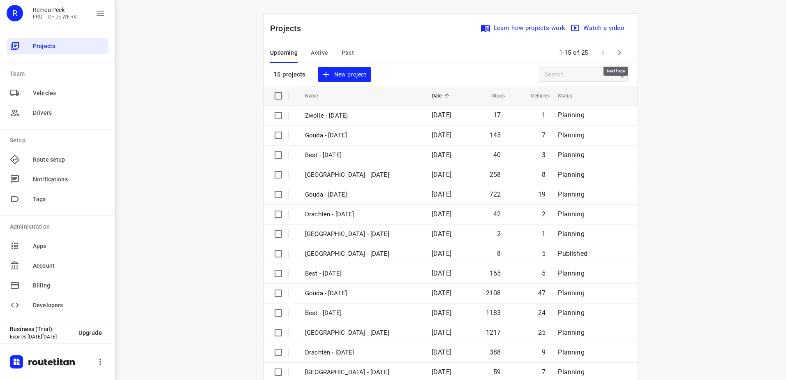
click at [615, 56] on icon "button" at bounding box center [620, 53] width 10 height 10
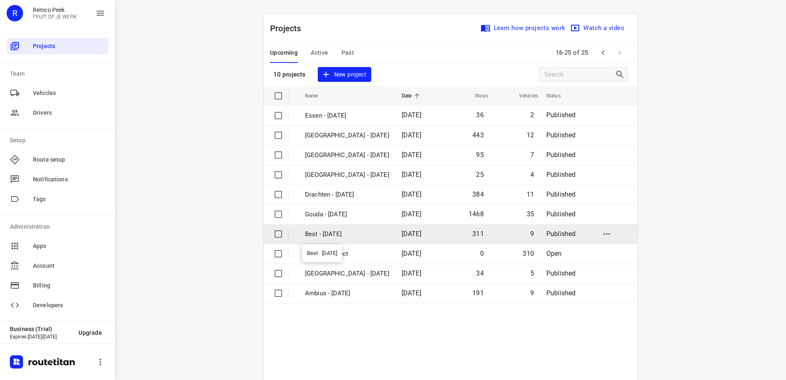
click at [353, 237] on p "Best - [DATE]" at bounding box center [347, 234] width 84 height 9
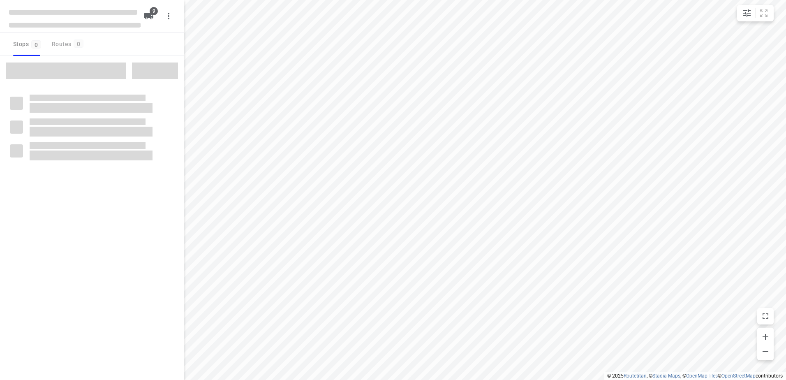
checkbox input "true"
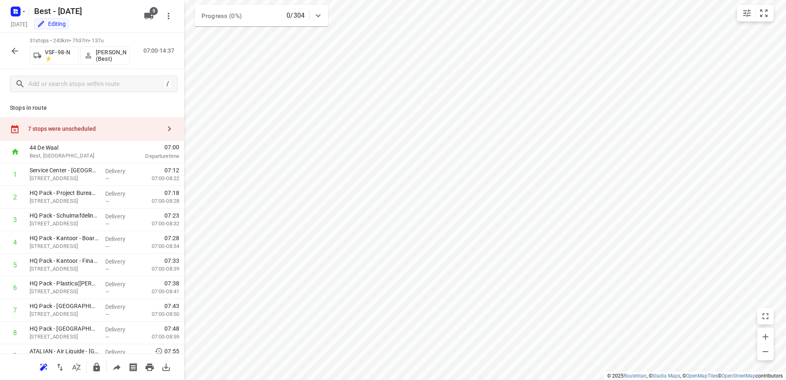
click at [75, 130] on div "7 stops were unscheduled" at bounding box center [94, 128] width 133 height 7
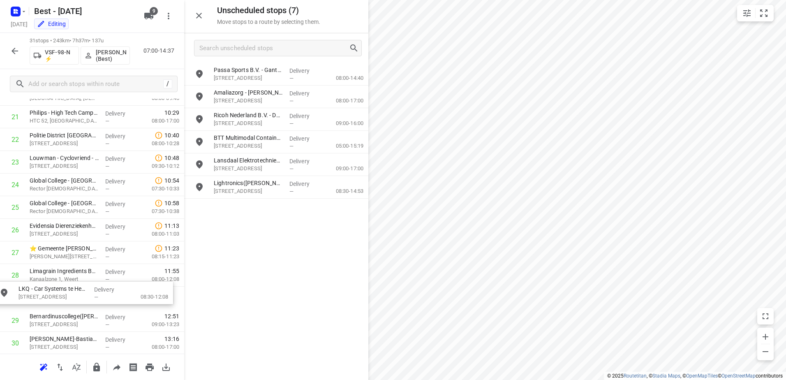
drag, startPoint x: 281, startPoint y: 172, endPoint x: 83, endPoint y: 302, distance: 236.7
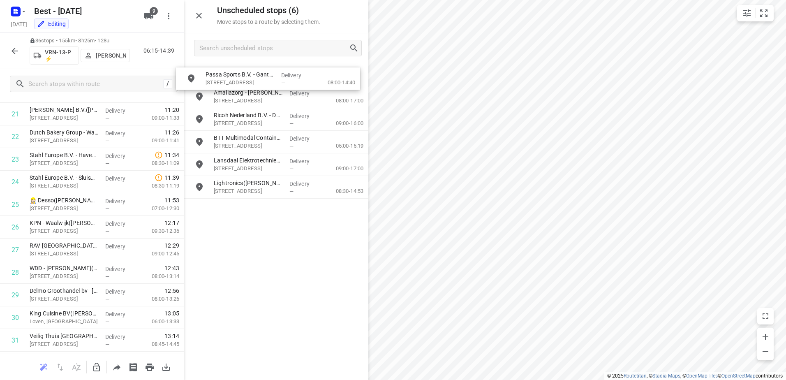
drag, startPoint x: 285, startPoint y: 74, endPoint x: 276, endPoint y: 78, distance: 10.5
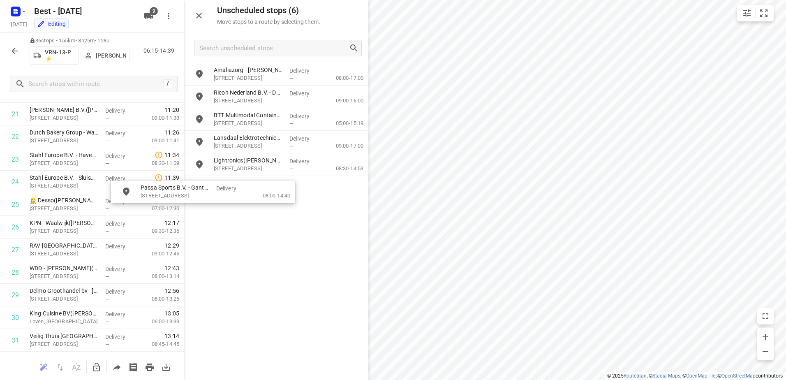
drag, startPoint x: 287, startPoint y: 70, endPoint x: 223, endPoint y: 183, distance: 129.5
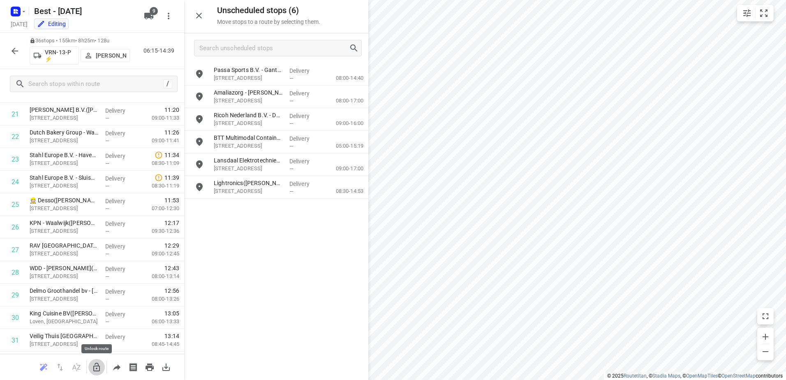
click at [93, 366] on icon "button" at bounding box center [97, 367] width 10 height 10
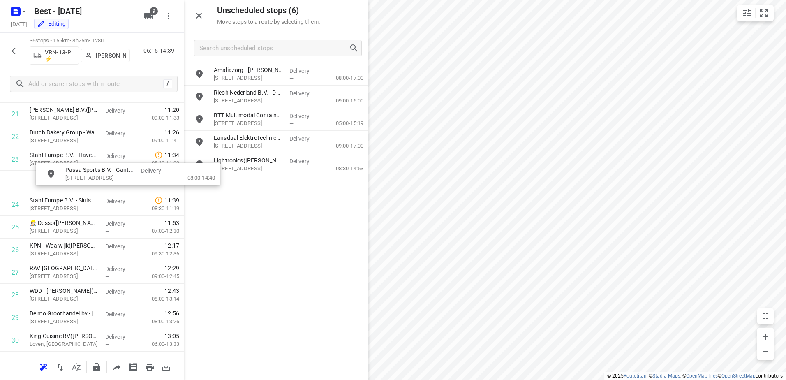
scroll to position [510, 0]
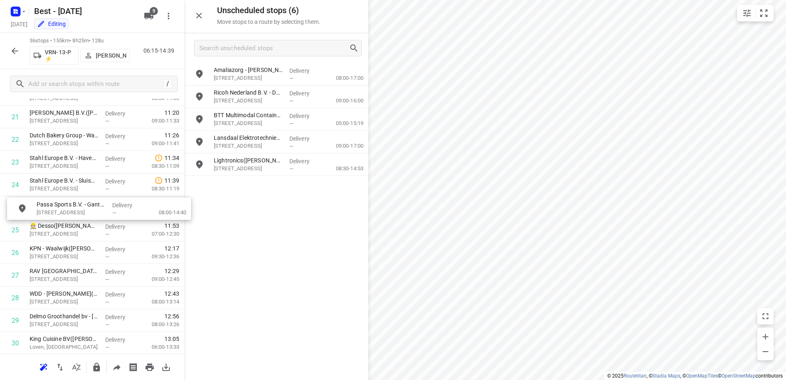
drag, startPoint x: 260, startPoint y: 79, endPoint x: 93, endPoint y: 213, distance: 215.1
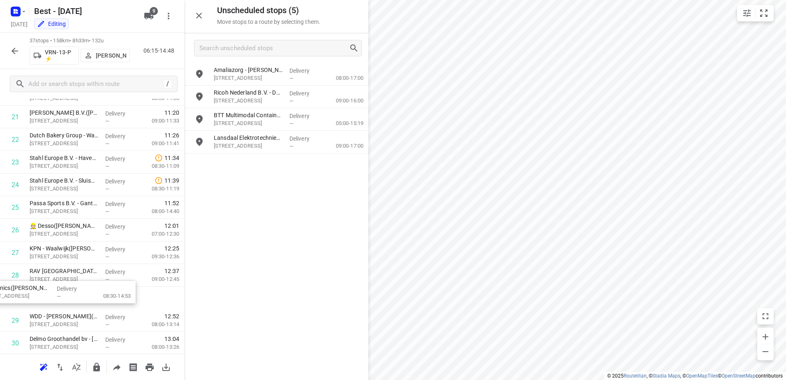
scroll to position [515, 0]
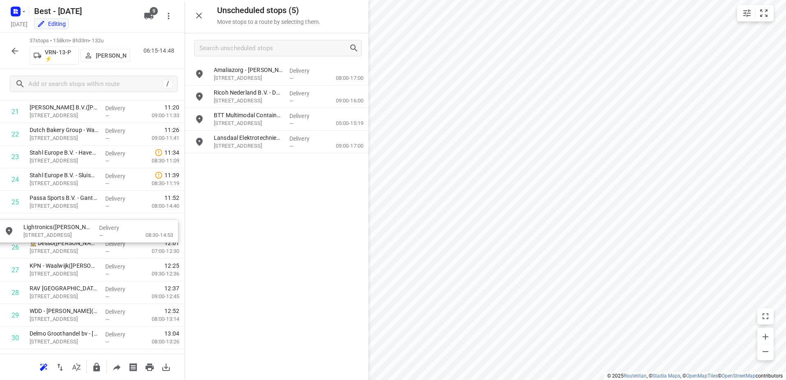
drag, startPoint x: 267, startPoint y: 164, endPoint x: 77, endPoint y: 226, distance: 200.2
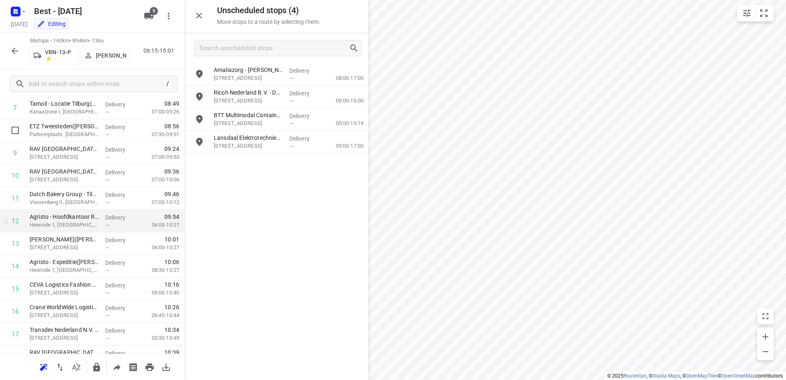
scroll to position [239, 0]
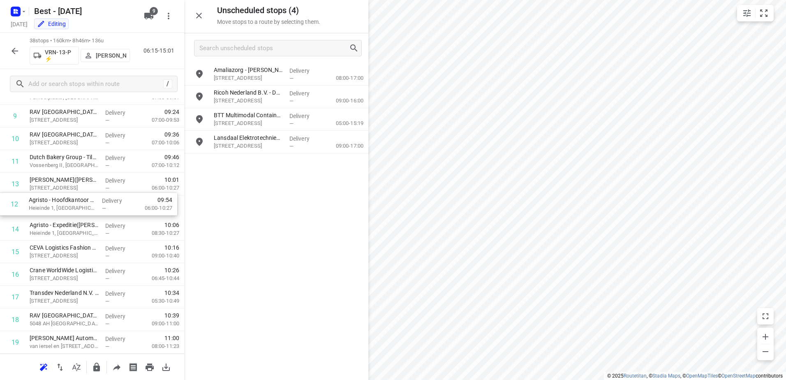
drag, startPoint x: 115, startPoint y: 180, endPoint x: 114, endPoint y: 205, distance: 25.1
click at [114, 205] on div "1 ⭐ ETZ Elisabeth(Tessa Hofstra) Hilvarenbeekse Weg 60, Tilburg Delivery — 06:3…" at bounding box center [92, 354] width 184 height 860
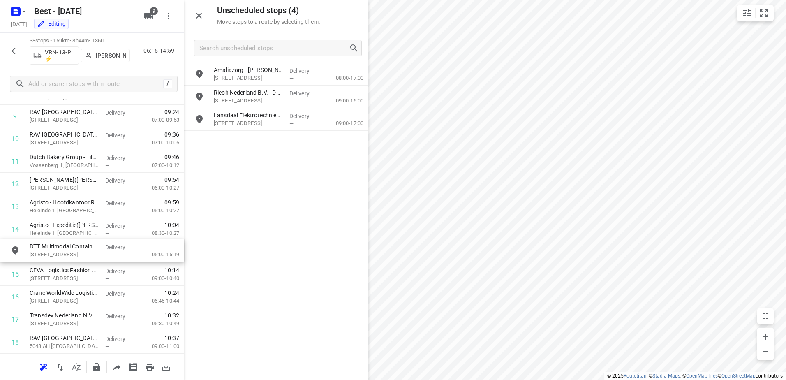
drag, startPoint x: 276, startPoint y: 111, endPoint x: 90, endPoint y: 244, distance: 228.8
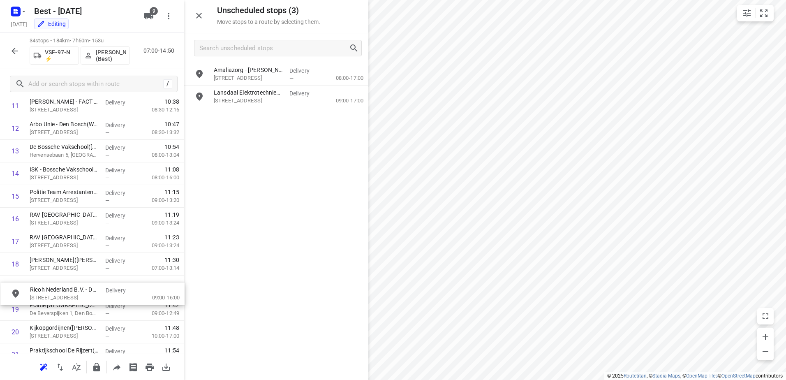
scroll to position [300, 0]
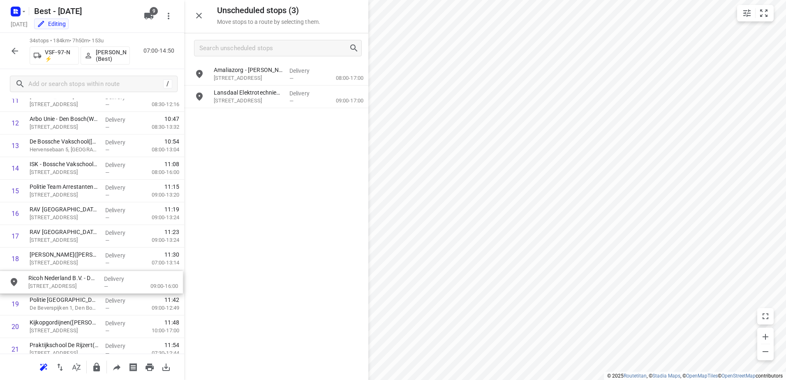
drag, startPoint x: 275, startPoint y: 102, endPoint x: 84, endPoint y: 290, distance: 267.0
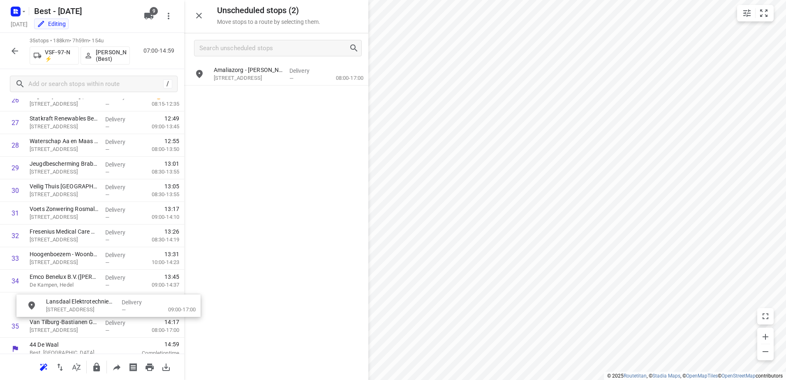
scroll to position [648, 0]
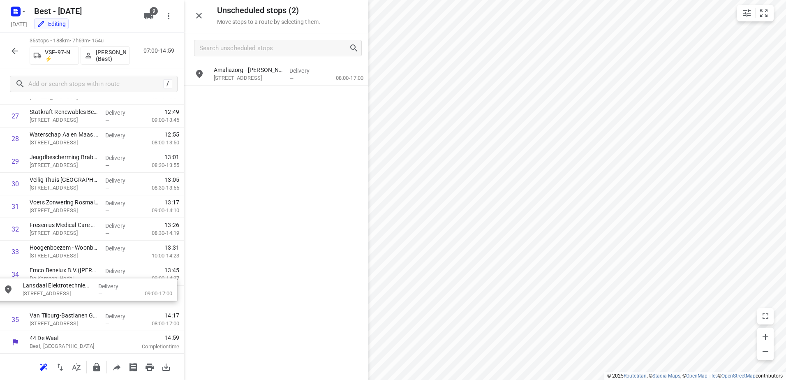
drag, startPoint x: 256, startPoint y: 100, endPoint x: 63, endPoint y: 294, distance: 274.3
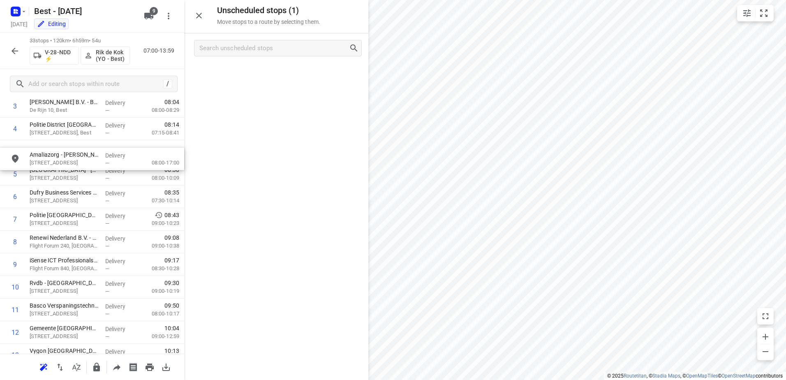
scroll to position [109, 0]
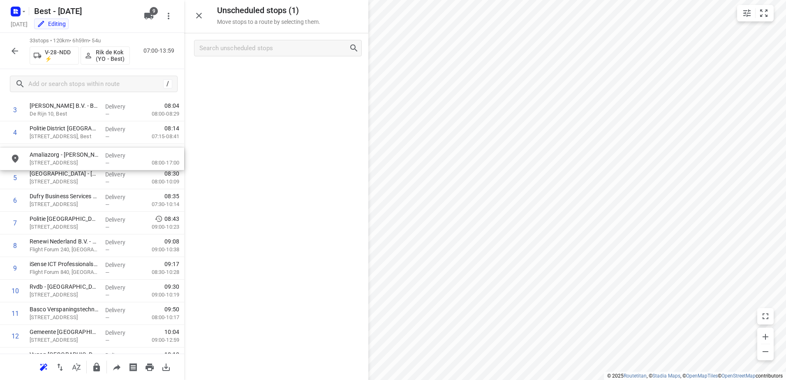
drag, startPoint x: 298, startPoint y: 72, endPoint x: 107, endPoint y: 161, distance: 210.9
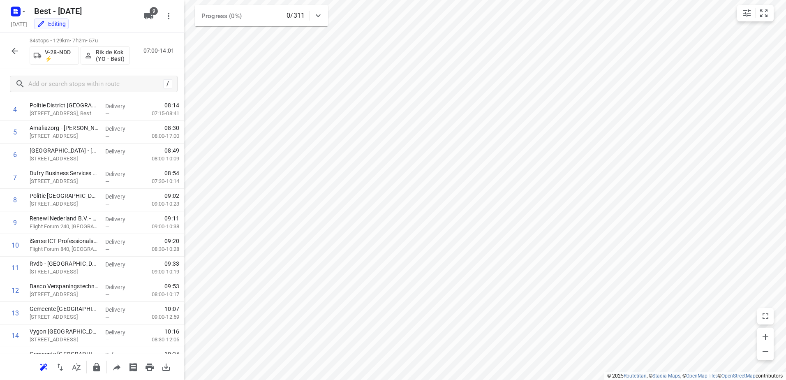
click at [13, 51] on icon "button" at bounding box center [15, 51] width 7 height 7
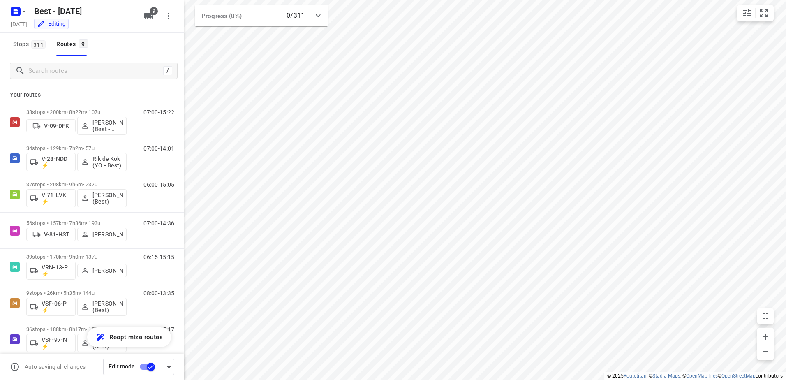
click at [153, 366] on input "checkbox" at bounding box center [151, 367] width 47 height 16
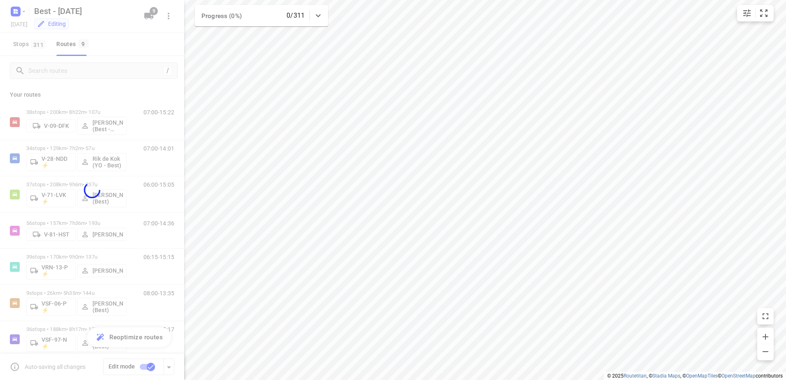
checkbox input "false"
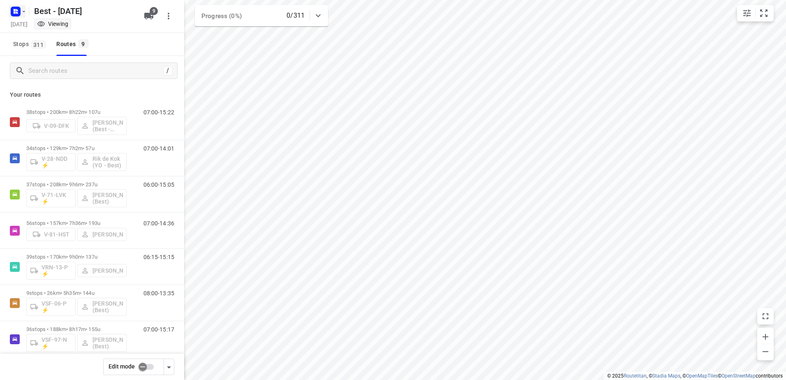
click at [8, 14] on div at bounding box center [17, 11] width 20 height 16
click at [22, 14] on icon "button" at bounding box center [24, 11] width 7 height 7
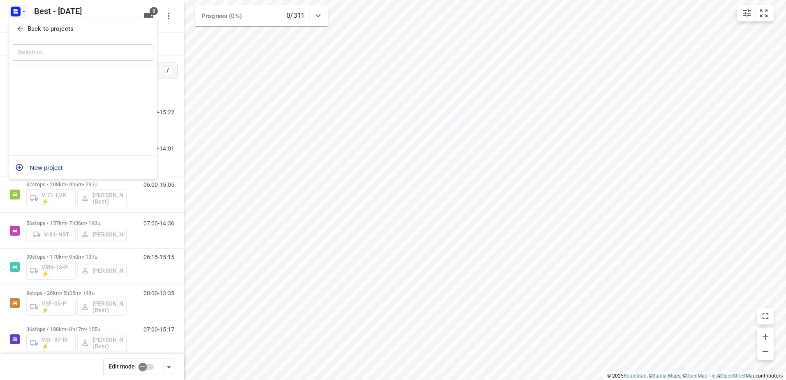
click at [28, 29] on p "Back to projects" at bounding box center [51, 28] width 46 height 9
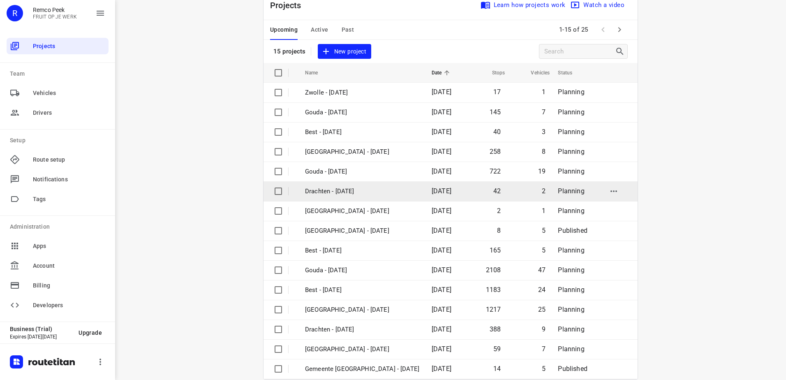
scroll to position [36, 0]
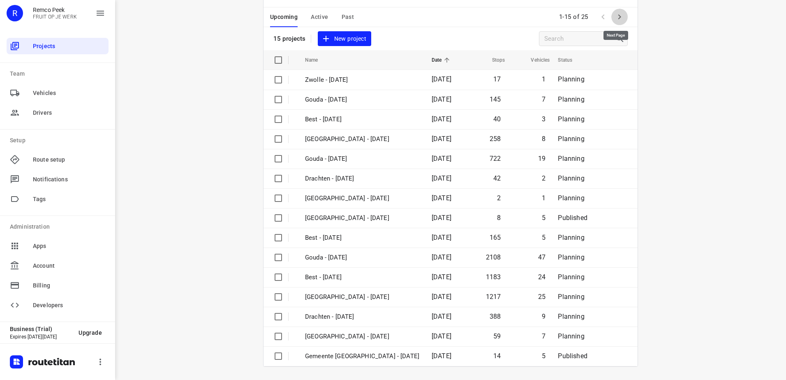
click at [619, 23] on button "button" at bounding box center [620, 17] width 16 height 16
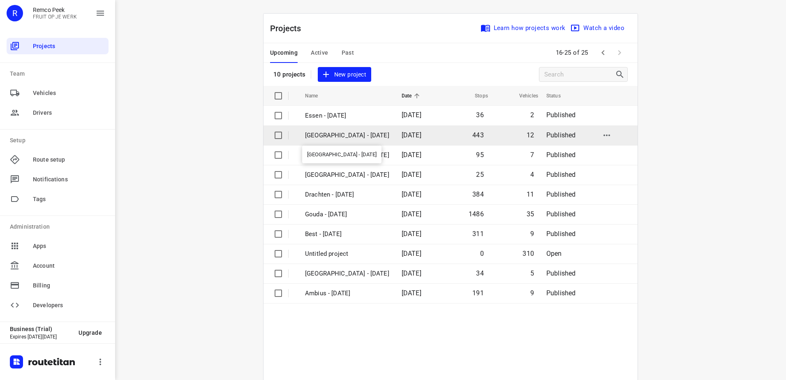
click at [331, 133] on p "[GEOGRAPHIC_DATA] - [DATE]" at bounding box center [347, 135] width 84 height 9
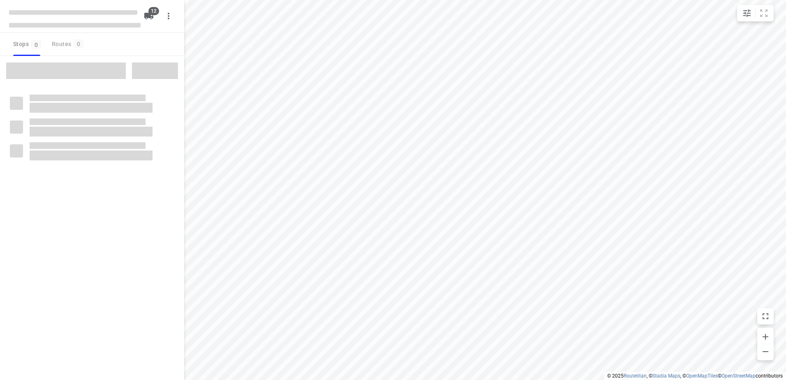
checkbox input "true"
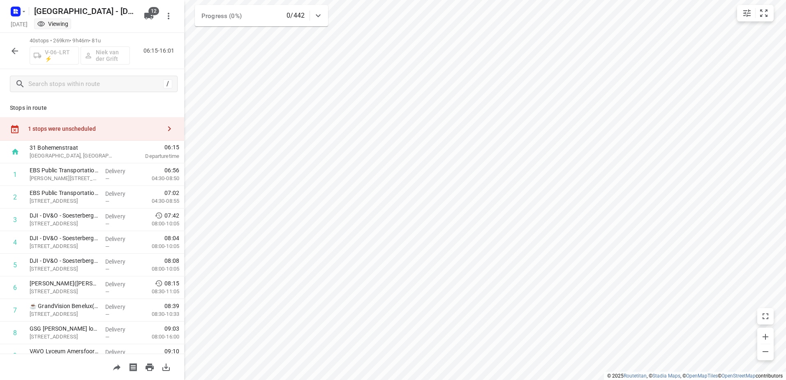
click at [107, 118] on div "1 stops were unscheduled" at bounding box center [92, 128] width 184 height 23
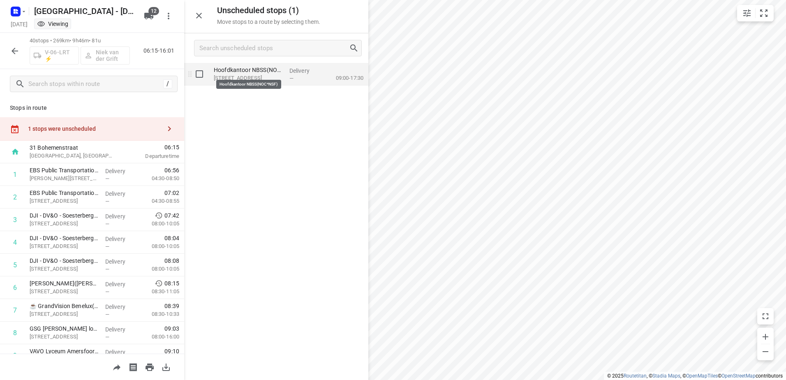
click at [255, 72] on p "Hoofdkantoor NBSS(NOC*NSF)" at bounding box center [248, 70] width 69 height 8
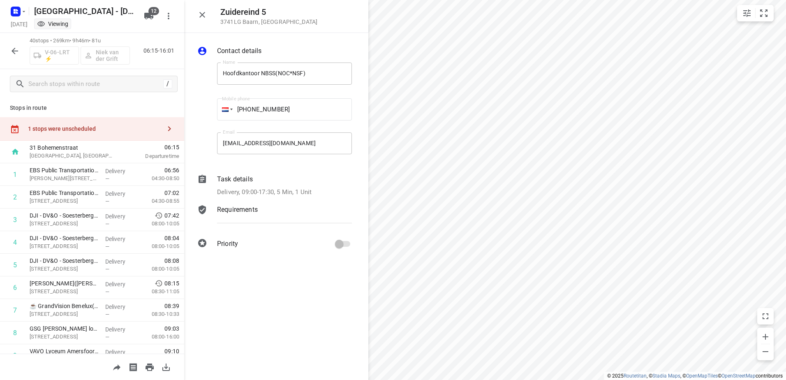
click at [279, 196] on p "Delivery, 09:00-17:30, 5 Min, 1 Unit" at bounding box center [264, 192] width 95 height 9
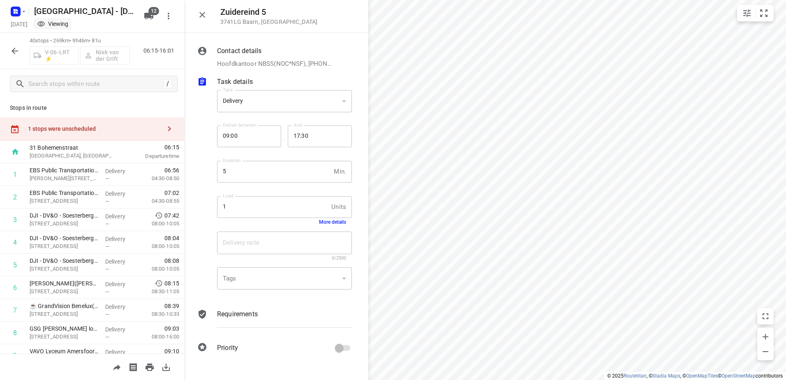
click at [333, 225] on div "Load 1 Units Load More details" at bounding box center [284, 210] width 141 height 39
click at [334, 223] on button "More details" at bounding box center [332, 222] width 27 height 6
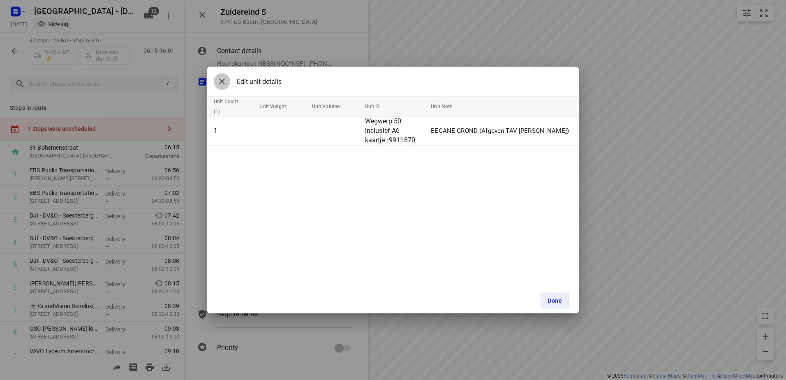
click at [228, 81] on button "button" at bounding box center [222, 81] width 16 height 16
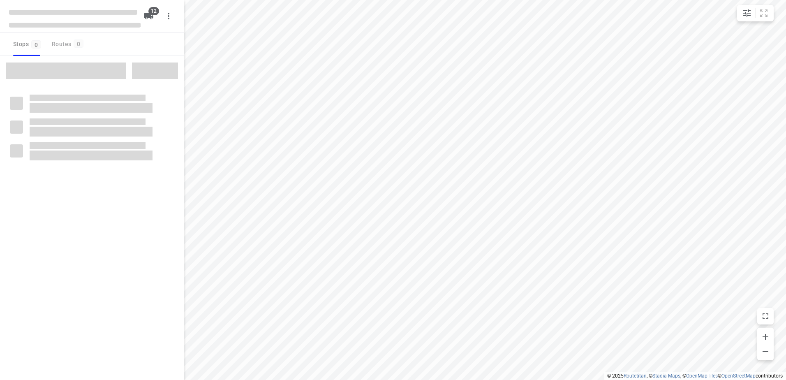
checkbox input "true"
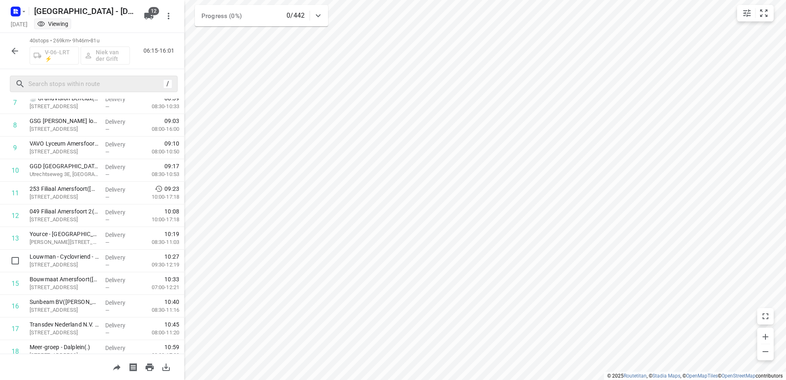
scroll to position [38, 0]
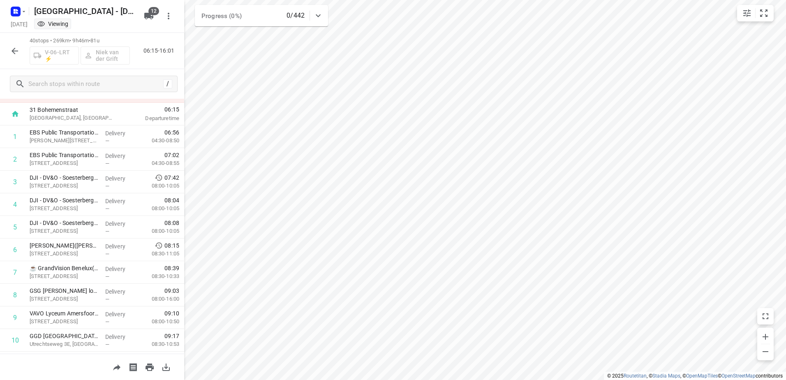
click at [14, 47] on icon "button" at bounding box center [15, 51] width 10 height 10
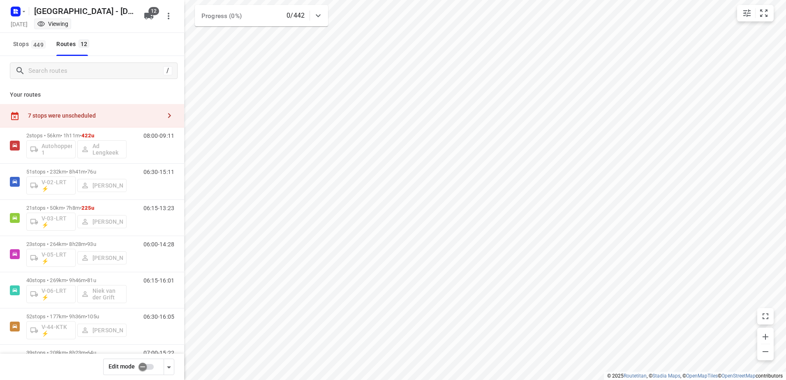
click at [143, 366] on input "checkbox" at bounding box center [142, 367] width 47 height 16
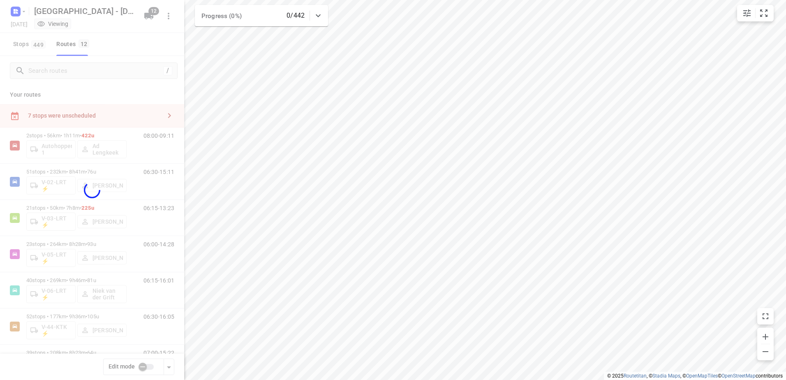
checkbox input "true"
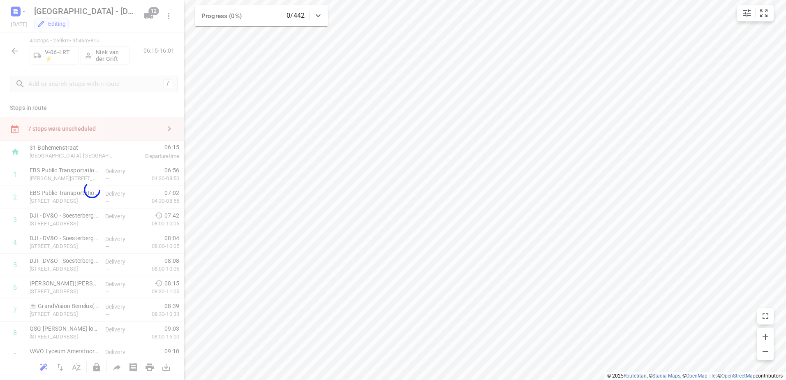
click at [82, 125] on div at bounding box center [92, 190] width 184 height 380
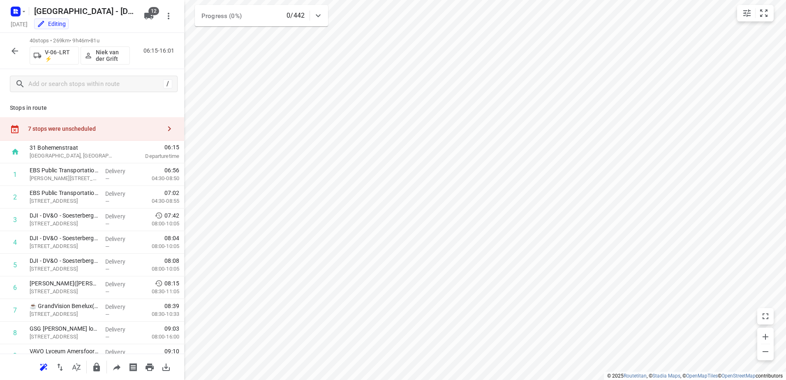
click at [90, 129] on div "7 stops were unscheduled" at bounding box center [94, 128] width 133 height 7
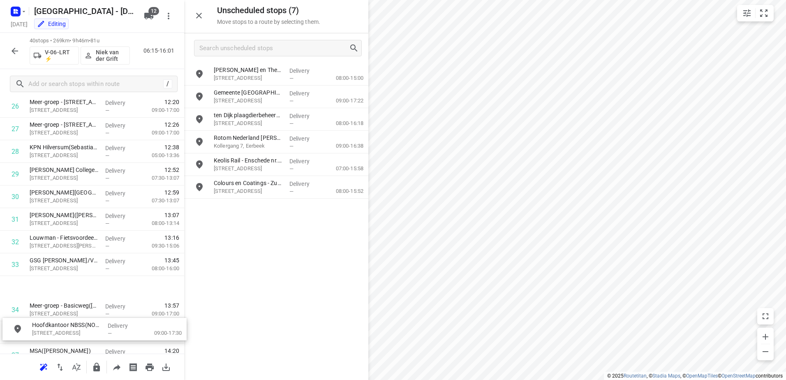
scroll to position [643, 0]
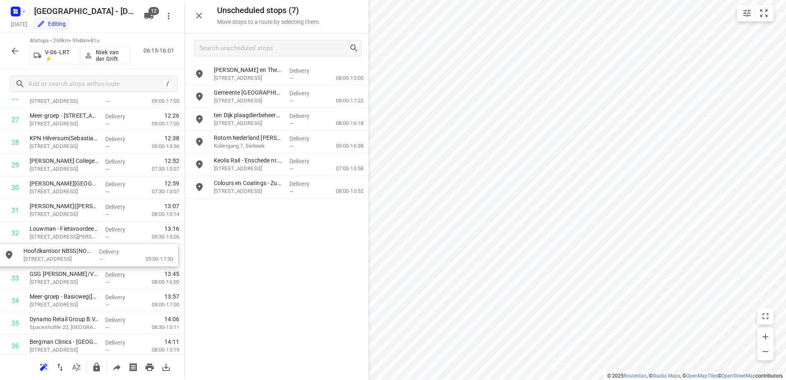
drag, startPoint x: 285, startPoint y: 70, endPoint x: 94, endPoint y: 254, distance: 265.3
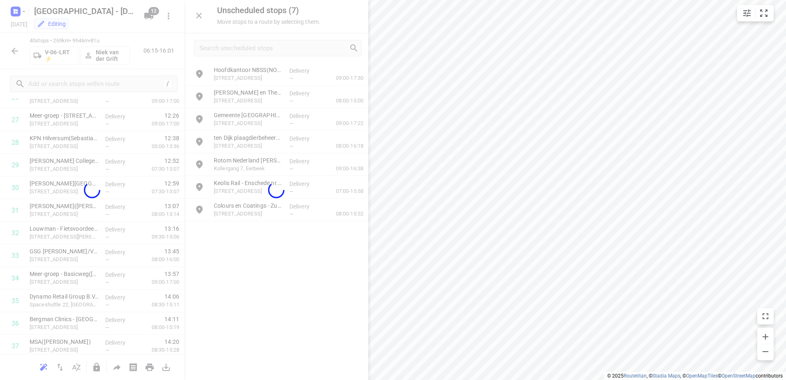
scroll to position [643, 0]
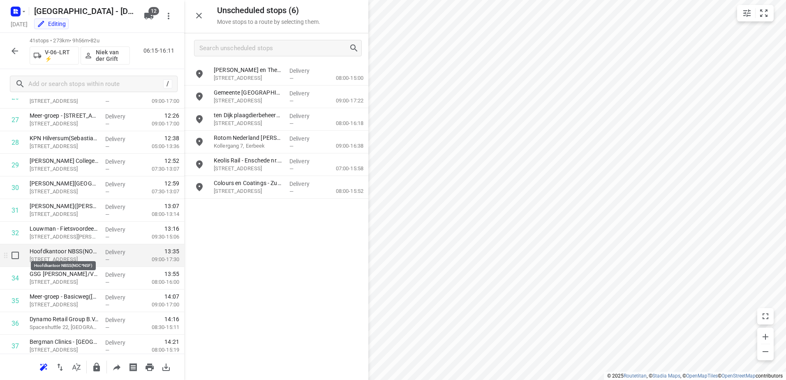
click at [68, 254] on p "Hoofdkantoor NBSS(NOC*NSF)" at bounding box center [64, 251] width 69 height 8
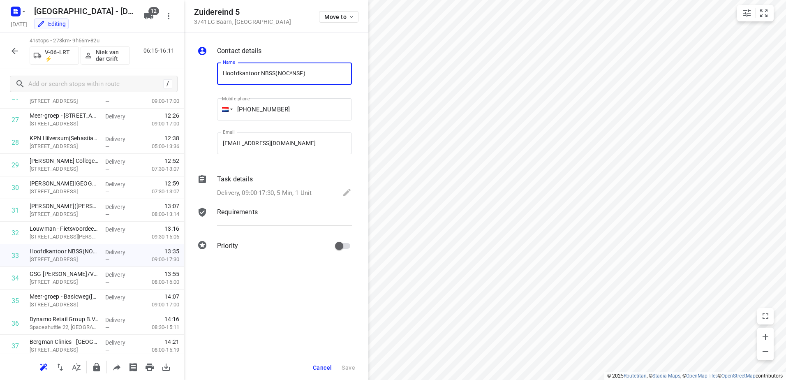
click at [280, 197] on p "Delivery, 09:00-17:30, 5 Min, 1 Unit" at bounding box center [264, 192] width 95 height 9
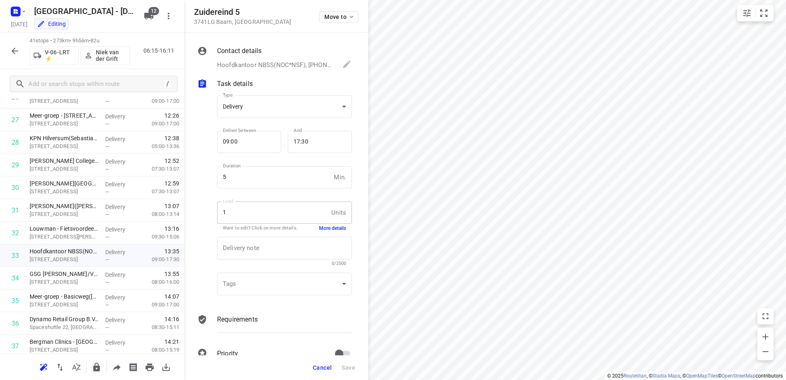
click at [322, 229] on button "More details" at bounding box center [332, 228] width 27 height 7
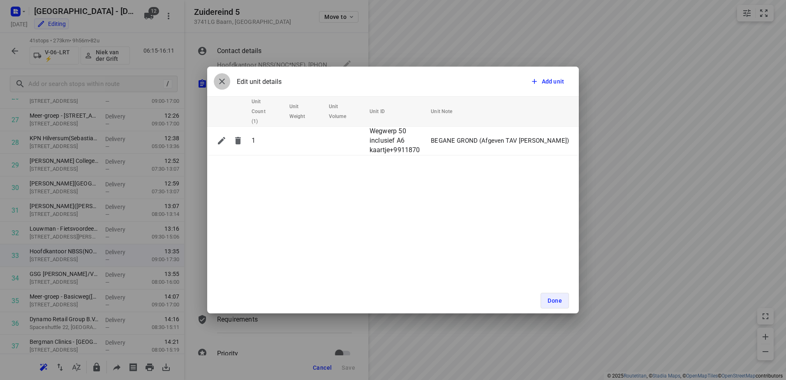
click at [222, 82] on icon "button" at bounding box center [222, 82] width 6 height 6
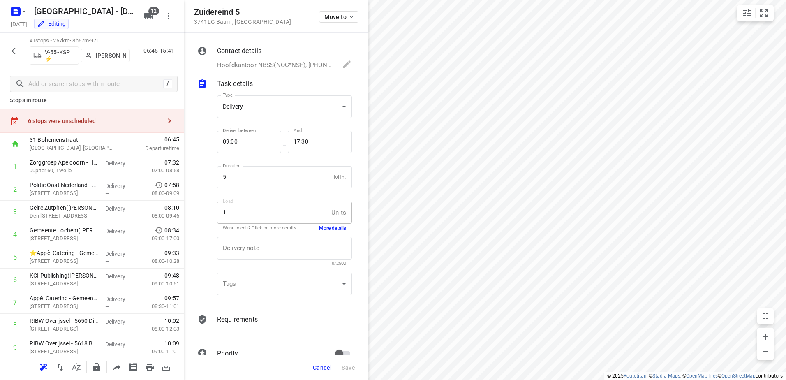
scroll to position [0, 0]
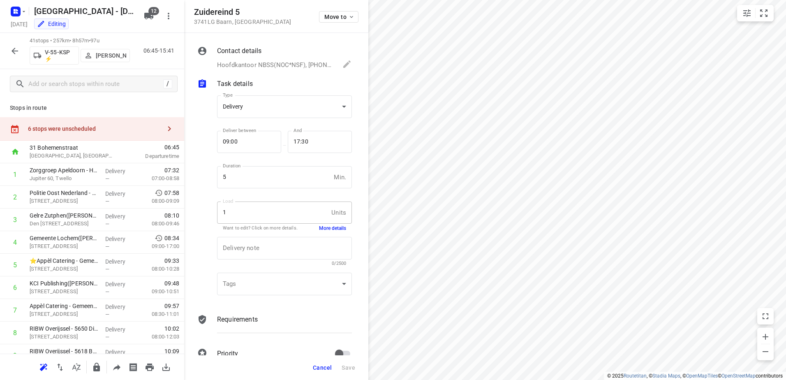
click at [87, 131] on div "6 stops were unscheduled" at bounding box center [94, 128] width 133 height 7
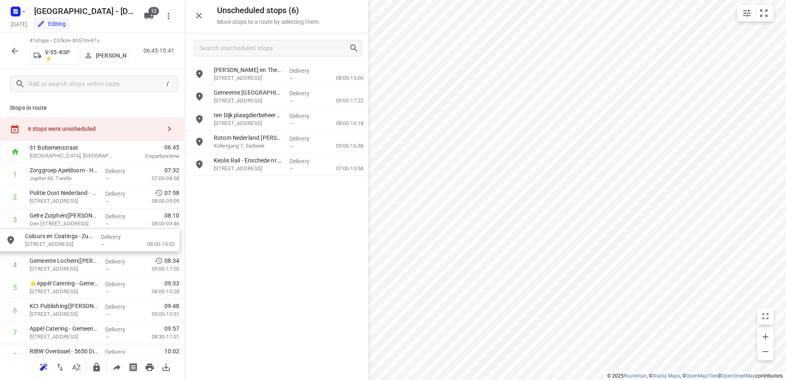
drag, startPoint x: 290, startPoint y: 186, endPoint x: 98, endPoint y: 241, distance: 199.7
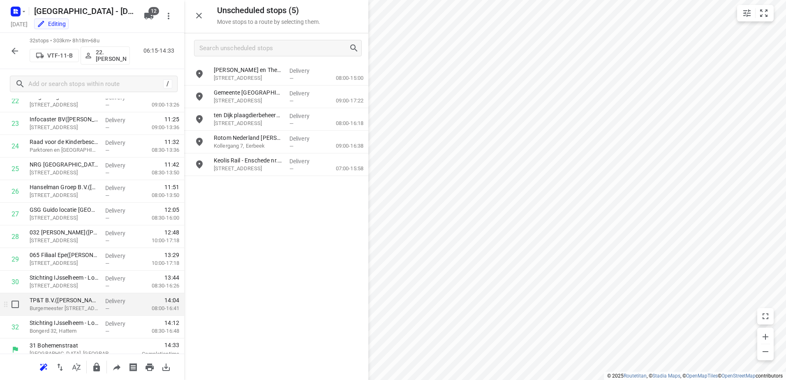
scroll to position [556, 0]
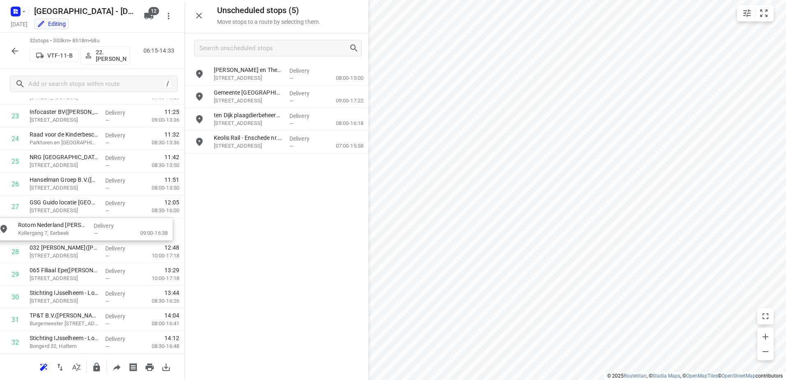
drag, startPoint x: 285, startPoint y: 143, endPoint x: 84, endPoint y: 235, distance: 220.7
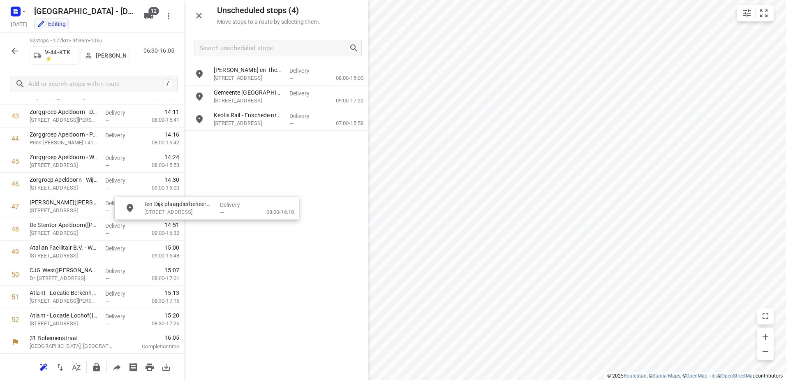
scroll to position [1009, 0]
drag, startPoint x: 267, startPoint y: 129, endPoint x: 249, endPoint y: 181, distance: 55.7
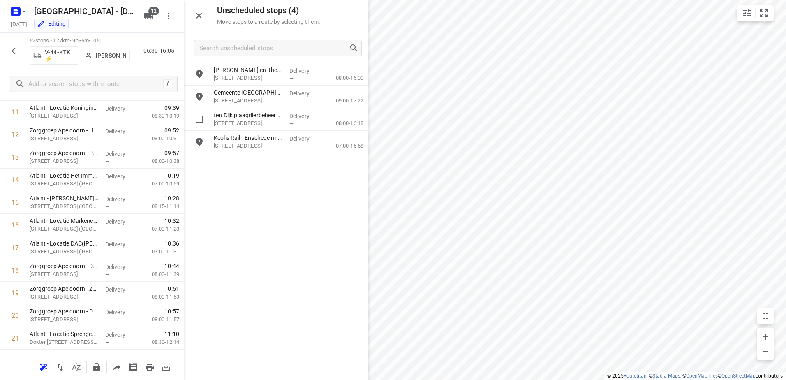
scroll to position [288, 0]
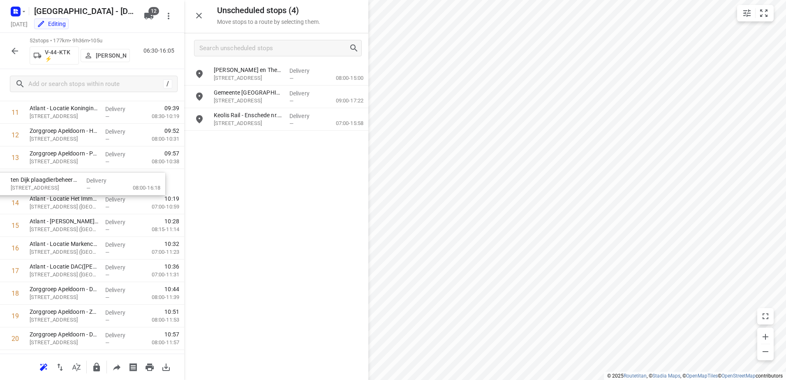
drag, startPoint x: 268, startPoint y: 125, endPoint x: 62, endPoint y: 192, distance: 216.1
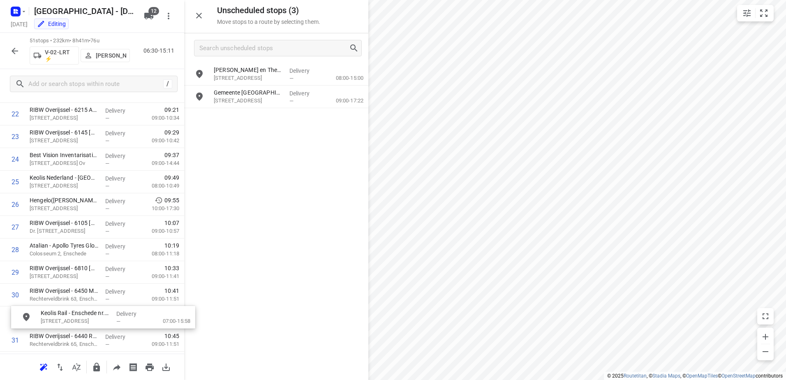
scroll to position [540, 0]
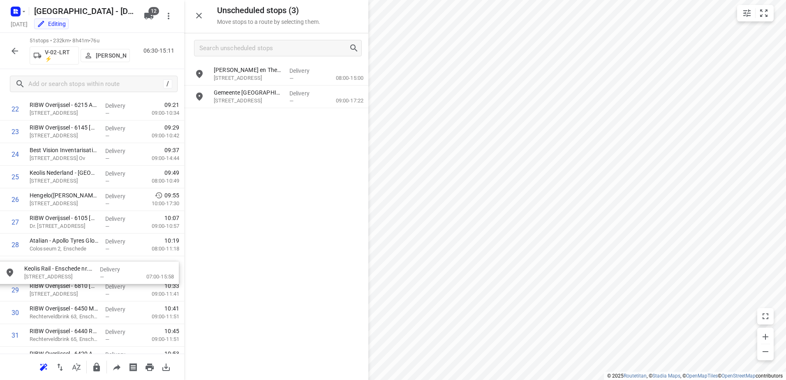
drag, startPoint x: 254, startPoint y: 117, endPoint x: 60, endPoint y: 271, distance: 247.7
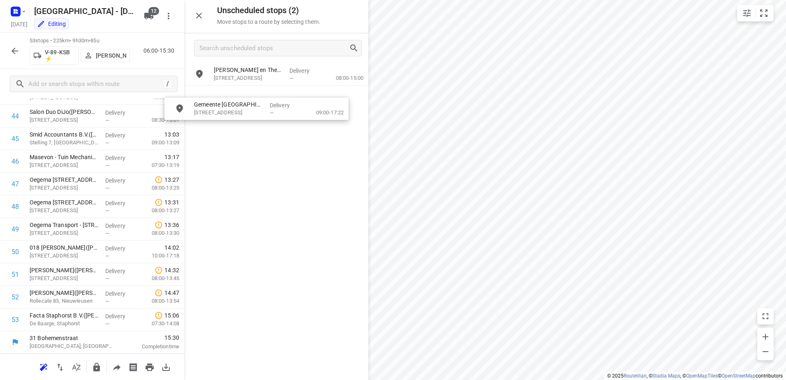
scroll to position [1031, 0]
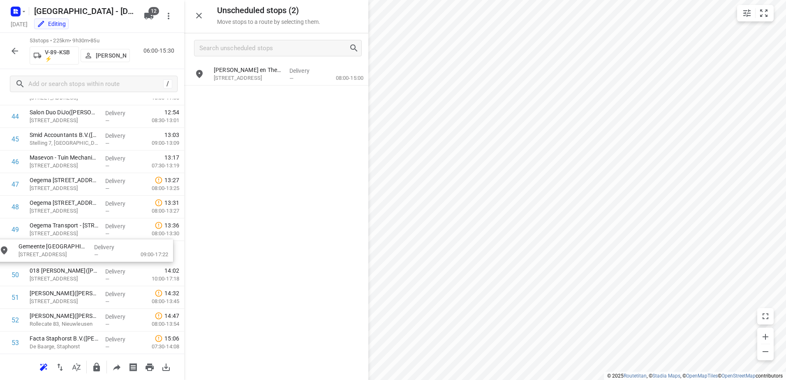
drag, startPoint x: 280, startPoint y: 90, endPoint x: 82, endPoint y: 246, distance: 252.1
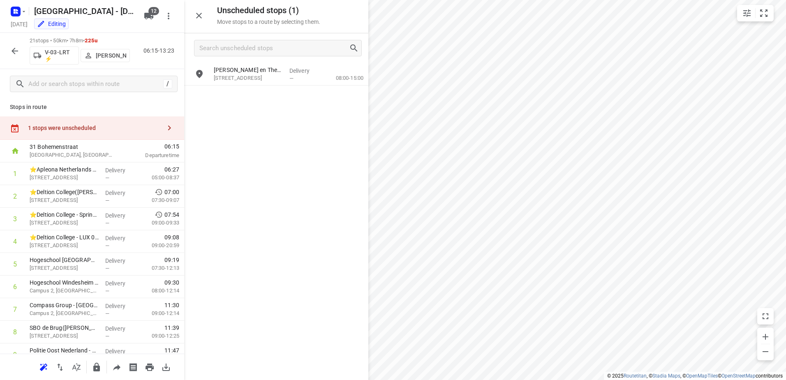
scroll to position [0, 0]
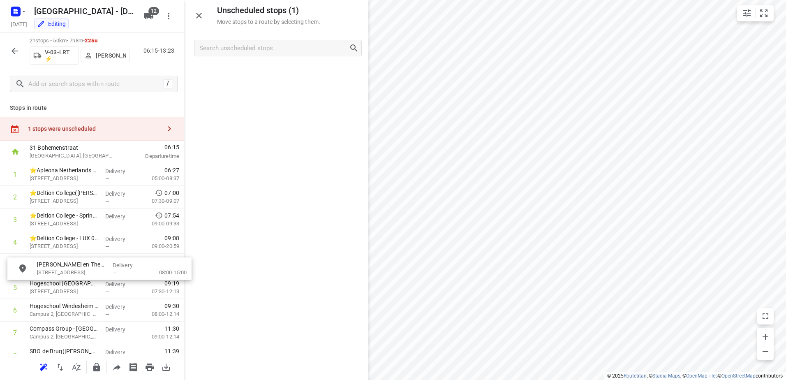
drag, startPoint x: 264, startPoint y: 67, endPoint x: 76, endPoint y: 264, distance: 272.3
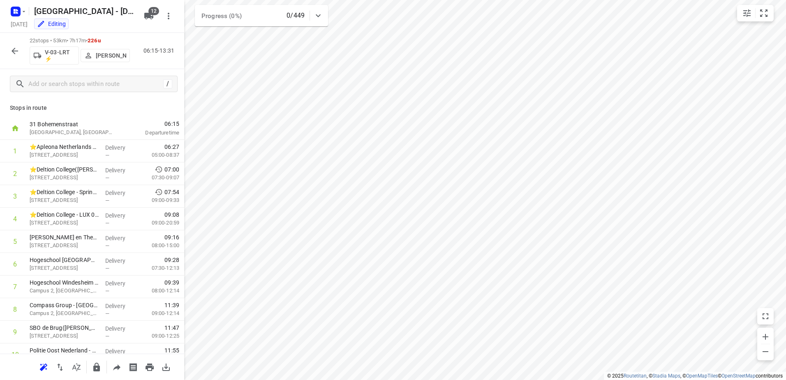
click at [14, 49] on icon "button" at bounding box center [15, 51] width 7 height 7
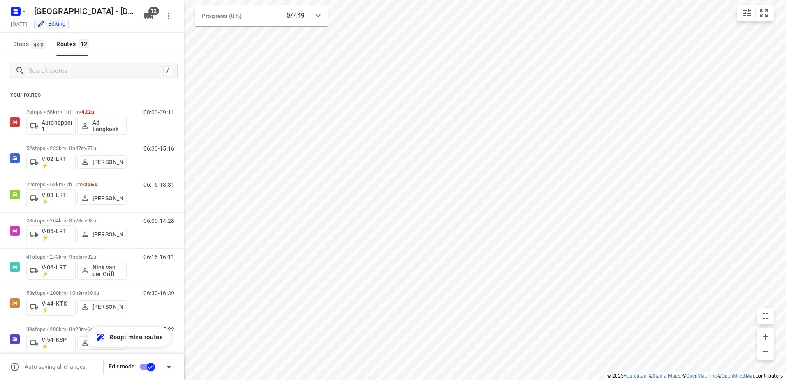
click at [157, 366] on input "checkbox" at bounding box center [151, 367] width 47 height 16
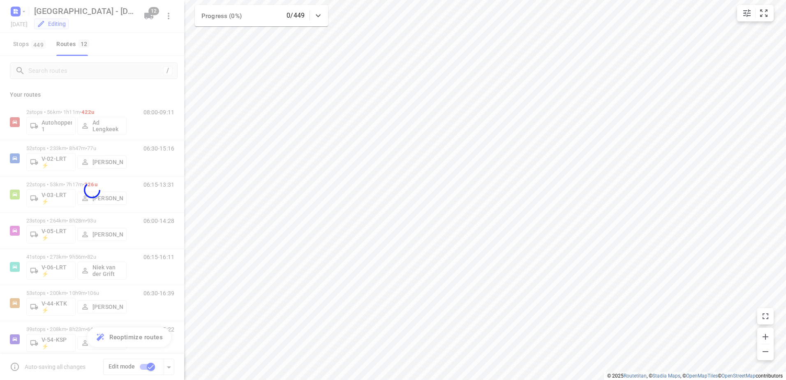
checkbox input "false"
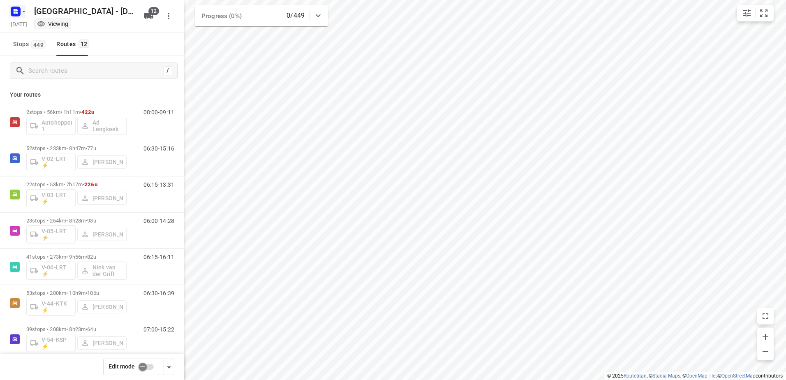
click at [15, 13] on icon "button" at bounding box center [15, 11] width 13 height 13
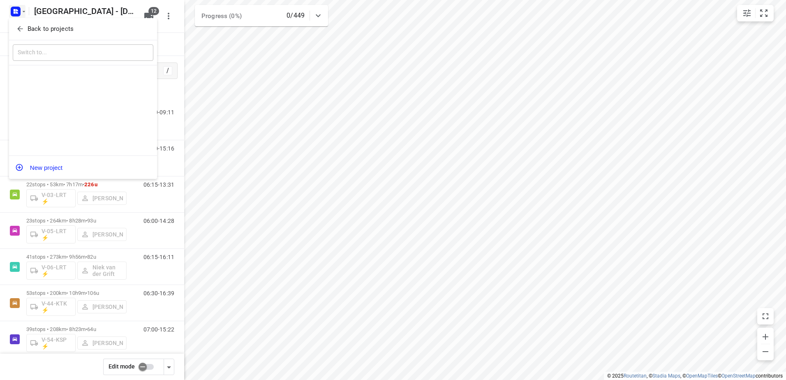
click at [29, 30] on p "Back to projects" at bounding box center [51, 28] width 46 height 9
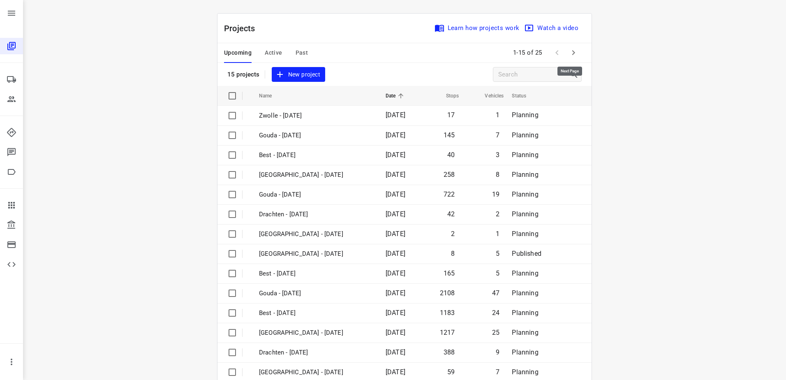
click at [573, 50] on icon "button" at bounding box center [574, 53] width 10 height 10
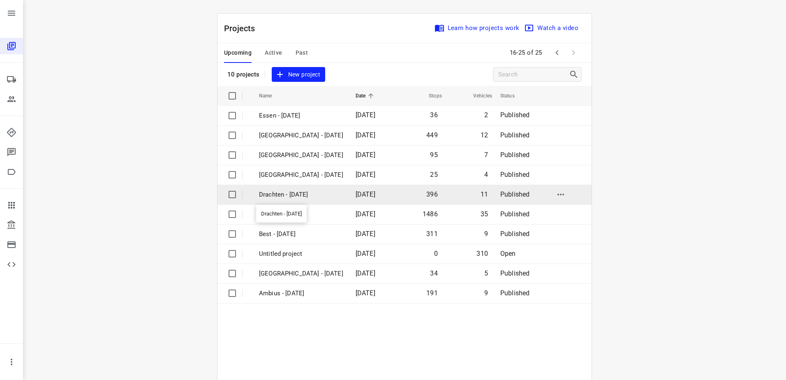
click at [332, 197] on p "Drachten - [DATE]" at bounding box center [301, 194] width 84 height 9
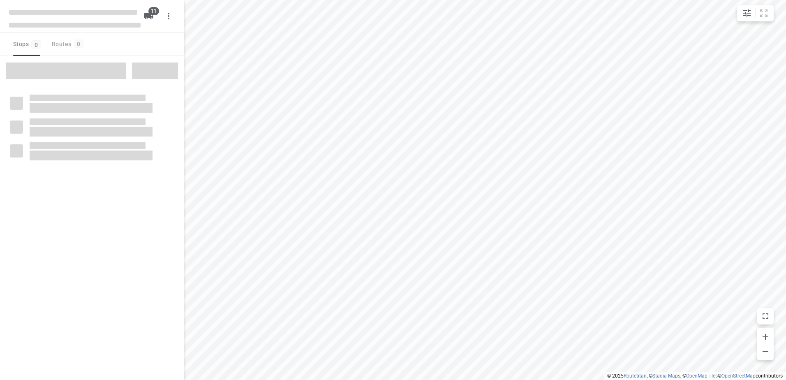
checkbox input "true"
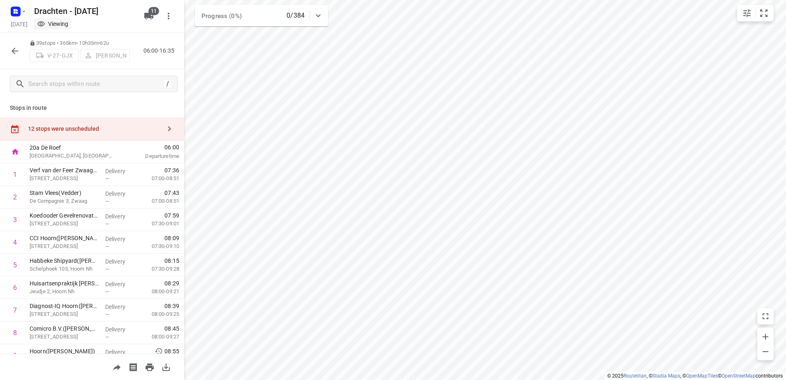
click at [12, 46] on icon "button" at bounding box center [15, 51] width 10 height 10
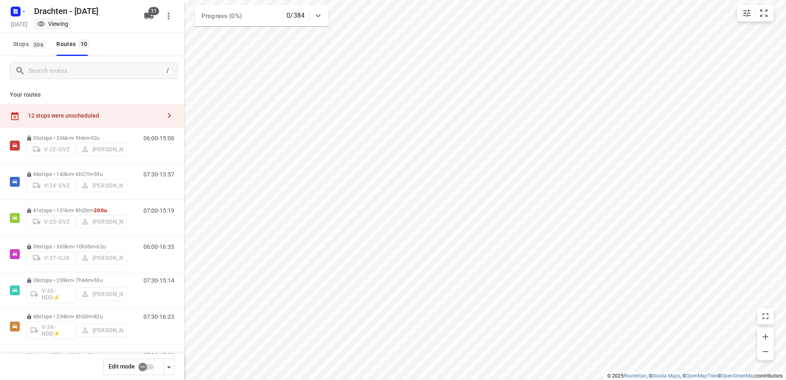
click at [144, 366] on input "checkbox" at bounding box center [142, 367] width 47 height 16
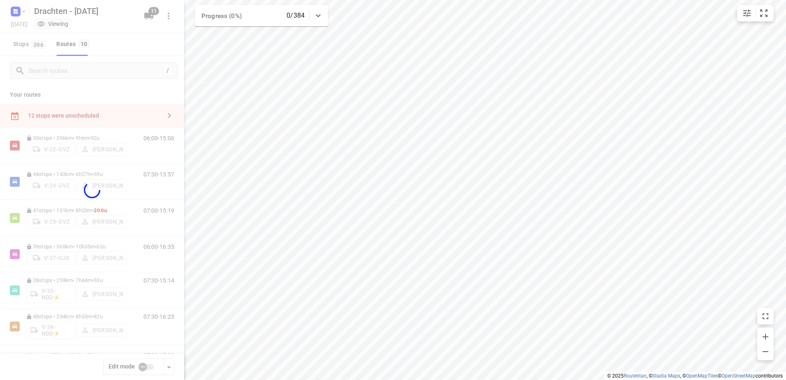
checkbox input "true"
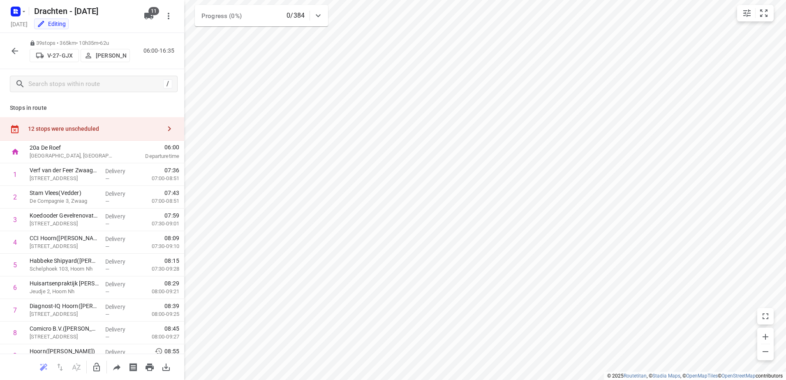
click at [106, 124] on div "12 stops were unscheduled" at bounding box center [92, 128] width 184 height 23
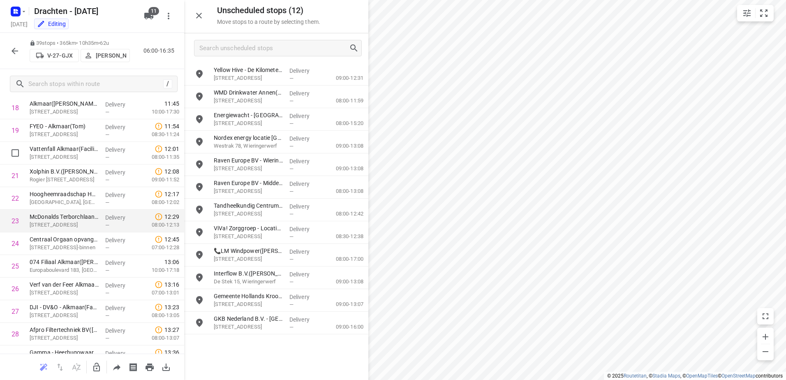
scroll to position [452, 0]
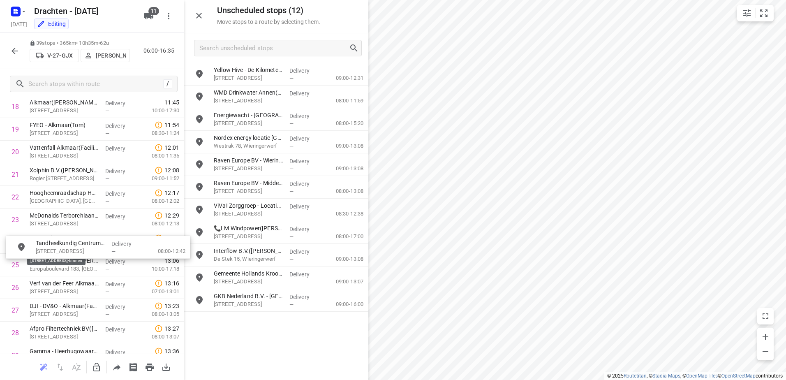
drag, startPoint x: 267, startPoint y: 210, endPoint x: 217, endPoint y: 211, distance: 50.2
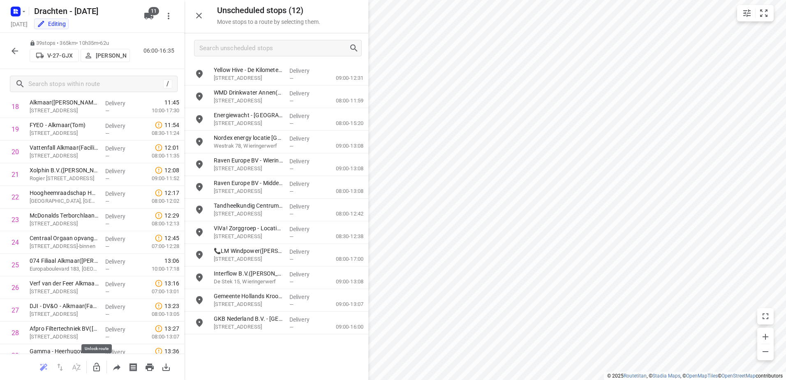
click at [97, 365] on icon "button" at bounding box center [97, 367] width 10 height 10
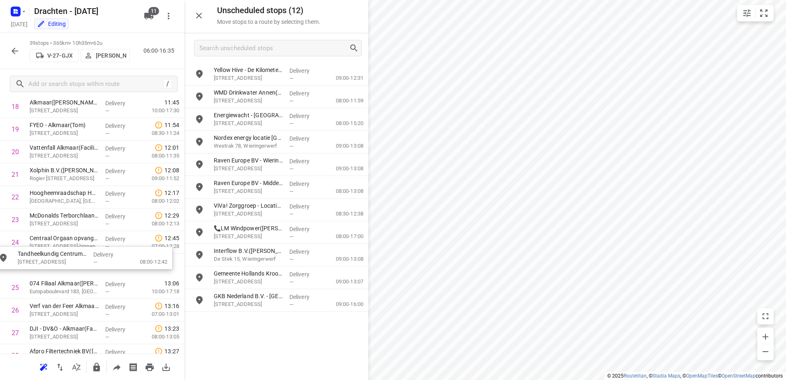
drag, startPoint x: 255, startPoint y: 210, endPoint x: 56, endPoint y: 258, distance: 204.5
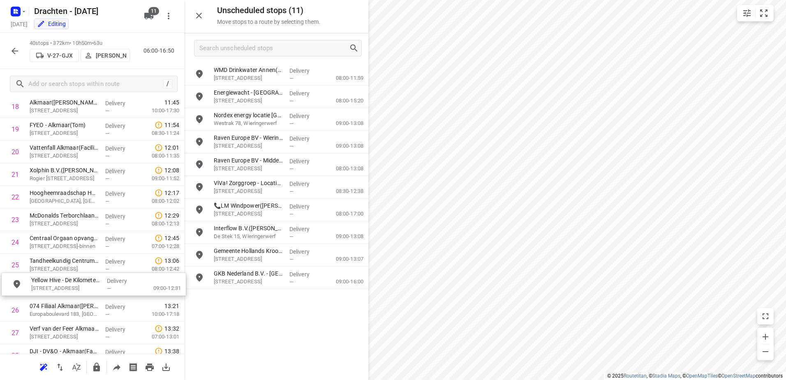
drag, startPoint x: 286, startPoint y: 76, endPoint x: 103, endPoint y: 289, distance: 280.9
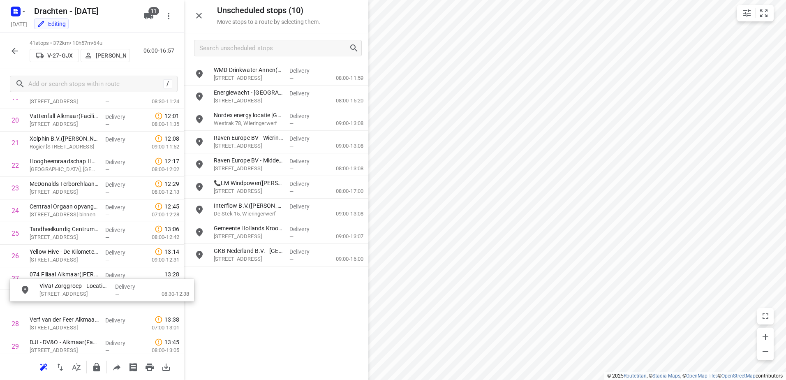
scroll to position [485, 1]
drag, startPoint x: 288, startPoint y: 189, endPoint x: 105, endPoint y: 284, distance: 205.7
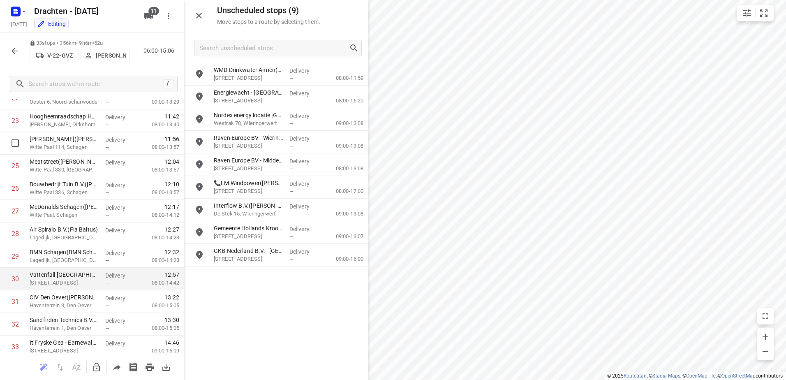
scroll to position [579, 0]
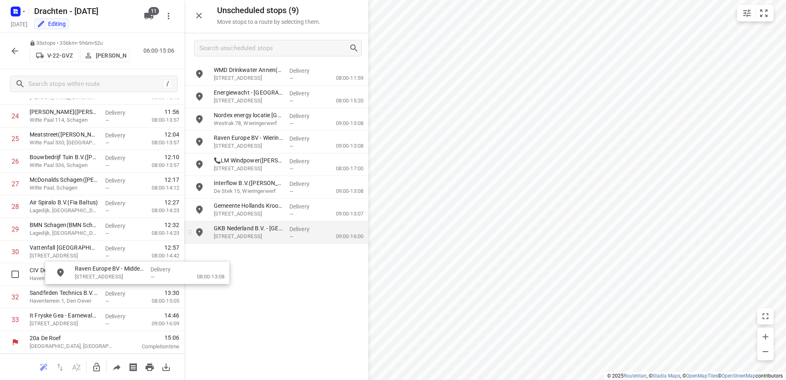
drag, startPoint x: 276, startPoint y: 159, endPoint x: 187, endPoint y: 251, distance: 127.7
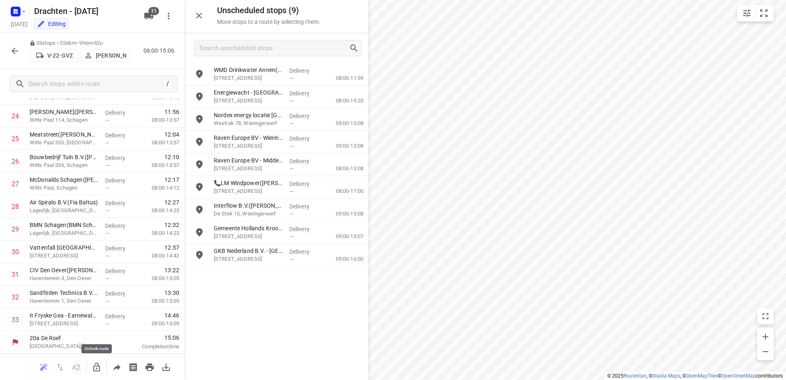
click at [101, 368] on icon "button" at bounding box center [97, 367] width 10 height 10
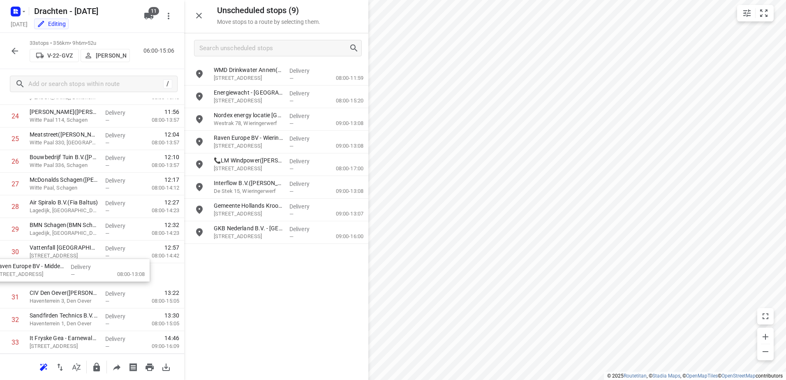
drag, startPoint x: 264, startPoint y: 163, endPoint x: 42, endPoint y: 269, distance: 245.8
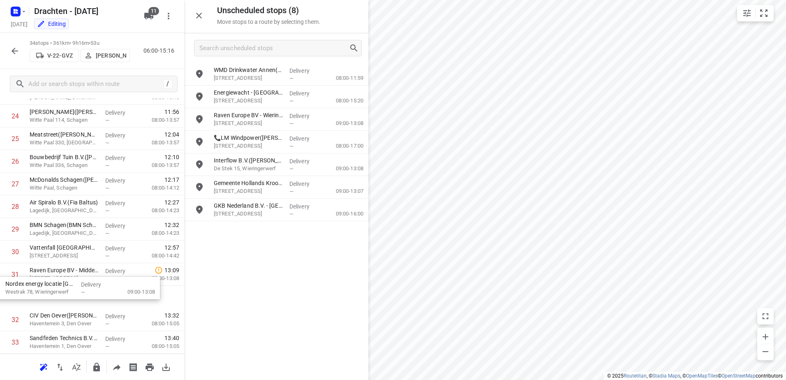
drag, startPoint x: 292, startPoint y: 118, endPoint x: 78, endPoint y: 290, distance: 274.6
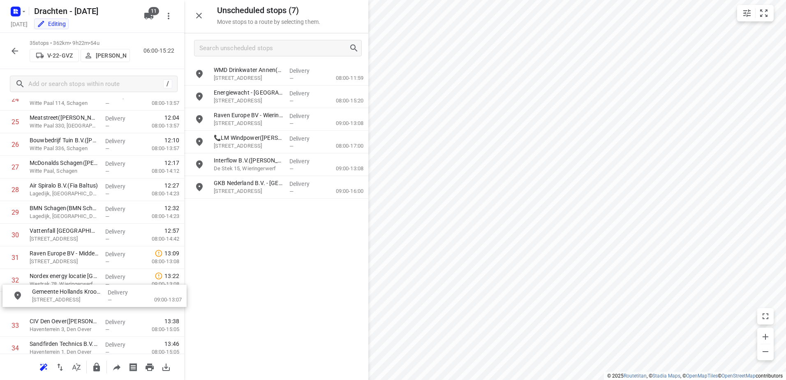
drag, startPoint x: 287, startPoint y: 184, endPoint x: 102, endPoint y: 295, distance: 215.3
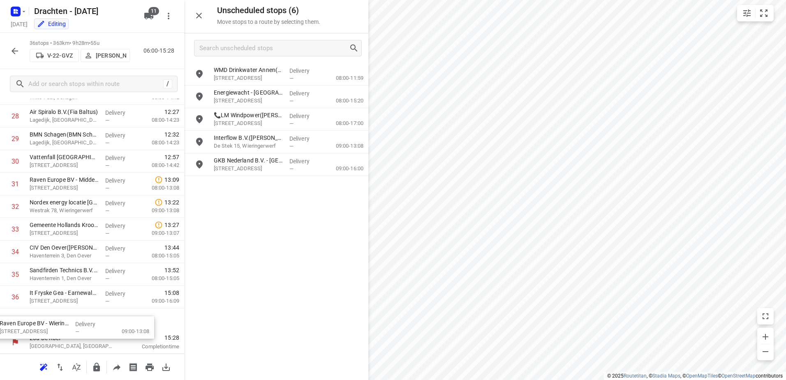
scroll to position [675, 0]
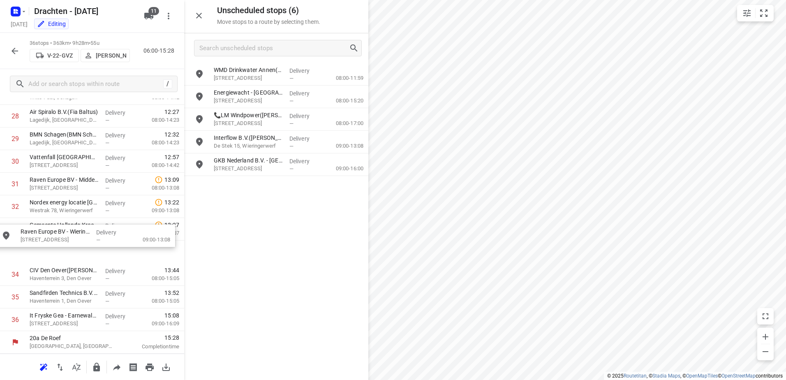
drag, startPoint x: 292, startPoint y: 109, endPoint x: 96, endPoint y: 230, distance: 230.2
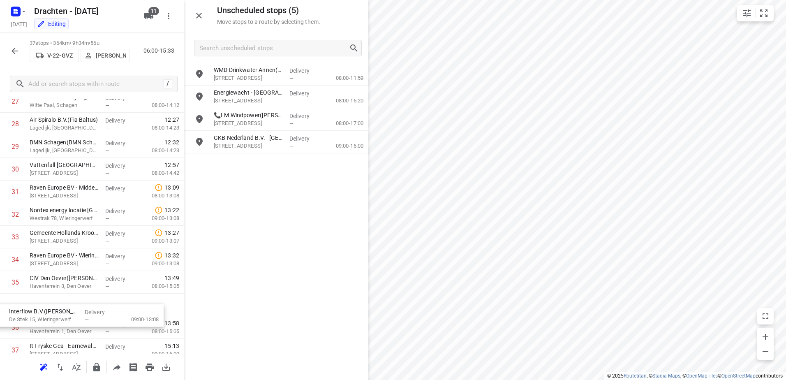
scroll to position [698, 0]
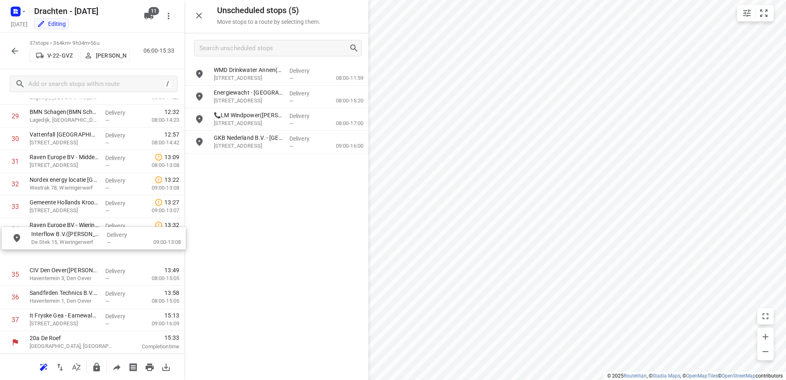
drag, startPoint x: 282, startPoint y: 139, endPoint x: 91, endPoint y: 240, distance: 216.0
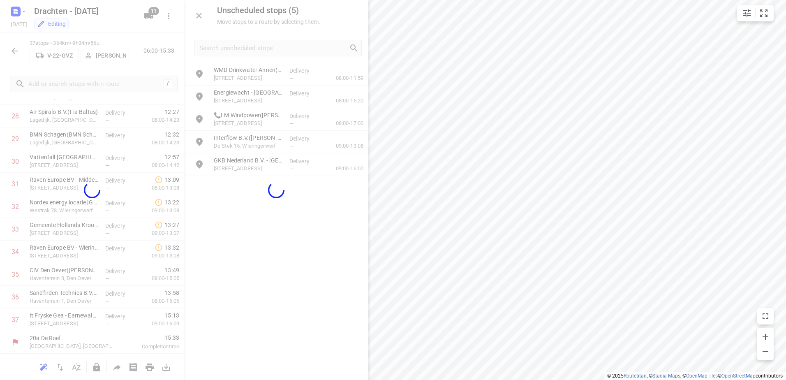
scroll to position [669, 0]
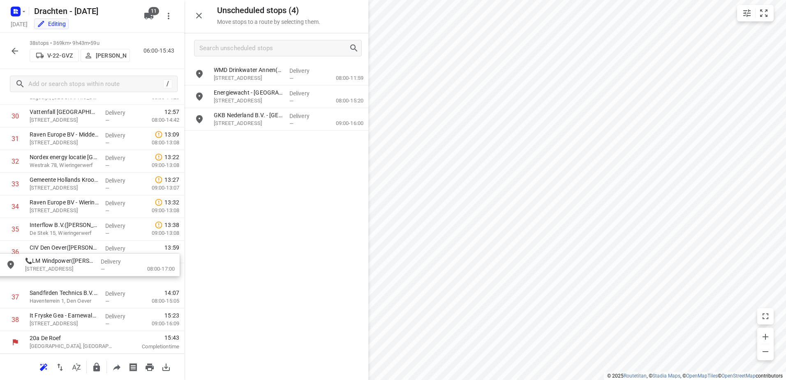
drag, startPoint x: 315, startPoint y: 113, endPoint x: 123, endPoint y: 263, distance: 243.5
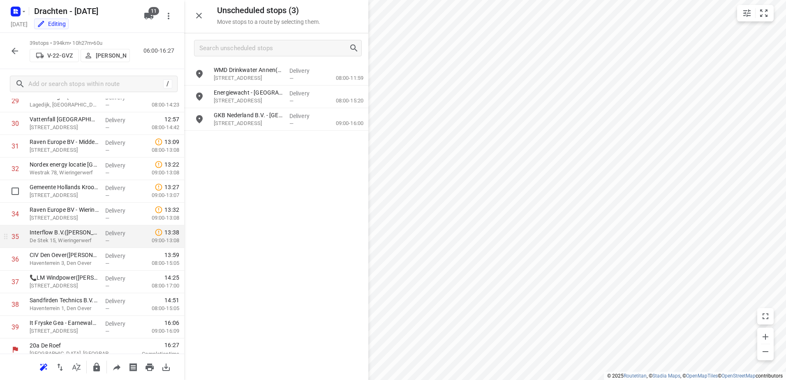
scroll to position [714, 0]
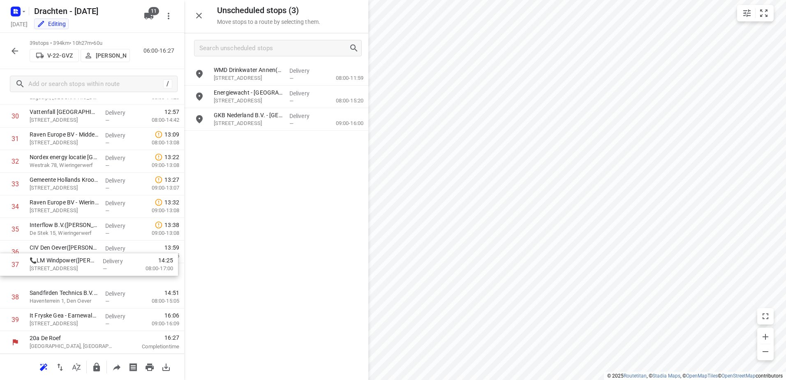
drag, startPoint x: 119, startPoint y: 269, endPoint x: 119, endPoint y: 251, distance: 17.7
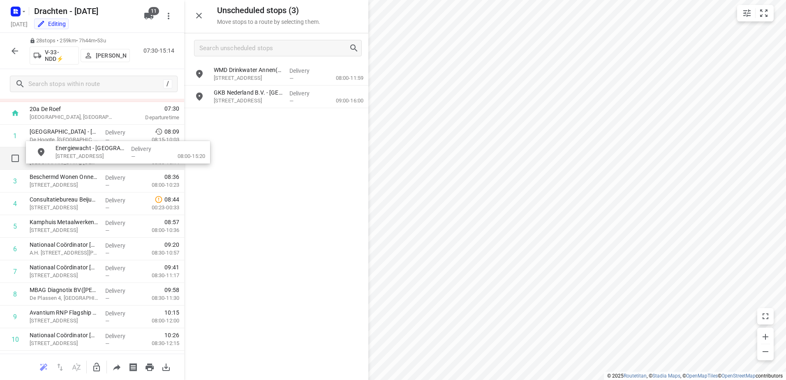
scroll to position [13, 0]
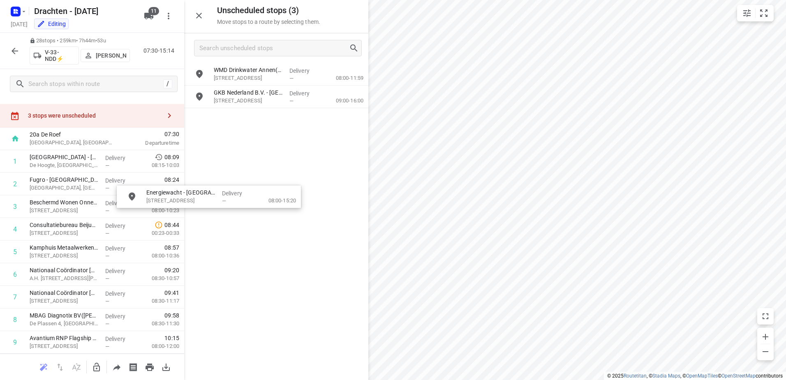
drag, startPoint x: 283, startPoint y: 100, endPoint x: 226, endPoint y: 184, distance: 101.3
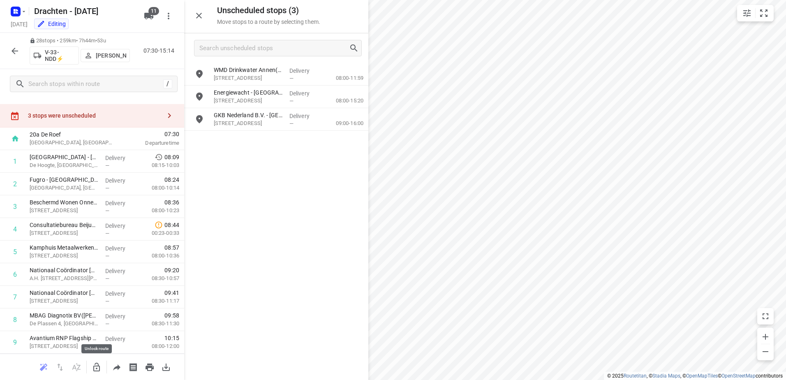
click at [97, 367] on icon "button" at bounding box center [97, 367] width 10 height 10
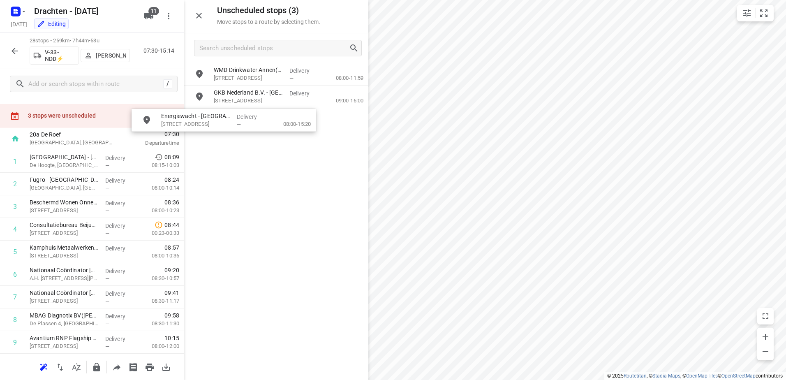
scroll to position [10, 0]
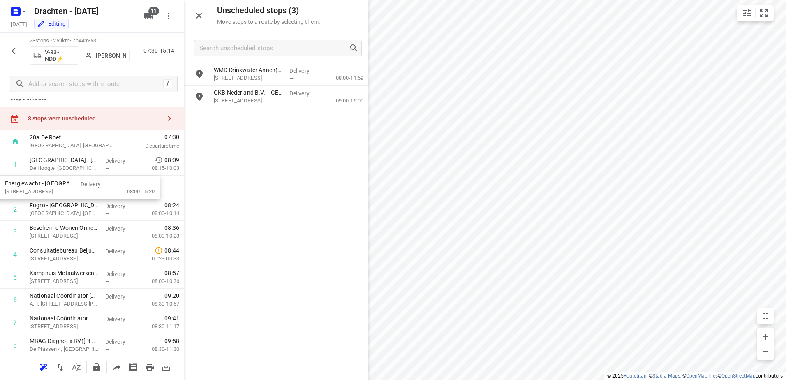
drag, startPoint x: 284, startPoint y: 93, endPoint x: 72, endPoint y: 186, distance: 232.1
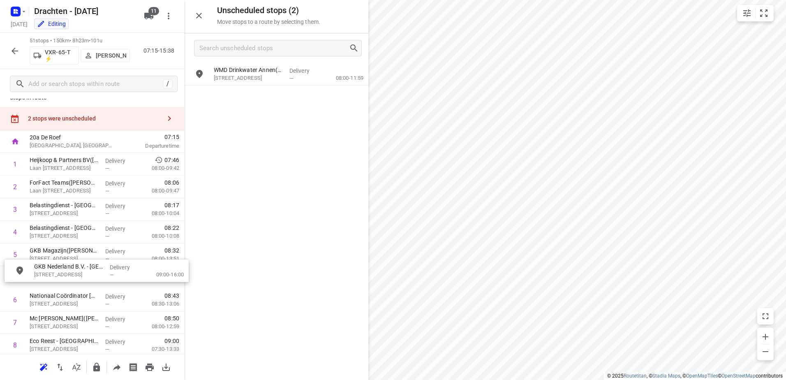
drag, startPoint x: 331, startPoint y: 94, endPoint x: 143, endPoint y: 275, distance: 261.2
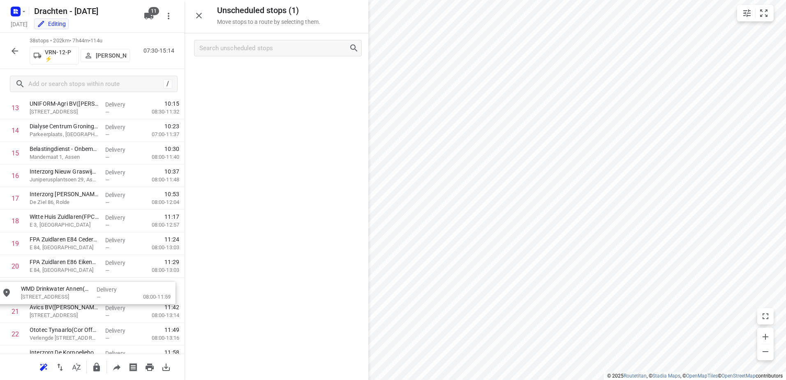
scroll to position [340, 0]
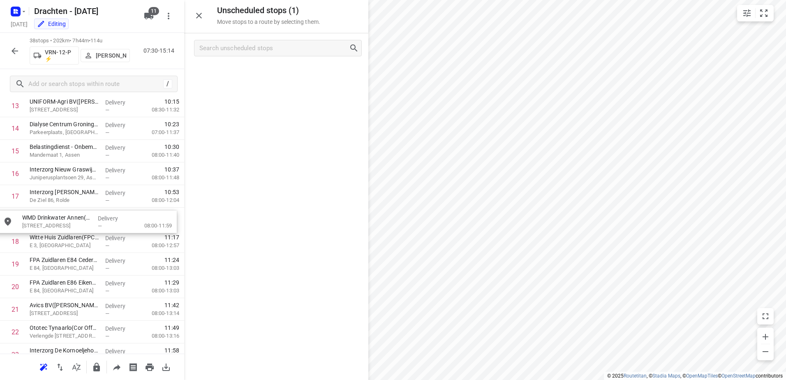
drag, startPoint x: 173, startPoint y: 162, endPoint x: 103, endPoint y: 223, distance: 92.7
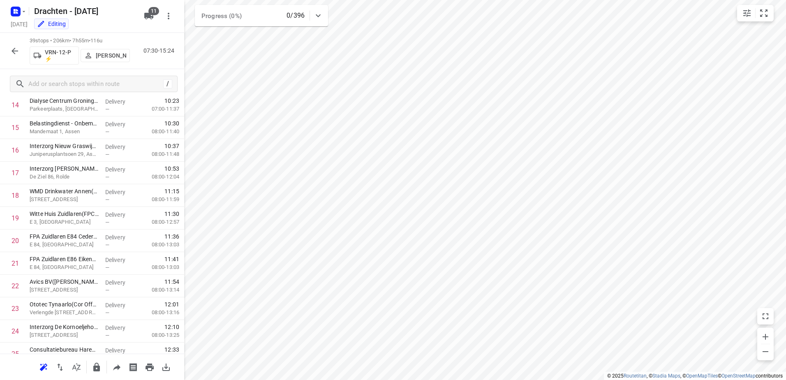
click at [8, 51] on button "button" at bounding box center [15, 51] width 16 height 16
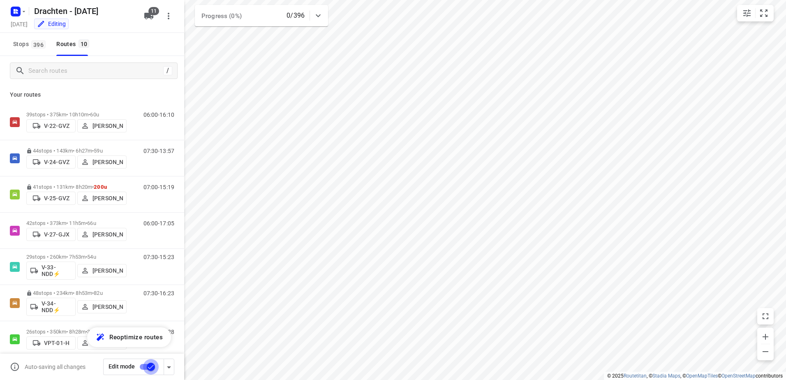
click at [141, 367] on input "checkbox" at bounding box center [151, 367] width 47 height 16
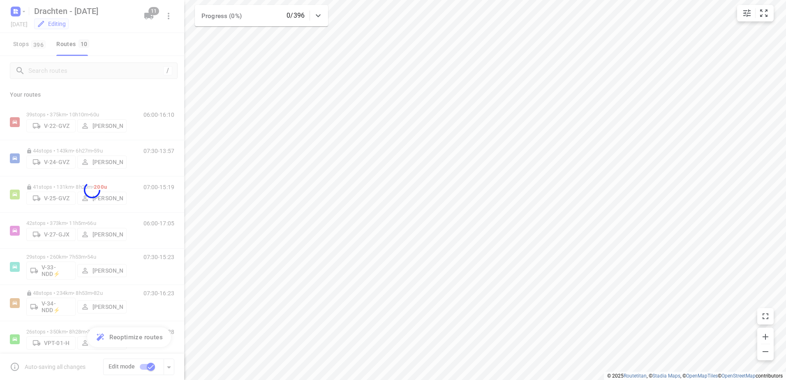
checkbox input "false"
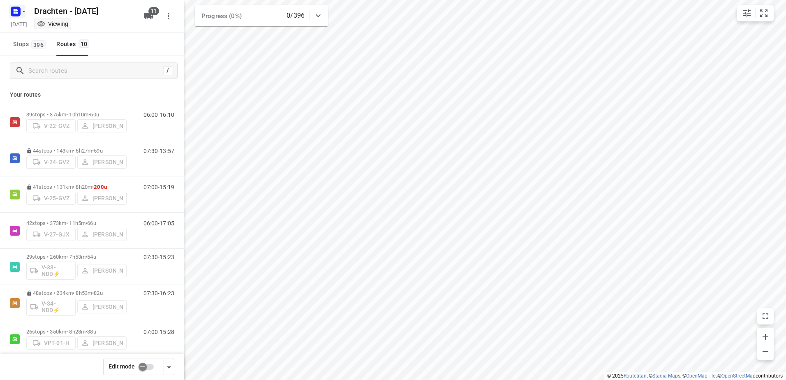
click at [14, 12] on icon "button" at bounding box center [15, 11] width 13 height 13
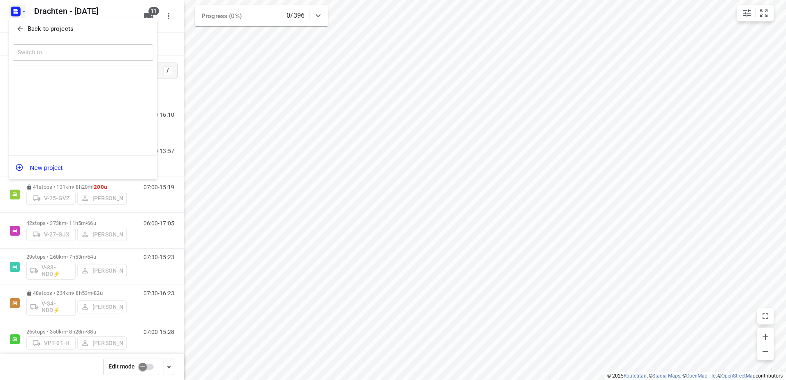
click at [21, 28] on icon "button" at bounding box center [20, 29] width 8 height 8
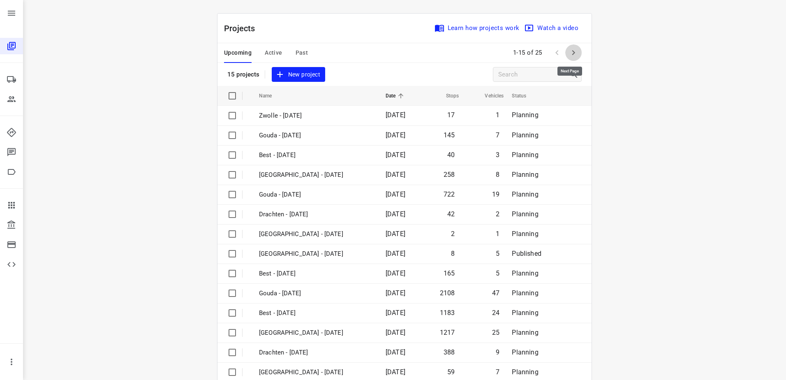
click at [569, 54] on icon "button" at bounding box center [574, 53] width 10 height 10
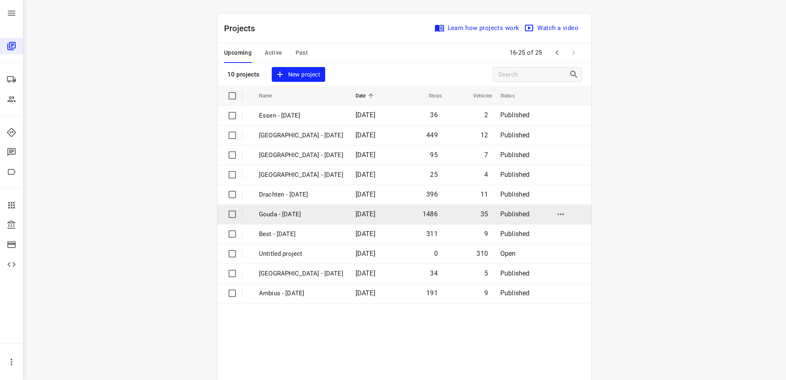
click at [324, 221] on td "Gouda - [DATE]" at bounding box center [300, 214] width 98 height 20
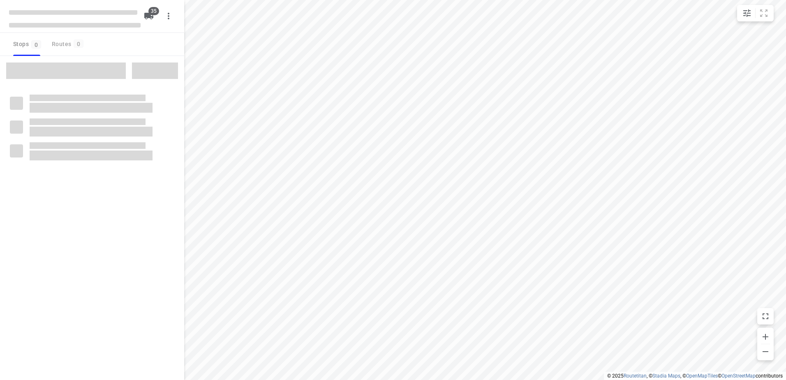
checkbox input "true"
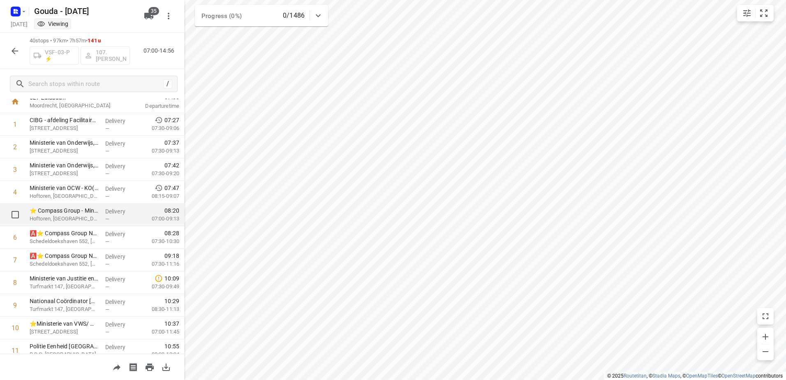
scroll to position [41, 0]
